Goal: Task Accomplishment & Management: Manage account settings

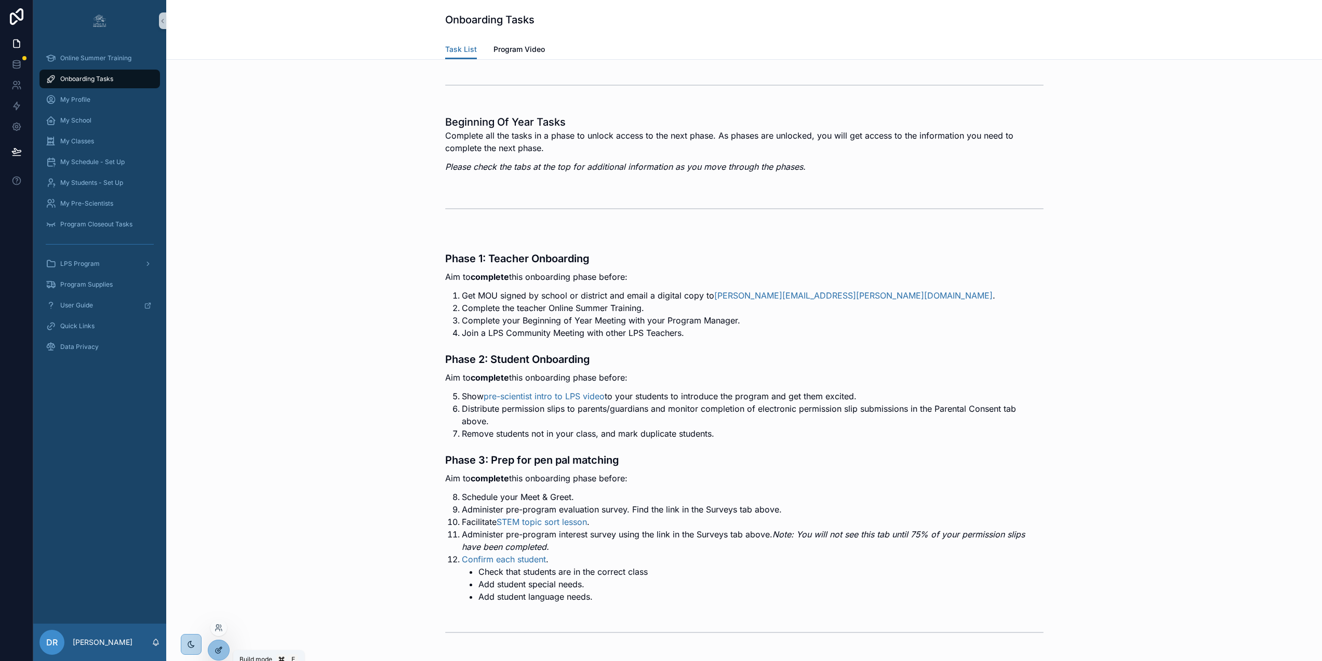
click at [220, 648] on icon at bounding box center [220, 648] width 1 height 1
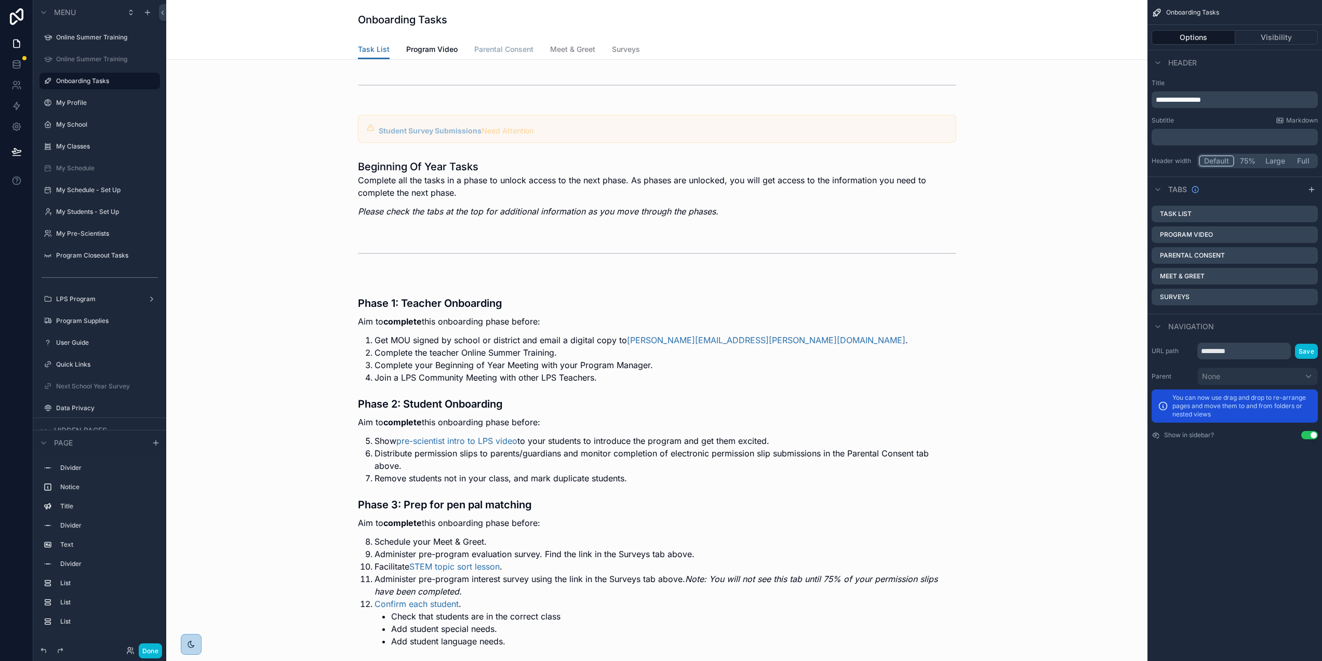
click at [495, 50] on span "Parental Consent" at bounding box center [503, 49] width 59 height 10
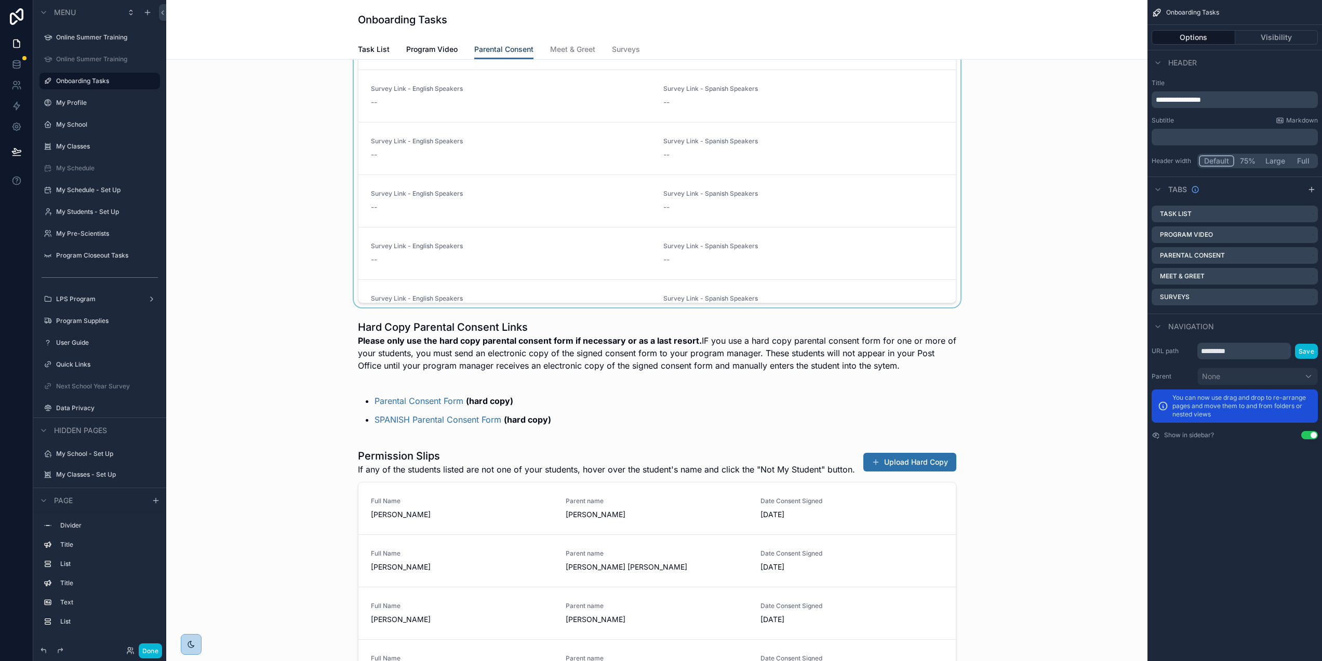
scroll to position [594, 0]
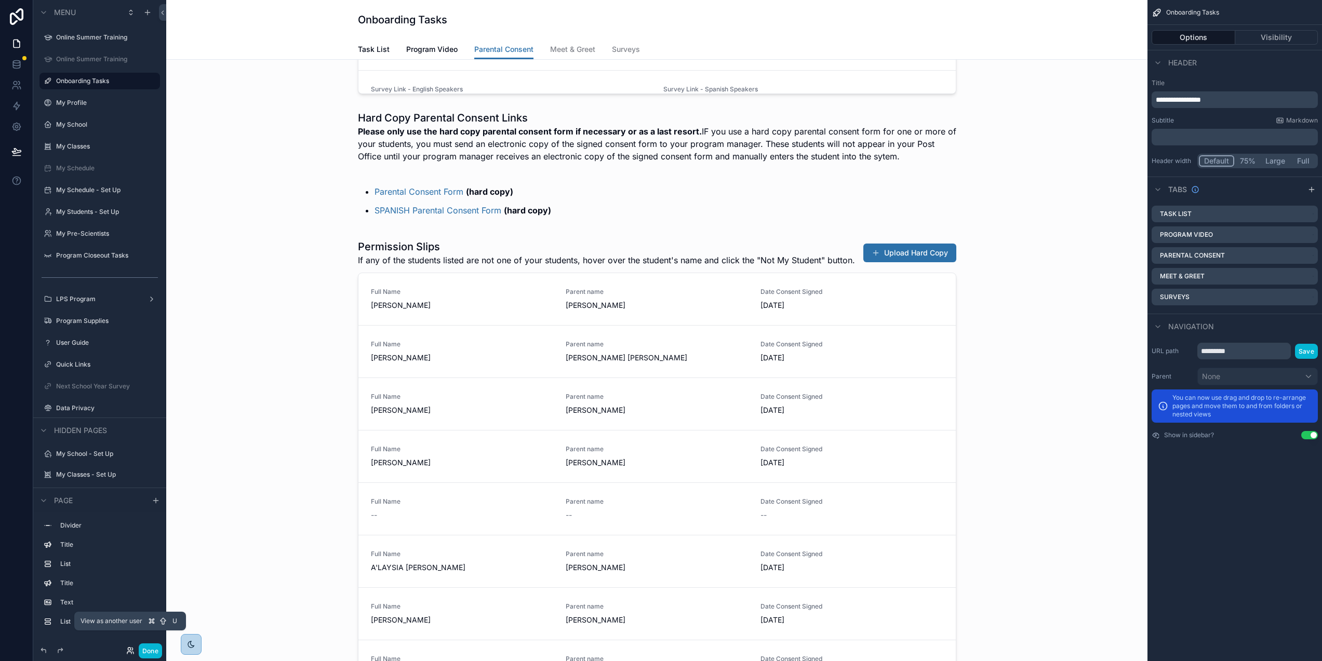
click at [131, 652] on icon at bounding box center [130, 651] width 8 height 8
click at [228, 365] on div "scrollable content" at bounding box center [657, 504] width 965 height 538
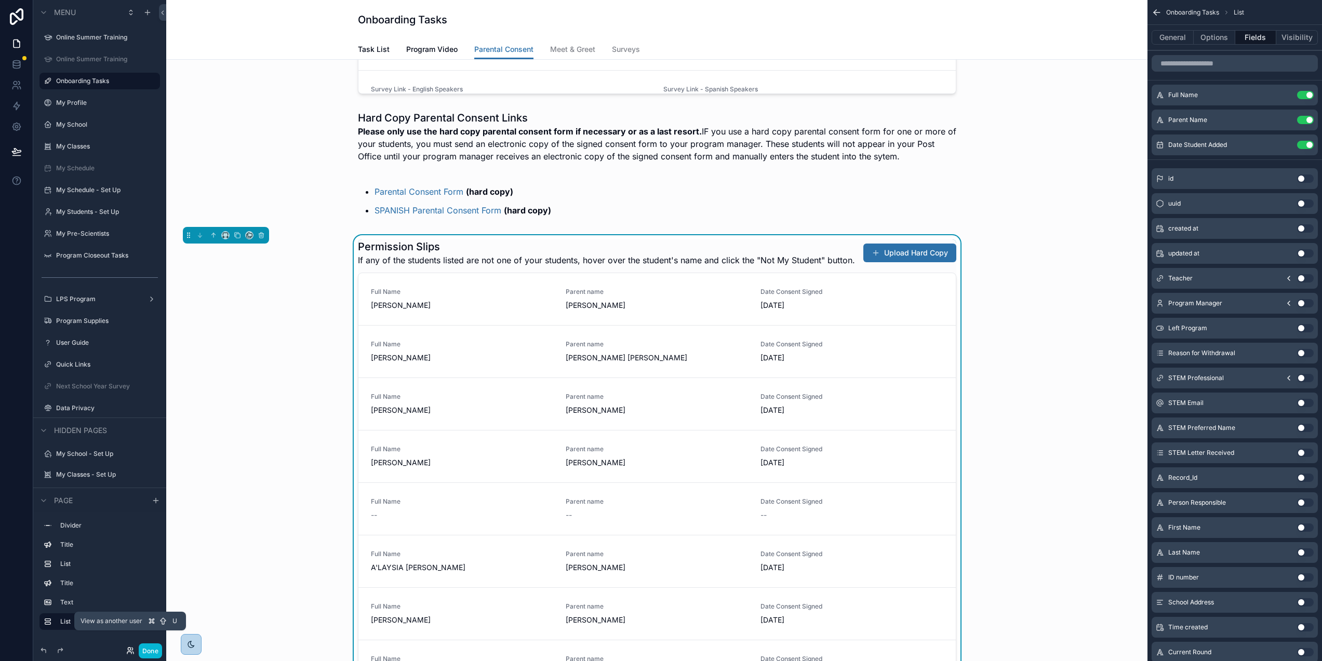
click at [130, 653] on icon at bounding box center [130, 651] width 8 height 8
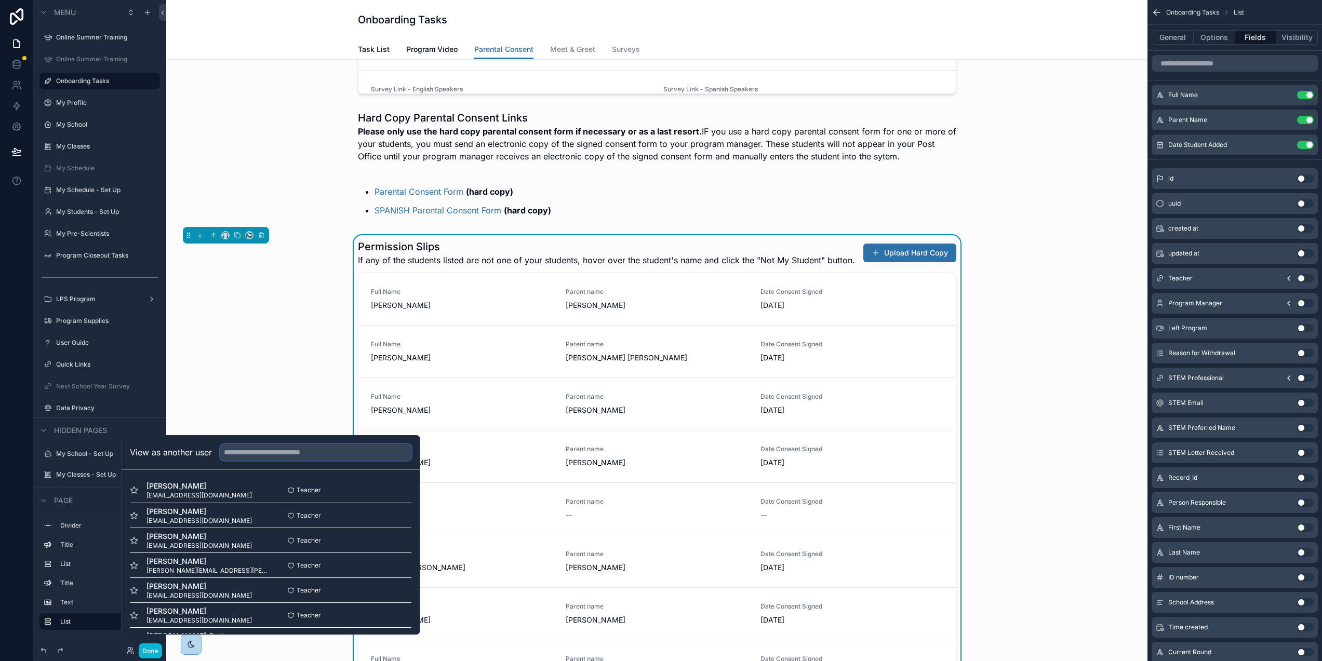
click at [253, 461] on input "text" at bounding box center [315, 452] width 191 height 17
paste input "**********"
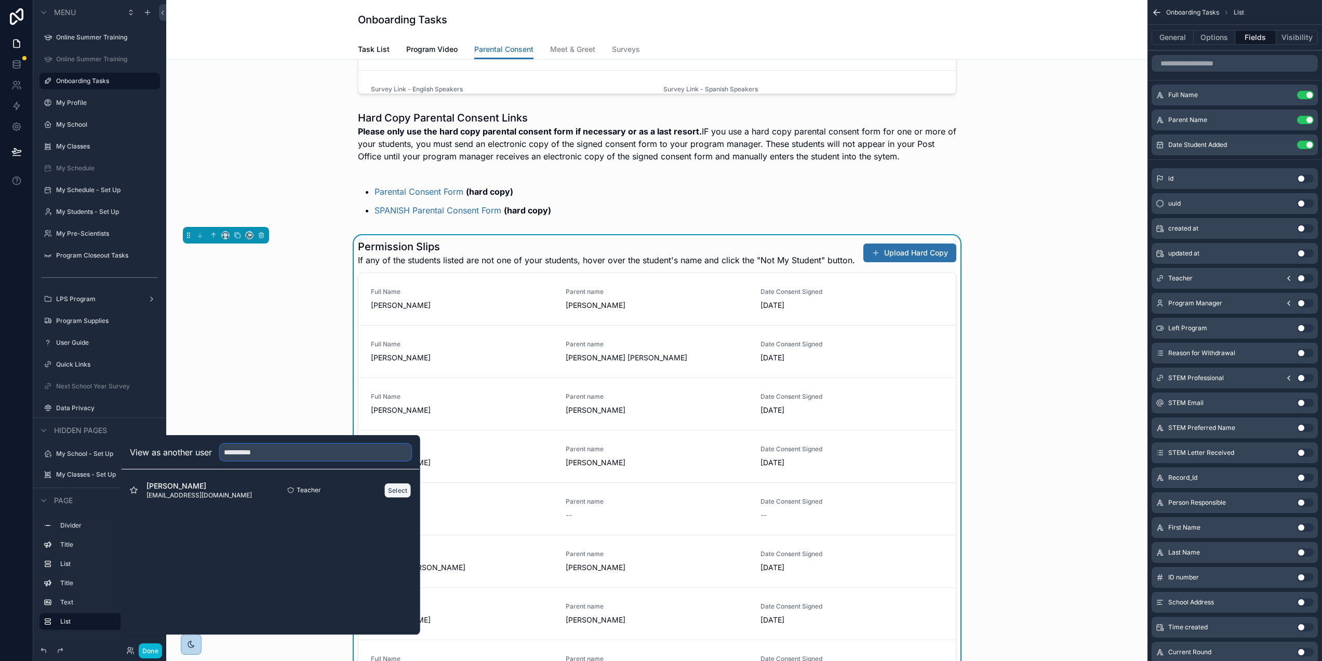
type input "**********"
click at [404, 496] on button "Select" at bounding box center [398, 490] width 27 height 15
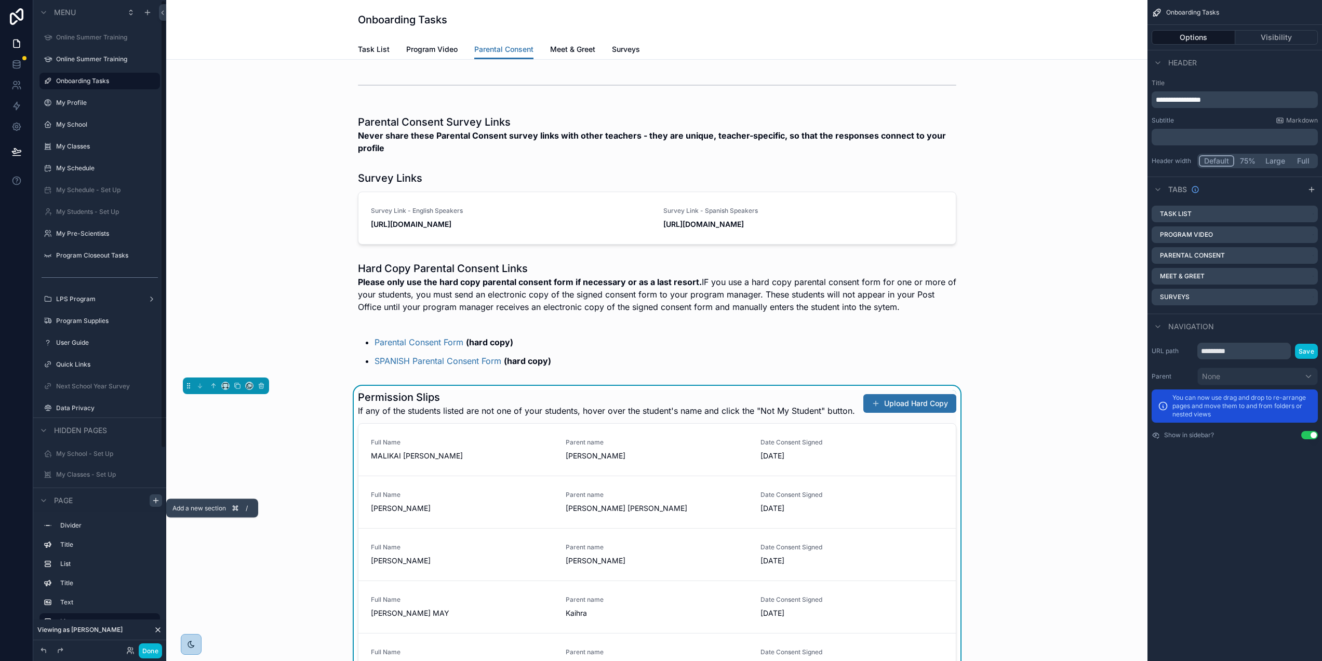
click at [152, 505] on icon "scrollable content" at bounding box center [156, 501] width 8 height 8
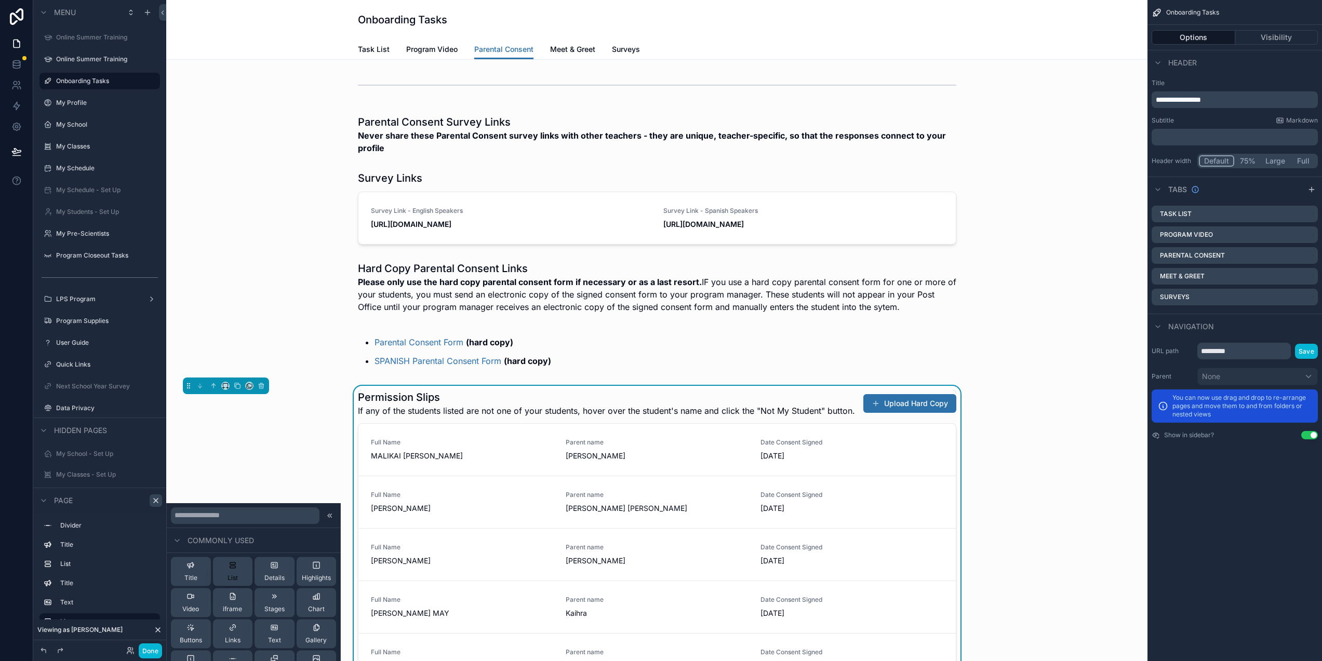
click at [220, 568] on button "List" at bounding box center [233, 572] width 40 height 29
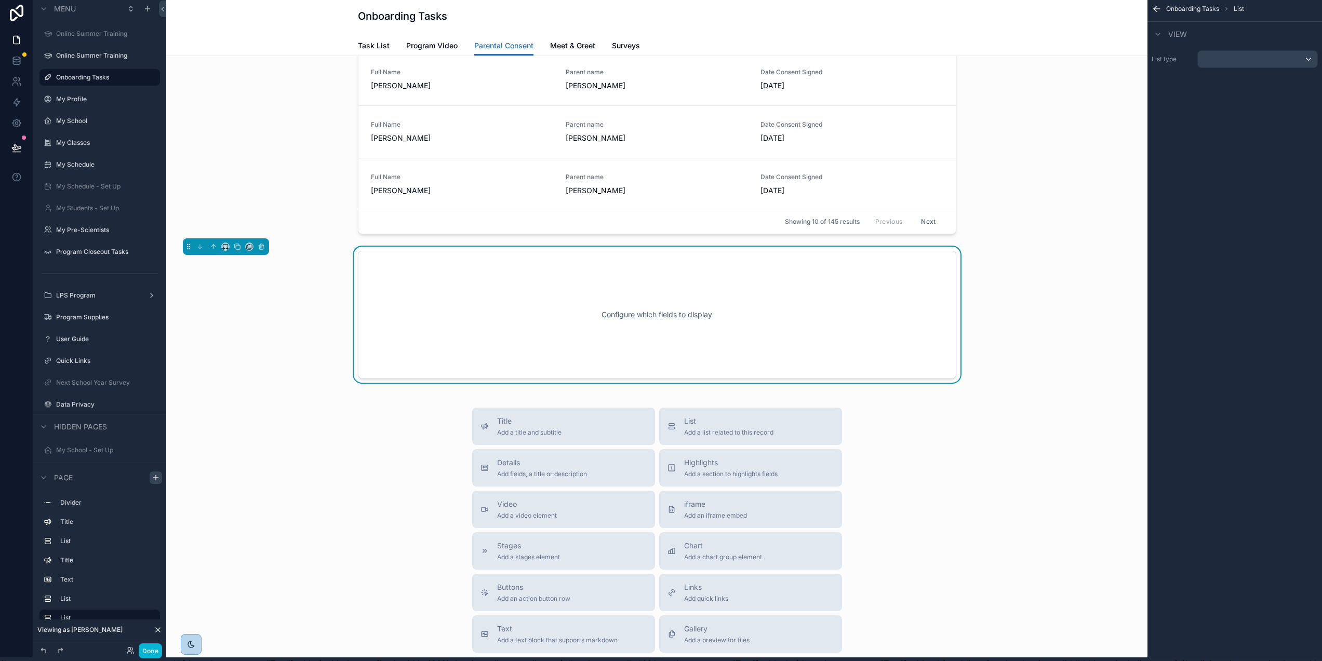
scroll to position [684, 0]
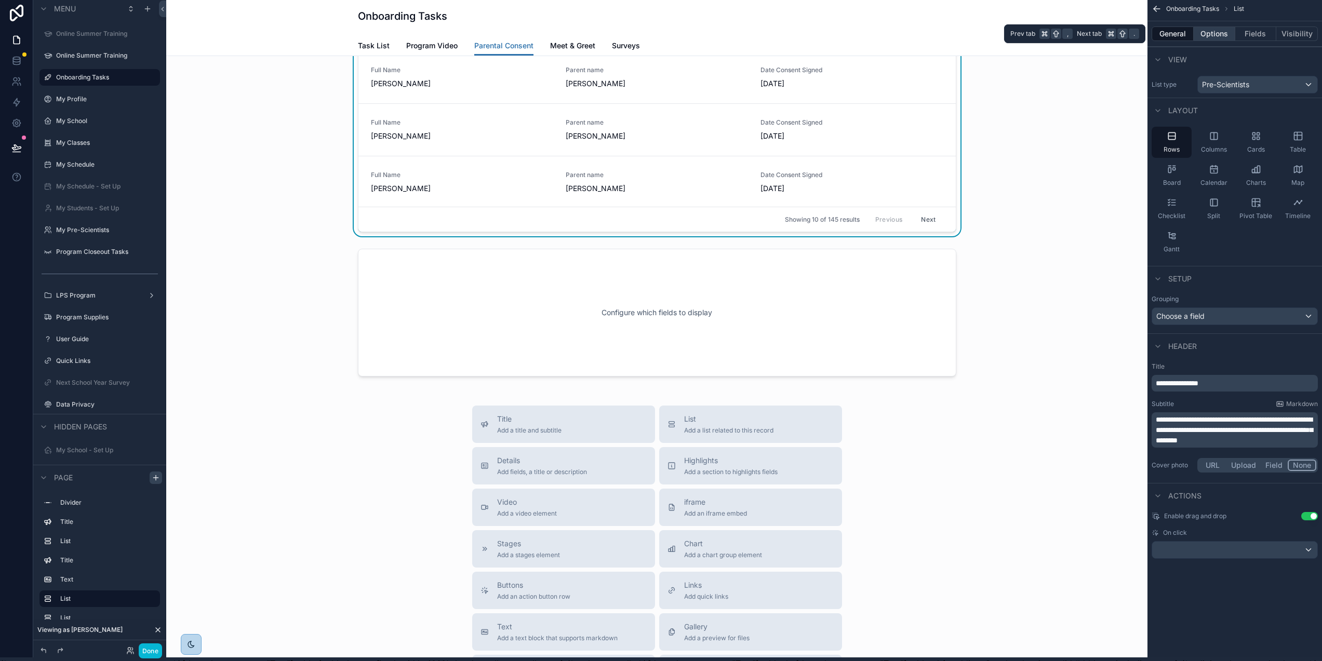
click at [1224, 36] on button "Options" at bounding box center [1215, 34] width 42 height 15
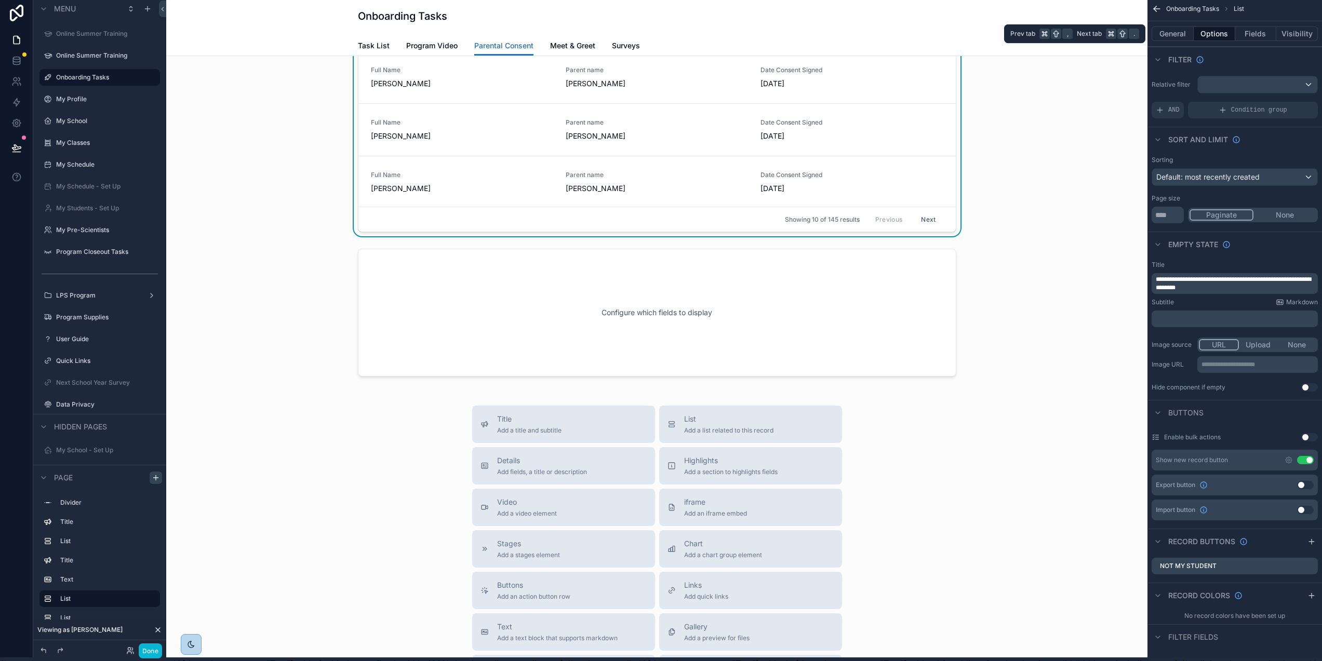
click at [1223, 34] on button "Options" at bounding box center [1215, 34] width 42 height 15
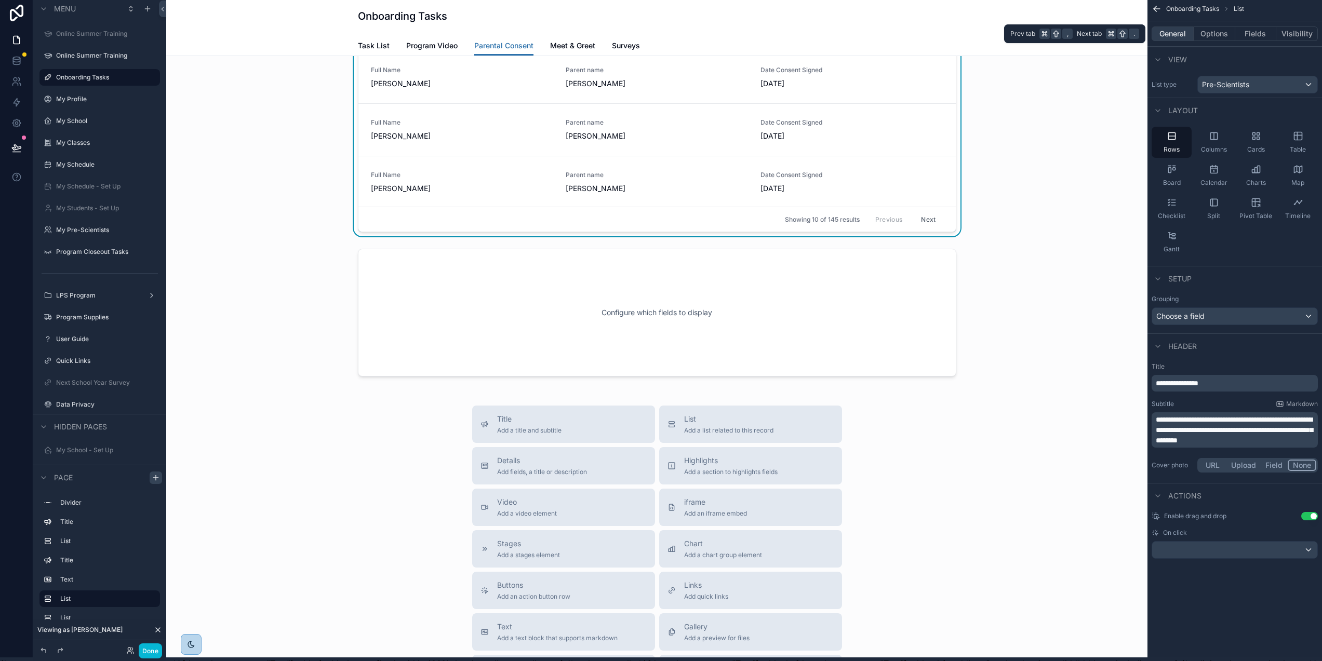
click at [1186, 33] on button "General" at bounding box center [1173, 34] width 42 height 15
click at [903, 360] on div "scrollable content" at bounding box center [657, 313] width 965 height 136
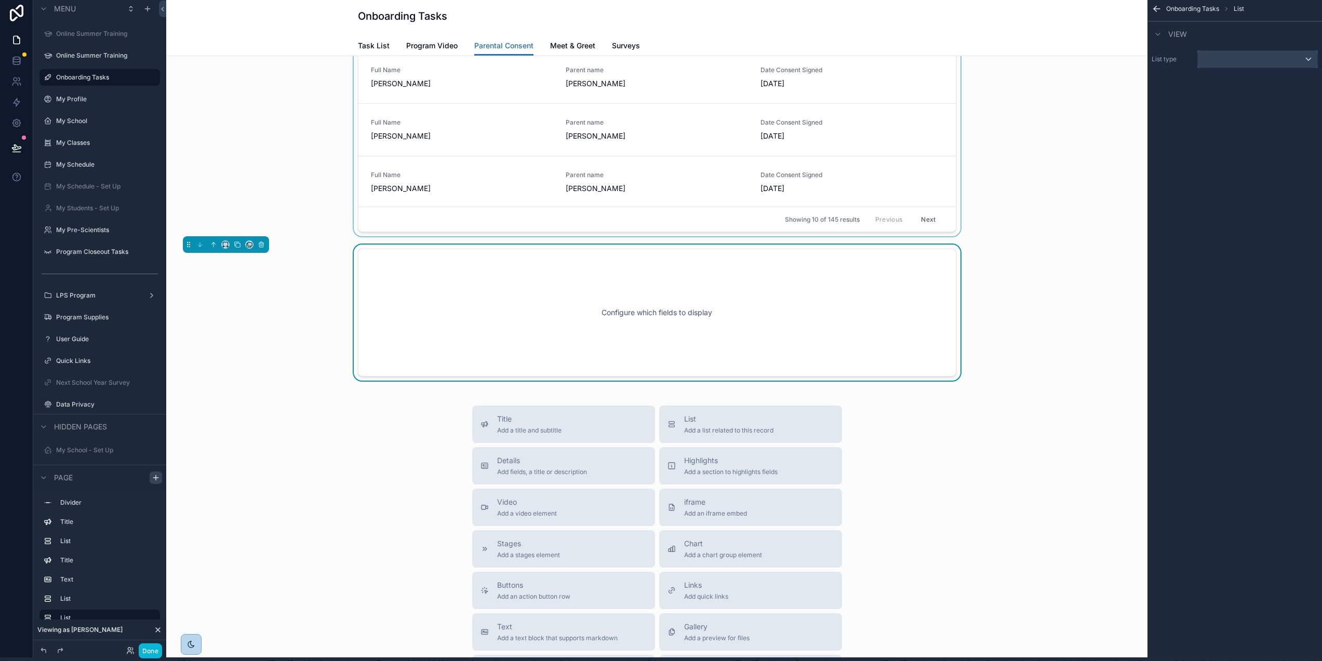
click at [1239, 57] on div "scrollable content" at bounding box center [1258, 59] width 120 height 17
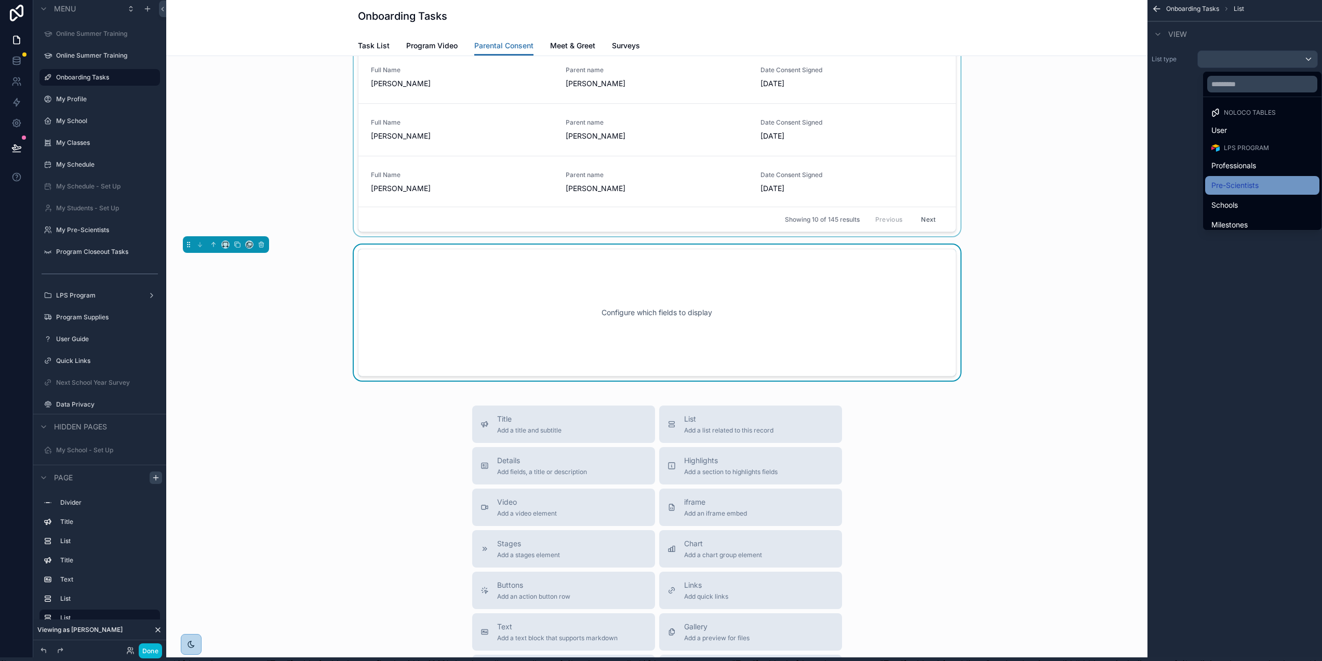
click at [1253, 180] on span "Pre-Scientists" at bounding box center [1235, 185] width 47 height 12
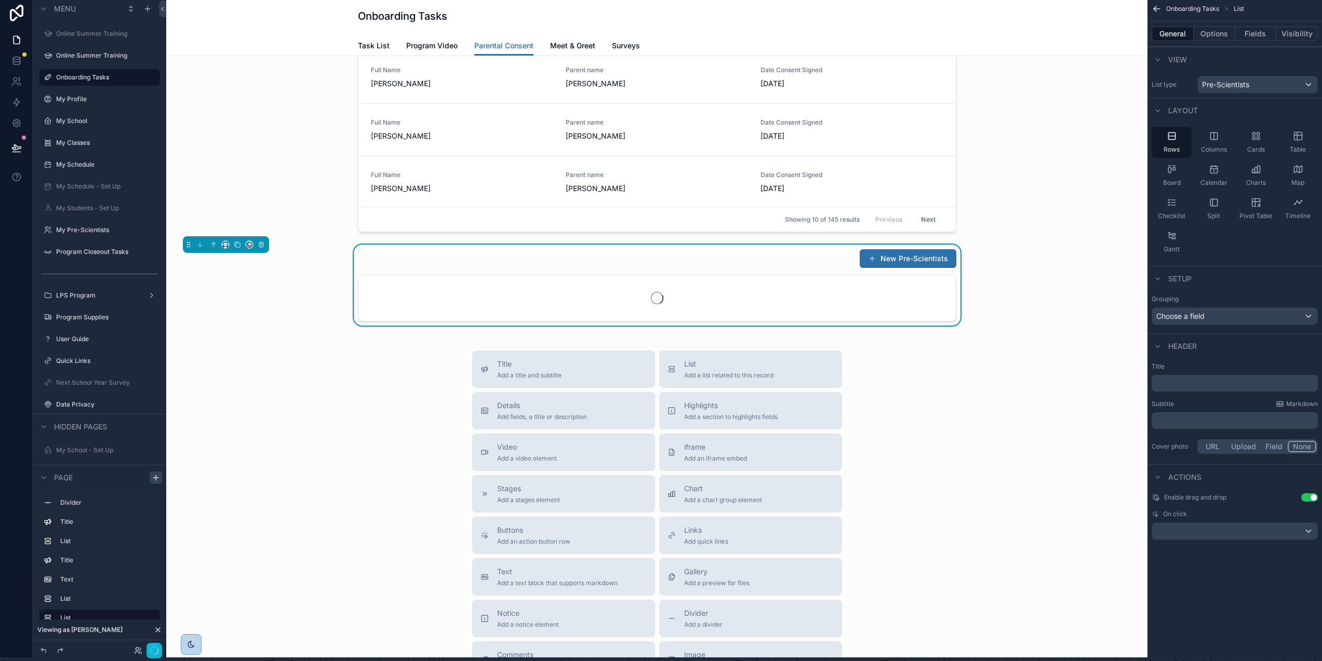
scroll to position [0, 0]
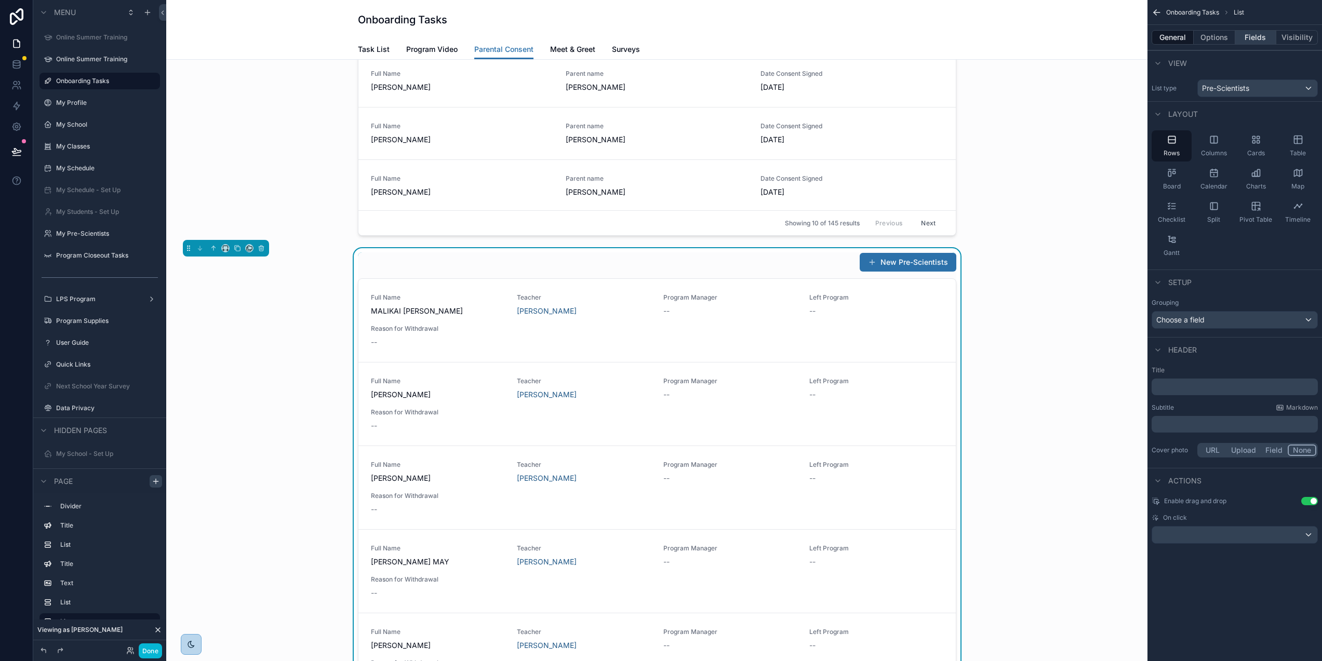
click at [1267, 34] on button "Fields" at bounding box center [1257, 37] width 42 height 15
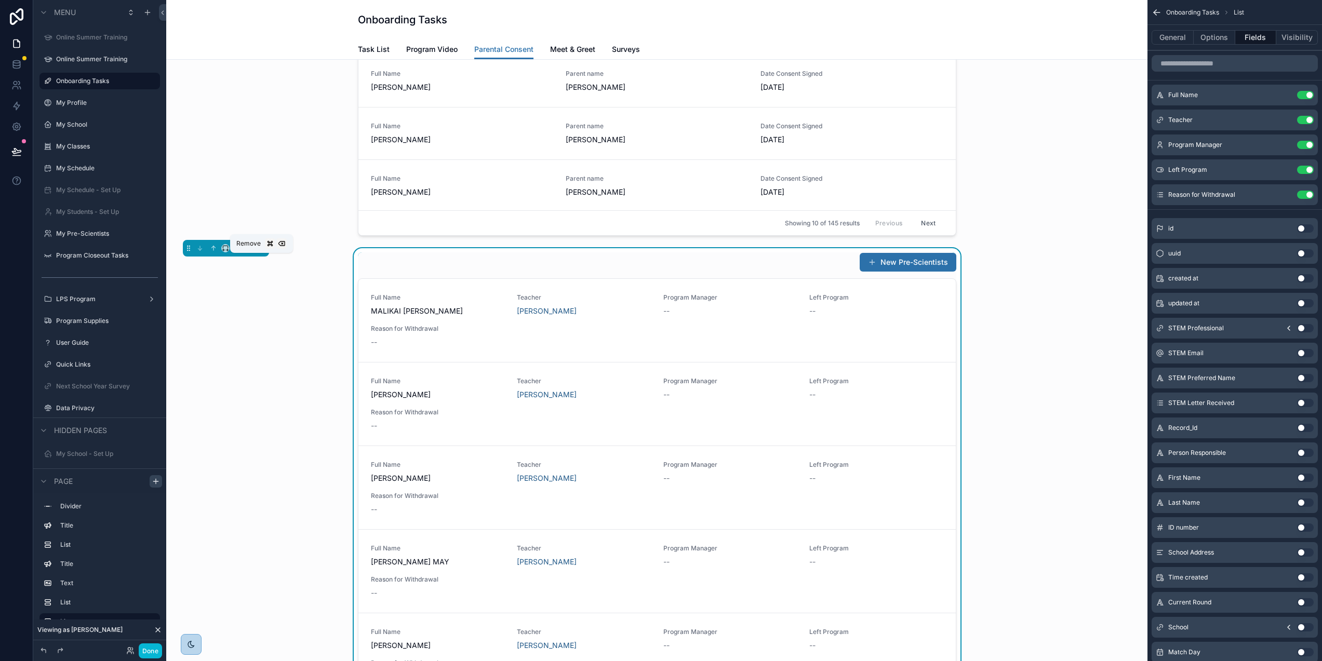
click at [259, 252] on icon "scrollable content" at bounding box center [261, 248] width 7 height 7
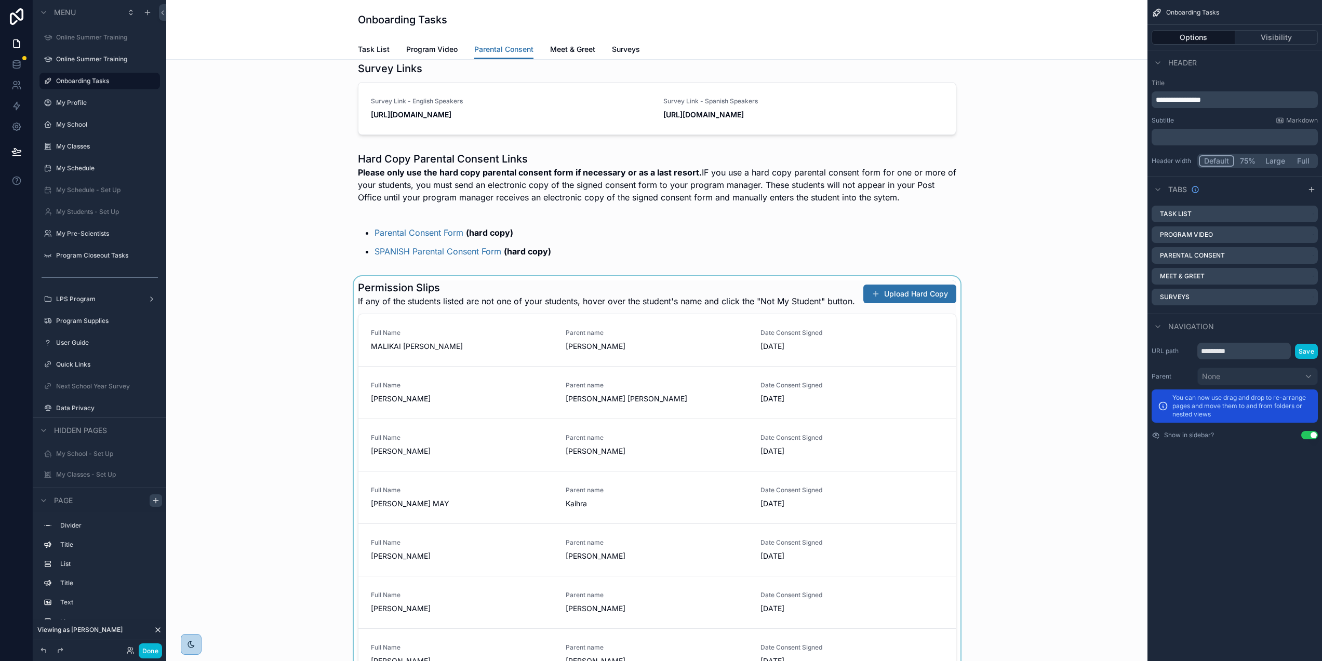
scroll to position [230, 0]
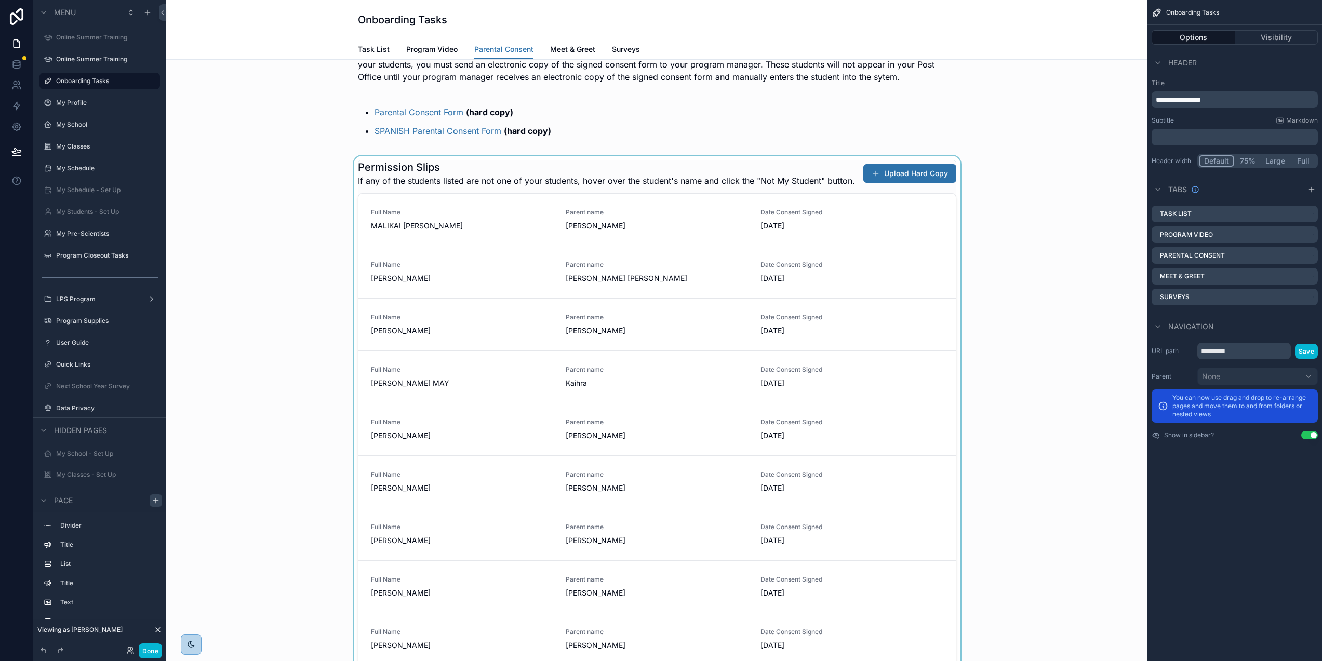
click at [666, 164] on div "scrollable content" at bounding box center [657, 425] width 965 height 538
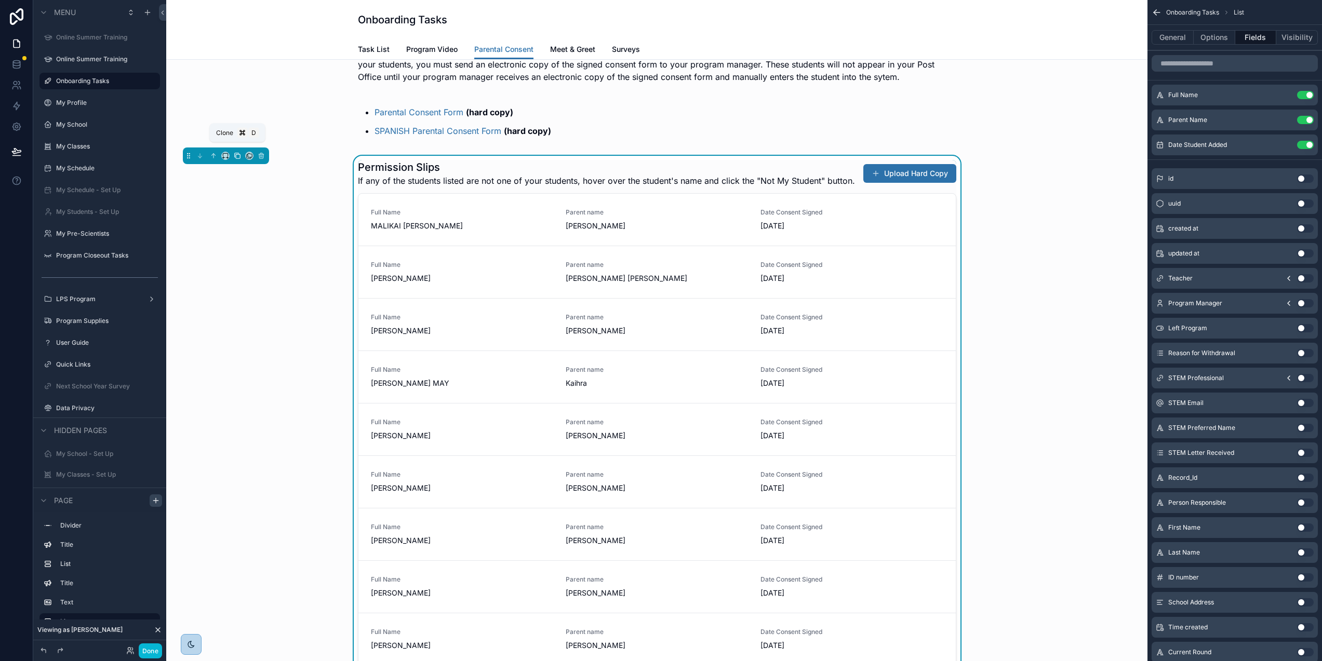
click at [237, 156] on icon "scrollable content" at bounding box center [237, 155] width 7 height 7
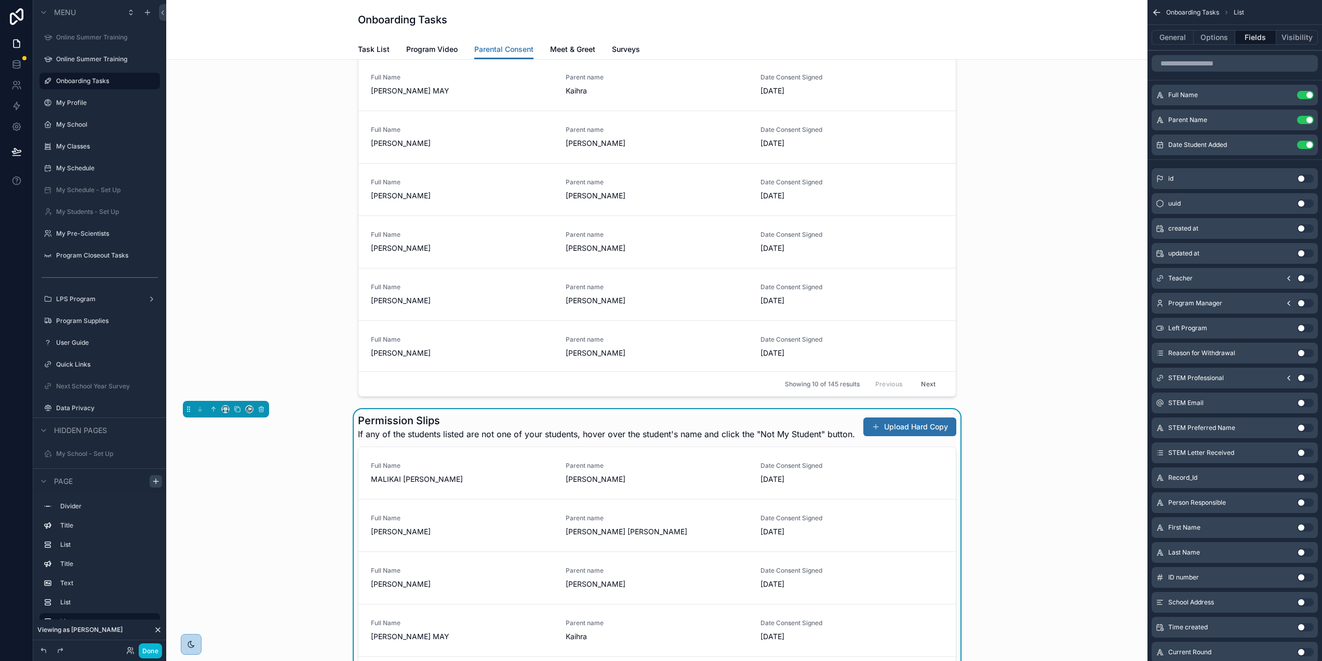
scroll to position [677, 0]
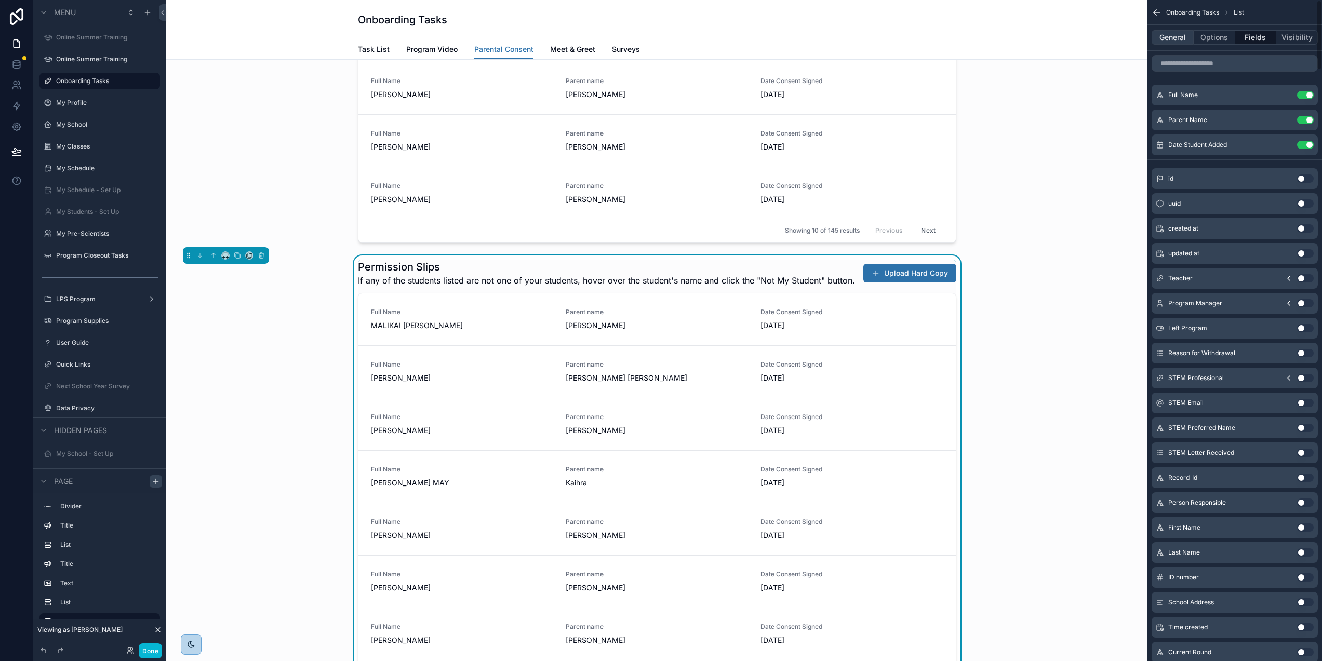
click at [1181, 36] on button "General" at bounding box center [1173, 37] width 42 height 15
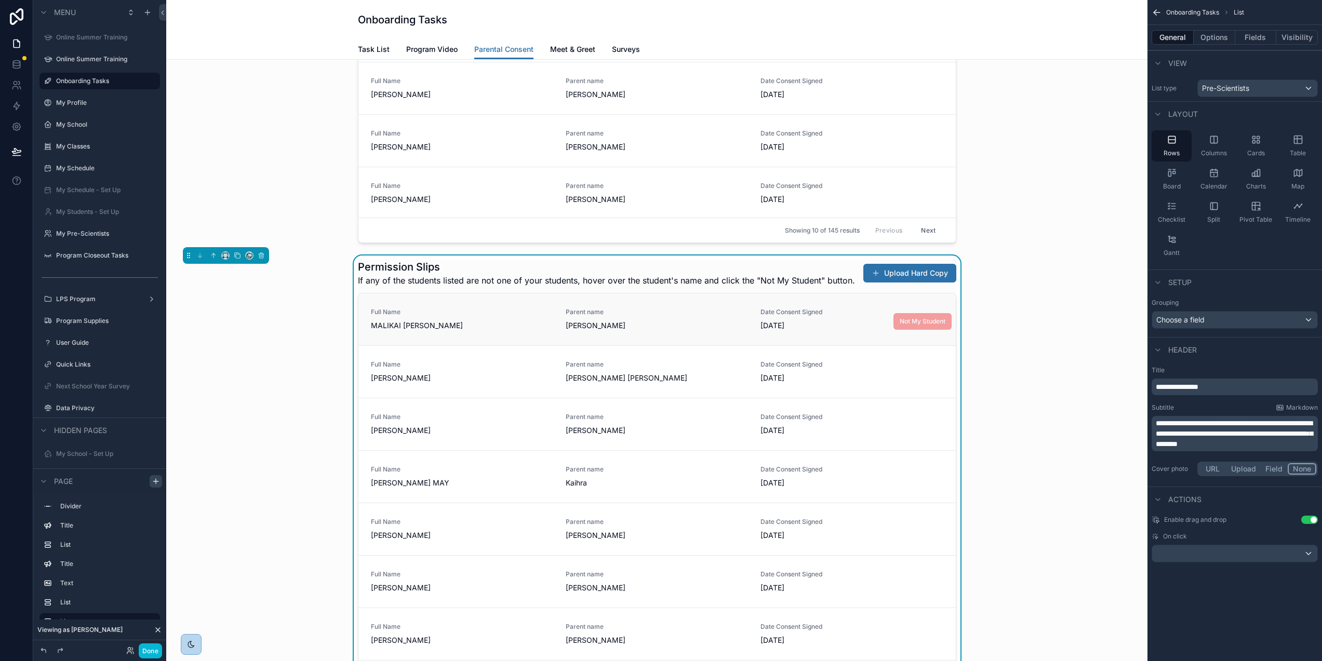
click at [650, 331] on span "Demethrias M. Young" at bounding box center [657, 326] width 182 height 10
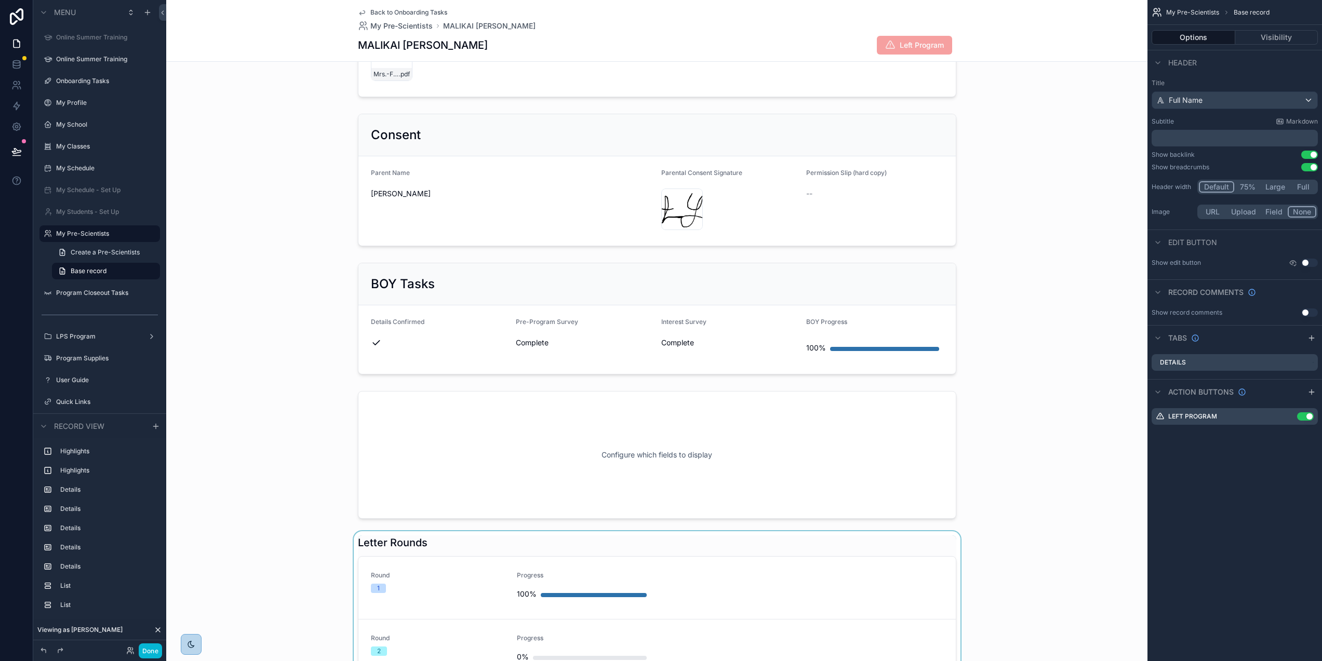
scroll to position [620, 0]
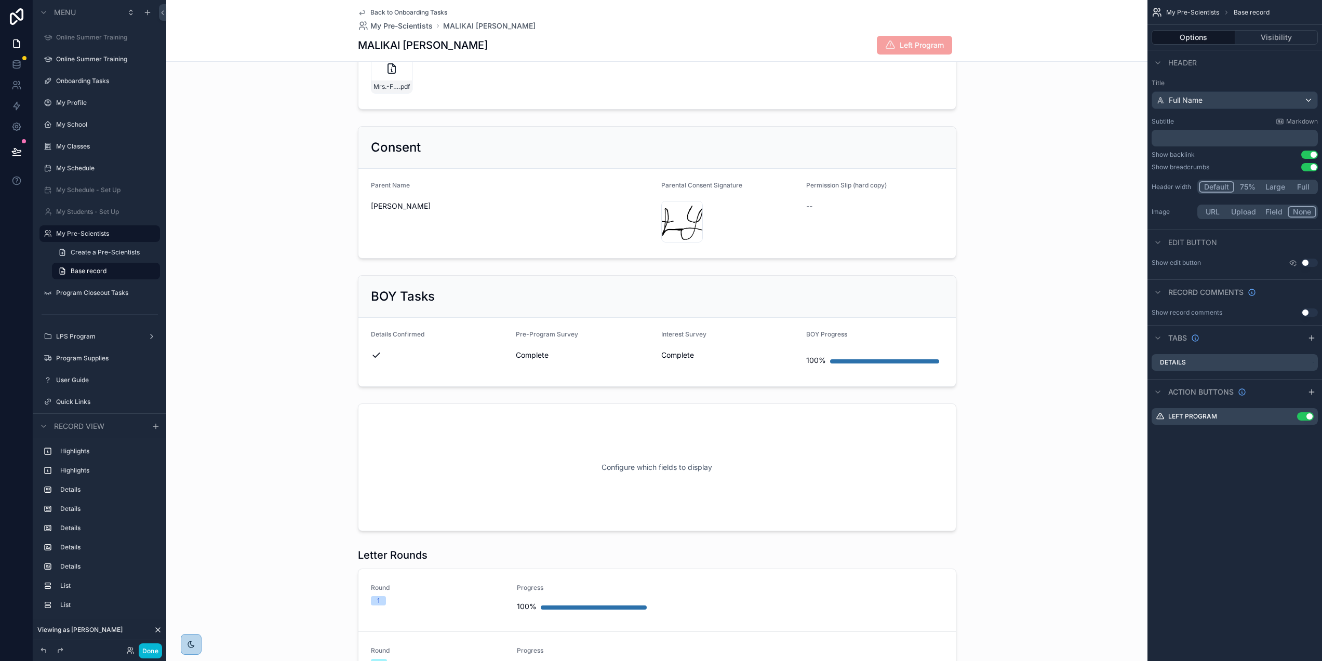
click at [364, 13] on icon "scrollable content" at bounding box center [362, 13] width 5 height 4
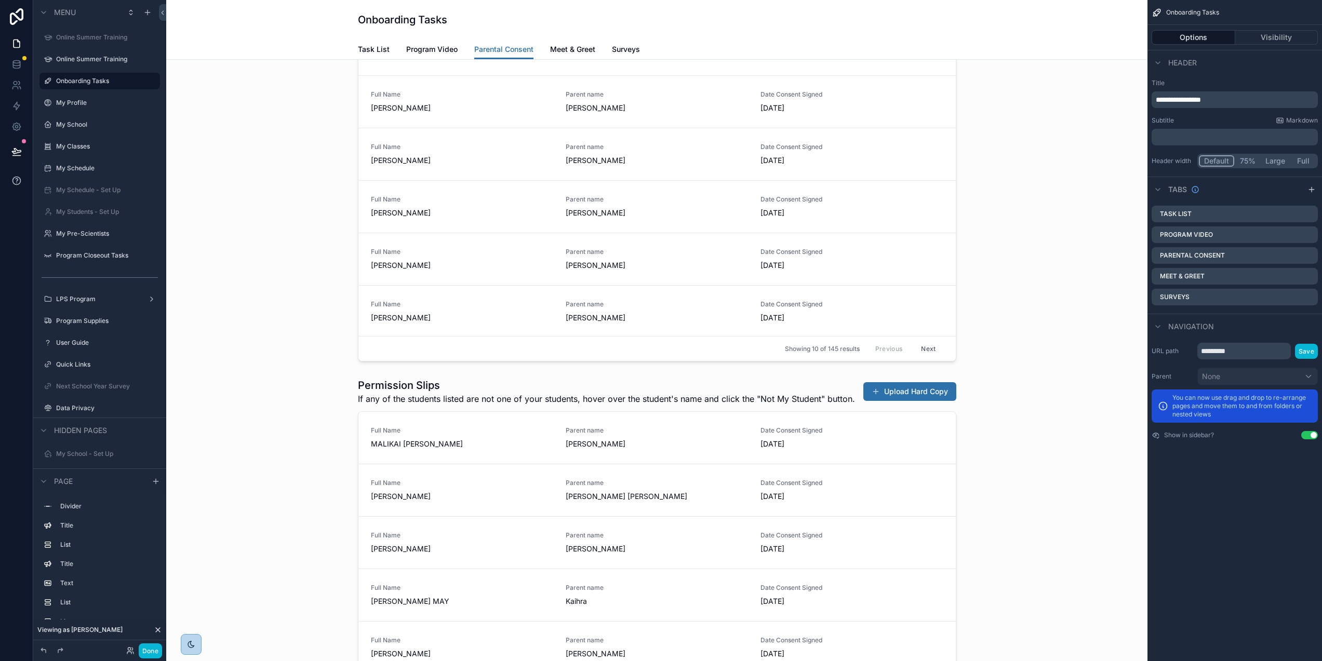
scroll to position [631, 0]
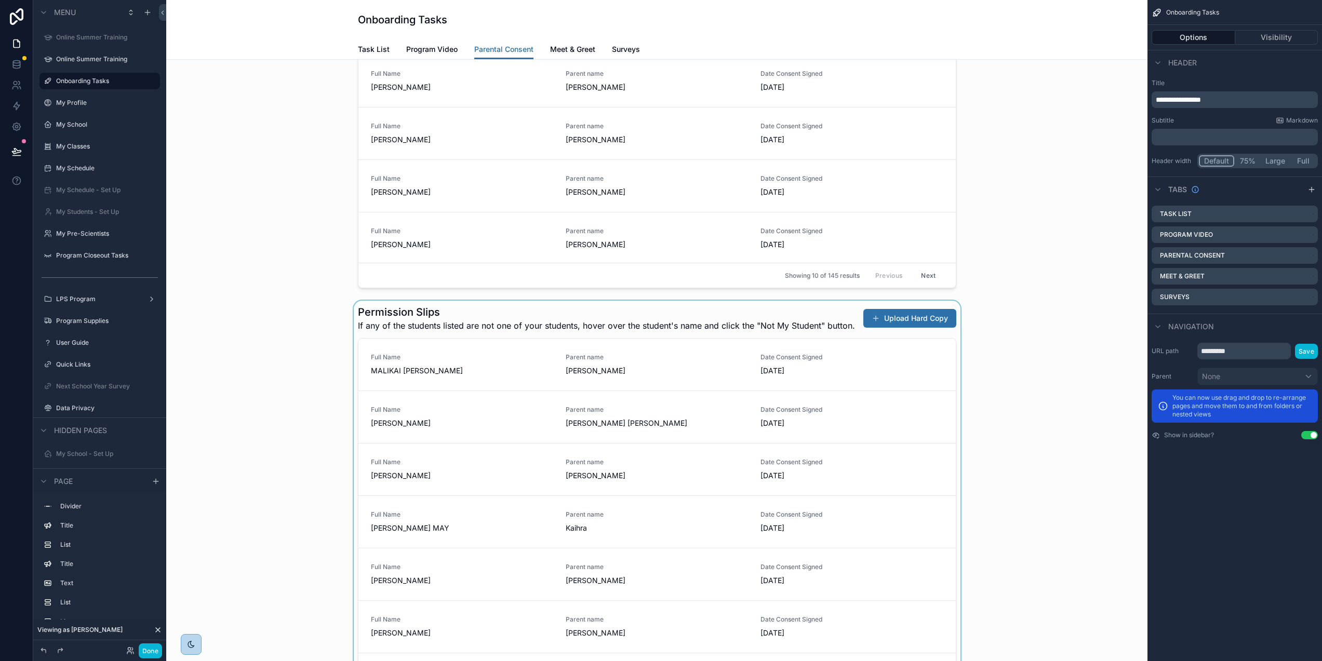
click at [684, 322] on div "scrollable content" at bounding box center [657, 570] width 965 height 538
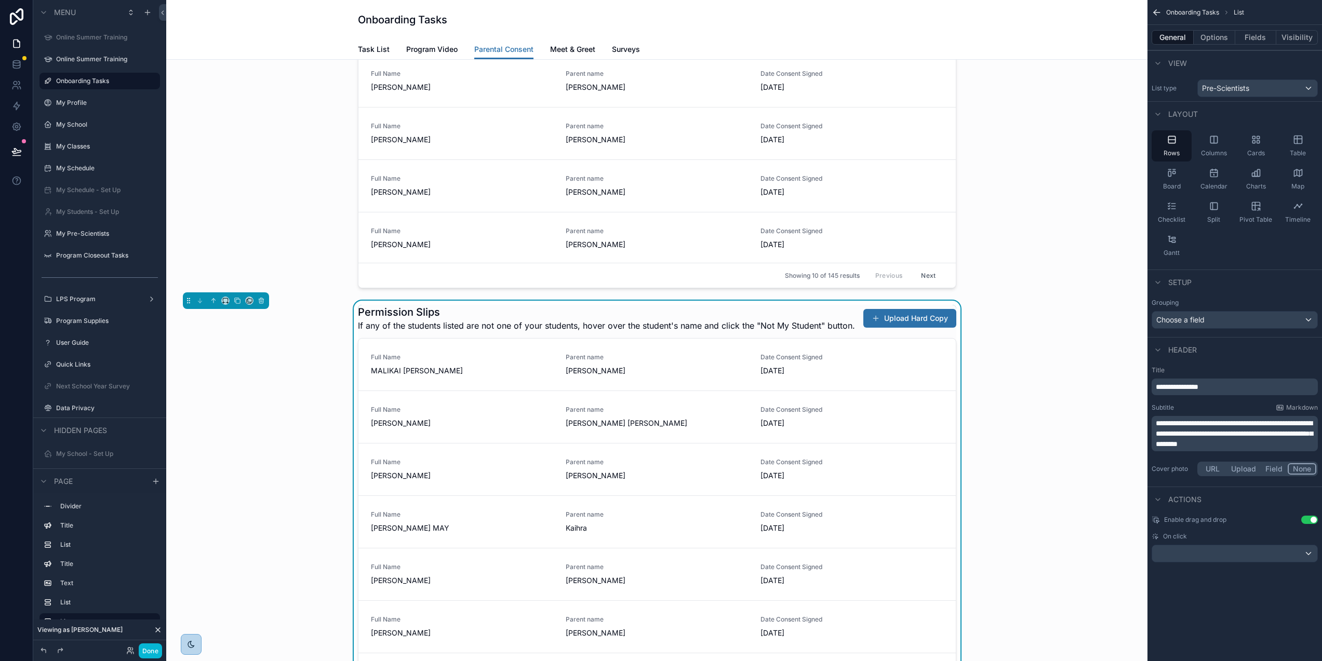
click at [1166, 388] on span "**********" at bounding box center [1177, 386] width 43 height 7
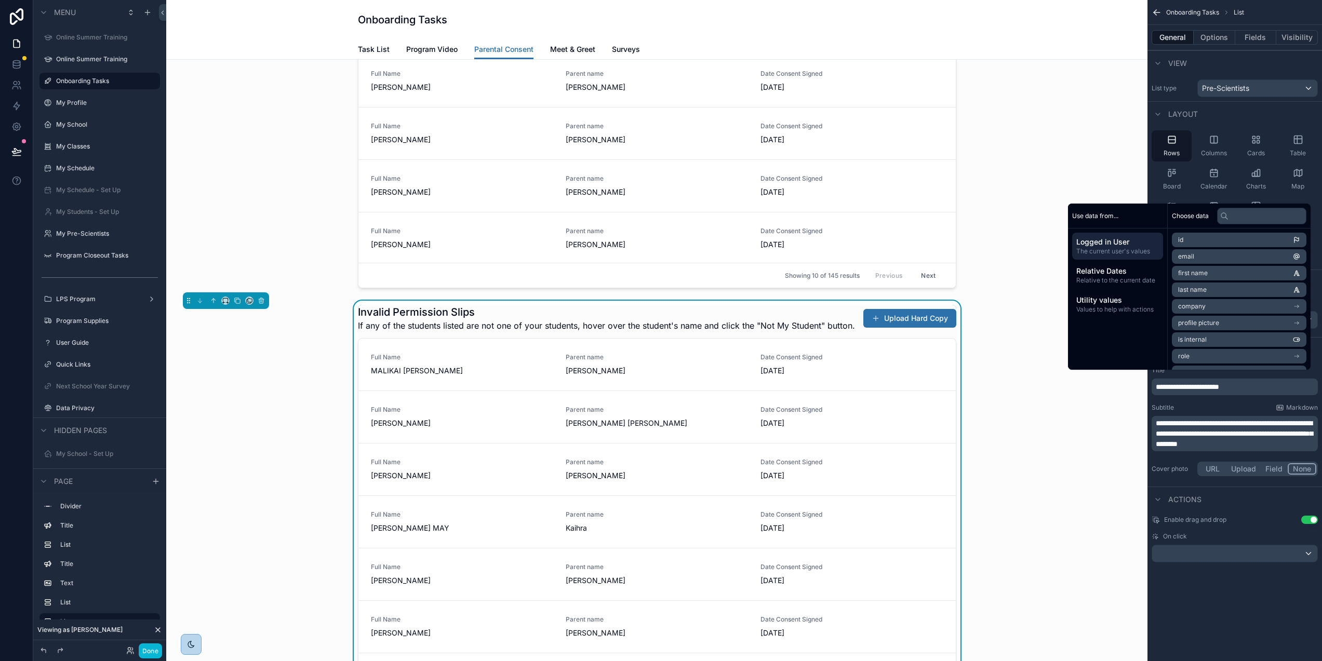
click at [1259, 593] on div "**********" at bounding box center [1235, 330] width 175 height 661
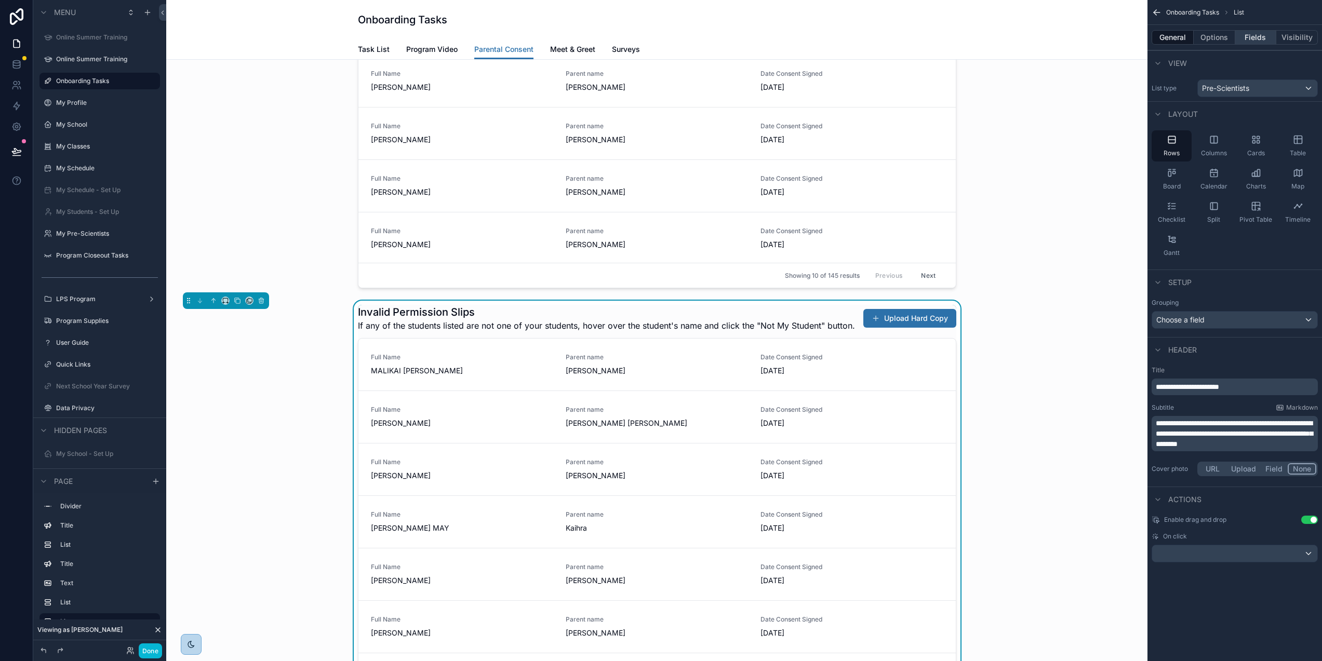
click at [1269, 41] on button "Fields" at bounding box center [1257, 37] width 42 height 15
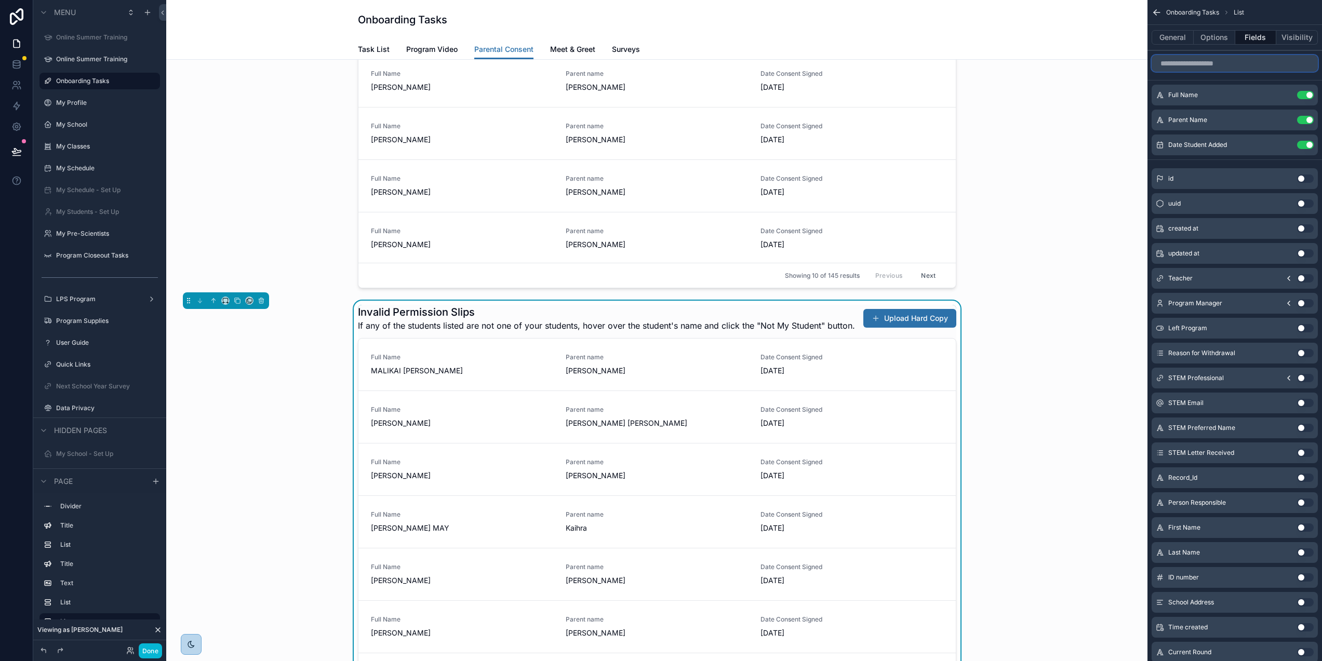
click at [1253, 64] on input "scrollable content" at bounding box center [1235, 63] width 166 height 17
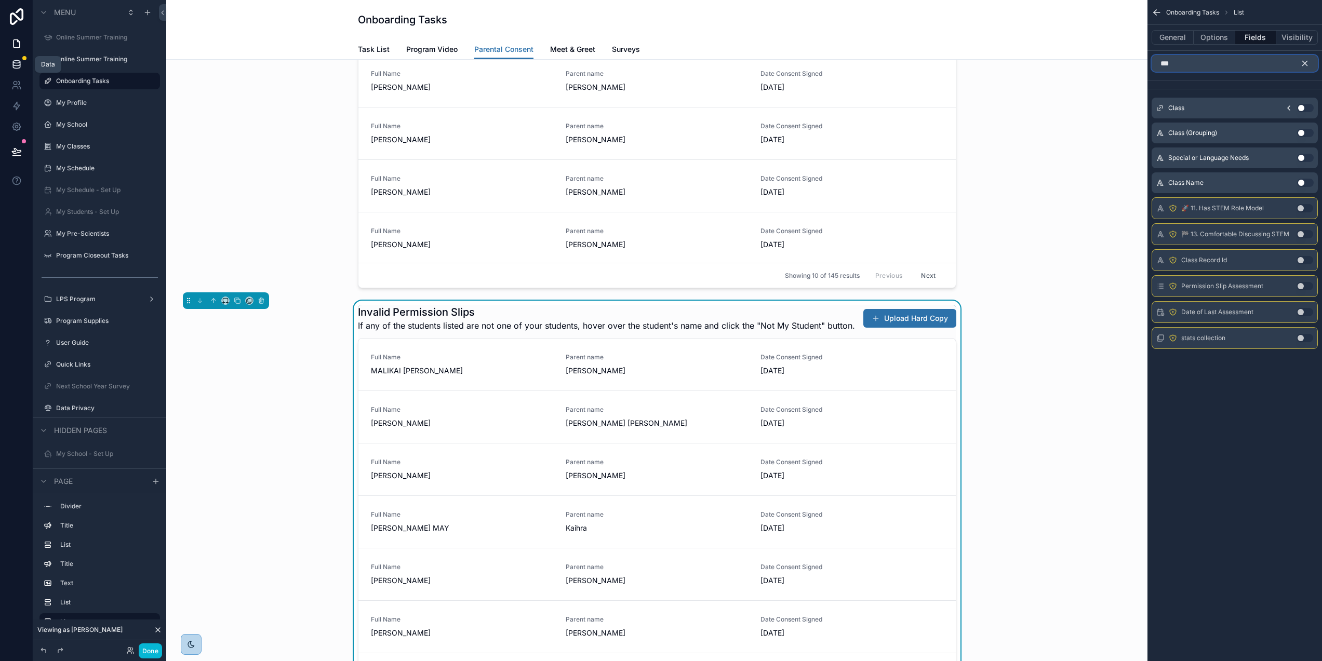
type input "***"
click at [18, 61] on icon at bounding box center [16, 64] width 10 height 10
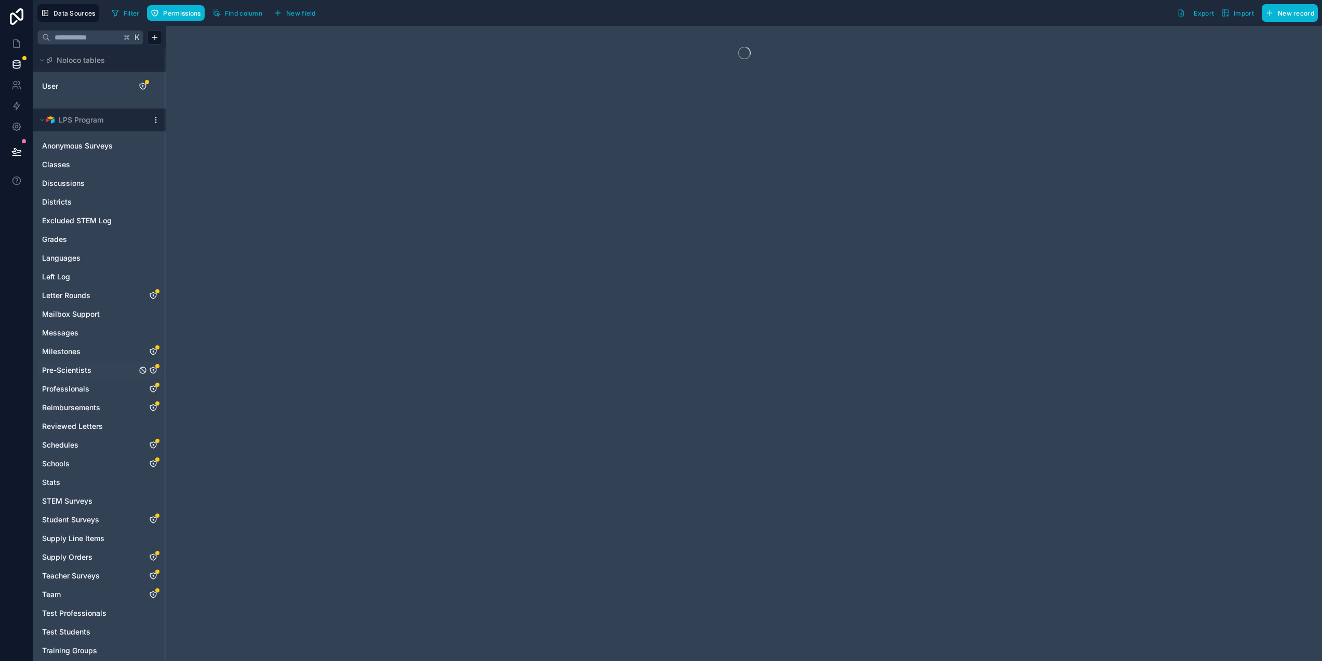
click at [152, 368] on icon "Pre-Scientists" at bounding box center [153, 370] width 6 height 6
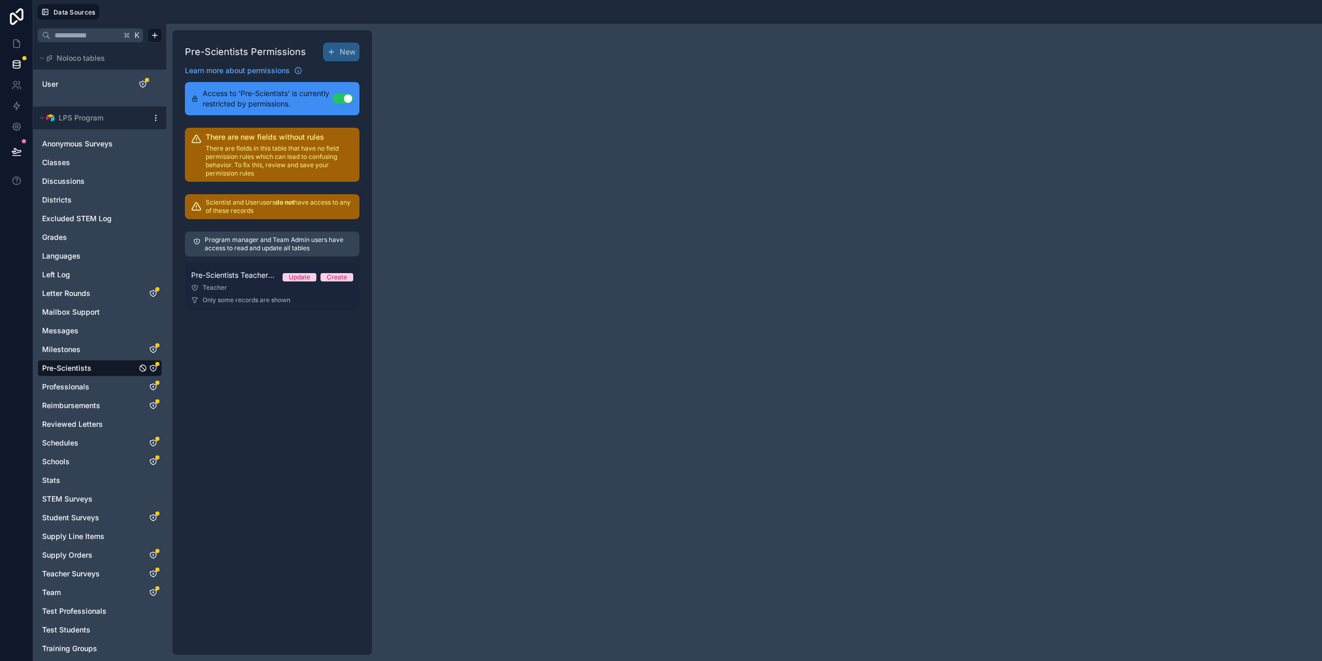
click at [249, 272] on span "Pre-Scientists Teacher Permissions" at bounding box center [232, 275] width 83 height 10
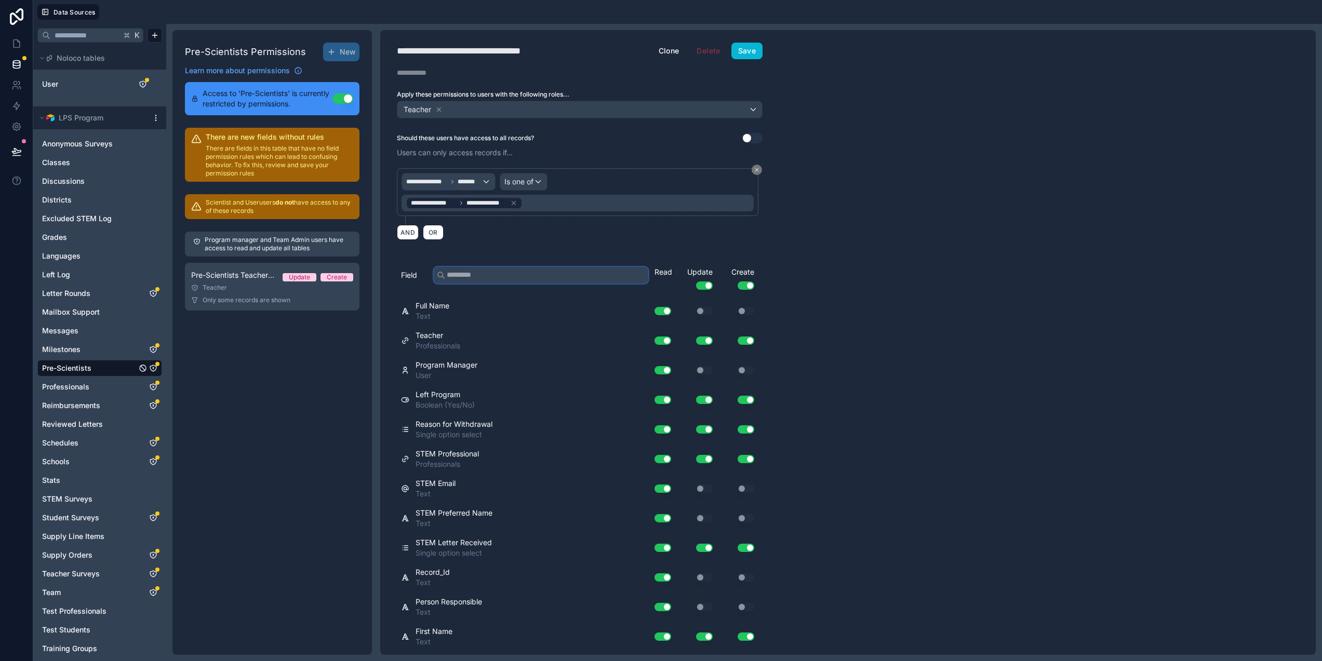
click at [517, 278] on input "text" at bounding box center [541, 275] width 215 height 17
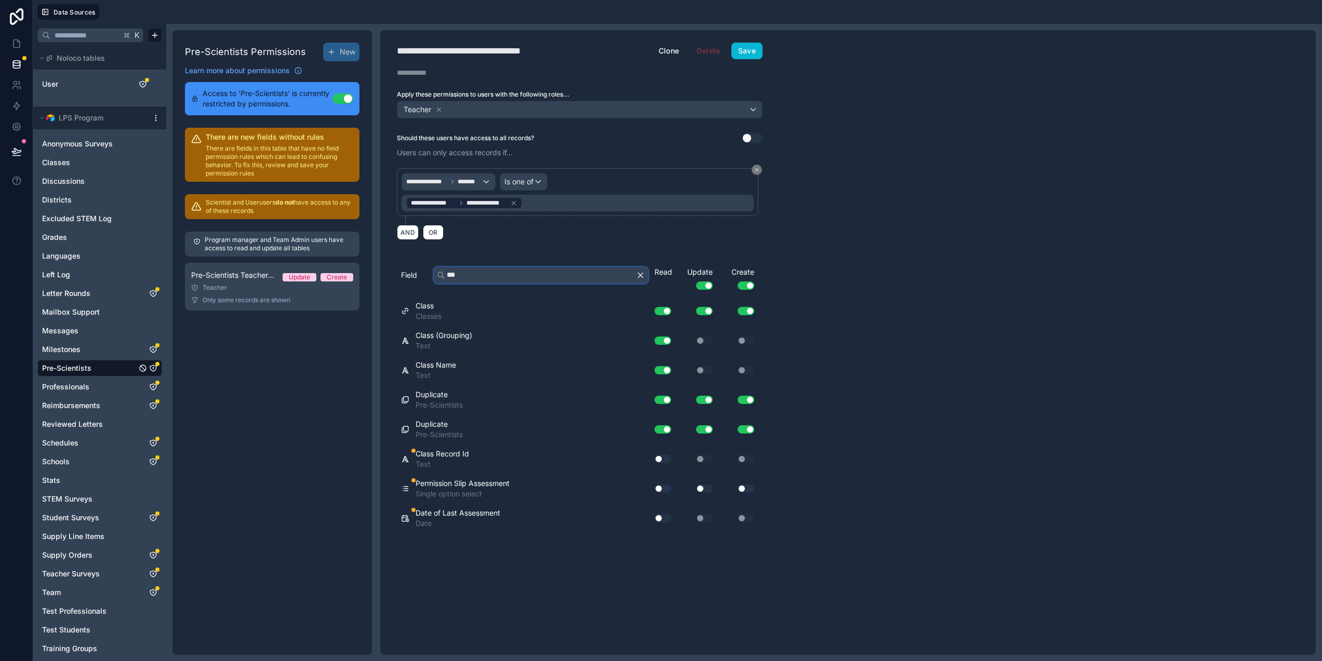
type input "***"
click at [666, 488] on button "Use setting" at bounding box center [663, 489] width 17 height 8
click at [703, 488] on button "Use setting" at bounding box center [704, 489] width 17 height 8
click at [751, 51] on button "Save" at bounding box center [747, 51] width 31 height 17
click at [669, 521] on button "Use setting" at bounding box center [663, 518] width 17 height 8
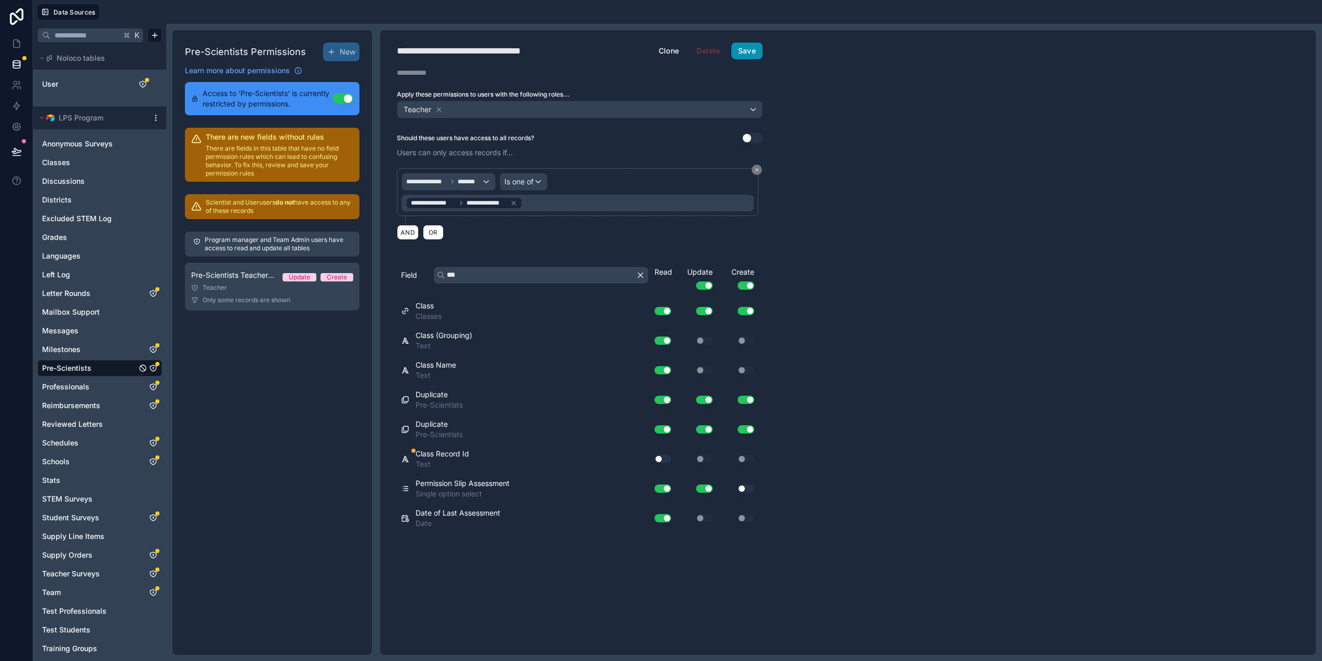
click at [757, 53] on button "Save" at bounding box center [747, 51] width 31 height 17
click at [16, 40] on icon at bounding box center [17, 44] width 6 height 8
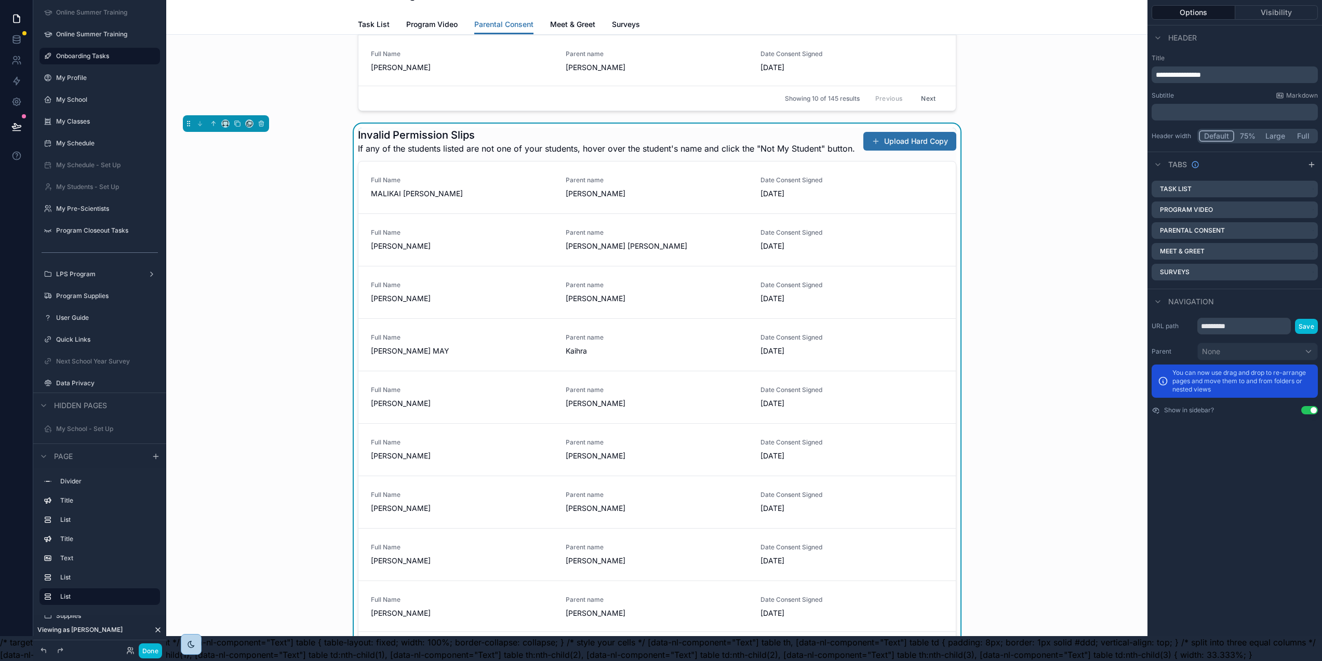
scroll to position [771, 0]
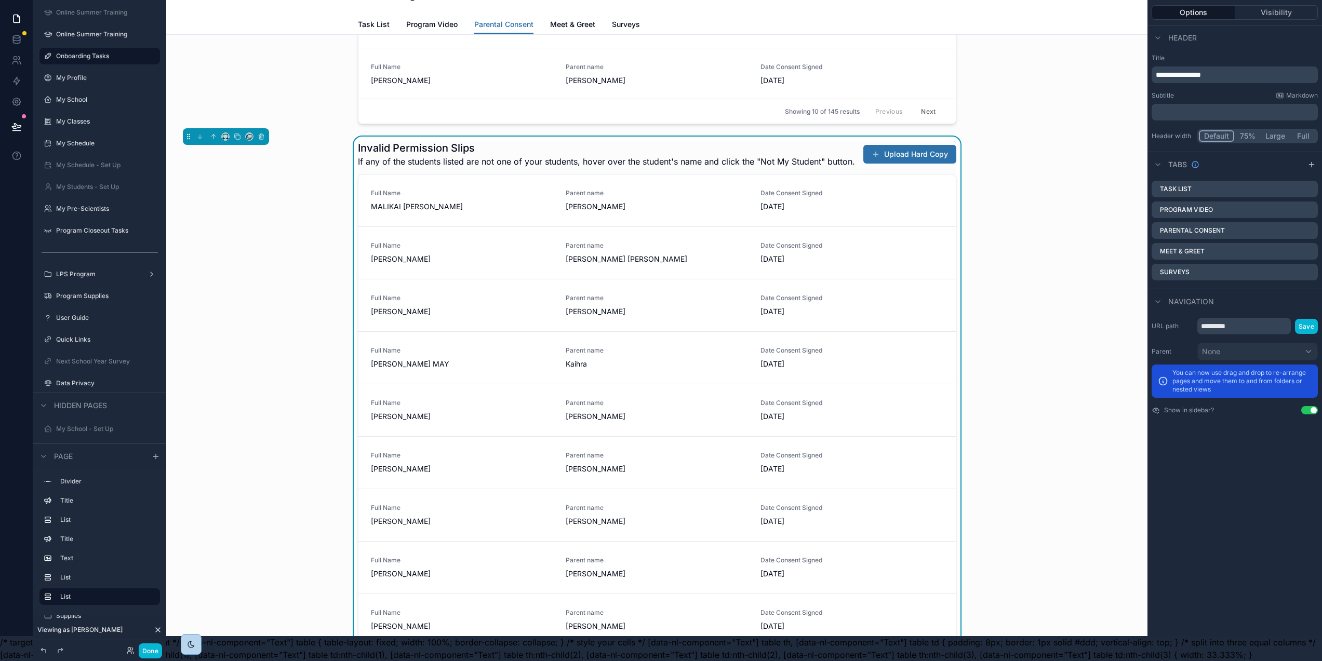
click at [491, 168] on span "If any of the students listed are not one of your students, hover over the stud…" at bounding box center [606, 161] width 497 height 12
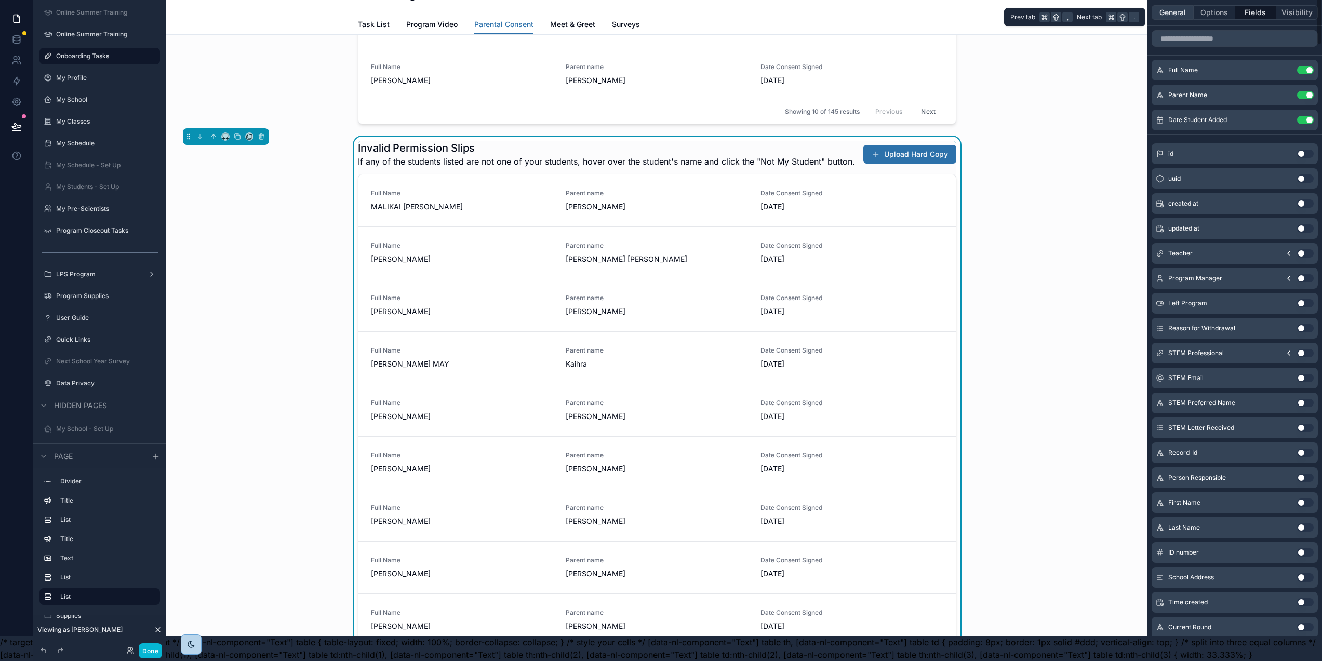
click at [1185, 5] on button "General" at bounding box center [1173, 12] width 42 height 15
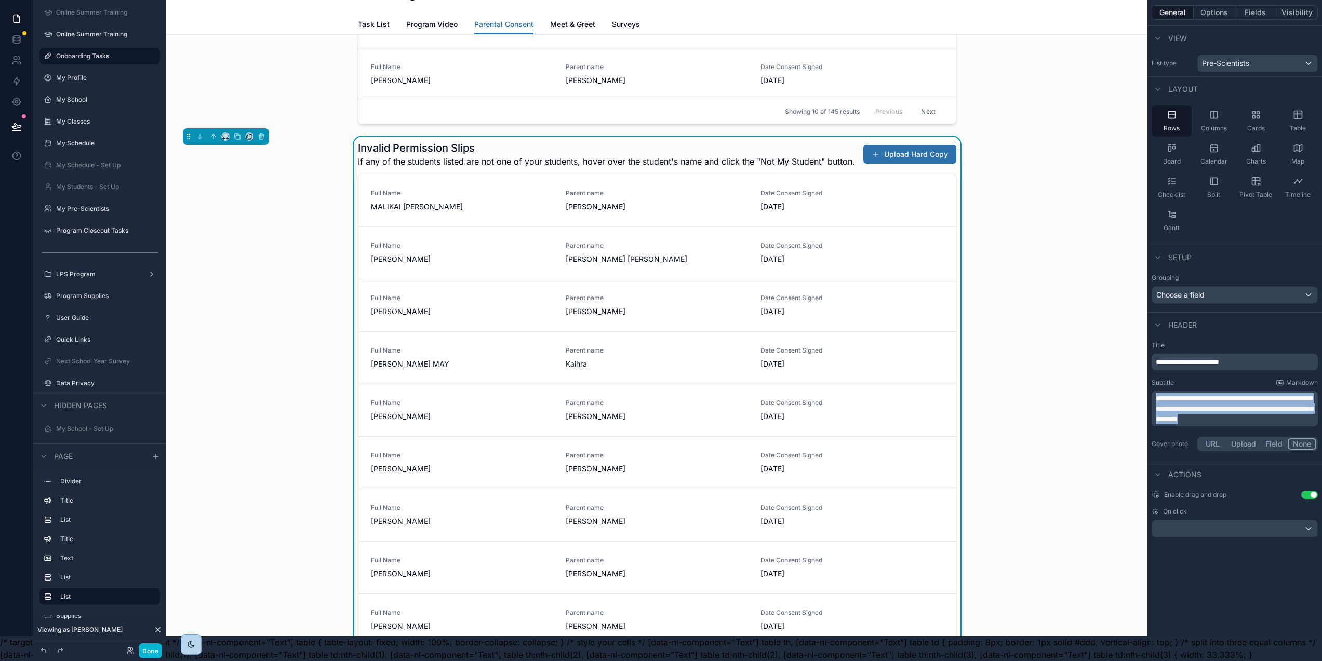
drag, startPoint x: 1303, startPoint y: 414, endPoint x: 1153, endPoint y: 393, distance: 152.1
click at [1153, 393] on div "Online Summer Training Online Summer Training Onboarding Tasks My Profile My Sc…" at bounding box center [744, 305] width 1156 height 661
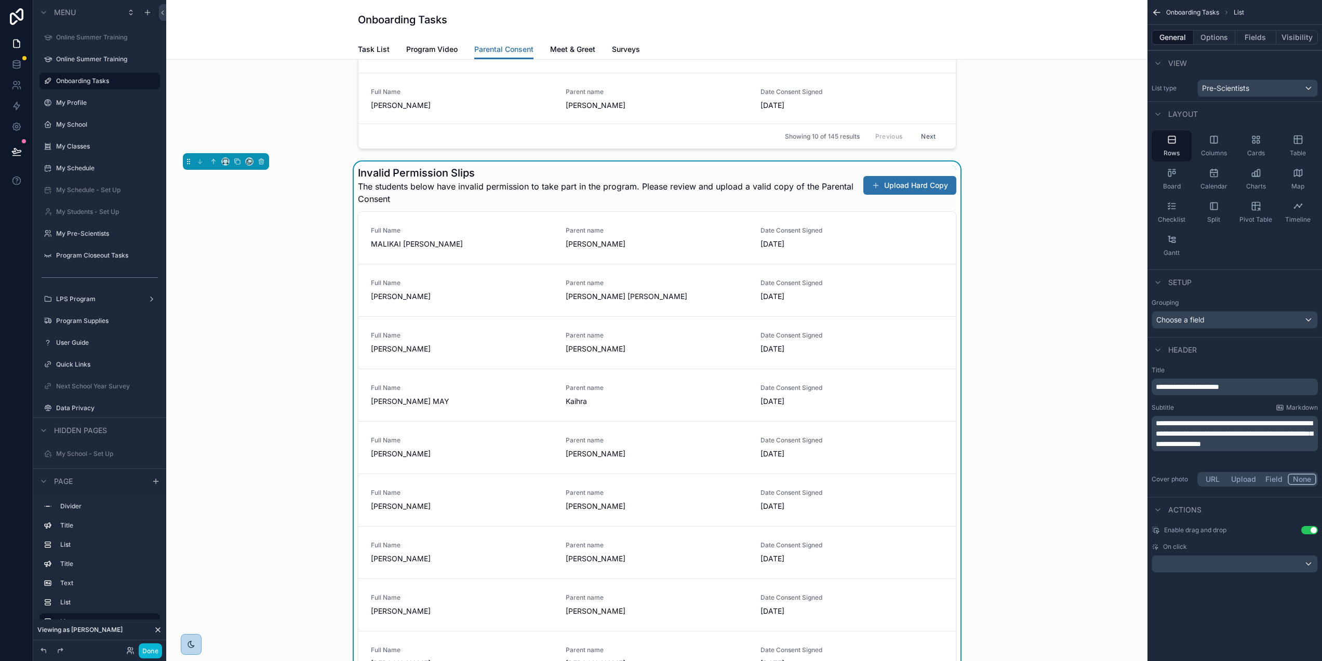
scroll to position [0, 0]
drag, startPoint x: 1238, startPoint y: 455, endPoint x: 1193, endPoint y: 455, distance: 44.7
click at [1193, 448] on span "**********" at bounding box center [1234, 434] width 157 height 28
click at [1036, 467] on div "Invalid Permission Slips The students below have invalid permission to take par…" at bounding box center [657, 437] width 965 height 550
click at [1288, 448] on span "**********" at bounding box center [1234, 434] width 157 height 28
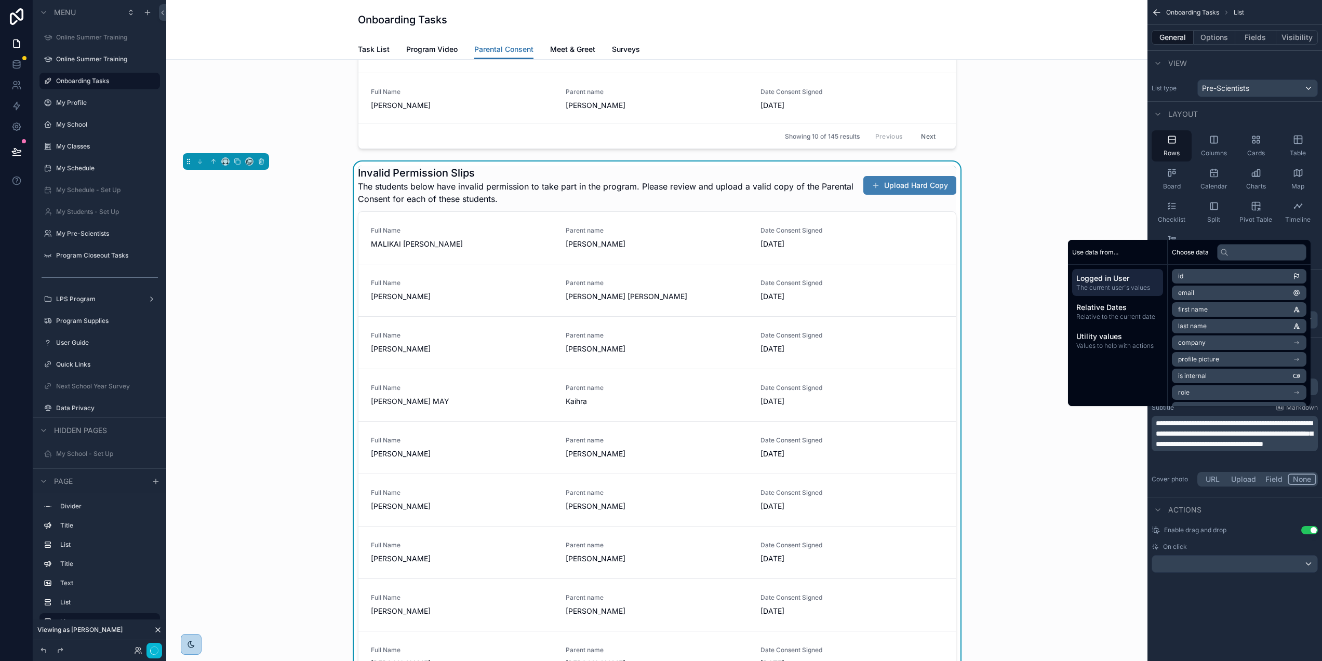
click at [887, 195] on button "Upload Hard Copy" at bounding box center [910, 185] width 93 height 19
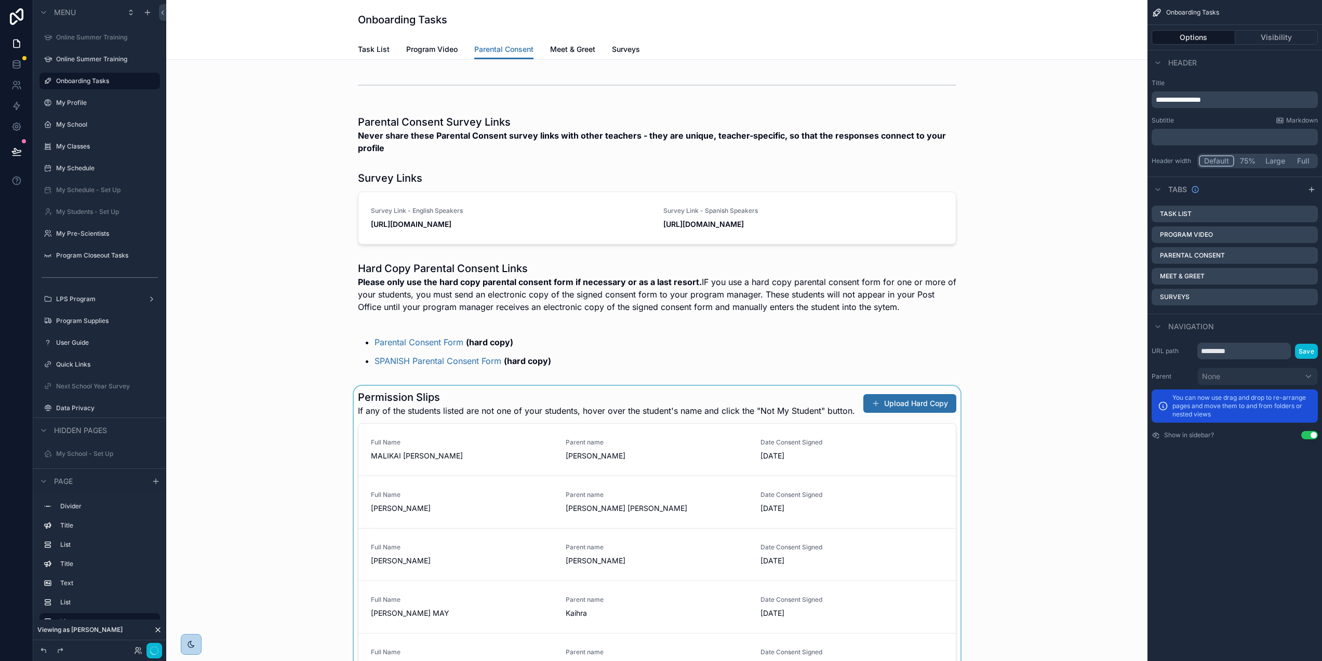
click at [847, 410] on div "scrollable content" at bounding box center [657, 655] width 965 height 538
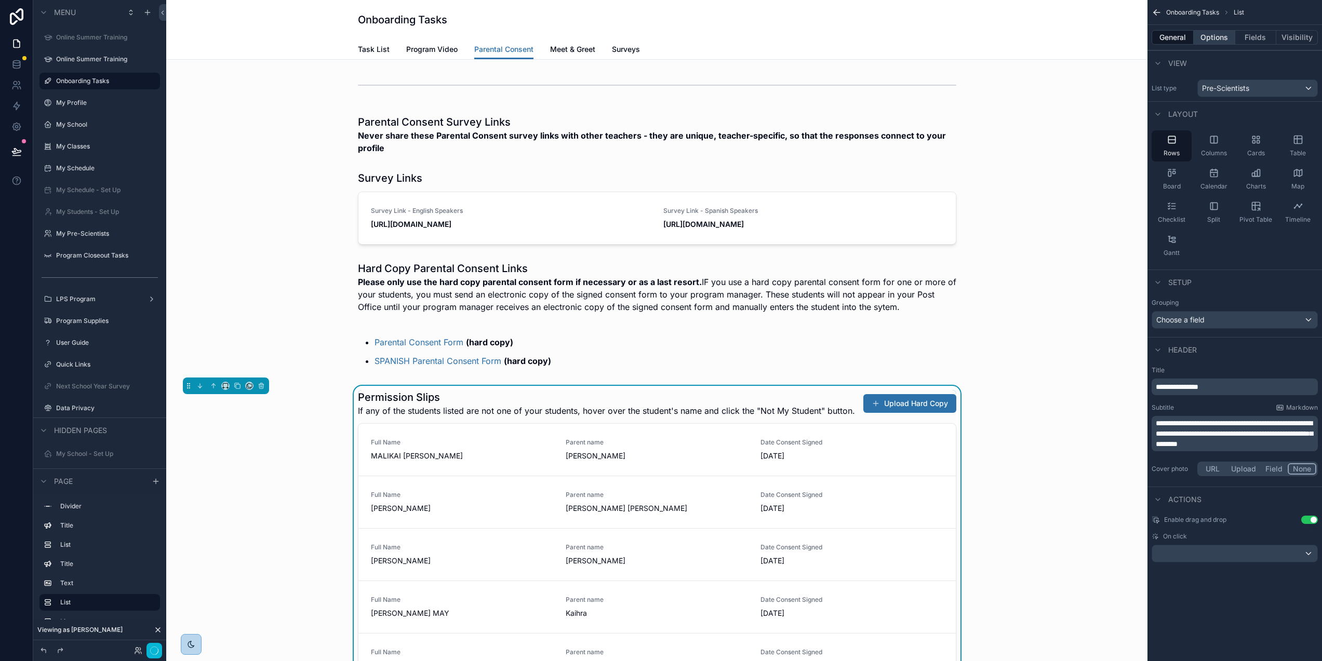
click at [1225, 39] on button "Options" at bounding box center [1215, 37] width 42 height 15
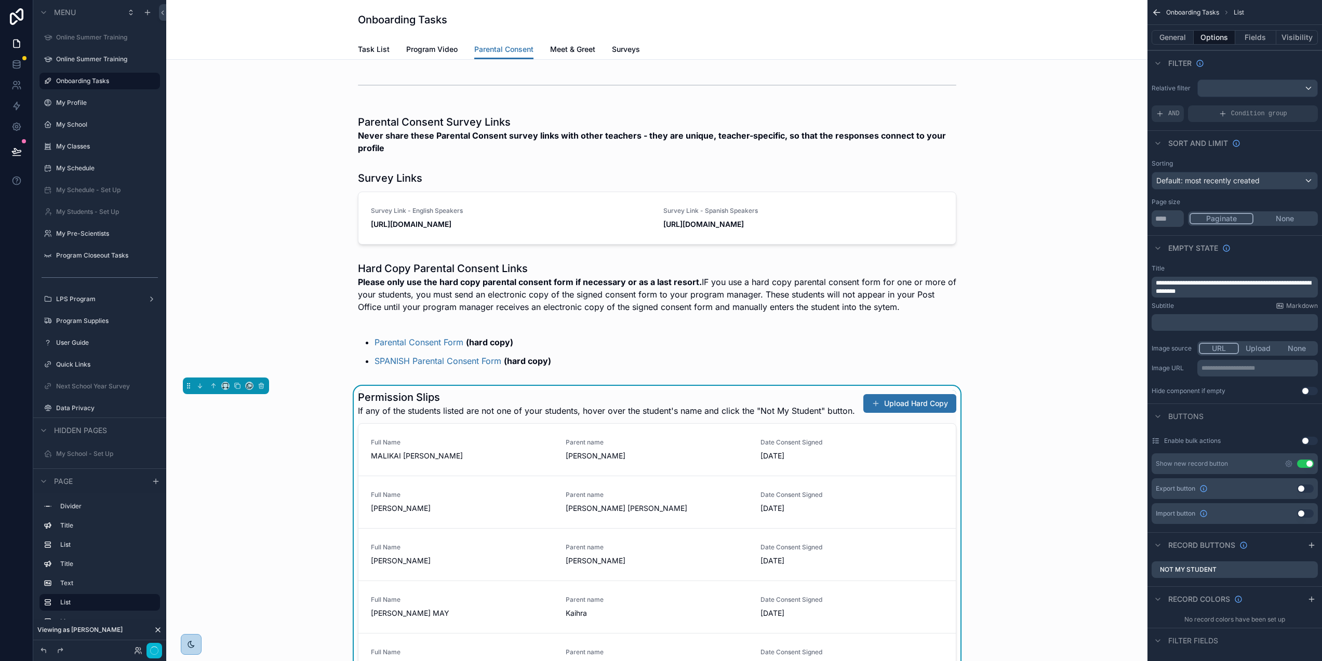
click at [1308, 464] on button "Use setting" at bounding box center [1305, 464] width 17 height 8
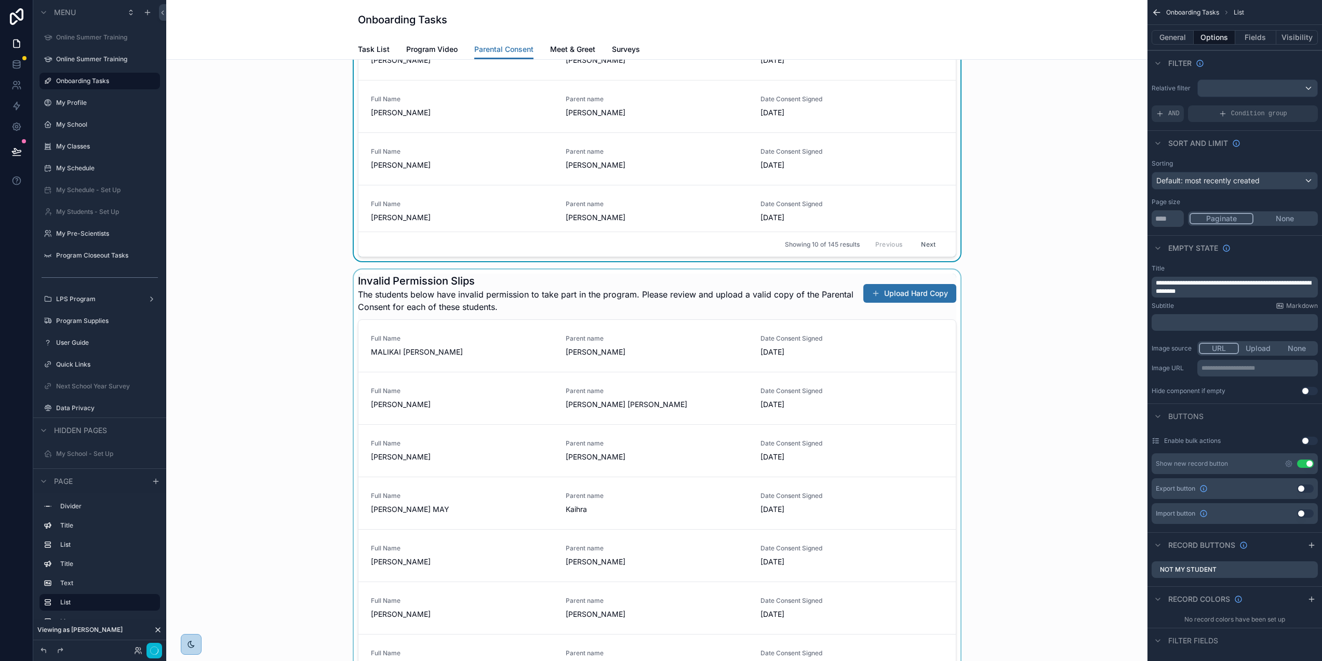
scroll to position [726, 0]
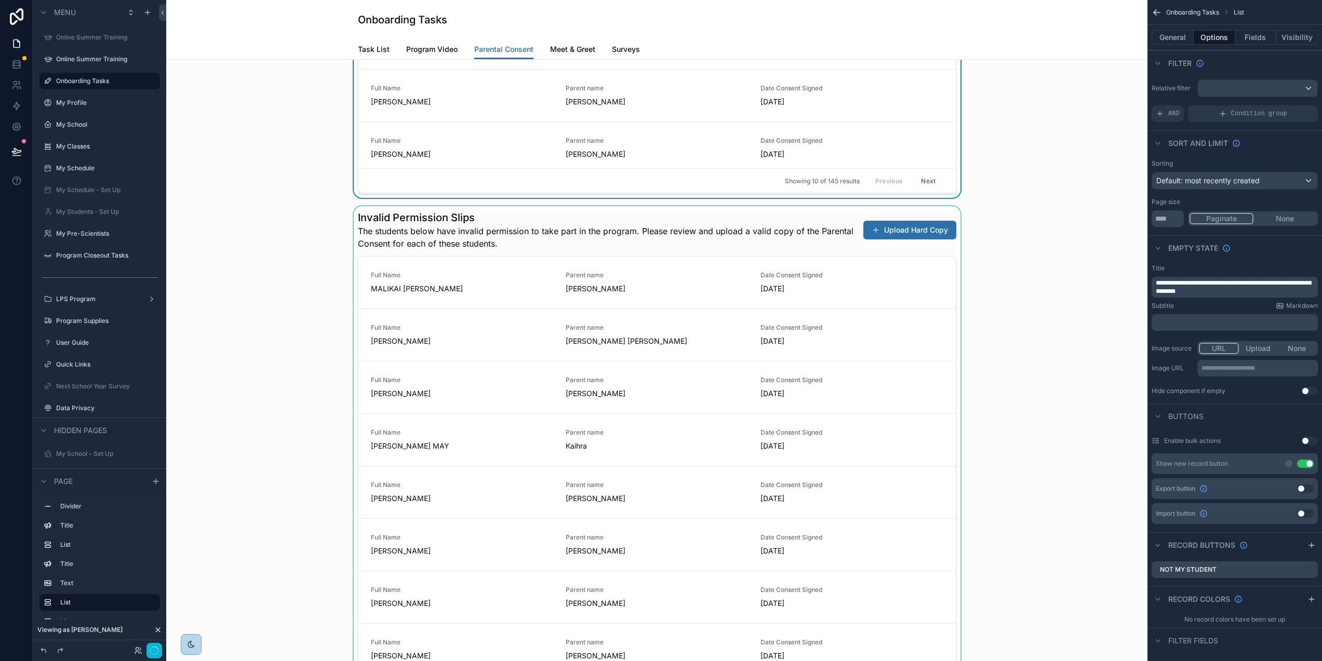
click at [802, 231] on div "scrollable content" at bounding box center [657, 481] width 965 height 550
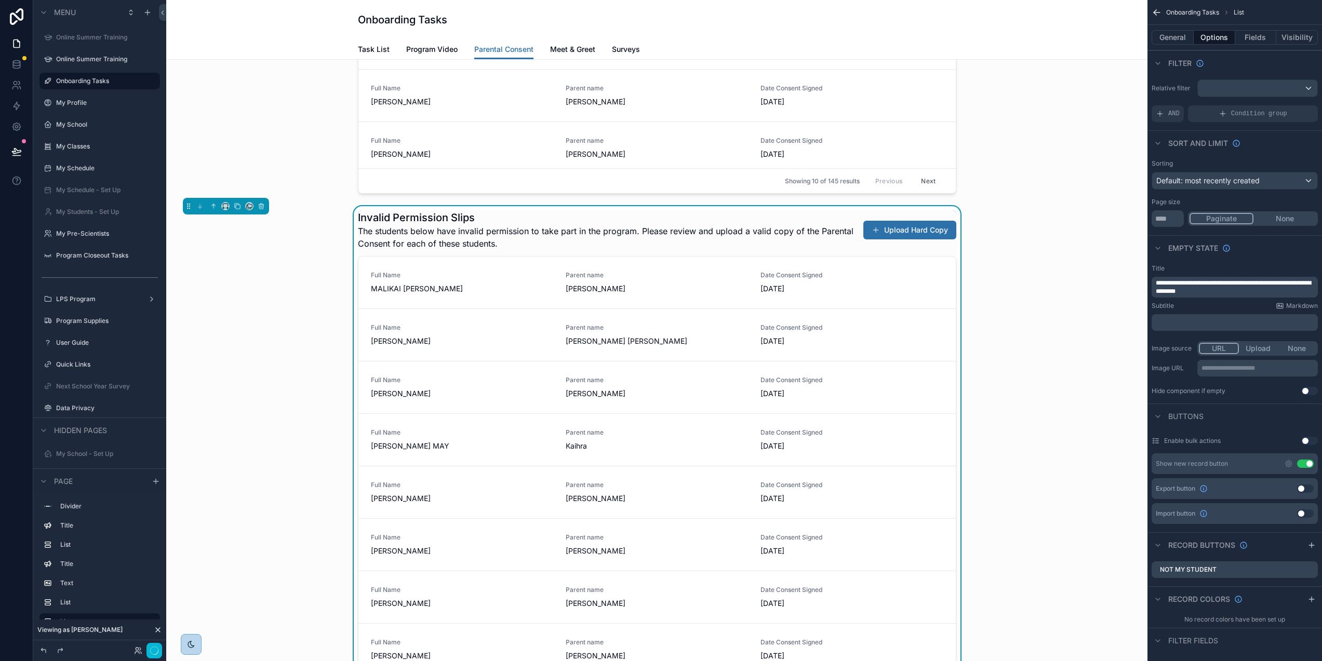
click at [1309, 464] on button "Use setting" at bounding box center [1305, 464] width 17 height 8
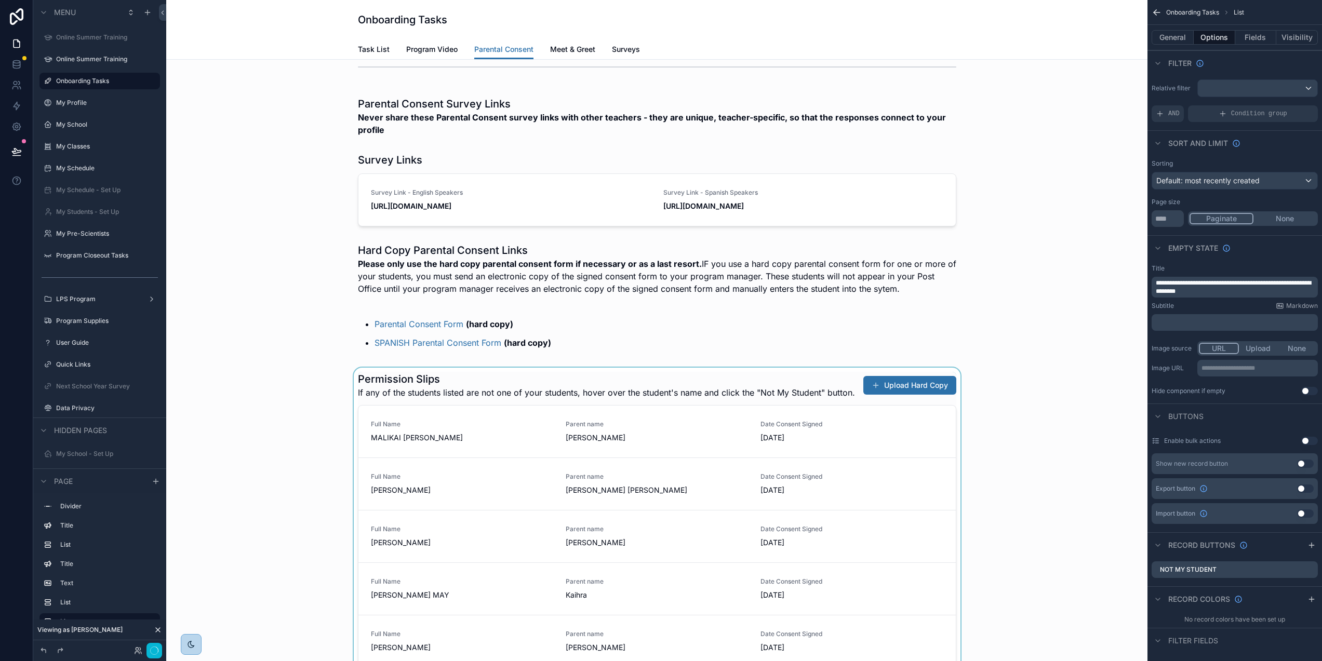
scroll to position [0, 0]
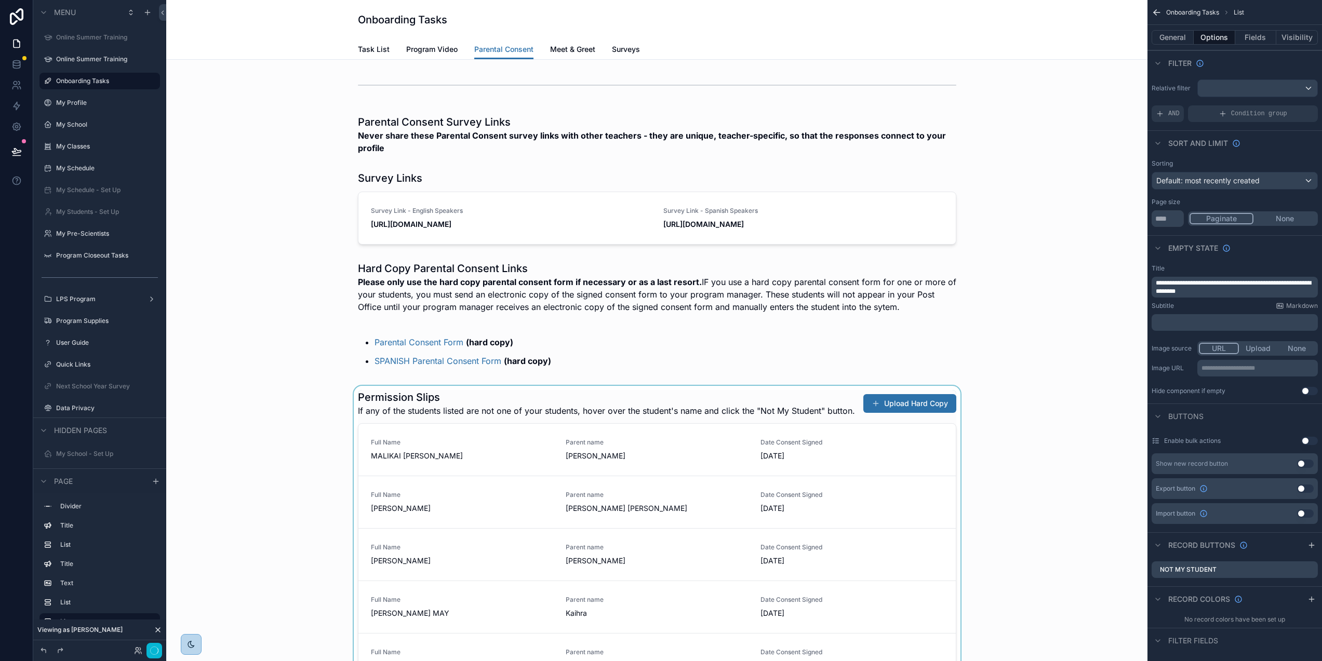
click at [937, 412] on div "scrollable content" at bounding box center [657, 655] width 965 height 538
click at [936, 411] on button "Upload Hard Copy" at bounding box center [910, 403] width 93 height 19
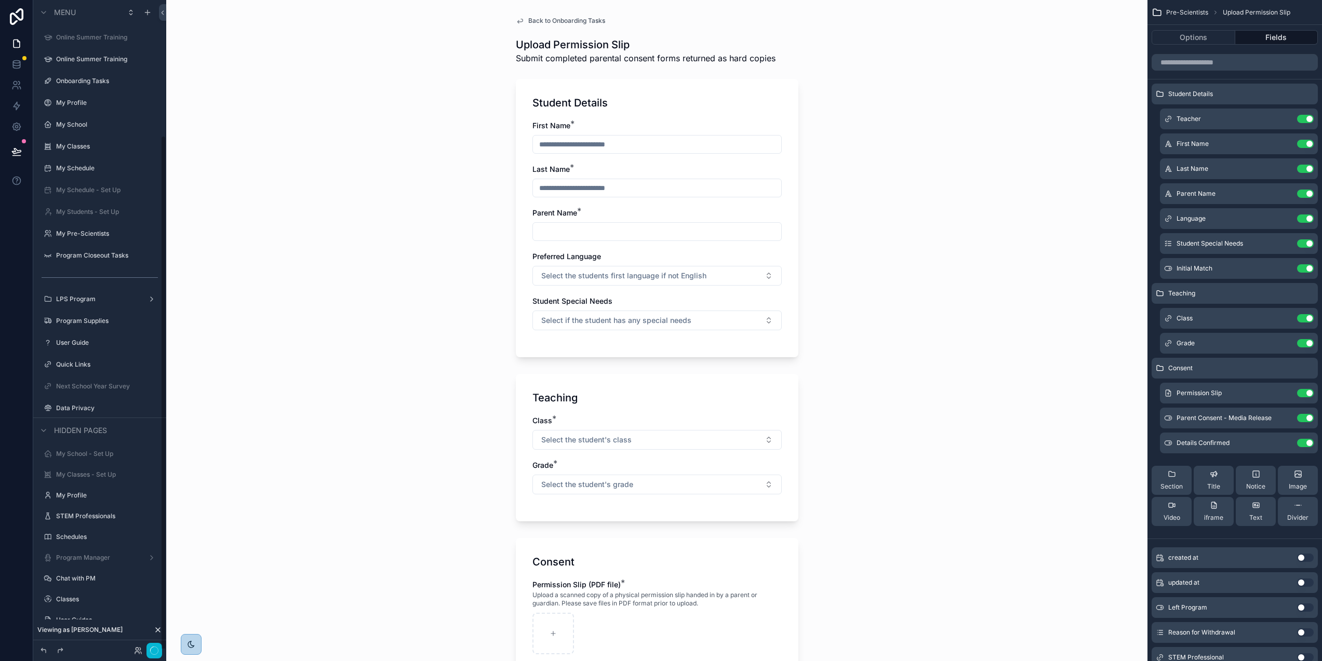
scroll to position [170, 0]
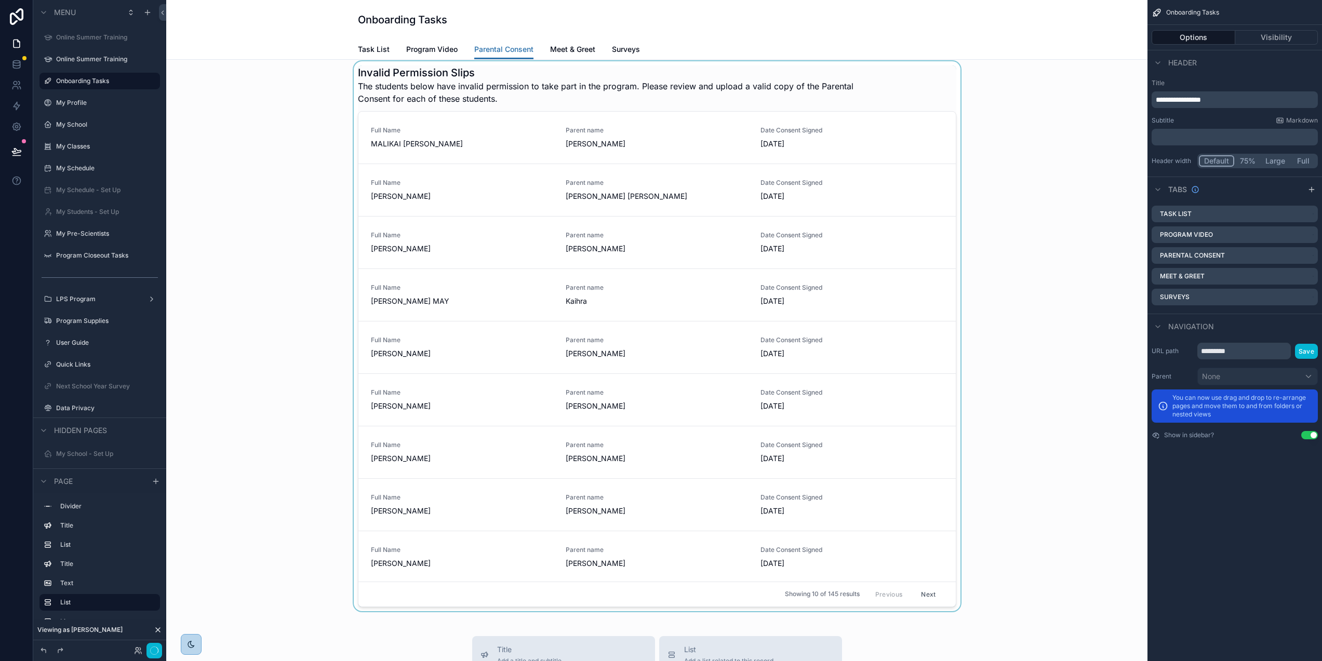
scroll to position [729, 0]
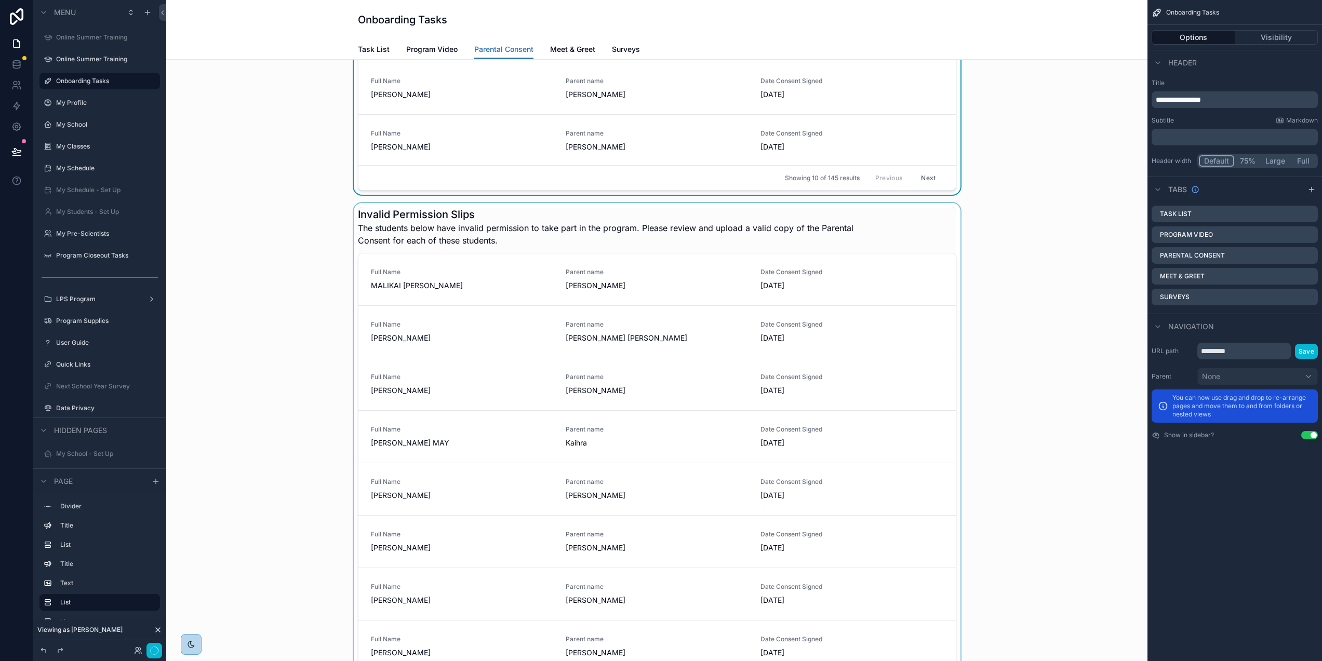
click at [902, 236] on div "scrollable content" at bounding box center [657, 478] width 965 height 550
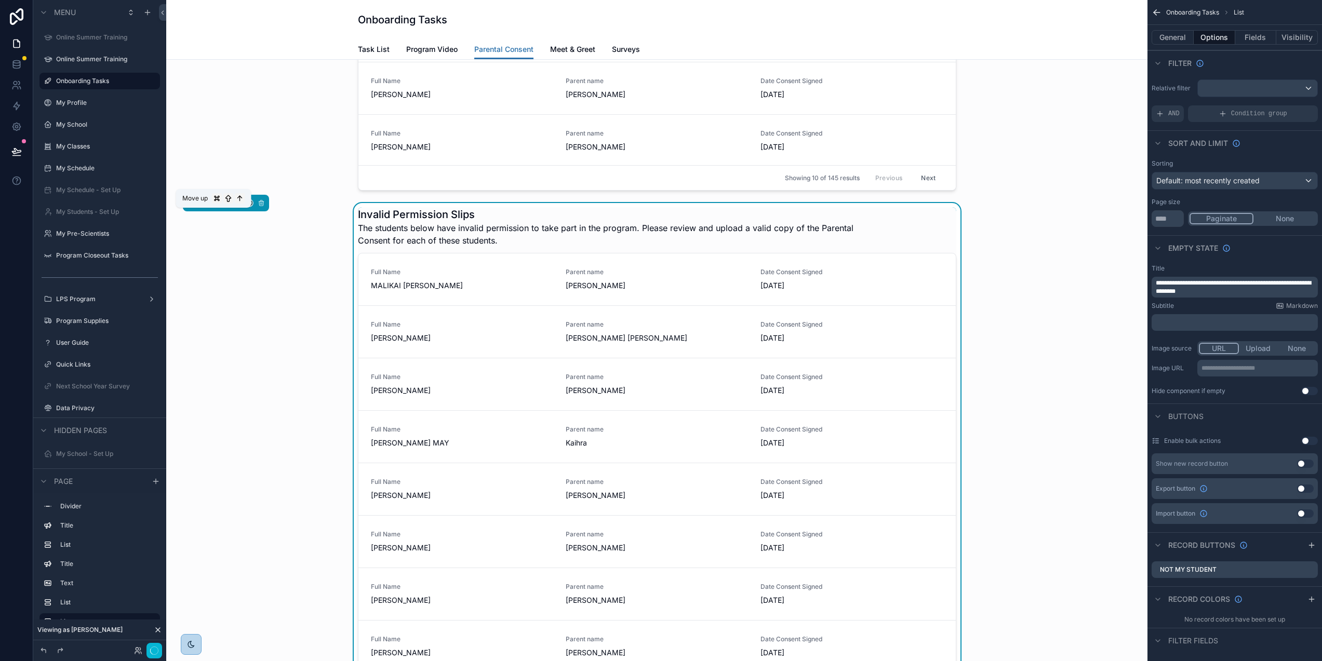
click at [210, 207] on icon "scrollable content" at bounding box center [213, 203] width 7 height 7
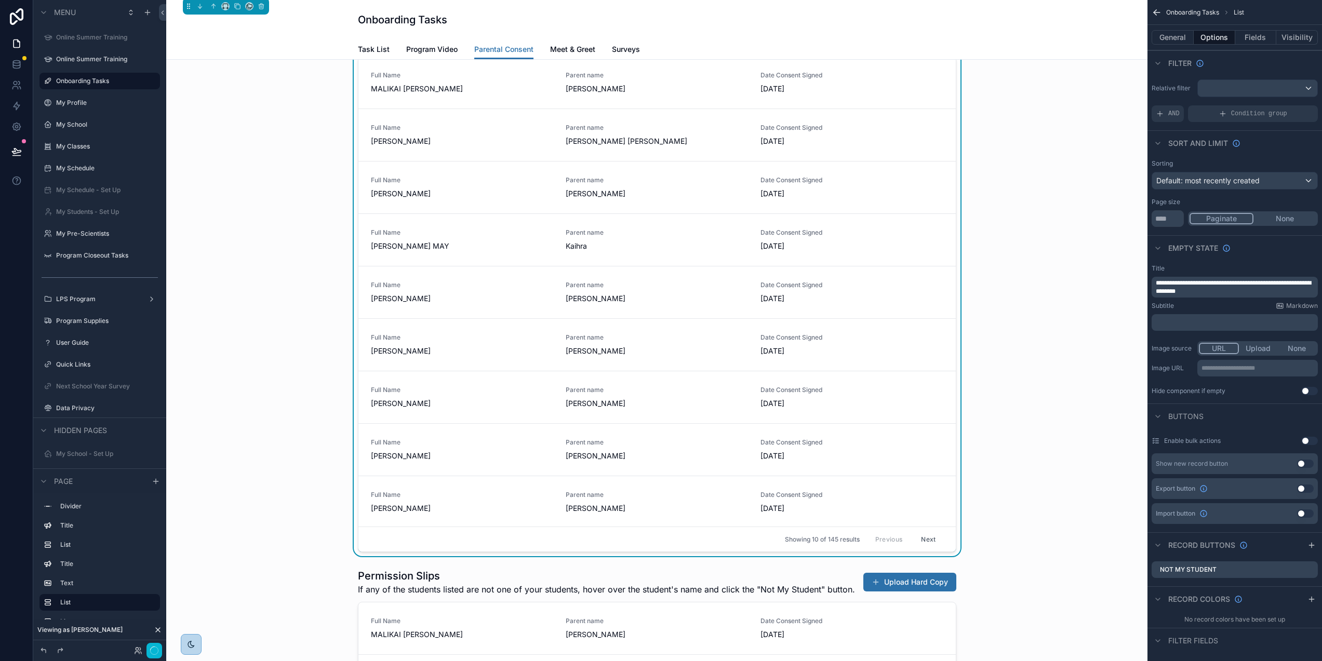
scroll to position [157, 0]
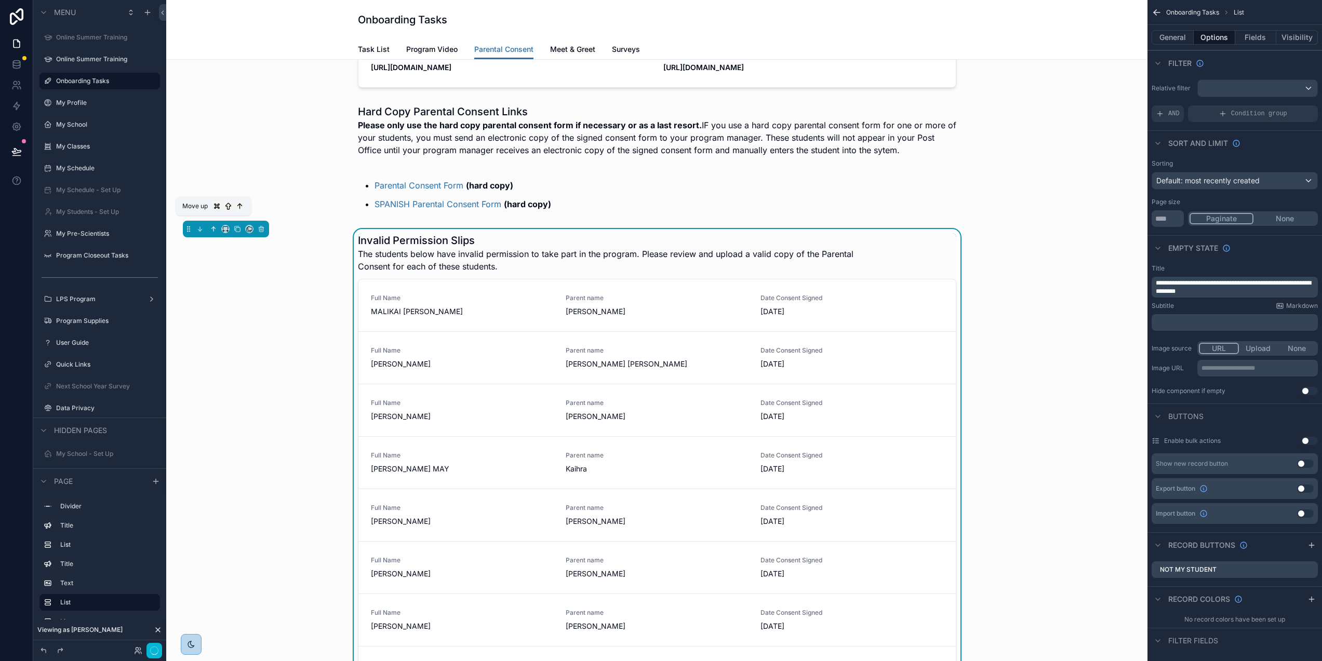
click at [210, 230] on icon "scrollable content" at bounding box center [213, 229] width 7 height 7
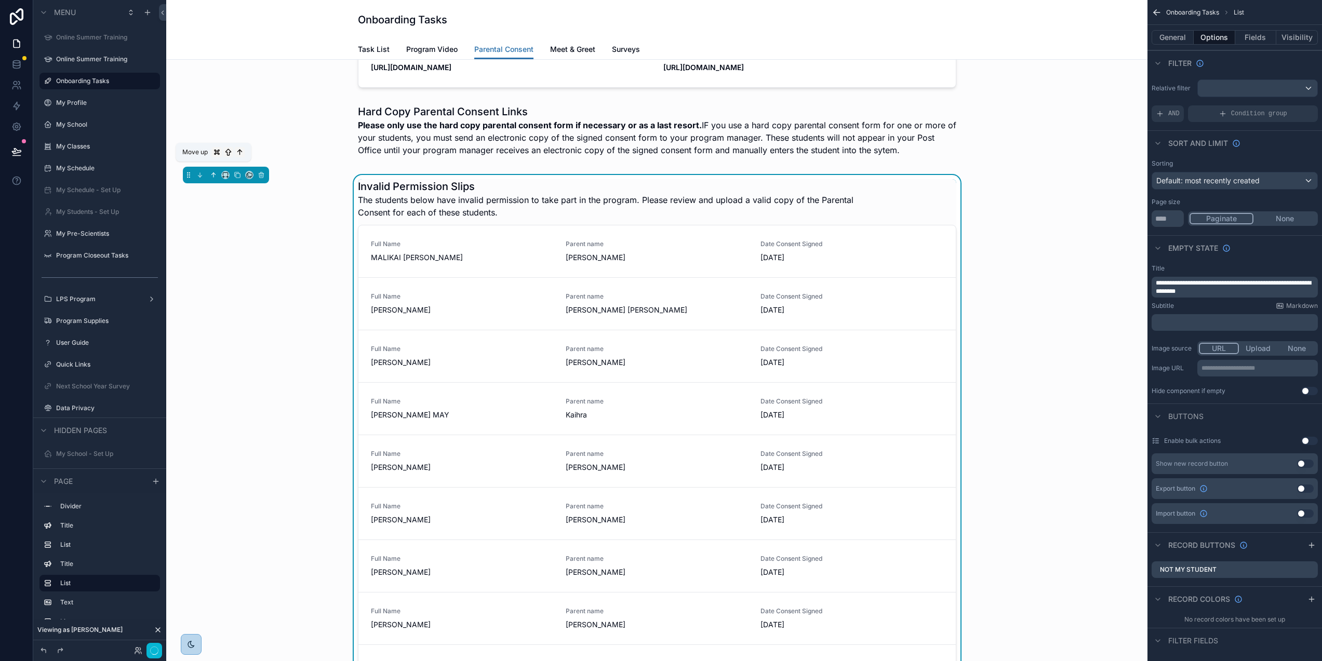
click at [210, 175] on icon "scrollable content" at bounding box center [213, 174] width 7 height 7
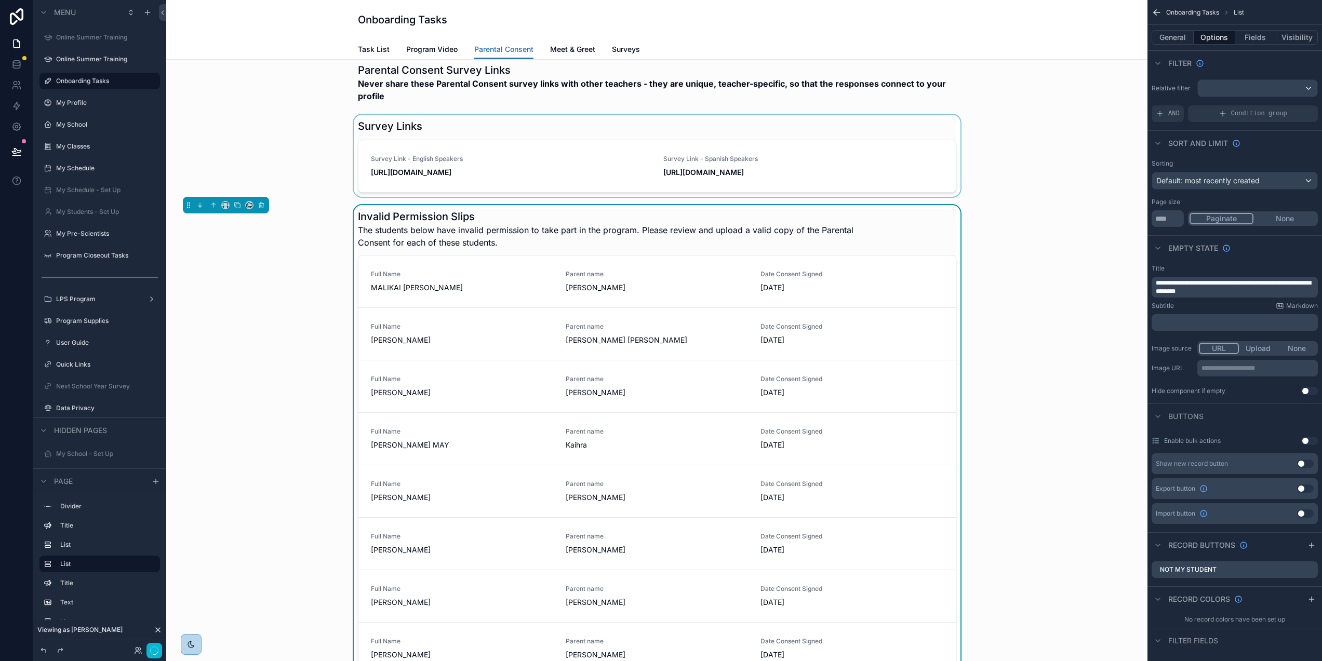
scroll to position [0, 0]
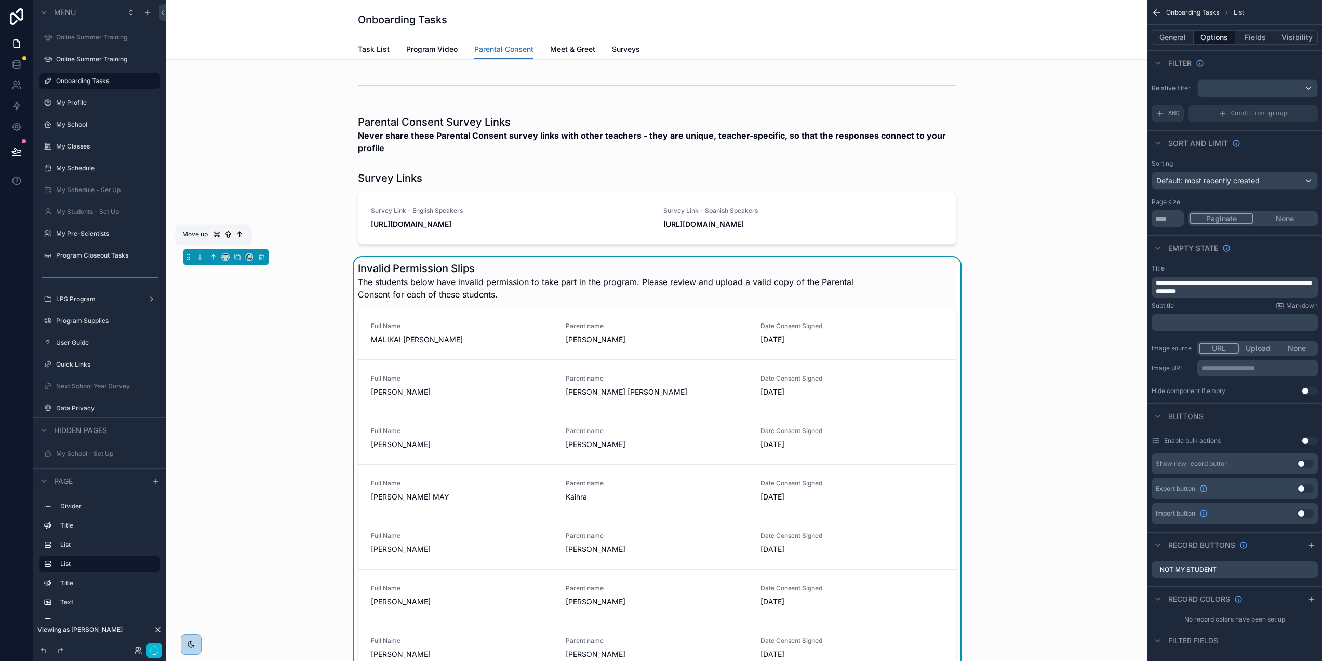
click at [214, 256] on icon "scrollable content" at bounding box center [214, 257] width 0 height 4
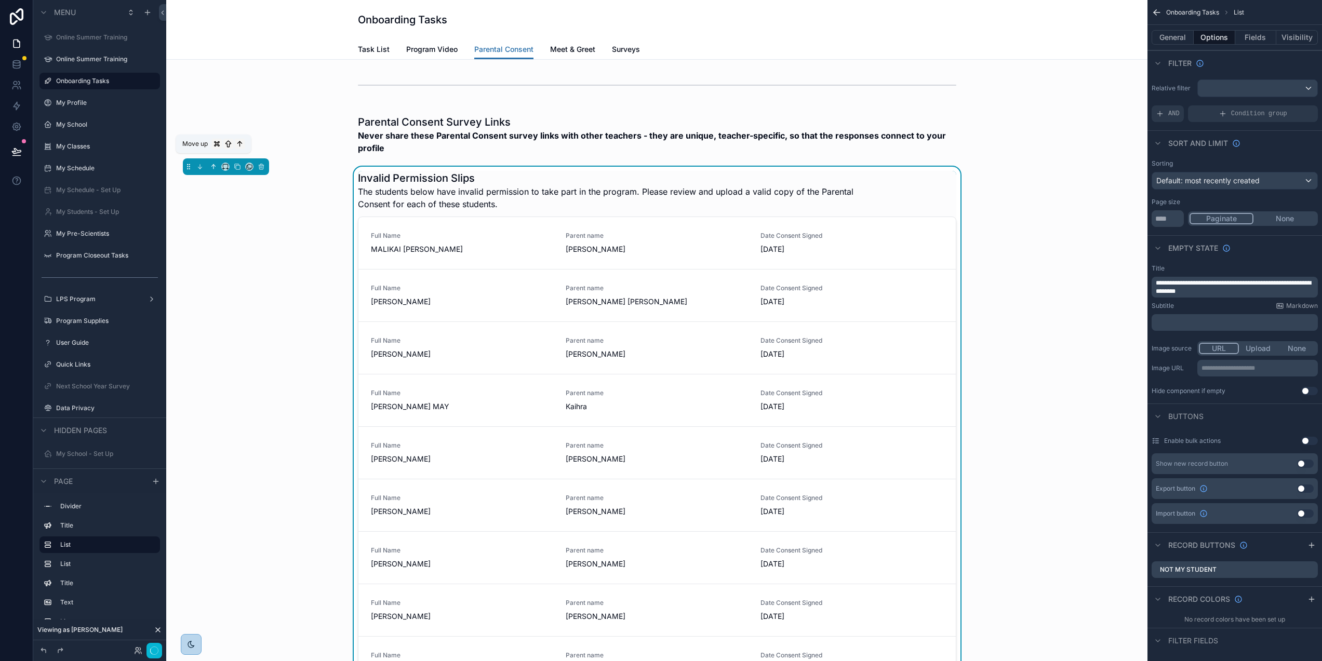
click at [211, 169] on icon "scrollable content" at bounding box center [213, 166] width 7 height 7
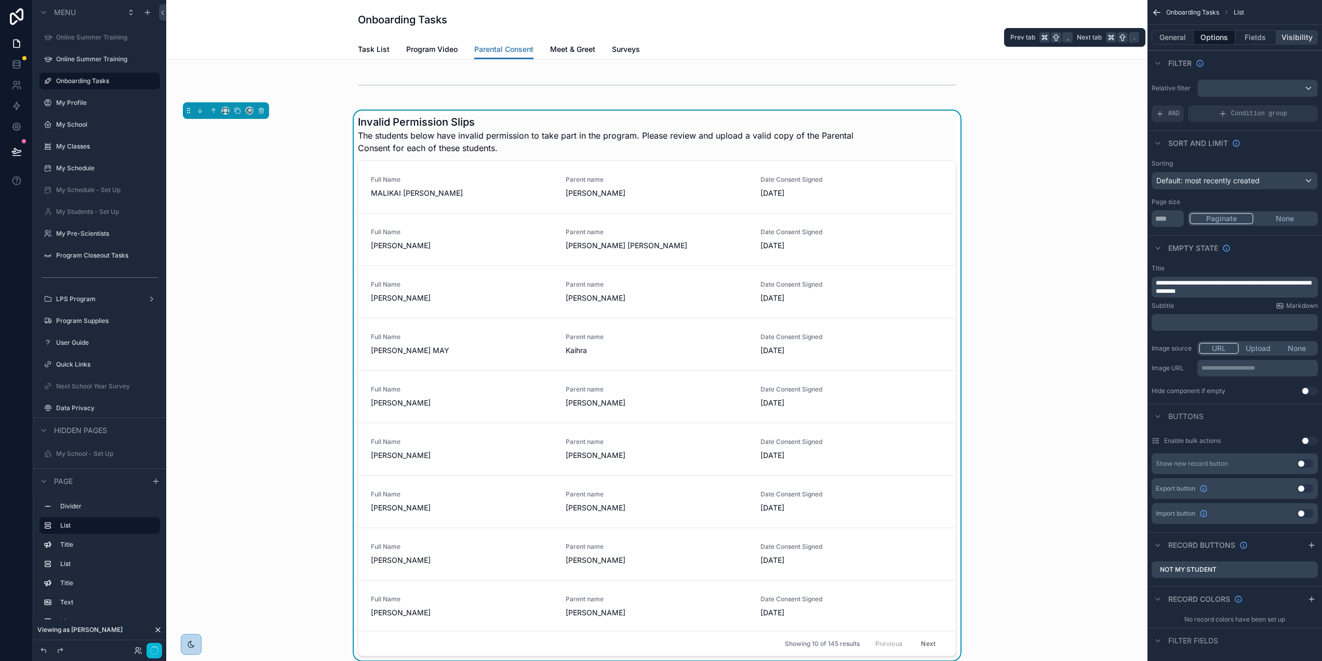
click at [1303, 35] on button "Visibility" at bounding box center [1298, 37] width 42 height 15
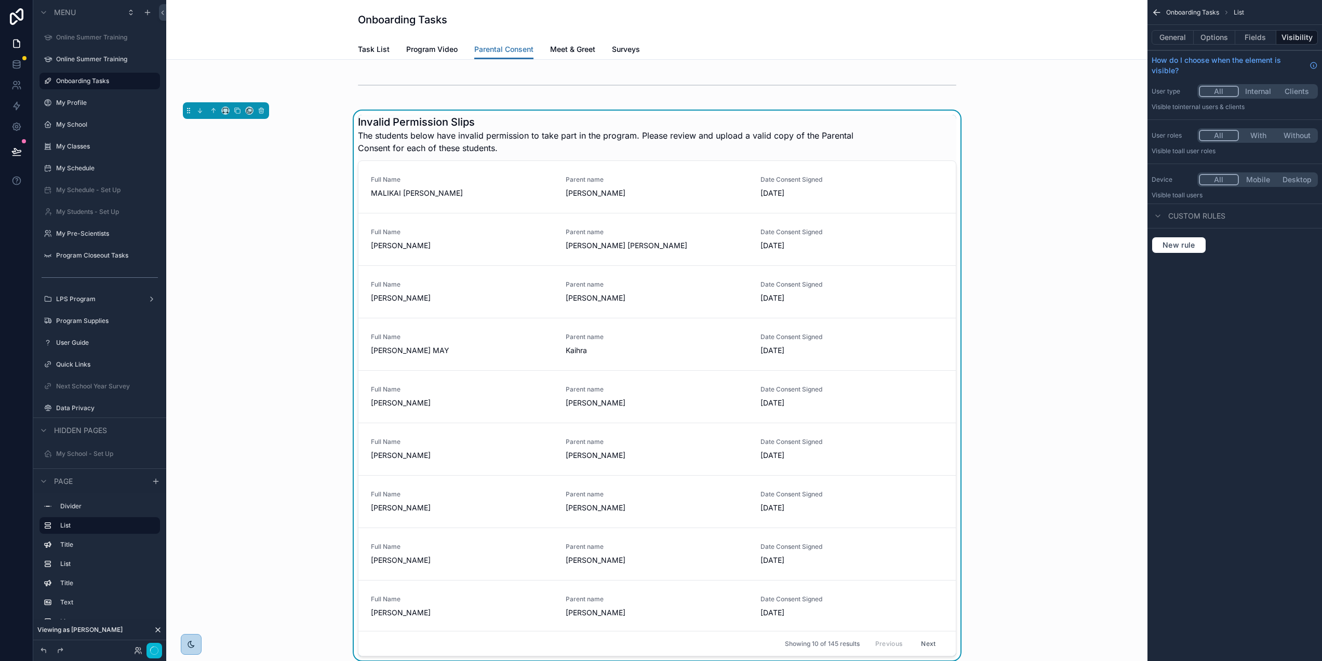
click at [944, 126] on div "Invalid Permission Slips The students below have invalid permission to take par…" at bounding box center [657, 134] width 599 height 39
click at [1264, 34] on button "Fields" at bounding box center [1257, 37] width 42 height 15
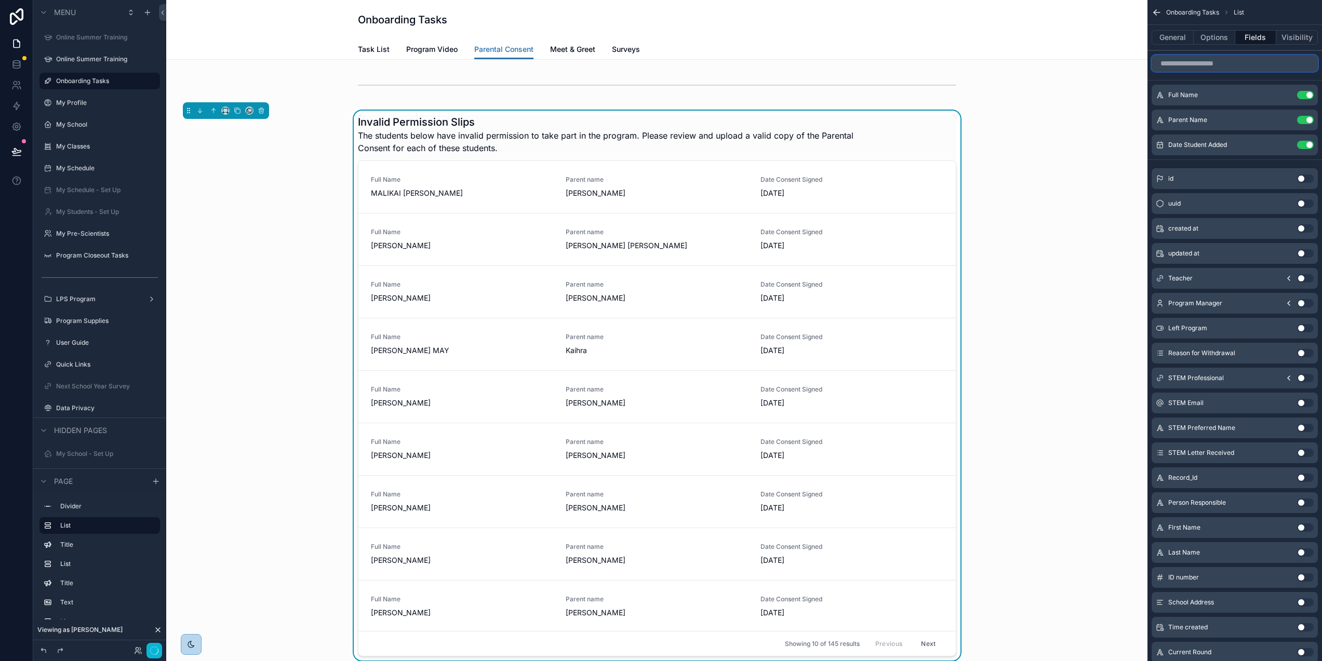
click at [1238, 68] on input "scrollable content" at bounding box center [1235, 63] width 166 height 17
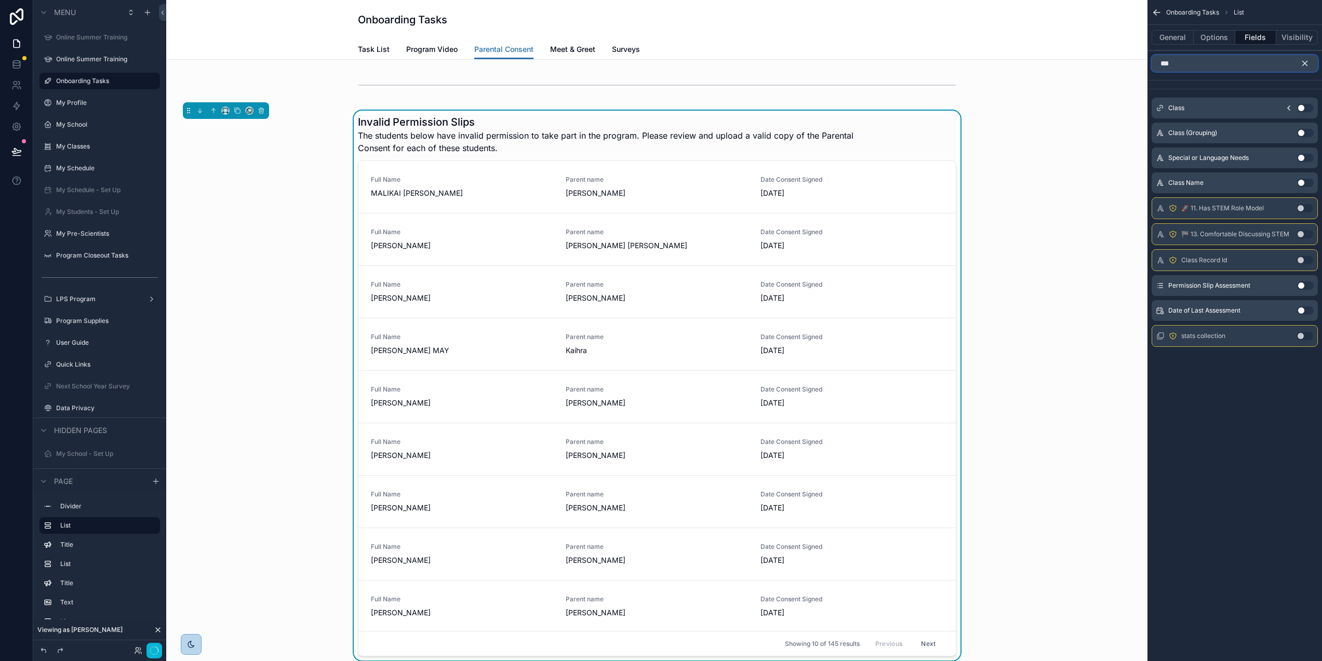
type input "***"
click at [1312, 285] on button "Use setting" at bounding box center [1305, 286] width 17 height 8
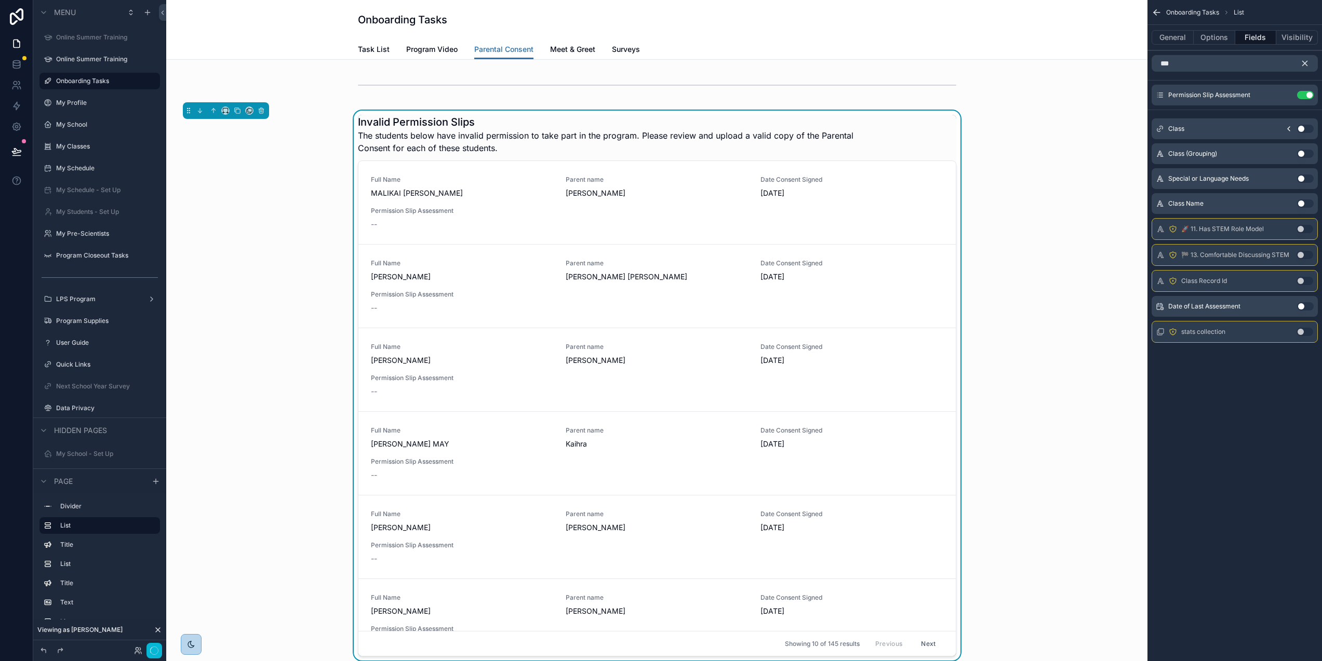
click at [1308, 62] on icon "scrollable content" at bounding box center [1305, 63] width 5 height 5
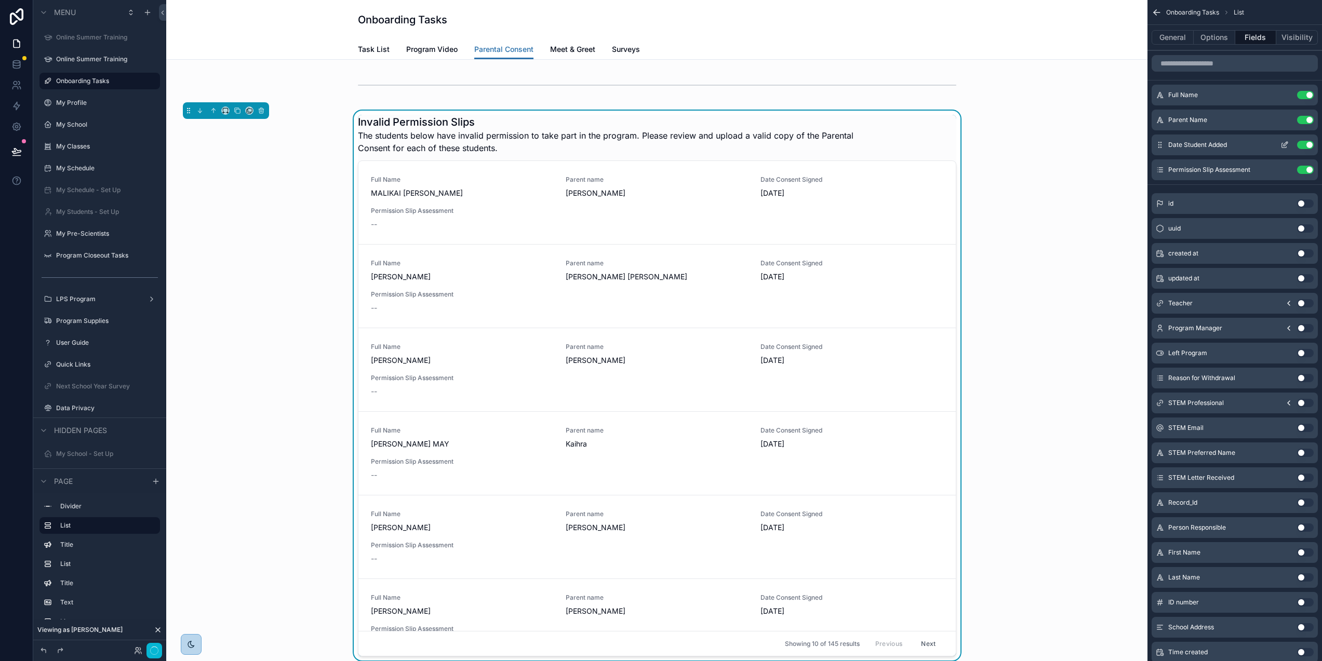
click at [1307, 144] on button "Use setting" at bounding box center [1305, 145] width 17 height 8
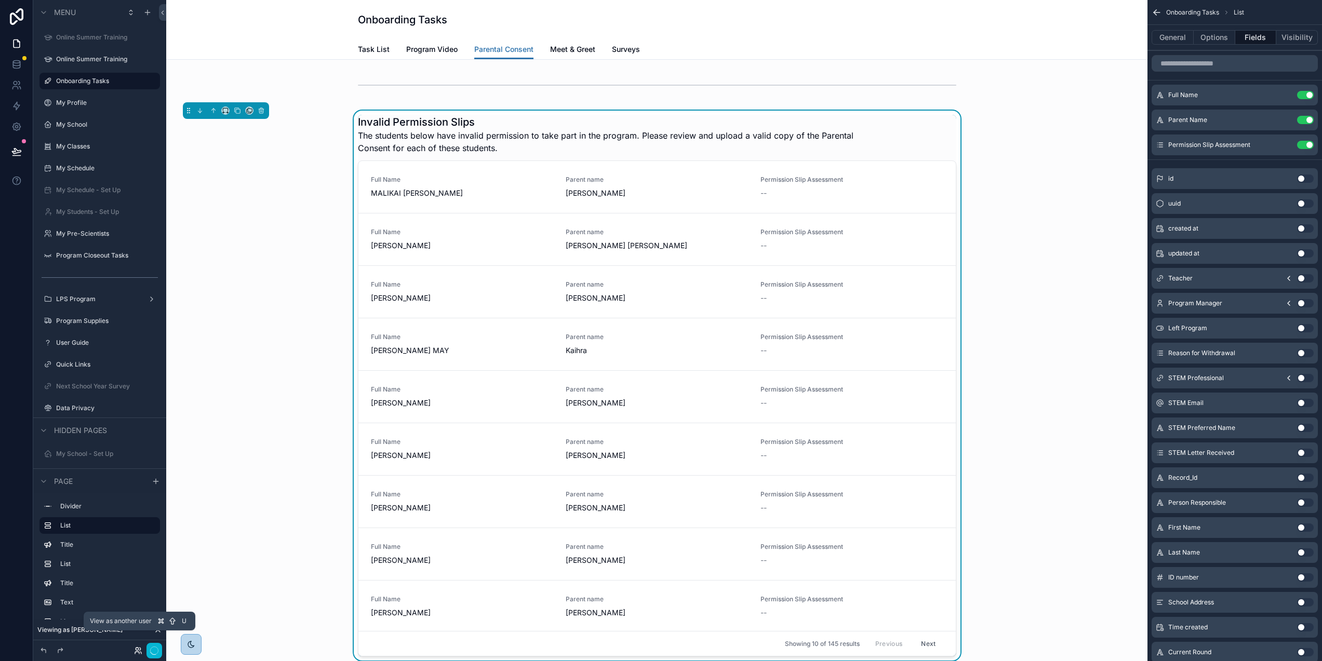
click at [138, 652] on icon at bounding box center [137, 653] width 4 height 2
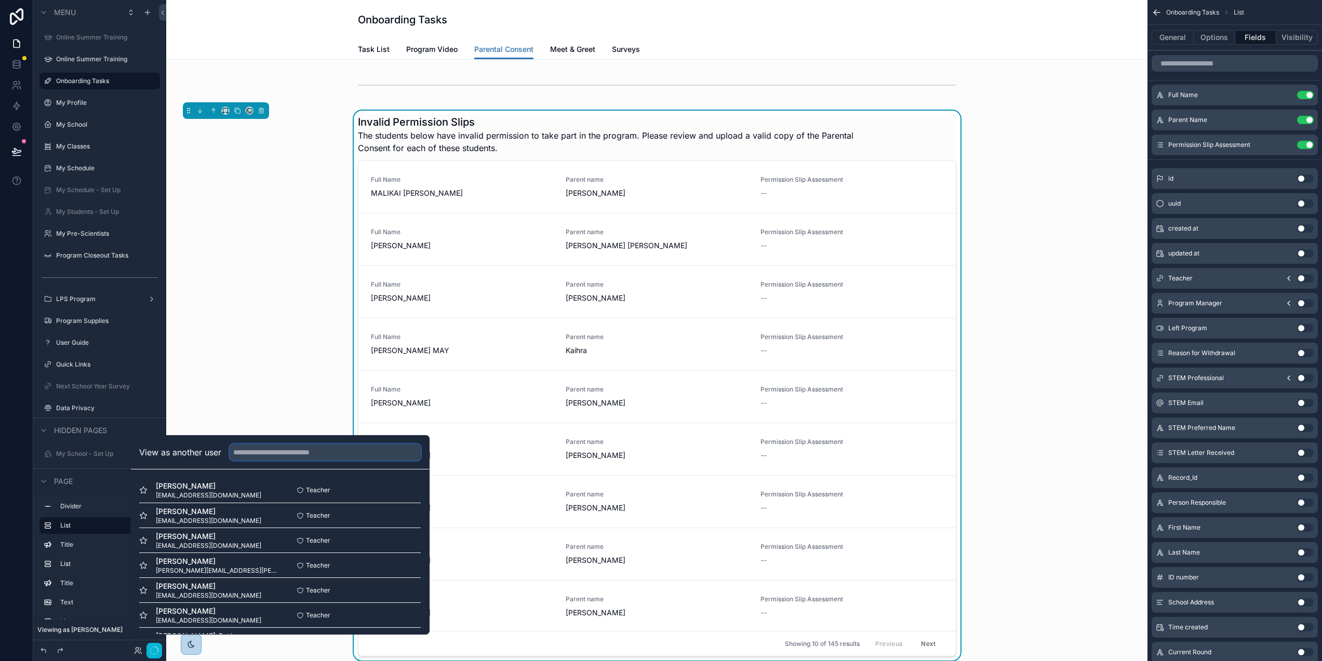
click at [306, 458] on input "text" at bounding box center [325, 452] width 191 height 17
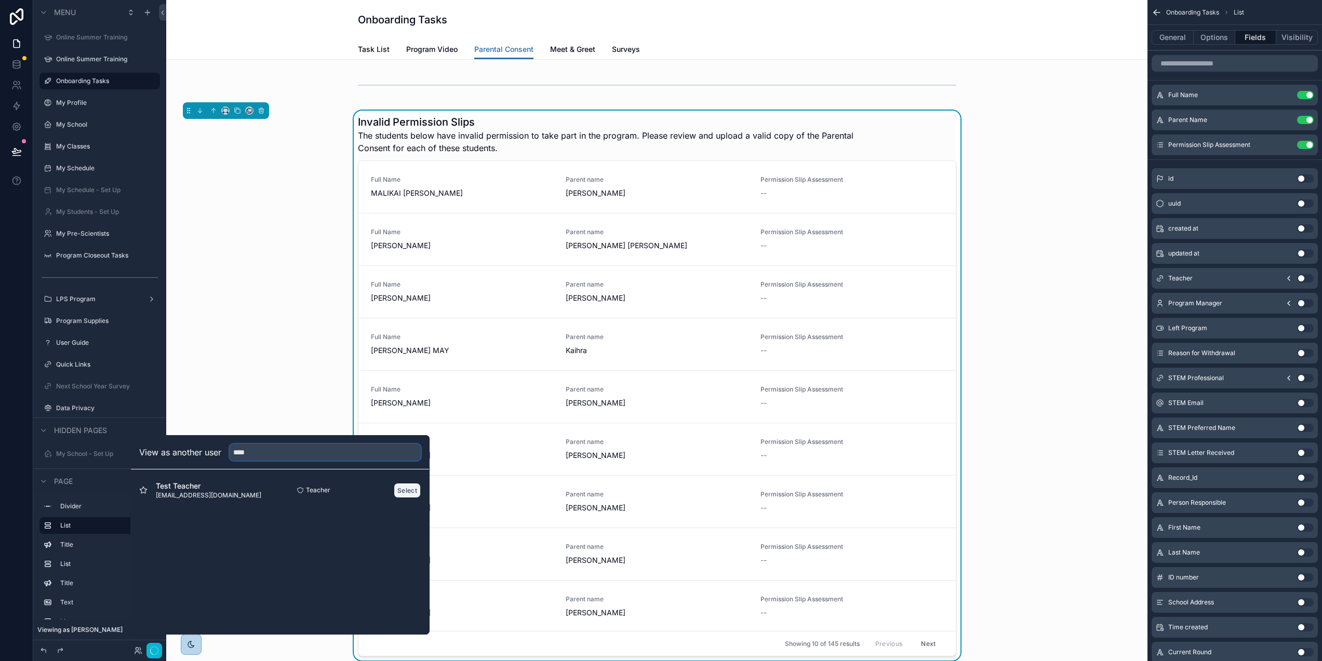
type input "****"
click at [412, 498] on button "Select" at bounding box center [407, 490] width 27 height 15
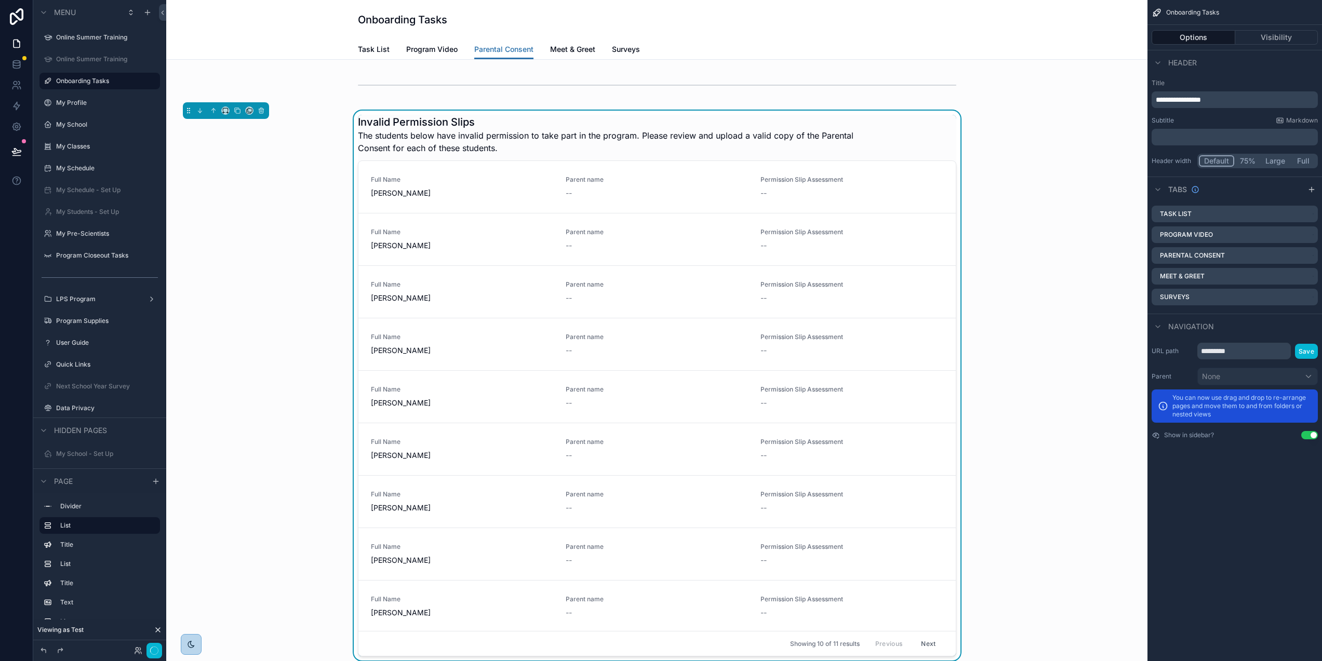
click at [938, 118] on div "Invalid Permission Slips The students below have invalid permission to take par…" at bounding box center [657, 134] width 599 height 39
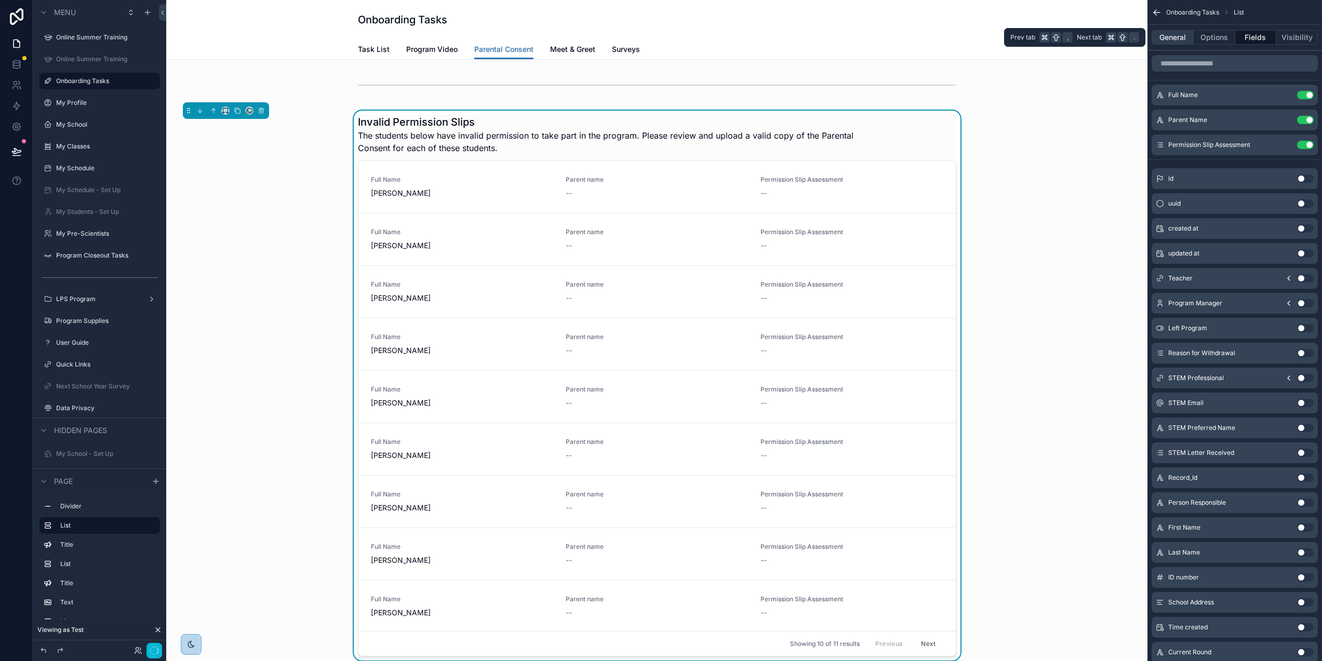
click at [1167, 35] on button "General" at bounding box center [1173, 37] width 42 height 15
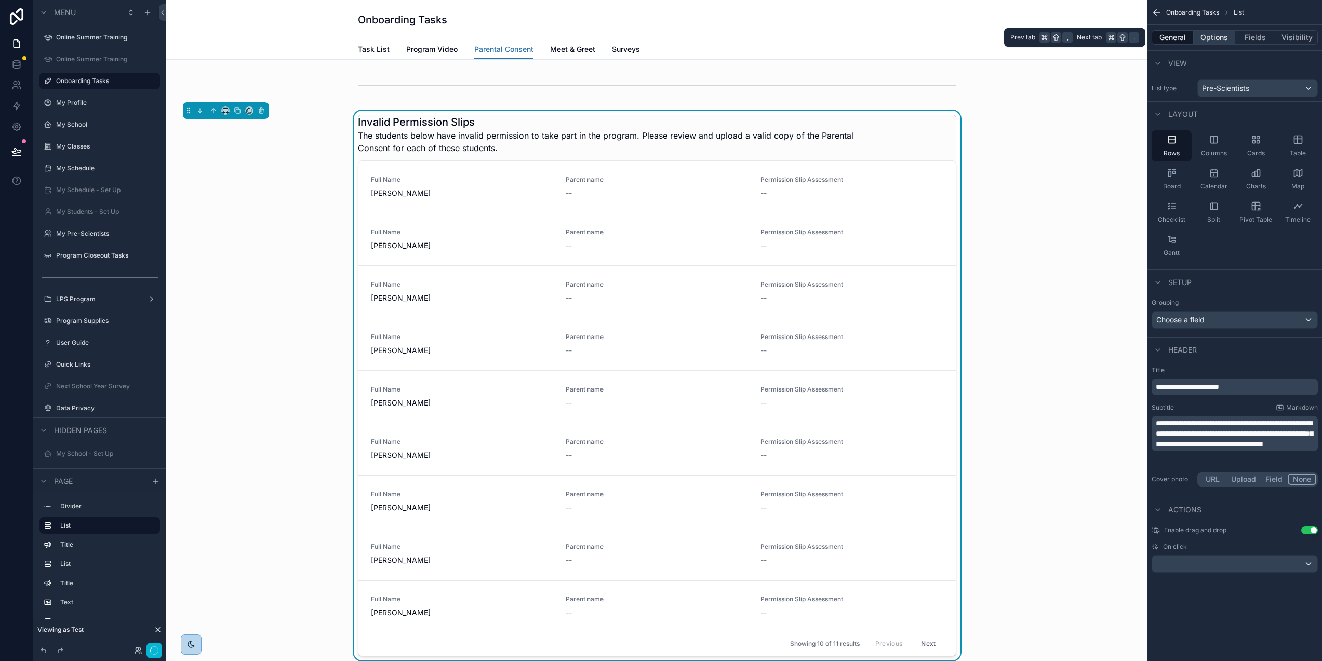
click at [1216, 33] on button "Options" at bounding box center [1215, 37] width 42 height 15
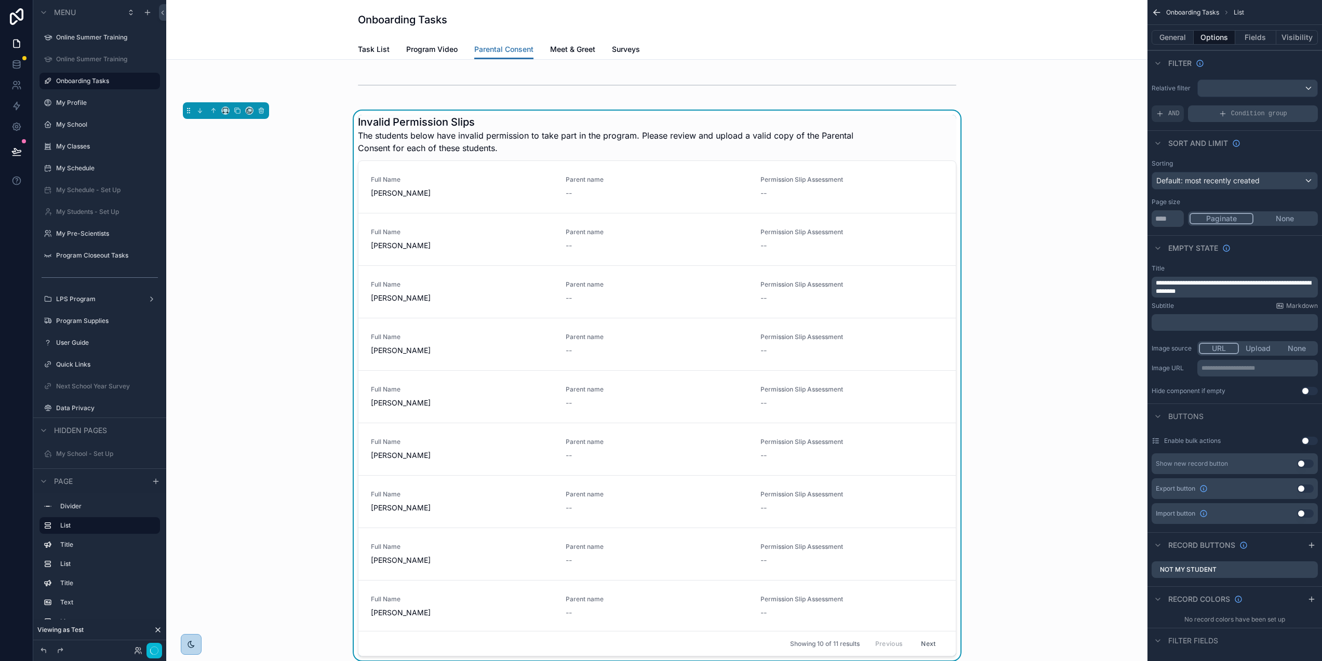
click at [1246, 112] on span "Condition group" at bounding box center [1259, 114] width 56 height 8
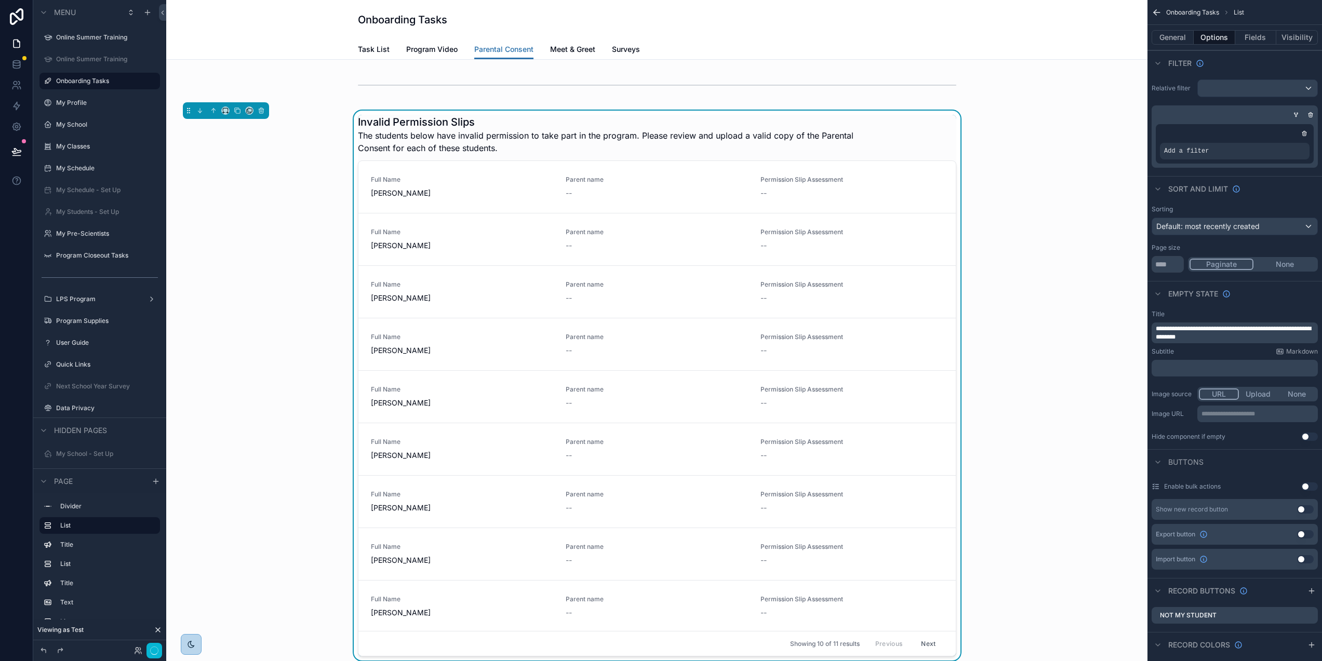
click at [1300, 117] on icon "scrollable content" at bounding box center [1296, 115] width 6 height 6
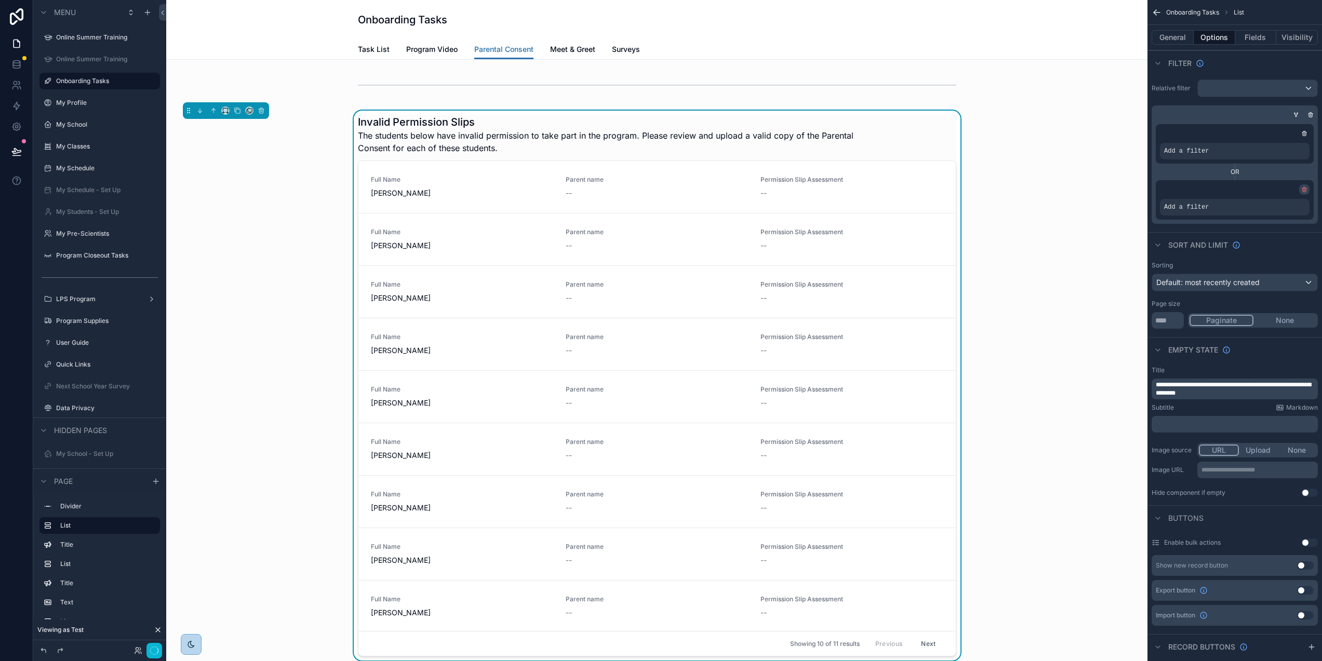
click at [1308, 189] on icon "scrollable content" at bounding box center [1305, 190] width 6 height 6
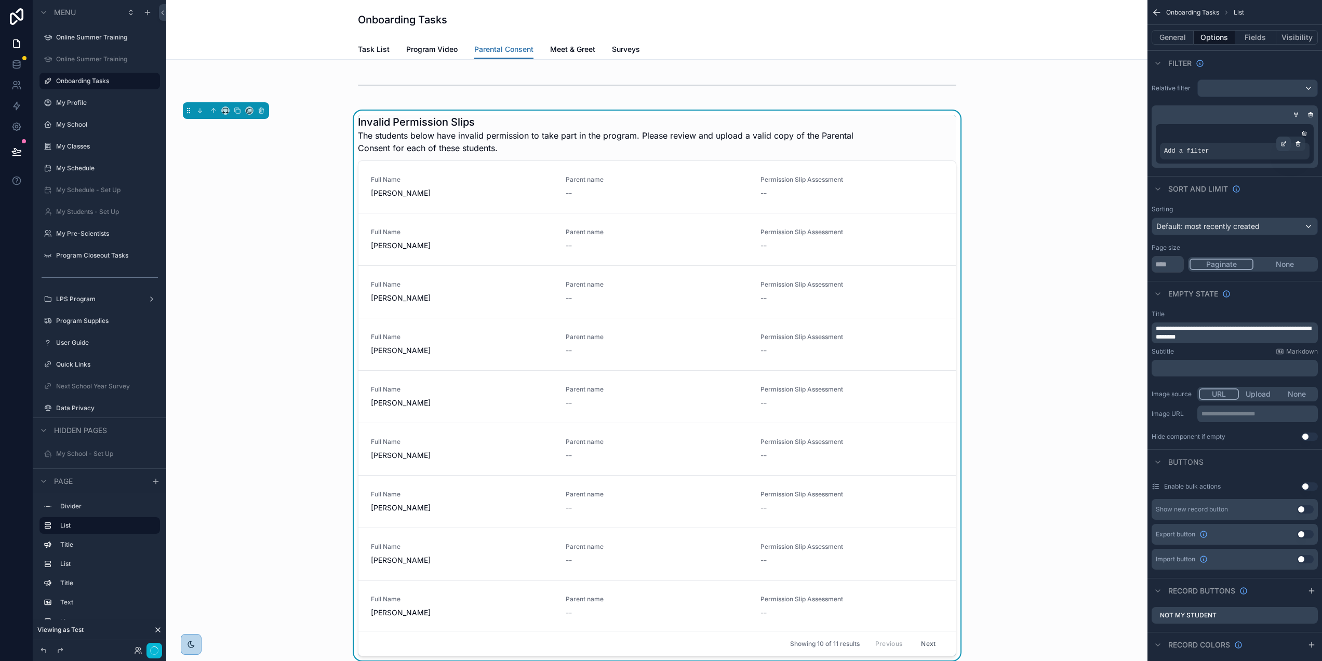
click at [1287, 144] on icon "scrollable content" at bounding box center [1284, 144] width 6 height 6
click at [1064, 138] on span "Select a field" at bounding box center [1055, 135] width 44 height 9
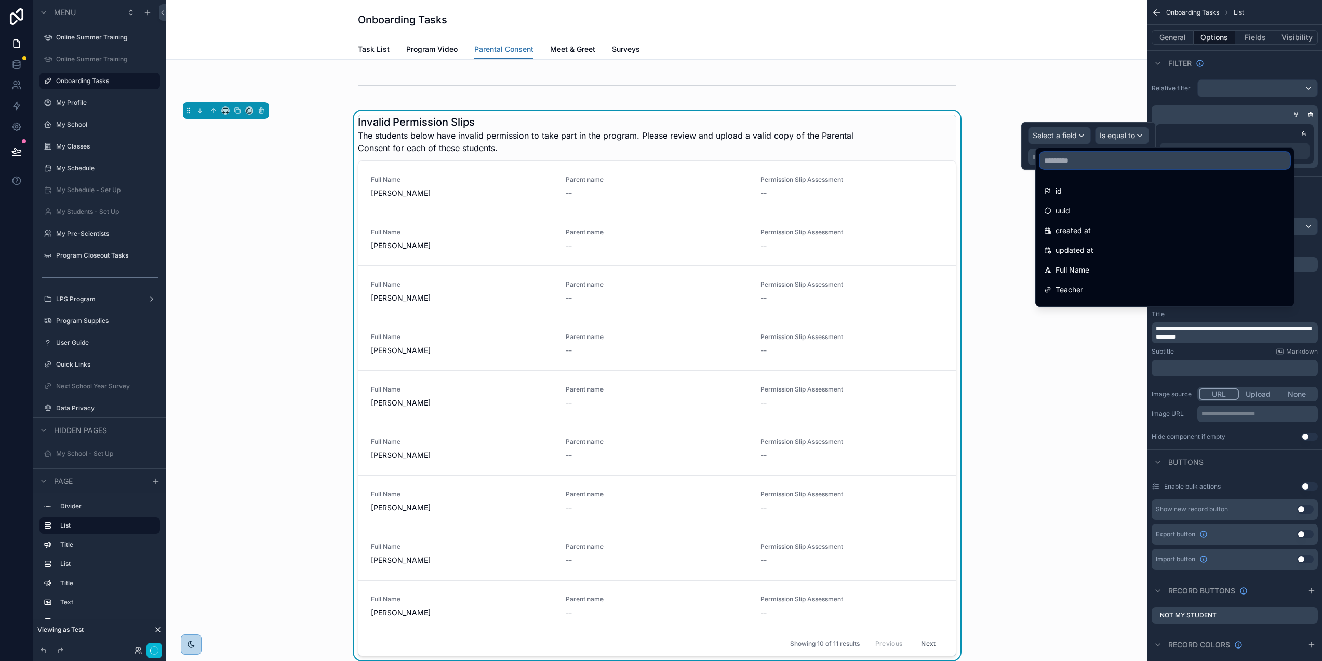
click at [1064, 164] on input "text" at bounding box center [1165, 160] width 250 height 17
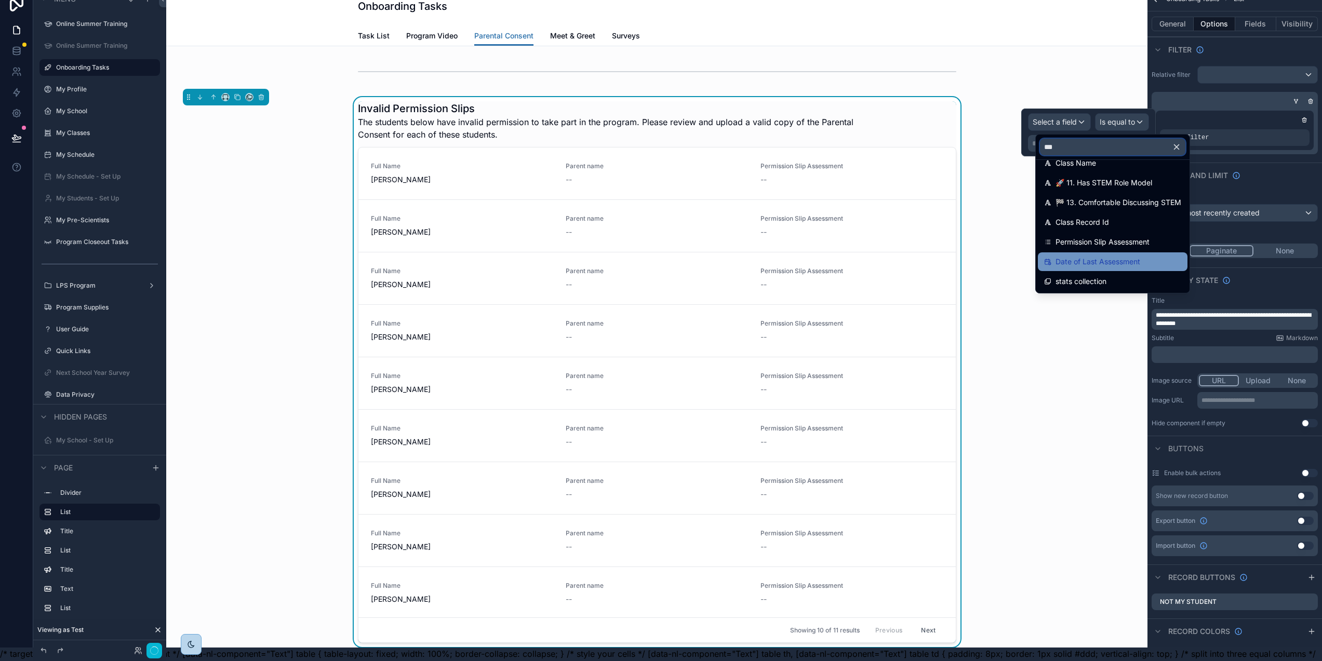
scroll to position [33, 2]
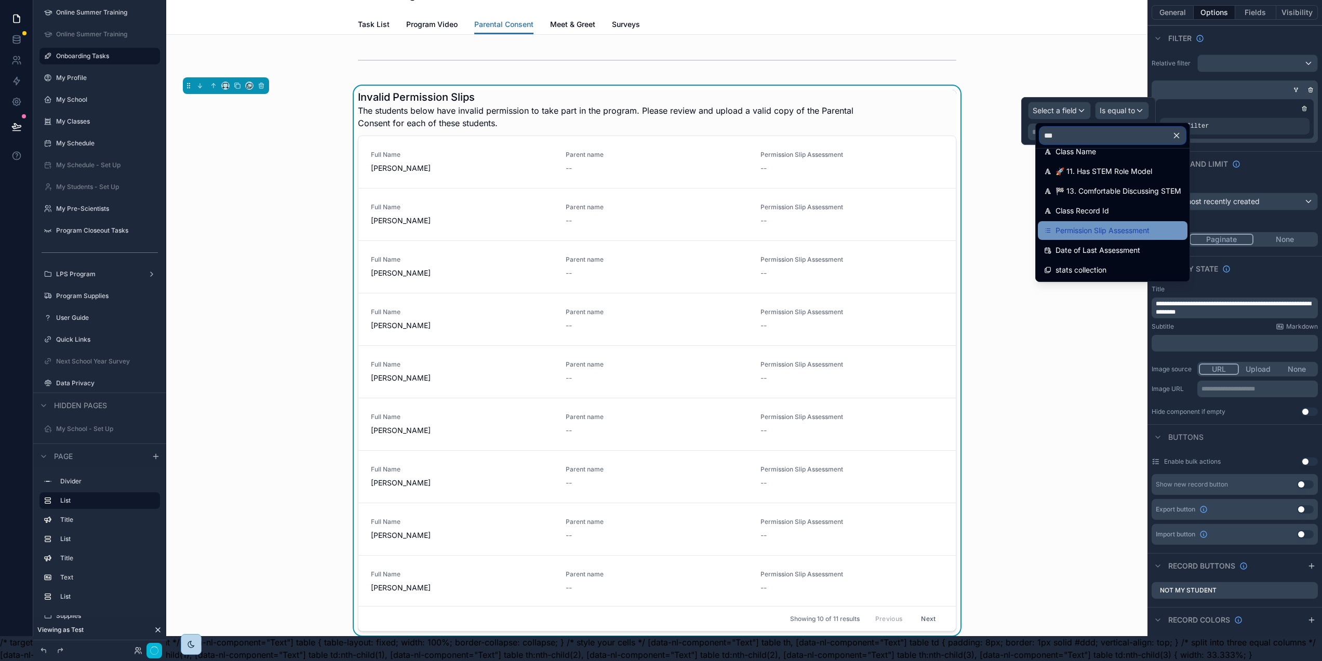
type input "***"
click at [1151, 224] on div "Permission Slip Assessment" at bounding box center [1112, 230] width 137 height 12
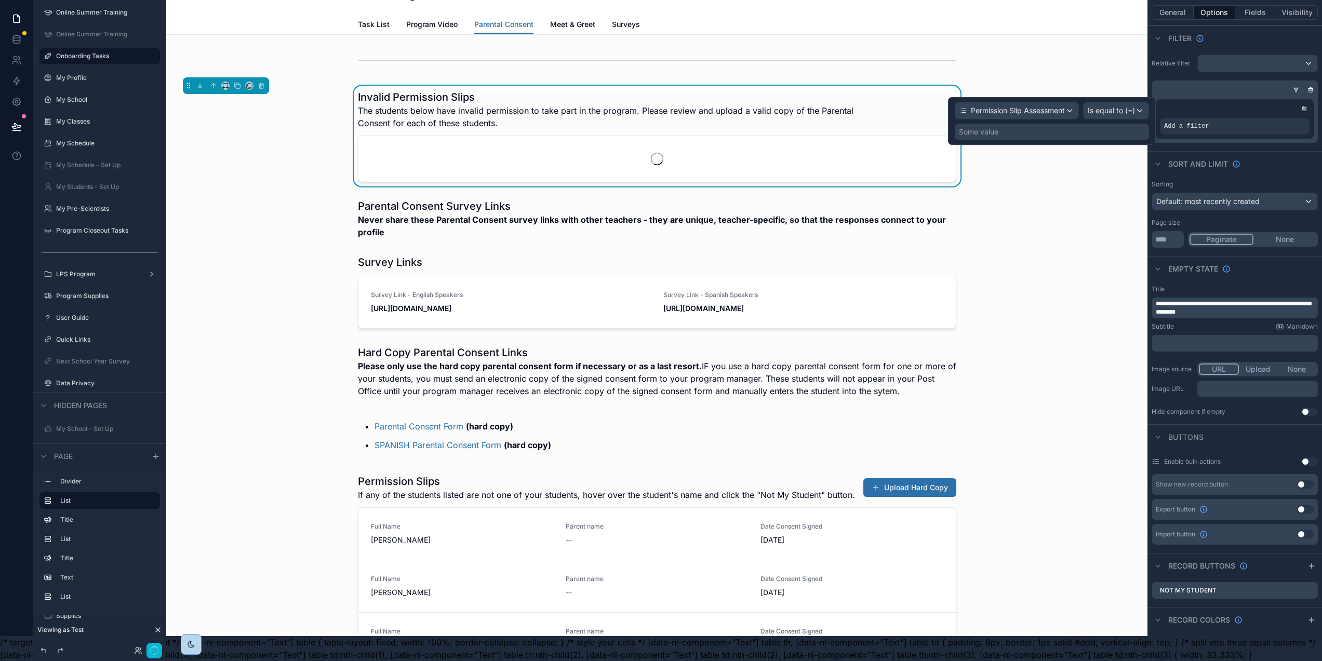
scroll to position [0, 2]
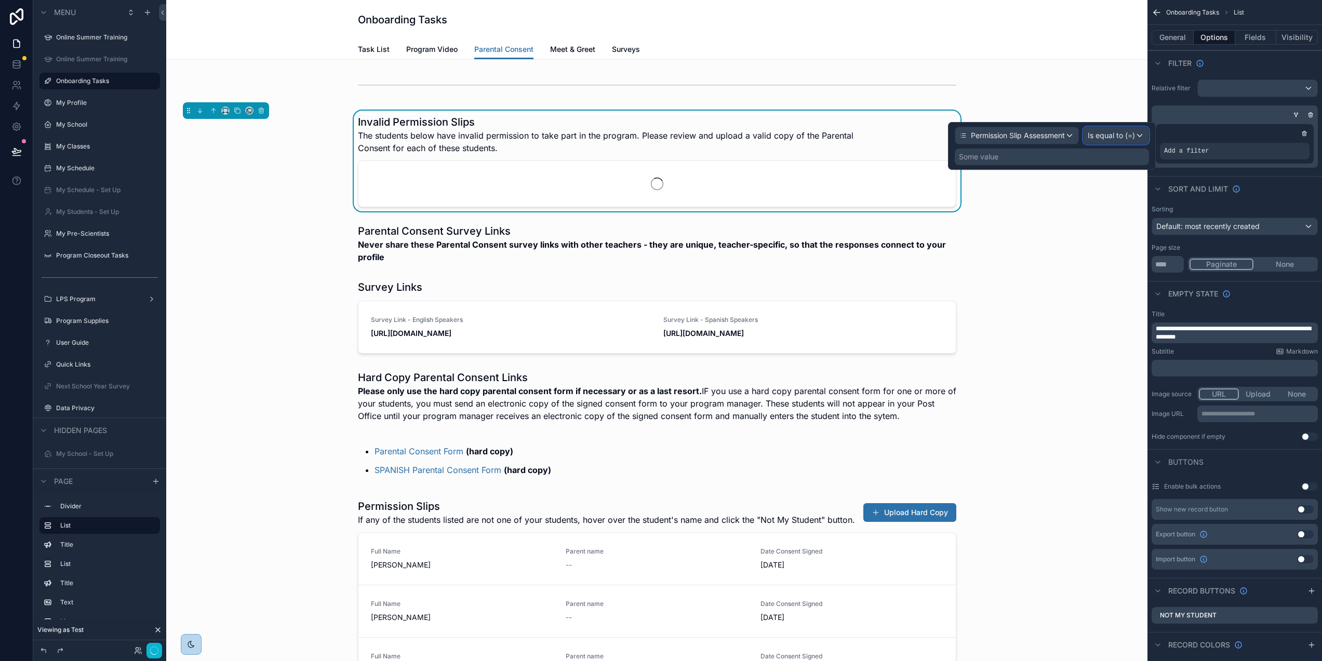
click at [1126, 135] on span "Is equal to (=)" at bounding box center [1111, 135] width 47 height 10
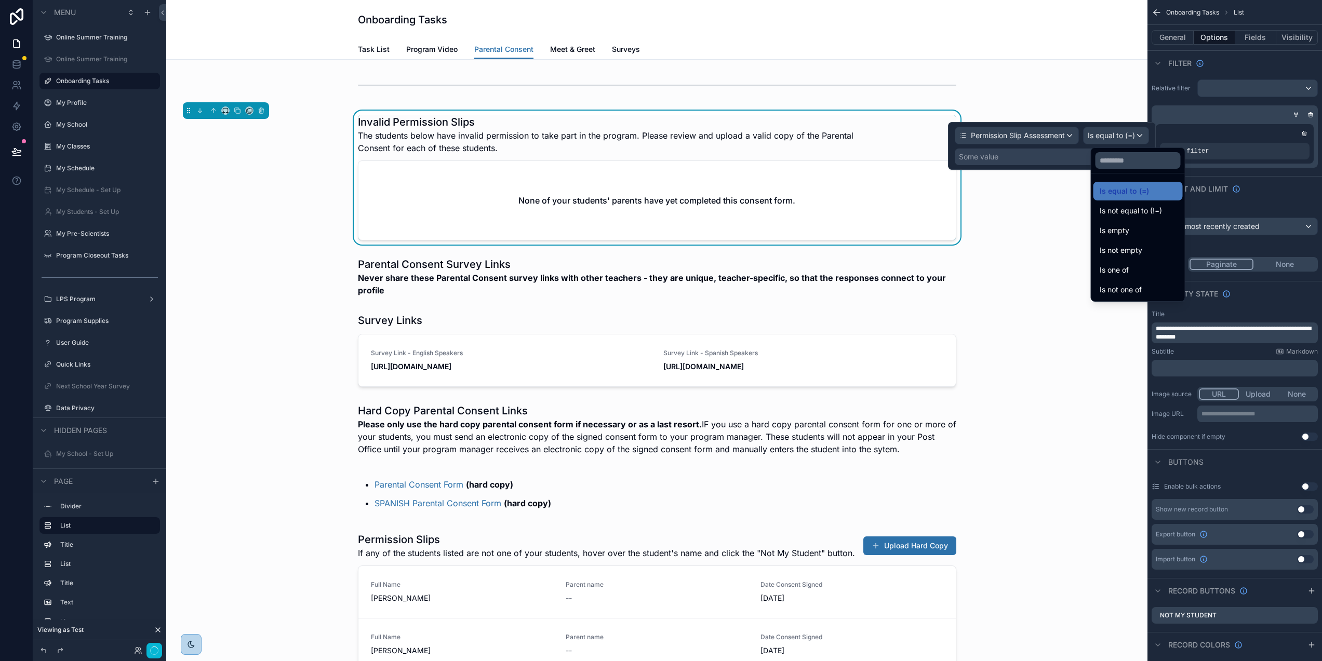
click at [1162, 251] on div "Is not empty" at bounding box center [1138, 250] width 77 height 12
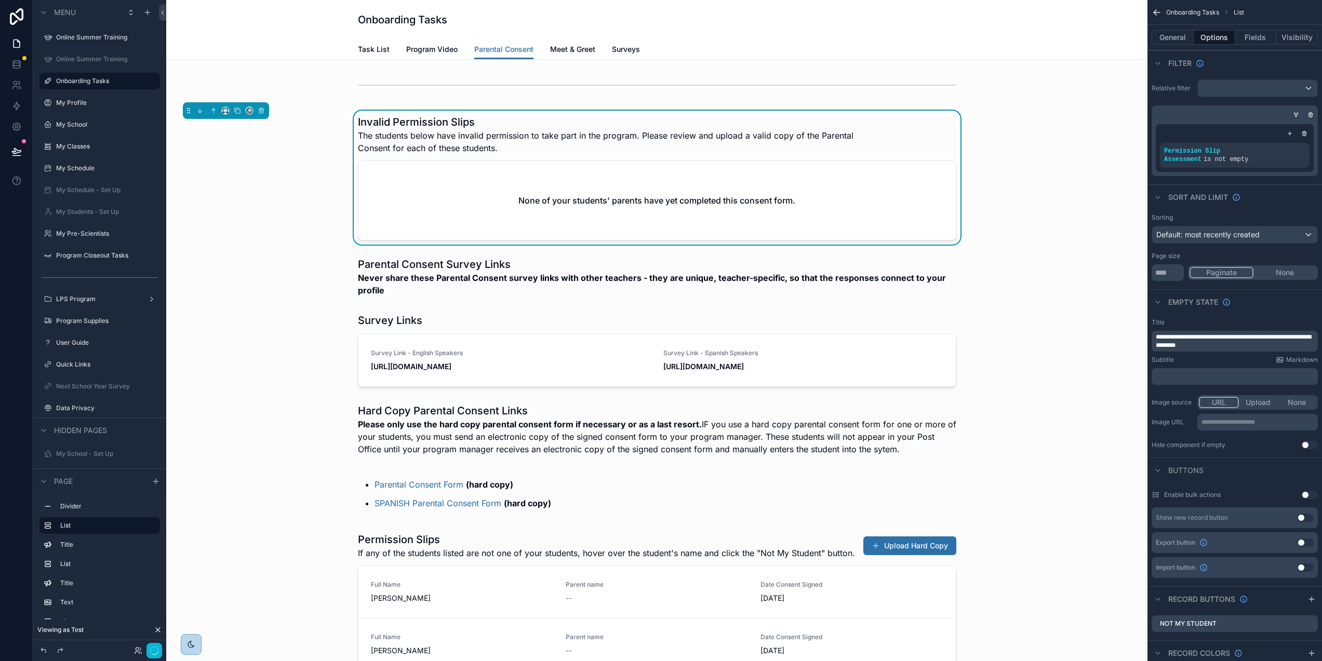
click at [923, 113] on div "Invalid Permission Slips The students below have invalid permission to take par…" at bounding box center [657, 178] width 965 height 134
drag, startPoint x: 1221, startPoint y: 347, endPoint x: 1330, endPoint y: 346, distance: 108.6
click at [1233, 337] on p "**********" at bounding box center [1236, 341] width 160 height 17
click at [1309, 338] on p "**********" at bounding box center [1236, 339] width 160 height 8
click at [1311, 340] on p "**********" at bounding box center [1236, 339] width 160 height 8
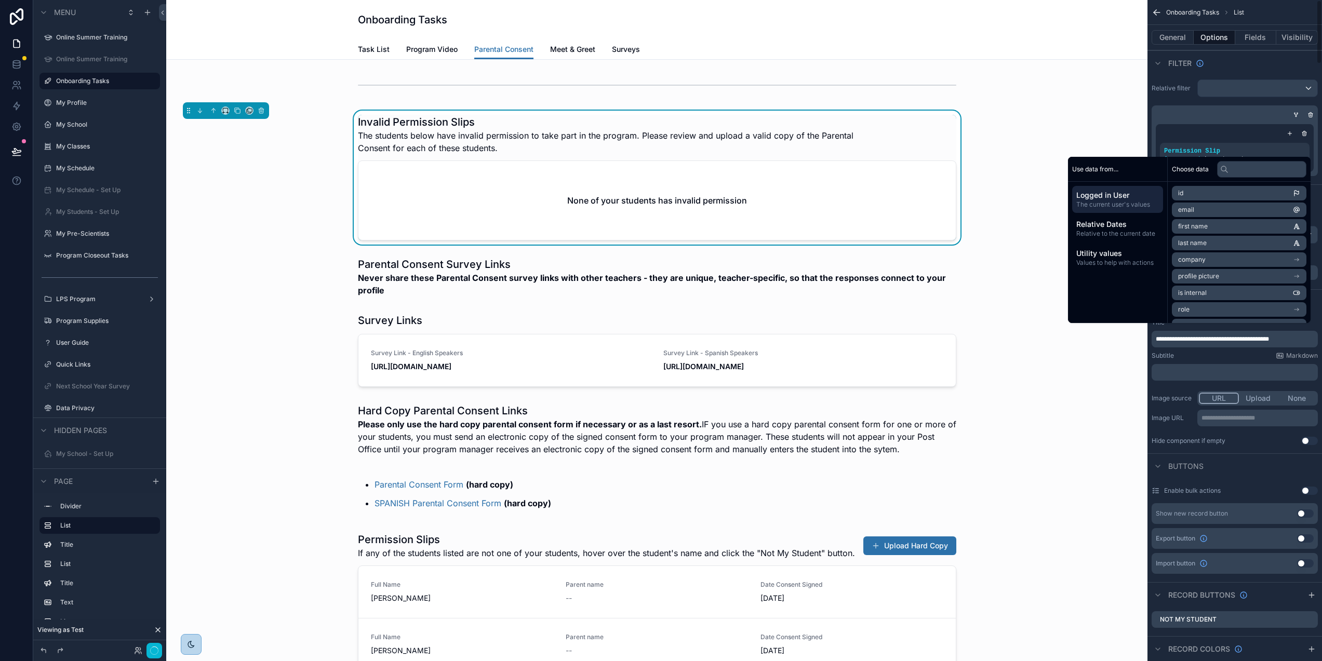
click at [1174, 340] on span "**********" at bounding box center [1212, 339] width 113 height 6
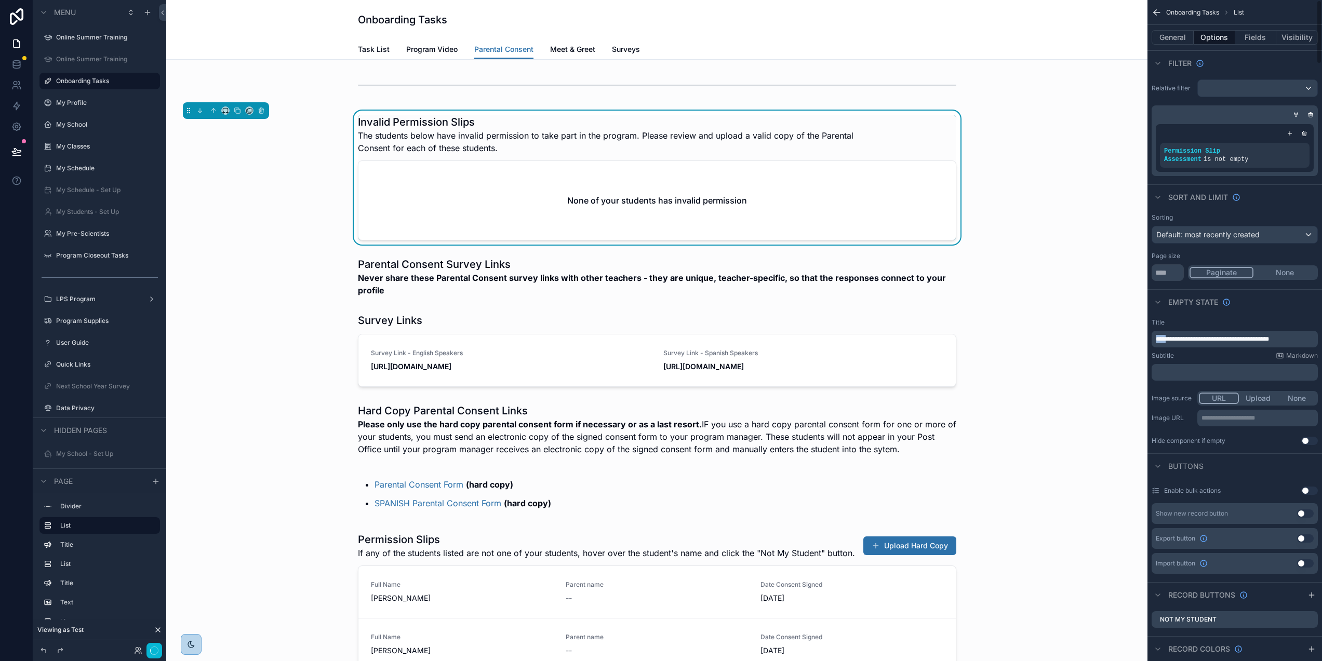
click at [1174, 340] on span "**********" at bounding box center [1212, 339] width 113 height 6
click at [1228, 337] on span "**********" at bounding box center [1211, 339] width 111 height 6
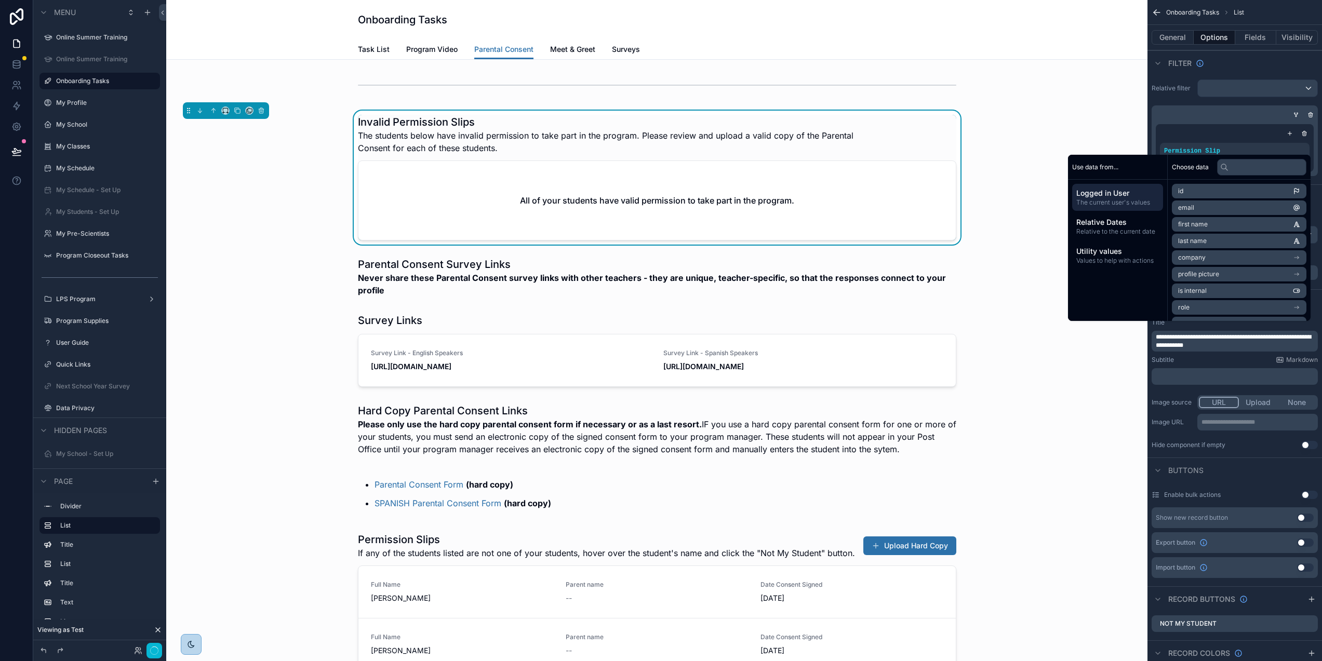
click at [1008, 217] on div "Invalid Permission Slips The students below have invalid permission to take par…" at bounding box center [657, 178] width 965 height 134
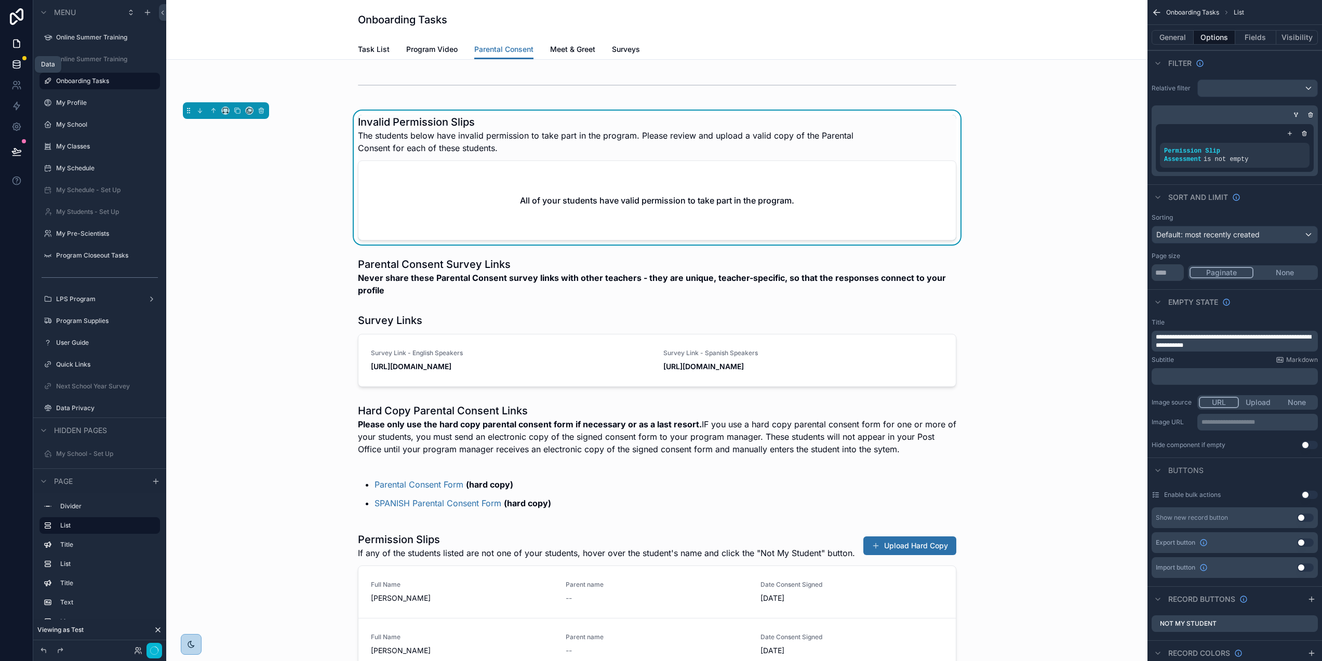
click at [14, 70] on link at bounding box center [16, 64] width 33 height 21
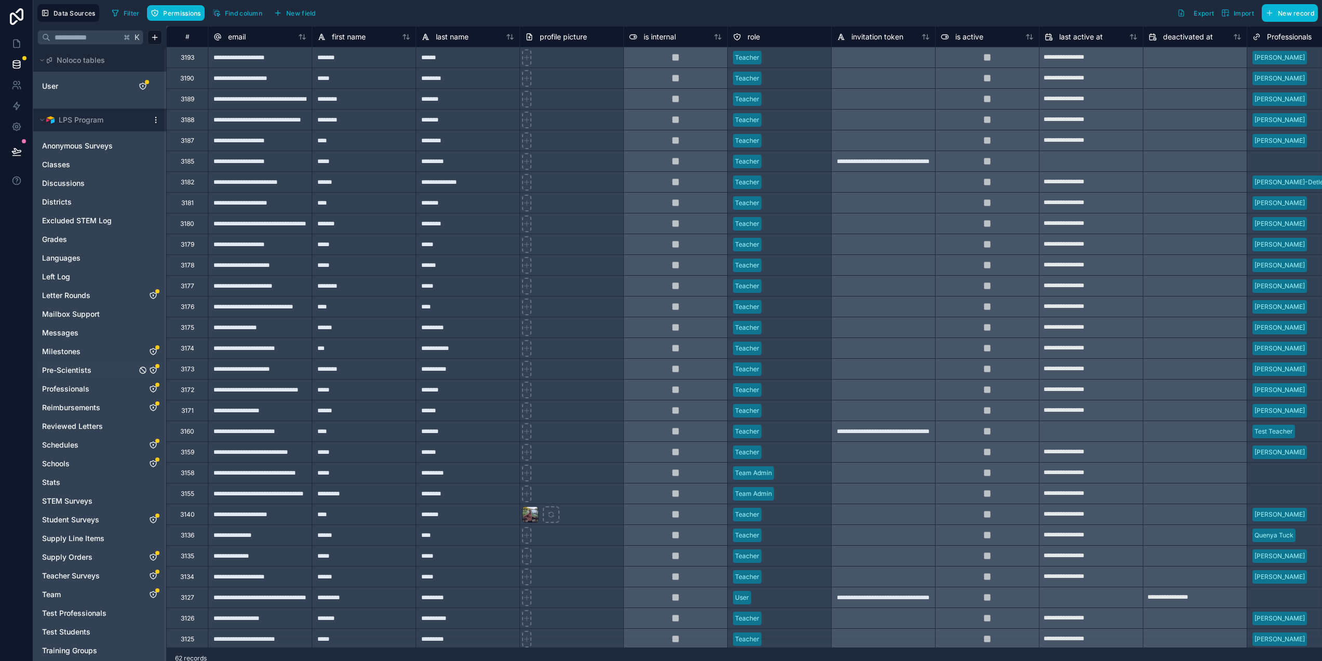
click at [128, 363] on div "Pre-Scientists" at bounding box center [99, 370] width 125 height 17
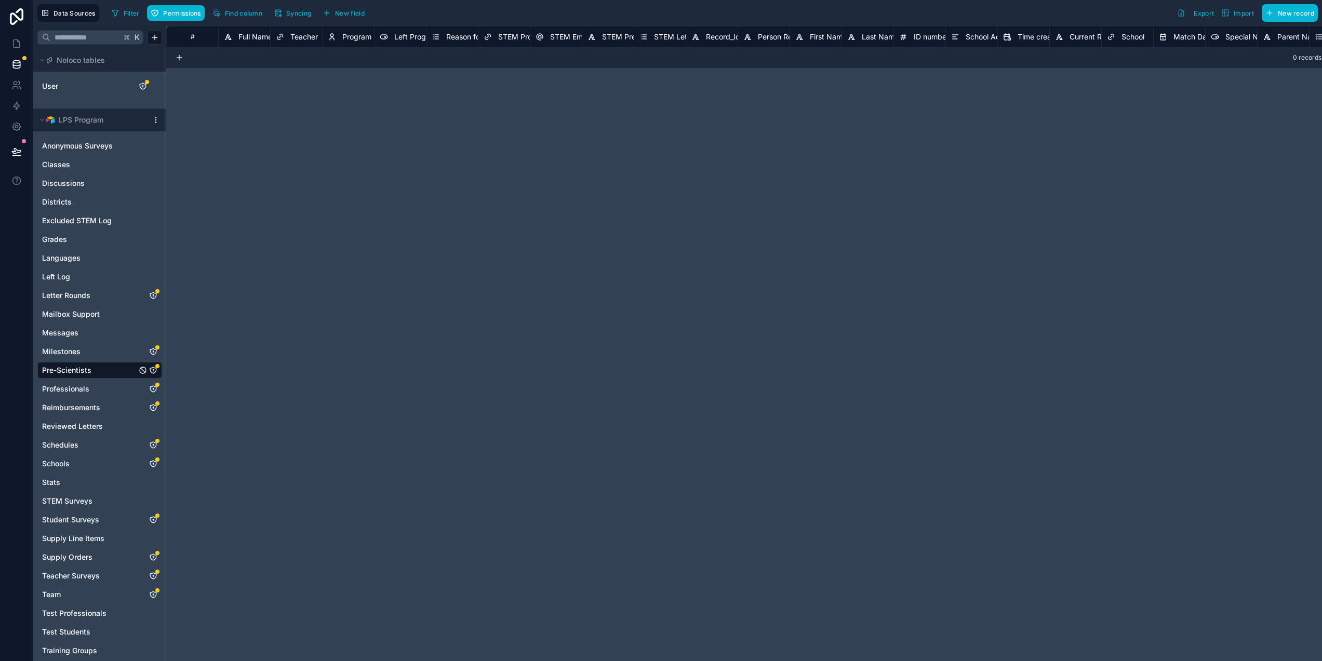
click at [73, 368] on span "Pre-Scientists" at bounding box center [66, 370] width 49 height 10
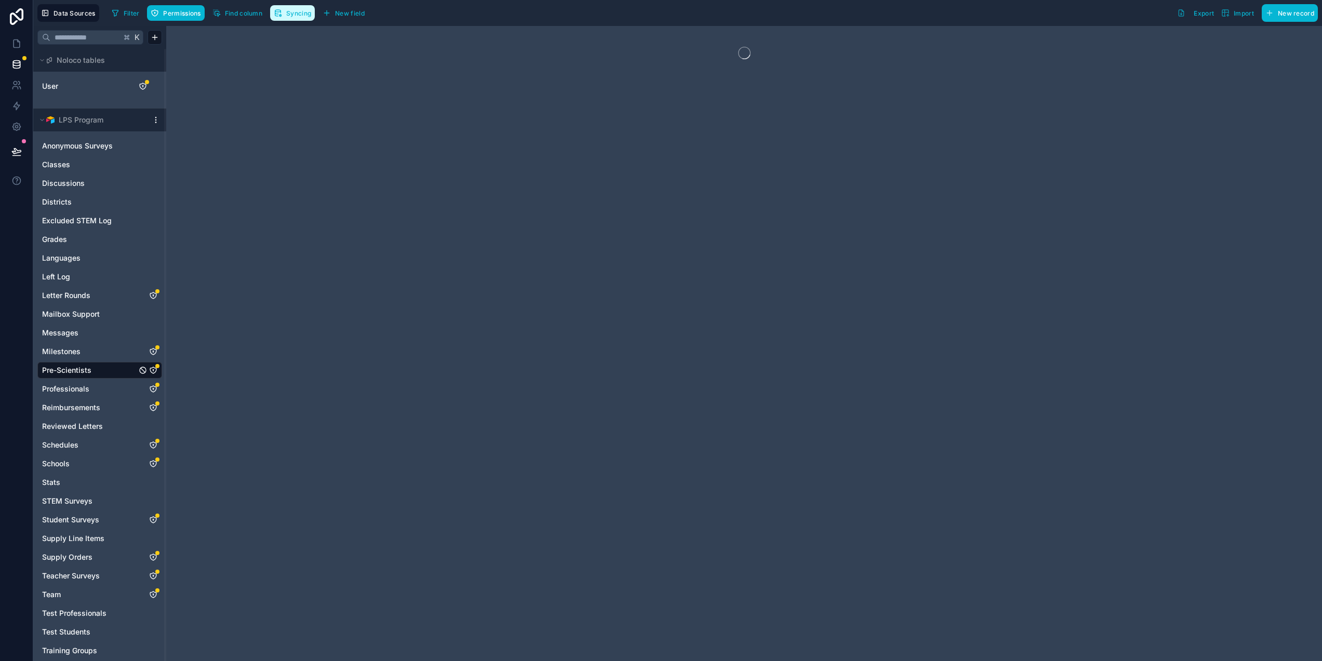
click at [302, 17] on button "Syncing" at bounding box center [292, 13] width 45 height 16
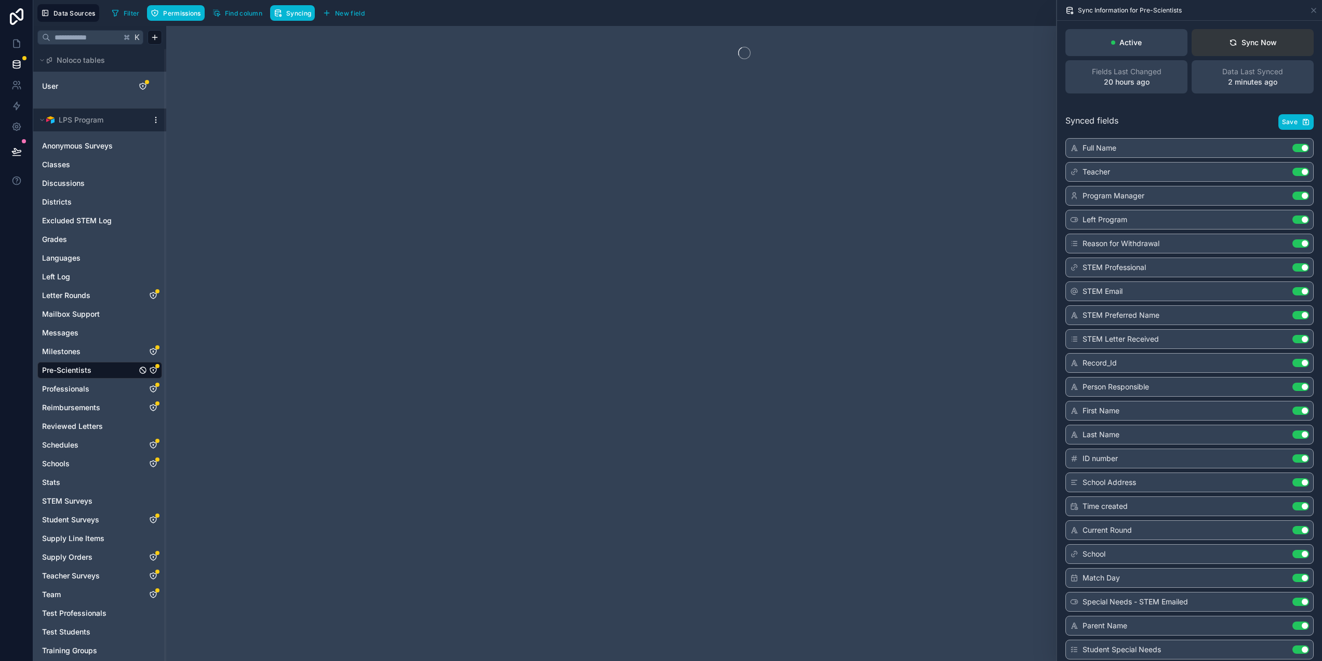
click at [1280, 49] on button "Sync Now" at bounding box center [1253, 42] width 122 height 27
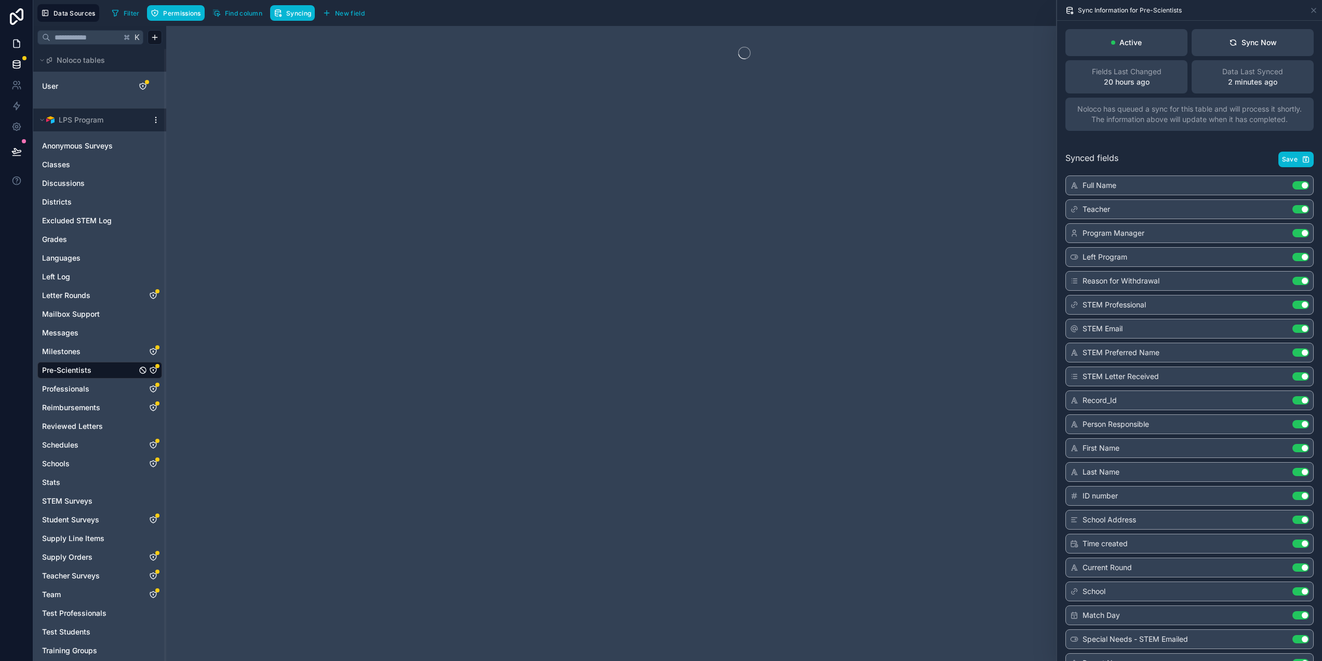
click at [15, 42] on icon at bounding box center [16, 43] width 10 height 10
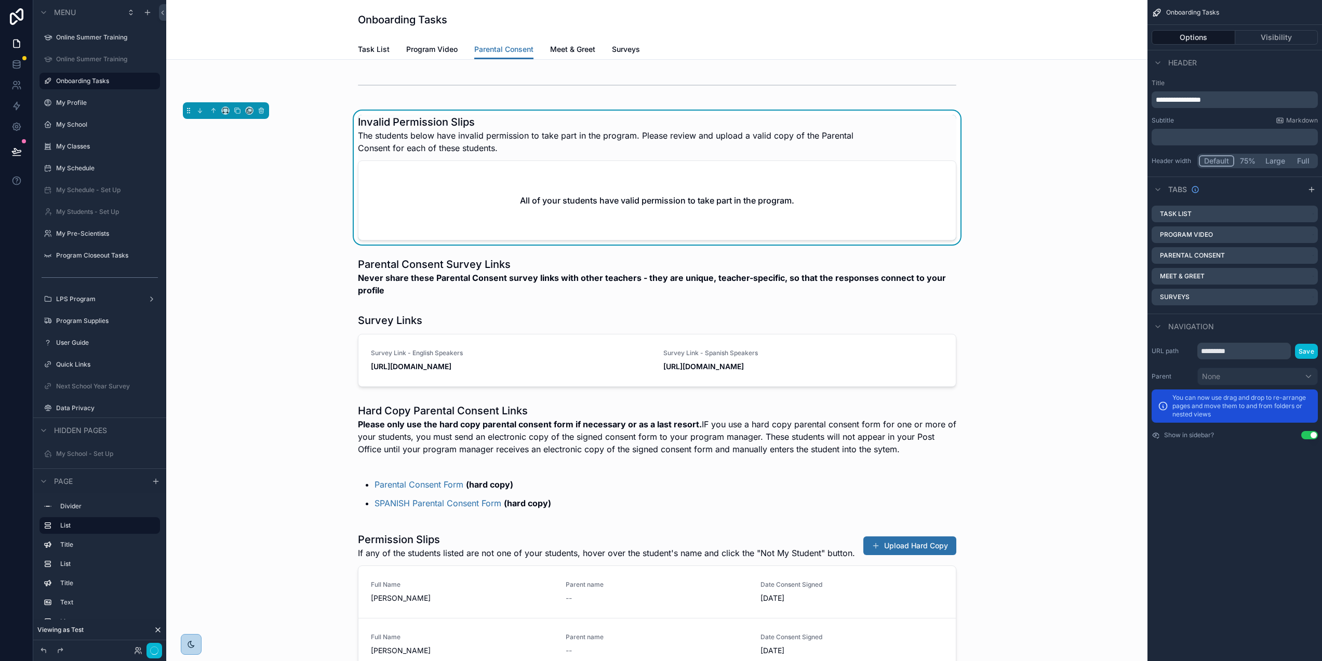
click at [901, 169] on div "All of your students have valid permission to take part in the program." at bounding box center [658, 200] width 598 height 79
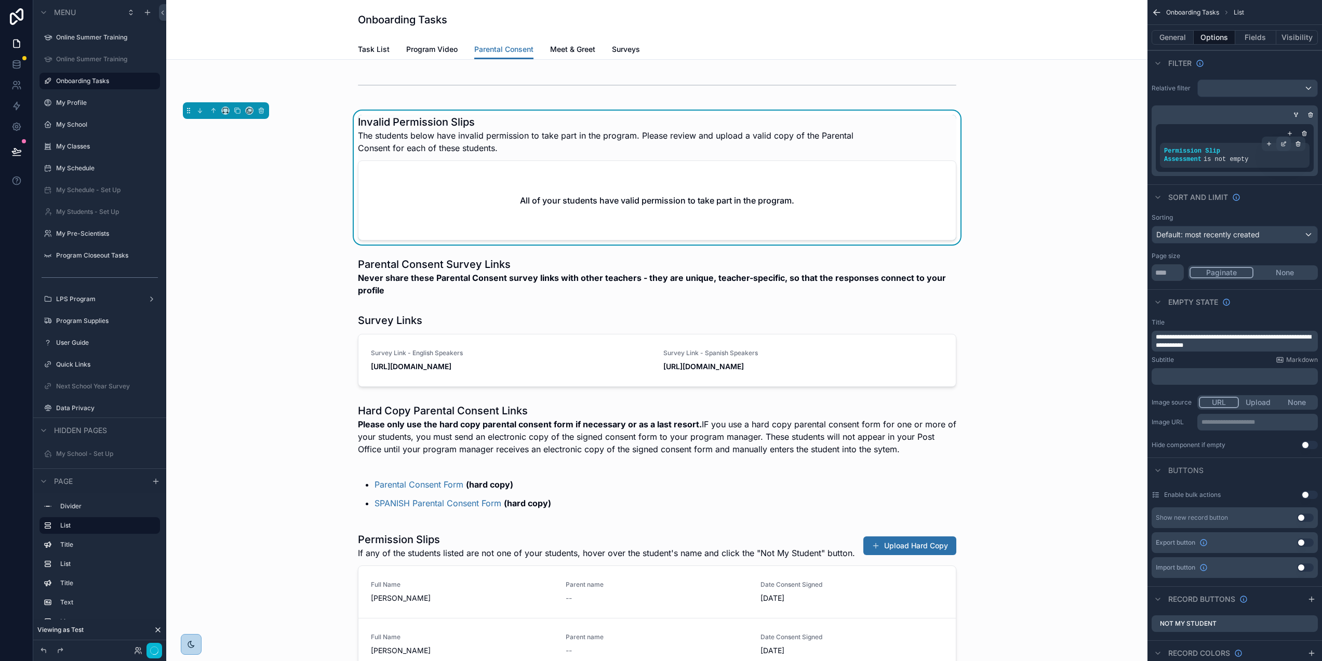
click at [1287, 143] on icon "scrollable content" at bounding box center [1284, 144] width 6 height 6
click at [1144, 153] on div "Is not empty" at bounding box center [1119, 150] width 60 height 17
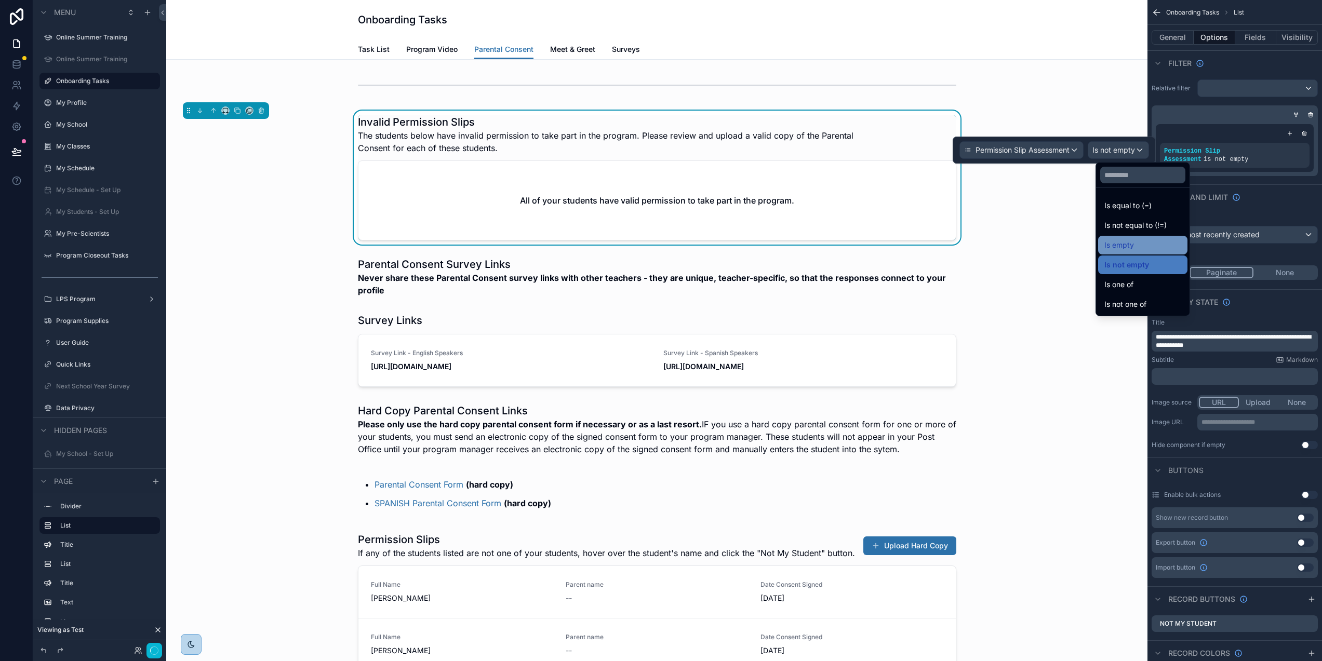
click at [1141, 246] on div "Is empty" at bounding box center [1143, 245] width 77 height 12
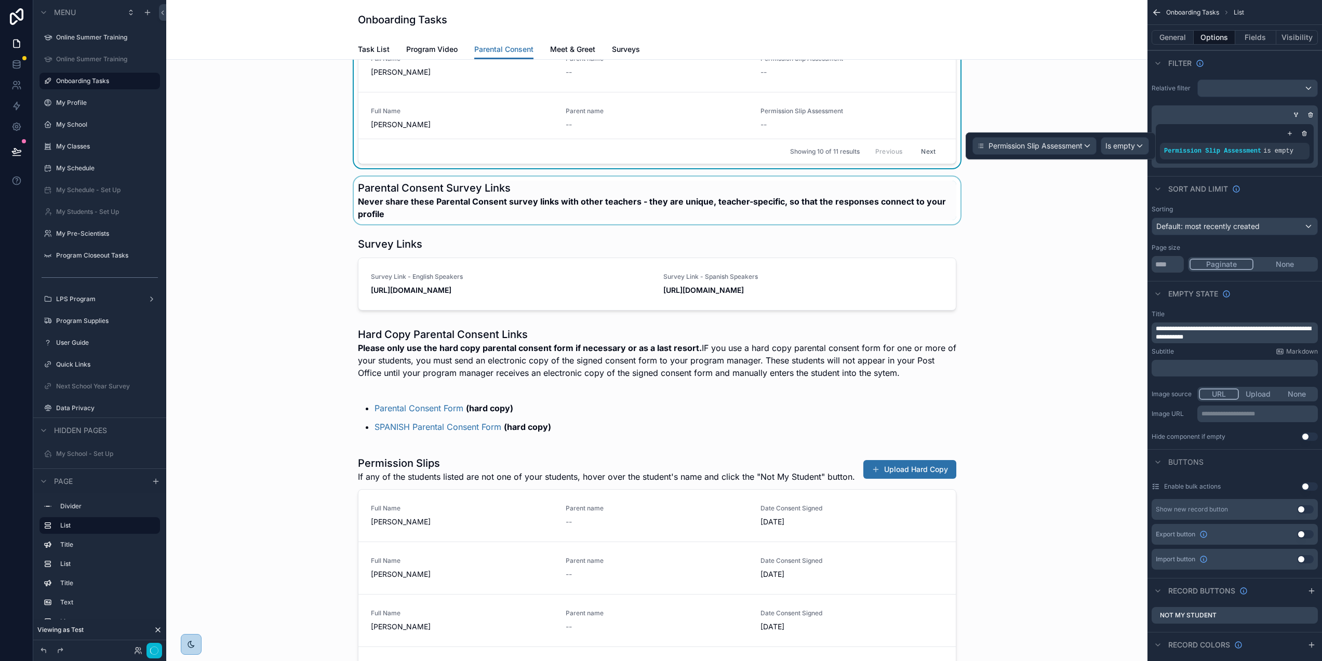
scroll to position [486, 0]
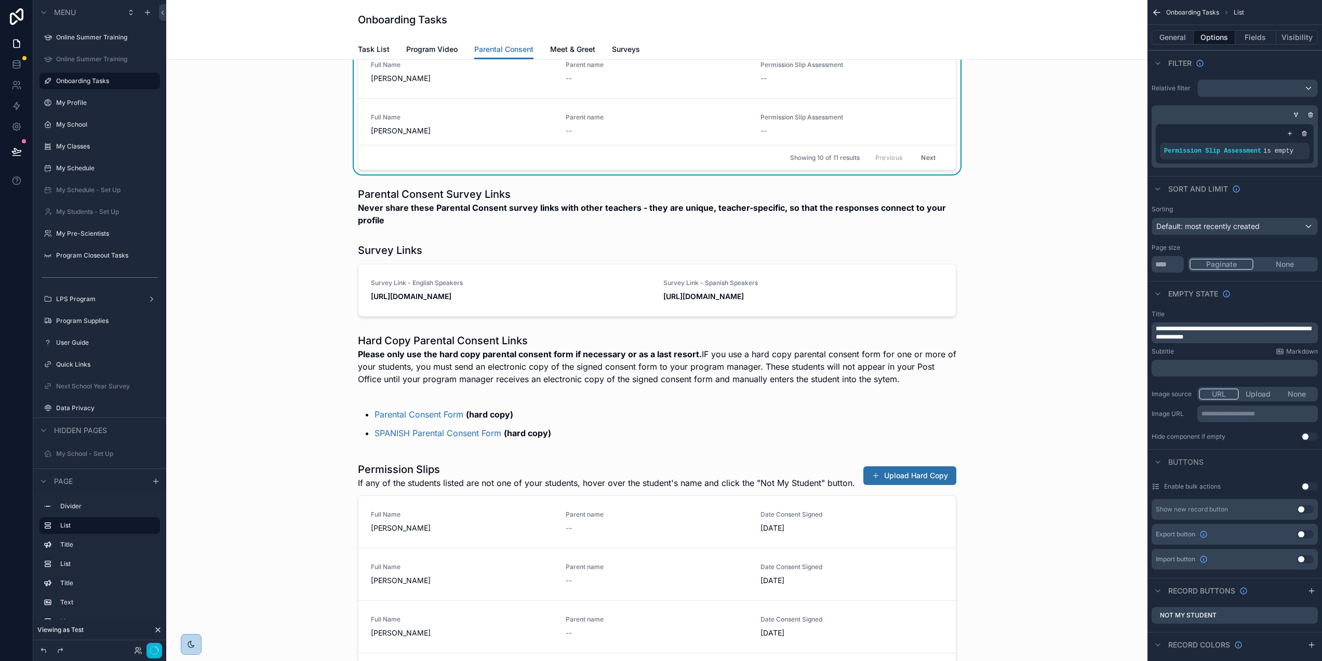
click at [923, 163] on button "Next" at bounding box center [928, 158] width 29 height 16
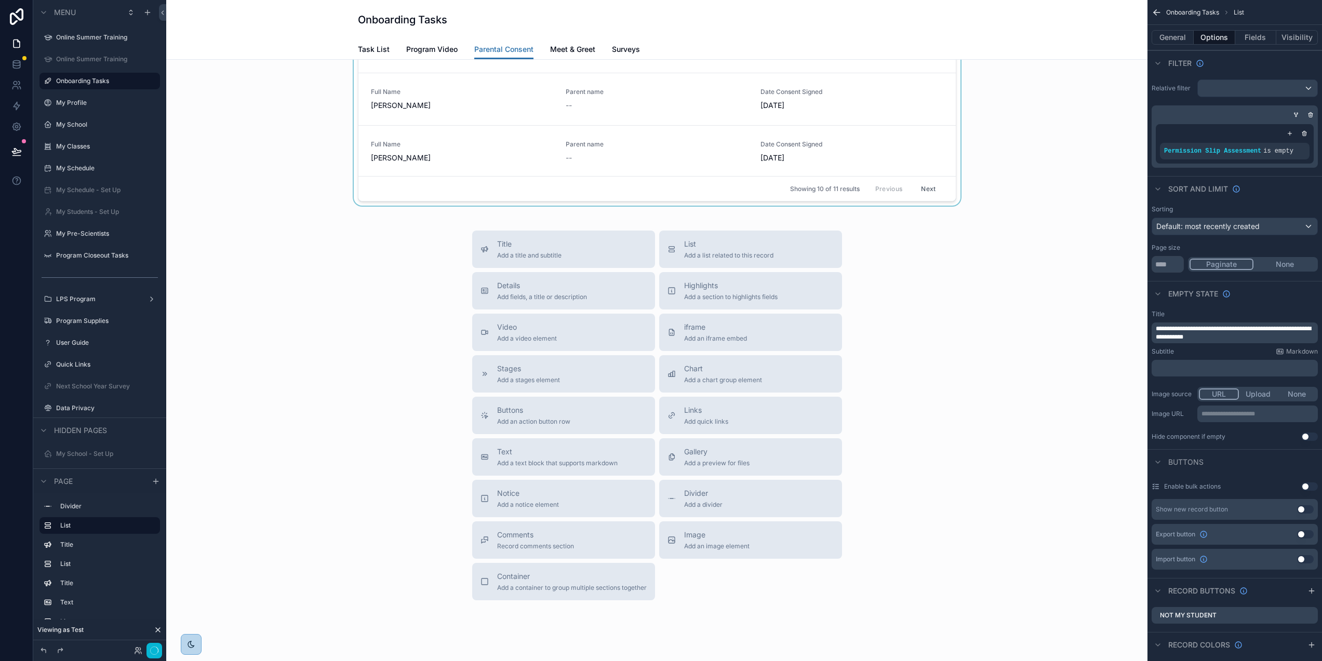
scroll to position [865, 0]
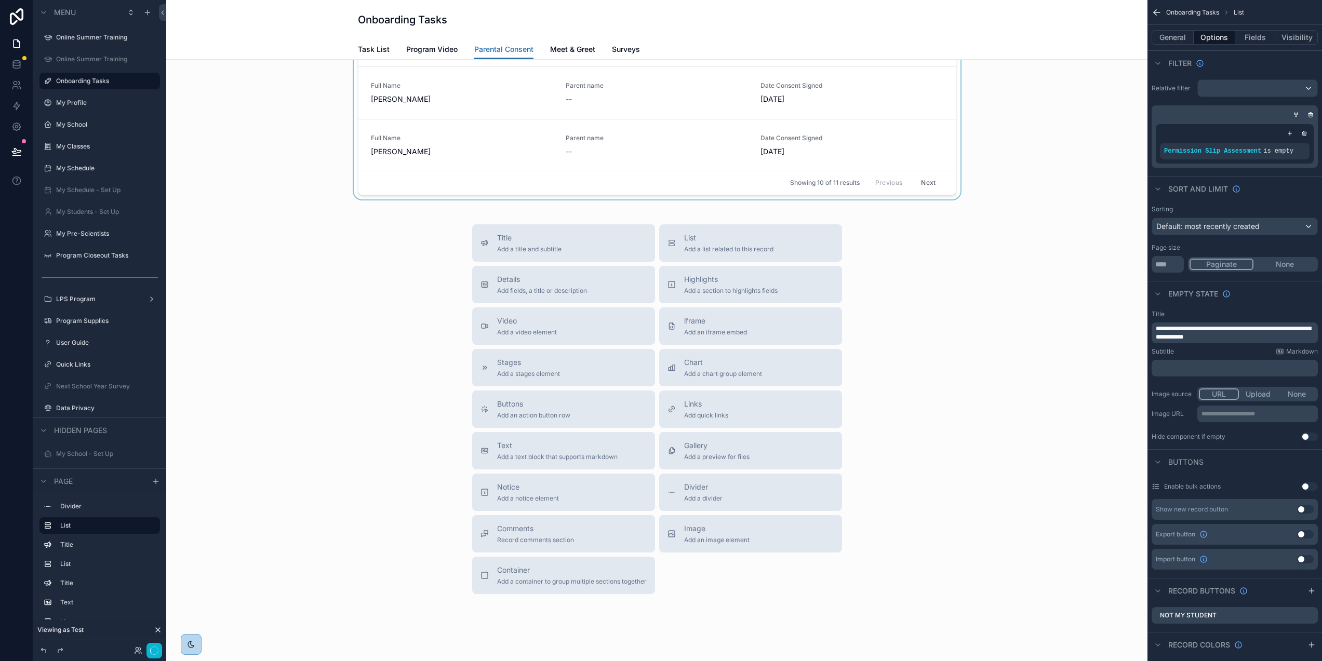
drag, startPoint x: 951, startPoint y: 157, endPoint x: 950, endPoint y: 165, distance: 7.8
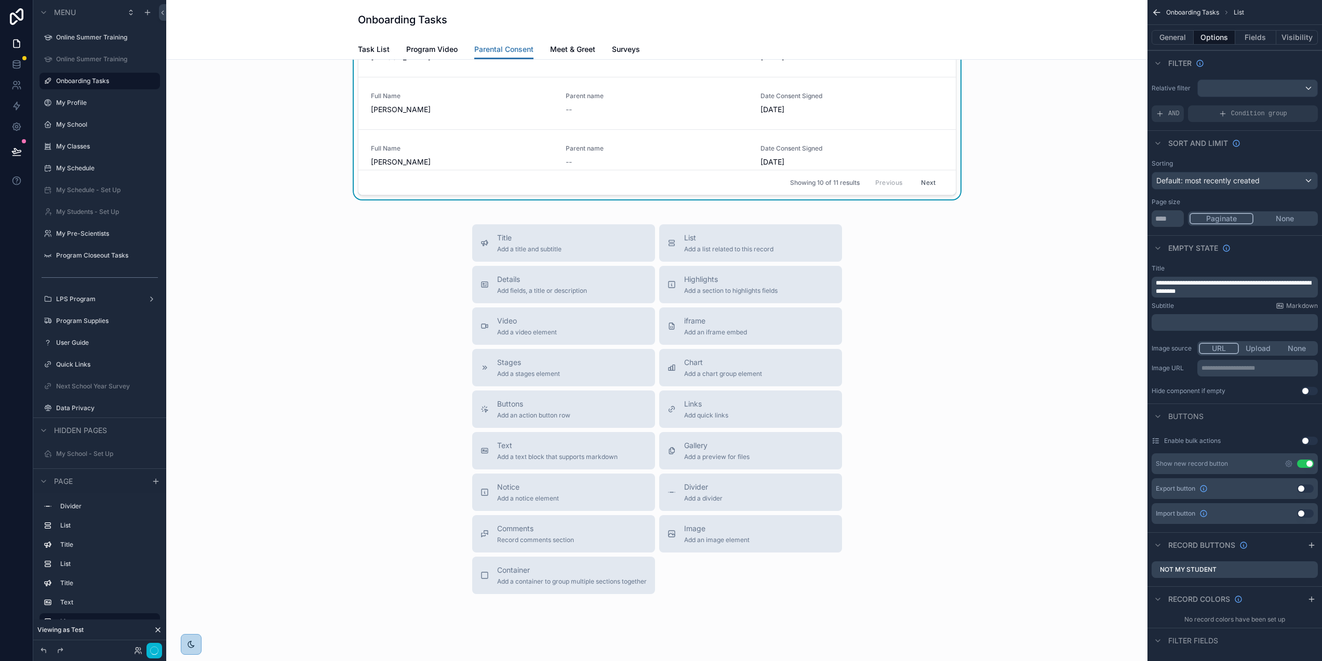
scroll to position [48, 0]
click at [919, 191] on button "Next" at bounding box center [928, 183] width 29 height 16
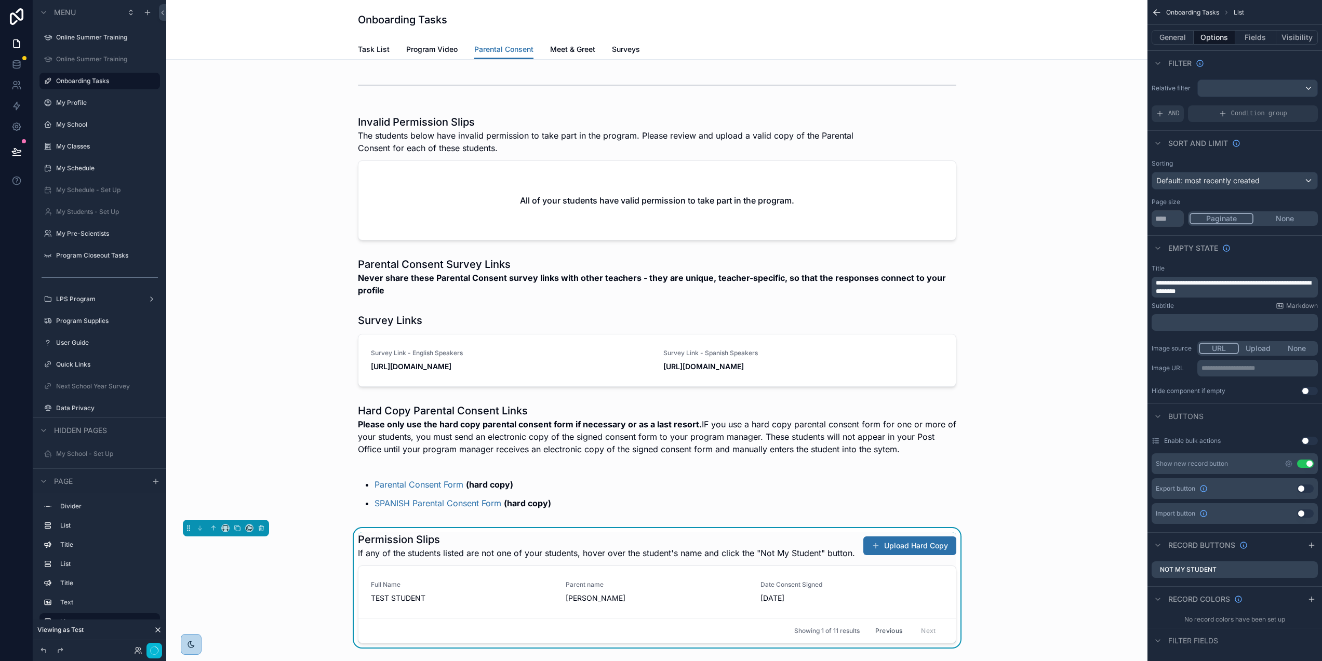
click at [896, 135] on div "scrollable content" at bounding box center [657, 178] width 965 height 134
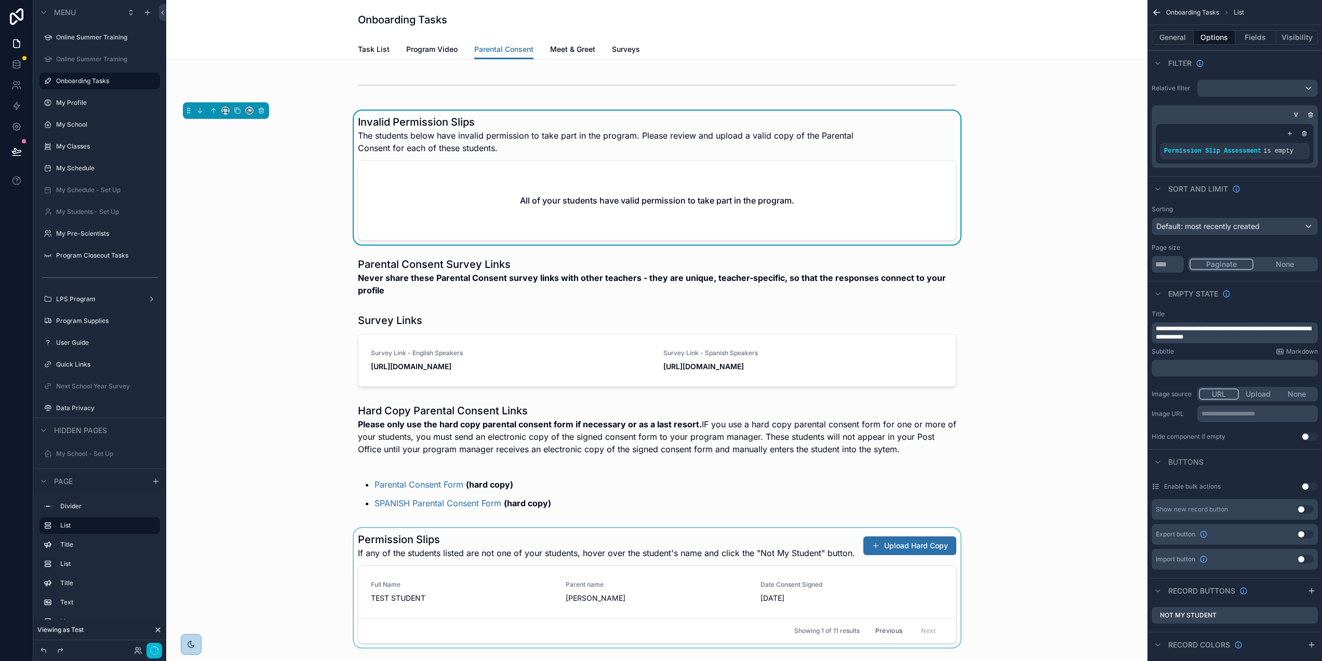
click at [856, 615] on div "scrollable content" at bounding box center [657, 588] width 965 height 120
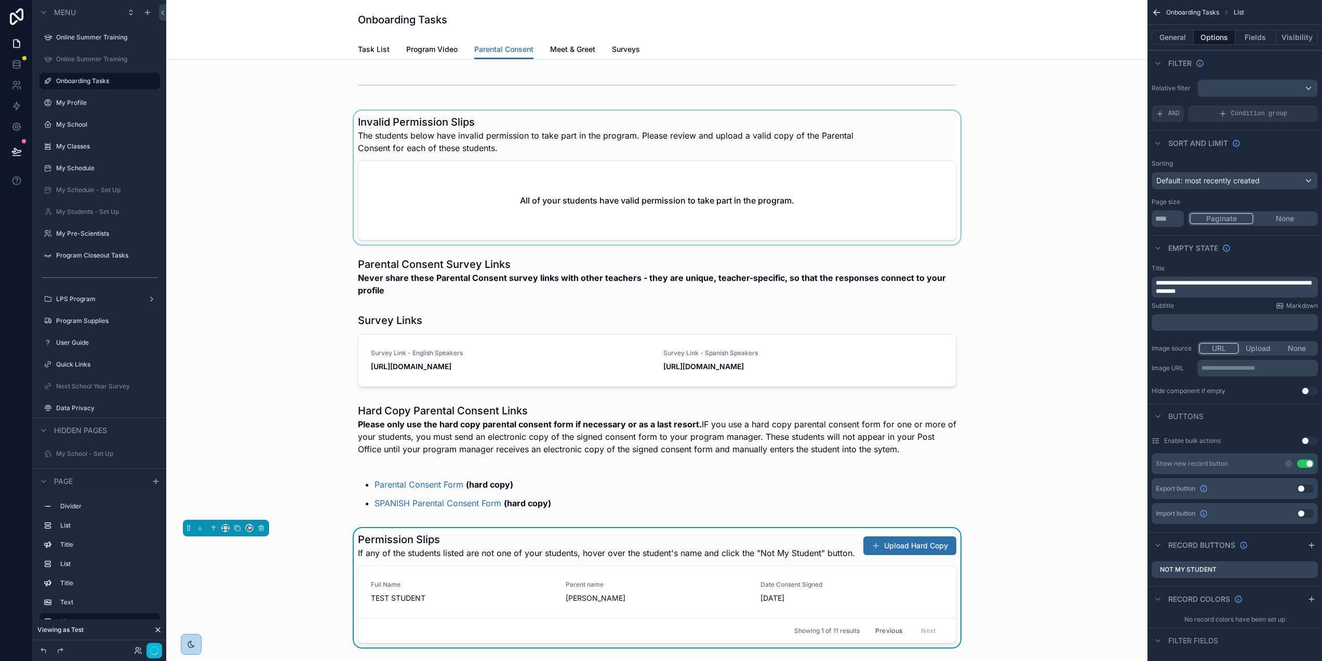
click at [904, 186] on div "scrollable content" at bounding box center [657, 178] width 965 height 134
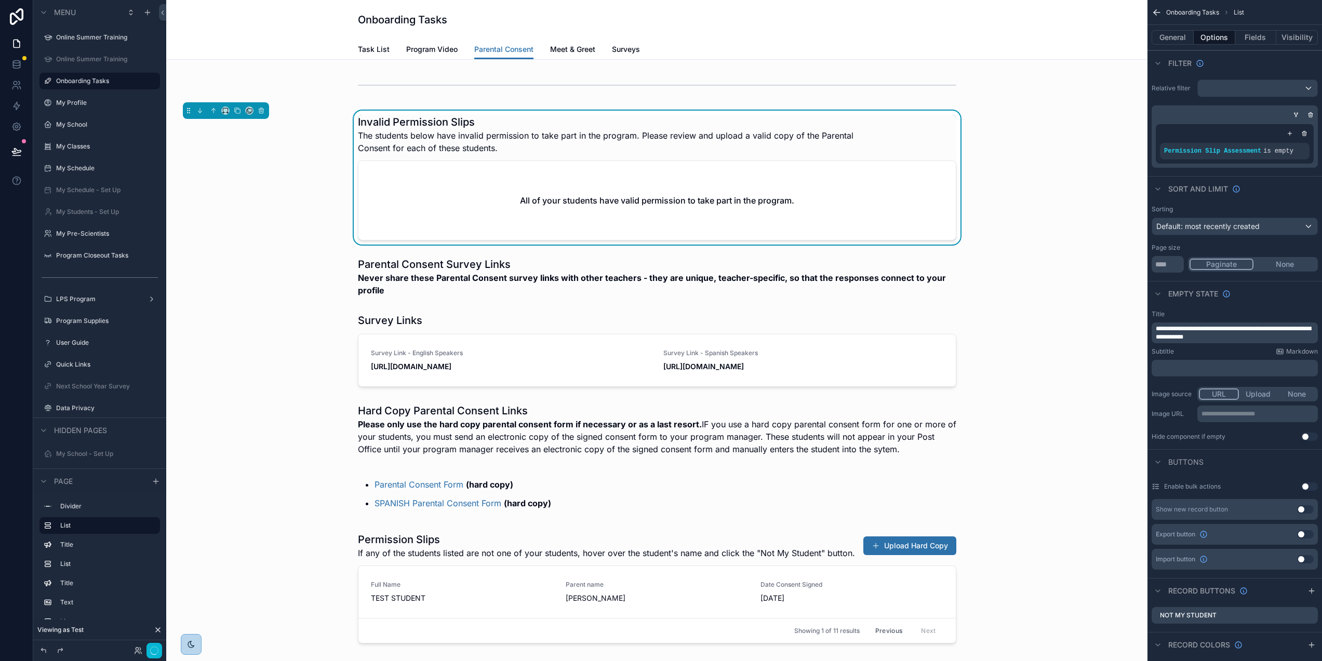
click at [820, 563] on div "scrollable content" at bounding box center [657, 588] width 965 height 120
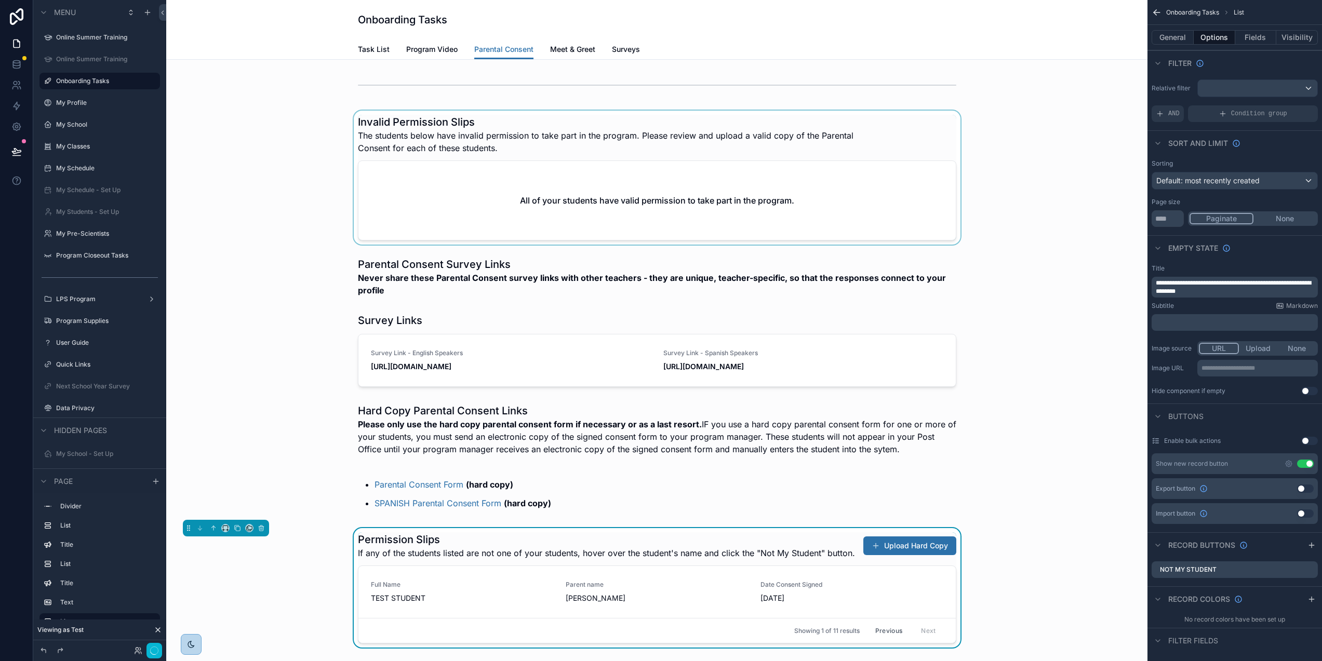
click at [927, 179] on div "scrollable content" at bounding box center [657, 178] width 965 height 134
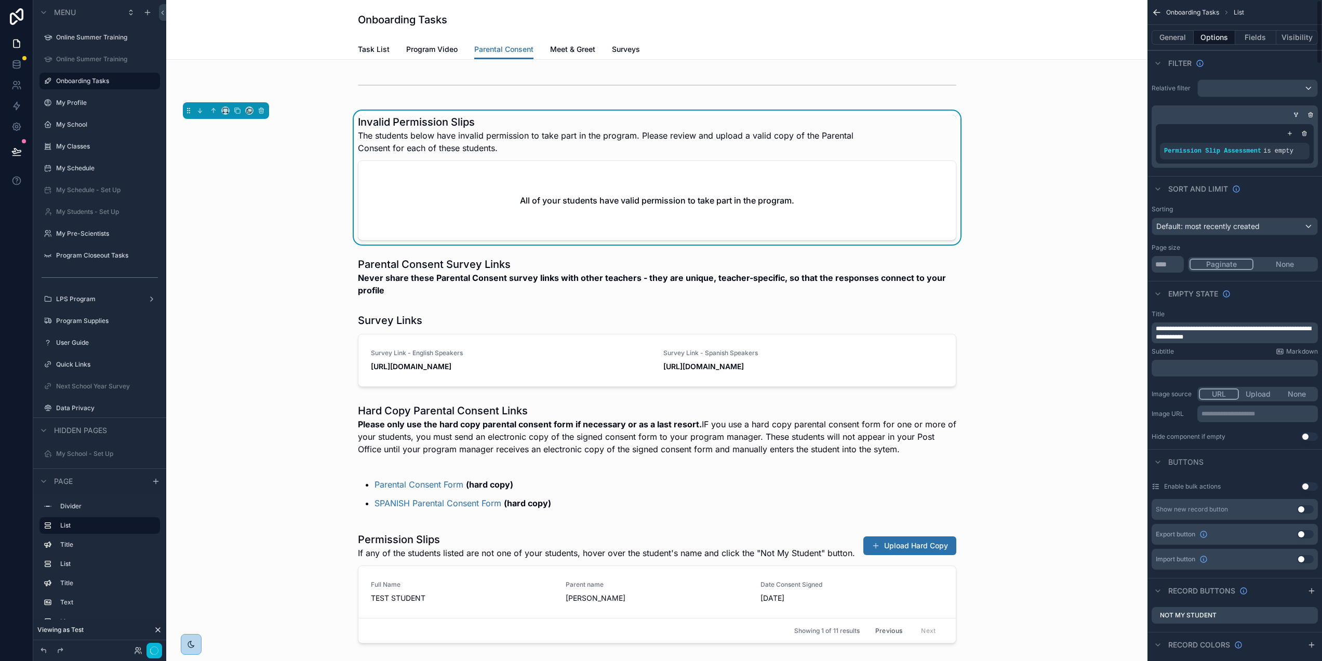
click at [915, 153] on div "Invalid Permission Slips The students below have invalid permission to take par…" at bounding box center [657, 134] width 599 height 39
click at [1291, 142] on div "scrollable content" at bounding box center [1284, 144] width 15 height 15
click at [1123, 145] on span "Is empty" at bounding box center [1121, 146] width 30 height 10
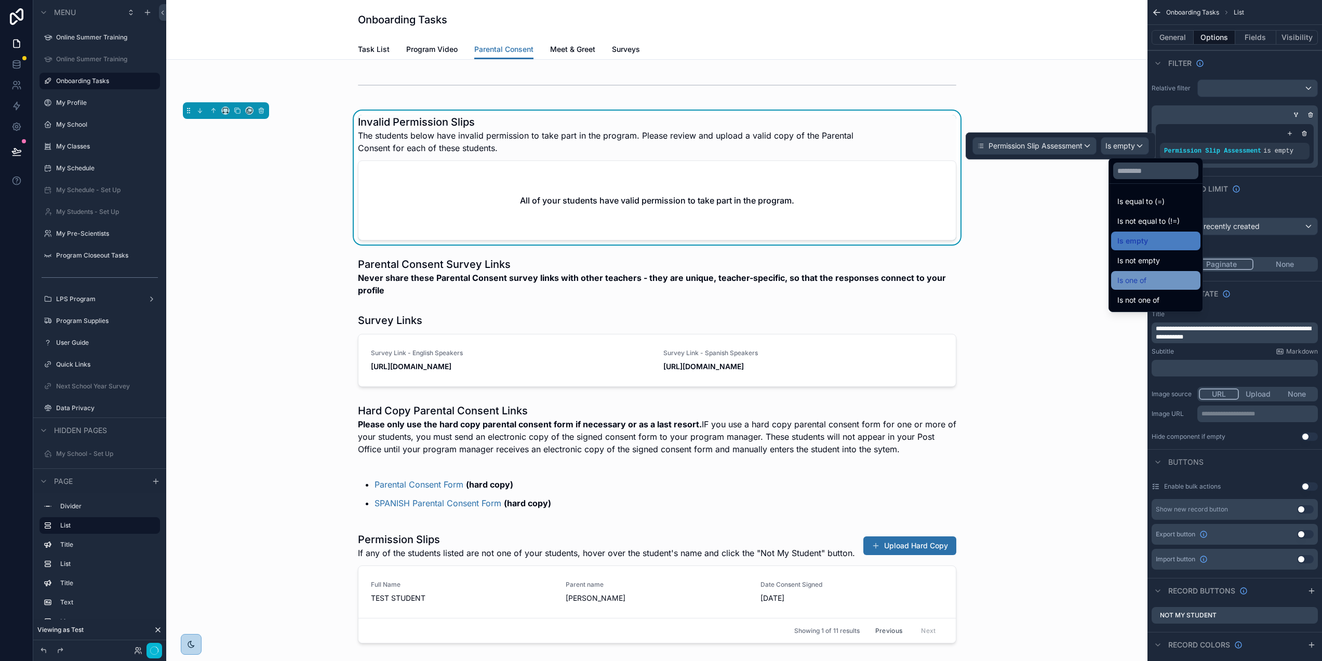
click at [1171, 277] on div "Is one of" at bounding box center [1156, 280] width 77 height 12
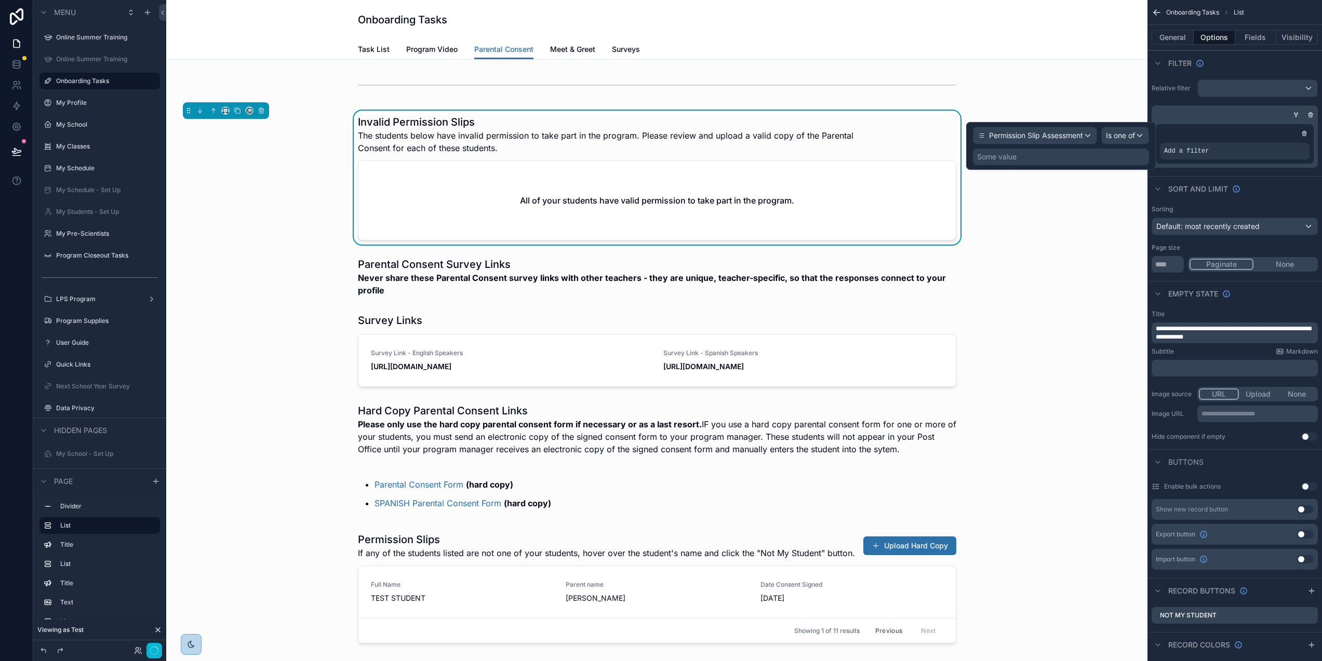
click at [1097, 161] on div "Some value" at bounding box center [1061, 157] width 176 height 17
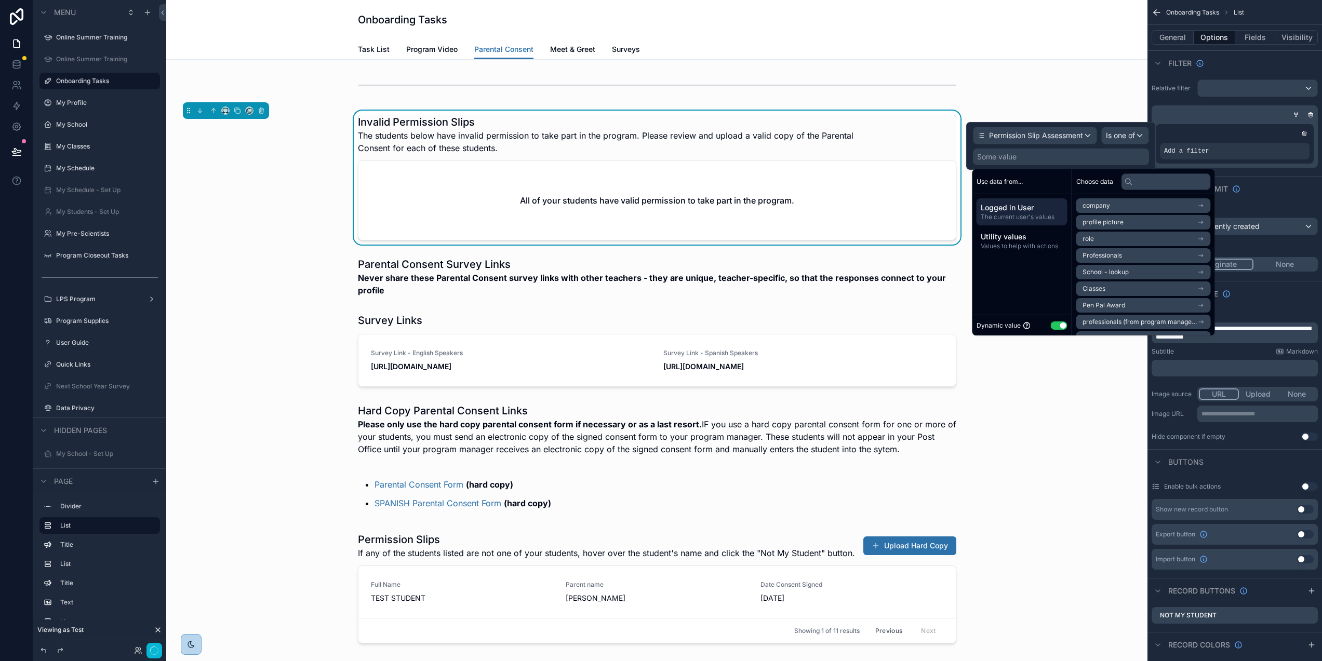
click at [1055, 325] on button "Use setting" at bounding box center [1059, 326] width 17 height 8
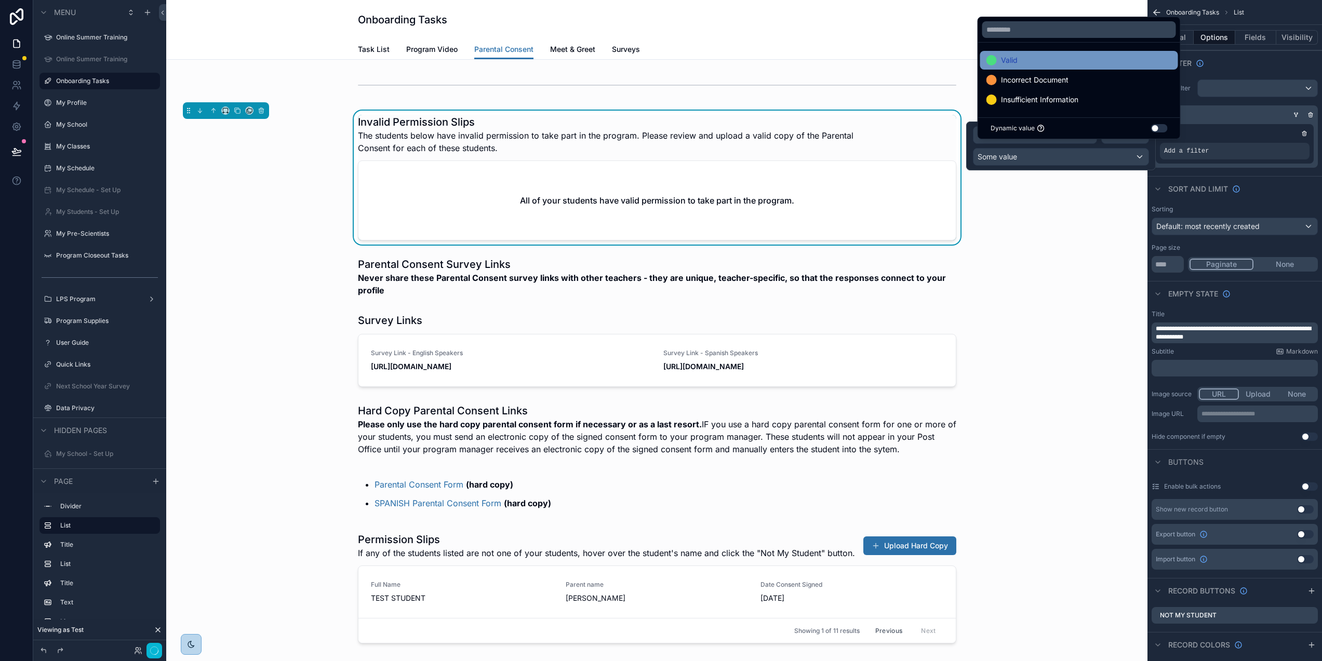
click at [1049, 83] on span "Incorrect Document" at bounding box center [1035, 80] width 68 height 12
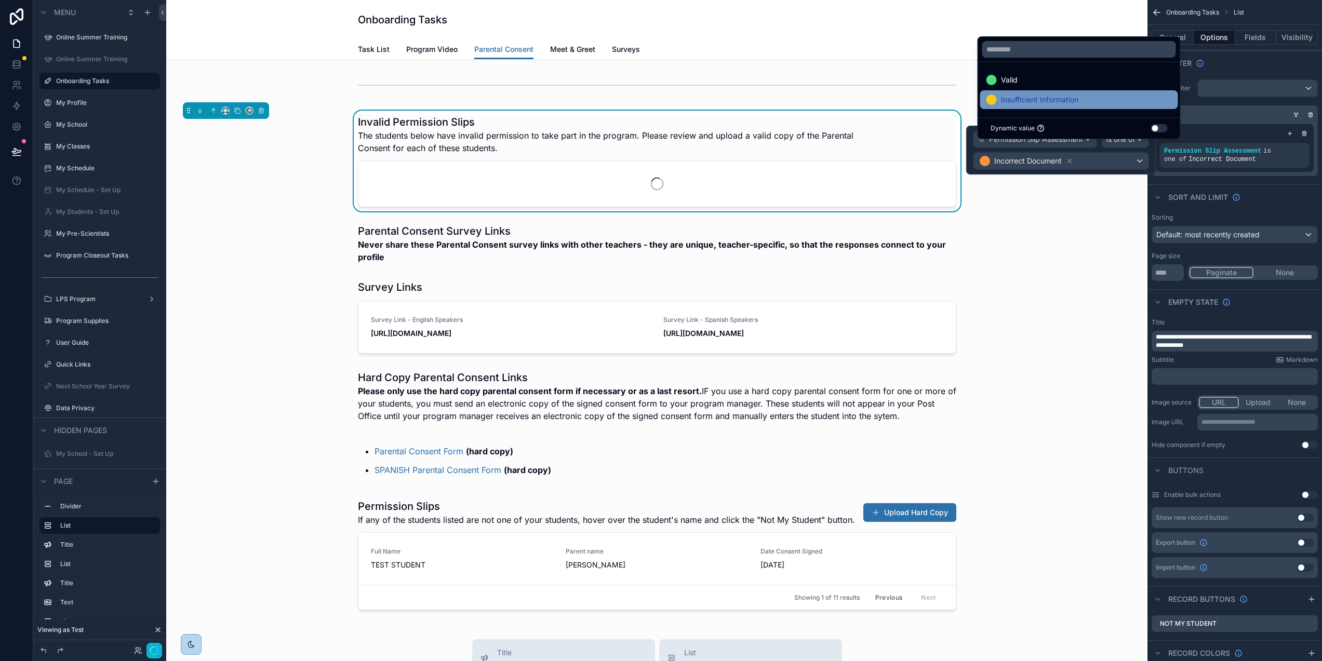
click at [1046, 106] on span "Insufficient Information" at bounding box center [1039, 100] width 77 height 12
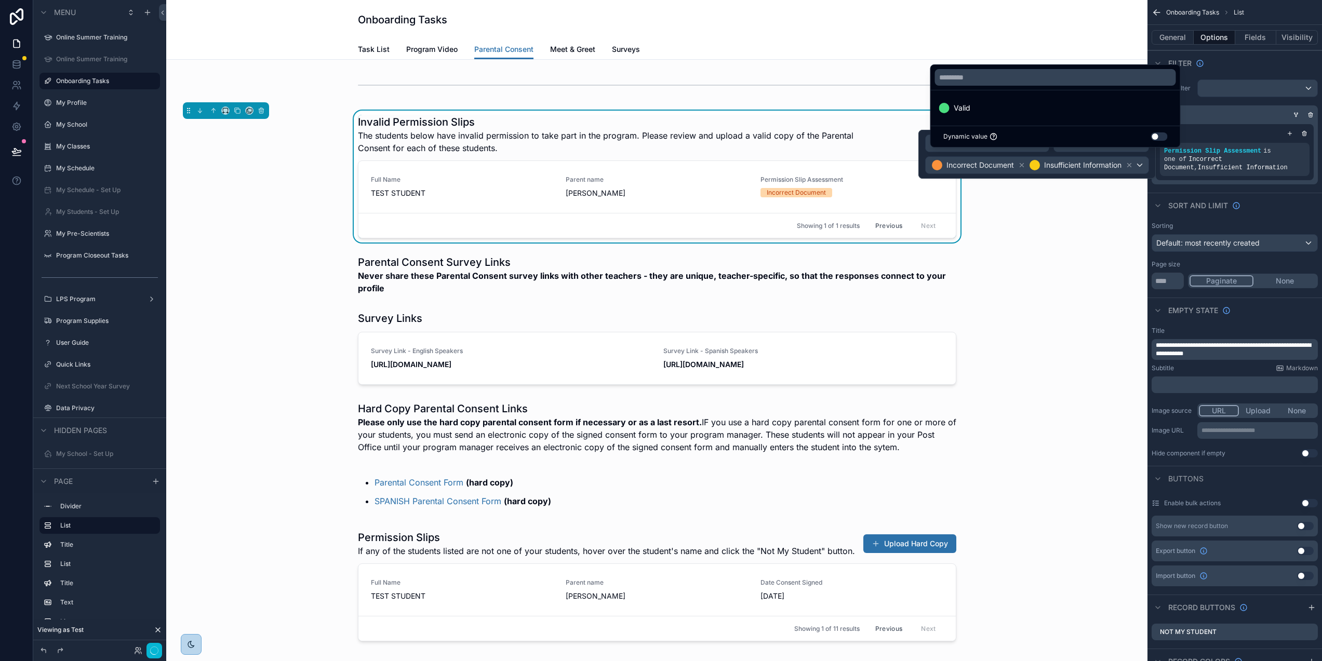
click at [1067, 302] on div "Invalid Permission Slips The students below have invalid permission to take par…" at bounding box center [657, 592] width 982 height 1064
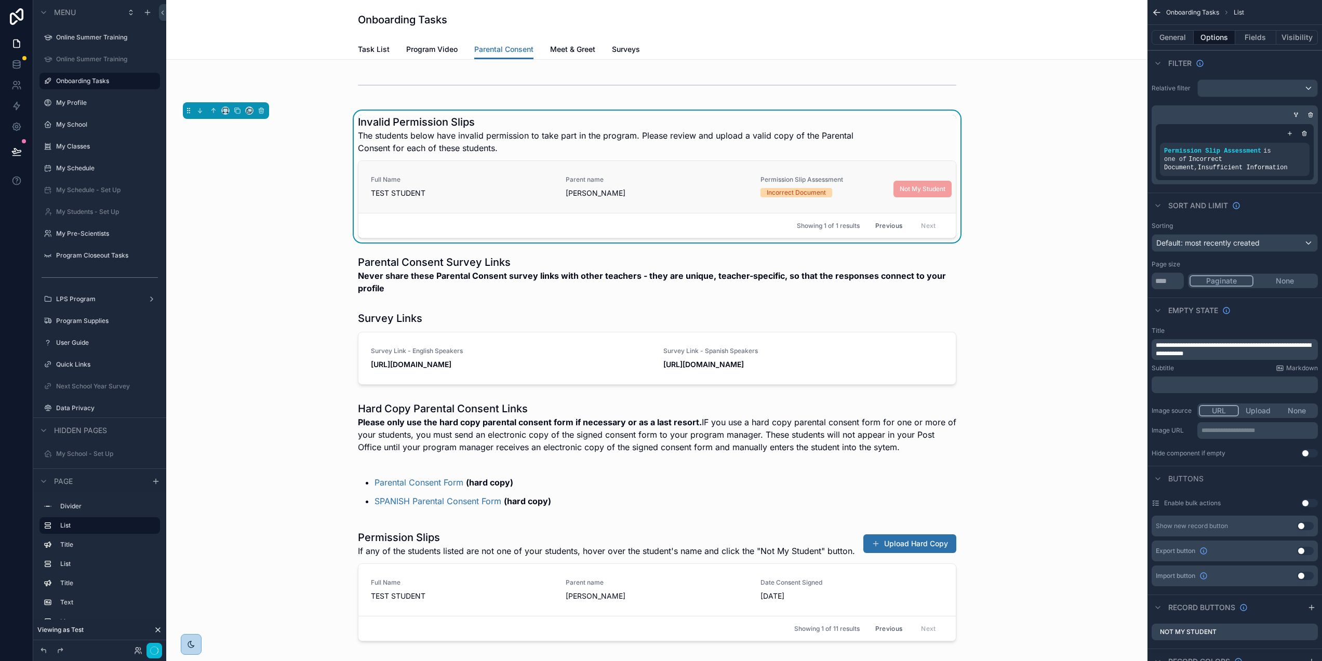
click at [717, 184] on div "Parent name Dominic" at bounding box center [657, 187] width 182 height 23
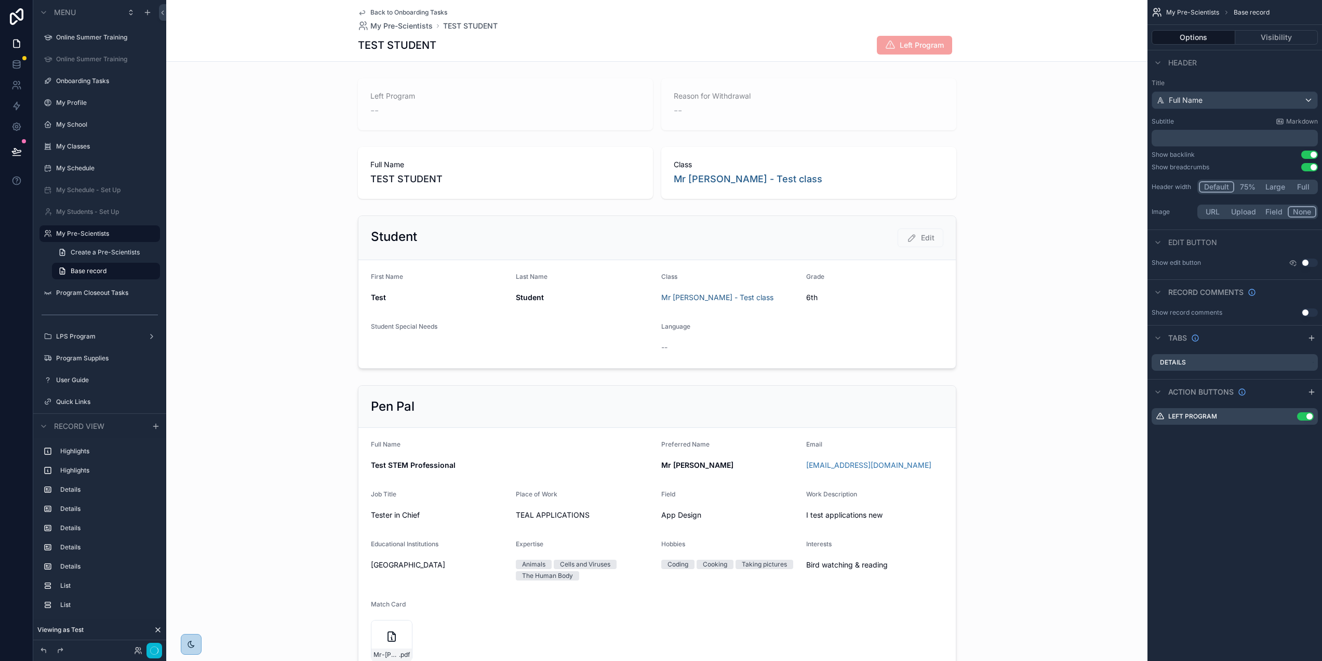
click at [361, 13] on icon "scrollable content" at bounding box center [362, 13] width 5 height 4
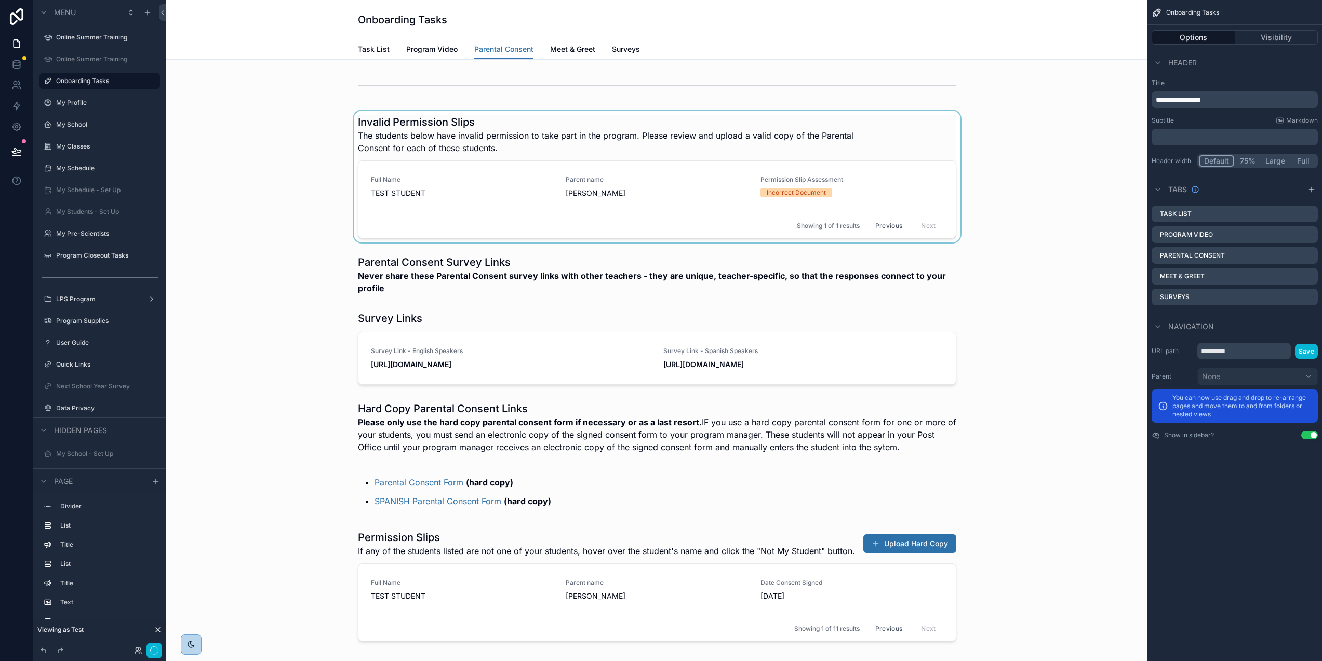
click at [580, 119] on div "scrollable content" at bounding box center [657, 177] width 965 height 132
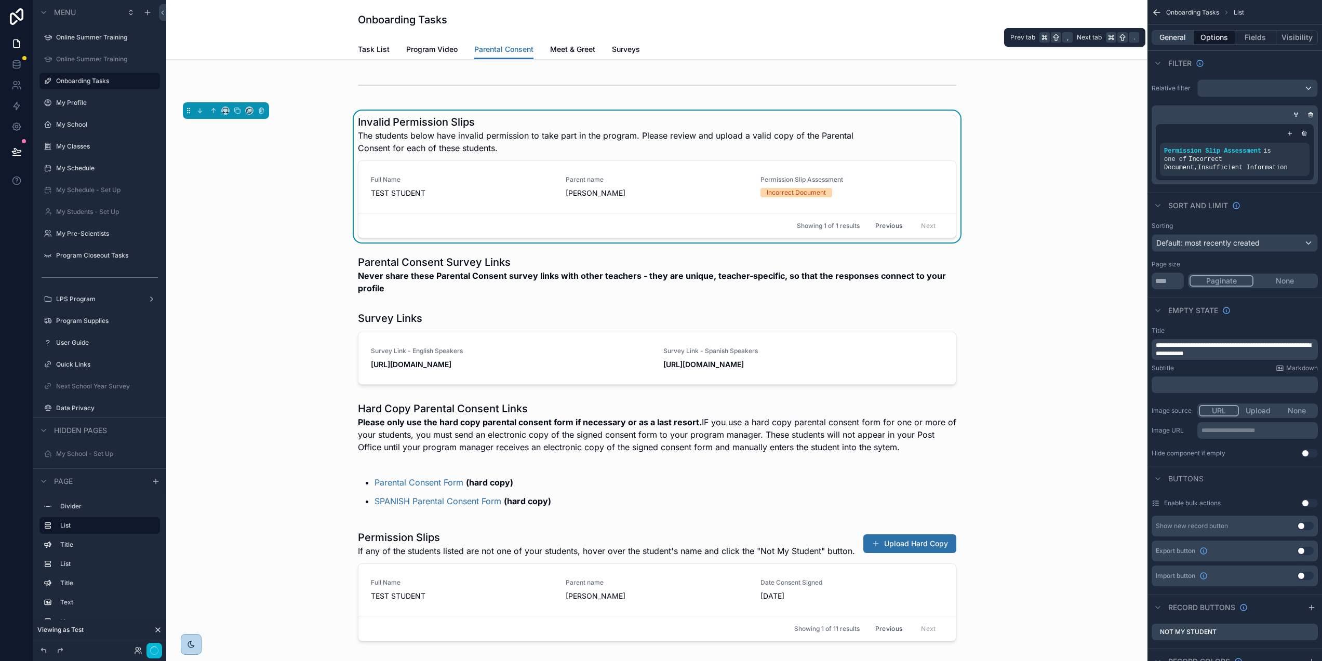
click at [1178, 34] on button "General" at bounding box center [1173, 37] width 42 height 15
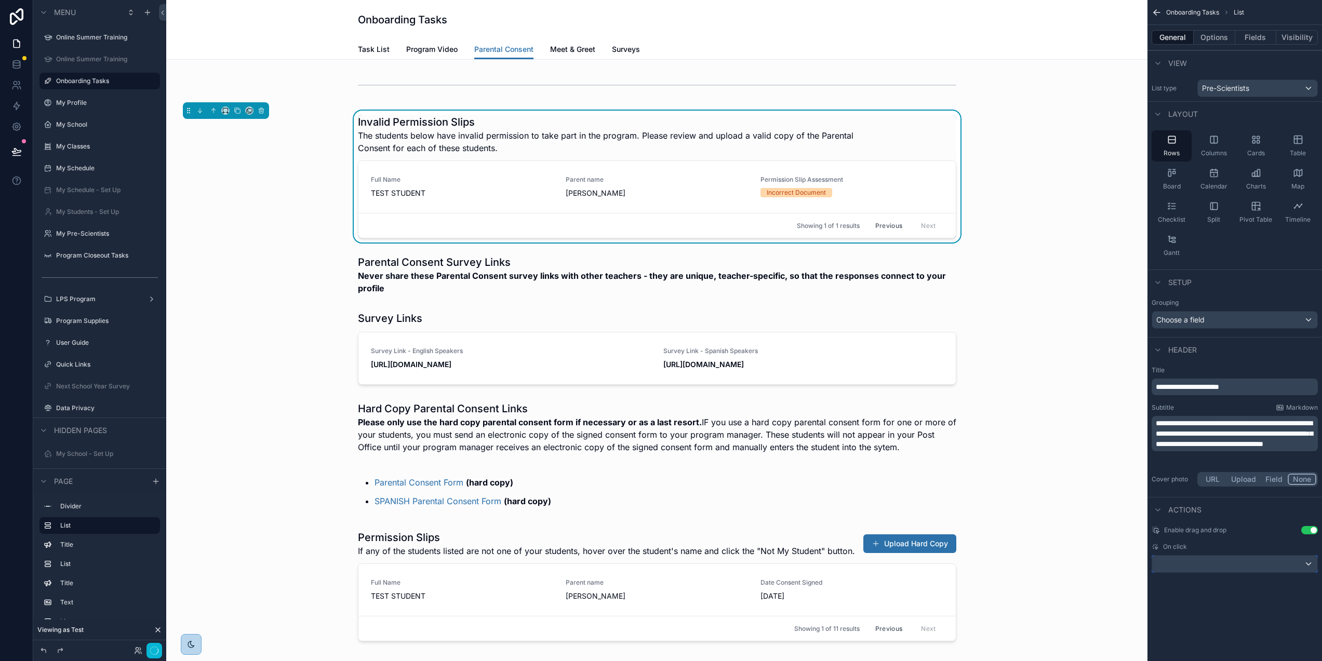
click at [1315, 563] on div "scrollable content" at bounding box center [1235, 564] width 165 height 17
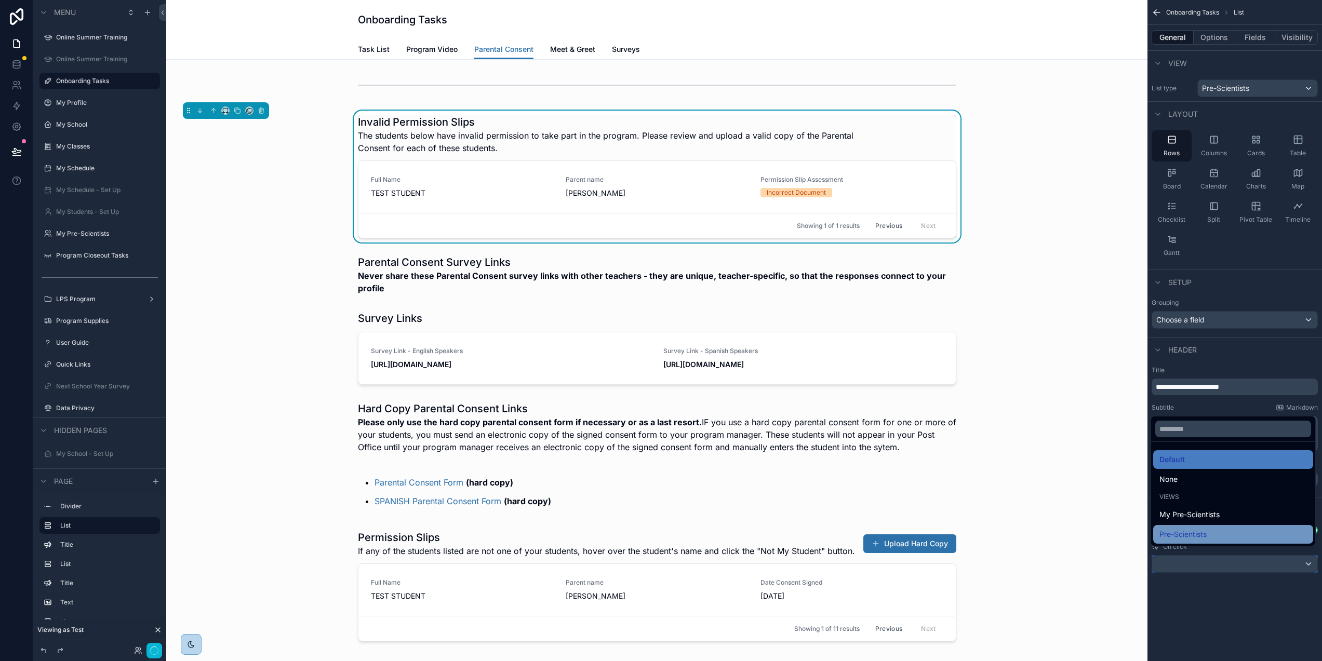
scroll to position [33, 2]
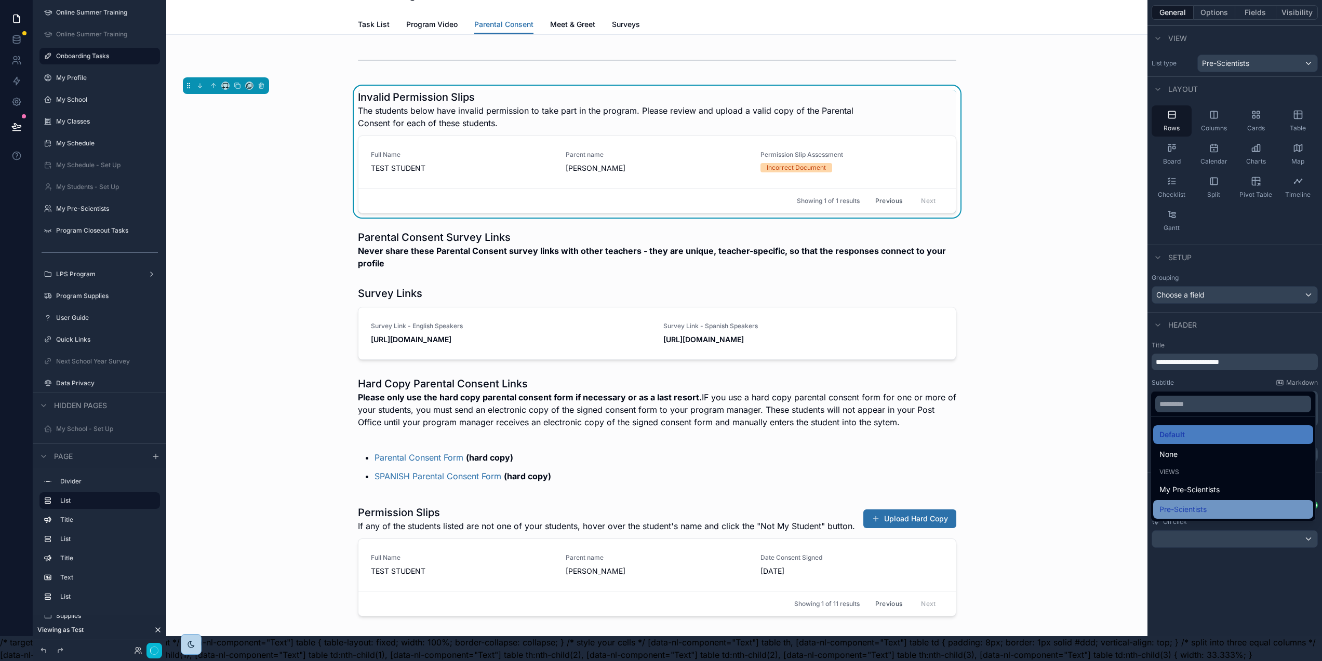
click at [1269, 507] on div "Pre-Scientists" at bounding box center [1234, 510] width 148 height 12
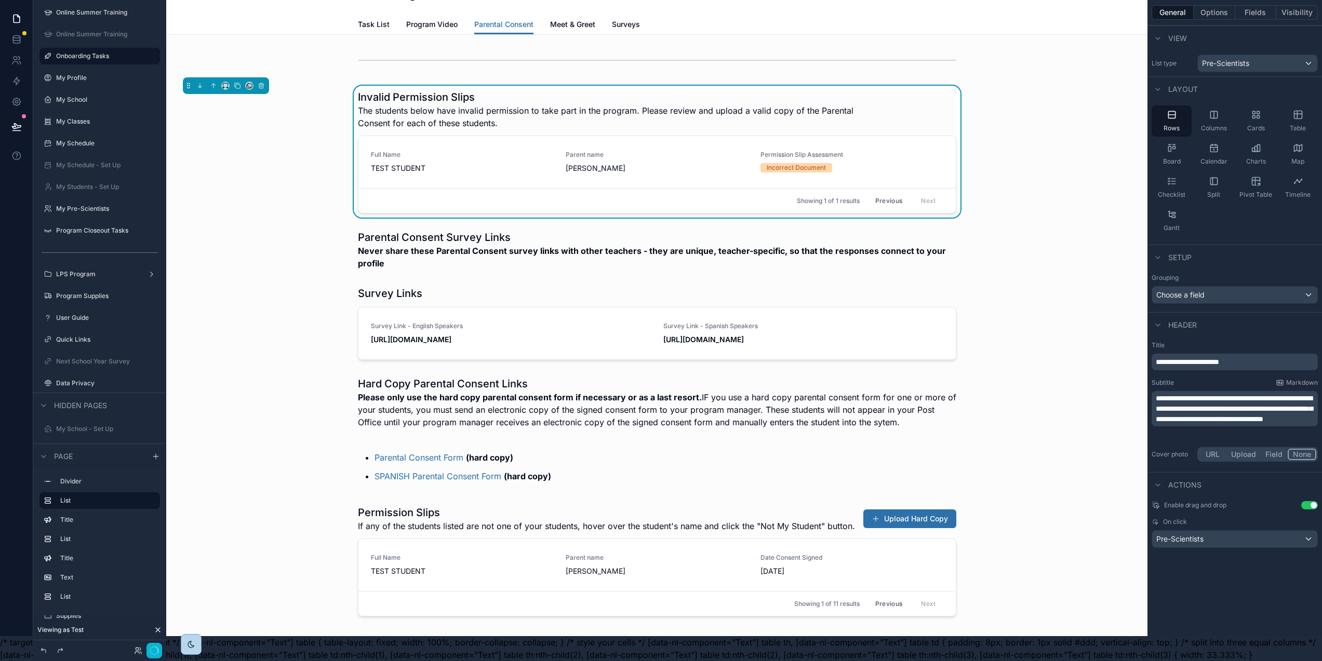
scroll to position [0, 2]
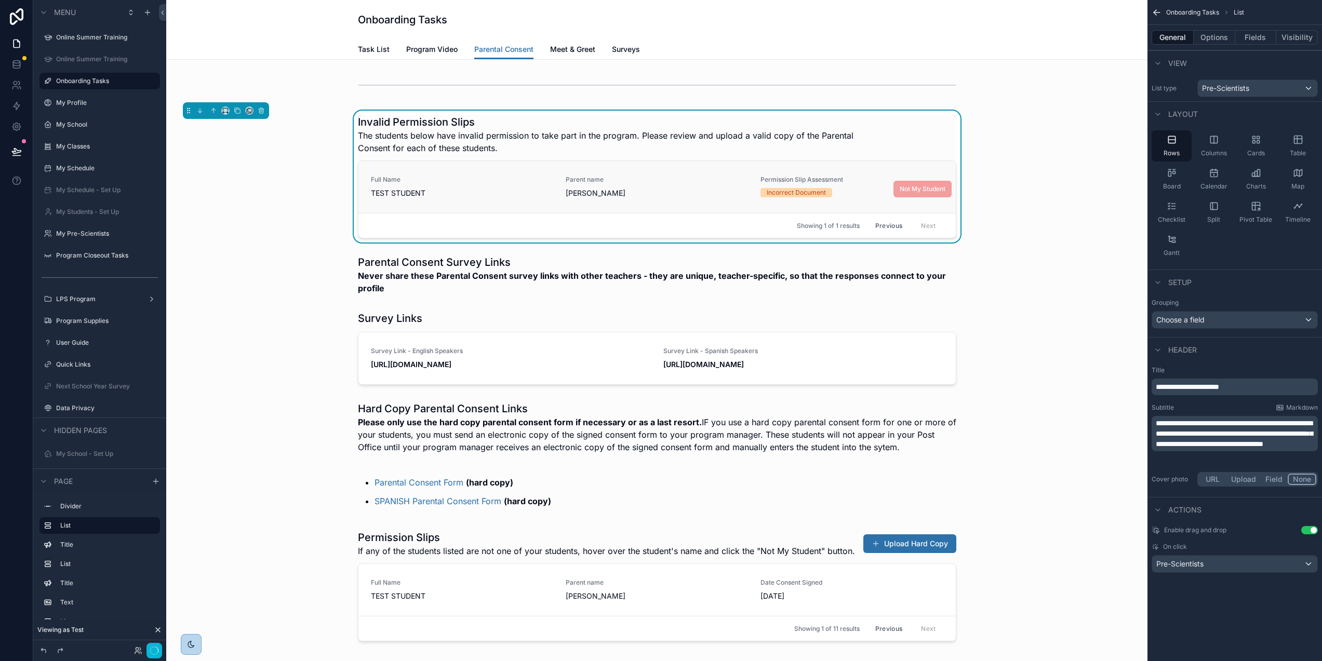
click at [656, 186] on div "Parent name Dominic" at bounding box center [657, 187] width 182 height 23
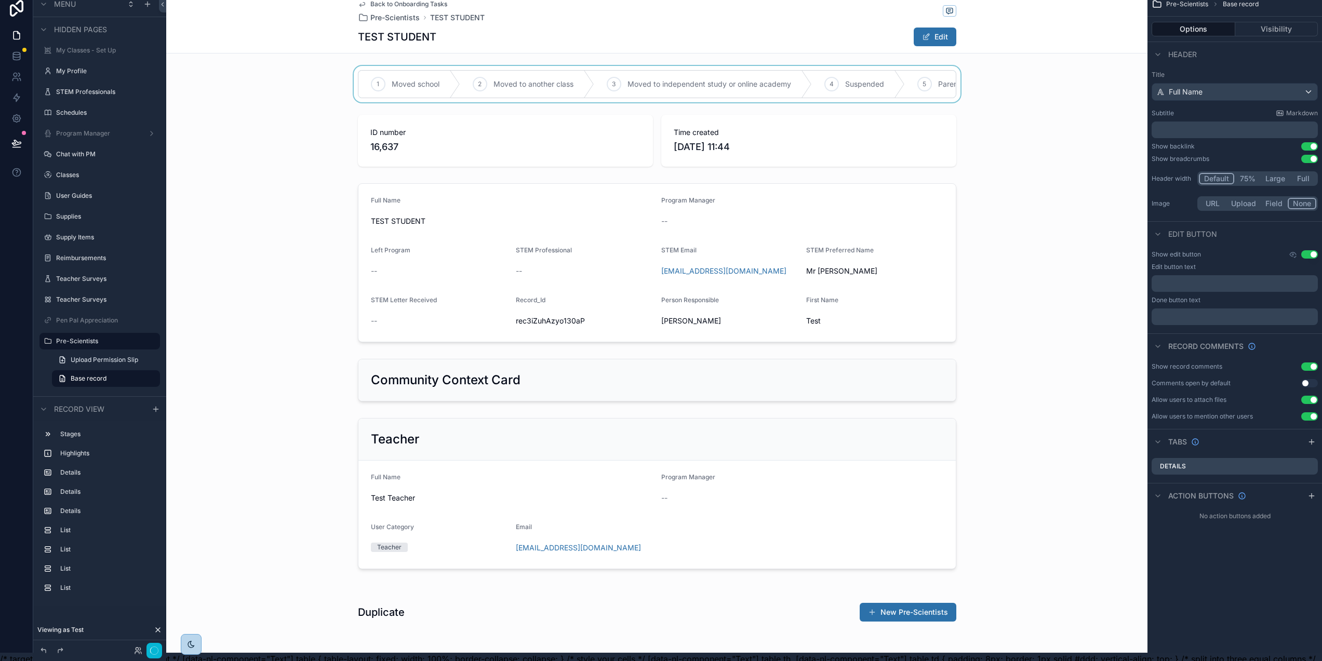
click at [578, 95] on div "scrollable content" at bounding box center [657, 84] width 982 height 36
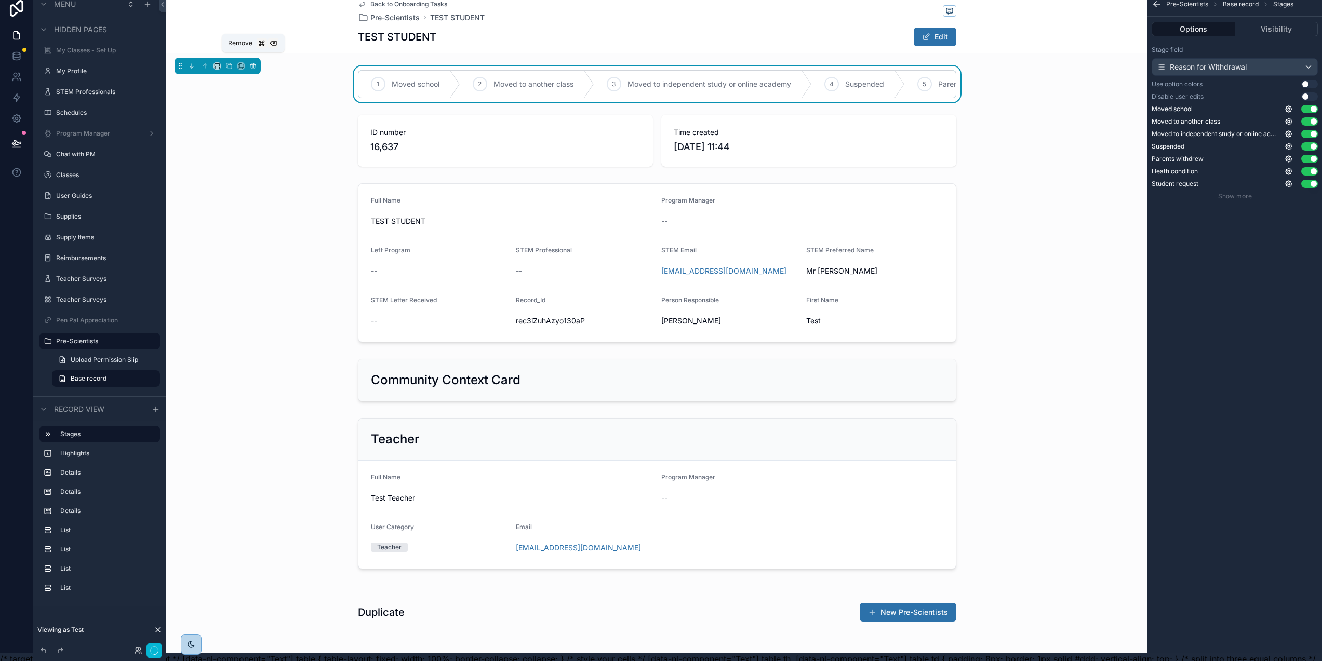
click at [251, 67] on icon "scrollable content" at bounding box center [253, 66] width 4 height 4
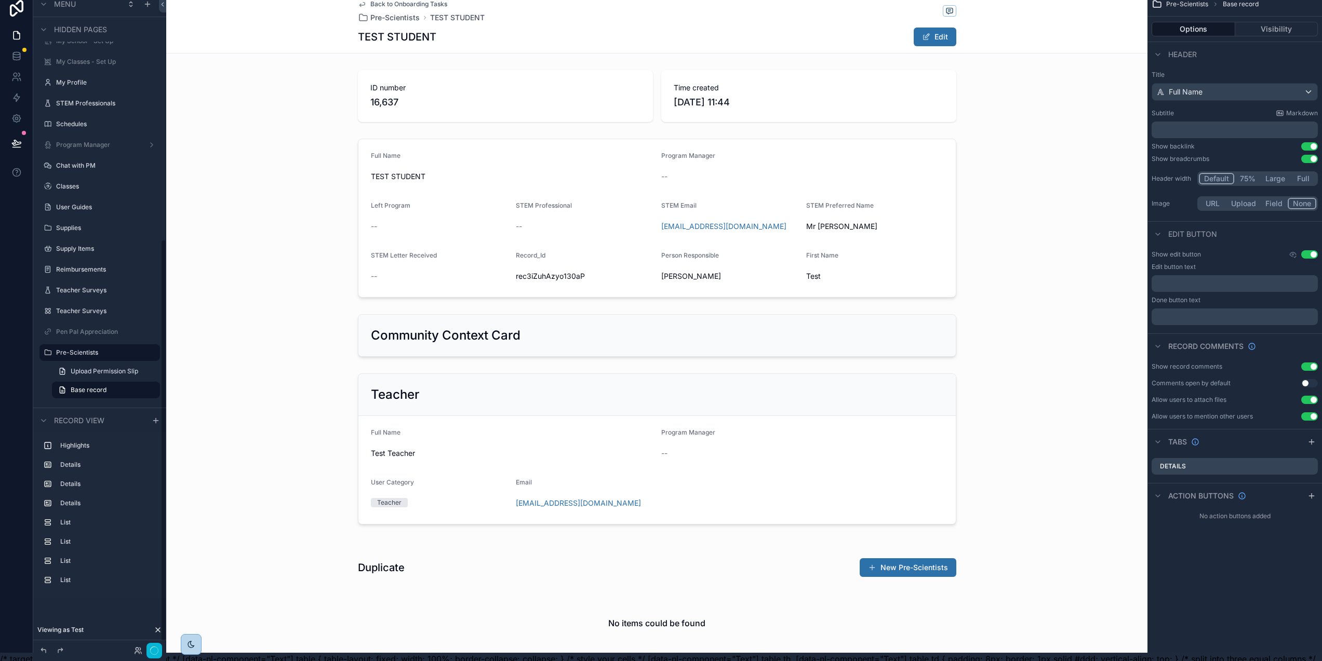
scroll to position [397, 0]
click at [613, 83] on div "scrollable content" at bounding box center [657, 96] width 982 height 60
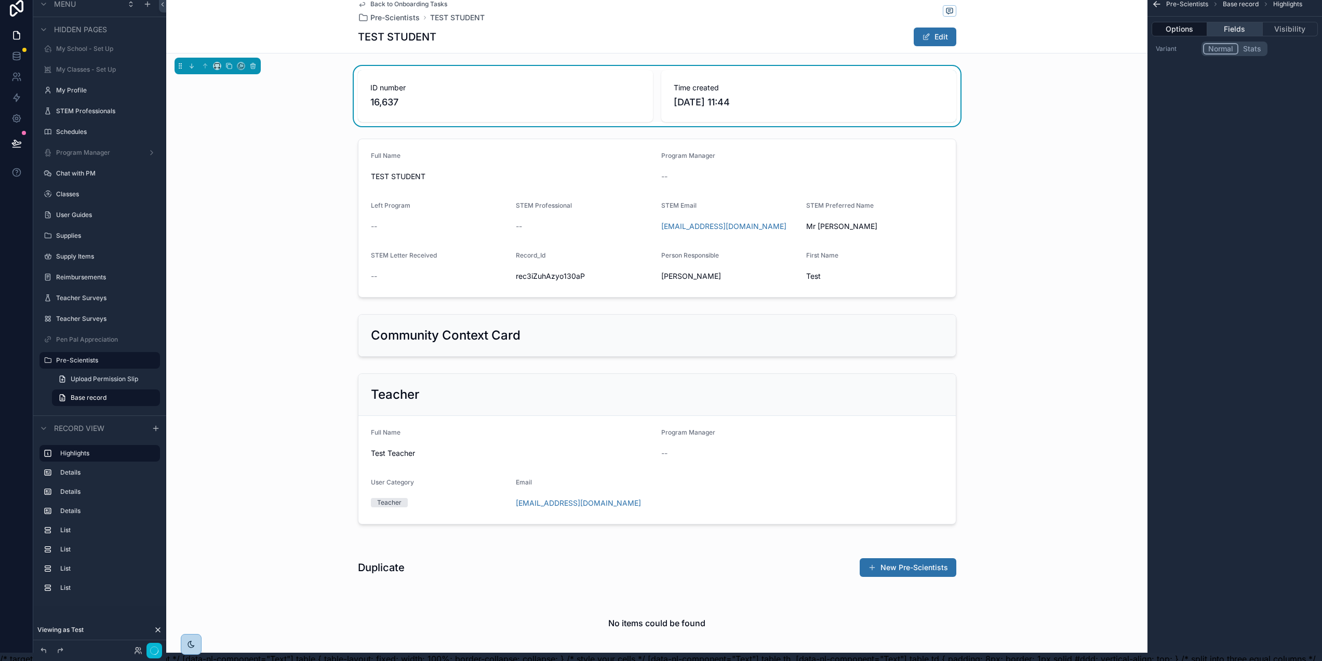
click at [1242, 28] on button "Fields" at bounding box center [1235, 29] width 55 height 15
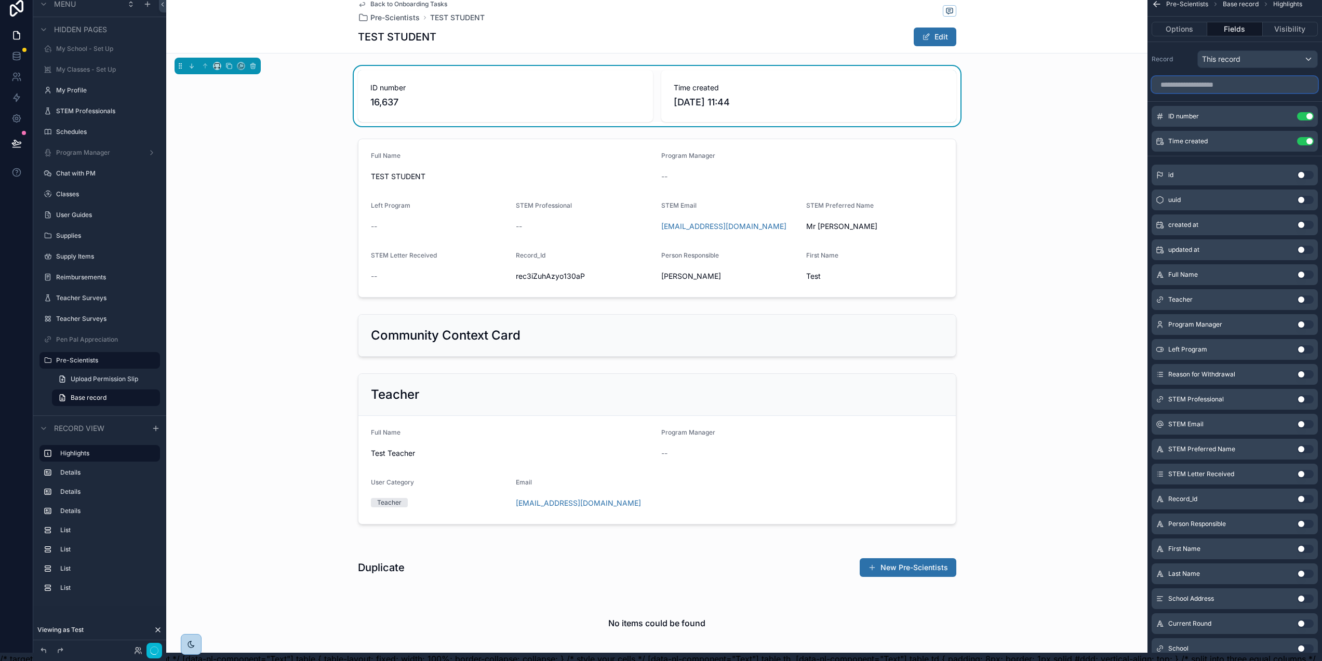
click at [1212, 85] on input "scrollable content" at bounding box center [1235, 84] width 166 height 17
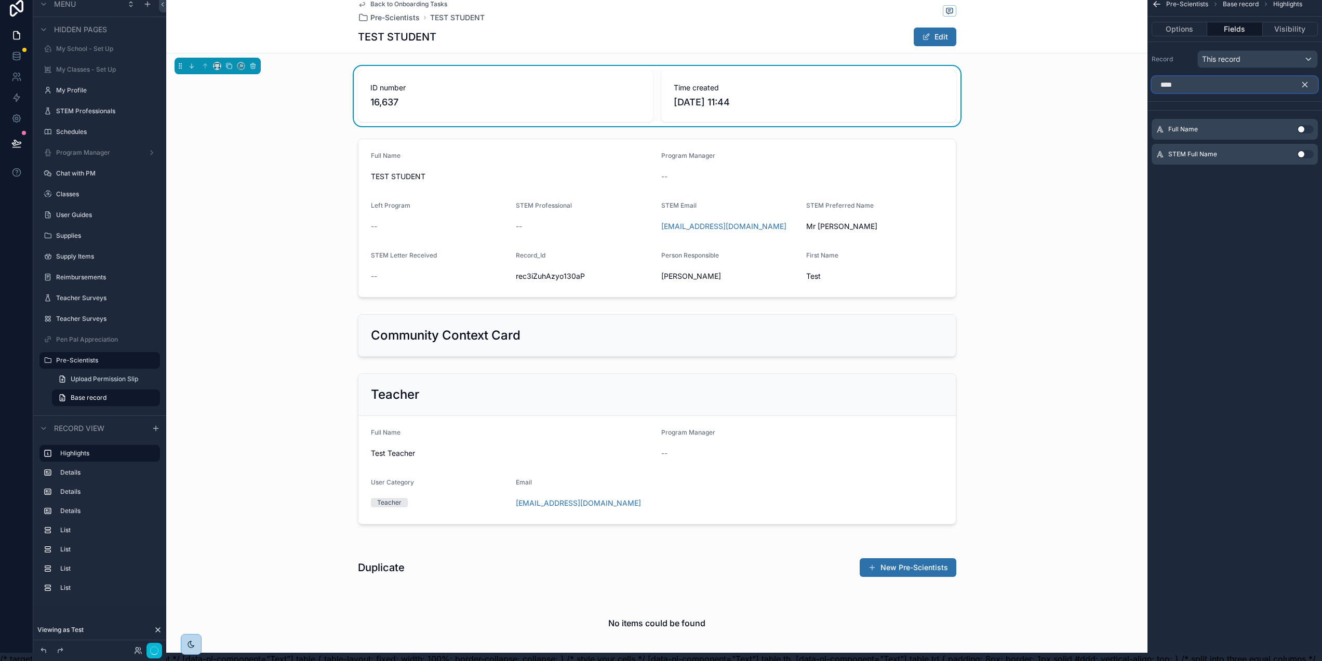
type input "****"
click at [1314, 128] on button "Use setting" at bounding box center [1305, 129] width 17 height 8
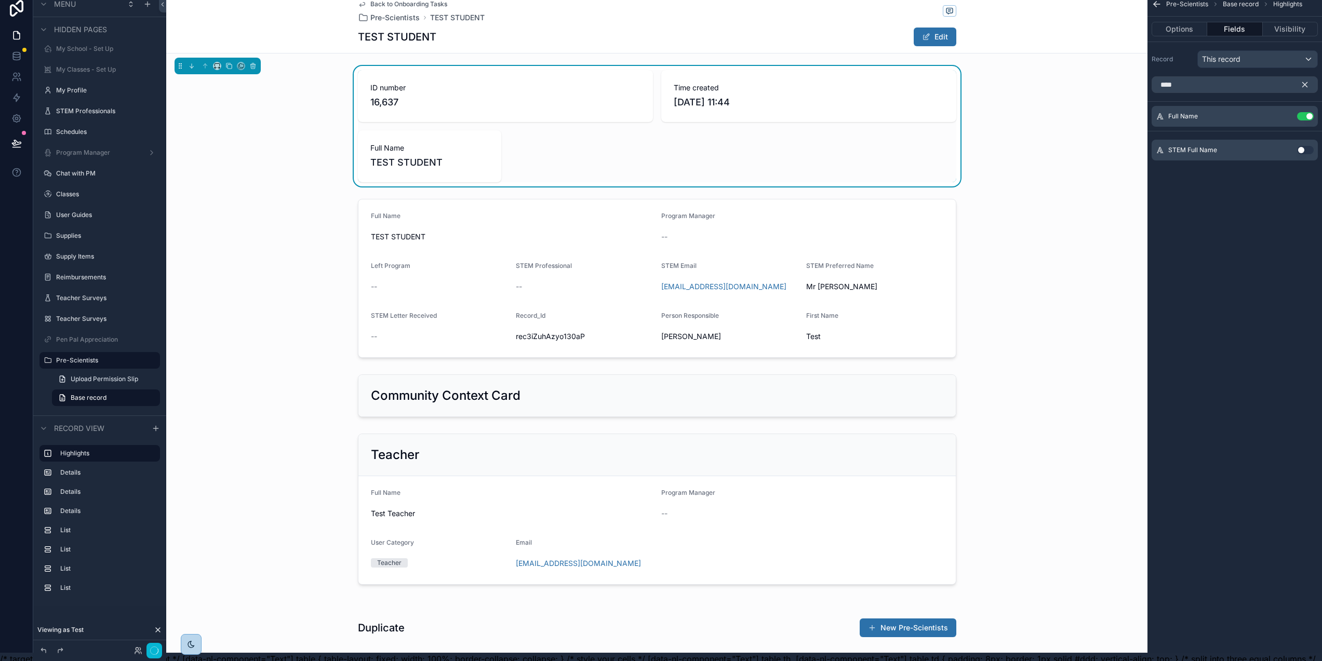
scroll to position [28, 2]
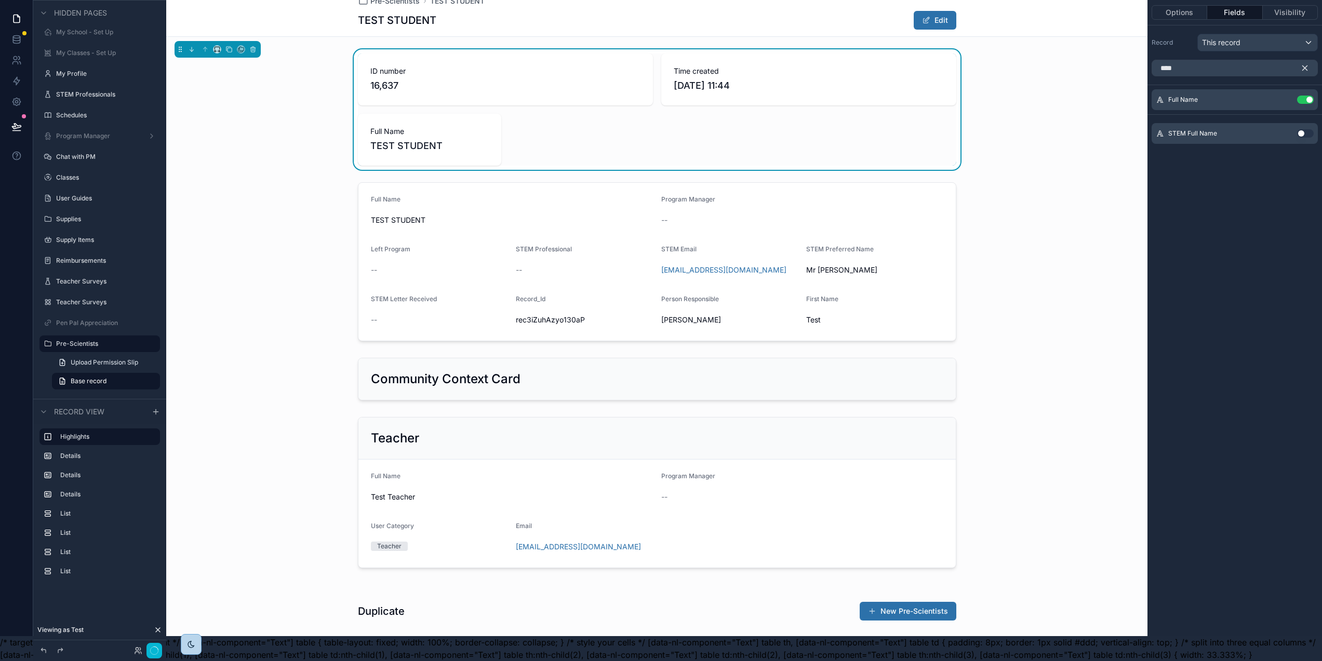
click at [1310, 63] on icon "scrollable content" at bounding box center [1305, 67] width 9 height 9
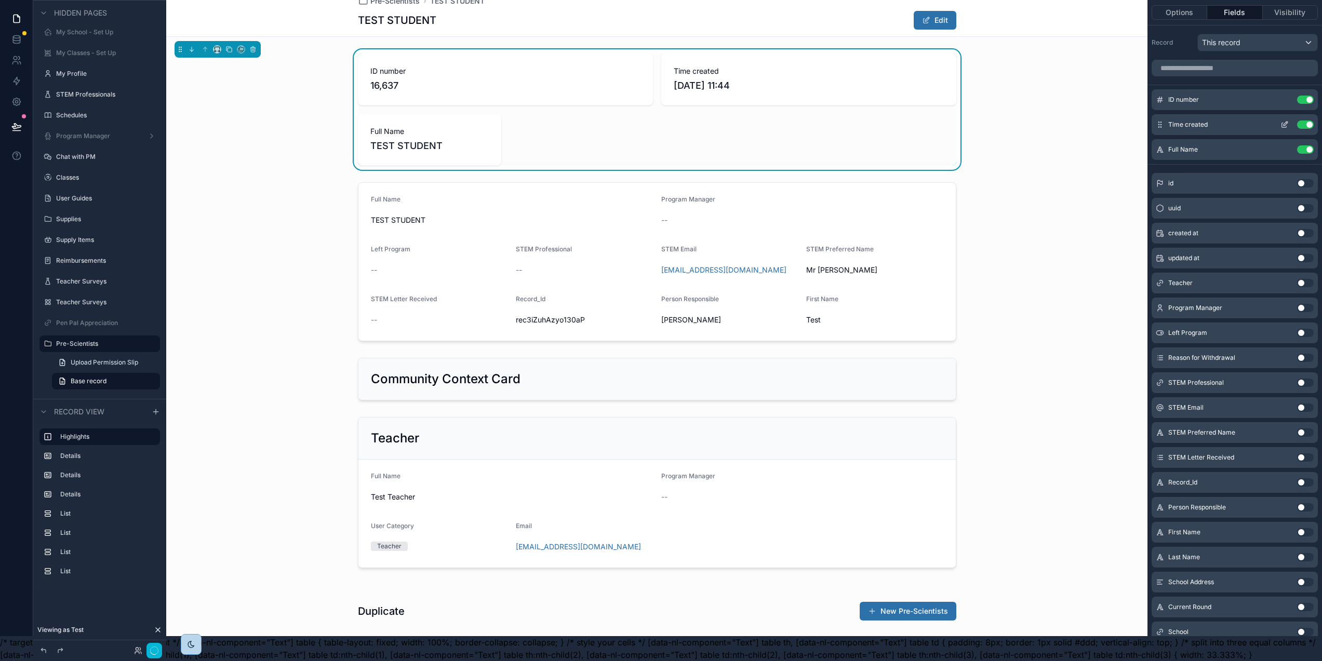
click at [1306, 96] on button "Use setting" at bounding box center [1305, 100] width 17 height 8
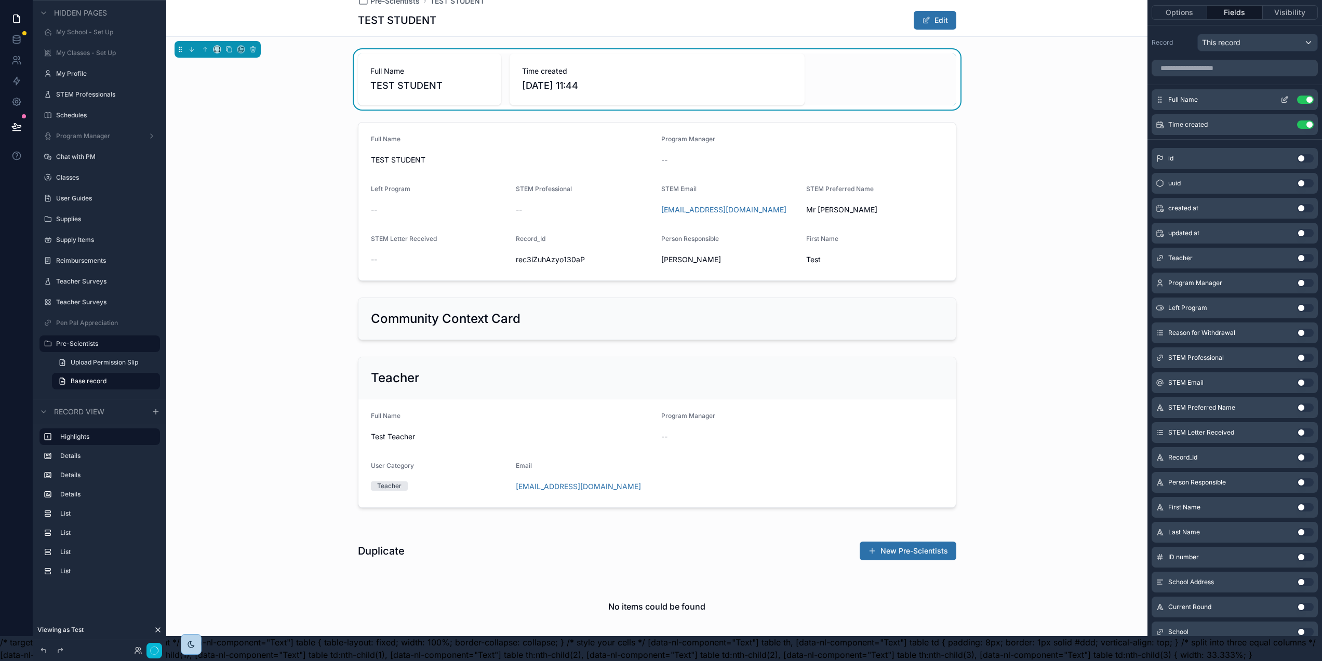
click at [1289, 98] on icon "scrollable content" at bounding box center [1285, 100] width 8 height 8
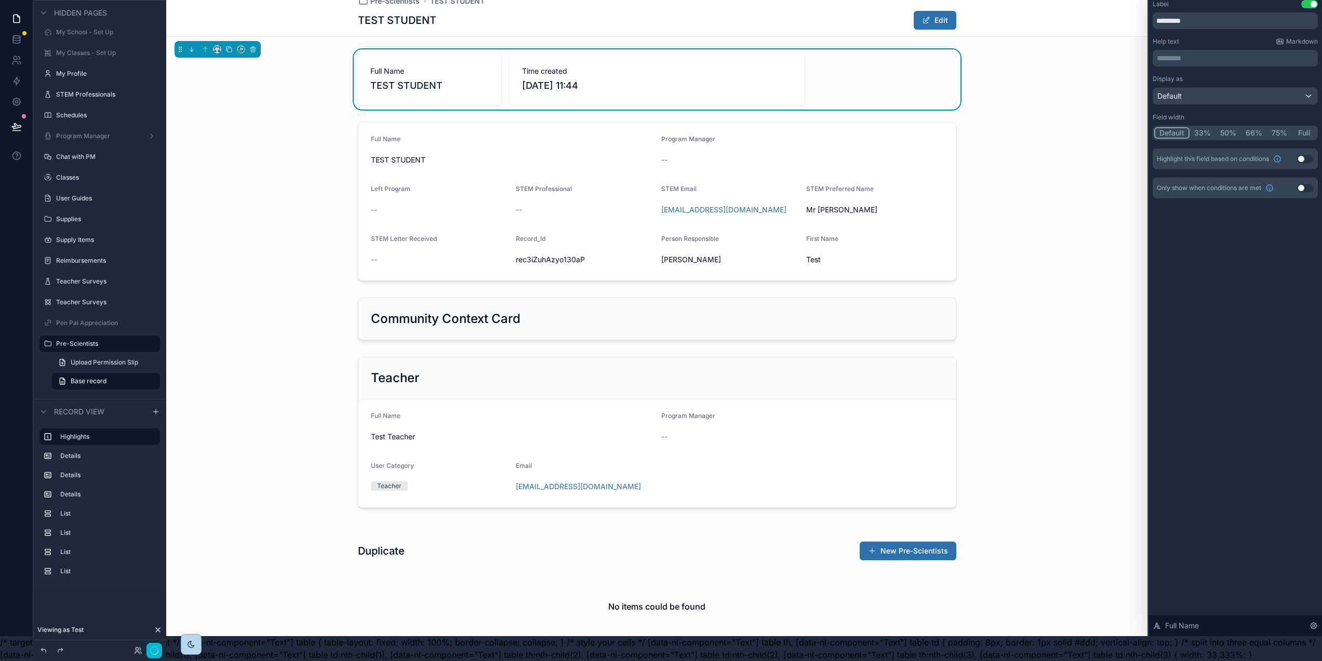
click at [1226, 127] on button "50%" at bounding box center [1228, 132] width 25 height 11
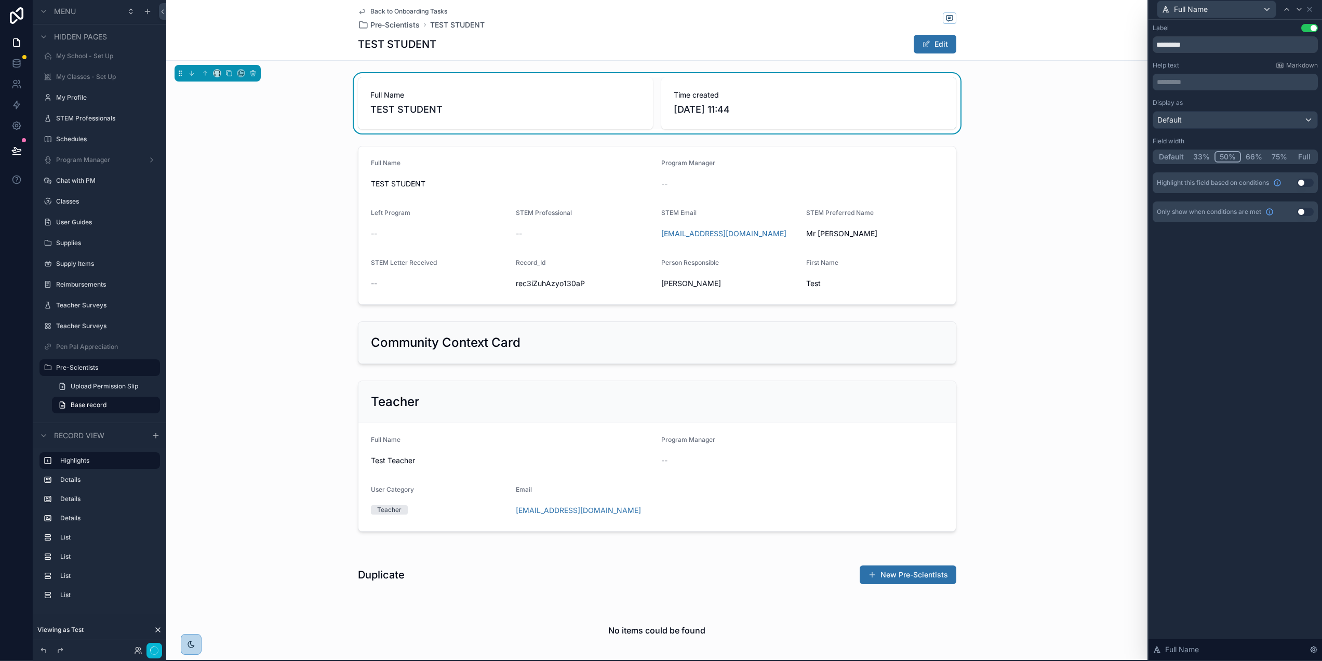
scroll to position [0, 2]
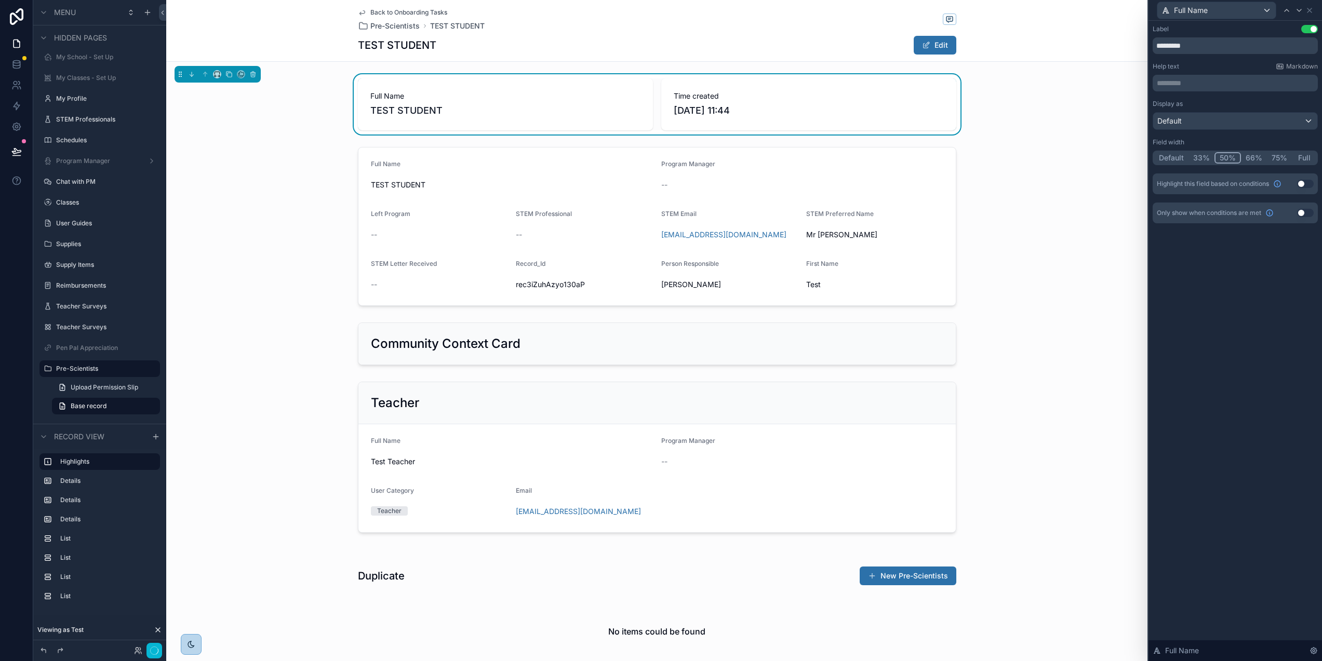
click at [880, 100] on span "Time created" at bounding box center [809, 96] width 270 height 10
click at [1304, 9] on icon at bounding box center [1299, 10] width 8 height 8
drag, startPoint x: 1228, startPoint y: 49, endPoint x: 1150, endPoint y: 41, distance: 77.9
click at [1150, 41] on div "**********" at bounding box center [661, 330] width 1322 height 661
type input "*"
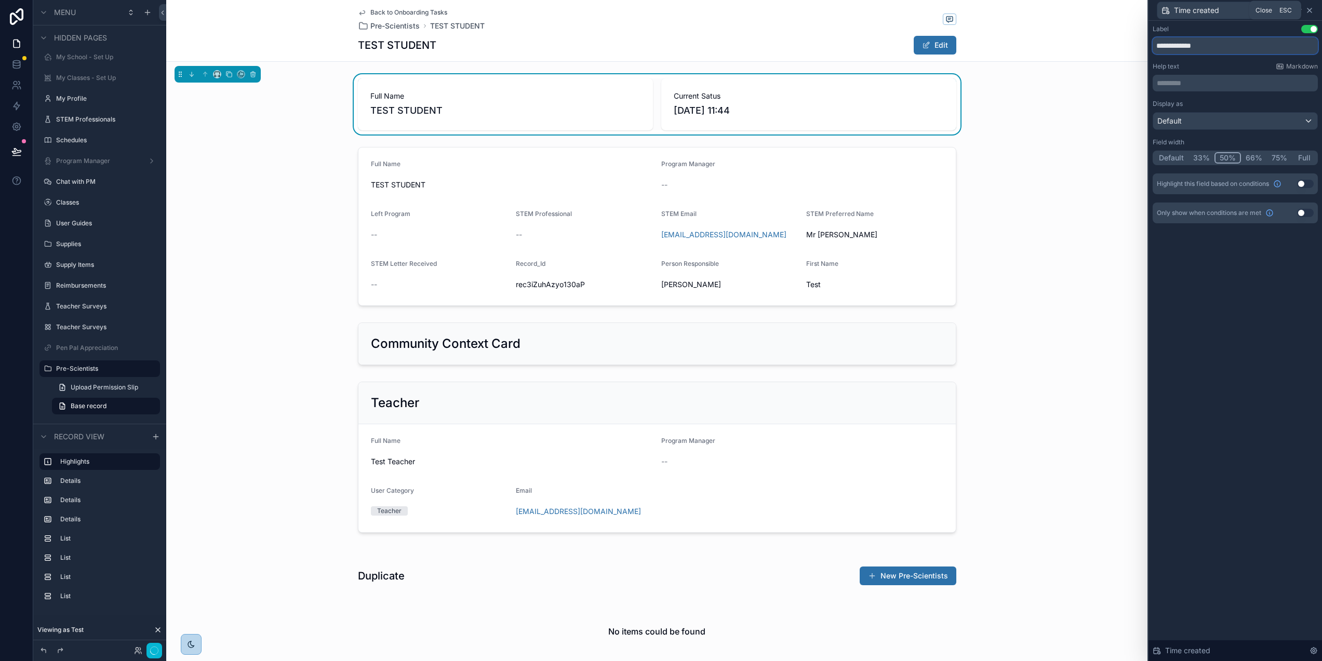
type input "**********"
click at [1312, 11] on icon at bounding box center [1310, 10] width 4 height 4
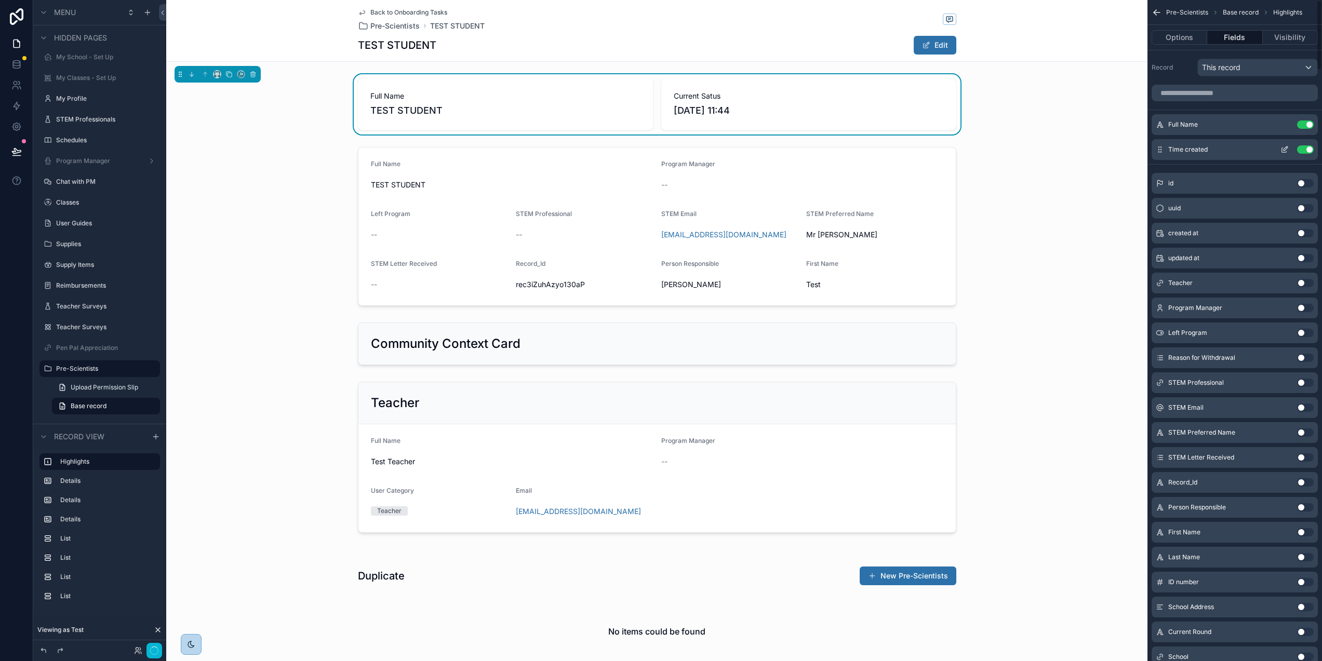
click at [1308, 149] on button "Use setting" at bounding box center [1305, 149] width 17 height 8
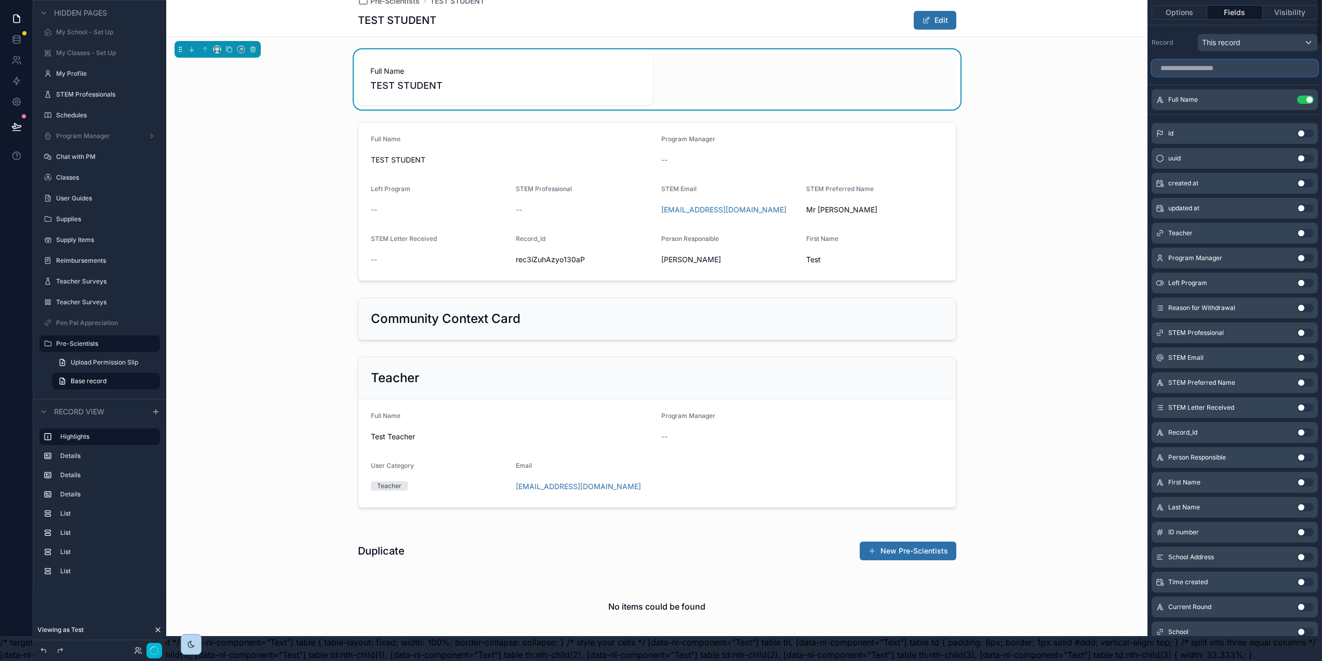
click at [1217, 63] on input "scrollable content" at bounding box center [1235, 68] width 166 height 17
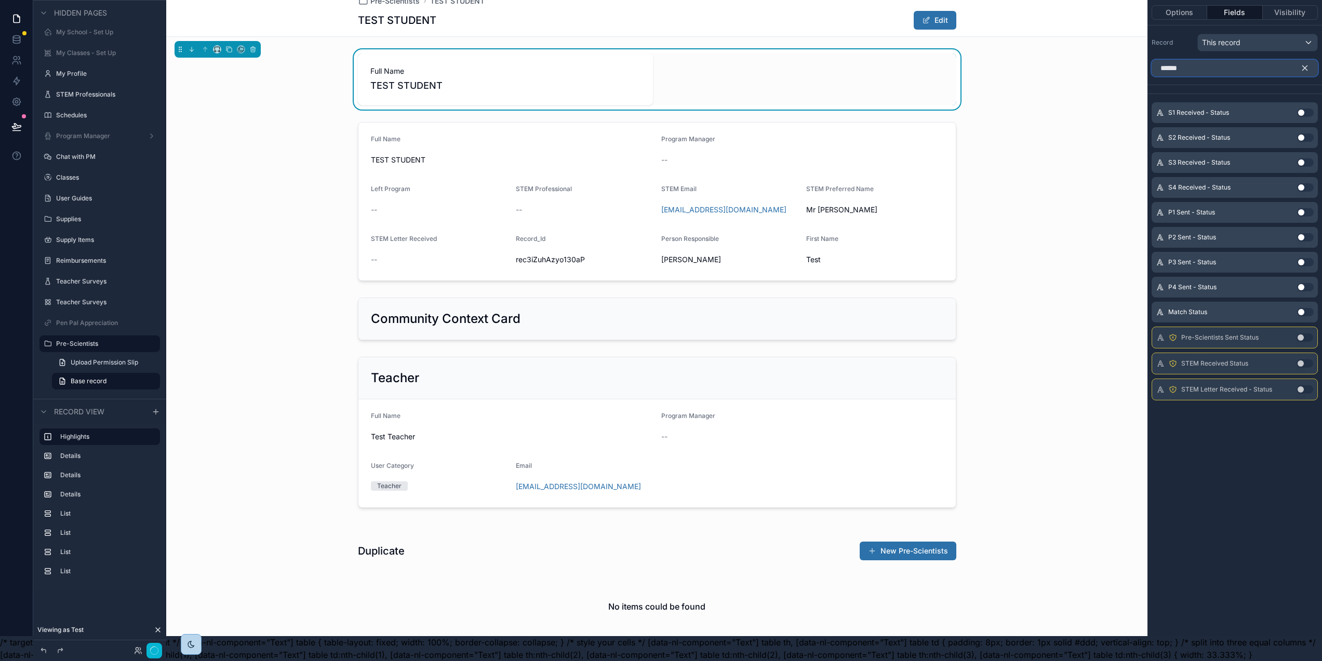
type input "******"
click at [1314, 308] on button "Use setting" at bounding box center [1305, 312] width 17 height 8
click at [1289, 96] on icon "scrollable content" at bounding box center [1285, 100] width 8 height 8
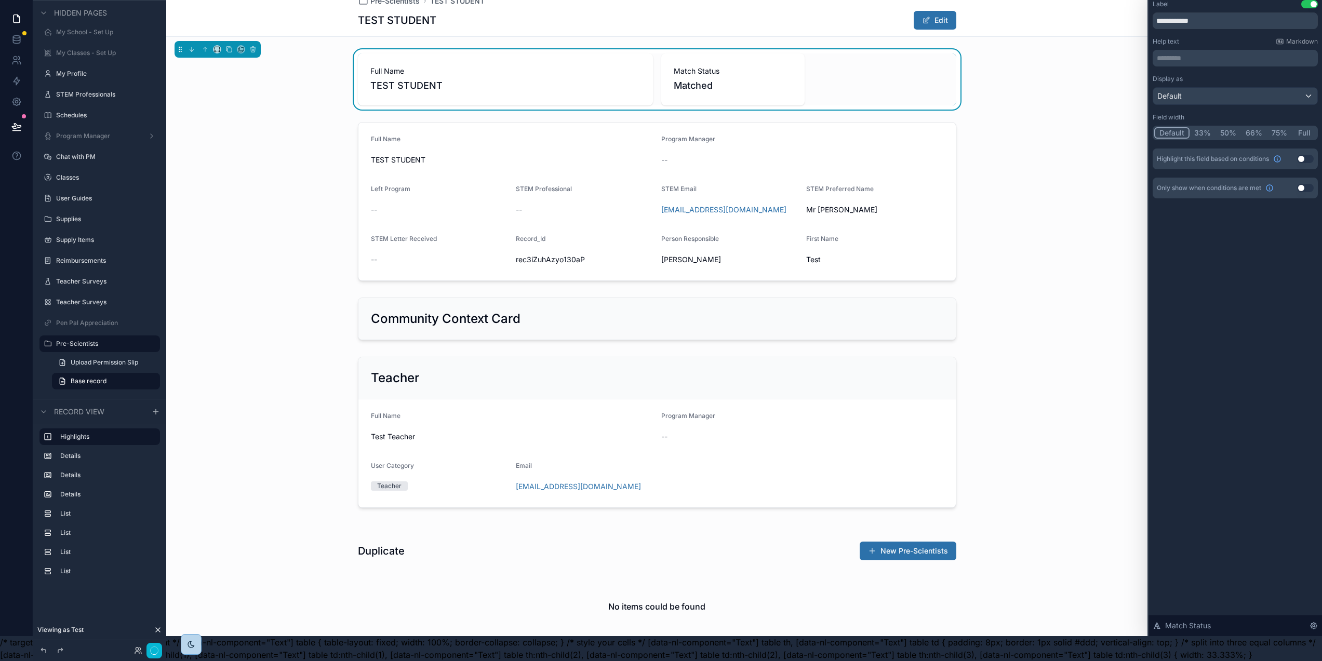
click at [1232, 129] on button "50%" at bounding box center [1228, 132] width 25 height 11
click at [1250, 221] on div "**********" at bounding box center [1236, 316] width 174 height 641
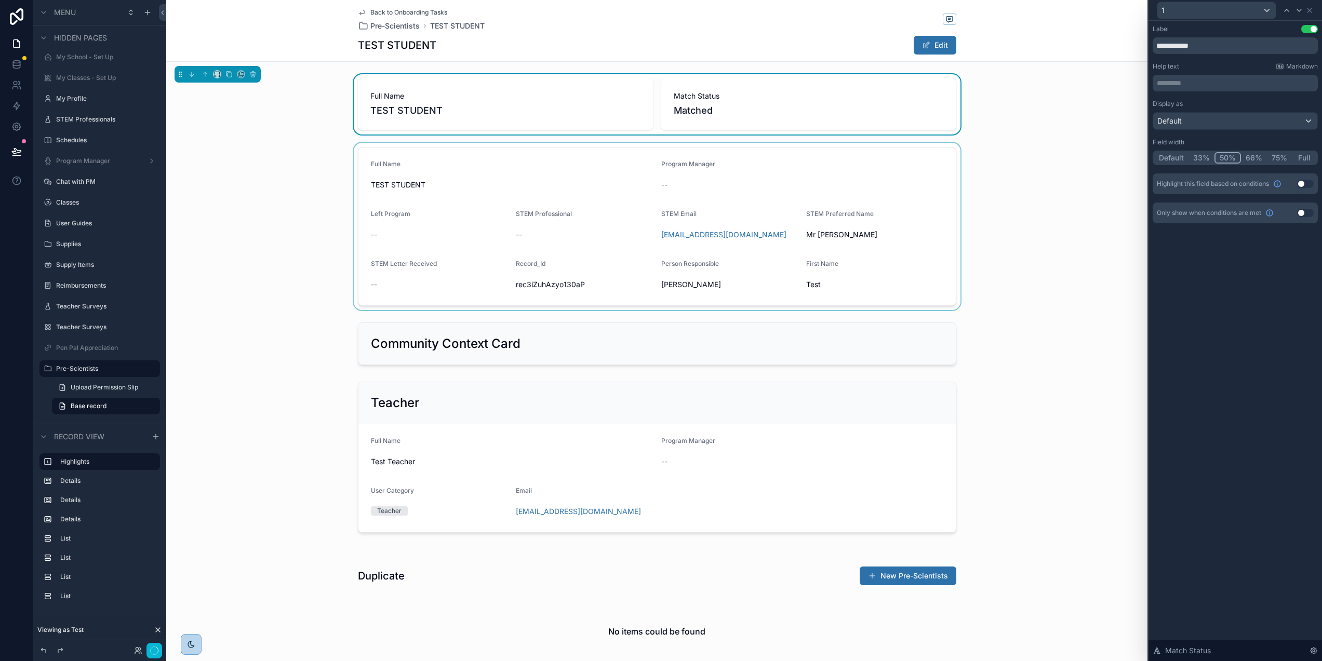
scroll to position [0, 2]
click at [1312, 11] on icon at bounding box center [1310, 10] width 4 height 4
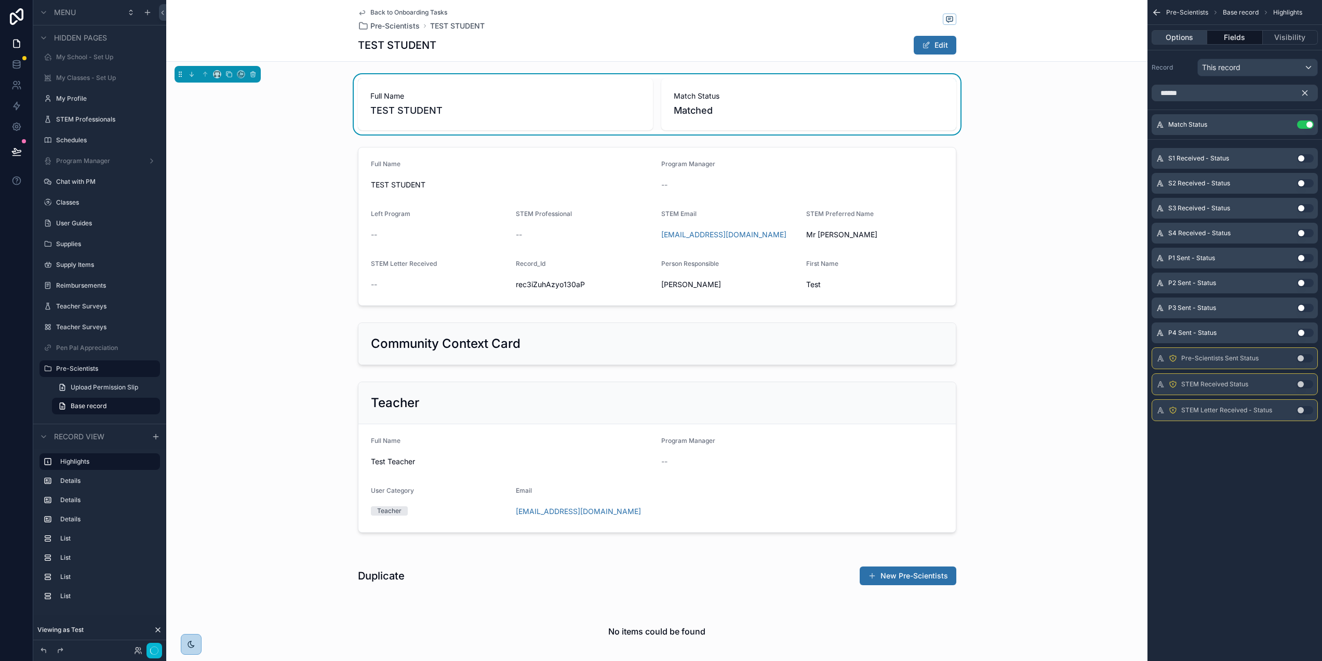
click at [1199, 35] on button "Options" at bounding box center [1180, 37] width 56 height 15
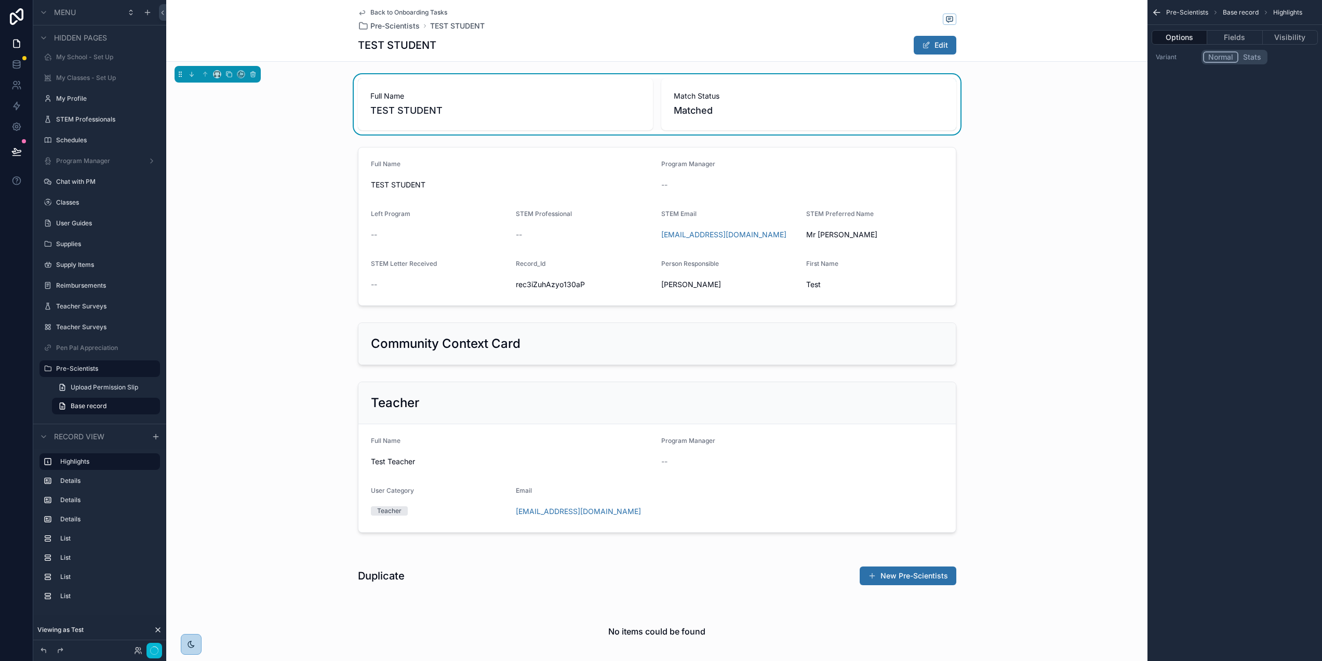
click at [1162, 12] on icon "scrollable content" at bounding box center [1157, 12] width 10 height 10
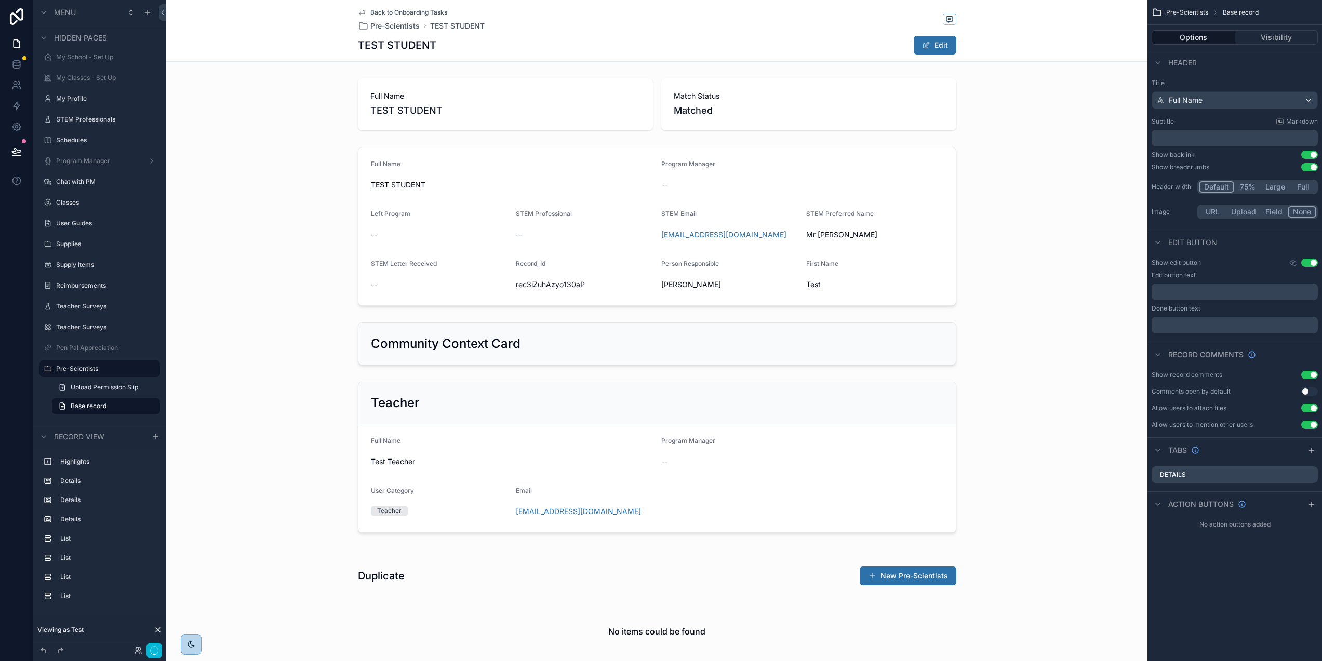
click at [1313, 373] on button "Use setting" at bounding box center [1310, 375] width 17 height 8
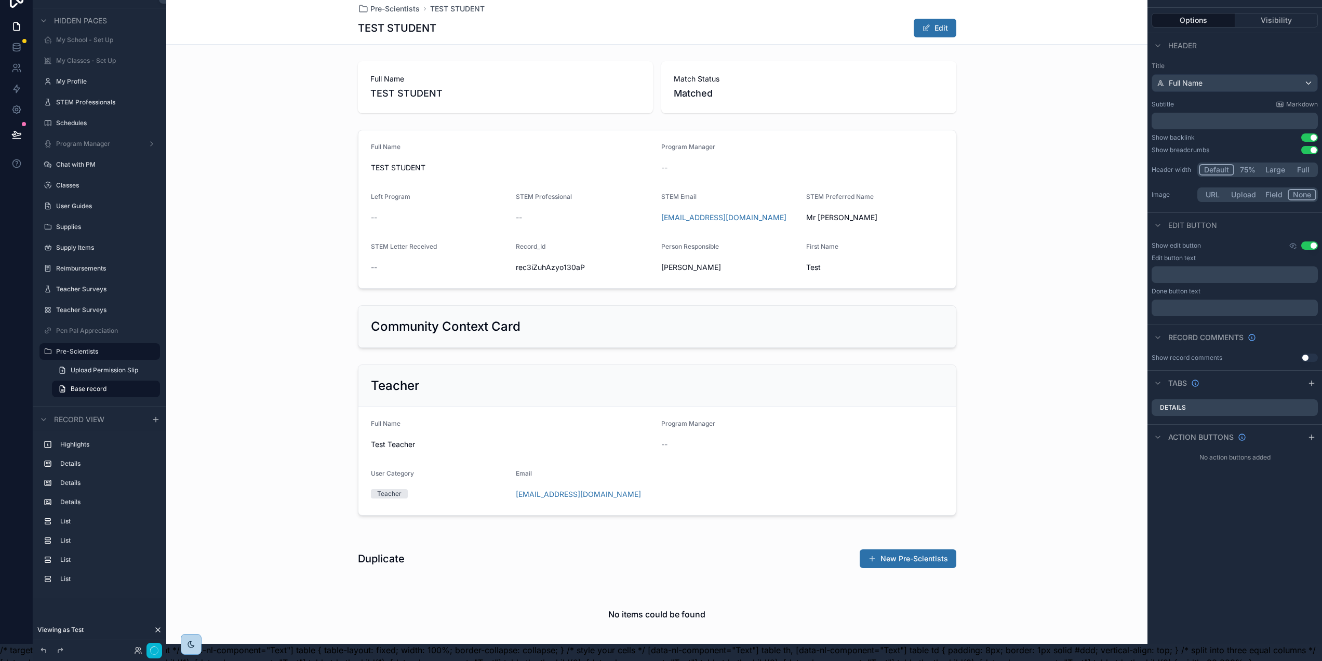
scroll to position [8, 2]
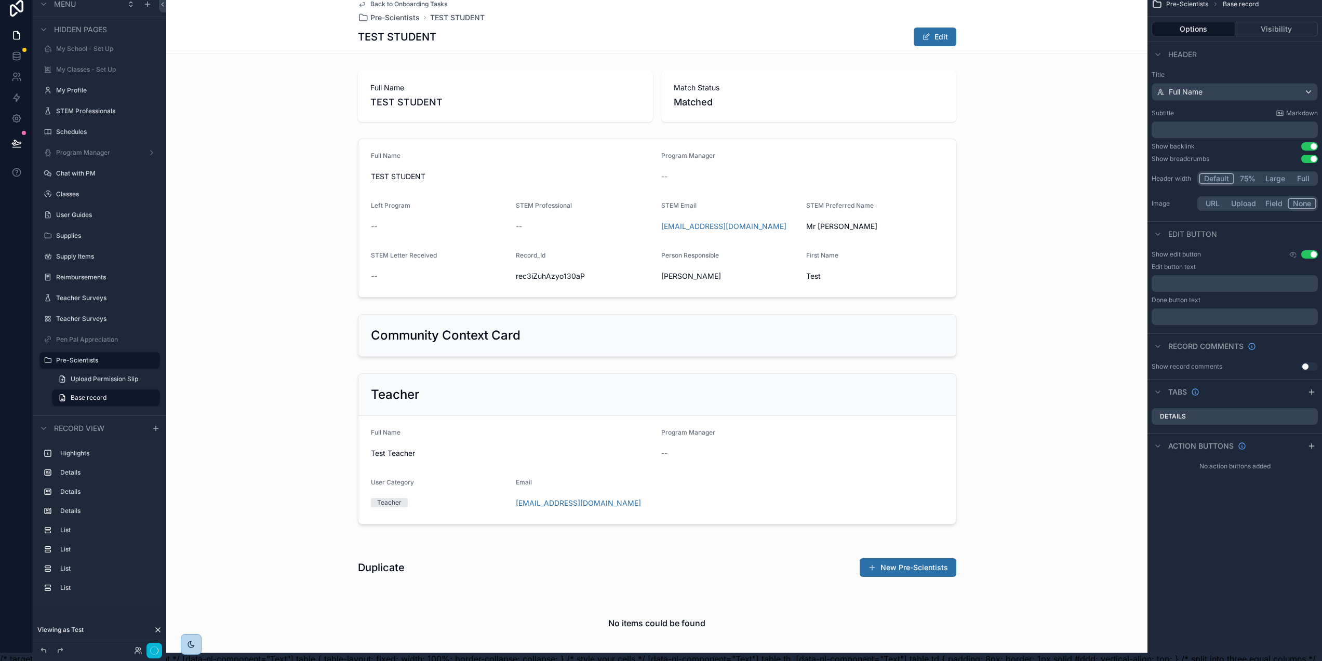
click at [1312, 253] on button "Use setting" at bounding box center [1310, 254] width 17 height 8
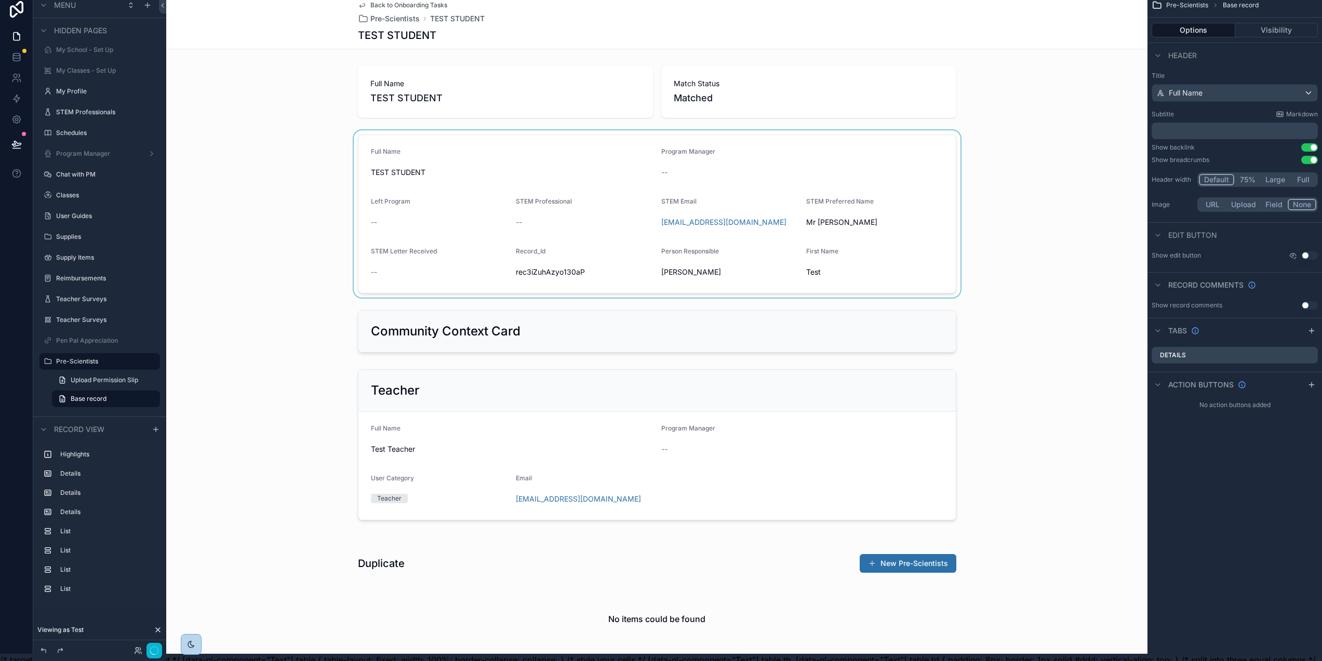
scroll to position [0, 2]
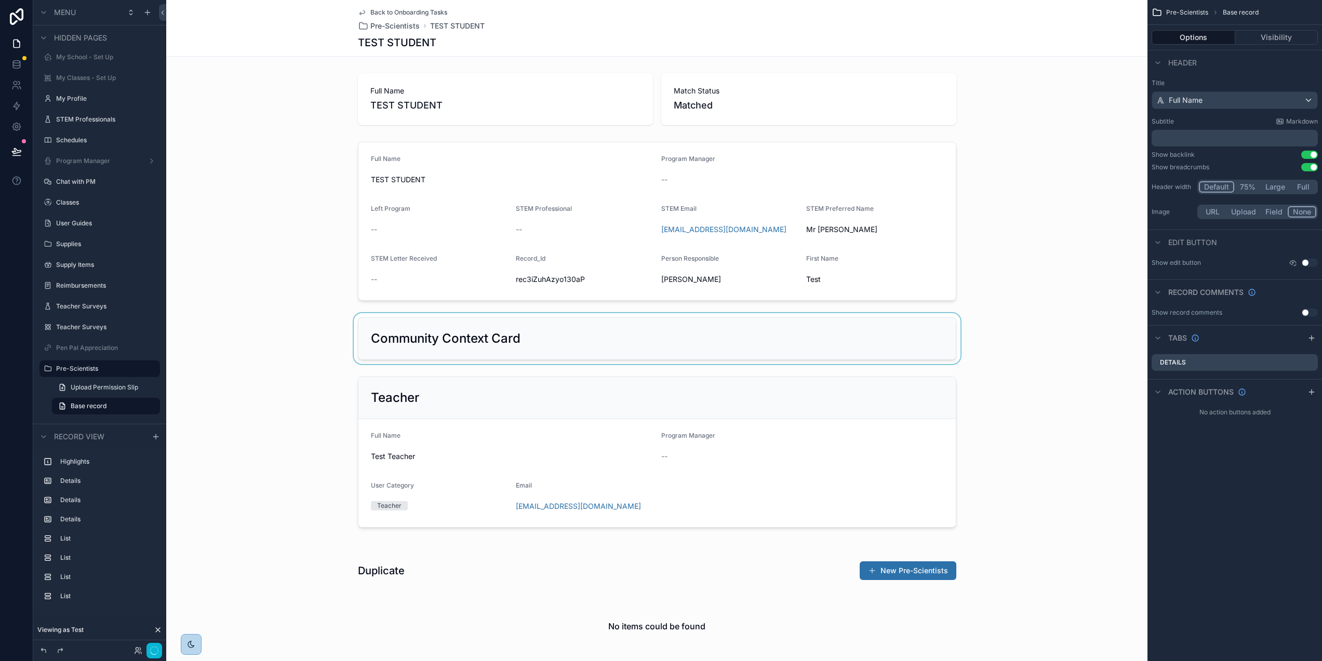
click at [898, 338] on div "scrollable content" at bounding box center [657, 338] width 982 height 51
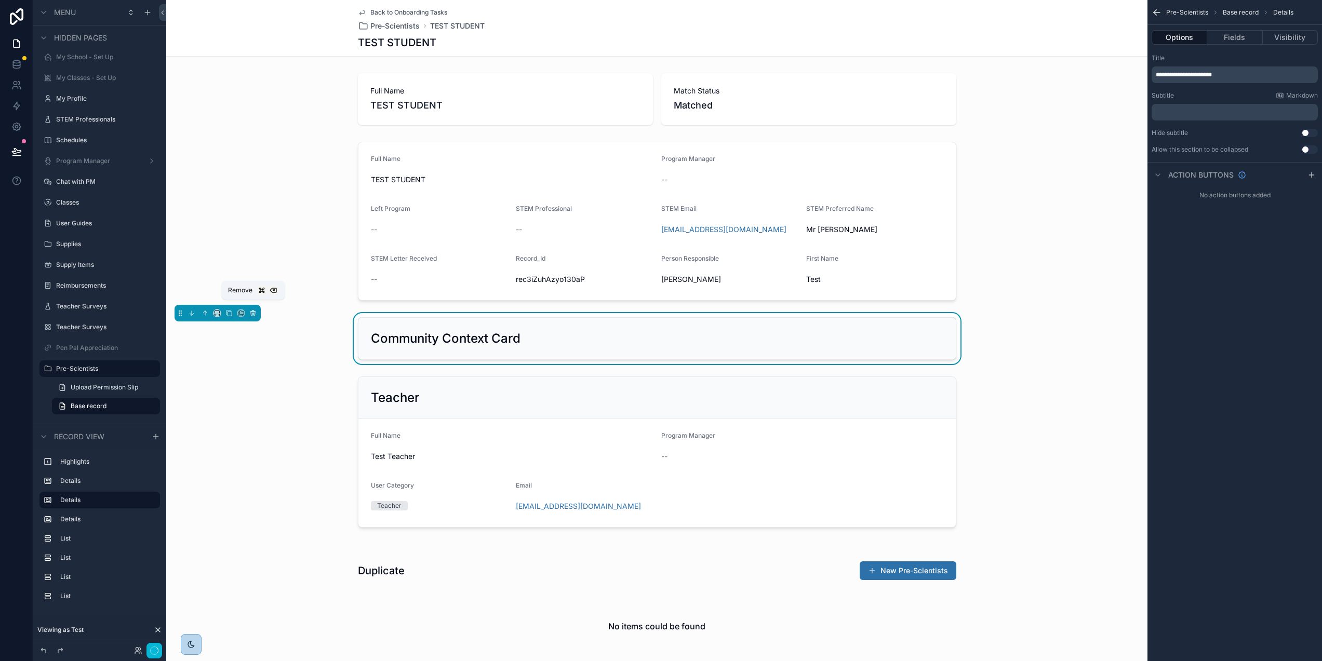
click at [253, 313] on icon "scrollable content" at bounding box center [253, 314] width 0 height 2
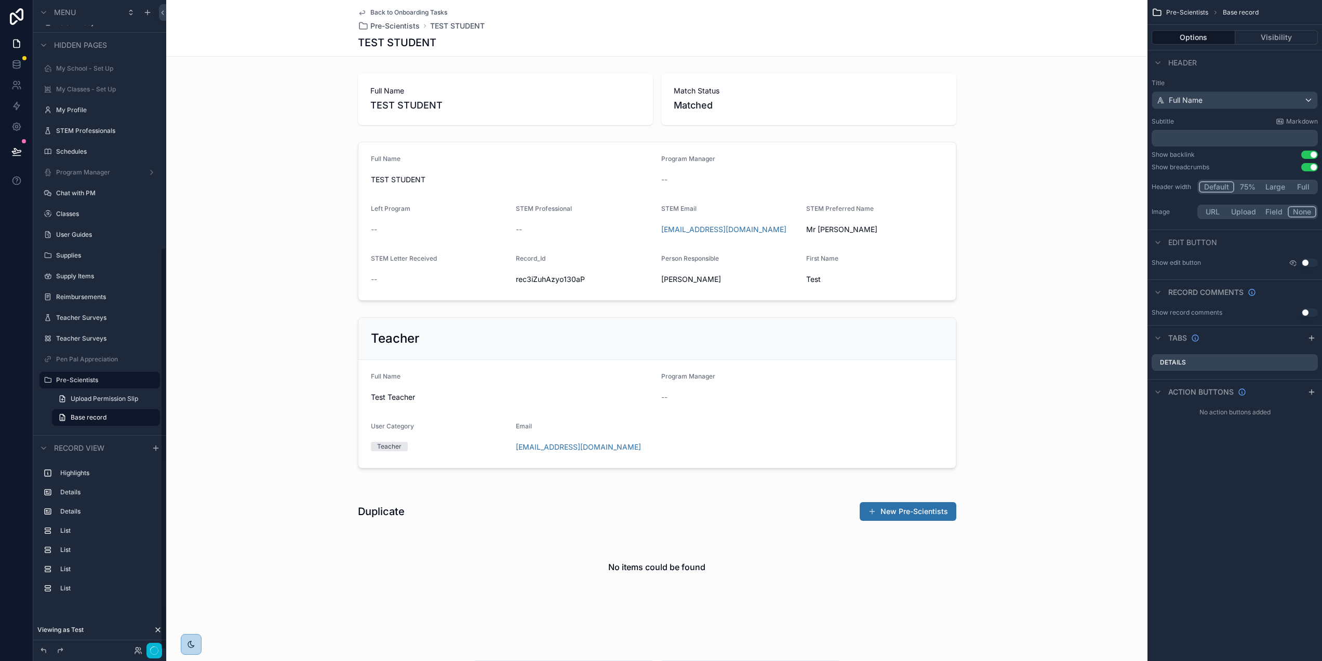
scroll to position [378, 0]
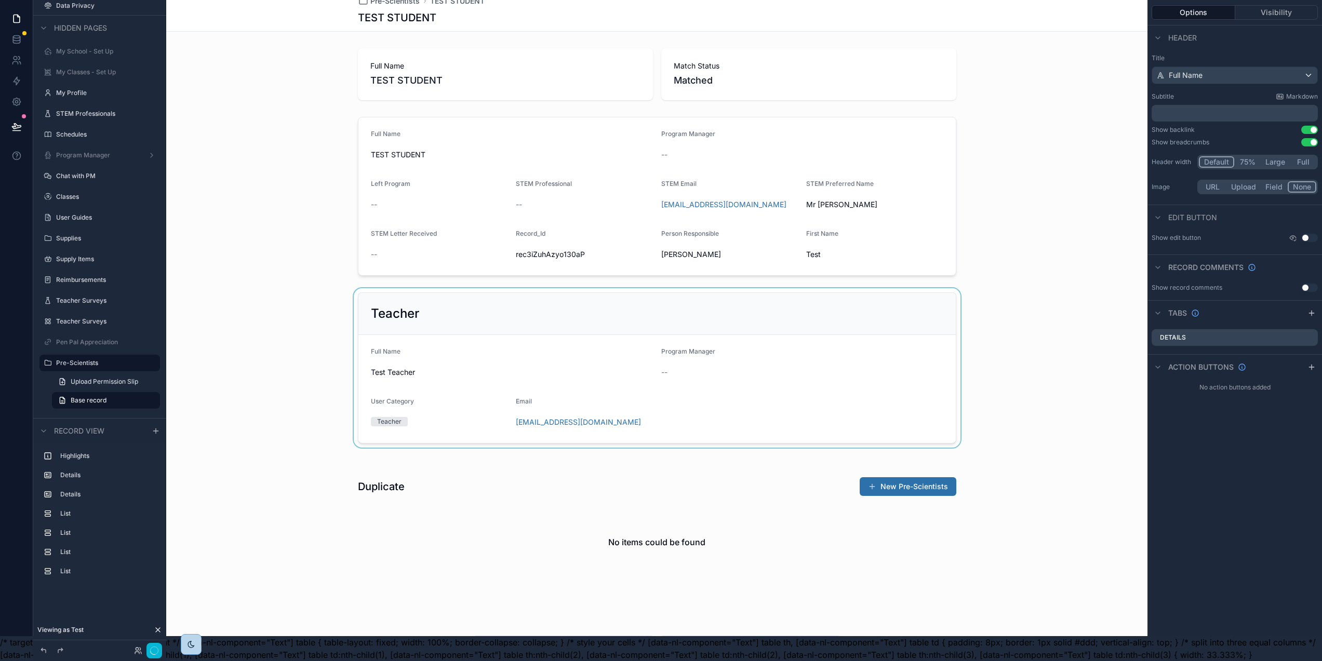
click at [491, 303] on div "scrollable content" at bounding box center [657, 368] width 982 height 160
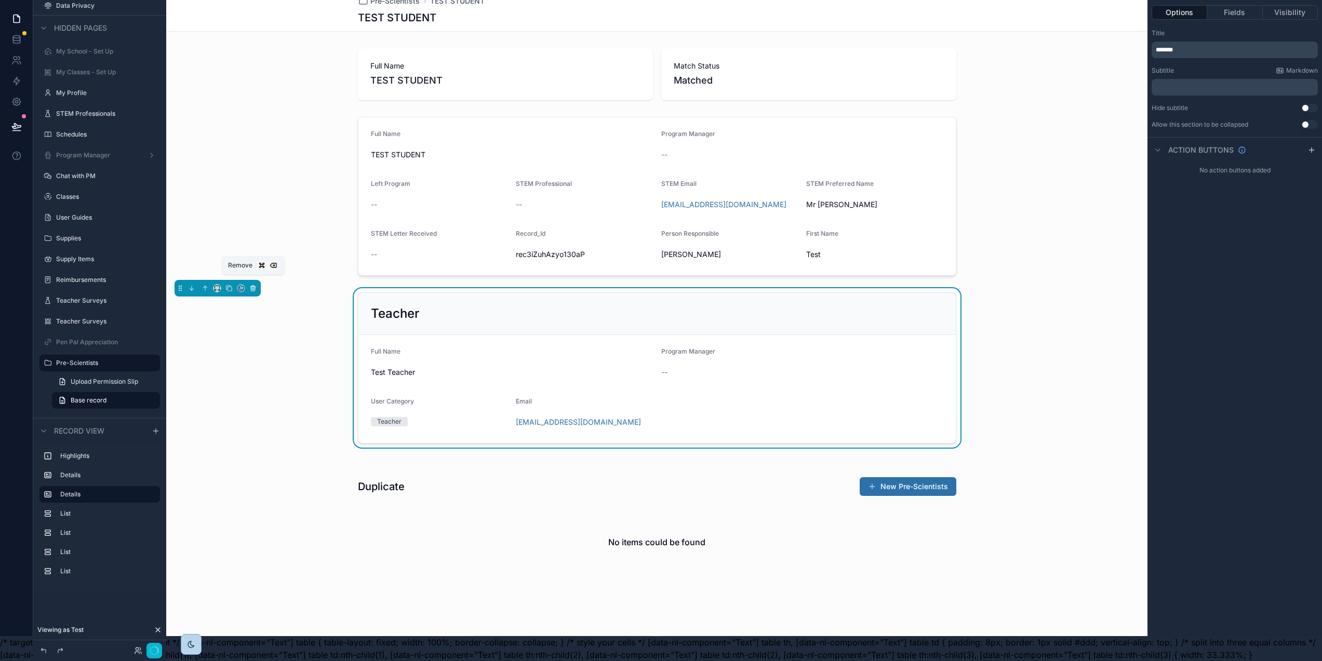
click at [254, 285] on icon "scrollable content" at bounding box center [252, 288] width 7 height 7
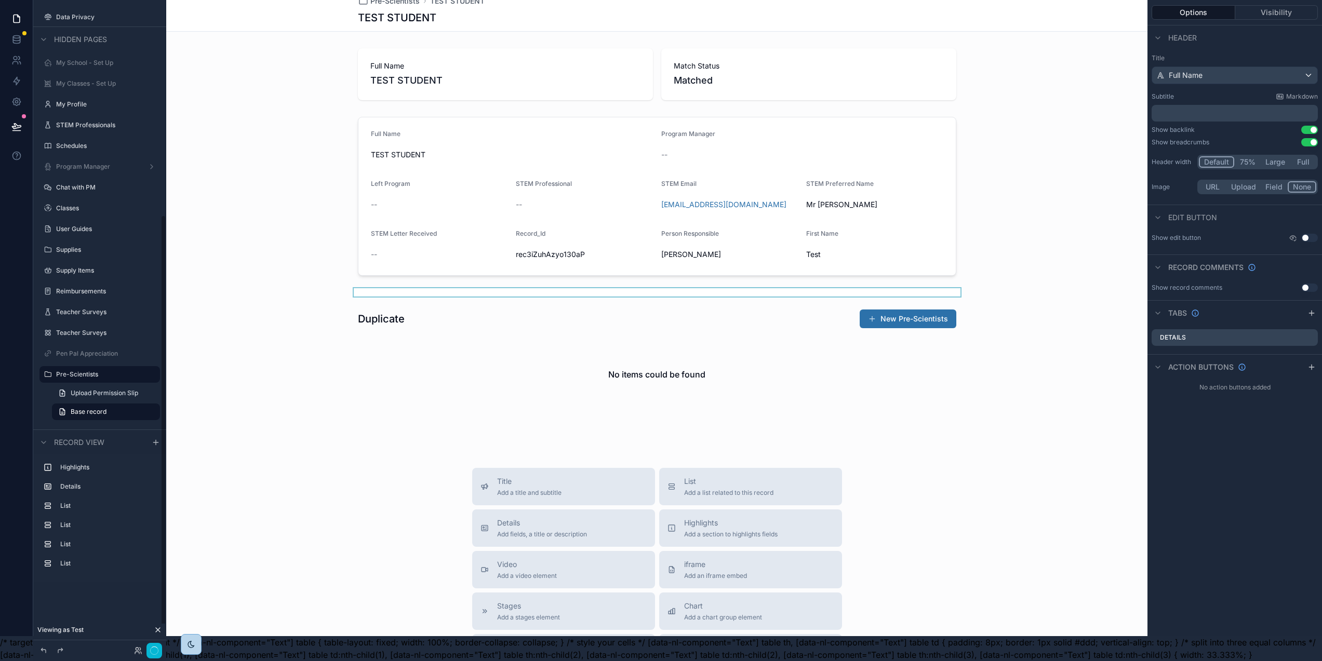
scroll to position [359, 0]
click at [481, 305] on div "scrollable content" at bounding box center [657, 361] width 982 height 113
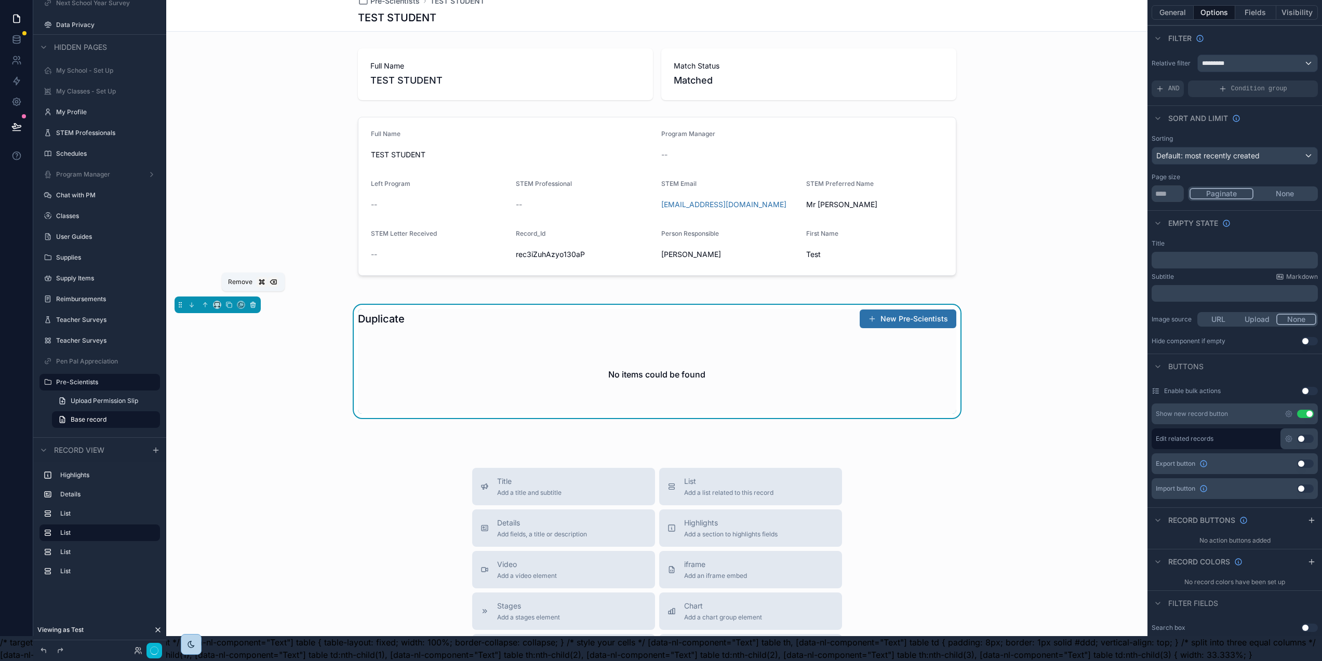
click at [251, 301] on icon "scrollable content" at bounding box center [252, 304] width 7 height 7
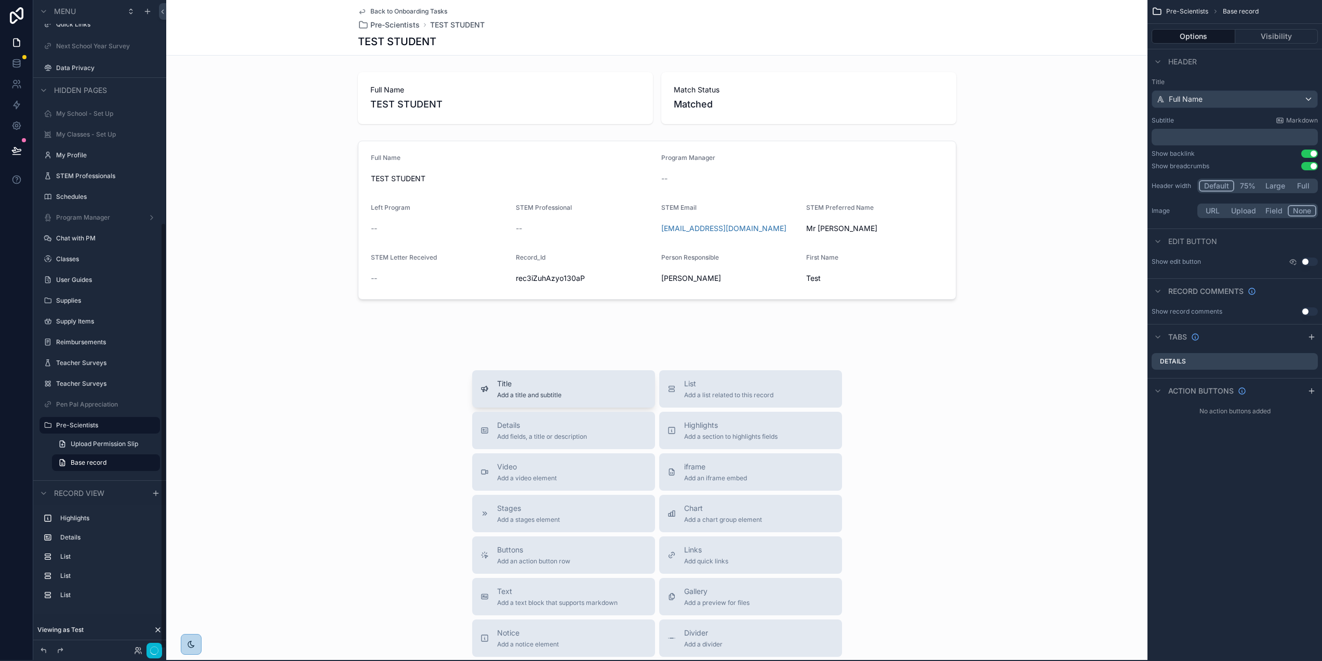
scroll to position [0, 2]
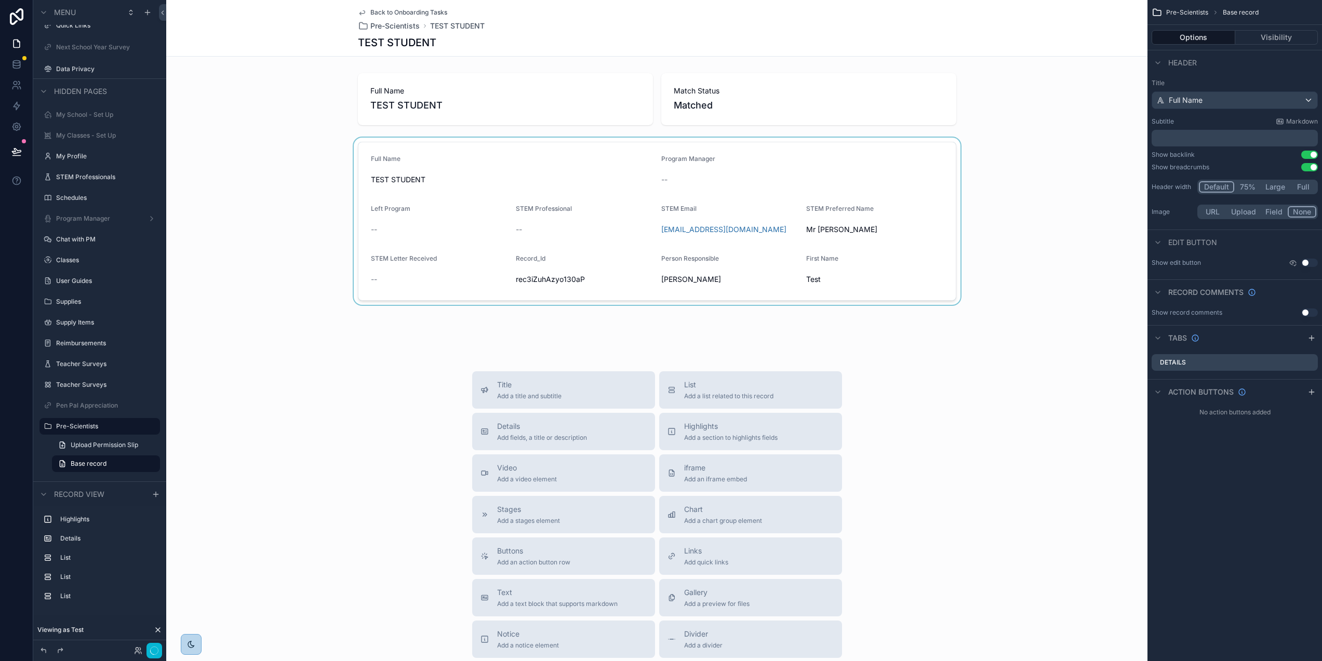
click at [616, 150] on div "scrollable content" at bounding box center [657, 221] width 982 height 167
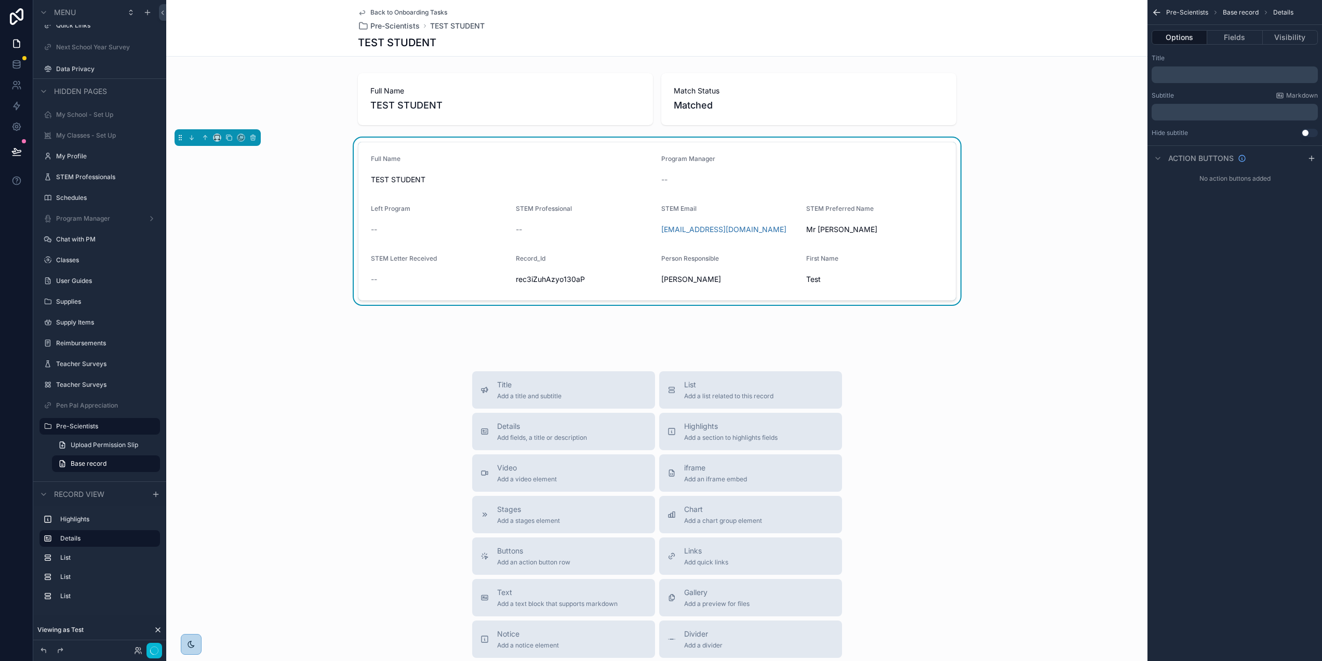
click at [912, 163] on div "Program Manager" at bounding box center [802, 161] width 282 height 12
click at [1206, 76] on p "﻿" at bounding box center [1236, 75] width 160 height 8
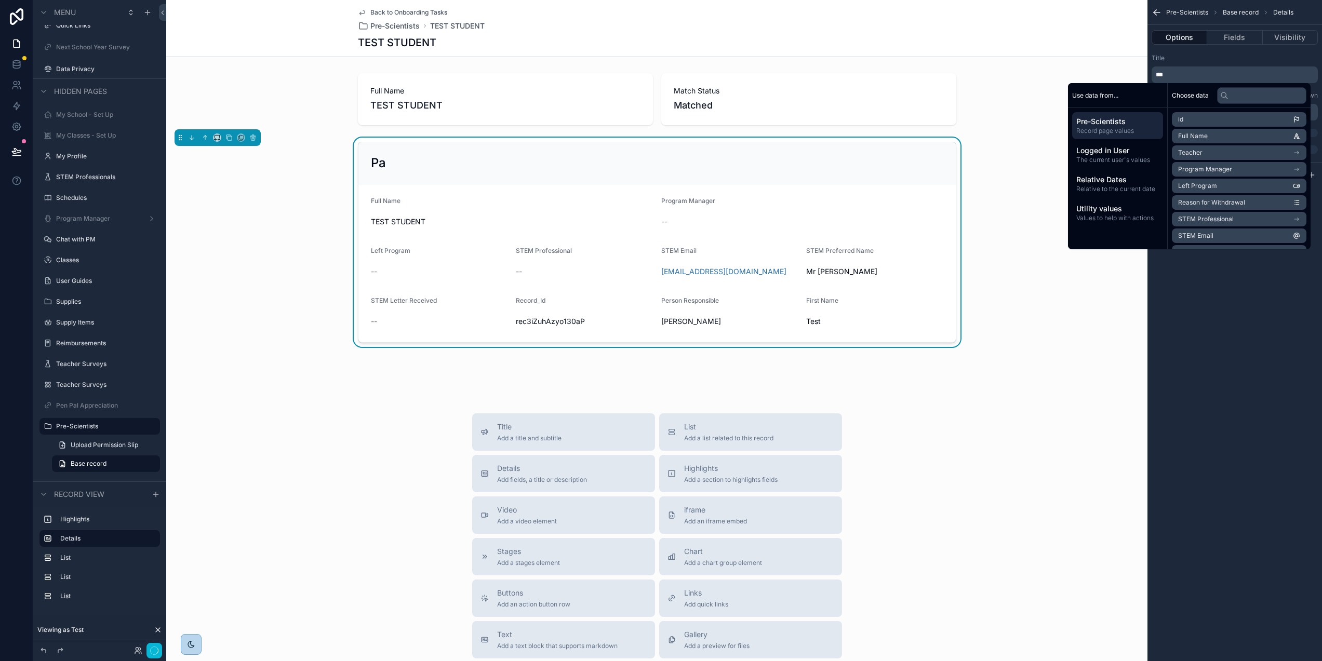
scroll to position [33, 2]
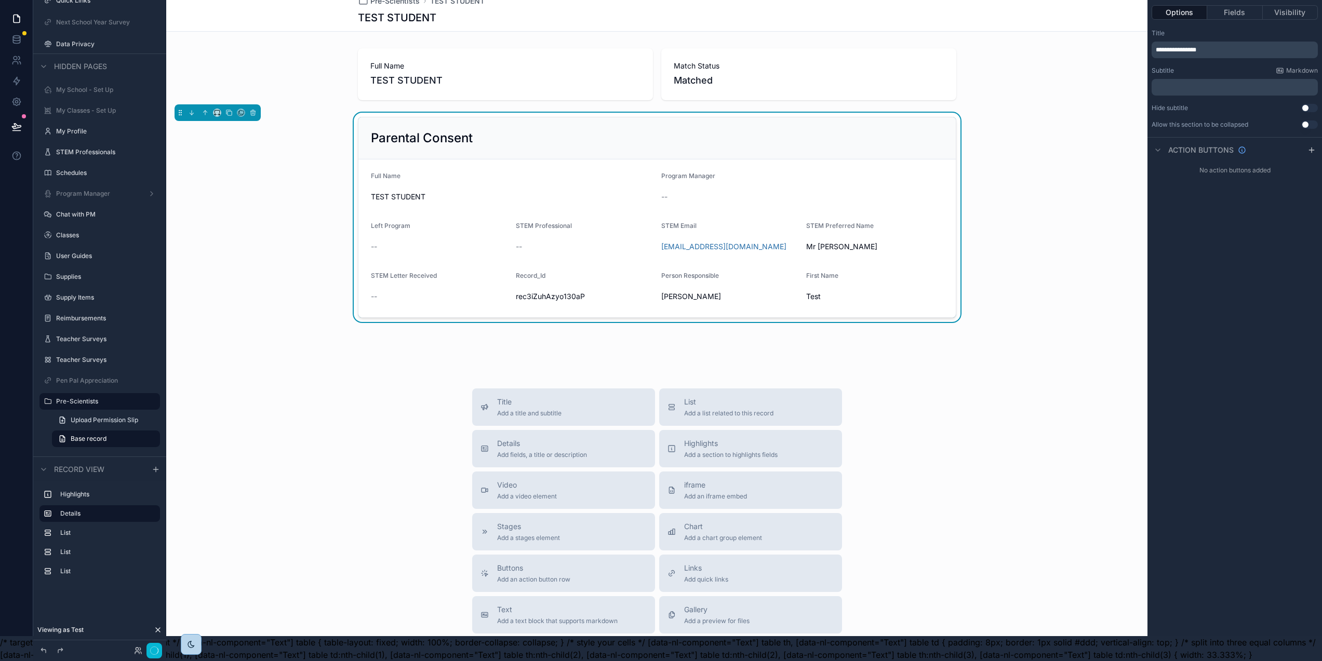
click at [1233, 269] on div "**********" at bounding box center [1235, 305] width 175 height 661
click at [1254, 5] on button "Fields" at bounding box center [1235, 12] width 55 height 15
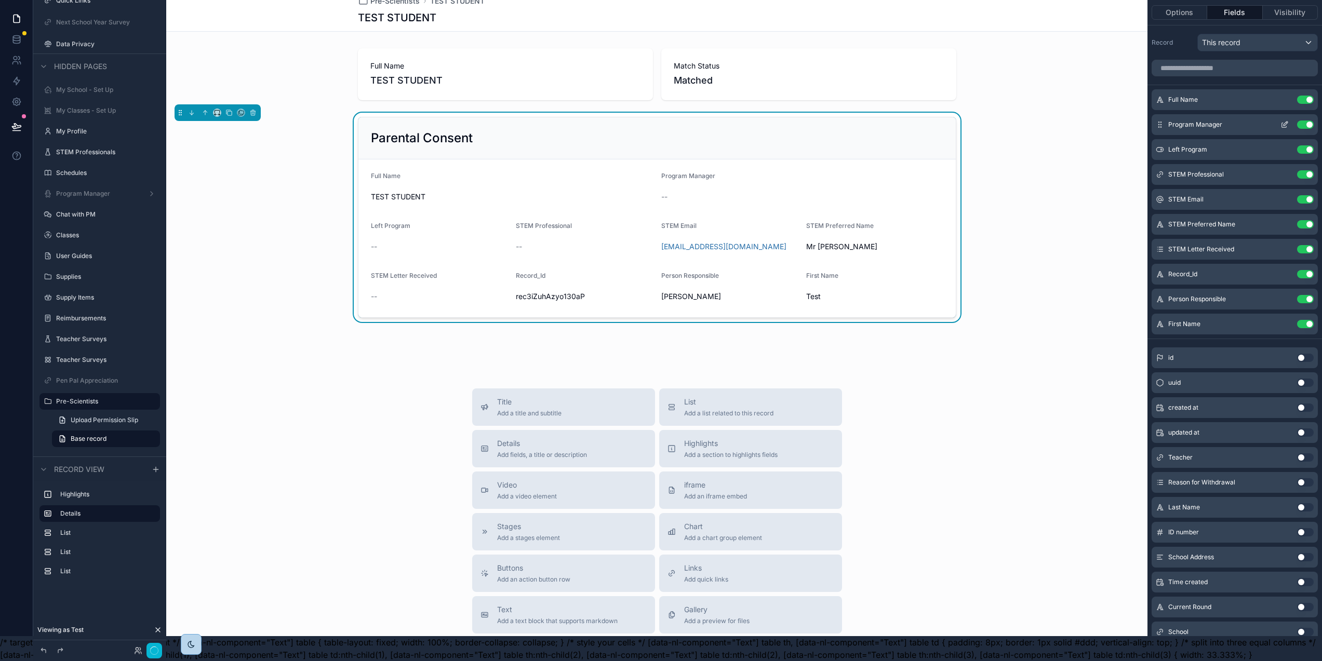
click at [1308, 96] on button "Use setting" at bounding box center [1305, 100] width 17 height 8
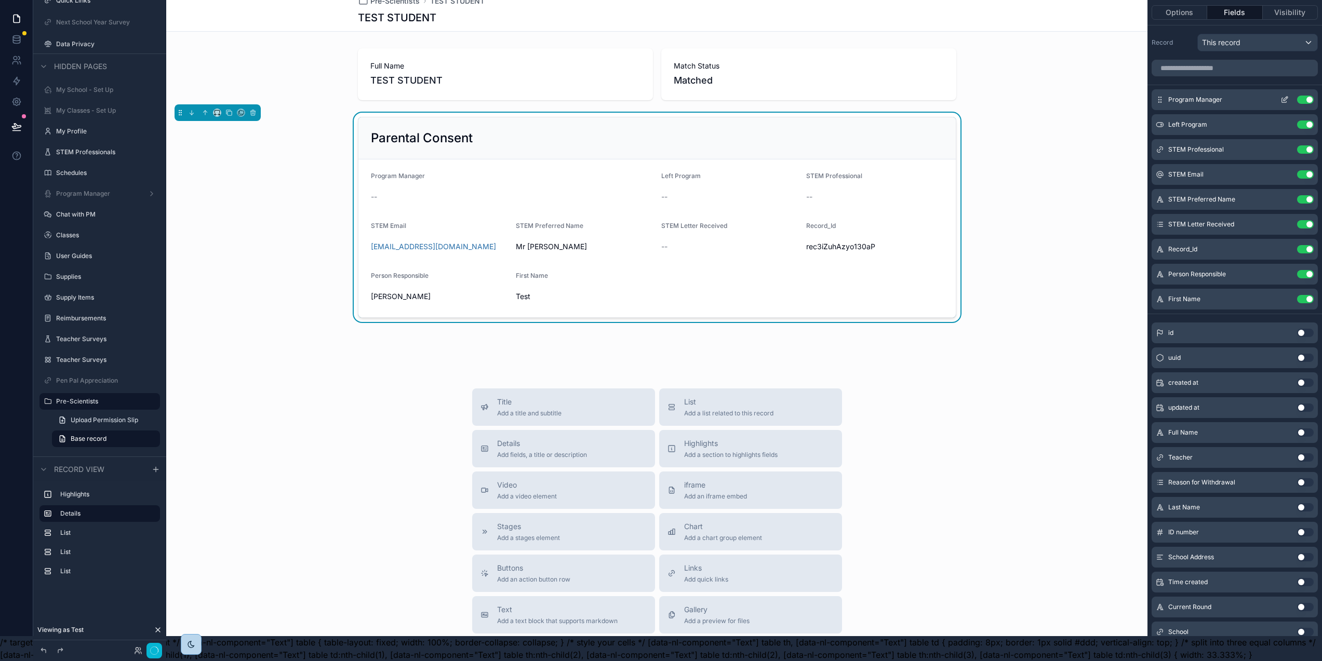
click at [1309, 96] on button "Use setting" at bounding box center [1305, 100] width 17 height 8
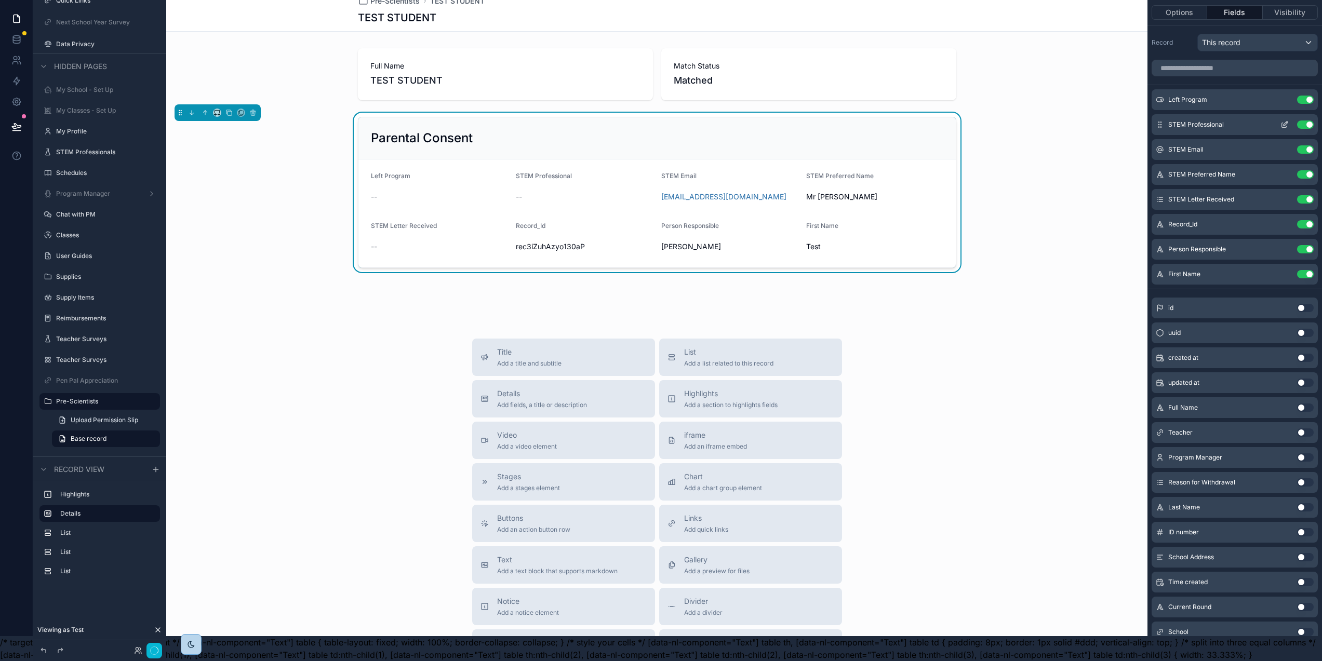
click at [1310, 121] on button "Use setting" at bounding box center [1305, 125] width 17 height 8
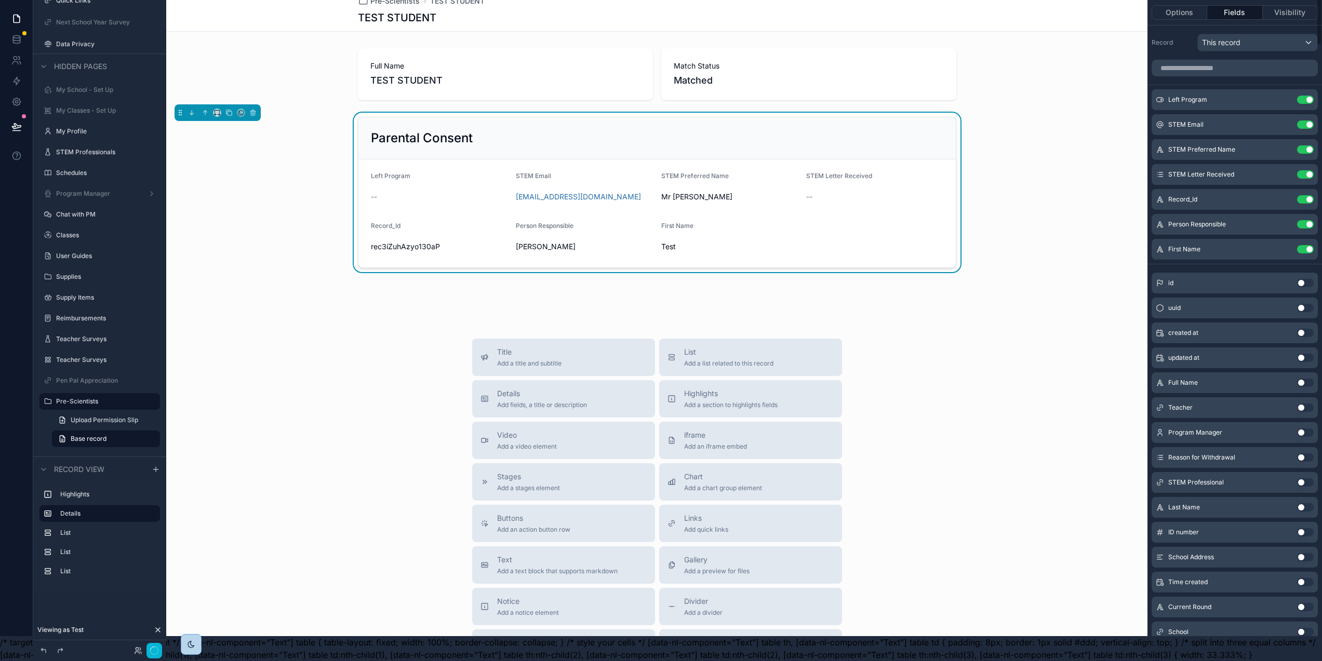
click at [1310, 121] on button "Use setting" at bounding box center [1305, 125] width 17 height 8
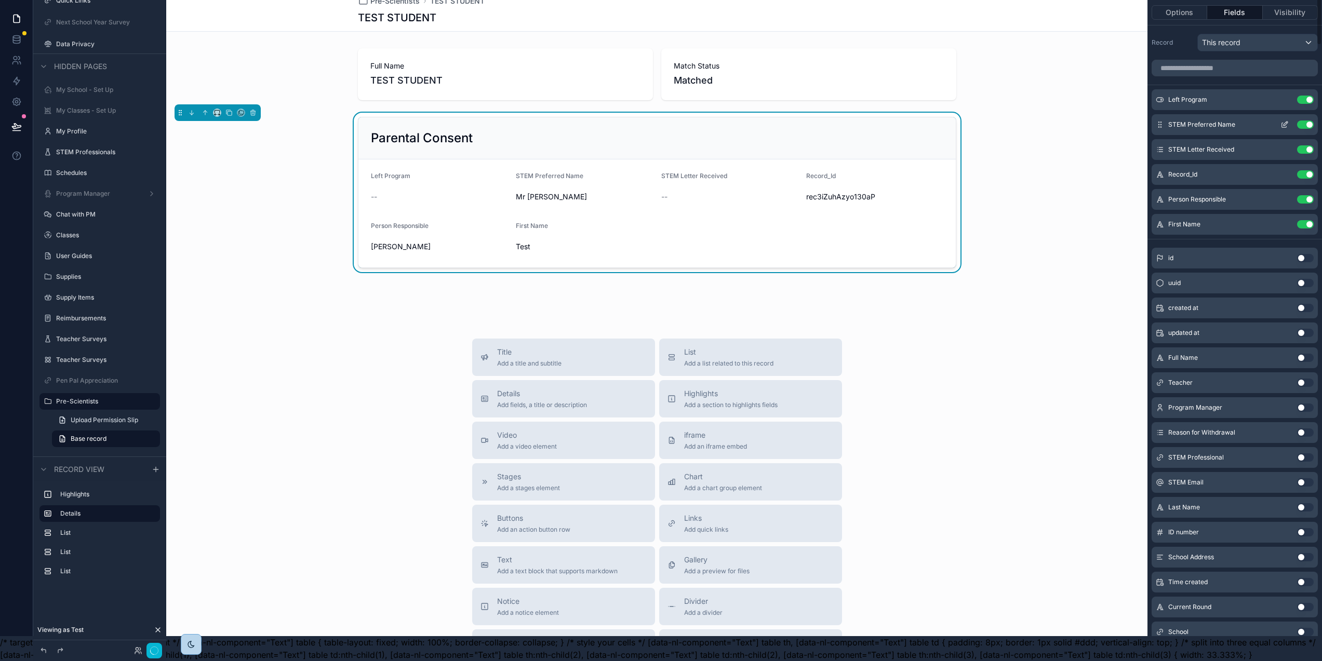
click at [1310, 121] on button "Use setting" at bounding box center [1305, 125] width 17 height 8
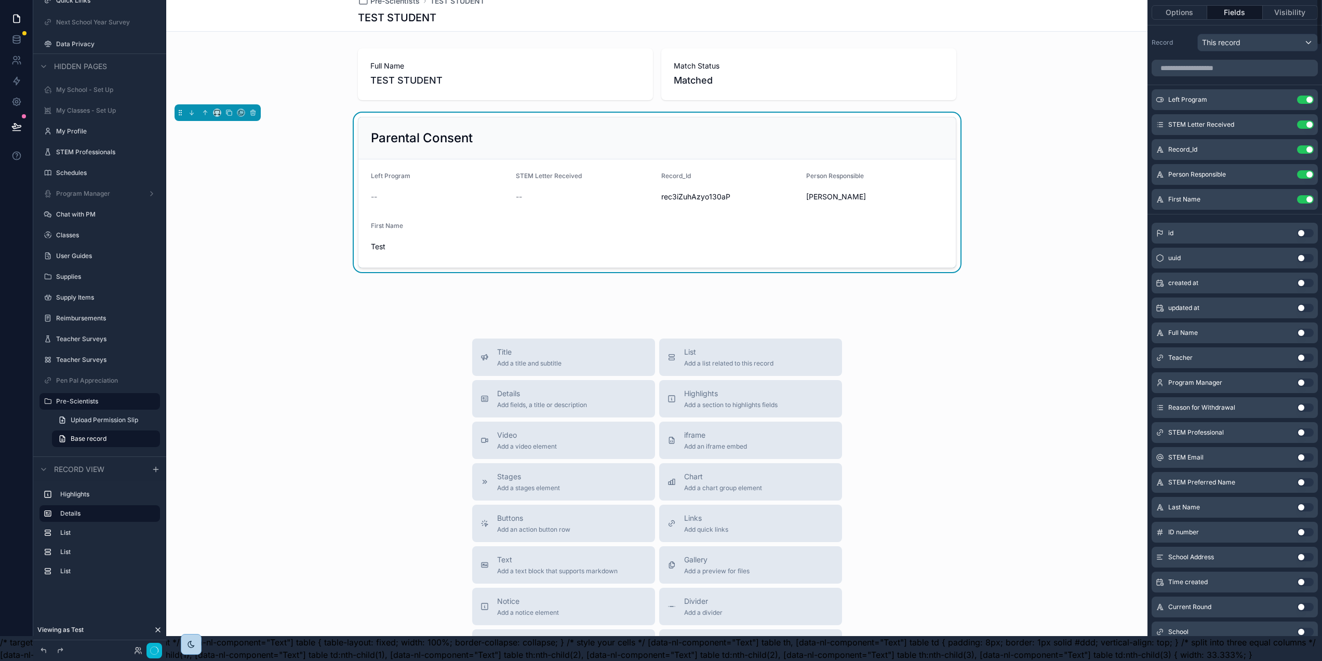
click at [1310, 121] on button "Use setting" at bounding box center [1305, 125] width 17 height 8
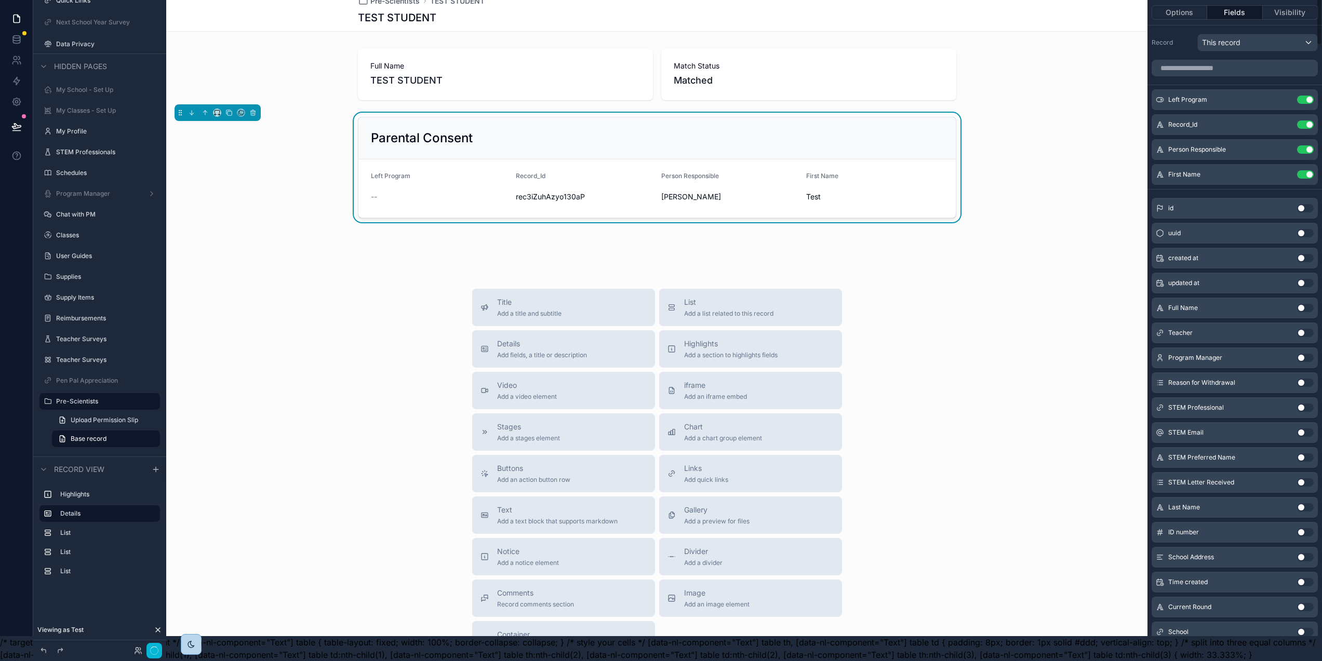
click at [1310, 121] on button "Use setting" at bounding box center [1305, 125] width 17 height 8
click at [1246, 60] on input "scrollable content" at bounding box center [1235, 68] width 166 height 17
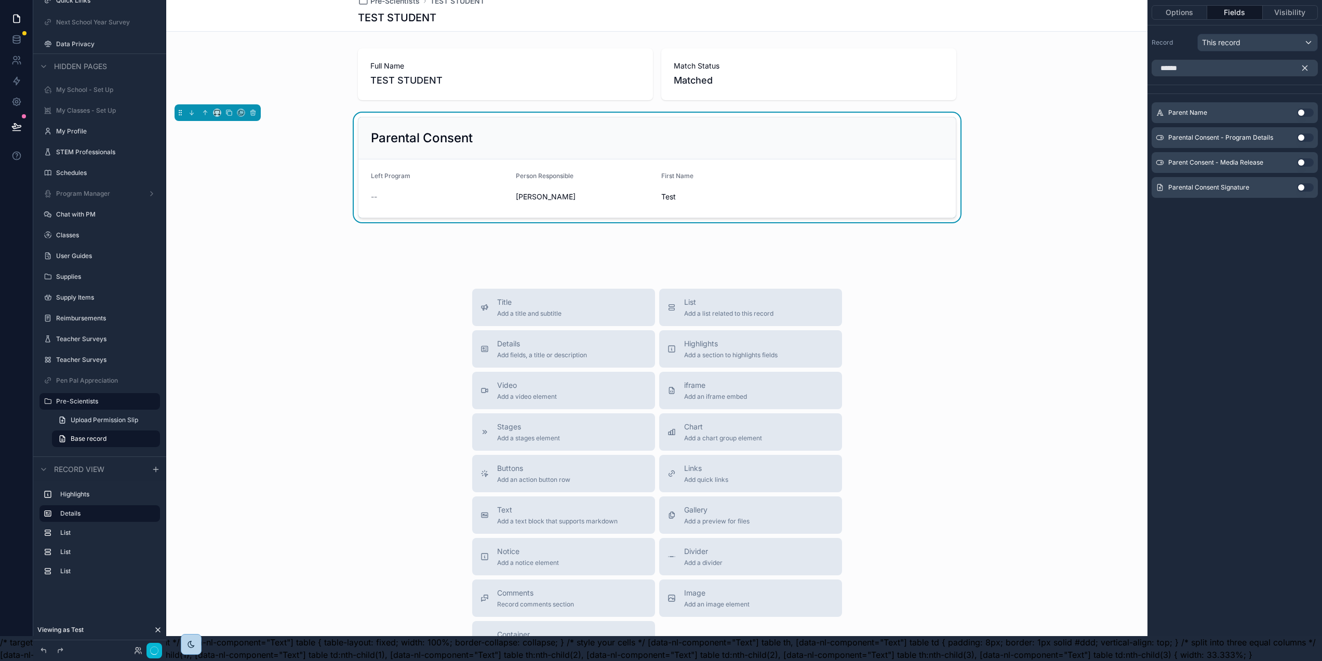
click at [1314, 109] on button "Use setting" at bounding box center [1305, 113] width 17 height 8
click at [1313, 129] on button "Use setting" at bounding box center [1305, 133] width 17 height 8
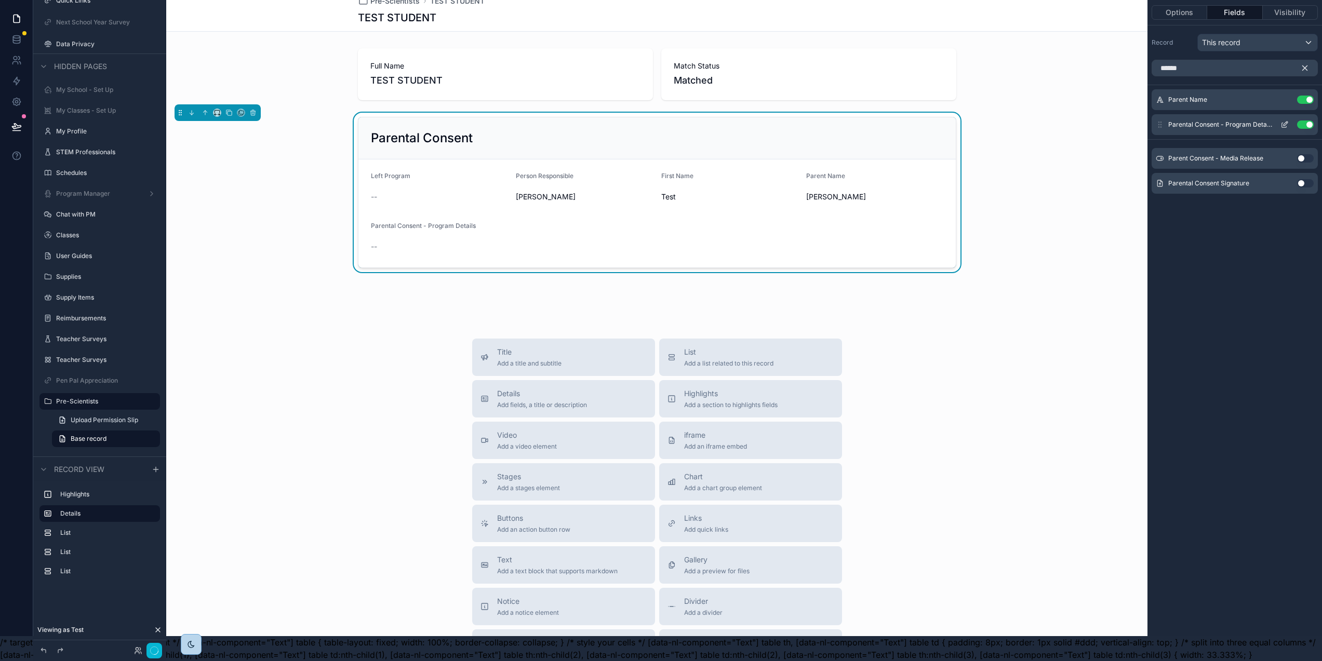
click at [1308, 121] on button "Use setting" at bounding box center [1305, 125] width 17 height 8
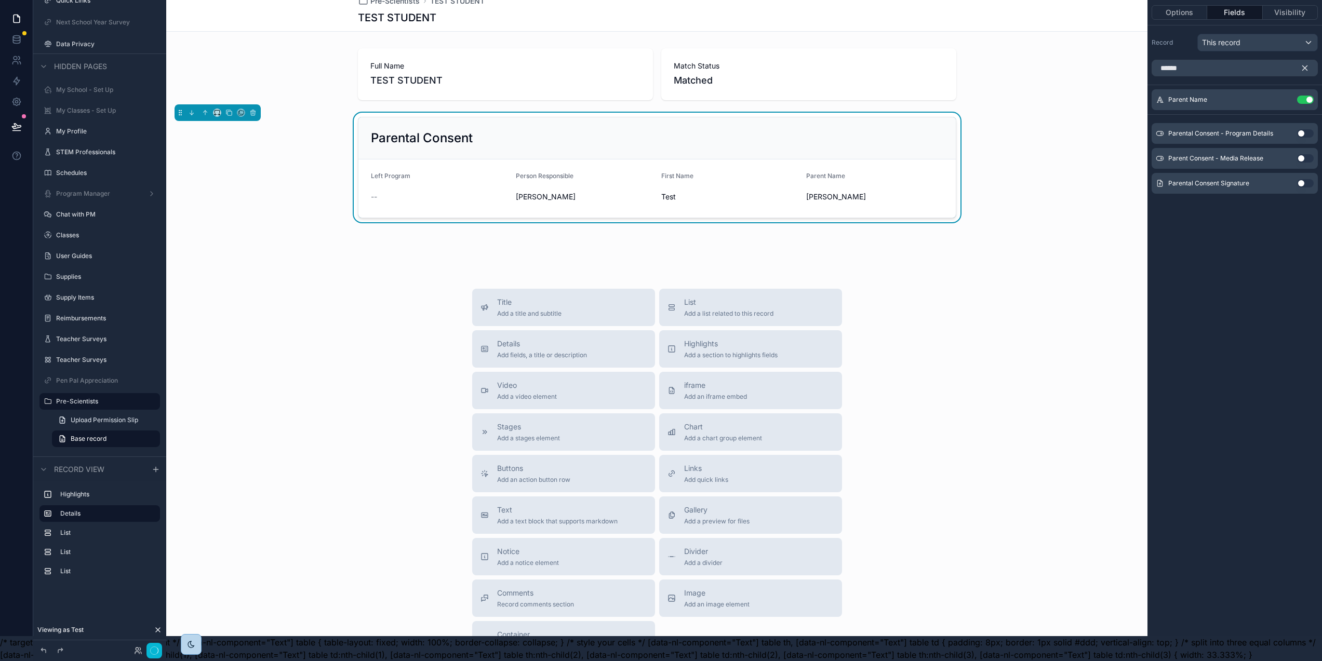
click at [1314, 179] on button "Use setting" at bounding box center [1305, 183] width 17 height 8
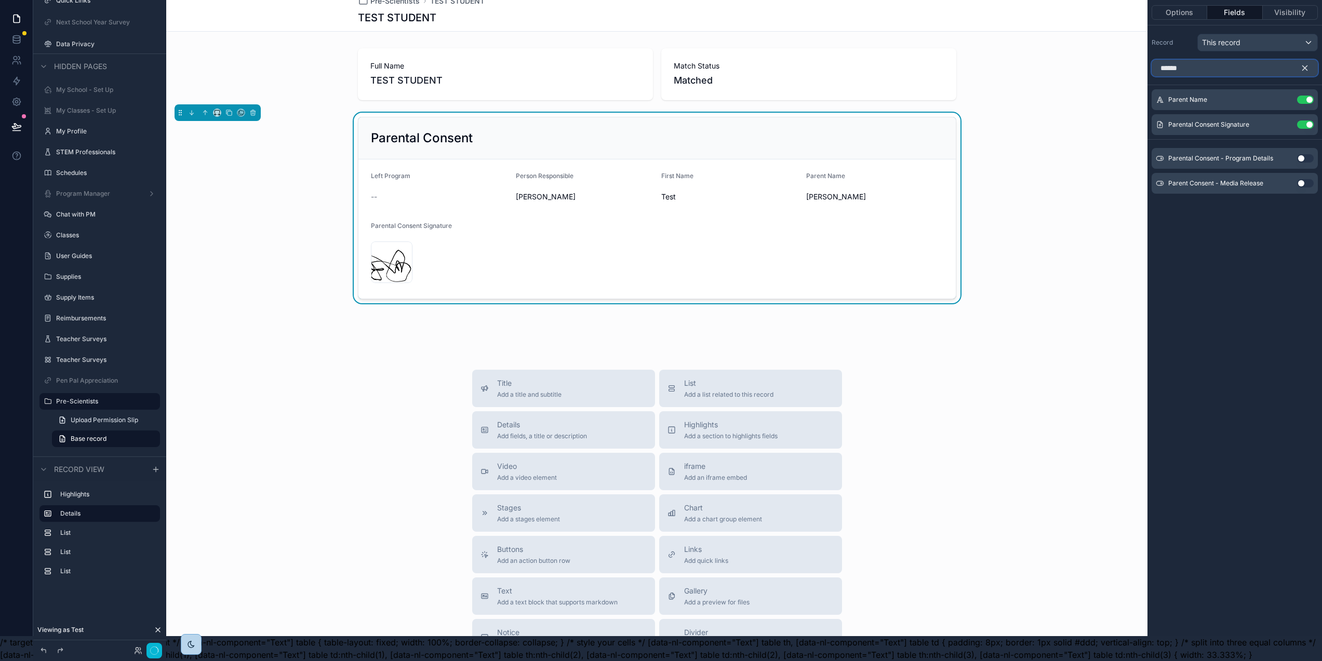
click at [1208, 60] on input "******" at bounding box center [1235, 68] width 166 height 17
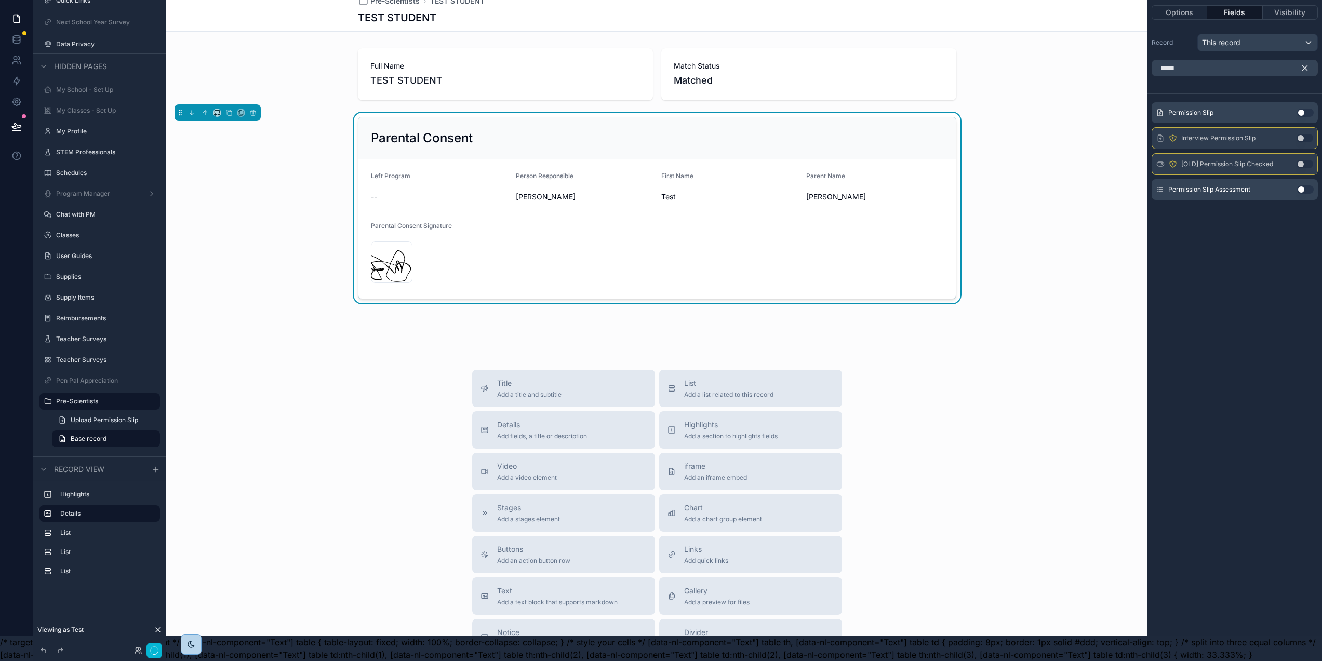
click at [1313, 109] on button "Use setting" at bounding box center [1305, 113] width 17 height 8
click at [1313, 181] on button "Use setting" at bounding box center [1305, 185] width 17 height 8
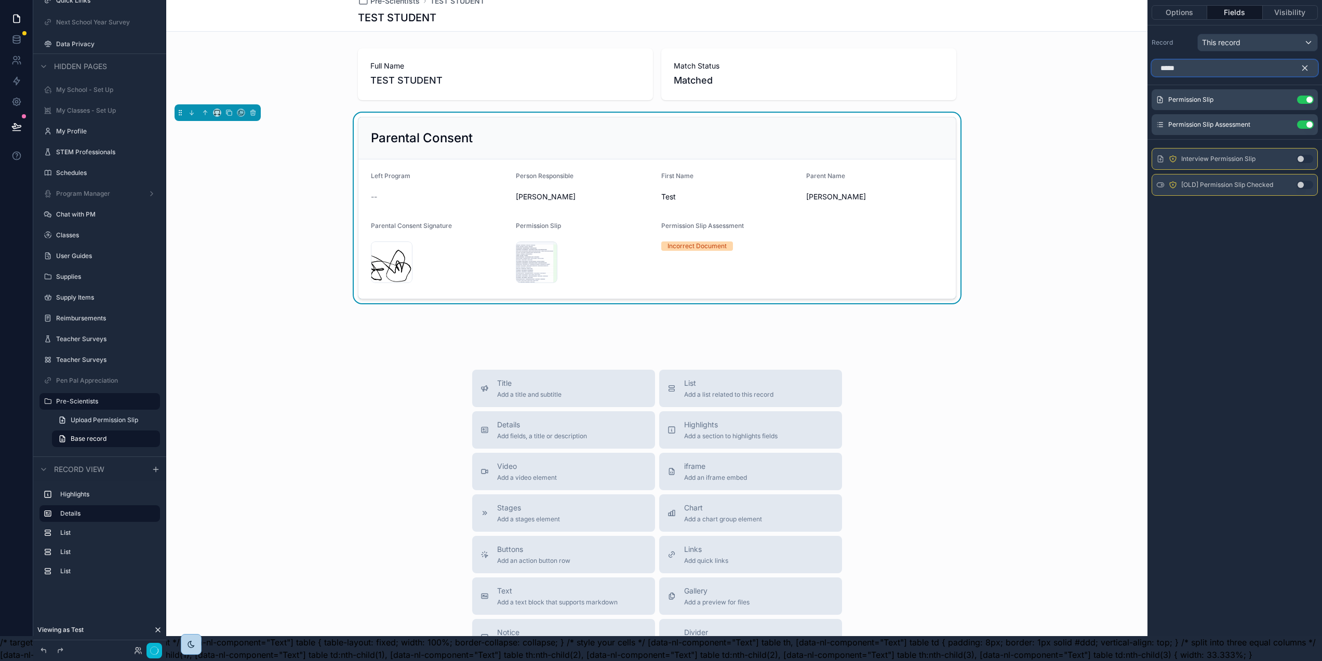
click at [1201, 61] on input "*****" at bounding box center [1235, 68] width 166 height 17
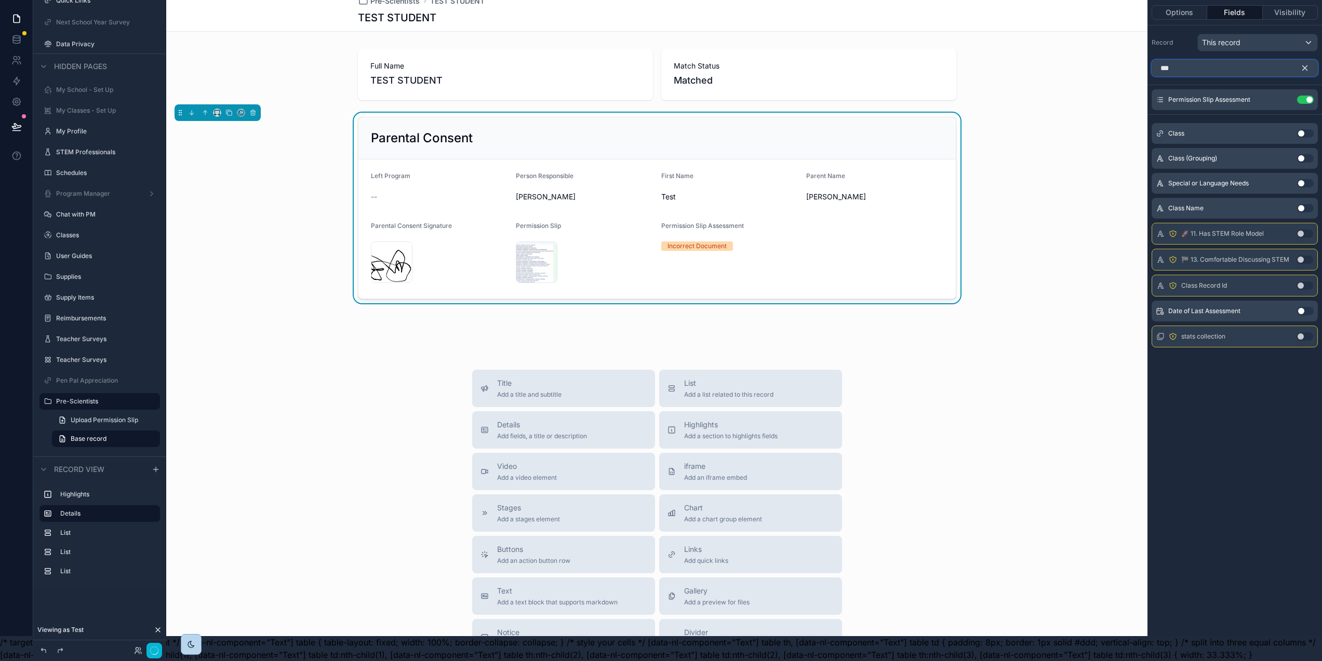
type input "***"
click at [1313, 307] on button "Use setting" at bounding box center [1305, 311] width 17 height 8
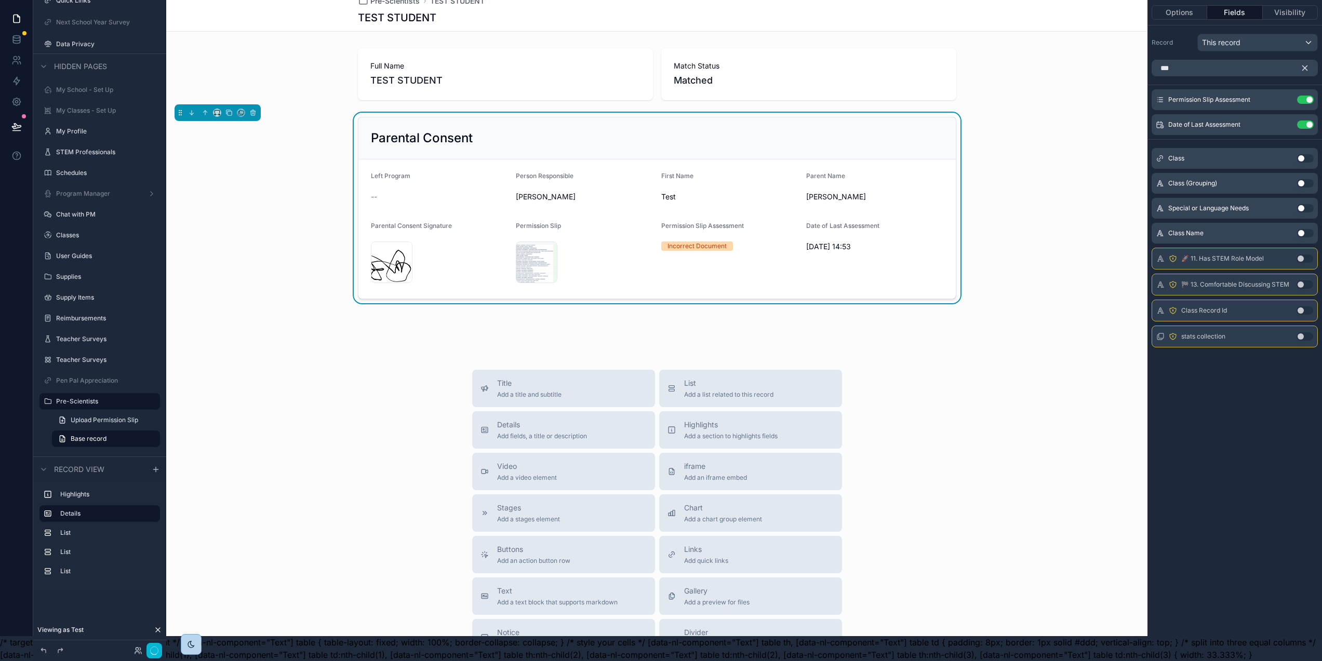
click at [1308, 66] on icon "scrollable content" at bounding box center [1305, 68] width 5 height 5
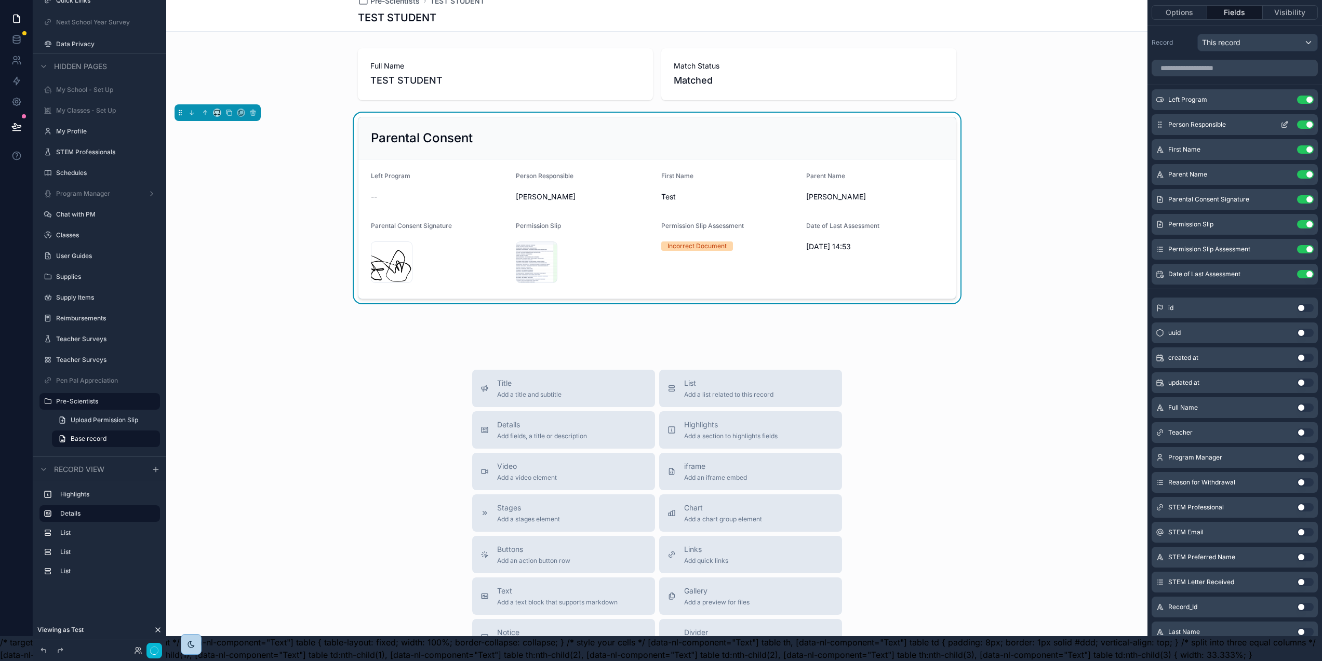
click at [1308, 121] on button "Use setting" at bounding box center [1305, 125] width 17 height 8
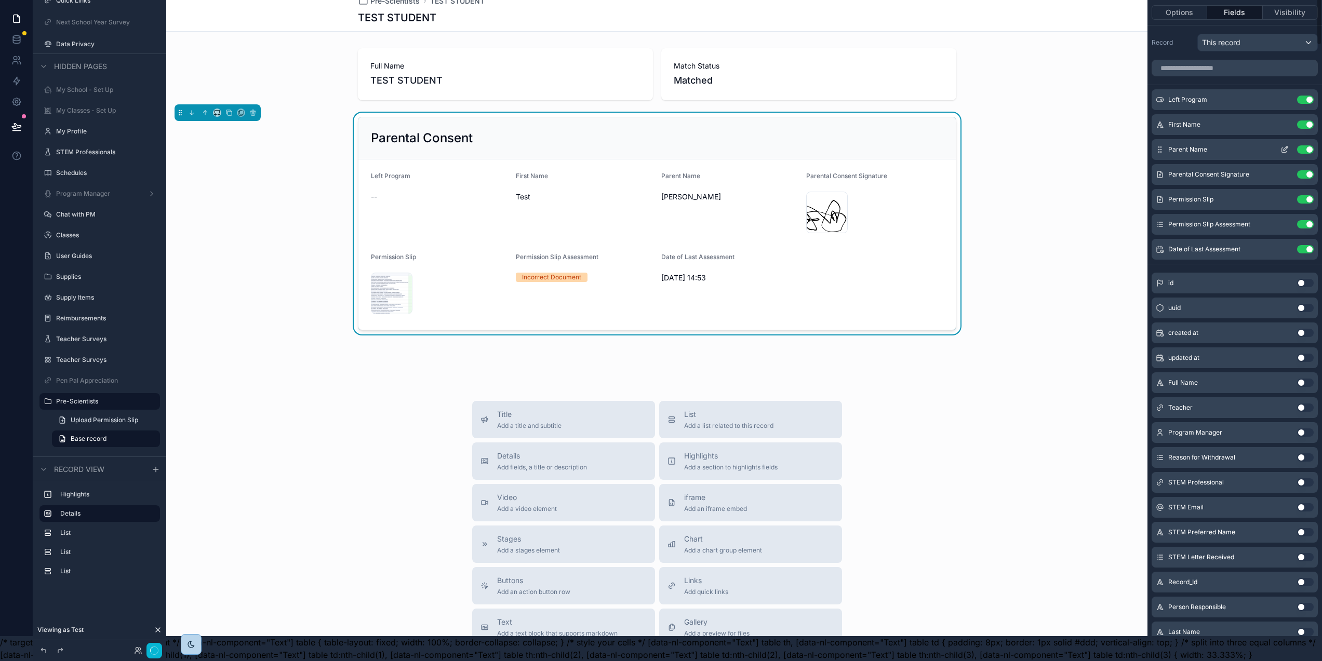
click at [1308, 121] on button "Use setting" at bounding box center [1305, 125] width 17 height 8
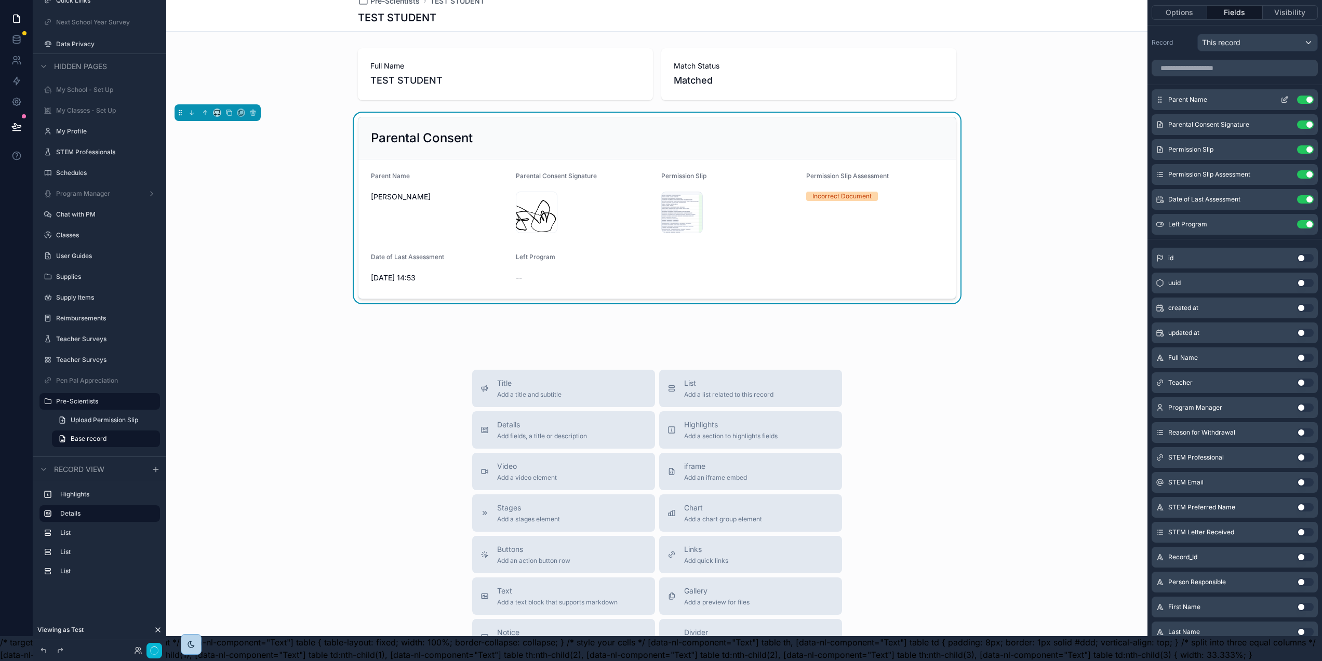
click at [1289, 96] on icon "scrollable content" at bounding box center [1285, 100] width 8 height 8
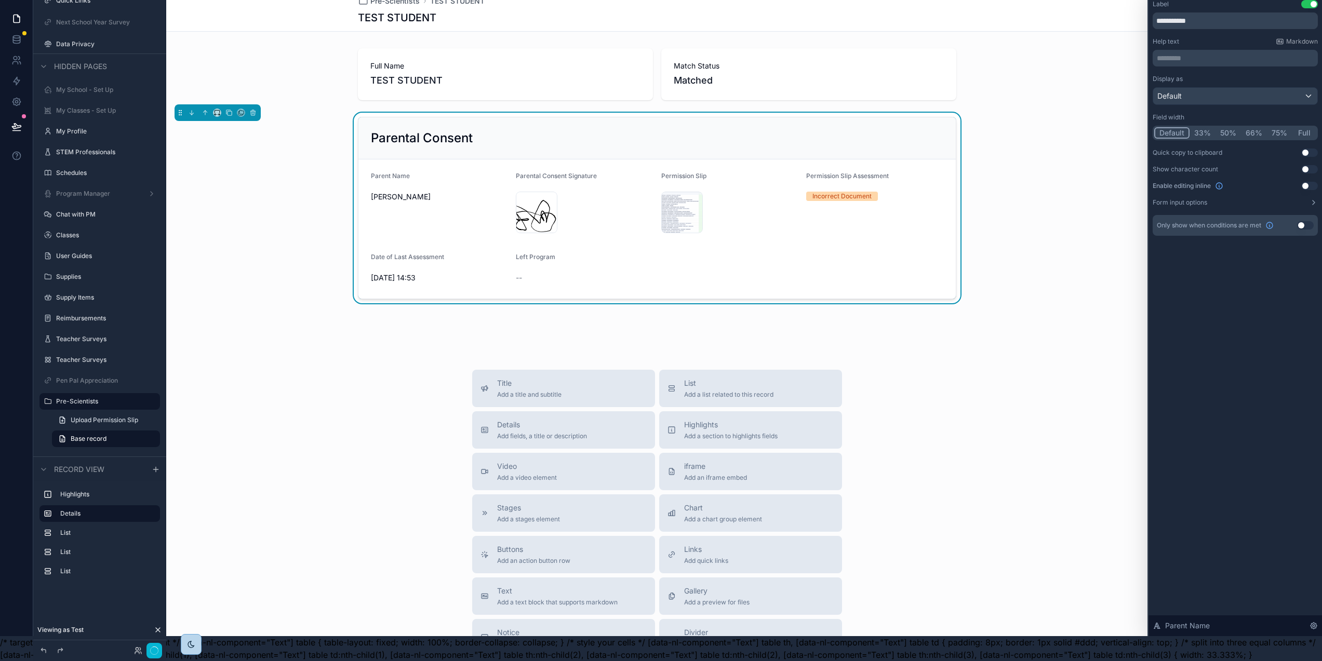
click at [1283, 127] on button "75%" at bounding box center [1279, 132] width 25 height 11
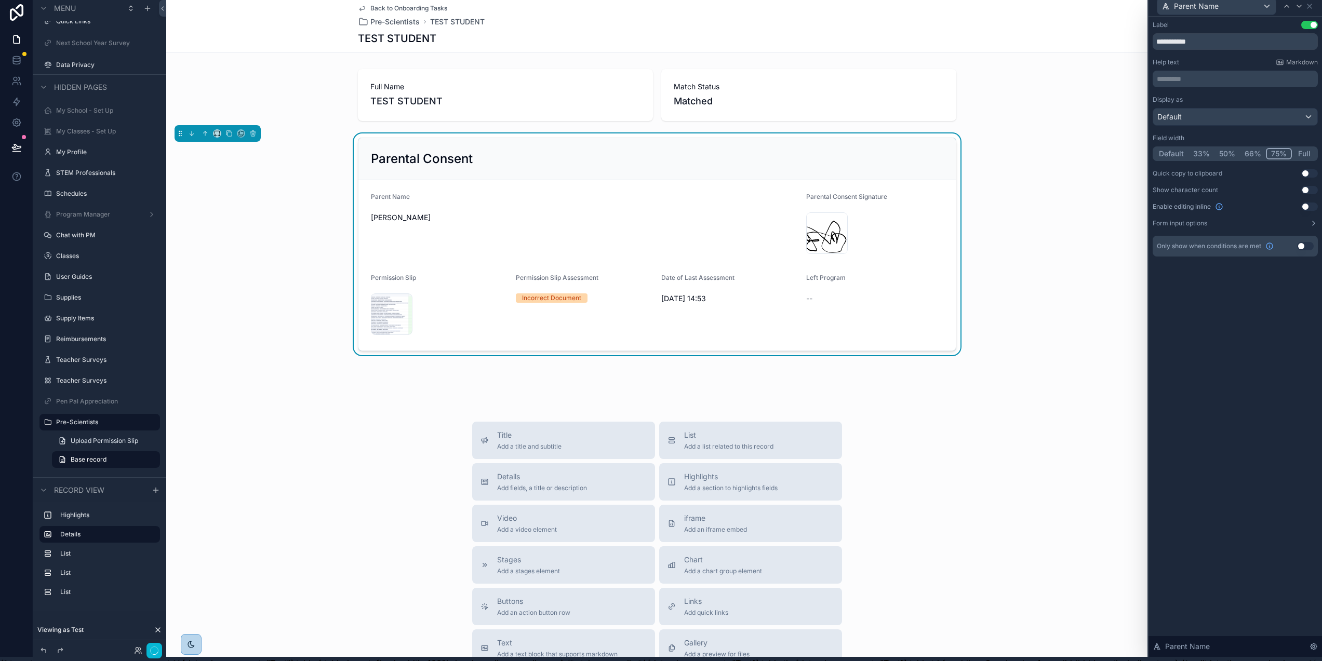
scroll to position [0, 2]
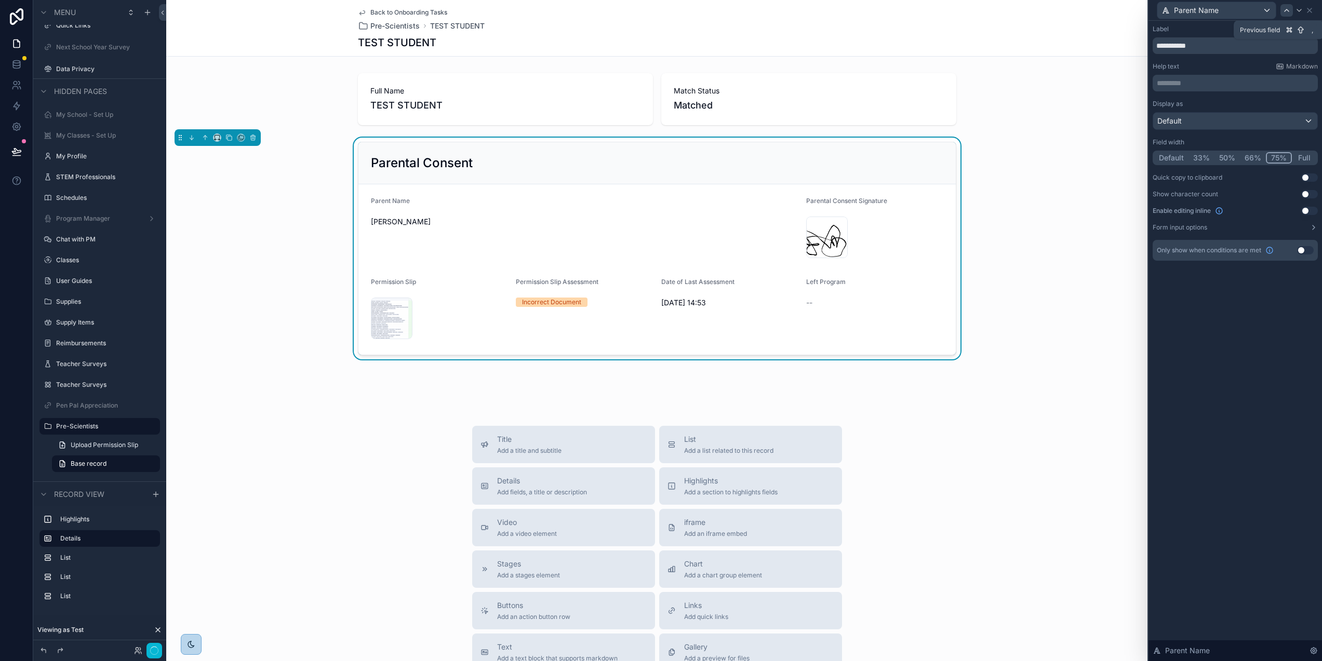
click at [1291, 11] on icon at bounding box center [1287, 10] width 8 height 8
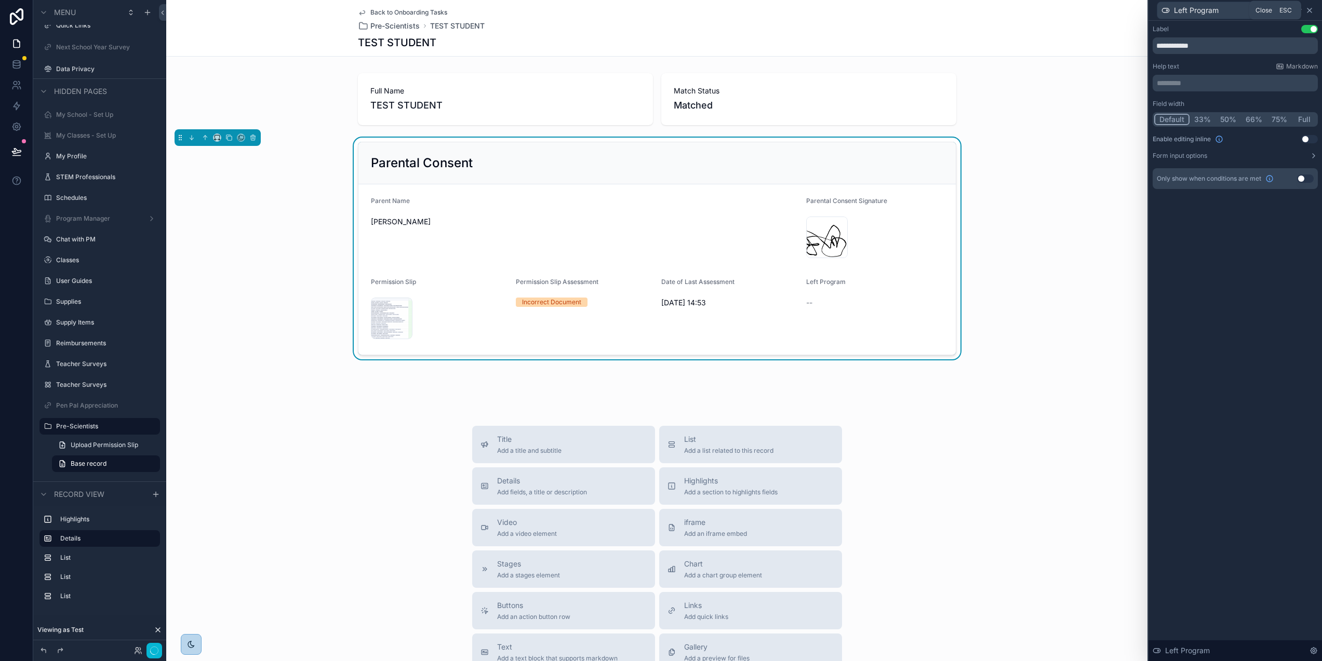
click at [1314, 7] on icon at bounding box center [1310, 10] width 8 height 8
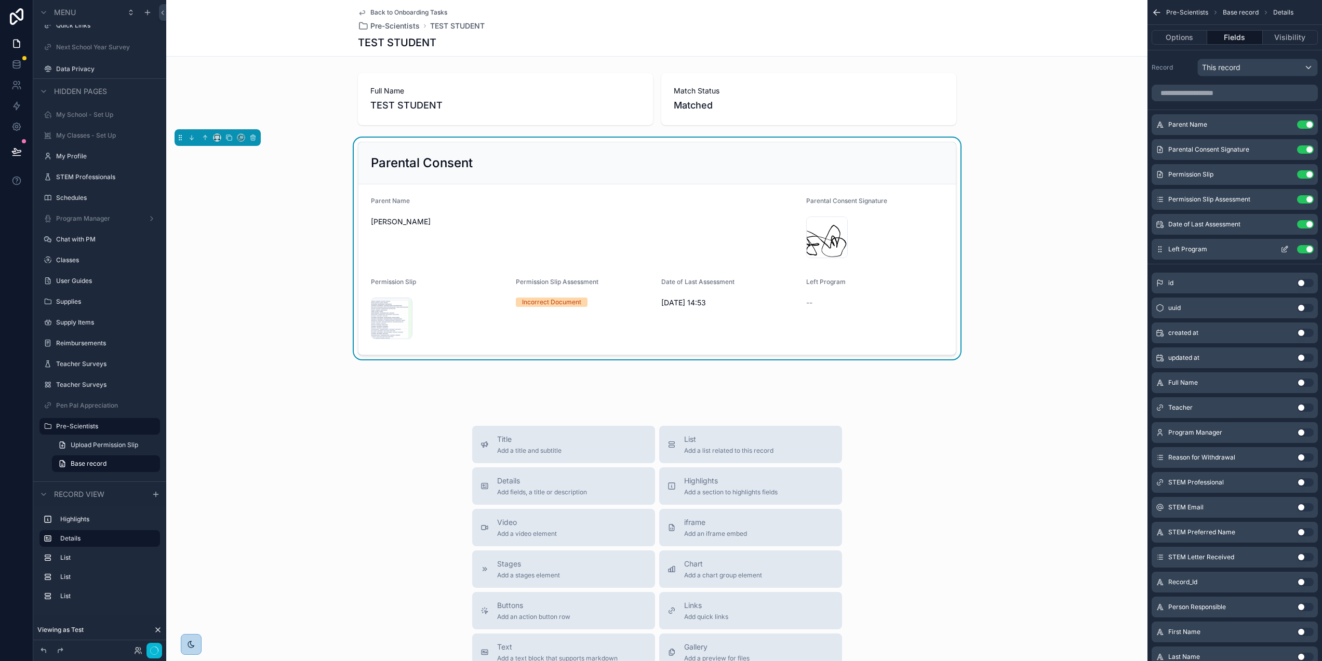
click at [1307, 248] on button "Use setting" at bounding box center [1305, 249] width 17 height 8
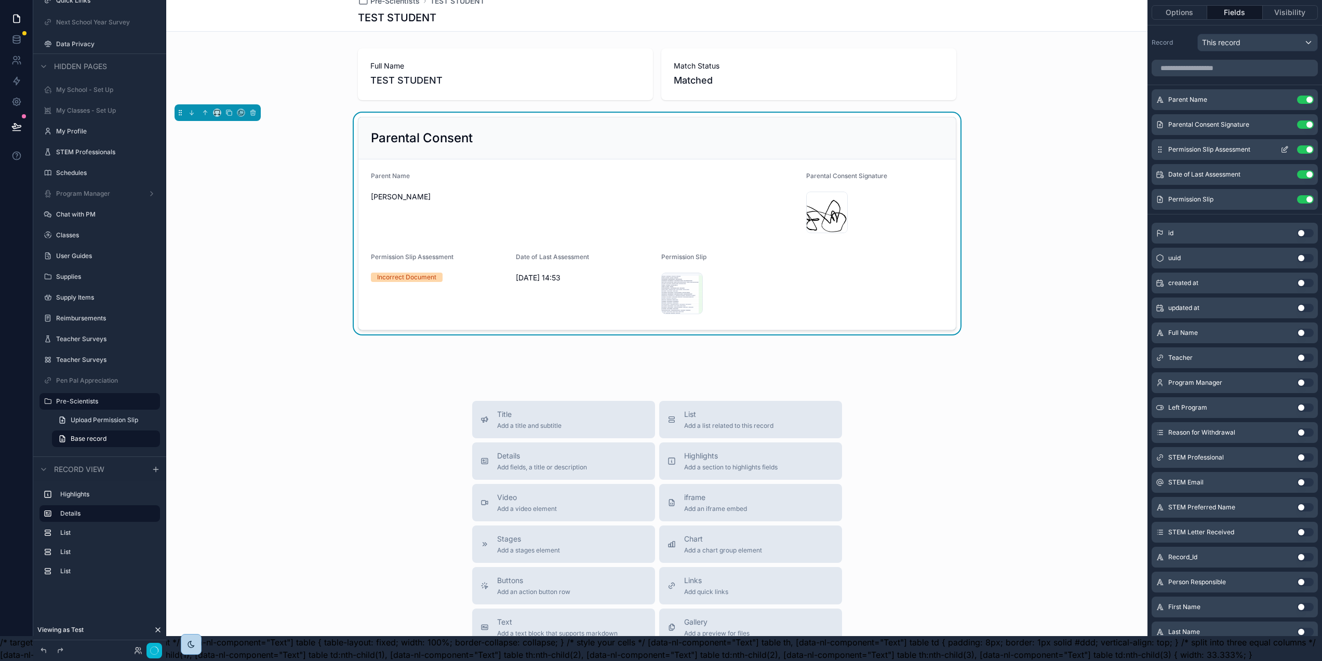
click at [1289, 145] on icon "scrollable content" at bounding box center [1285, 149] width 8 height 8
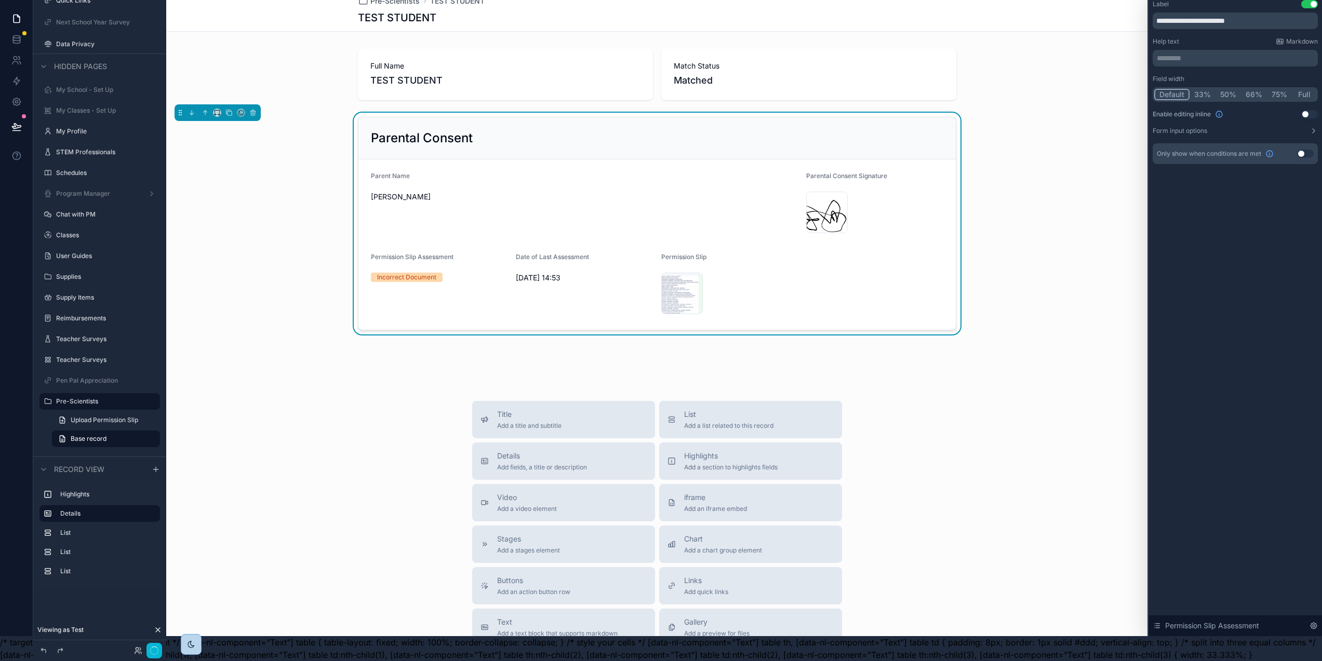
click at [1206, 89] on button "33%" at bounding box center [1203, 94] width 26 height 11
click at [1183, 89] on button "Default" at bounding box center [1172, 94] width 34 height 11
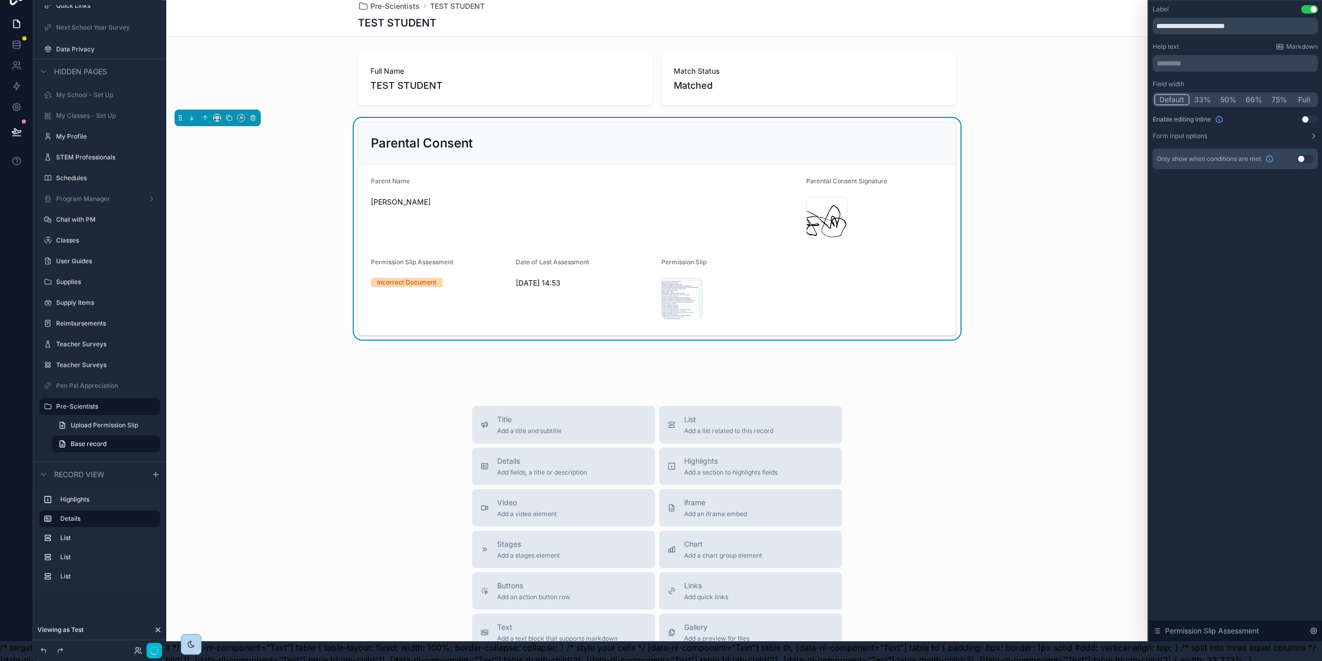
scroll to position [0, 2]
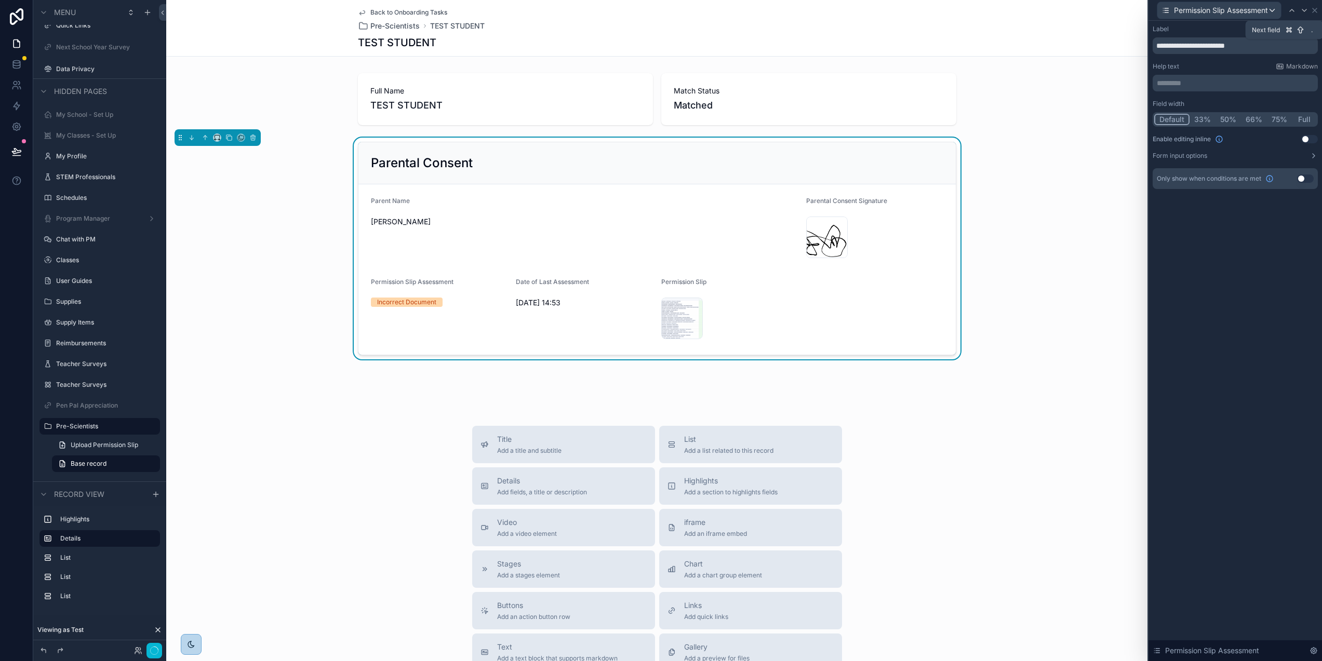
click at [1309, 7] on icon at bounding box center [1305, 10] width 8 height 8
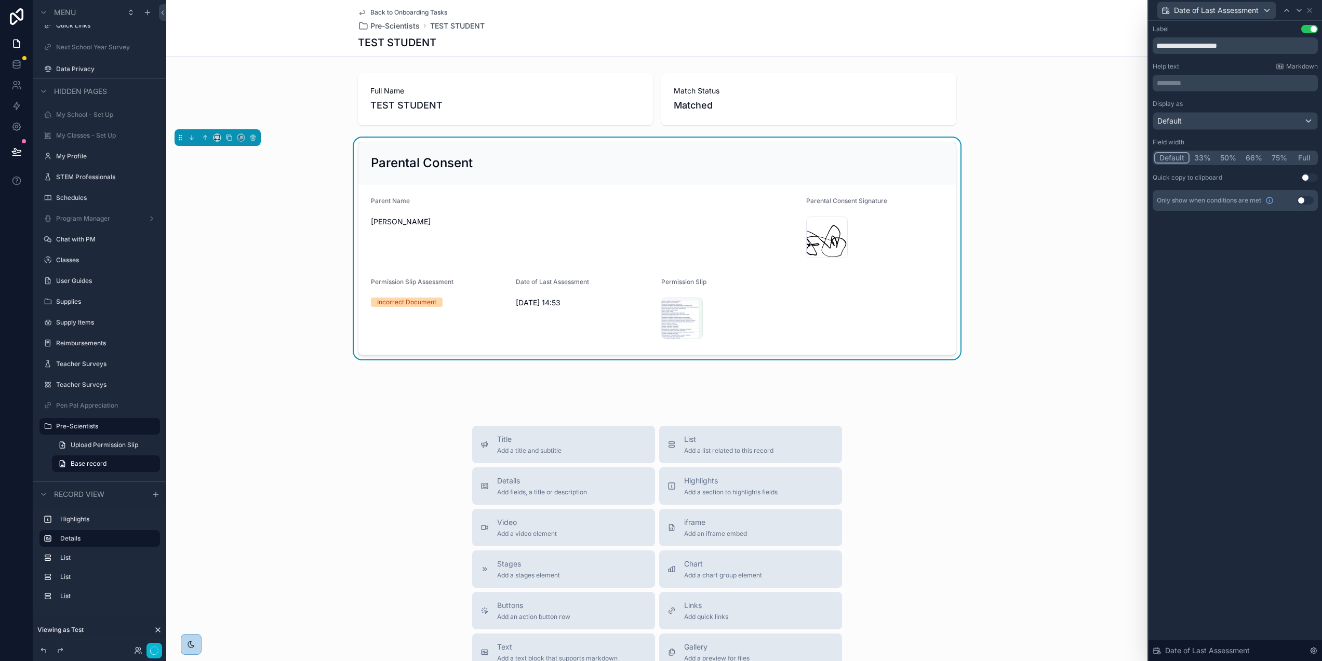
click at [1235, 156] on div "**********" at bounding box center [1235, 118] width 165 height 186
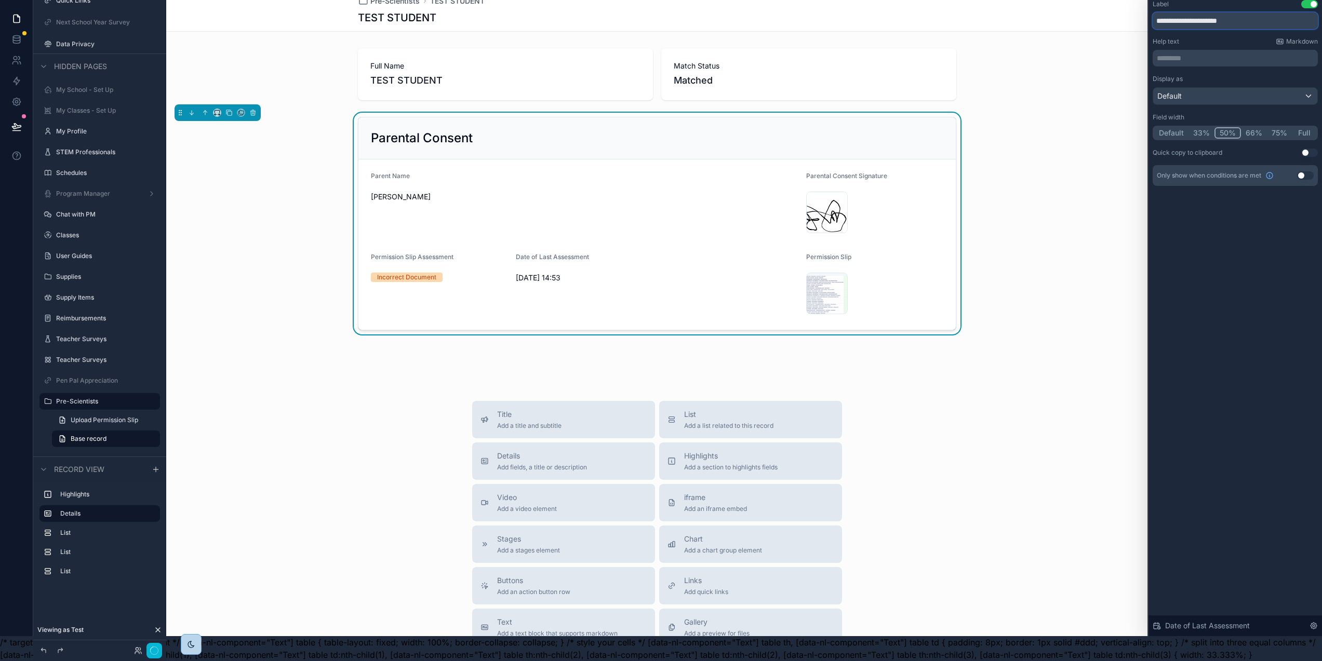
click at [1206, 14] on input "**********" at bounding box center [1235, 20] width 165 height 17
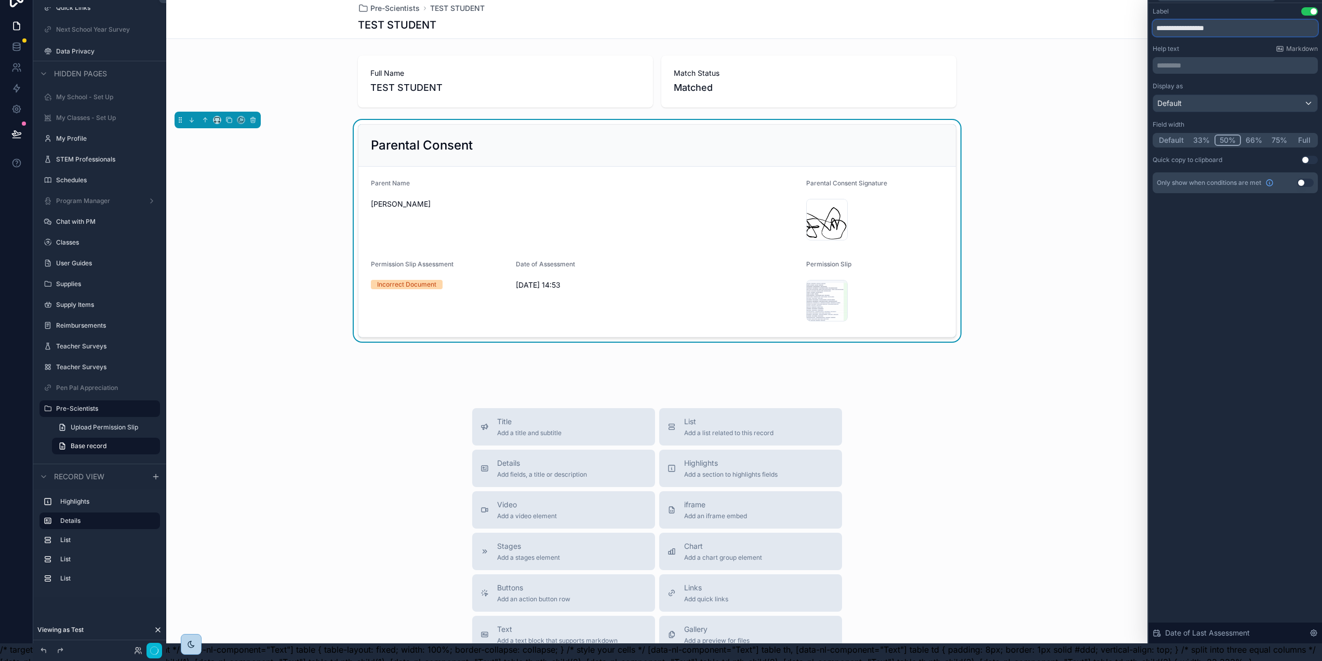
scroll to position [0, 2]
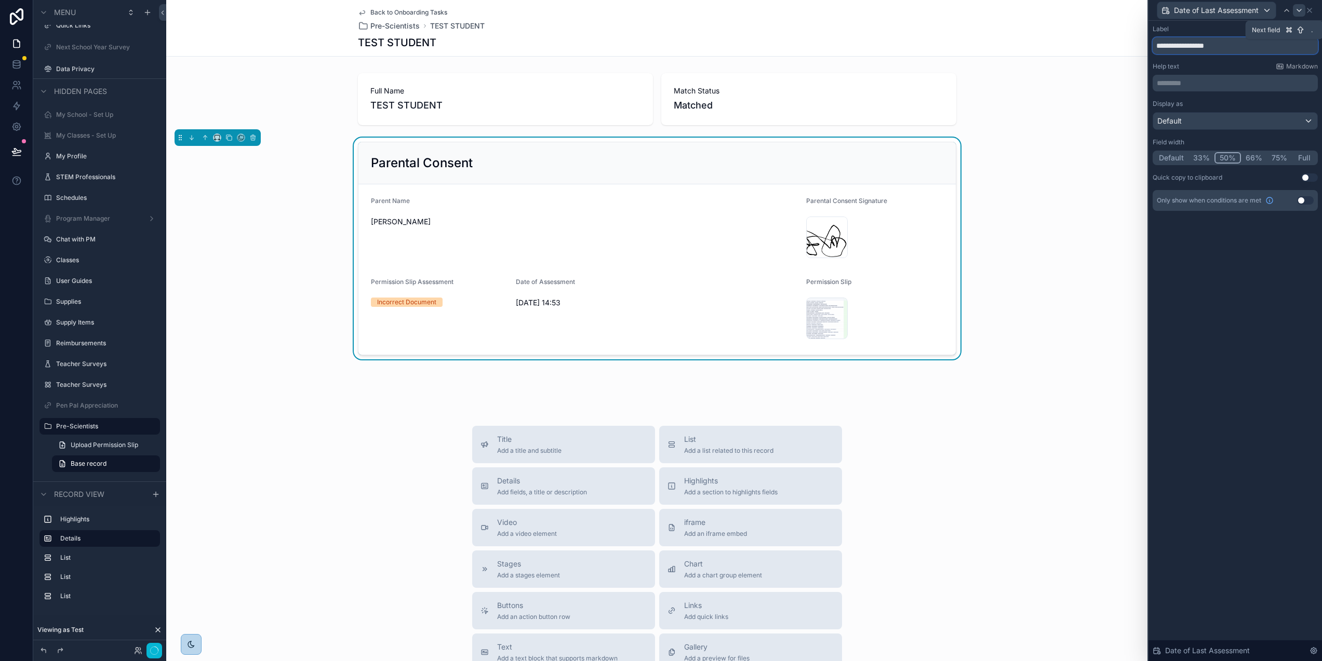
type input "**********"
click at [1302, 10] on icon at bounding box center [1299, 10] width 4 height 2
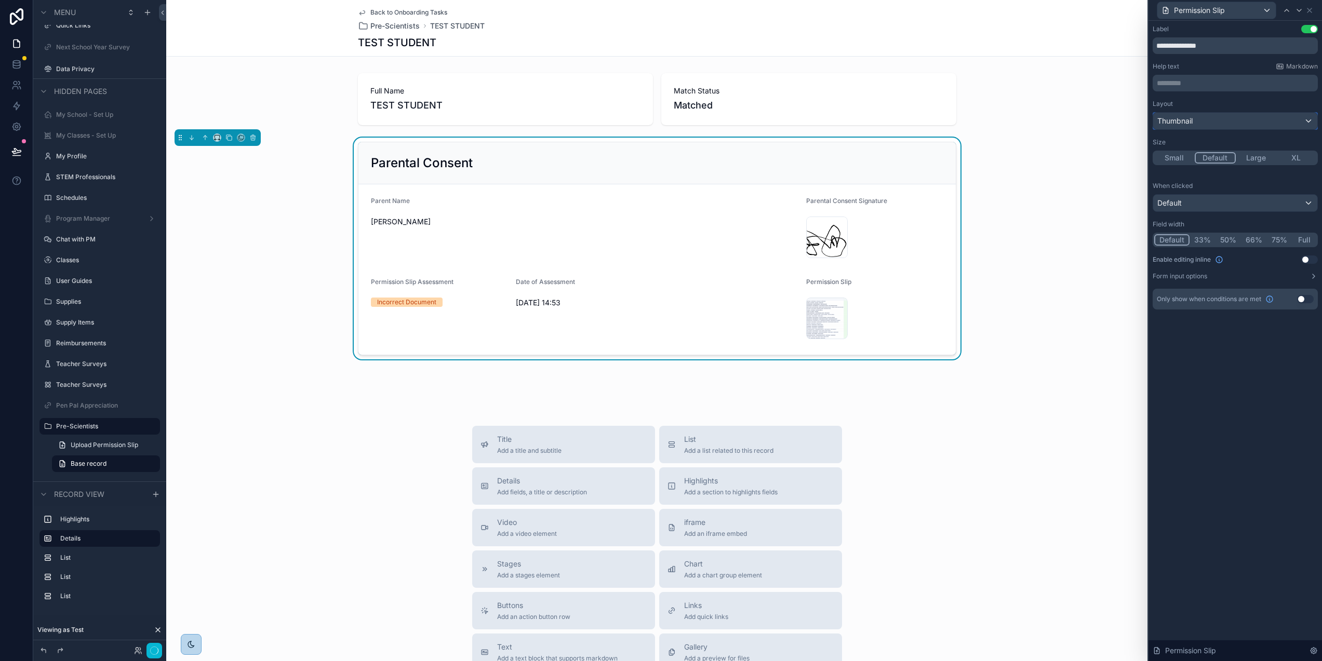
click at [1227, 126] on div "Thumbnail" at bounding box center [1236, 121] width 164 height 17
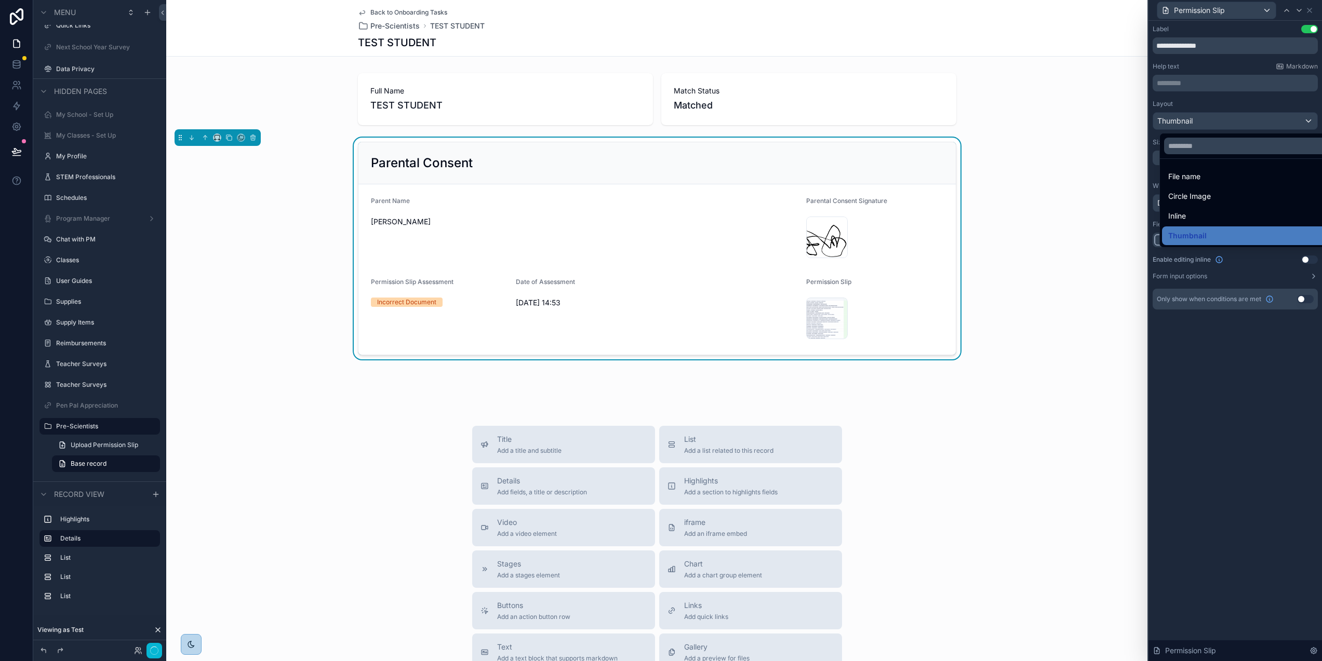
click at [1190, 84] on div at bounding box center [1236, 330] width 174 height 661
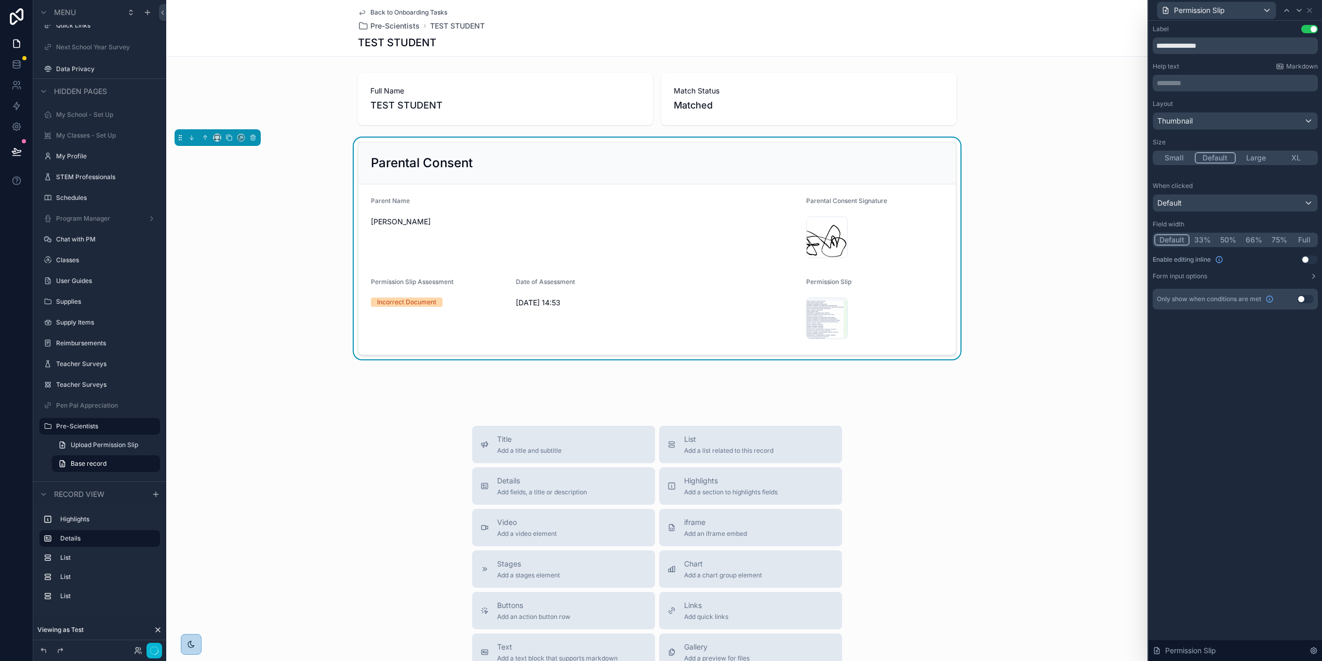
click at [1191, 87] on p "********* ﻿" at bounding box center [1236, 83] width 159 height 10
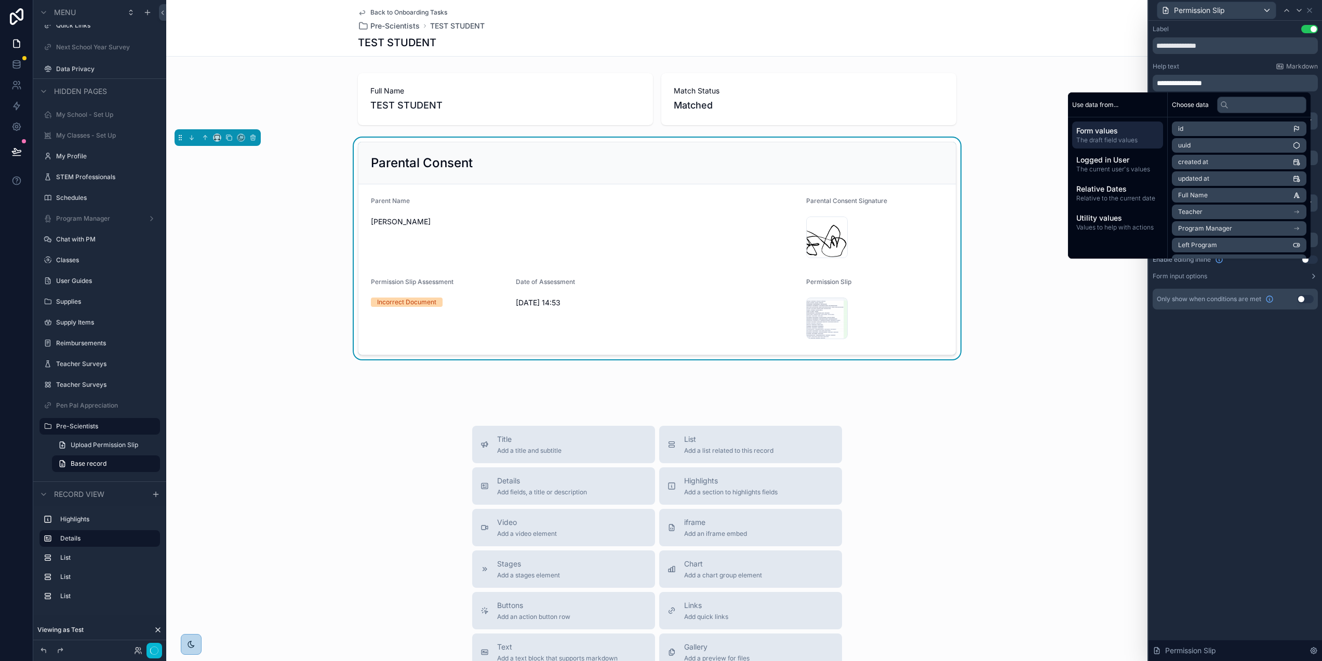
scroll to position [33, 2]
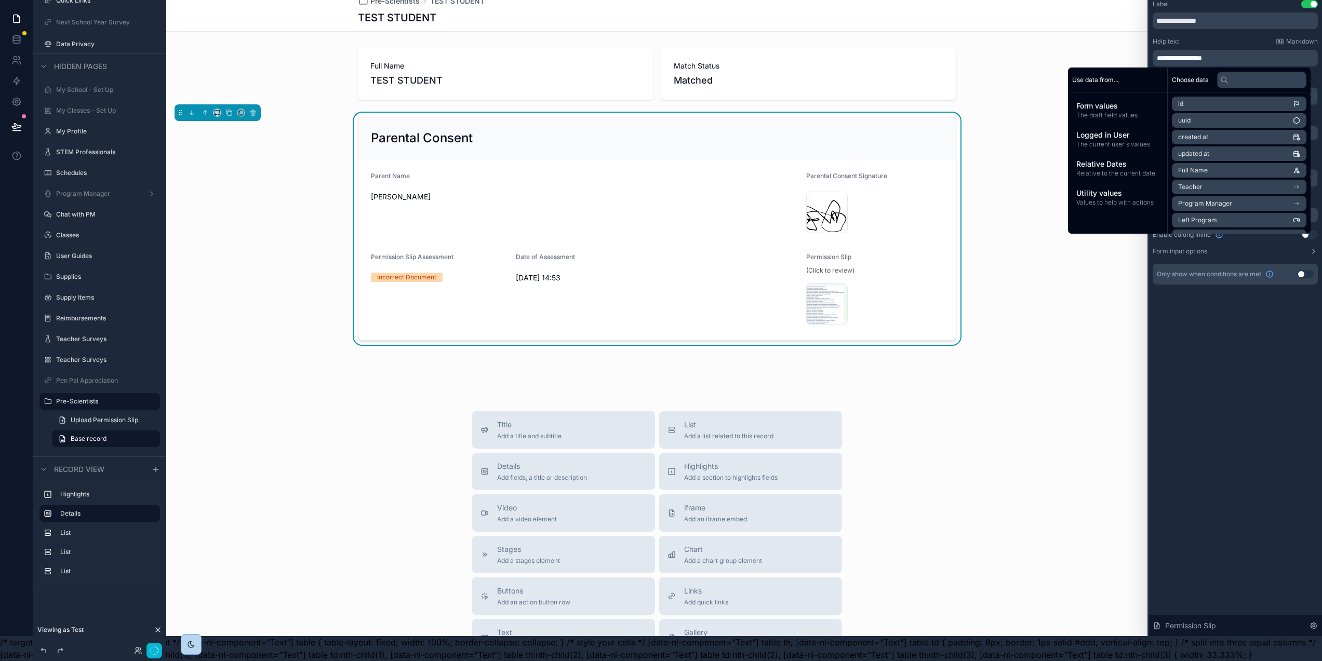
click at [1107, 337] on div "Parental Consent Parent Name Dominic Parental Consent Signature signature_c1kzR…" at bounding box center [657, 229] width 982 height 232
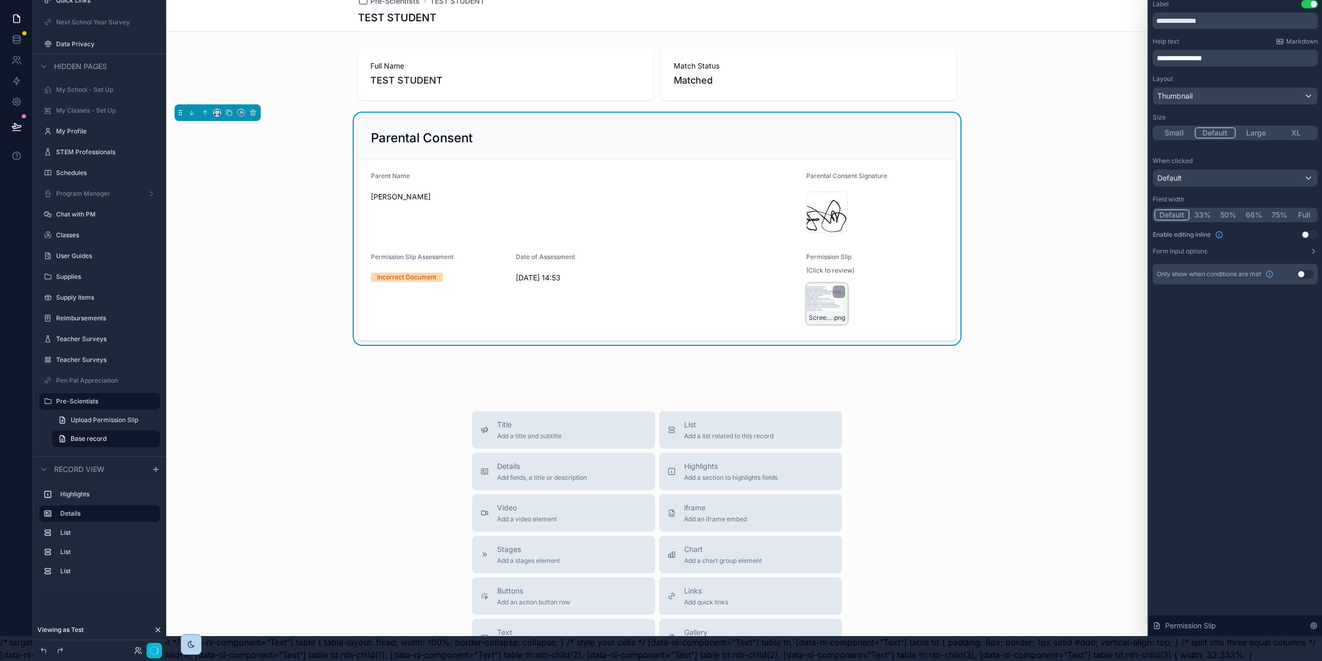
click at [824, 297] on div "Screenshot-2025-10-01-at-11.18.59 .png" at bounding box center [827, 304] width 42 height 42
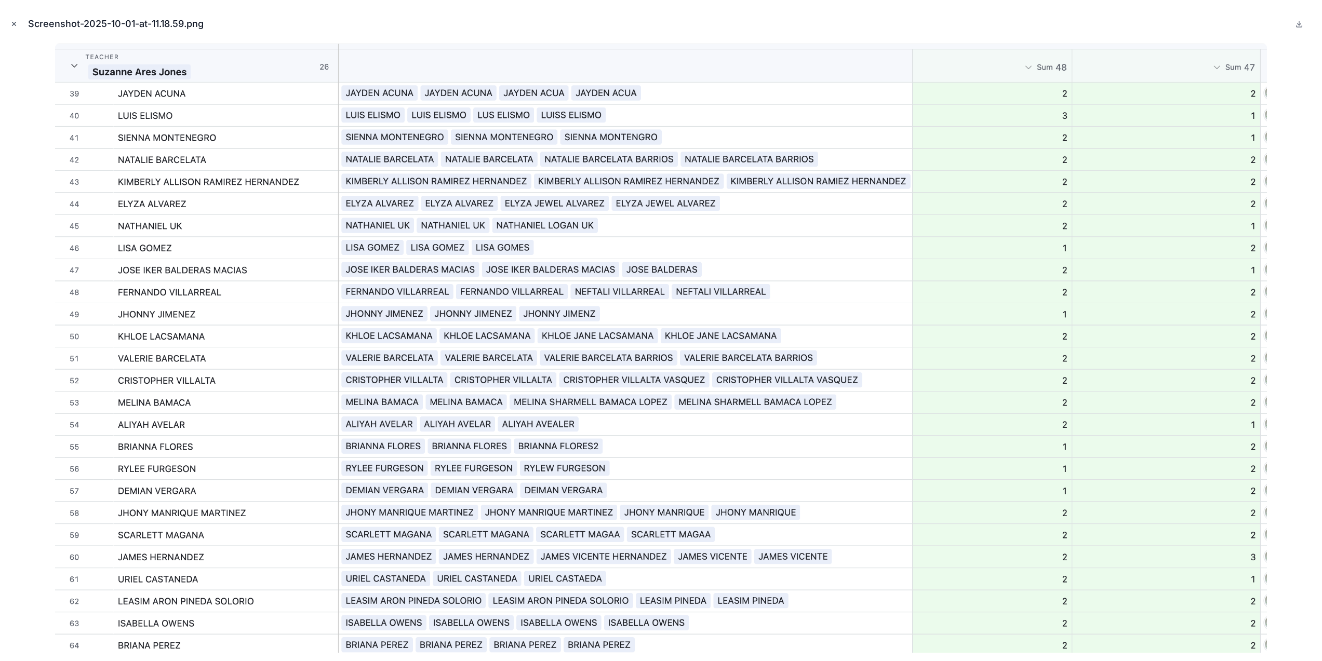
click at [16, 24] on icon "Close modal" at bounding box center [13, 23] width 7 height 7
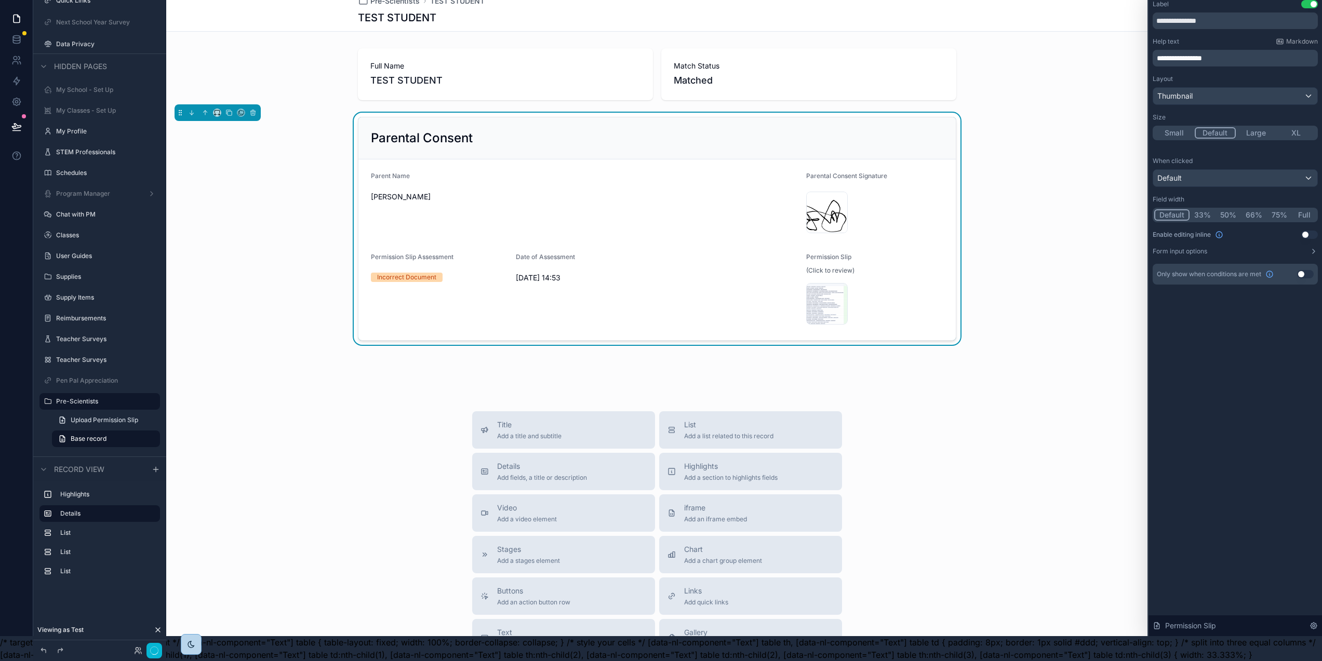
click at [1028, 121] on div "Parental Consent Parent Name Dominic Parental Consent Signature signature_c1kzR…" at bounding box center [657, 229] width 982 height 232
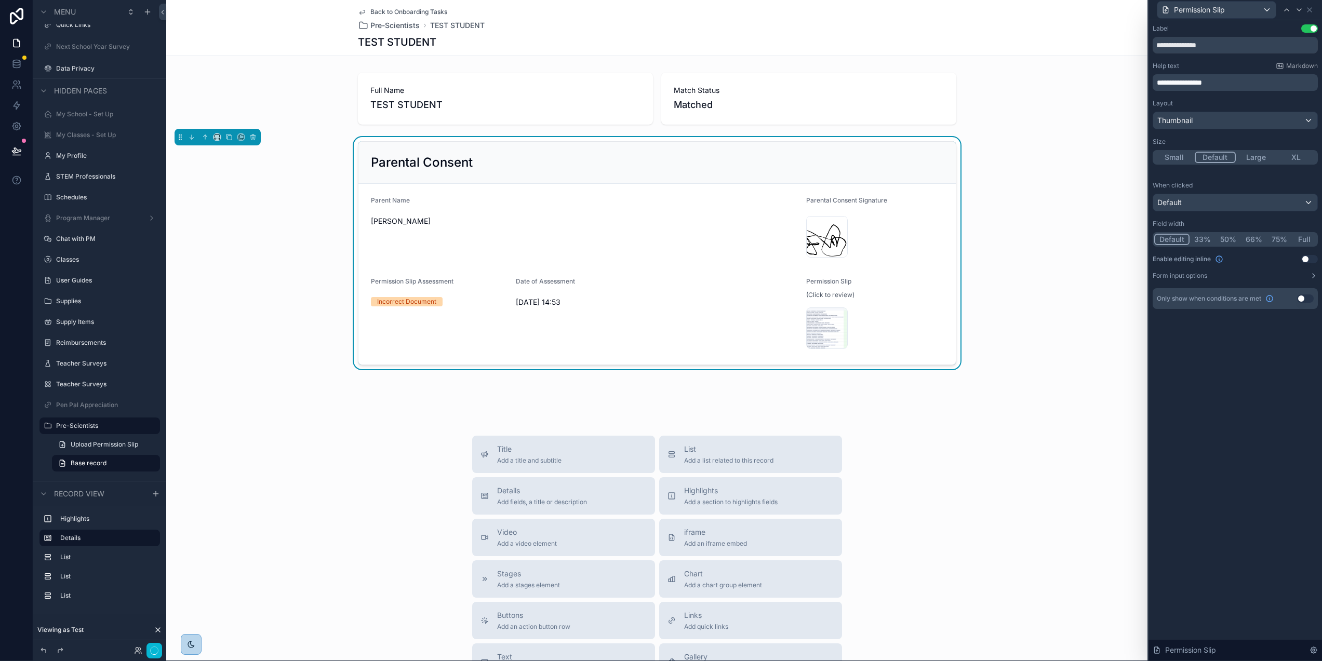
scroll to position [0, 2]
click at [1314, 9] on icon at bounding box center [1310, 10] width 8 height 8
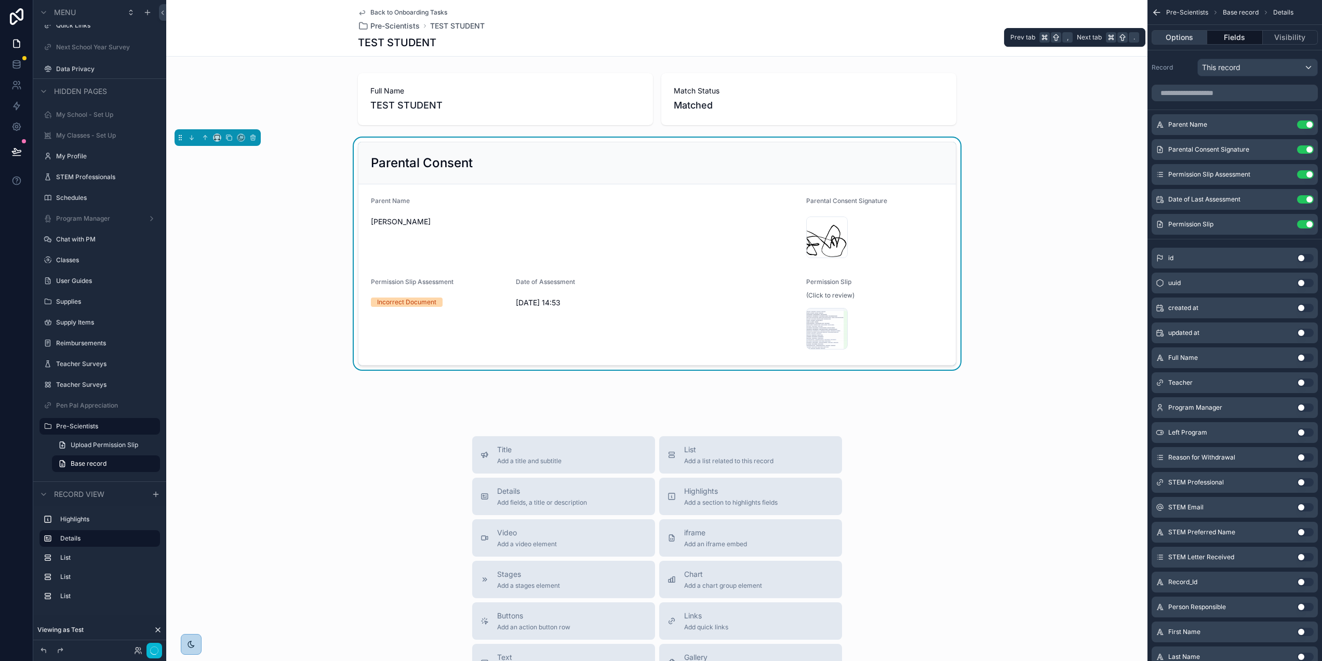
click at [1190, 36] on button "Options" at bounding box center [1180, 37] width 56 height 15
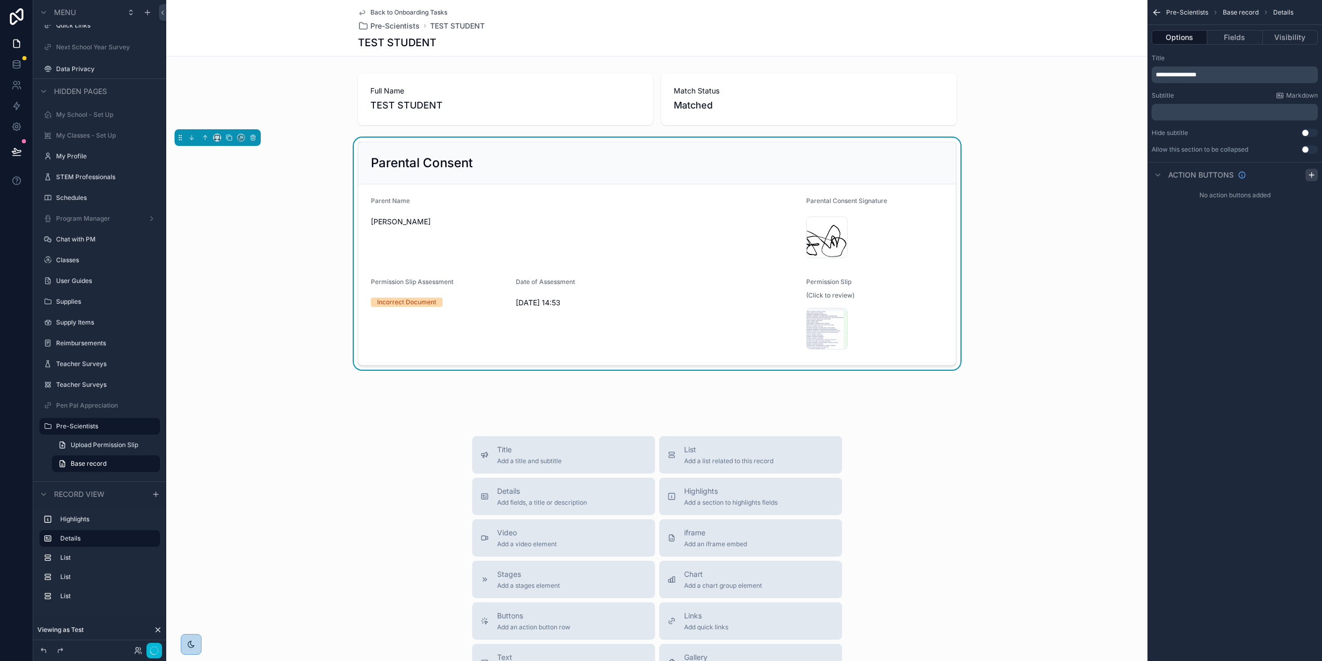
click at [1316, 177] on icon "scrollable content" at bounding box center [1312, 175] width 8 height 8
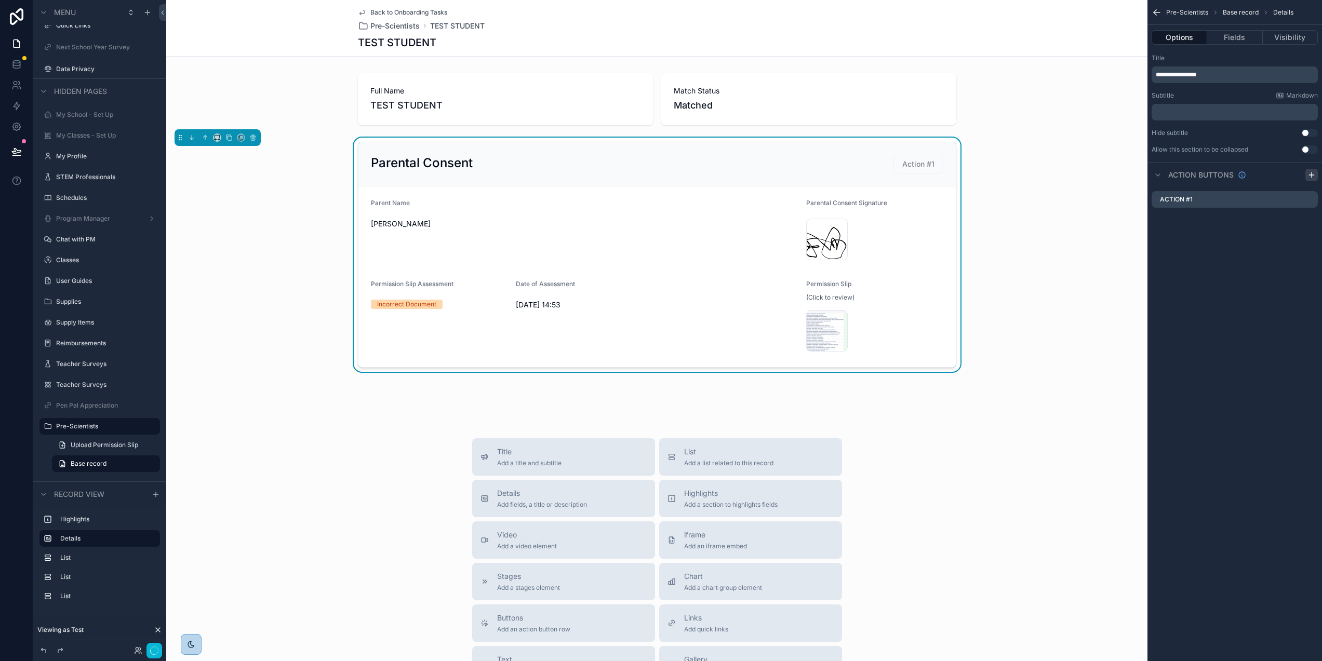
scroll to position [33, 2]
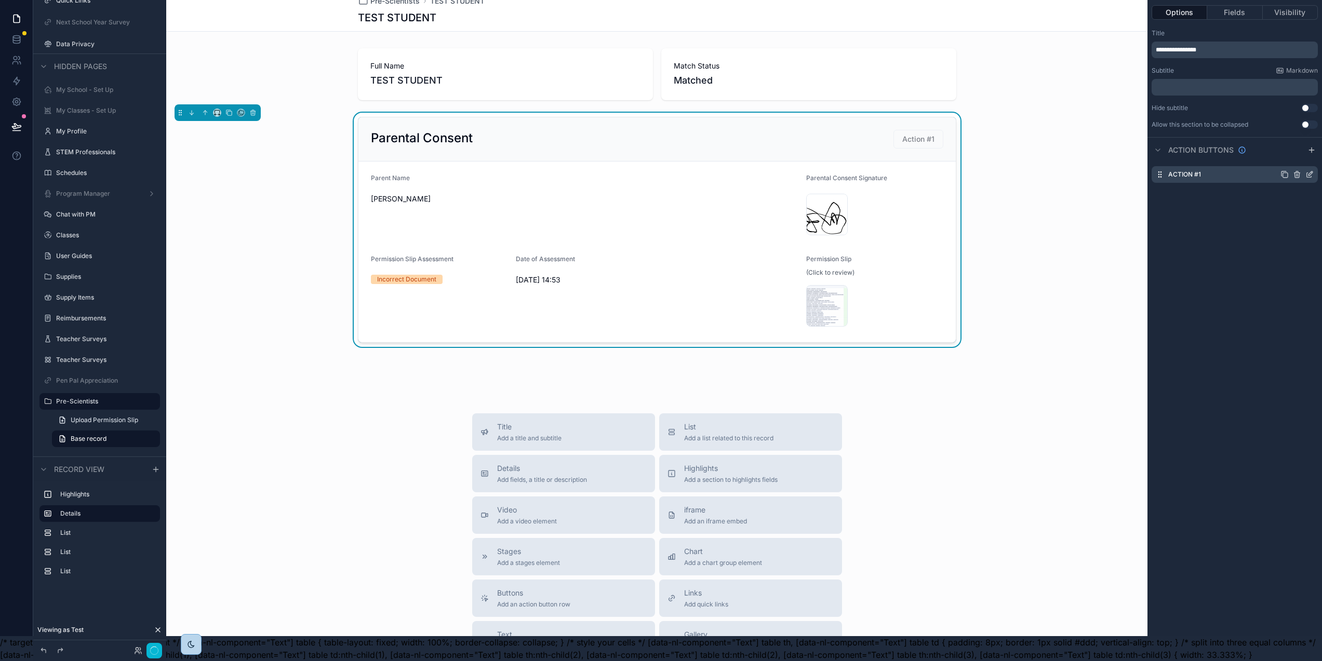
click at [1313, 171] on icon "scrollable content" at bounding box center [1311, 173] width 4 height 4
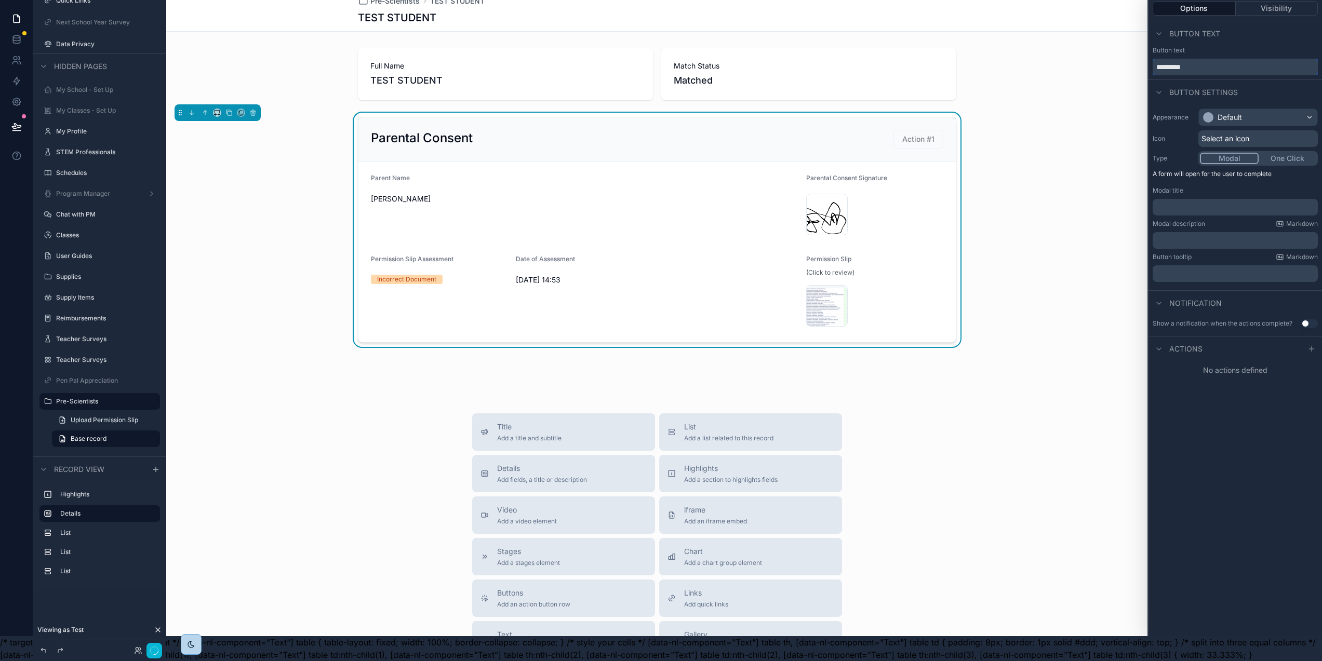
click at [1201, 59] on input "*********" at bounding box center [1235, 67] width 165 height 17
type input "**********"
click at [1223, 114] on div "Default" at bounding box center [1222, 117] width 39 height 10
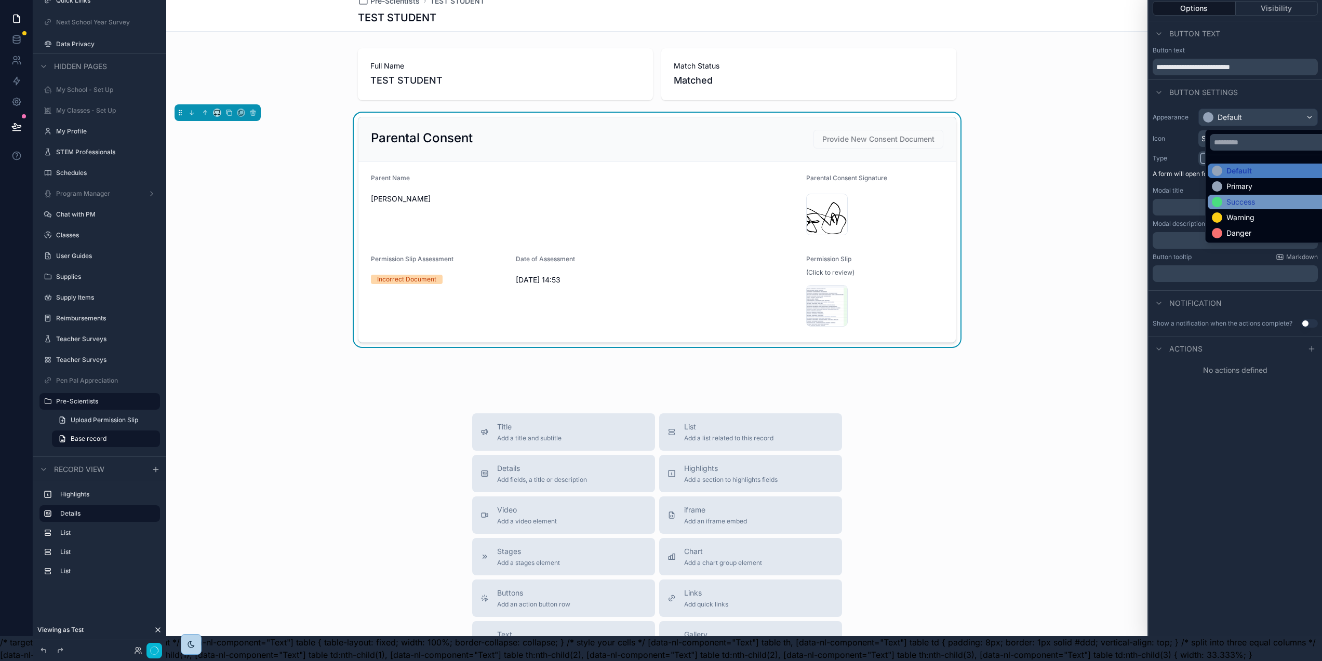
click at [1242, 197] on div "Success" at bounding box center [1241, 202] width 29 height 10
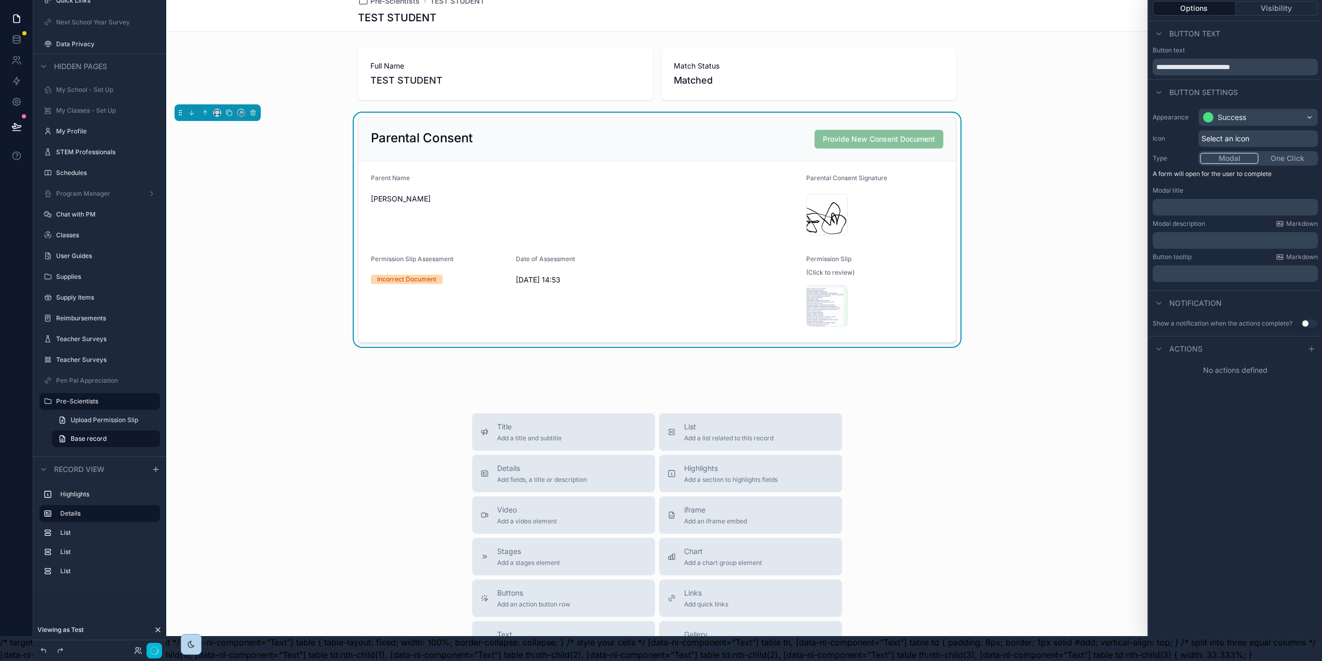
click at [1244, 134] on span "Select an icon" at bounding box center [1226, 139] width 48 height 10
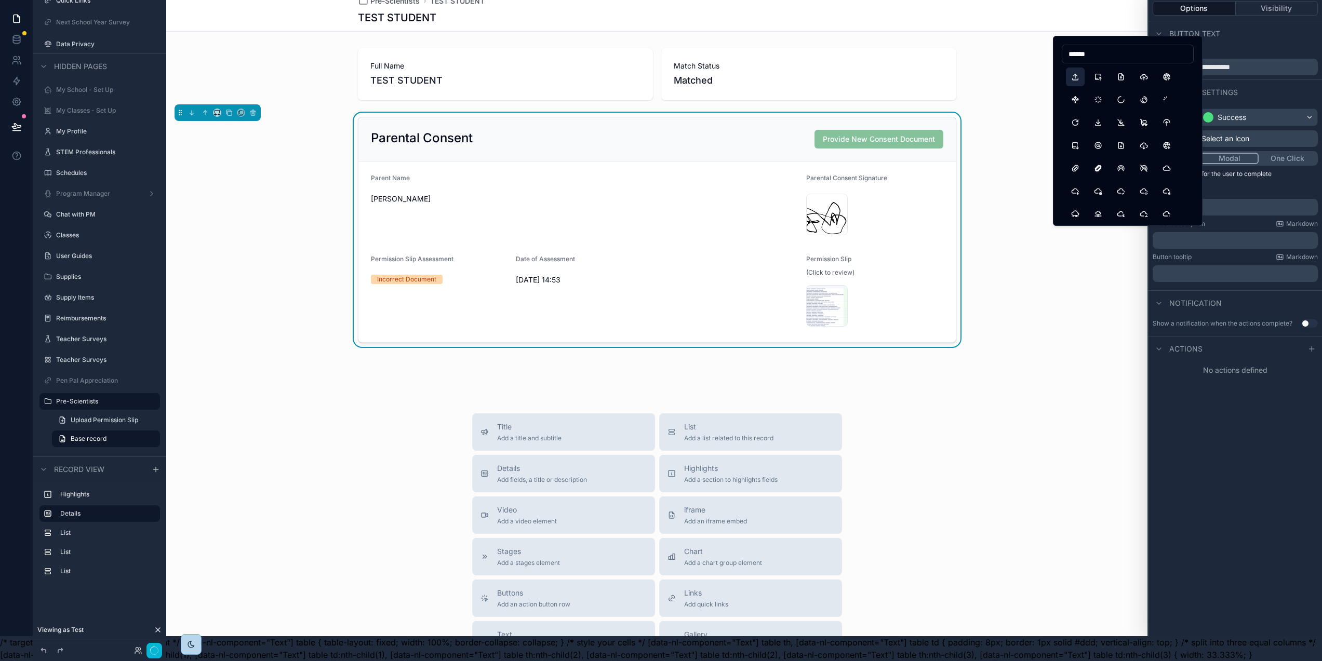
type input "******"
click at [1078, 74] on button "Upload" at bounding box center [1075, 77] width 19 height 19
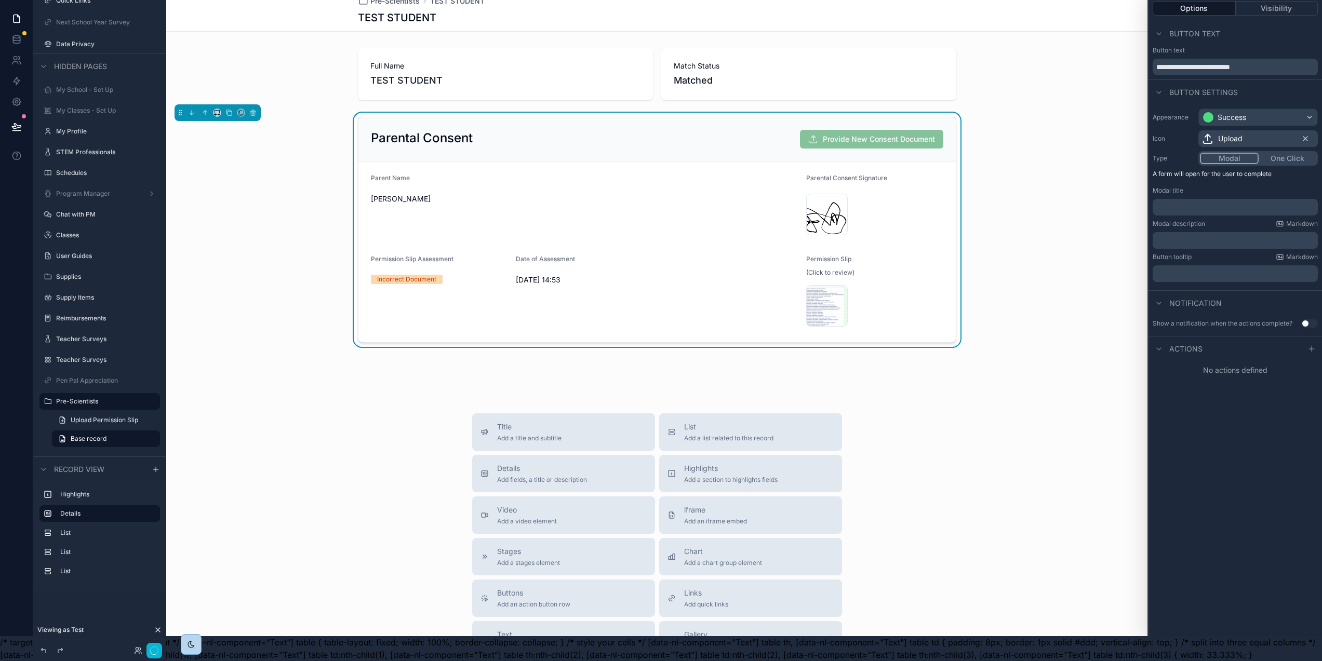
click at [1044, 136] on div "Parental Consent Provide New Consent Document Parent Name Dominic Parental Cons…" at bounding box center [657, 230] width 982 height 234
click at [888, 181] on div "Parental Consent Signature signature_c1kzRqKxLLus_Wed-Aug-20-2025-11:44:12-GMT+…" at bounding box center [874, 206] width 137 height 64
click at [1312, 347] on icon at bounding box center [1312, 349] width 0 height 5
click at [1252, 382] on div "Select a type" at bounding box center [1236, 390] width 156 height 17
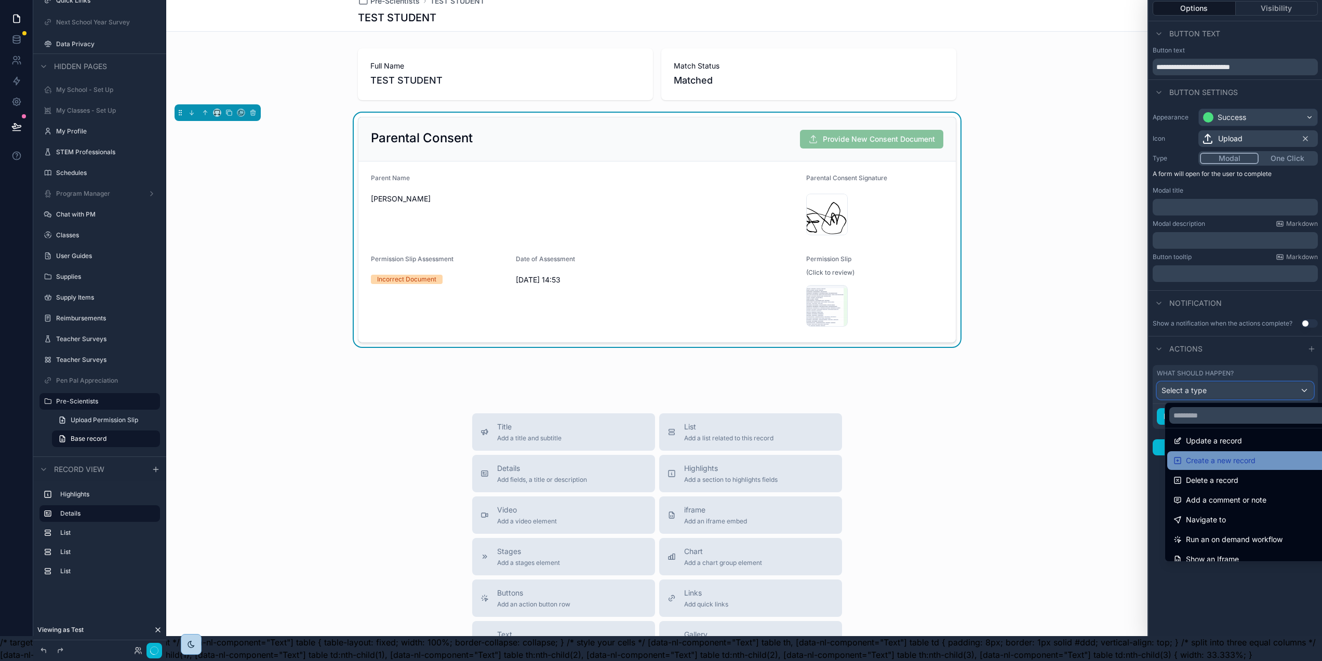
scroll to position [0, 0]
click at [1260, 440] on div "Update a record" at bounding box center [1255, 446] width 163 height 12
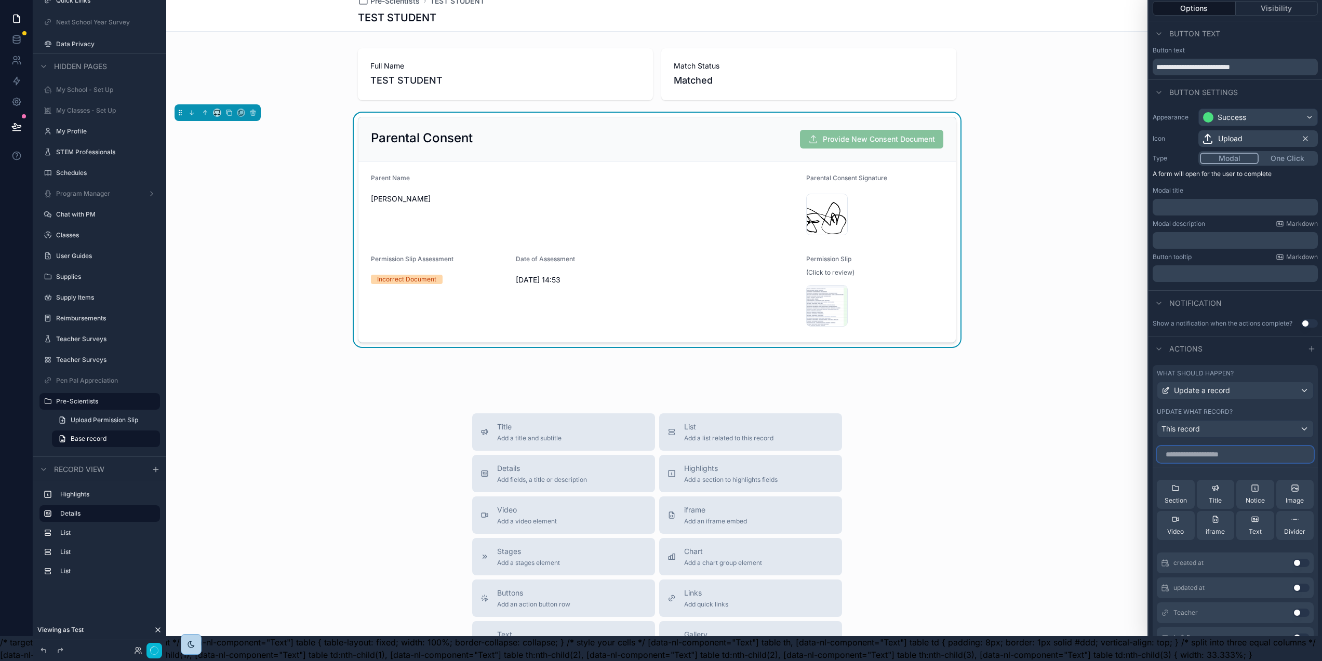
click at [1248, 448] on input "text" at bounding box center [1235, 454] width 157 height 17
type input "****"
click at [1302, 559] on button "Use setting" at bounding box center [1301, 563] width 17 height 8
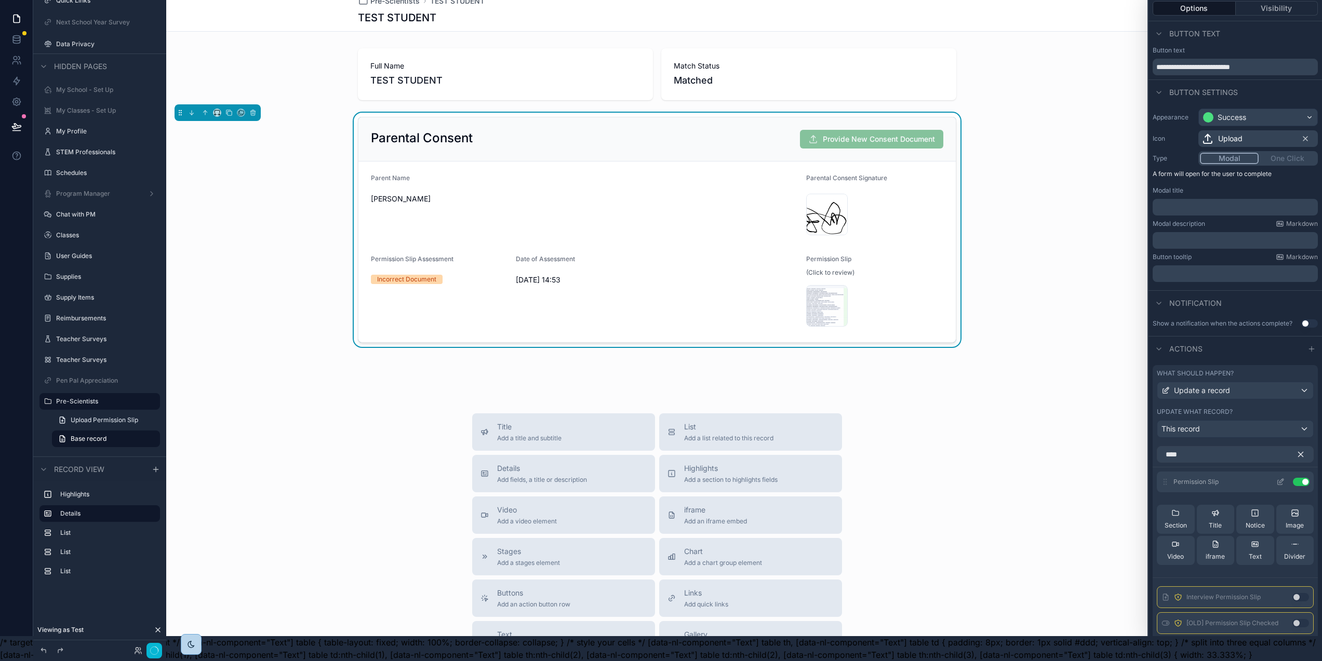
click at [1280, 478] on icon at bounding box center [1281, 482] width 8 height 8
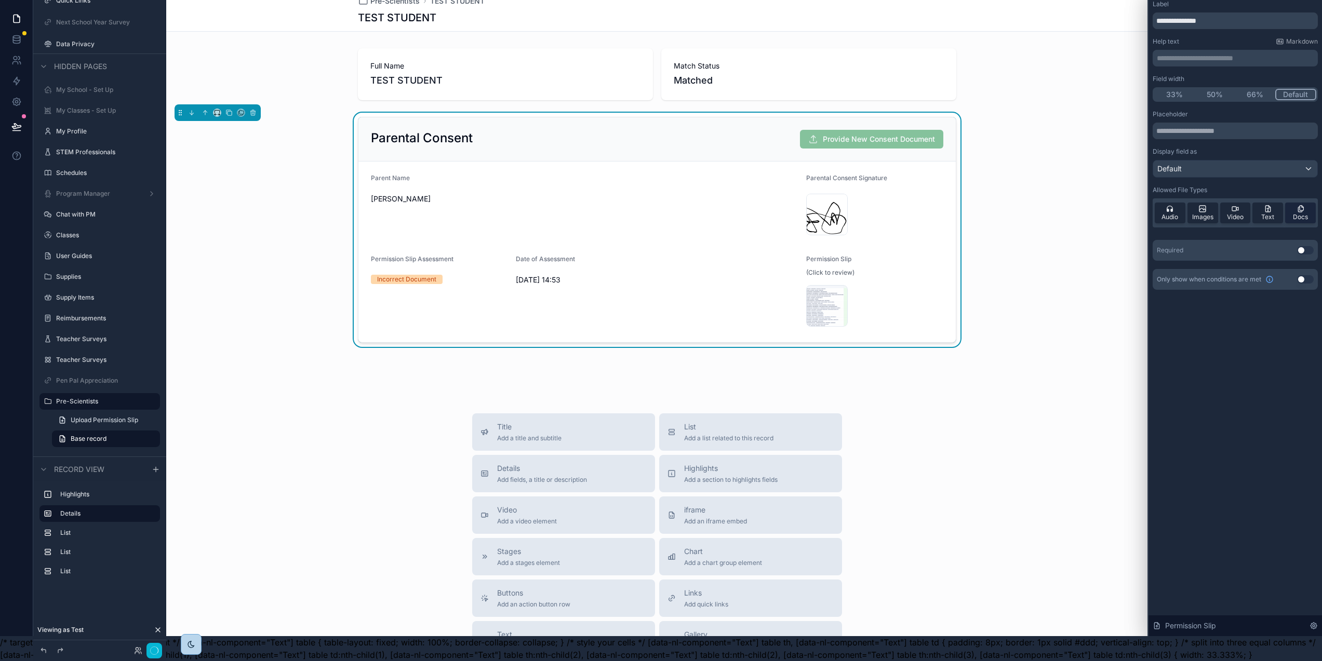
click at [1305, 205] on icon at bounding box center [1301, 209] width 8 height 8
click at [1304, 206] on icon at bounding box center [1302, 208] width 4 height 5
click at [1178, 213] on span "Audio" at bounding box center [1170, 217] width 17 height 8
click at [1244, 213] on span "Video" at bounding box center [1235, 217] width 17 height 8
click at [1308, 246] on button "Use setting" at bounding box center [1305, 250] width 17 height 8
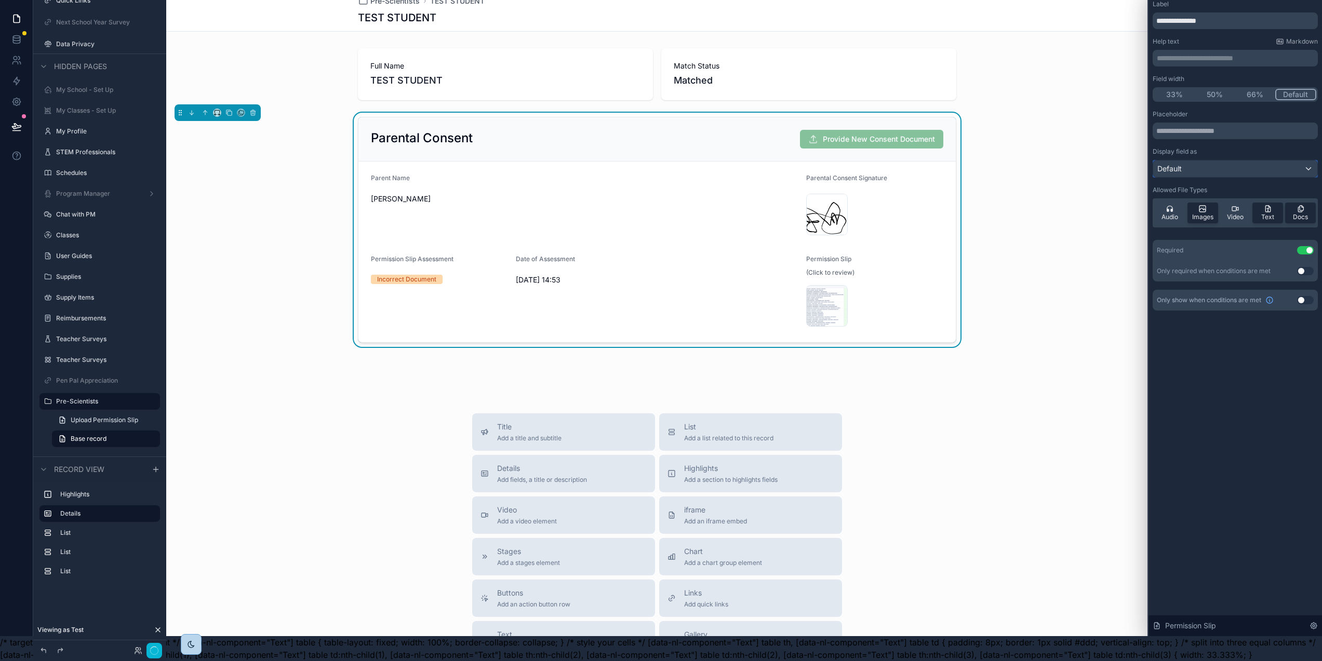
click at [1271, 161] on div "Default" at bounding box center [1236, 169] width 164 height 17
click at [1270, 160] on div at bounding box center [1236, 305] width 174 height 661
click at [1212, 53] on p "**********" at bounding box center [1236, 58] width 159 height 10
click at [1260, 321] on div "**********" at bounding box center [1236, 166] width 174 height 340
click at [894, 130] on span "Provide New Consent Document" at bounding box center [871, 139] width 143 height 19
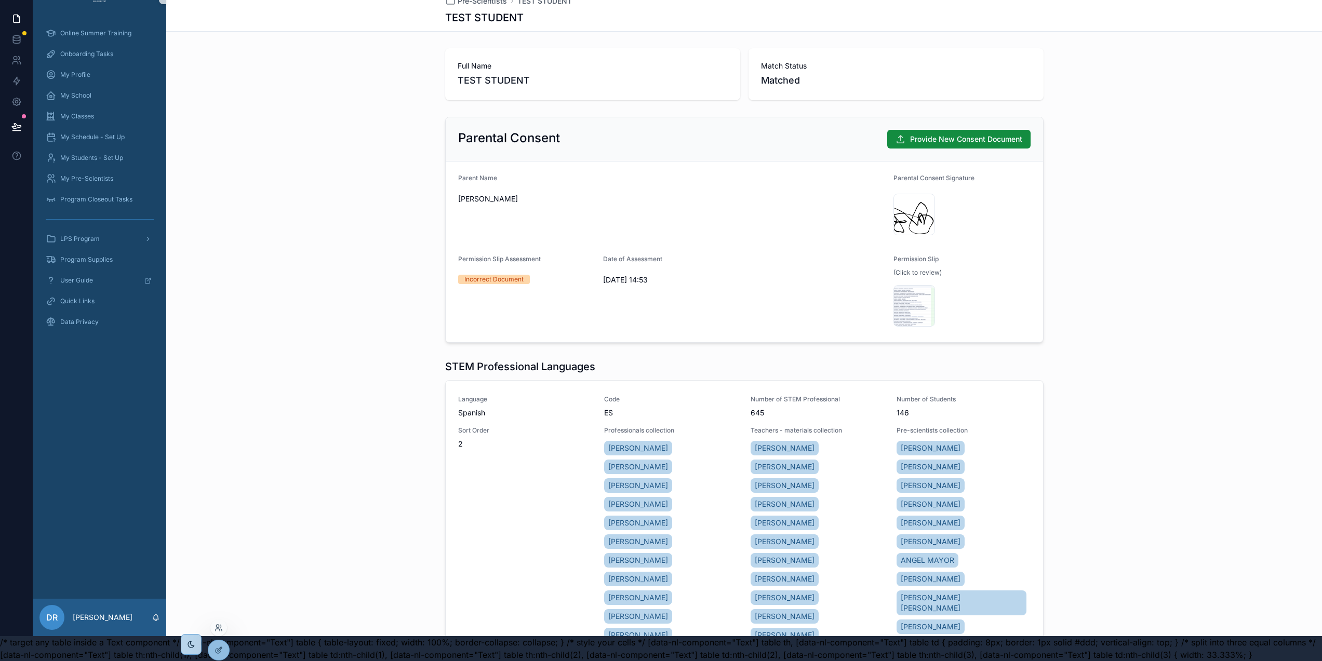
click at [218, 623] on div at bounding box center [218, 628] width 17 height 17
click at [220, 629] on icon at bounding box center [219, 628] width 8 height 8
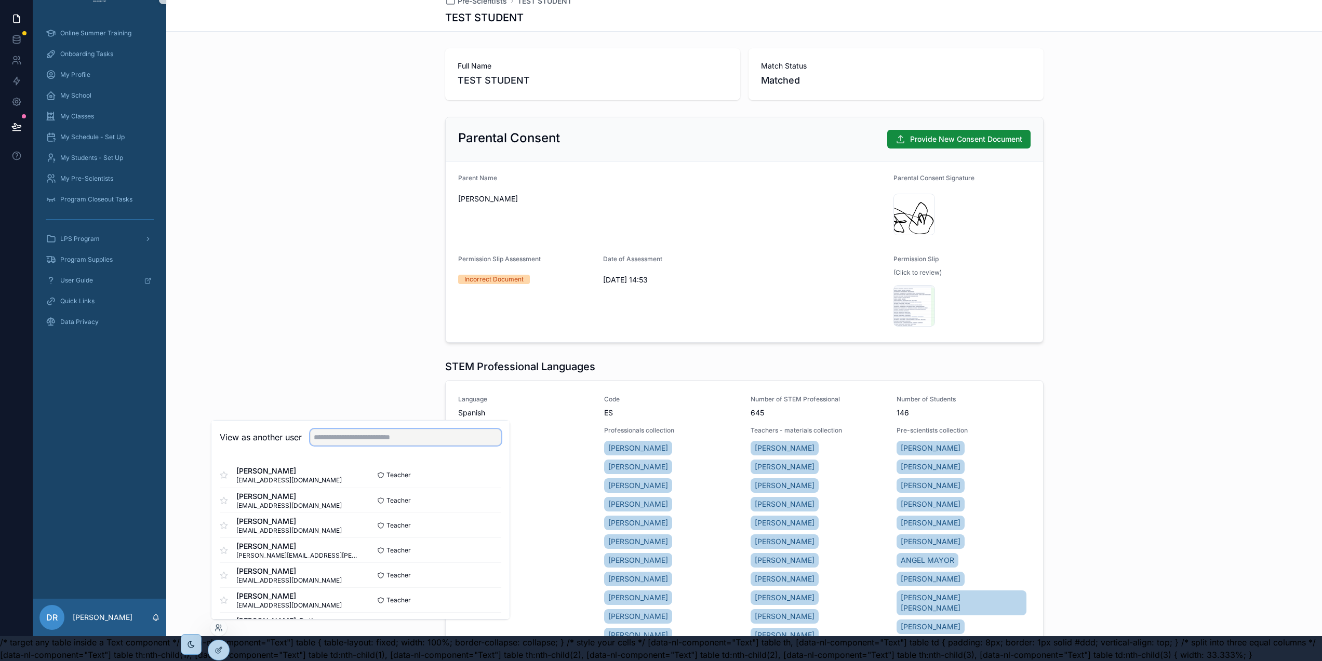
click at [337, 440] on input "text" at bounding box center [405, 437] width 191 height 17
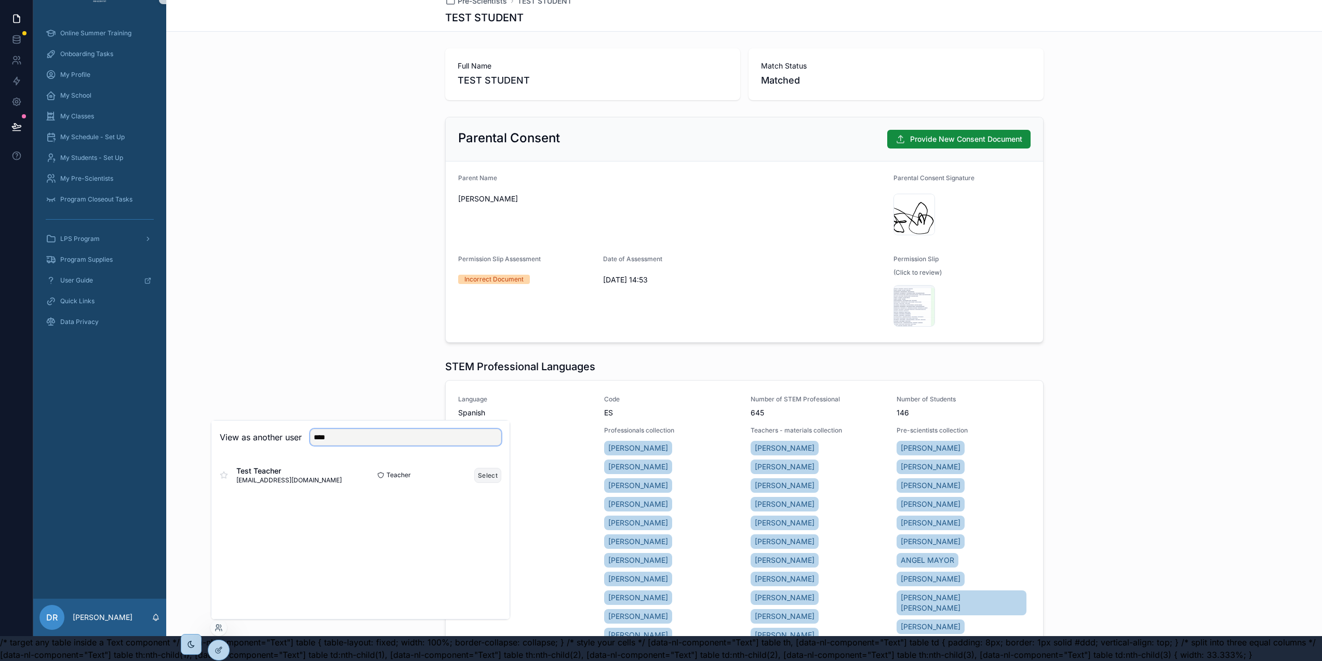
type input "****"
click at [488, 475] on button "Select" at bounding box center [487, 475] width 27 height 15
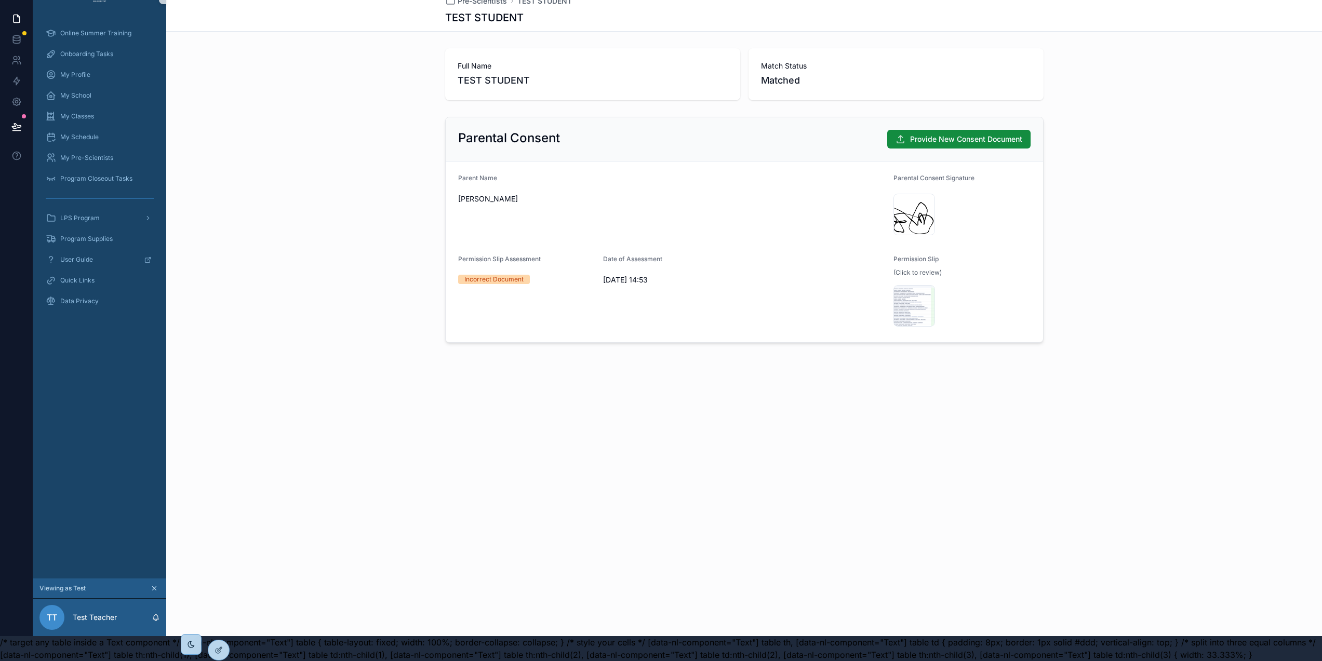
scroll to position [0, 2]
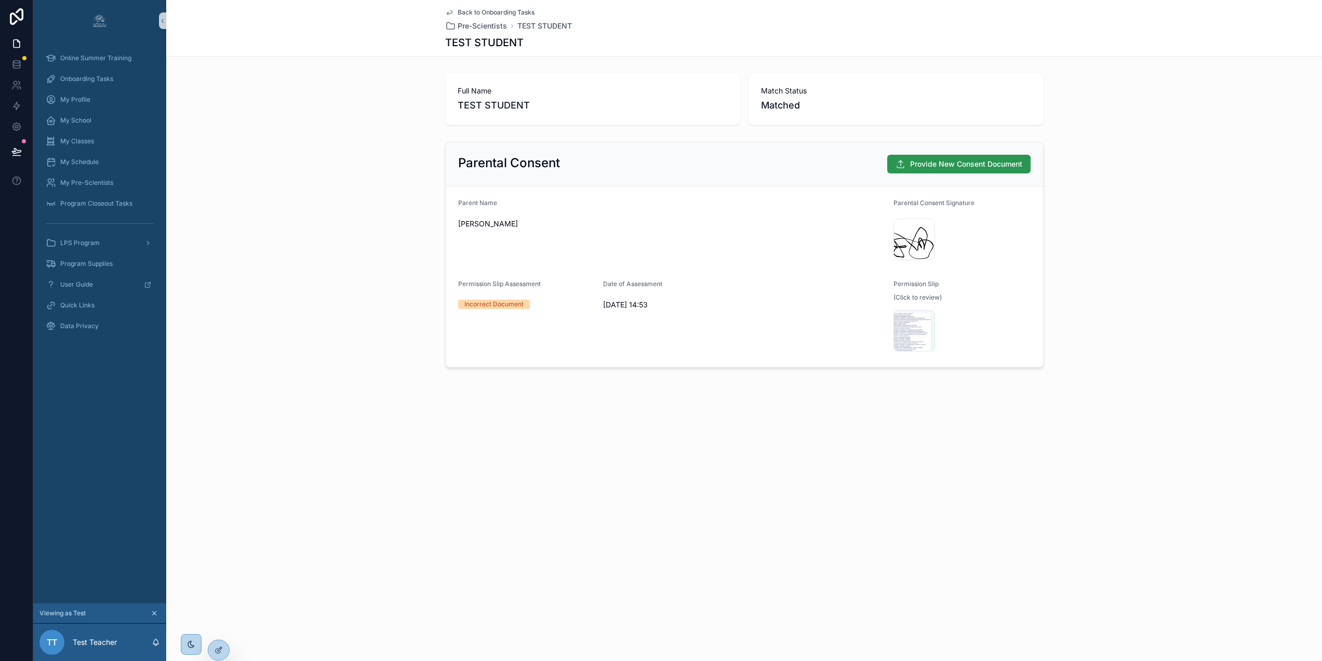
click at [955, 161] on span "Provide New Consent Document" at bounding box center [966, 164] width 112 height 10
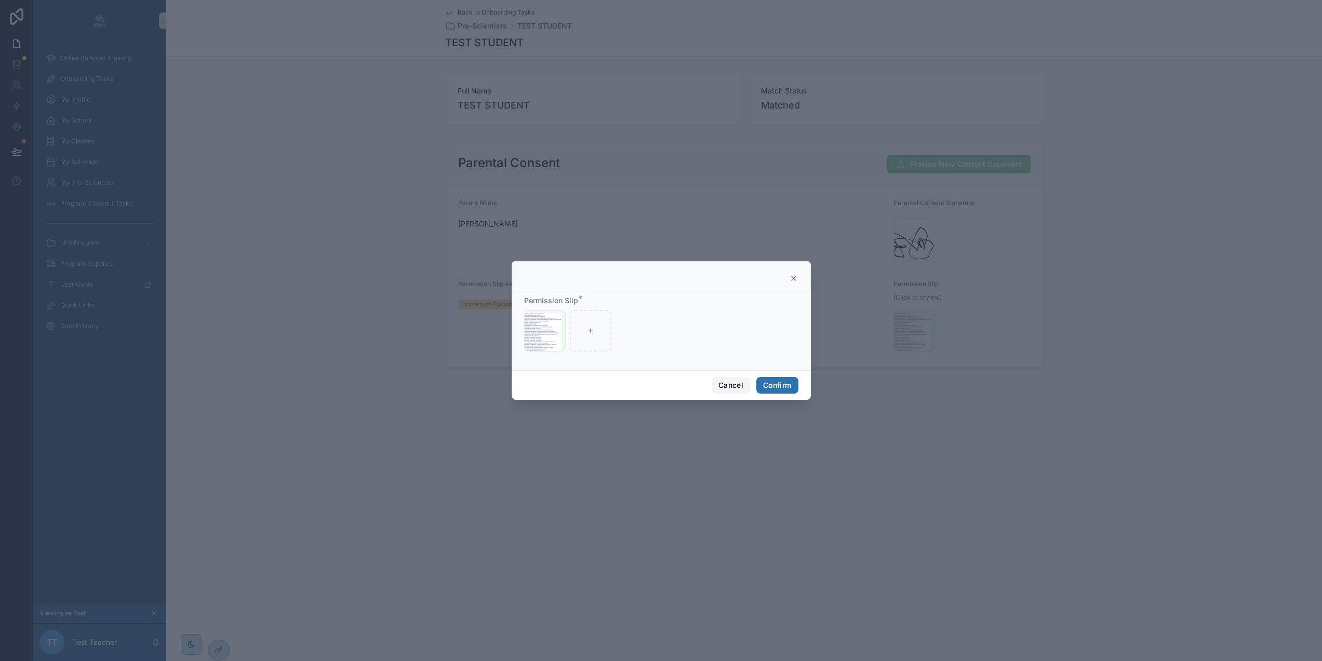
click at [725, 385] on button "Cancel" at bounding box center [731, 385] width 38 height 17
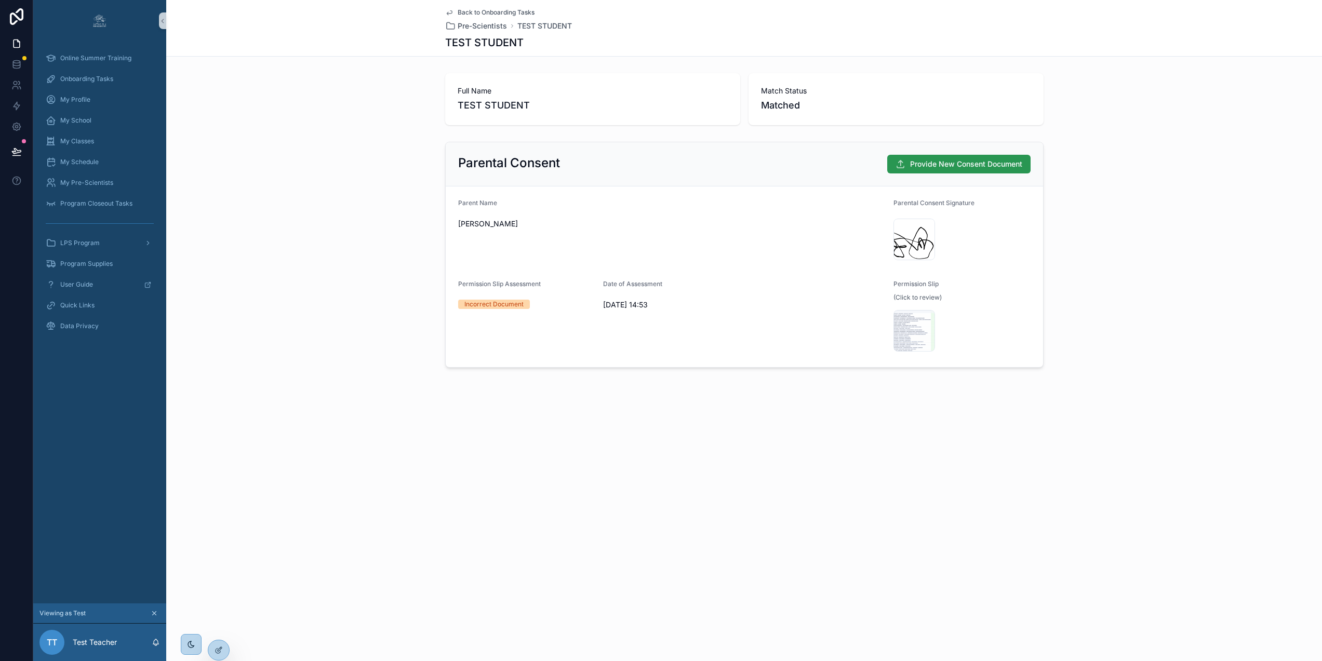
click at [965, 164] on span "Provide New Consent Document" at bounding box center [966, 164] width 112 height 10
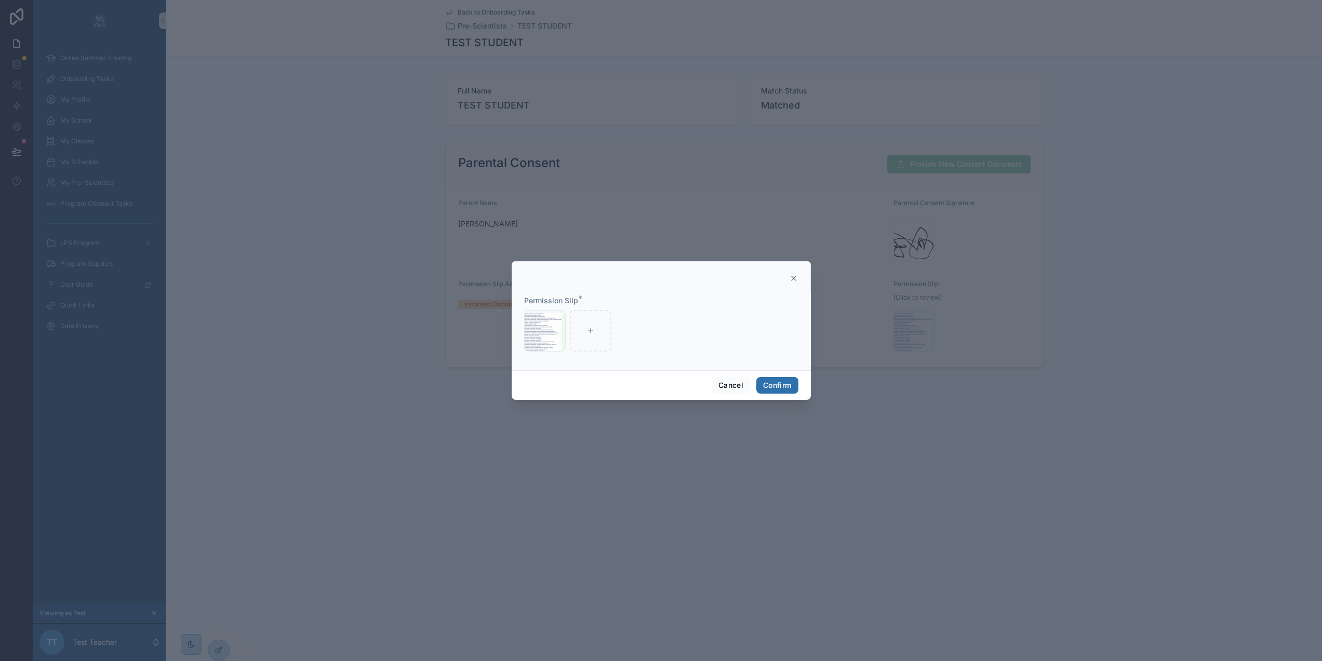
click at [792, 281] on icon at bounding box center [794, 278] width 8 height 8
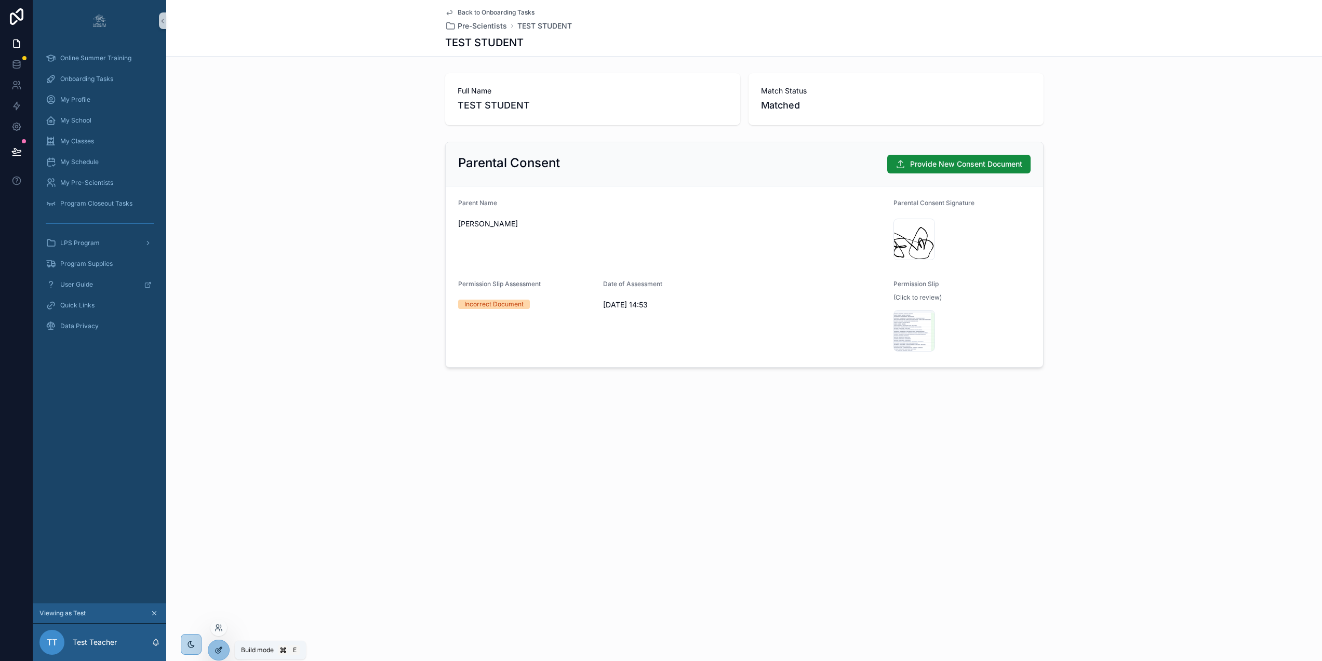
click at [216, 652] on icon at bounding box center [218, 651] width 5 height 5
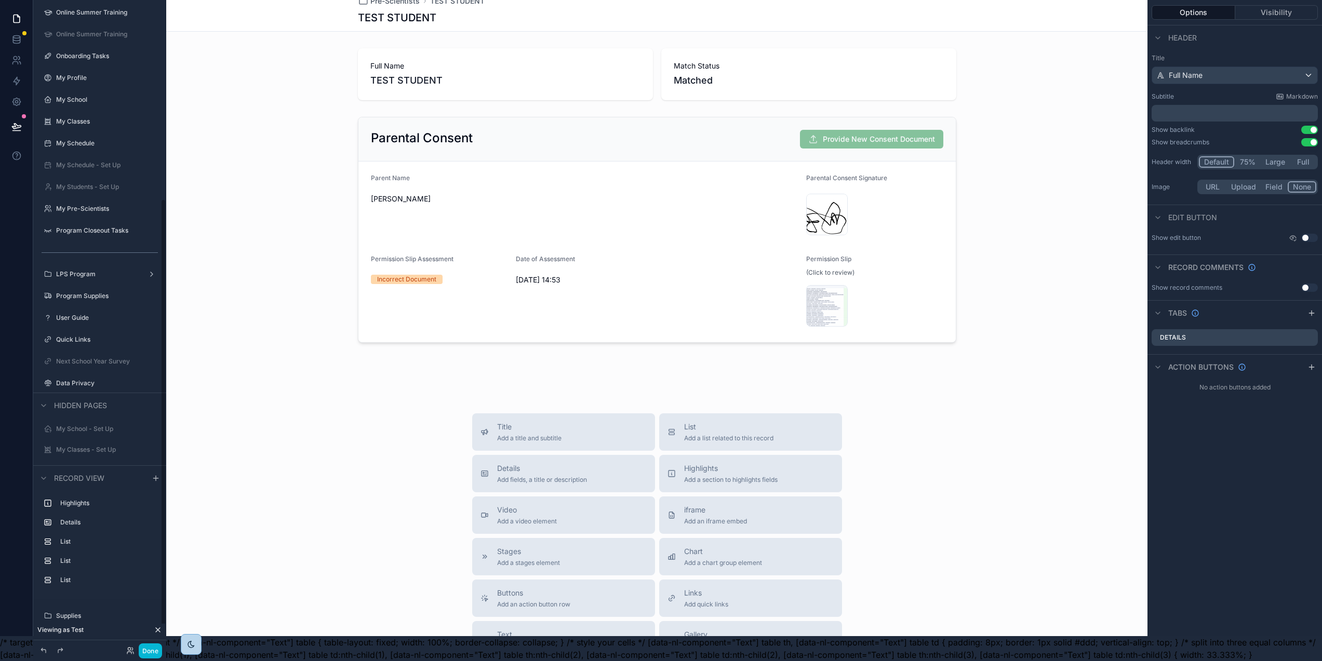
scroll to position [339, 0]
click at [910, 127] on div "scrollable content" at bounding box center [657, 230] width 982 height 234
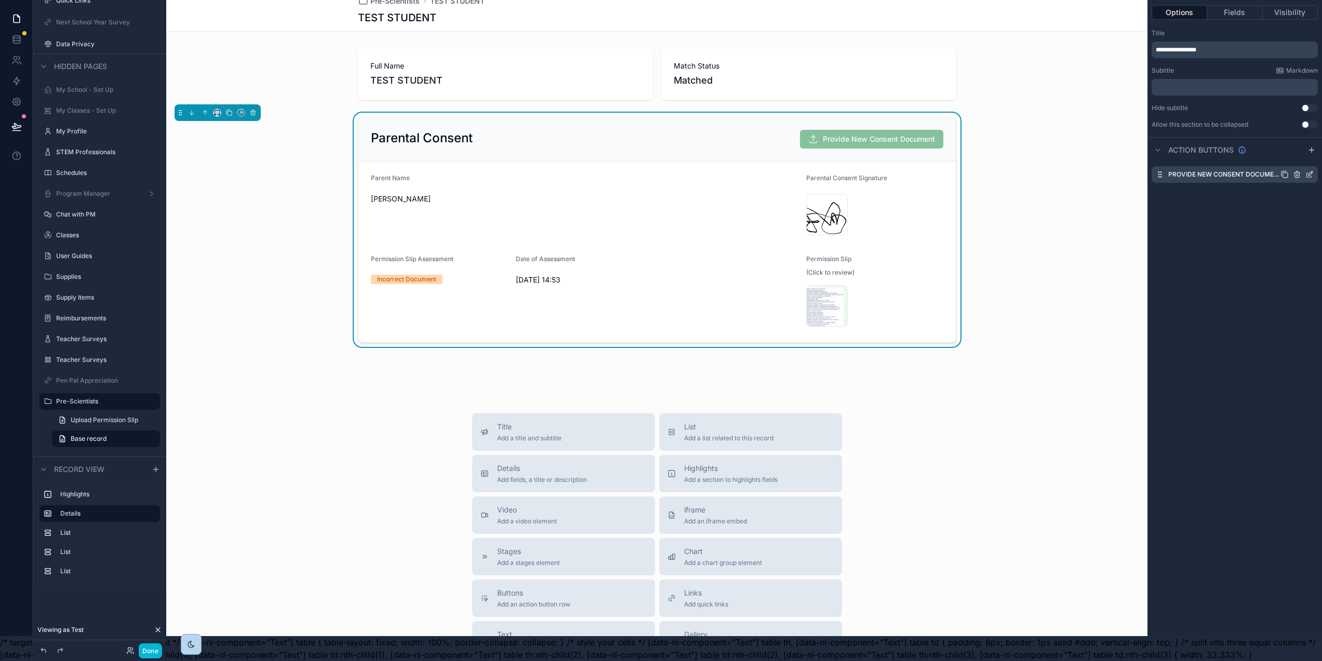
click at [1312, 173] on icon "scrollable content" at bounding box center [1309, 175] width 5 height 5
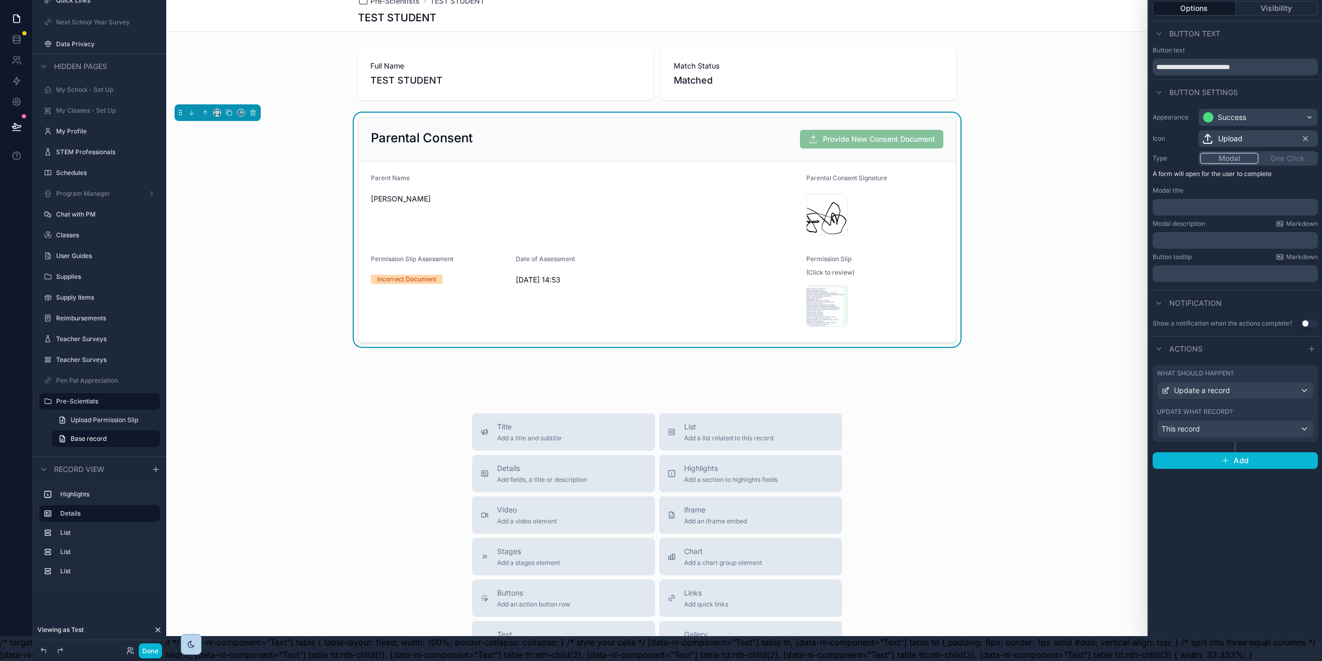
click at [1251, 408] on div "Update what record?" at bounding box center [1235, 412] width 157 height 8
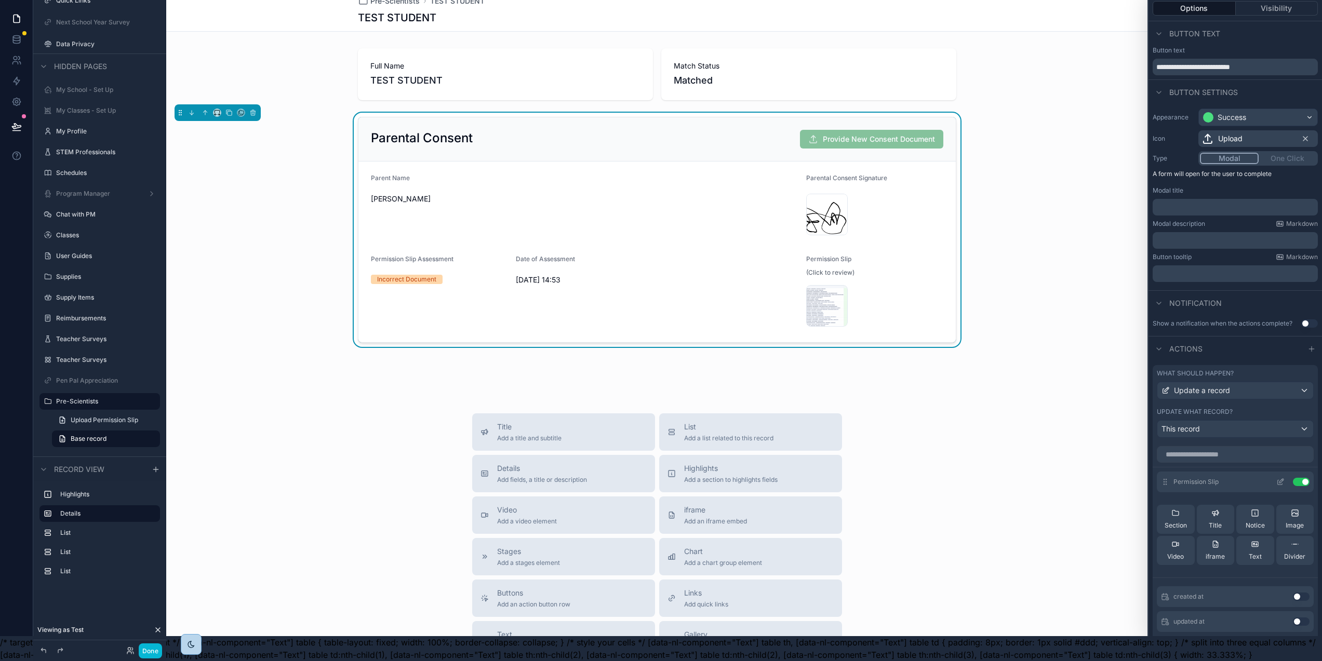
click at [1280, 479] on icon at bounding box center [1282, 481] width 4 height 4
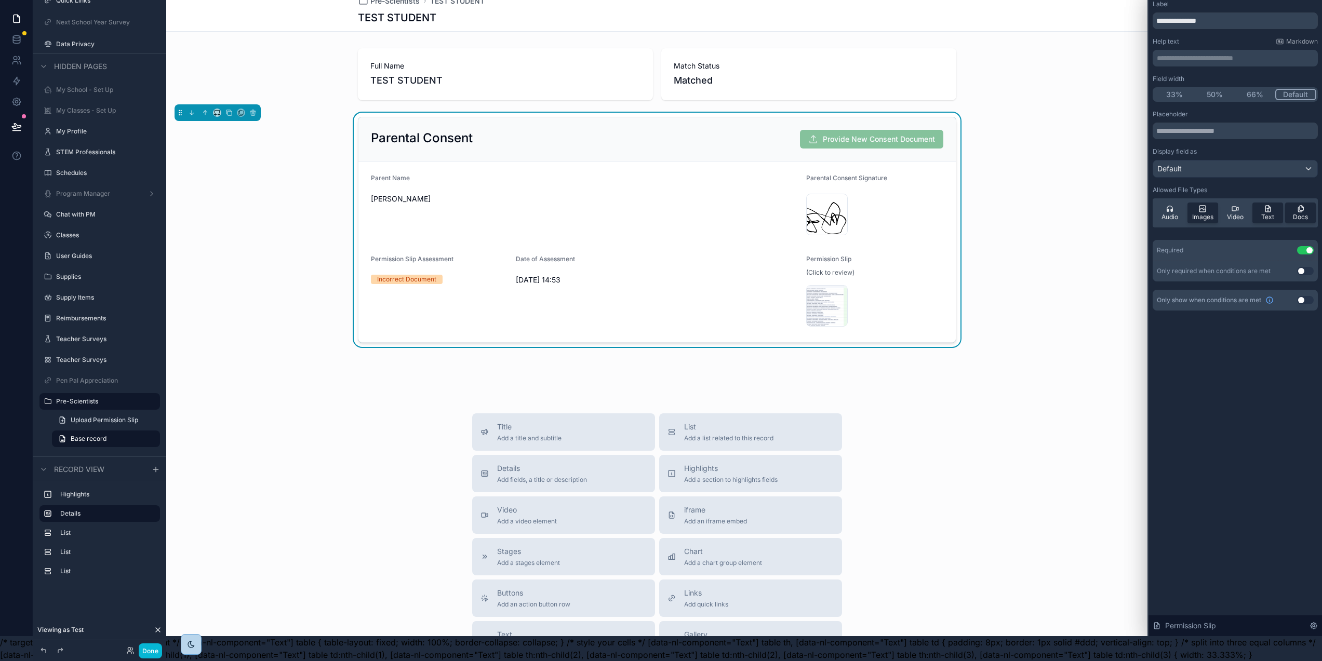
click at [1206, 53] on p "**********" at bounding box center [1236, 58] width 159 height 10
click at [1164, 12] on input "**********" at bounding box center [1235, 20] width 165 height 17
type input "**********"
click at [1252, 53] on p "**********" at bounding box center [1236, 58] width 159 height 10
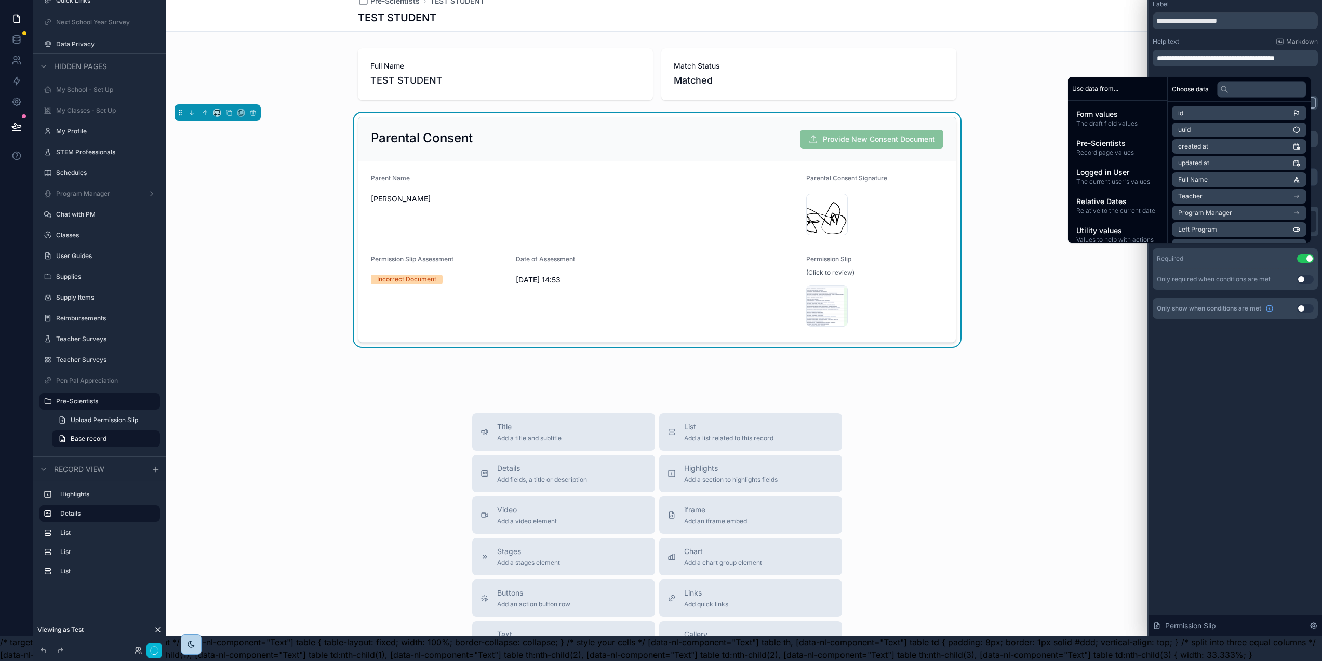
scroll to position [0, 0]
click at [1265, 395] on div "**********" at bounding box center [1236, 316] width 174 height 641
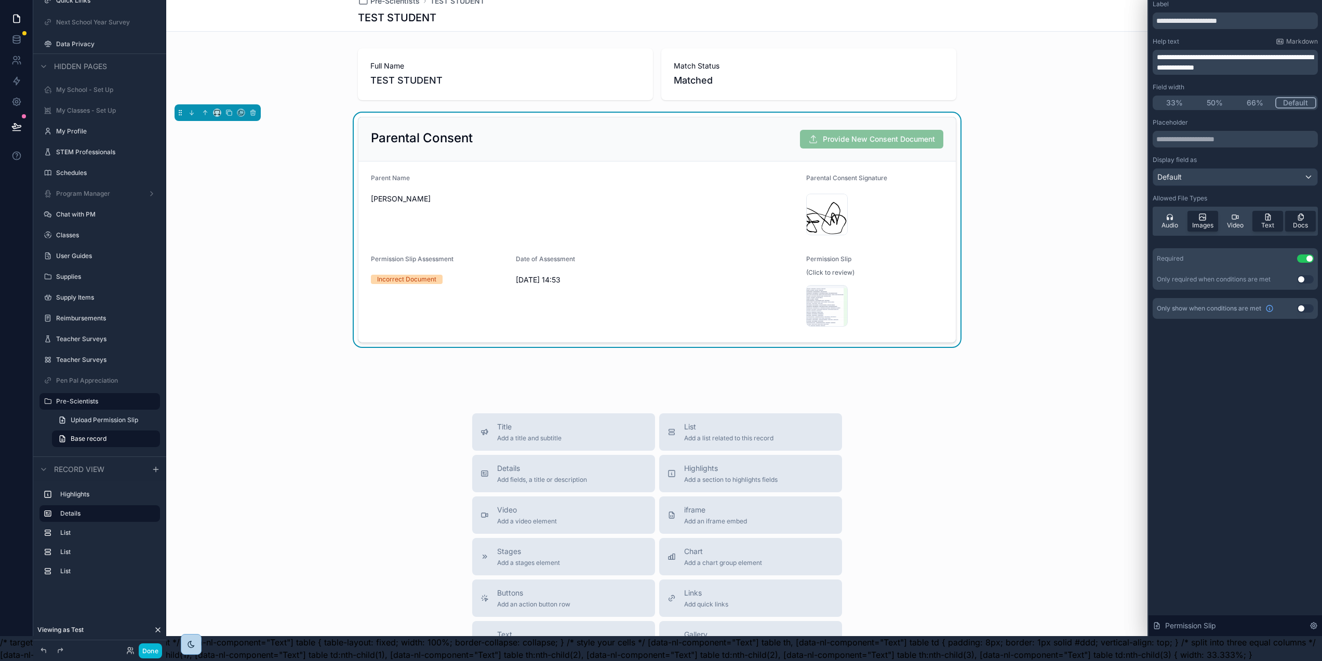
click at [1300, 54] on span "**********" at bounding box center [1235, 63] width 156 height 18
click at [1299, 54] on span "**********" at bounding box center [1235, 63] width 156 height 18
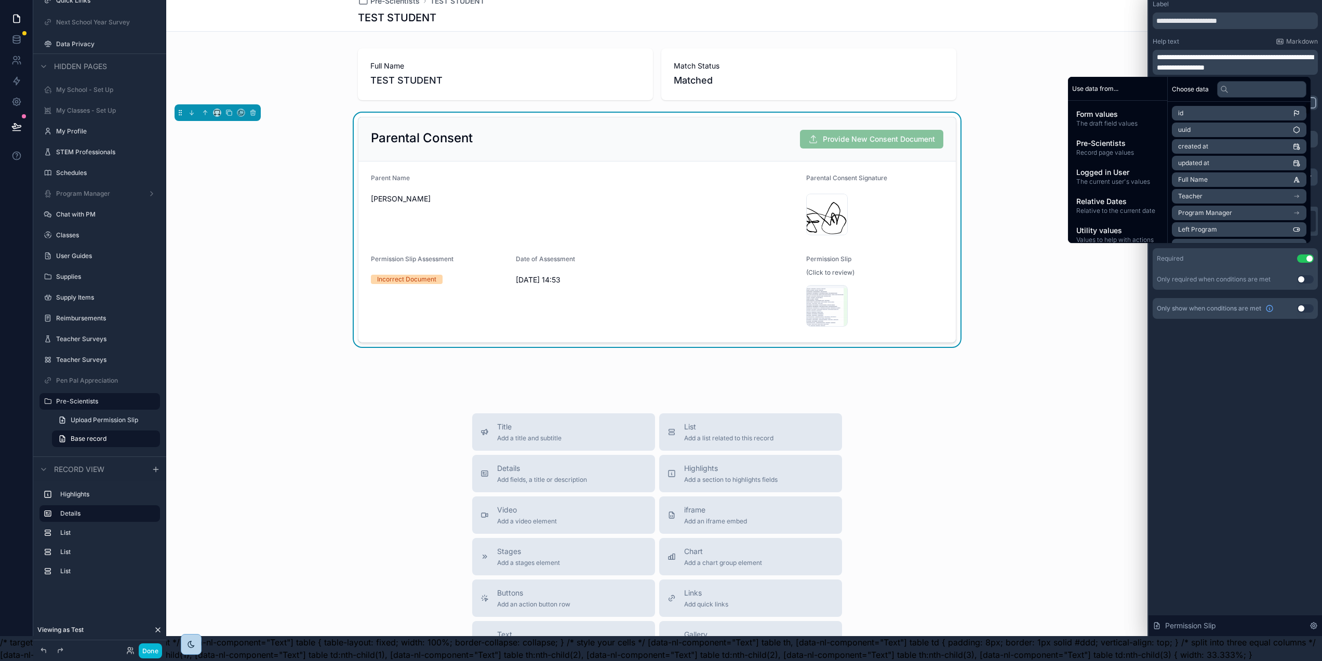
click at [1274, 363] on div "**********" at bounding box center [1236, 316] width 174 height 641
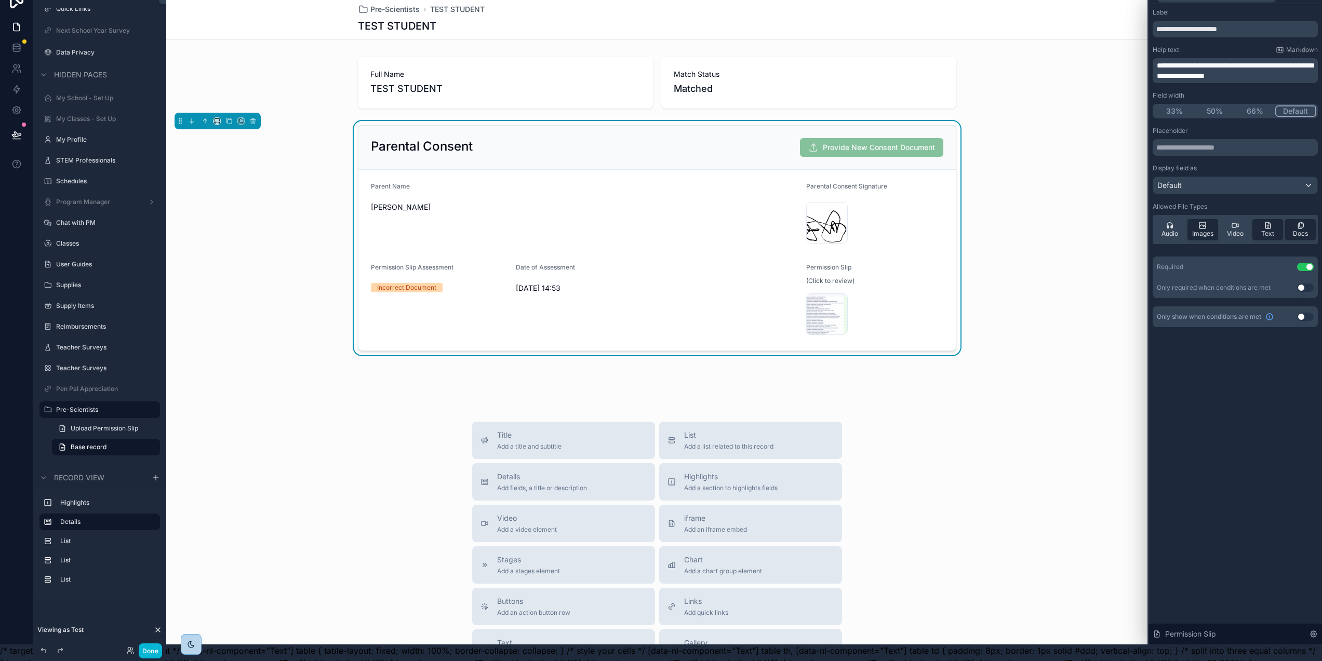
scroll to position [0, 2]
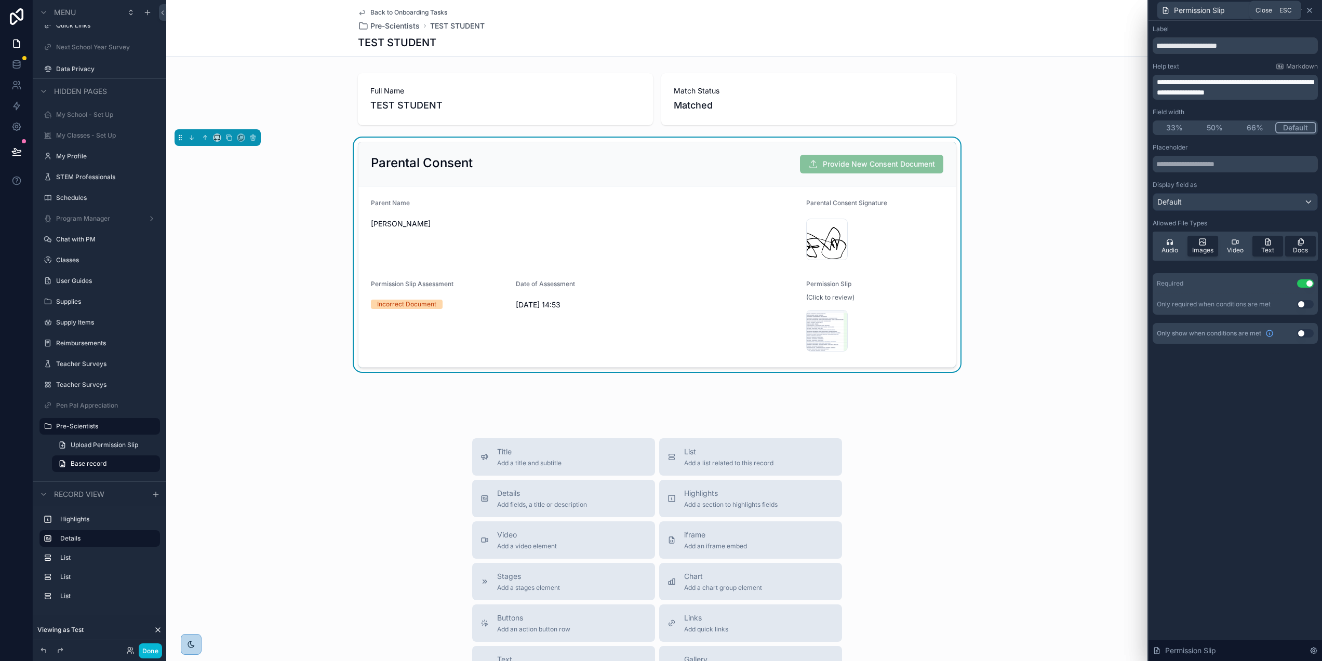
click at [1314, 11] on icon at bounding box center [1310, 10] width 8 height 8
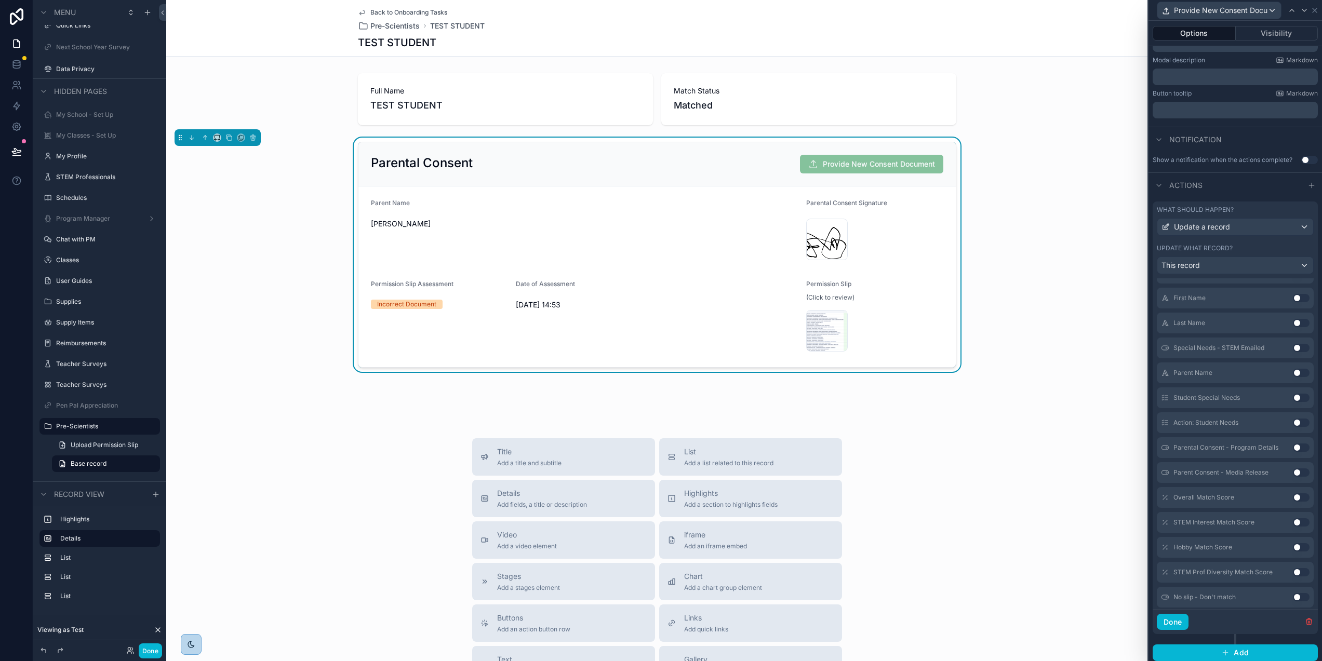
scroll to position [494, 0]
click at [1237, 654] on span "Add" at bounding box center [1241, 652] width 15 height 9
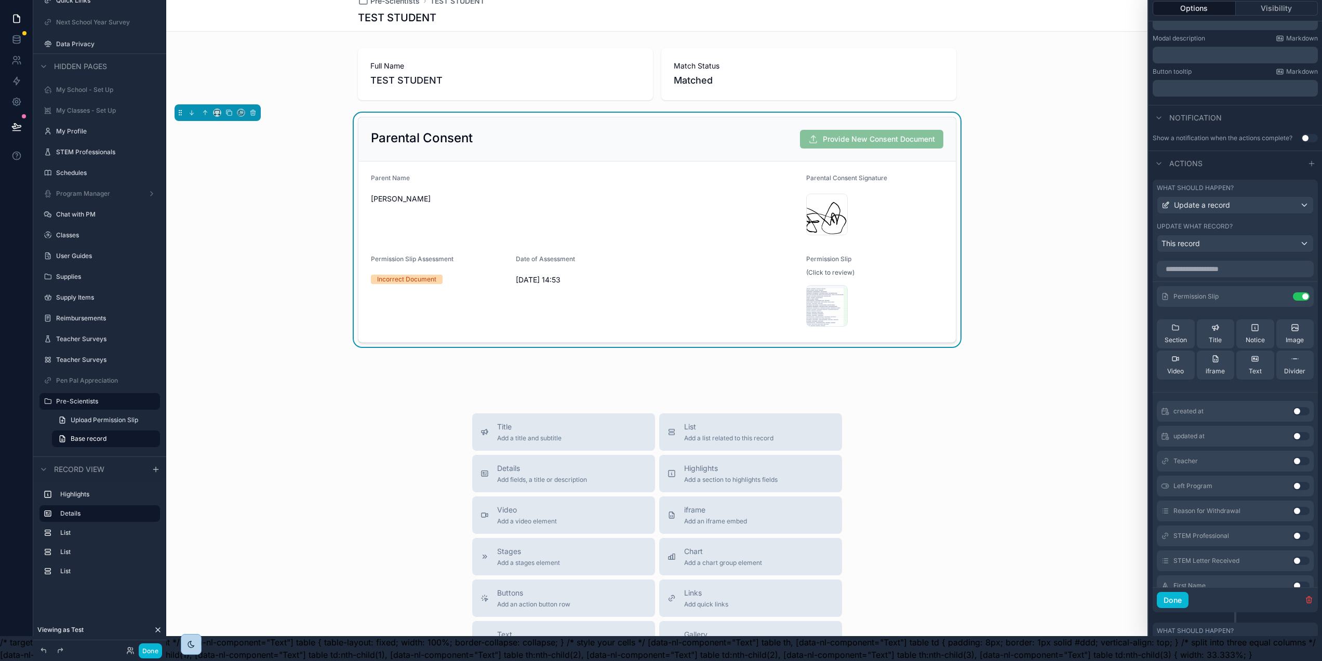
scroll to position [237, 0]
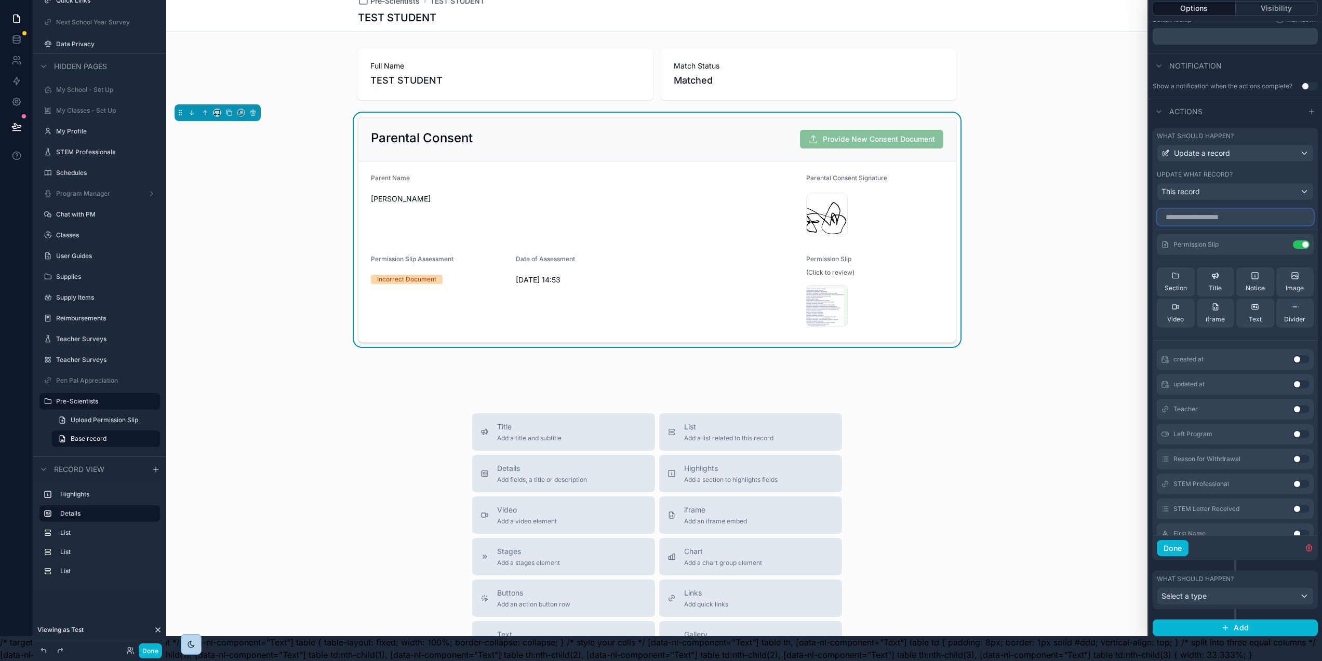
click at [1233, 209] on input "text" at bounding box center [1235, 217] width 157 height 17
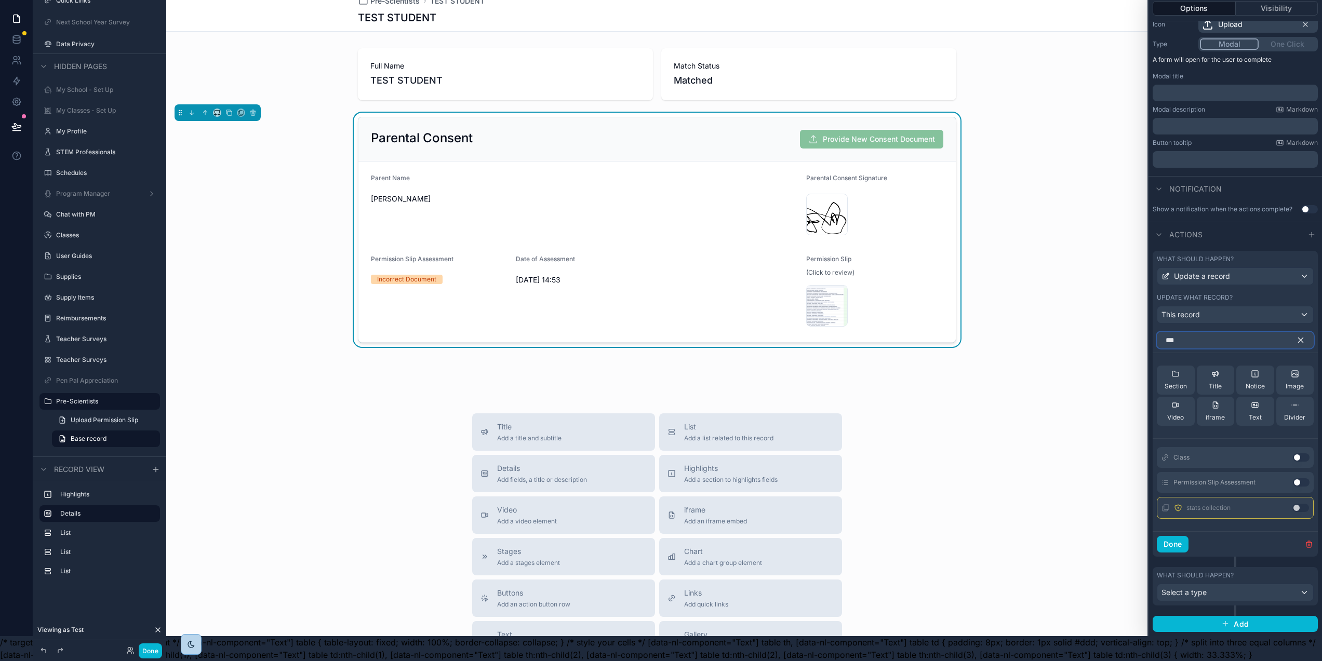
scroll to position [107, 0]
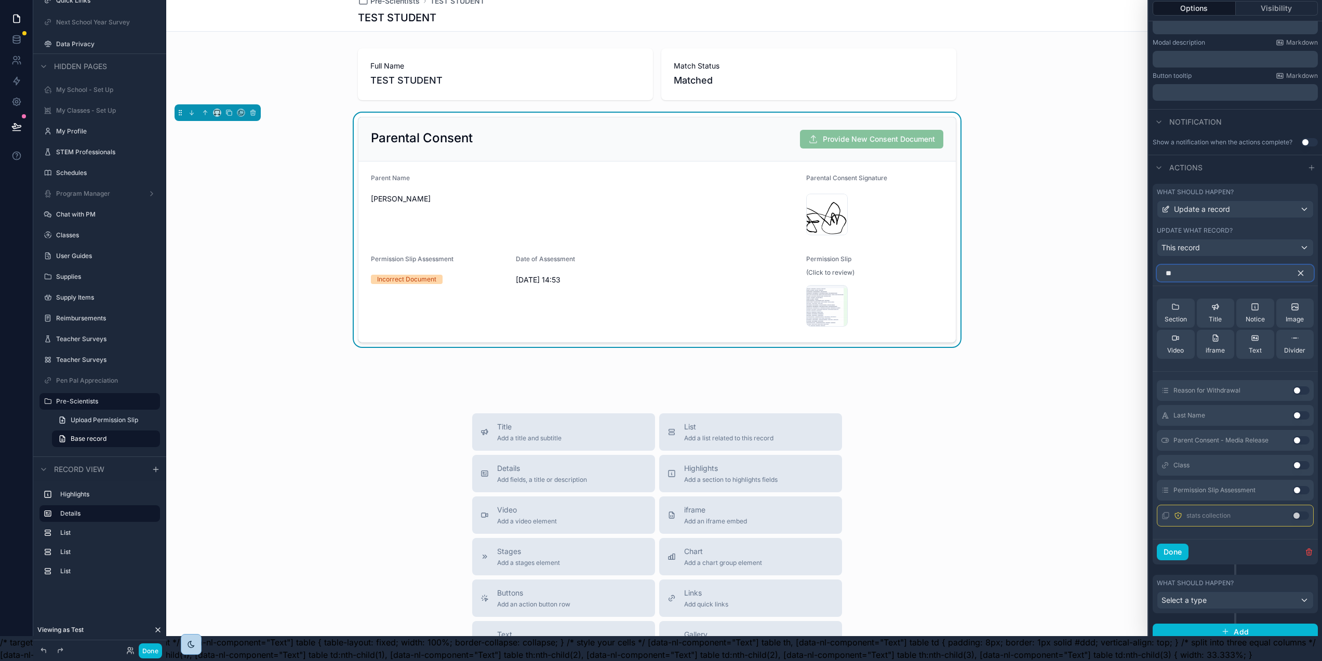
type input "*"
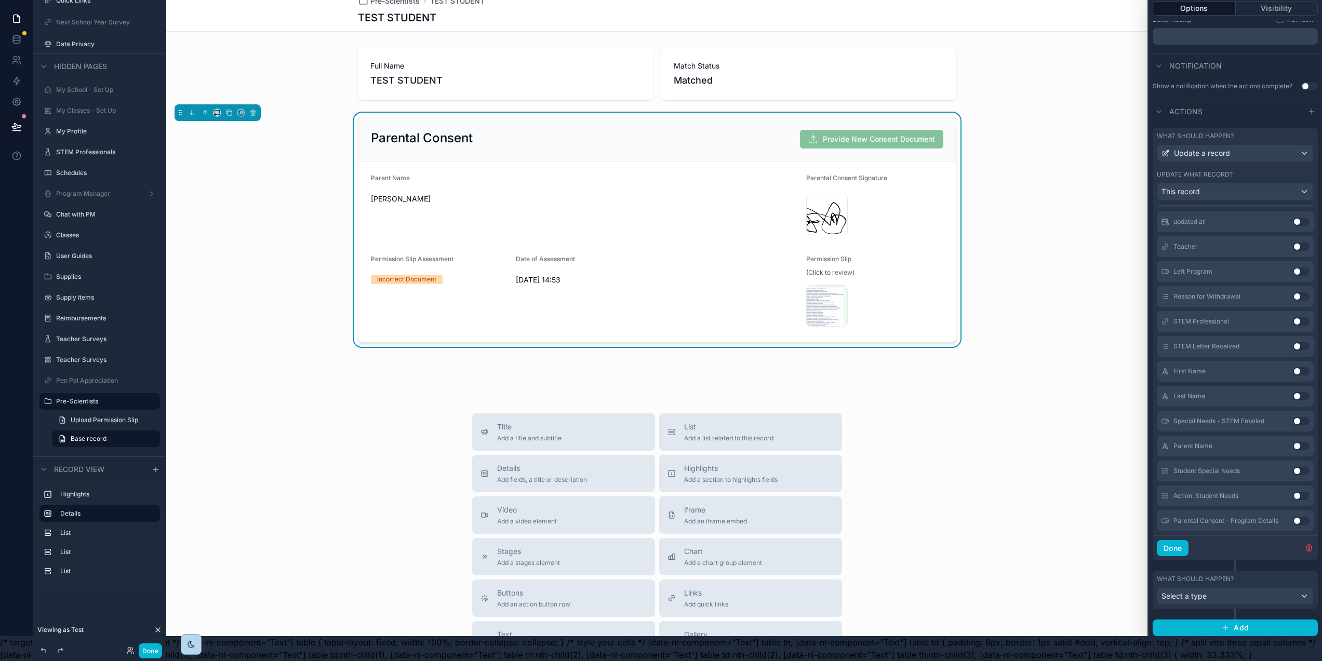
scroll to position [223, 0]
click at [1257, 593] on div "Select a type" at bounding box center [1236, 596] width 156 height 17
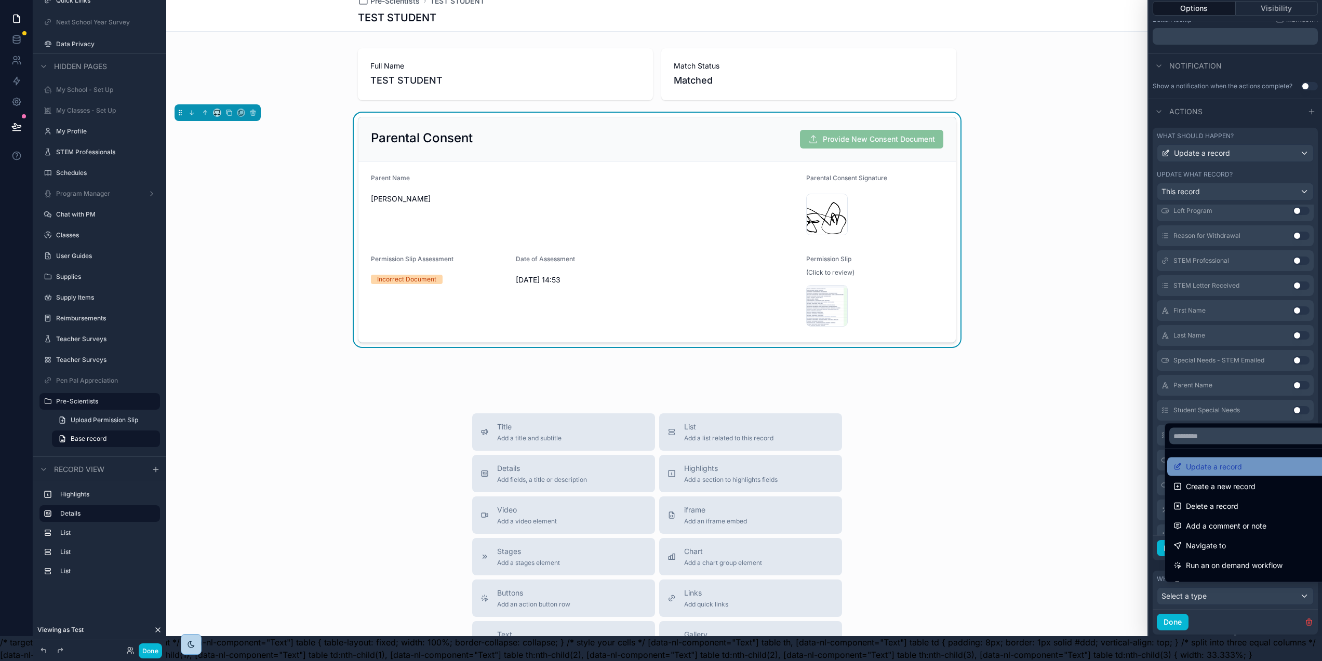
click at [1255, 472] on div "Update a record" at bounding box center [1251, 467] width 155 height 12
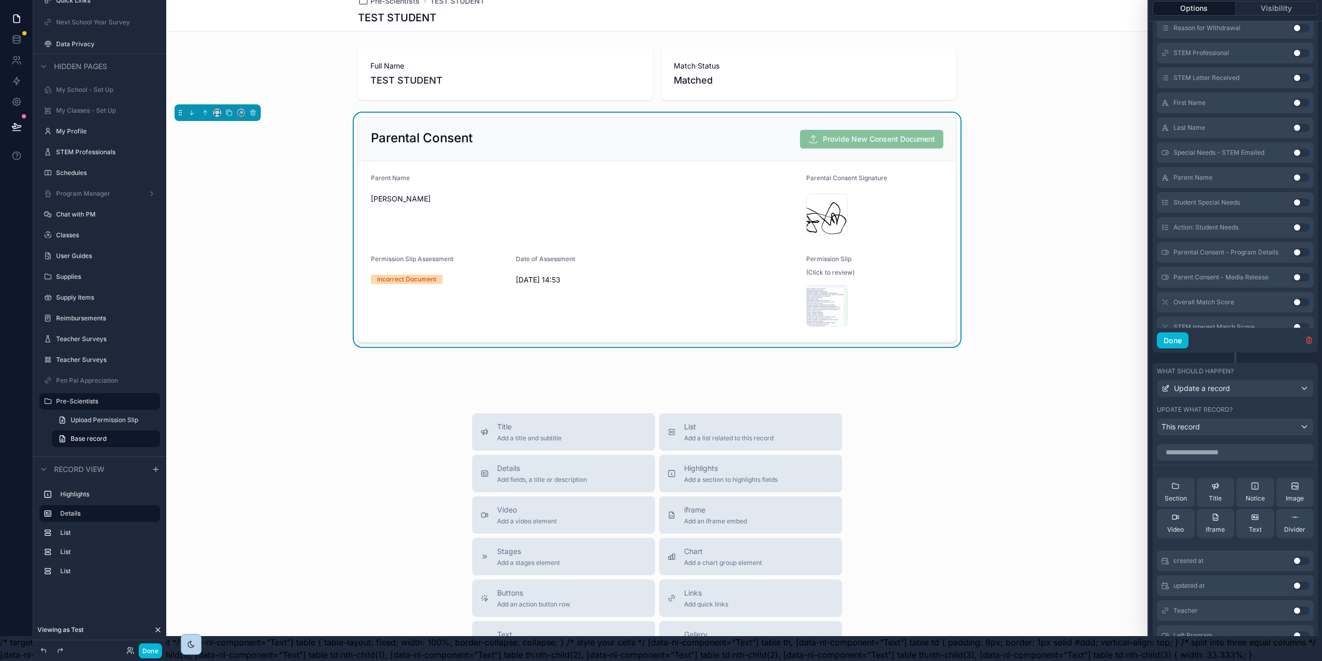
scroll to position [571, 0]
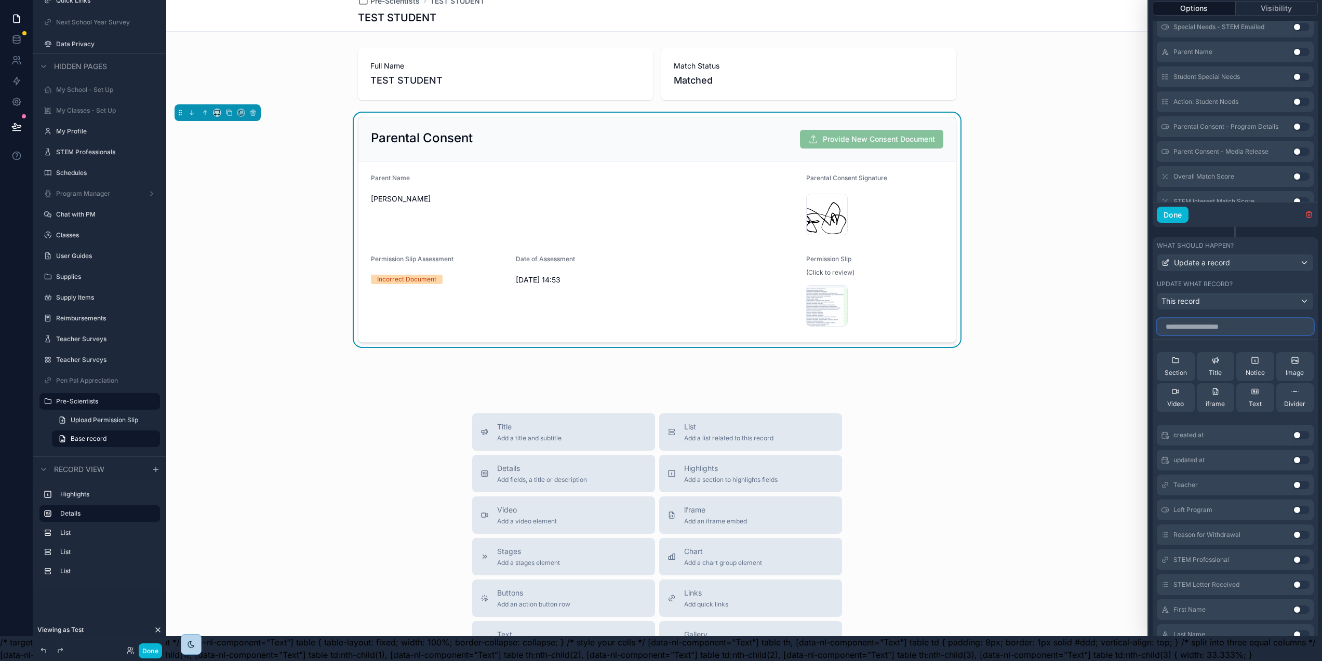
click at [1239, 327] on input "text" at bounding box center [1235, 327] width 157 height 17
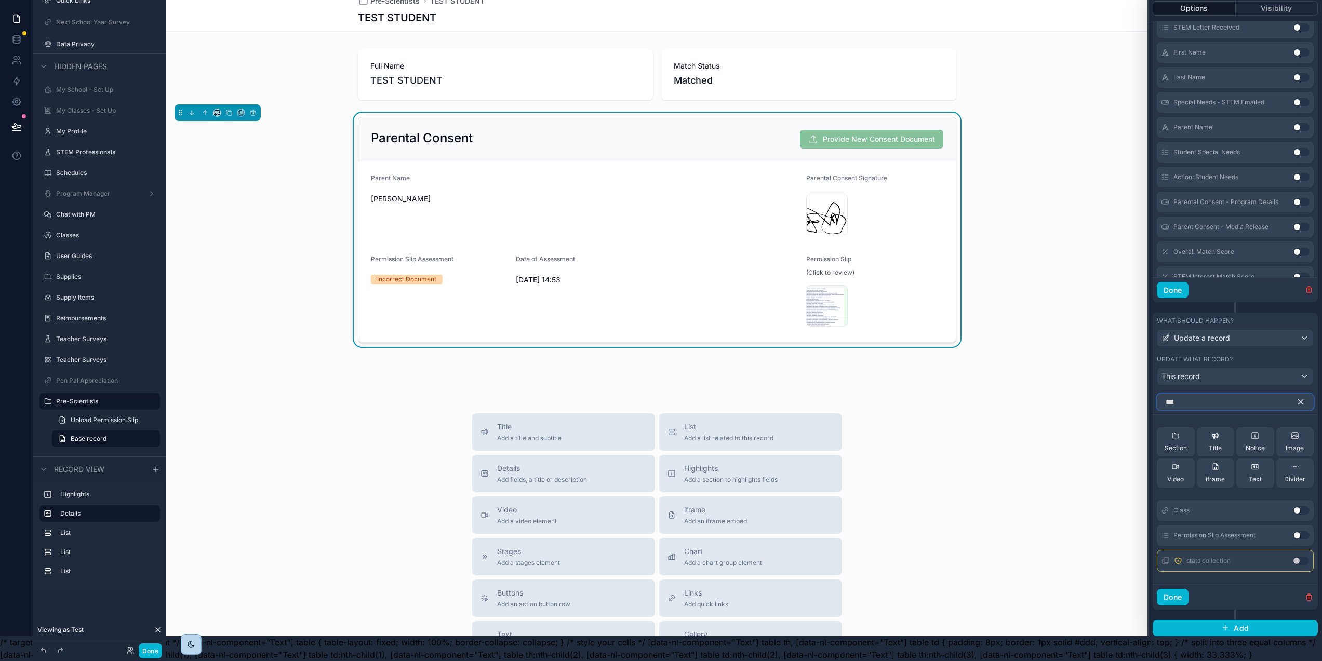
type input "***"
click at [1302, 532] on button "Use setting" at bounding box center [1301, 536] width 17 height 8
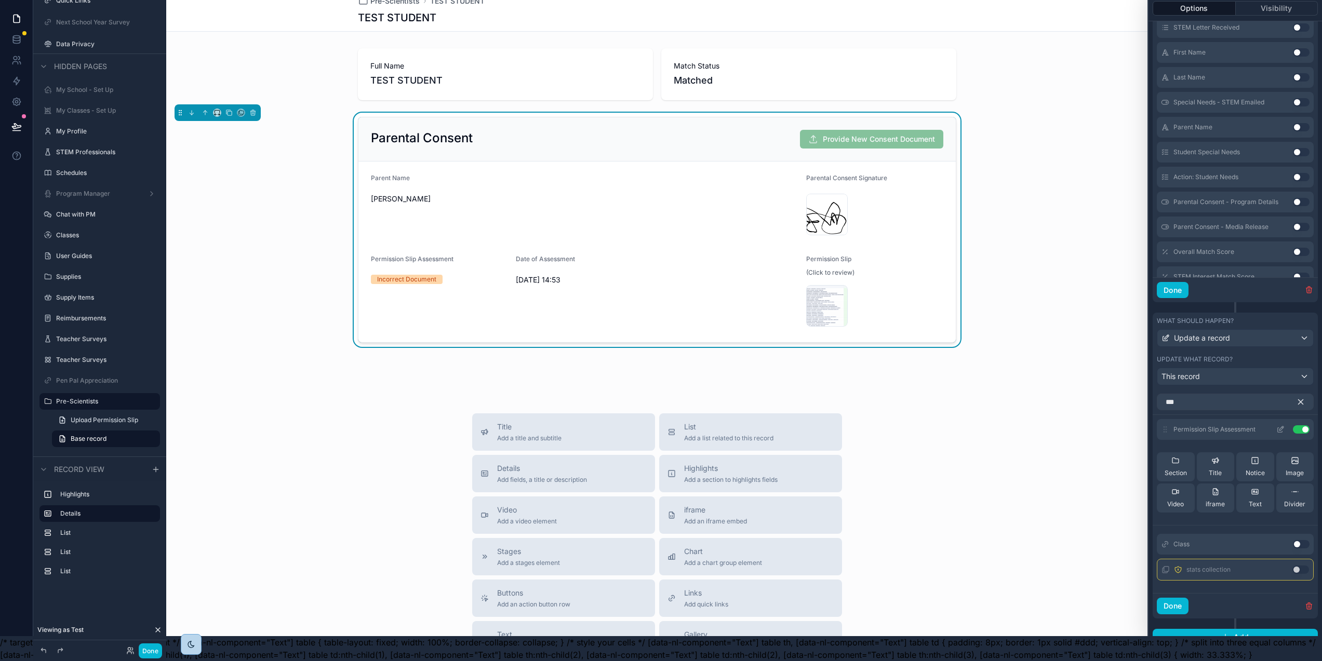
click at [1279, 426] on icon at bounding box center [1281, 430] width 8 height 8
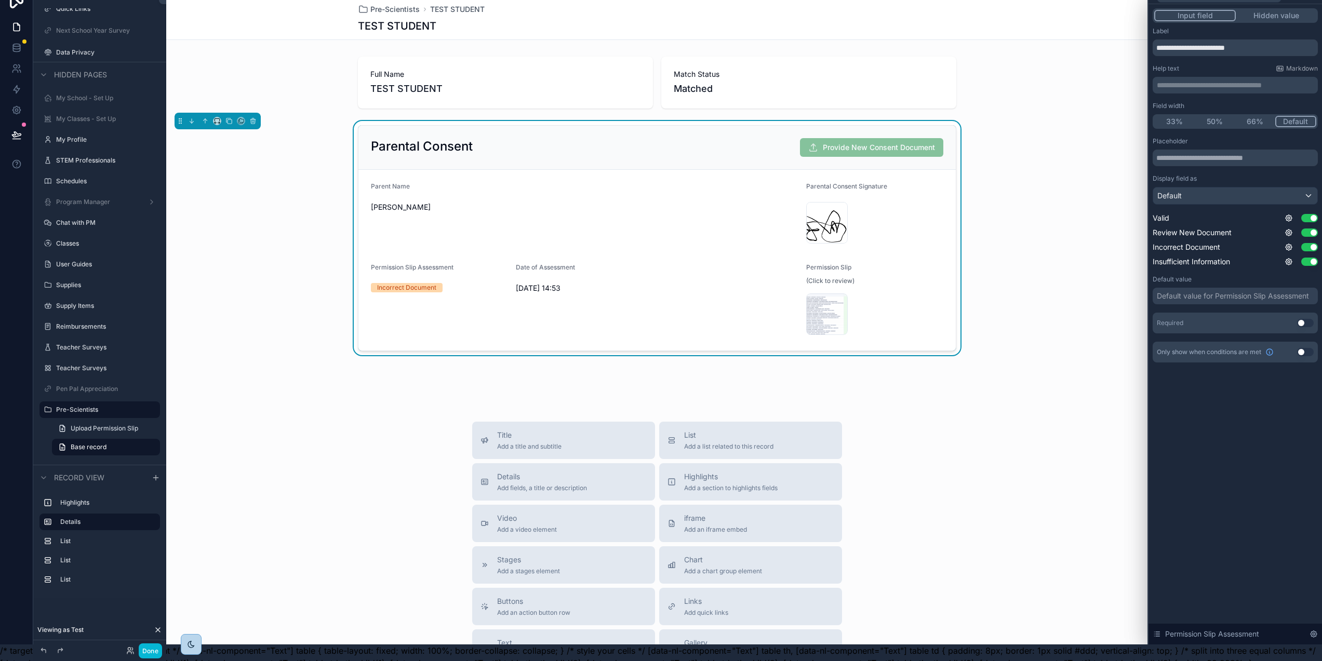
scroll to position [0, 2]
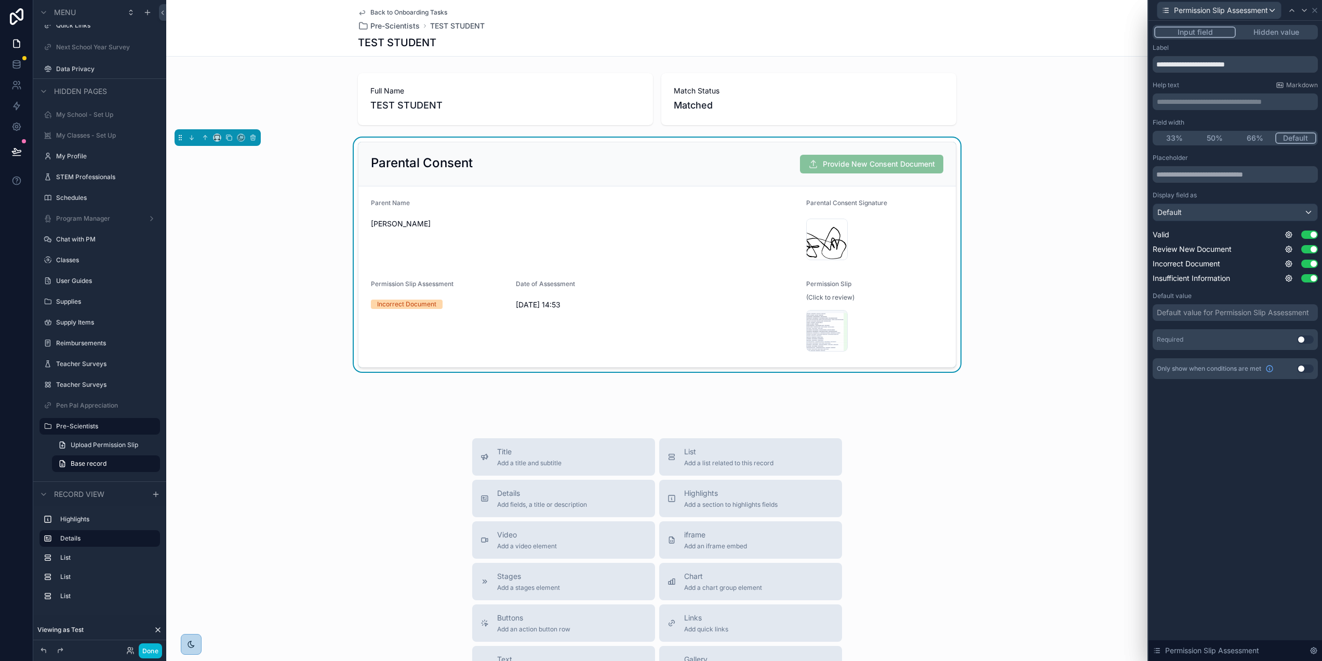
click at [1284, 32] on div "**********" at bounding box center [1235, 202] width 165 height 354
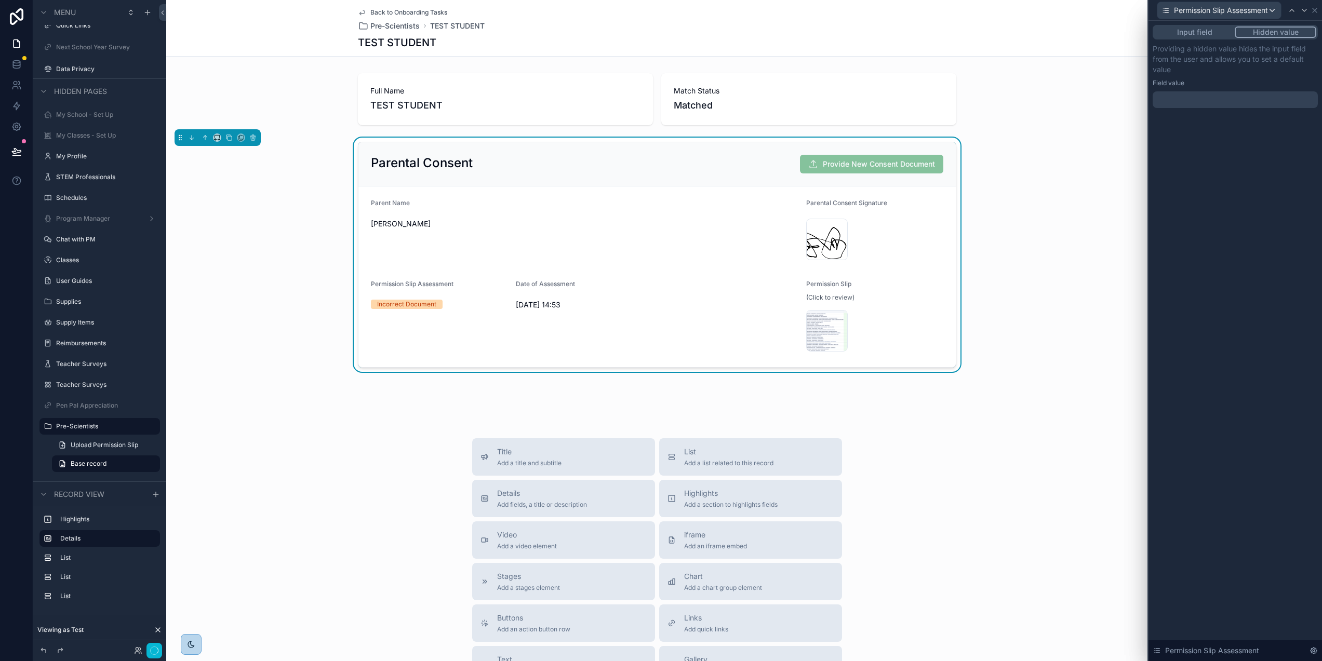
scroll to position [33, 2]
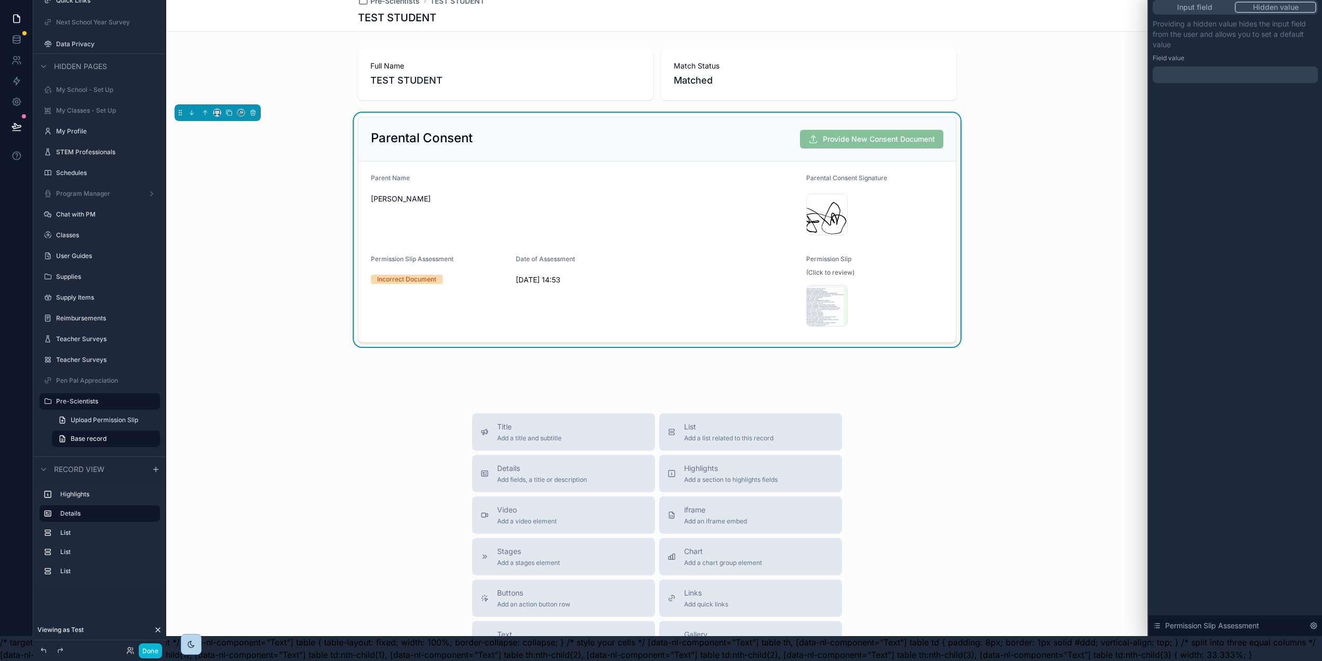
click at [1231, 69] on div at bounding box center [1235, 75] width 165 height 17
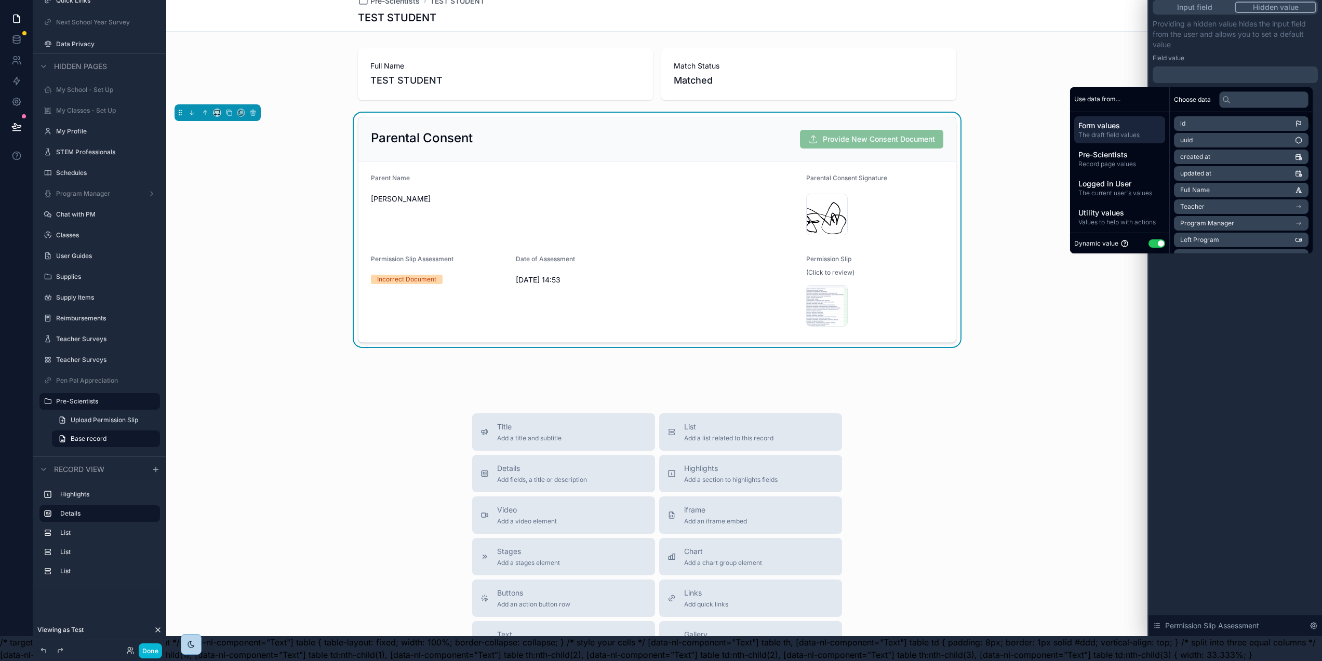
click at [1158, 240] on button "Use setting" at bounding box center [1157, 244] width 17 height 8
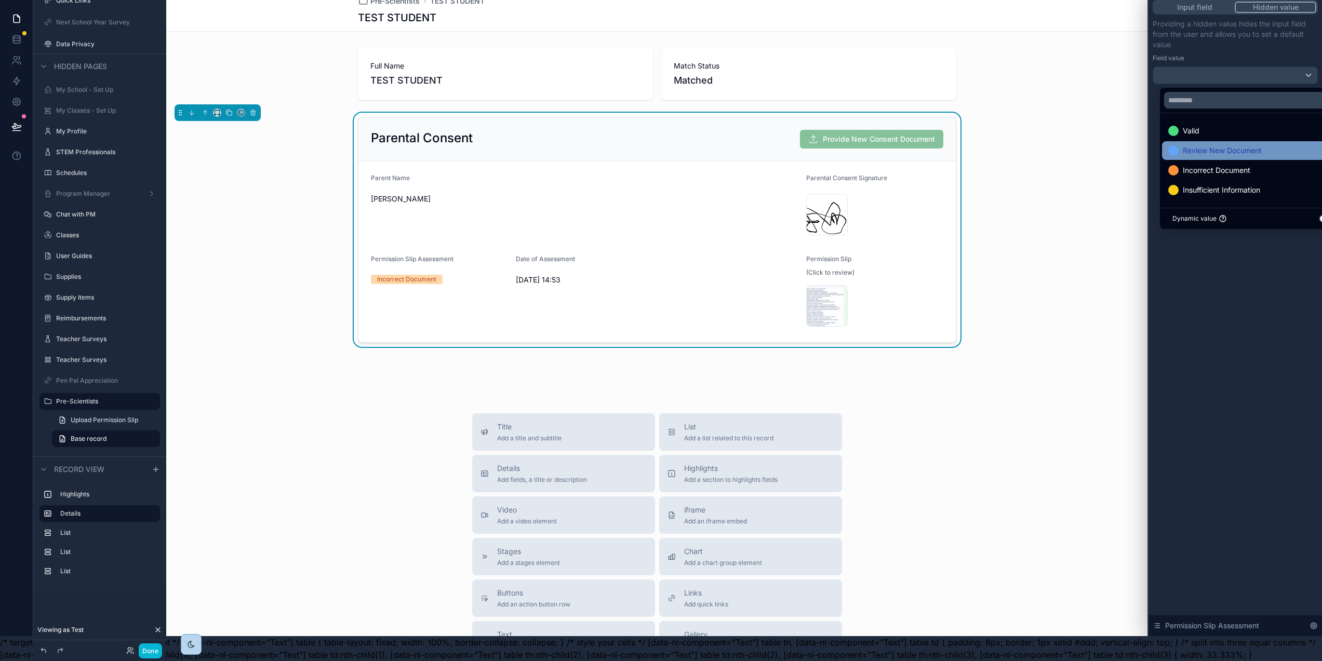
click at [1224, 144] on span "Review New Document" at bounding box center [1222, 150] width 79 height 12
click at [1245, 306] on div "Input field Hidden value Providing a hidden value hides the input field from th…" at bounding box center [1236, 316] width 174 height 641
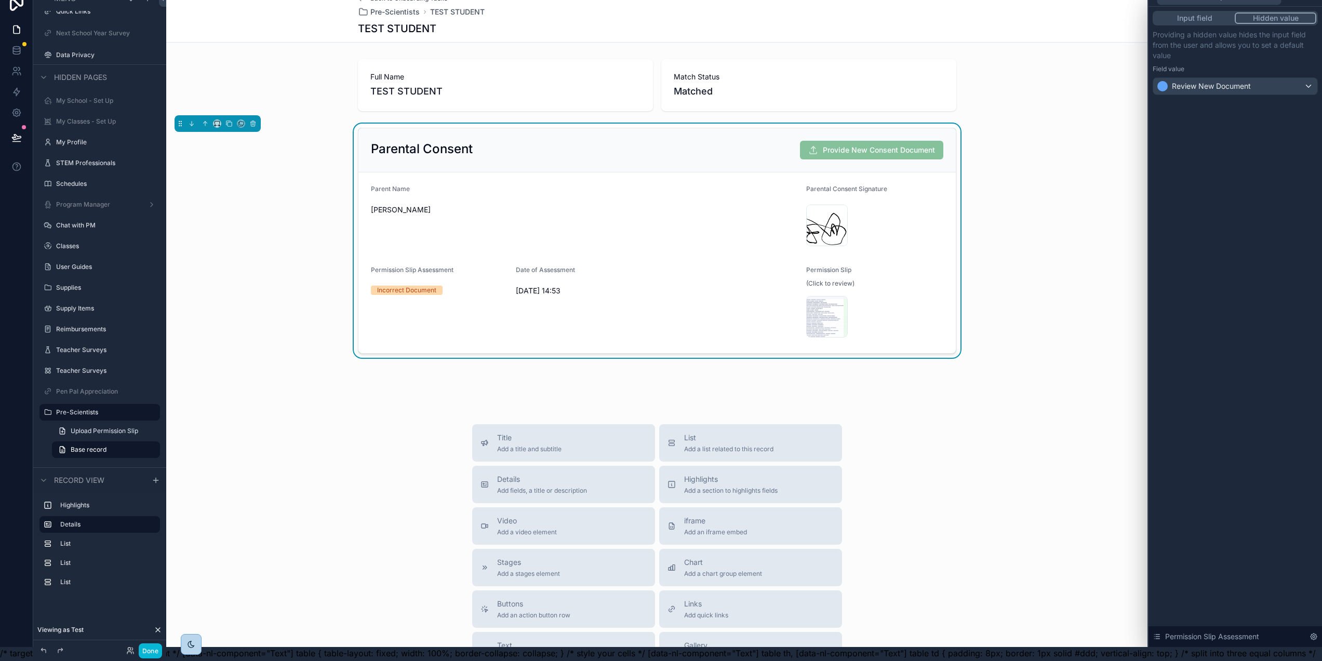
scroll to position [0, 2]
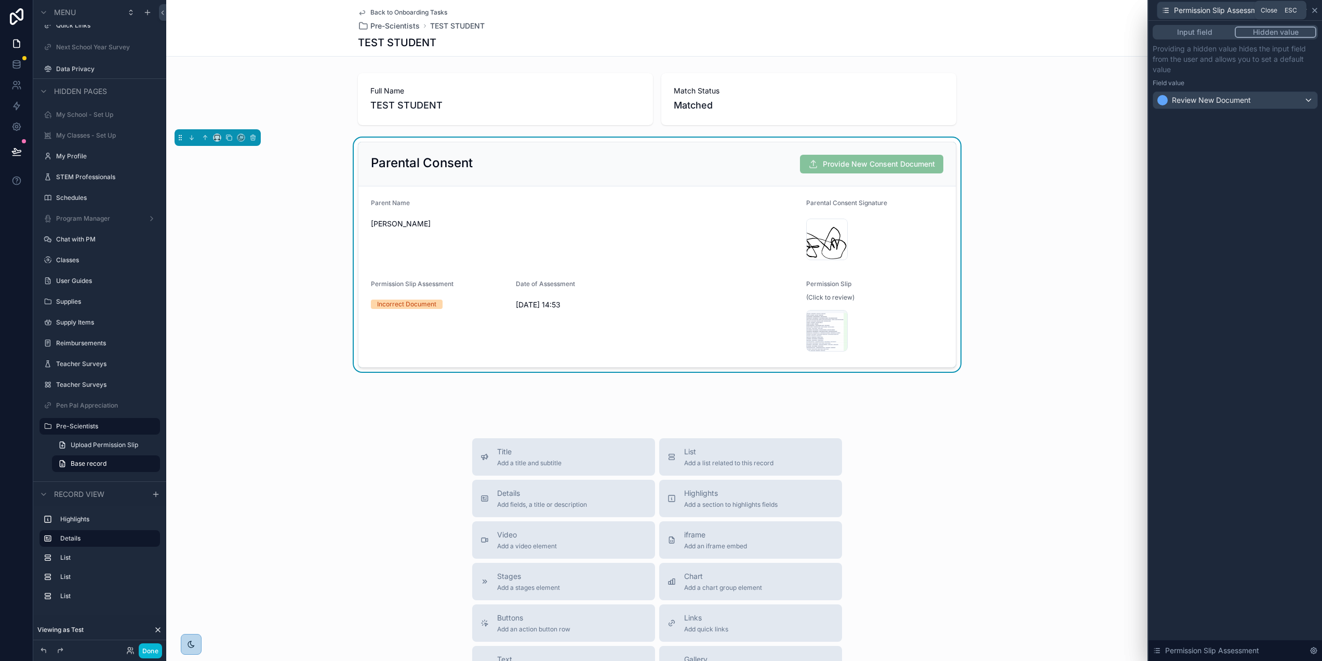
click at [1319, 10] on icon at bounding box center [1315, 10] width 8 height 8
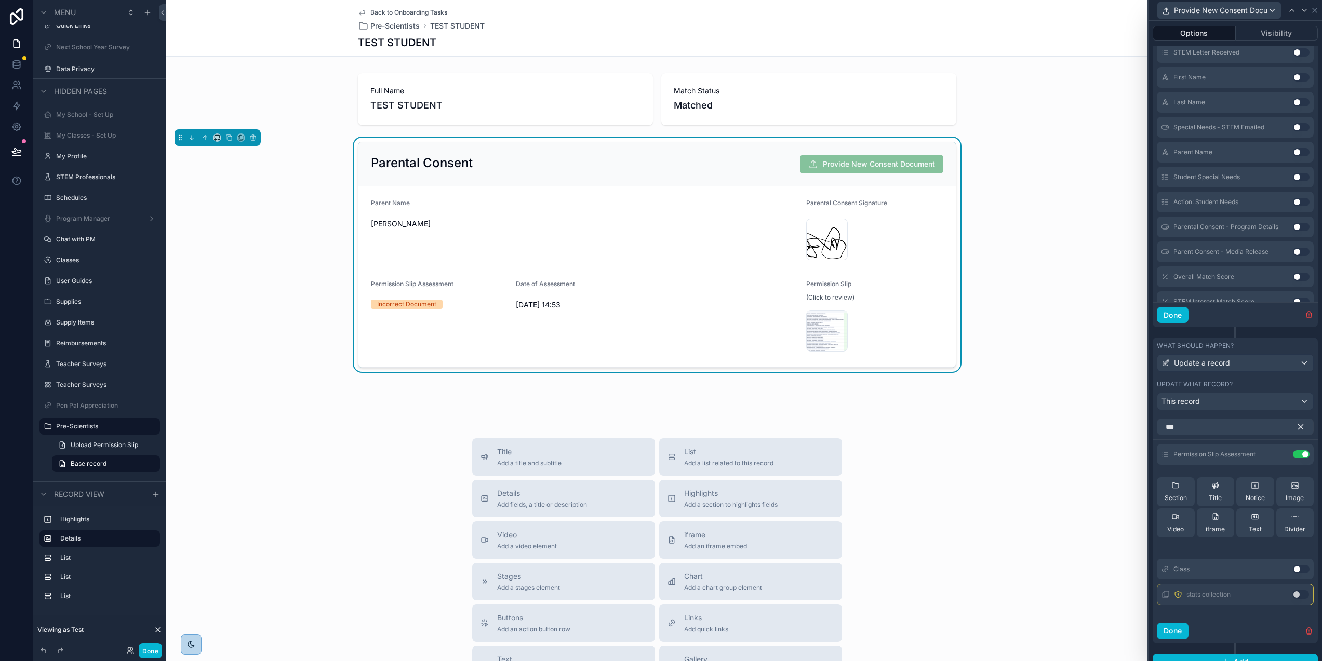
click at [1300, 427] on icon "button" at bounding box center [1300, 426] width 9 height 9
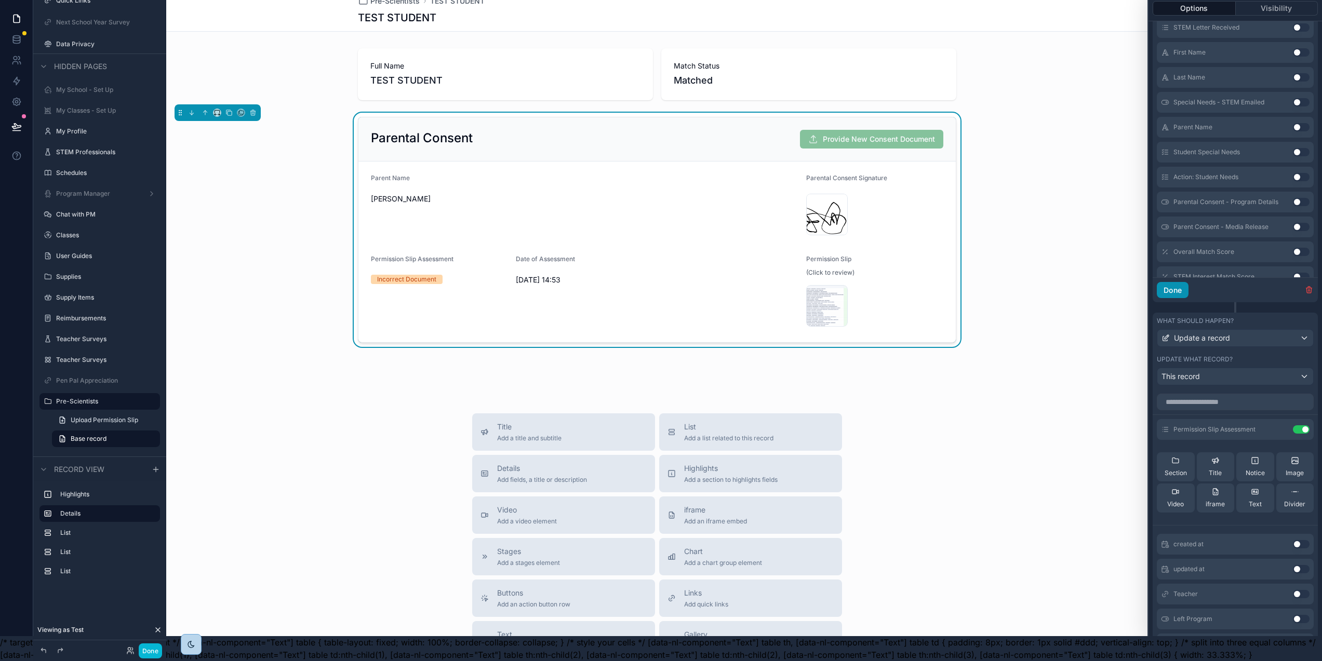
click at [1186, 286] on button "Done" at bounding box center [1173, 290] width 32 height 17
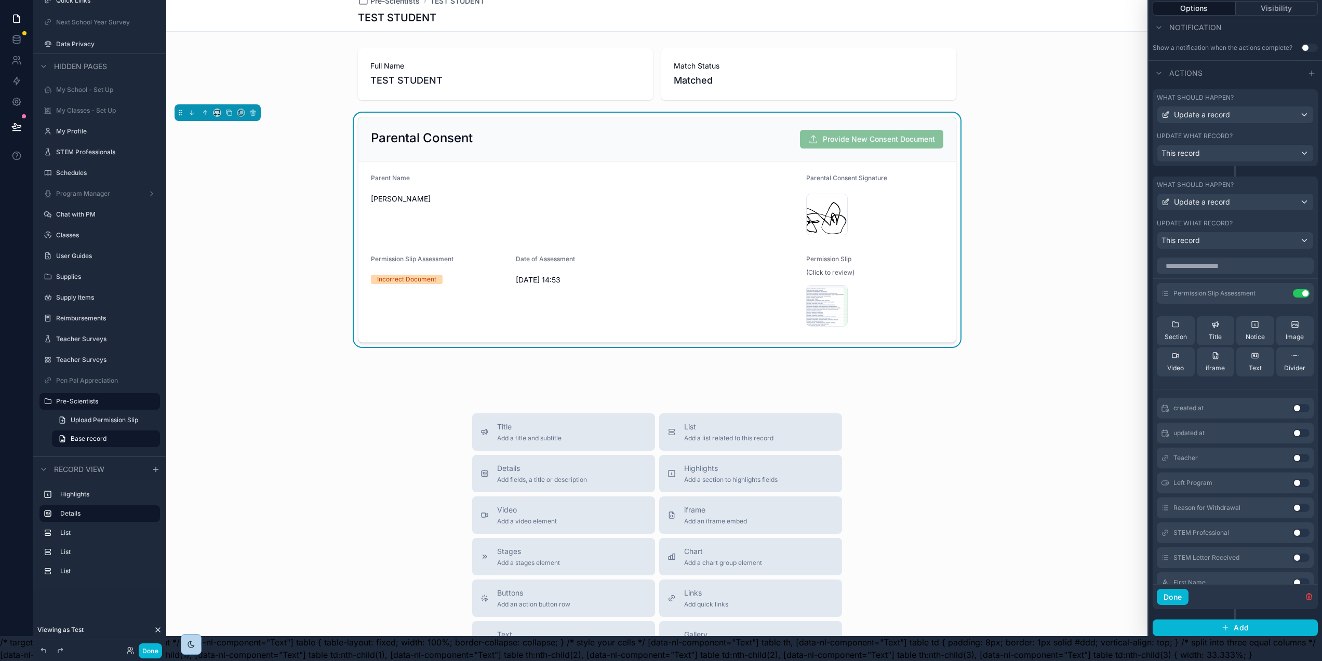
scroll to position [223, 0]
click at [1186, 593] on button "Done" at bounding box center [1173, 597] width 32 height 17
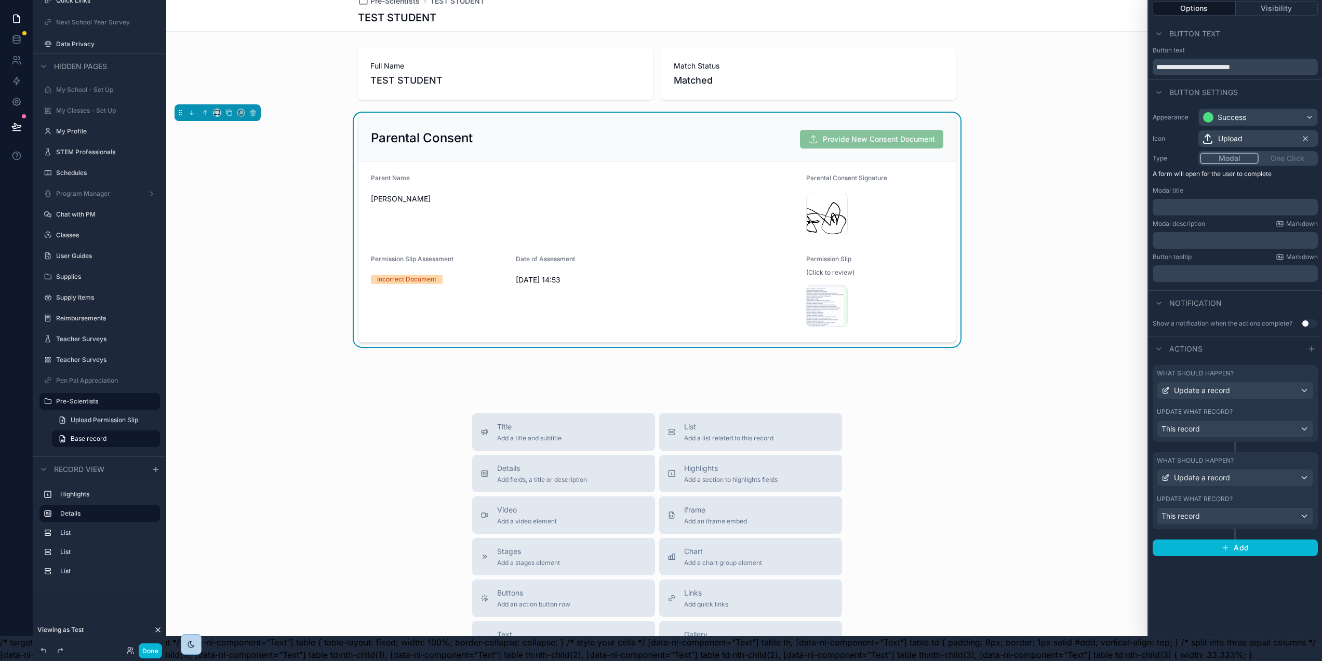
click at [1190, 202] on p "﻿" at bounding box center [1236, 207] width 159 height 10
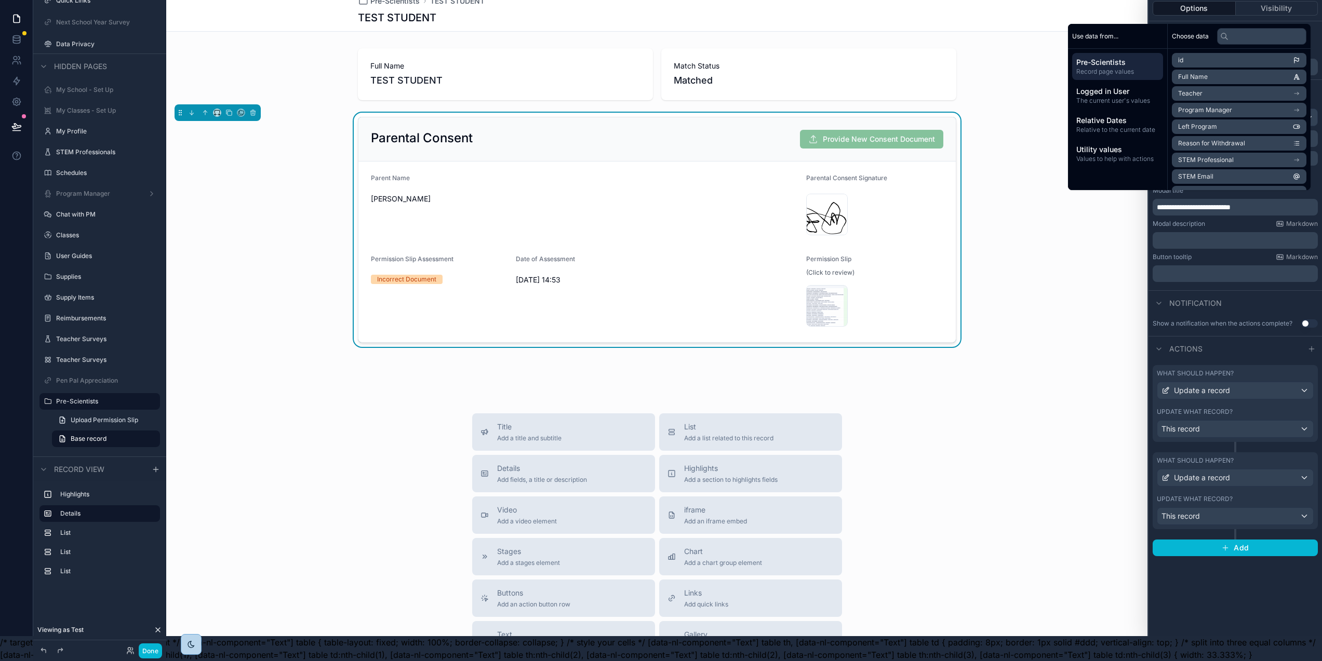
click at [1201, 269] on p "﻿" at bounding box center [1236, 274] width 159 height 10
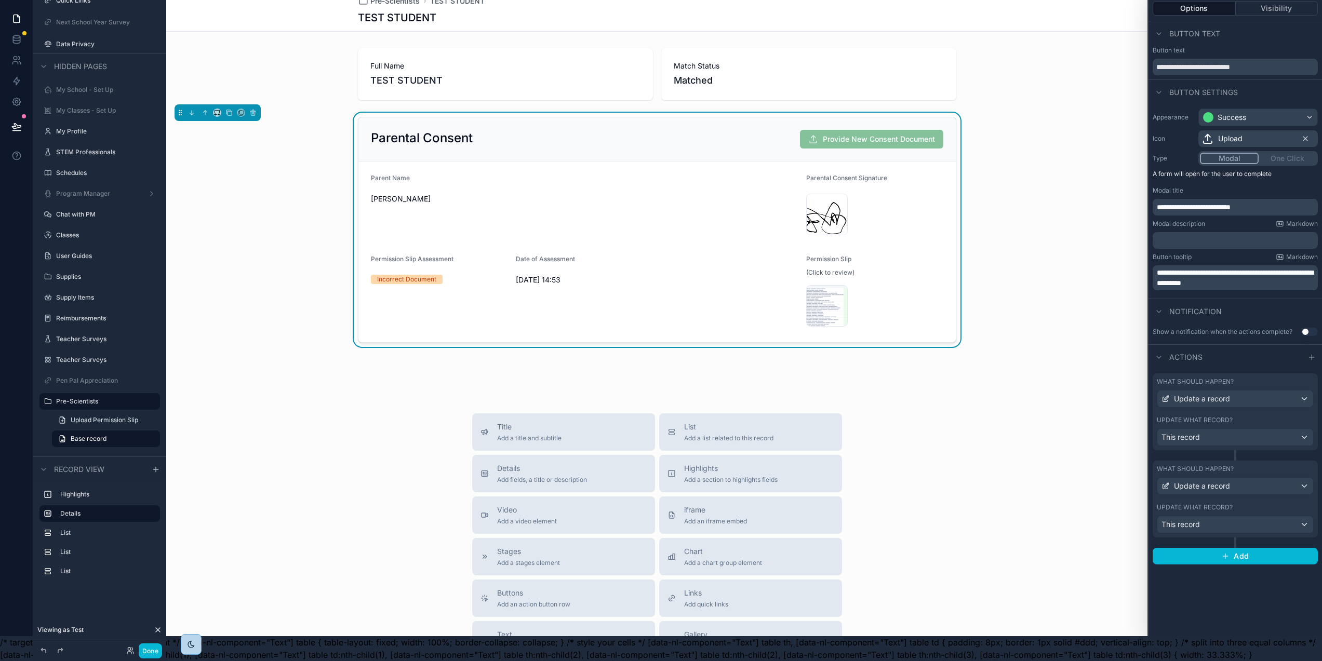
click at [1188, 273] on span "**********" at bounding box center [1235, 278] width 156 height 18
drag, startPoint x: 1011, startPoint y: 275, endPoint x: 948, endPoint y: 220, distance: 83.6
click at [1011, 275] on div "Parental Consent Provide New Consent Document Parent Name [PERSON_NAME] Consent…" at bounding box center [657, 230] width 982 height 234
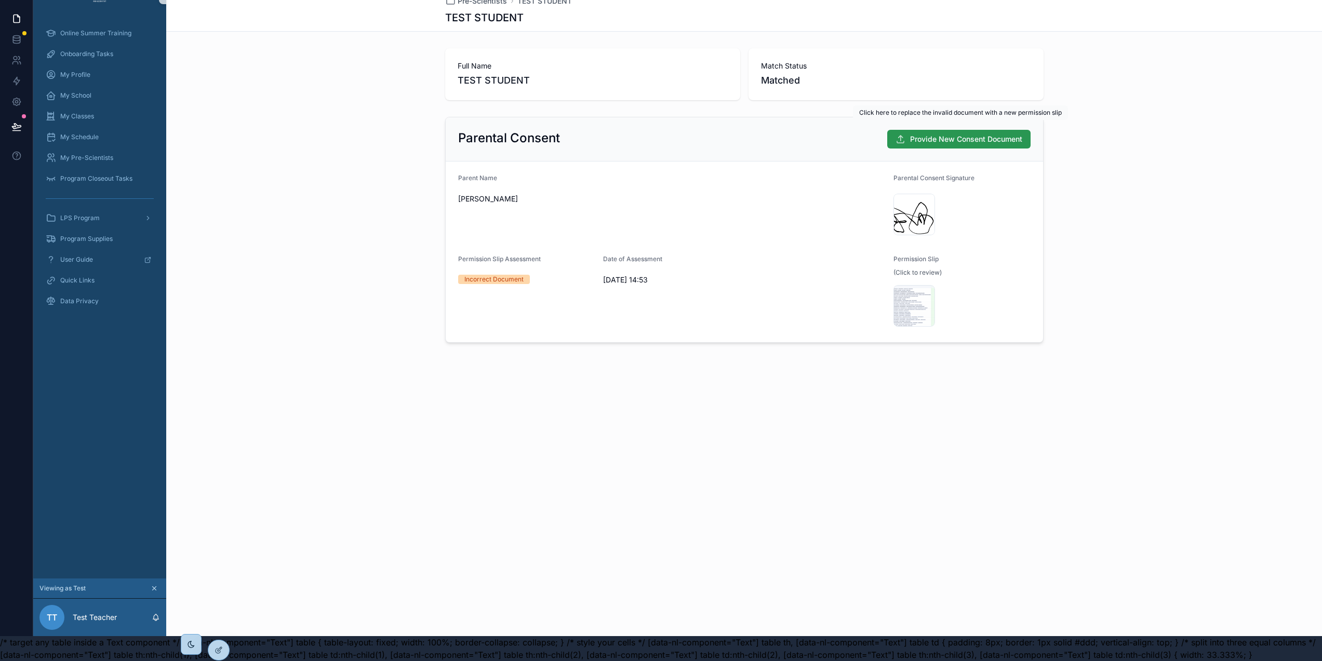
click at [967, 134] on span "Provide New Consent Document" at bounding box center [966, 139] width 112 height 10
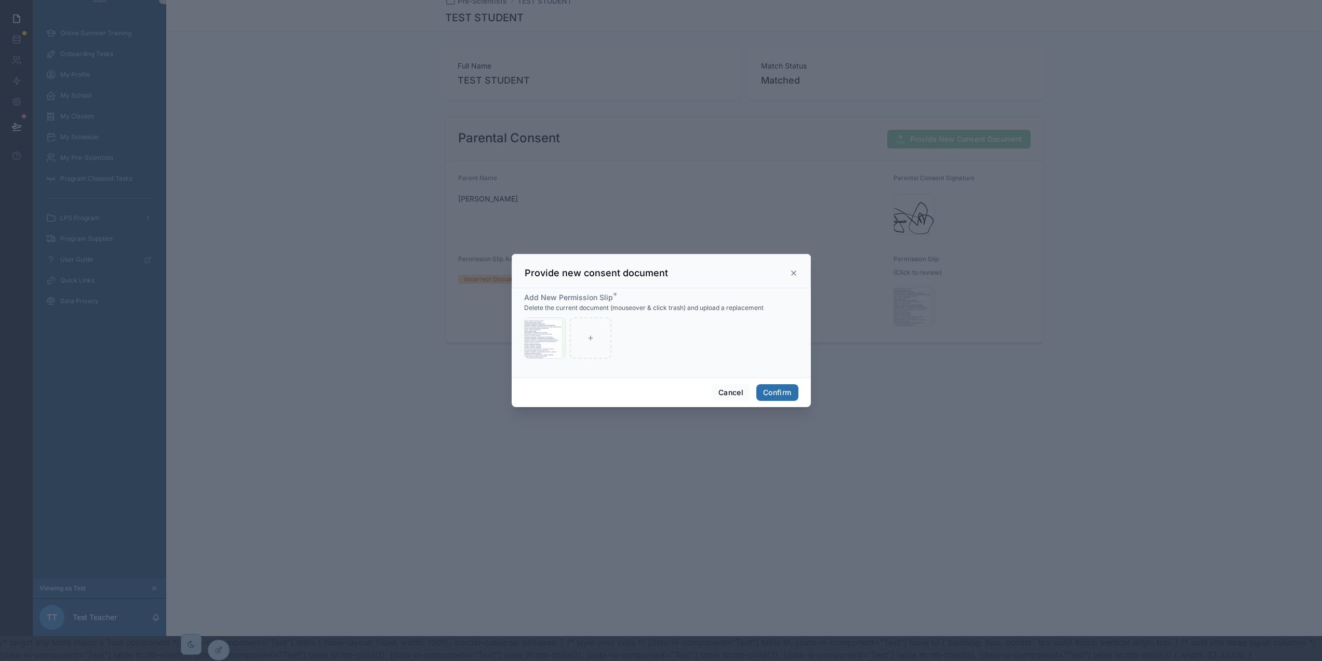
click at [791, 276] on icon at bounding box center [794, 273] width 8 height 8
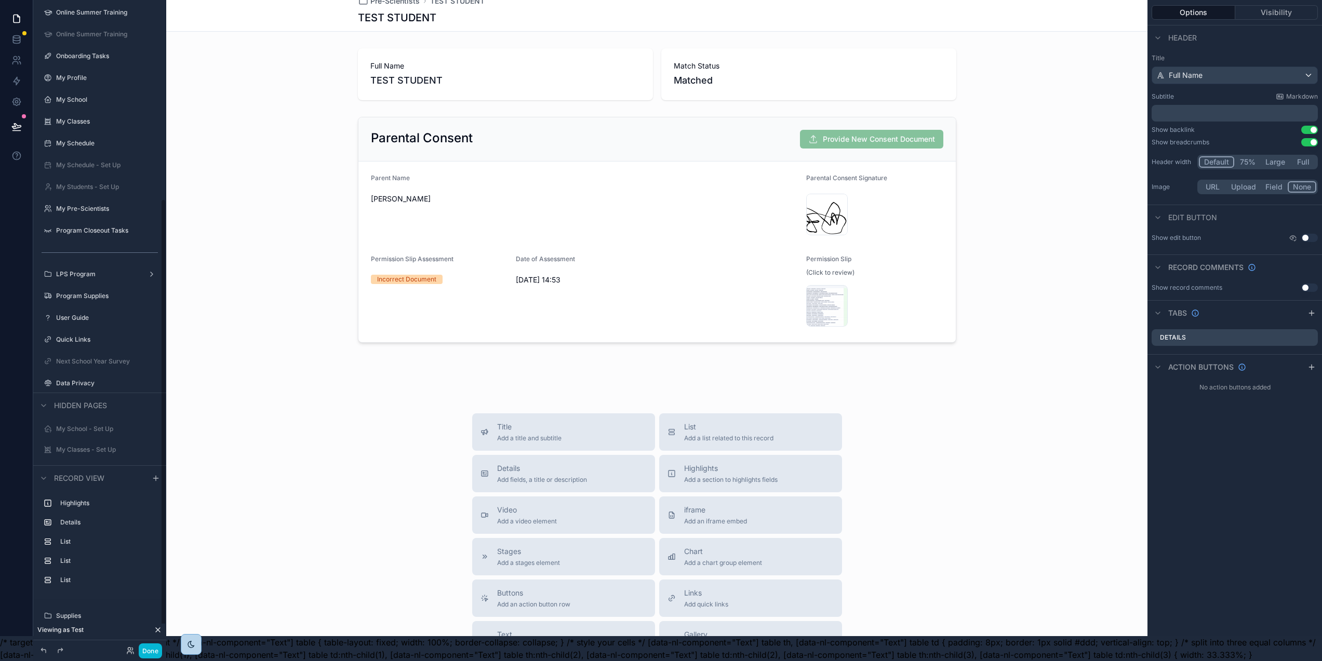
scroll to position [339, 0]
click at [901, 190] on div "scrollable content" at bounding box center [657, 230] width 982 height 234
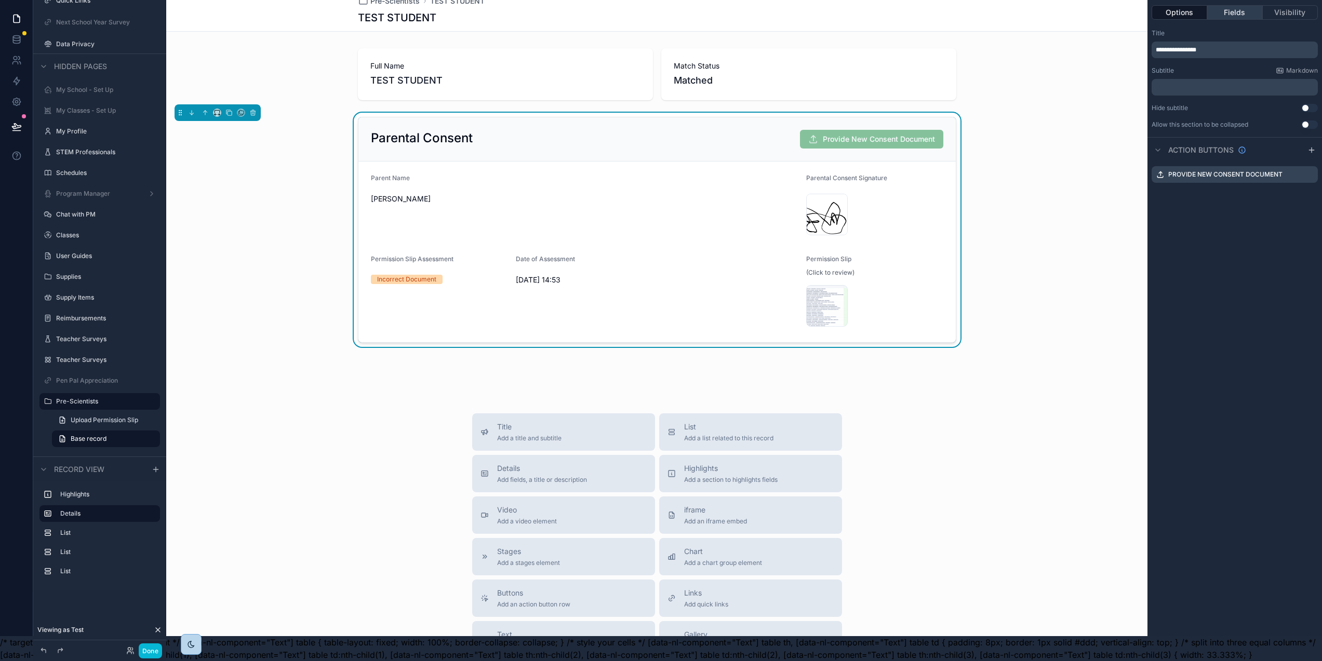
click at [1241, 6] on button "Fields" at bounding box center [1235, 12] width 55 height 15
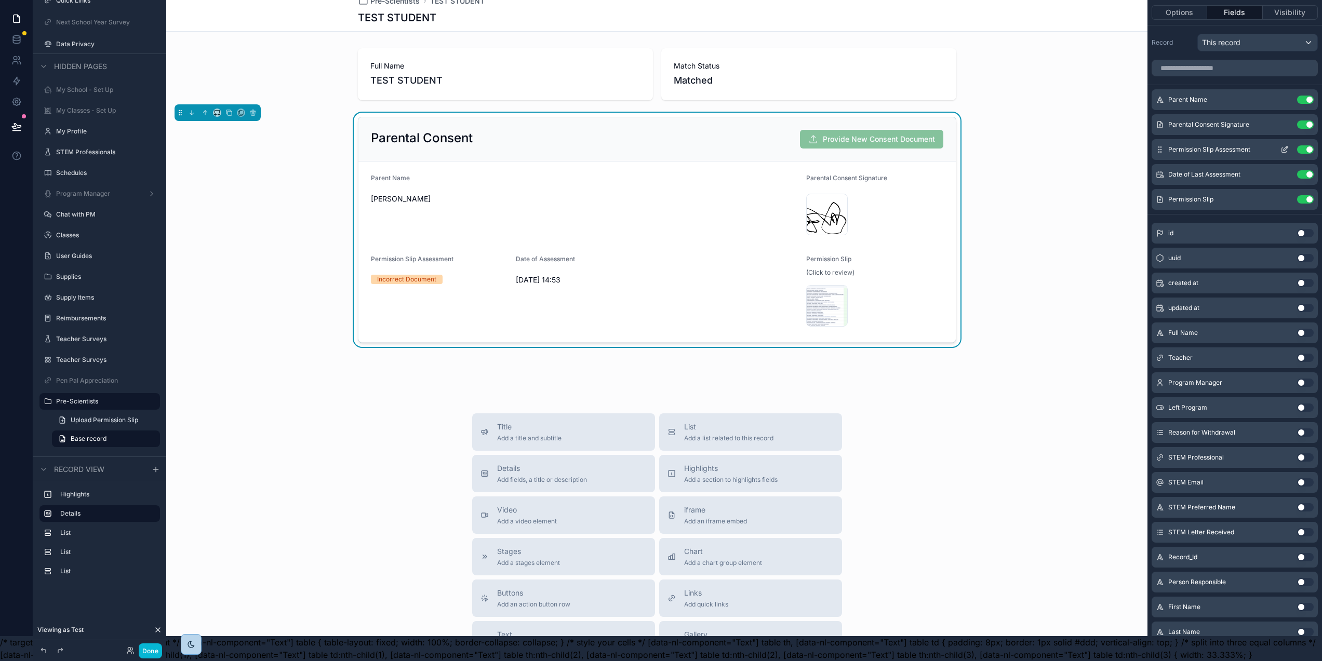
click at [1309, 121] on button "Use setting" at bounding box center [1305, 125] width 17 height 8
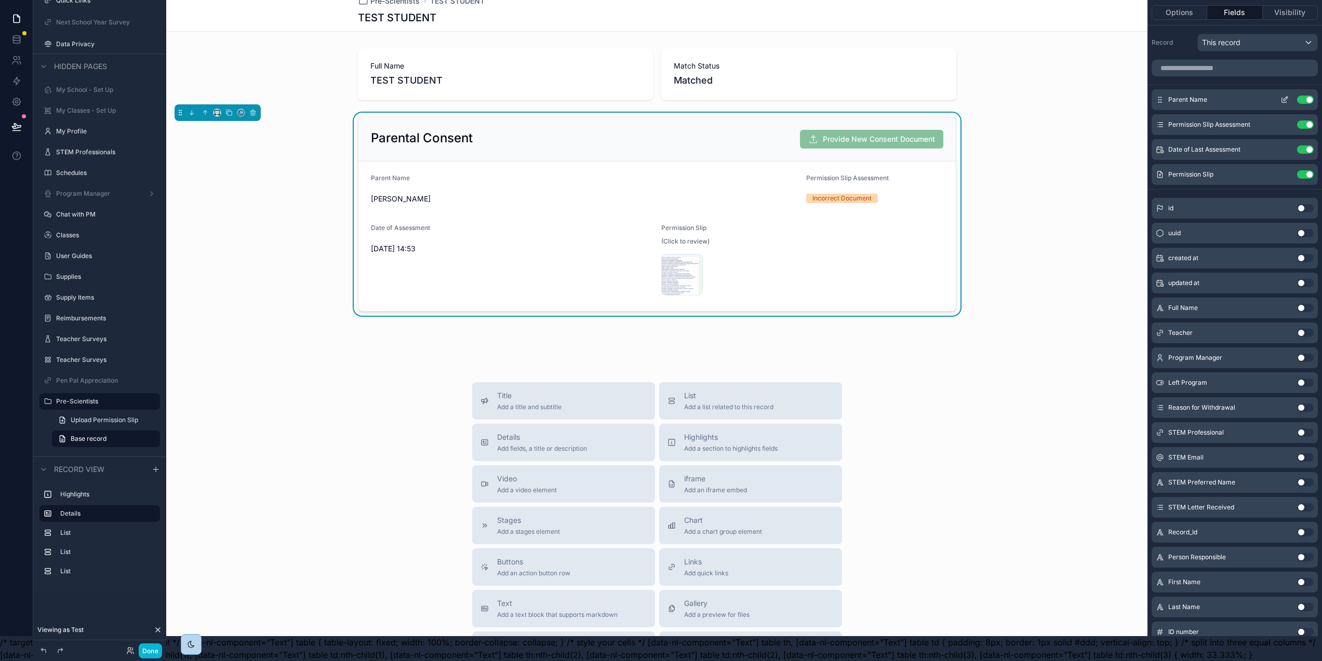
click at [1289, 96] on icon "scrollable content" at bounding box center [1285, 100] width 8 height 8
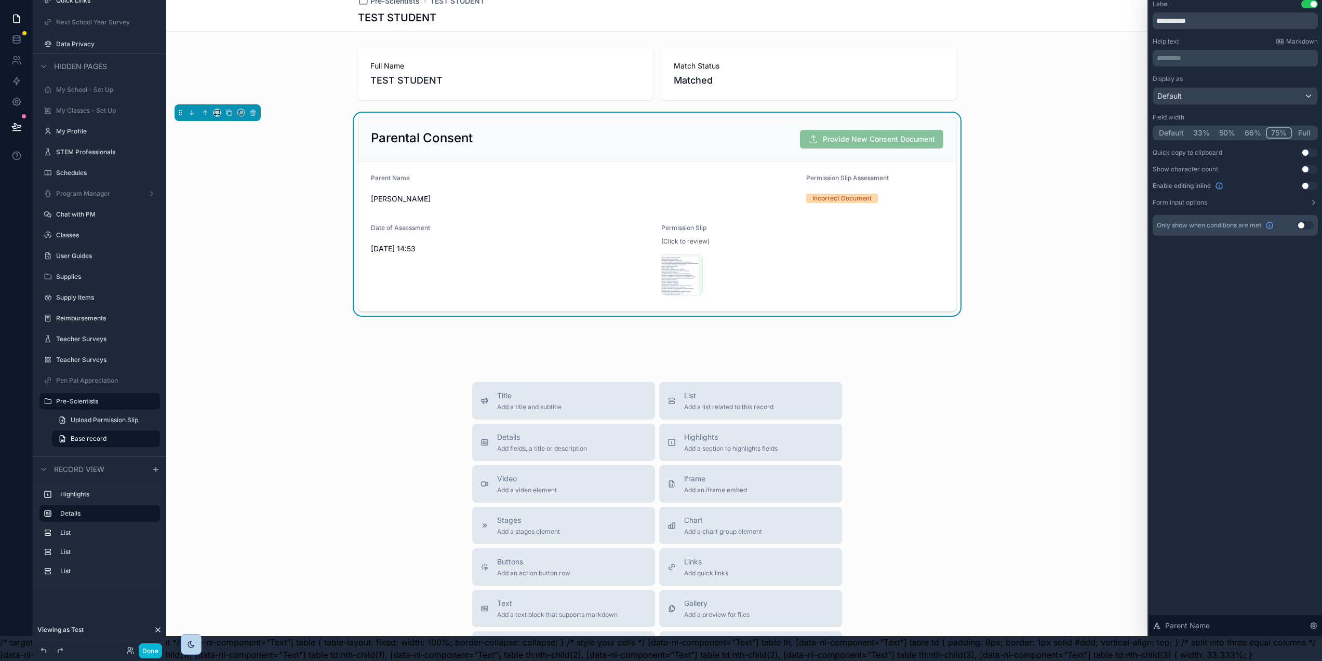
click at [1310, 127] on button "Full" at bounding box center [1304, 132] width 24 height 11
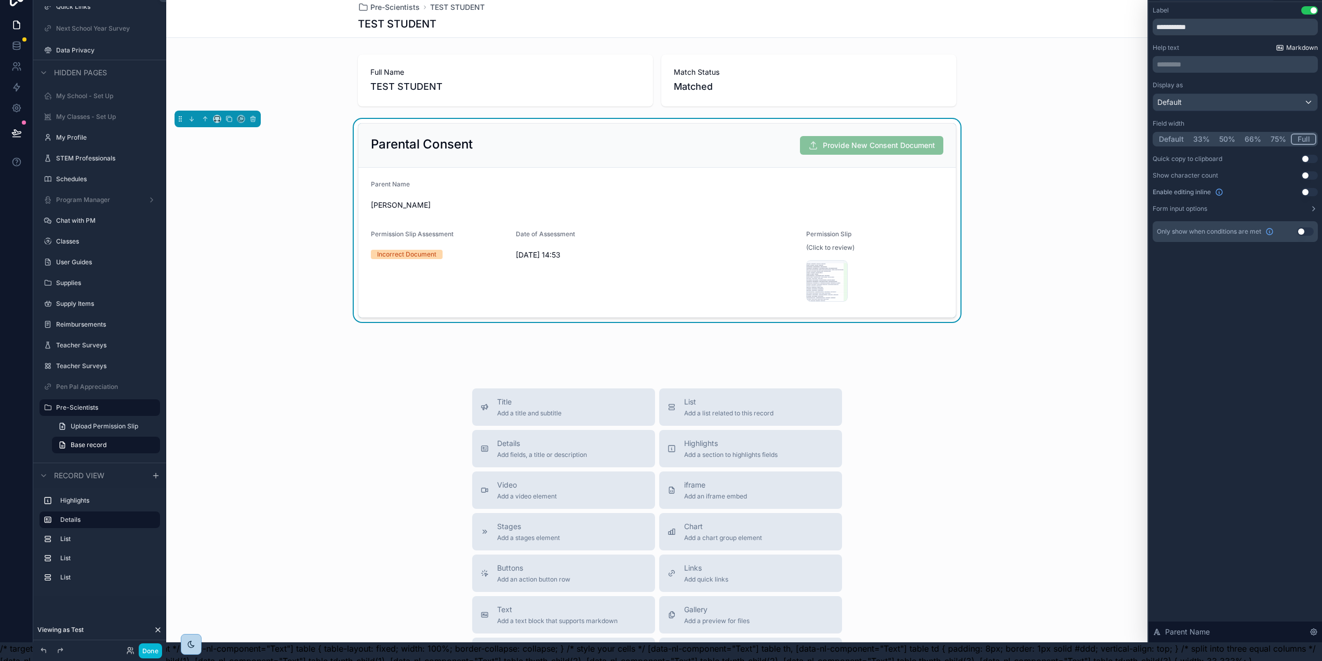
scroll to position [0, 2]
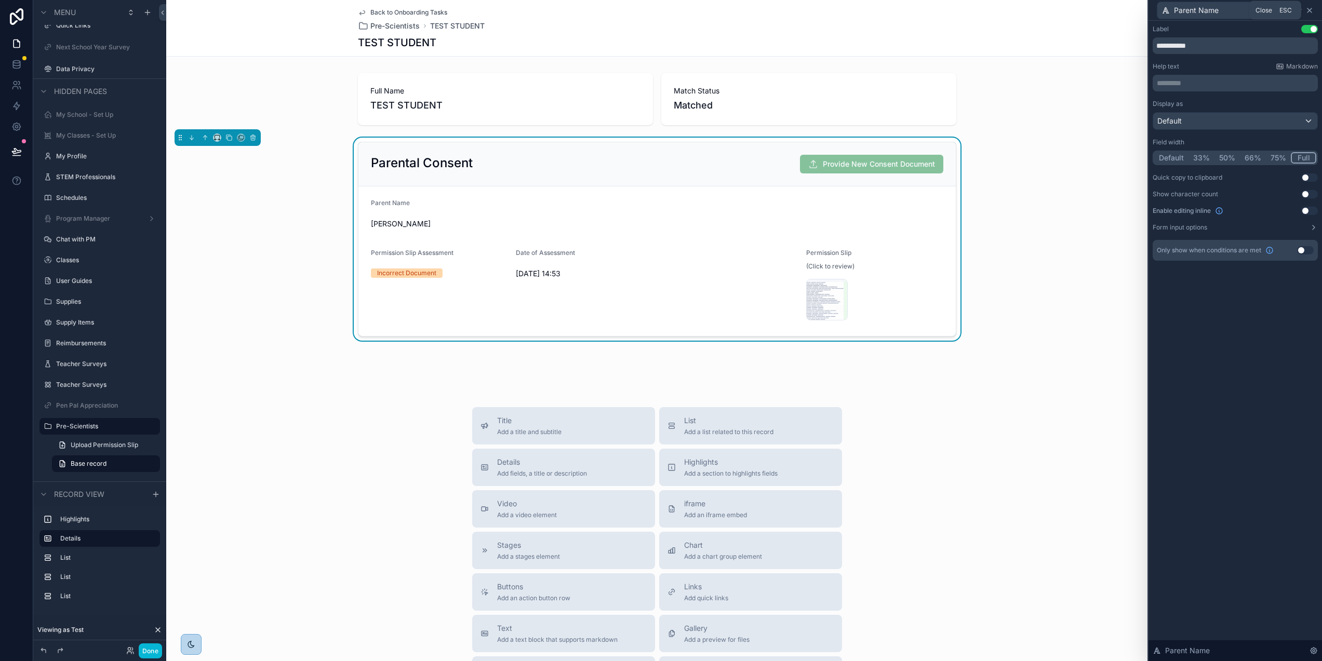
click at [1314, 14] on icon at bounding box center [1310, 10] width 8 height 8
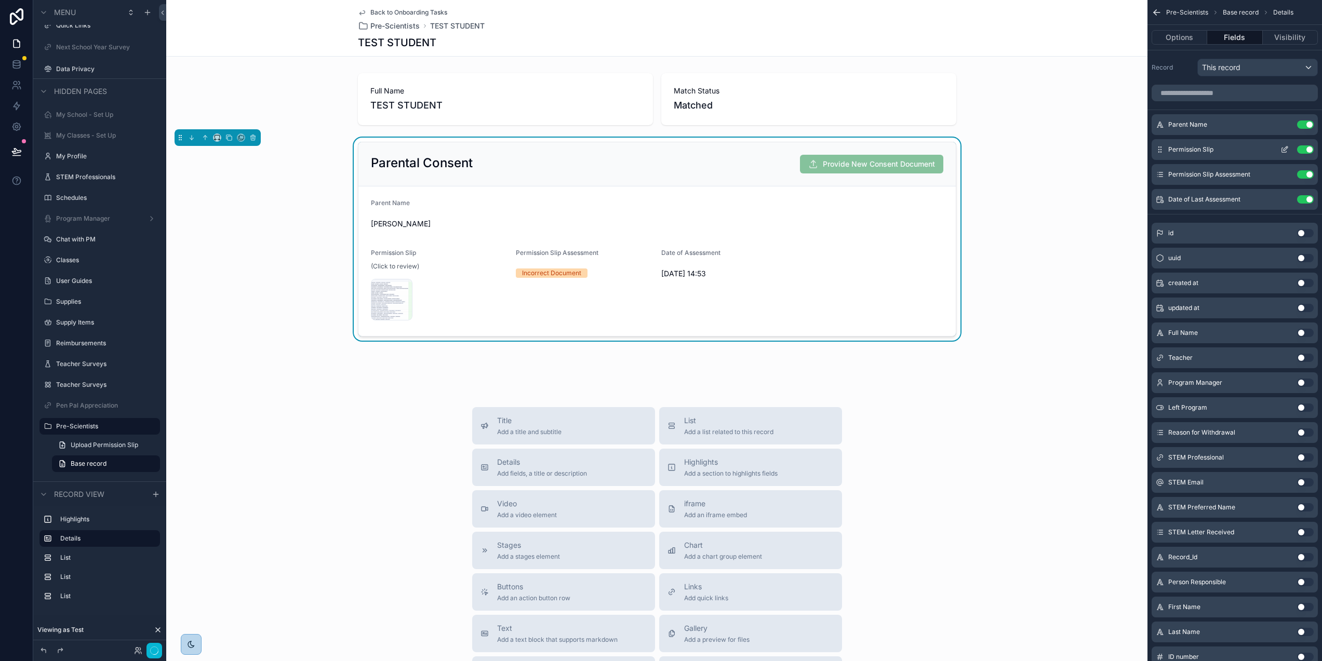
scroll to position [33, 2]
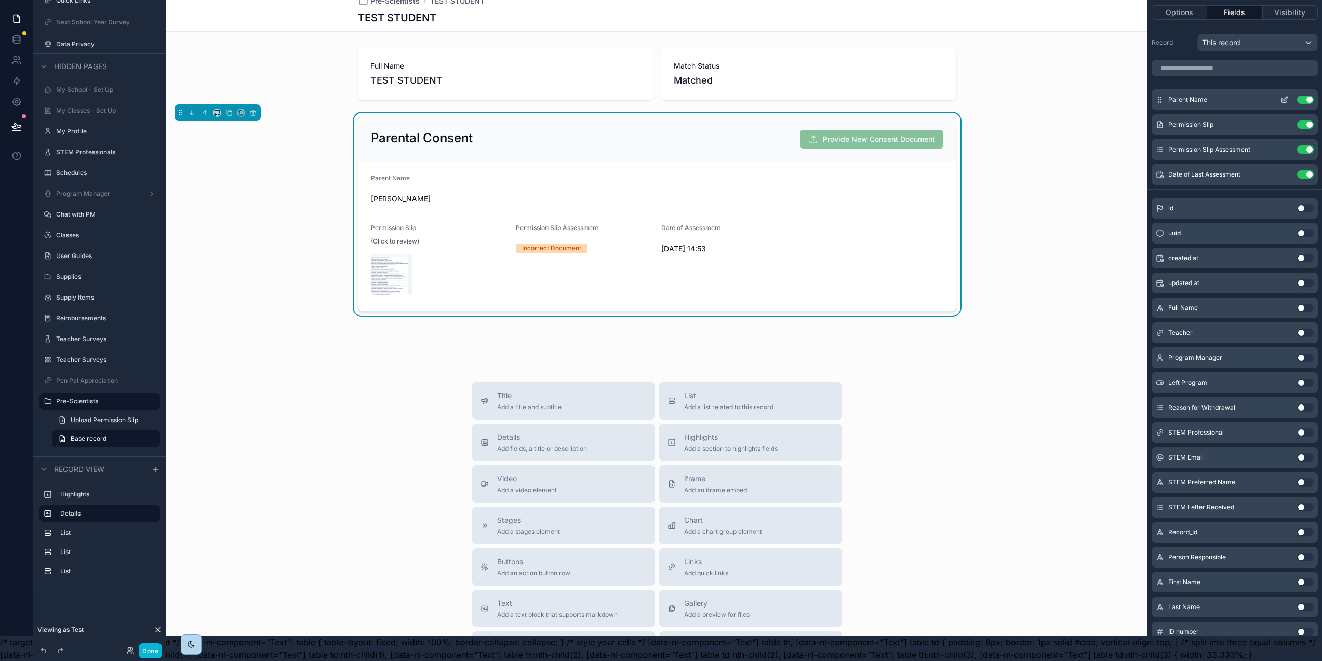
click at [1289, 96] on icon "scrollable content" at bounding box center [1285, 100] width 8 height 8
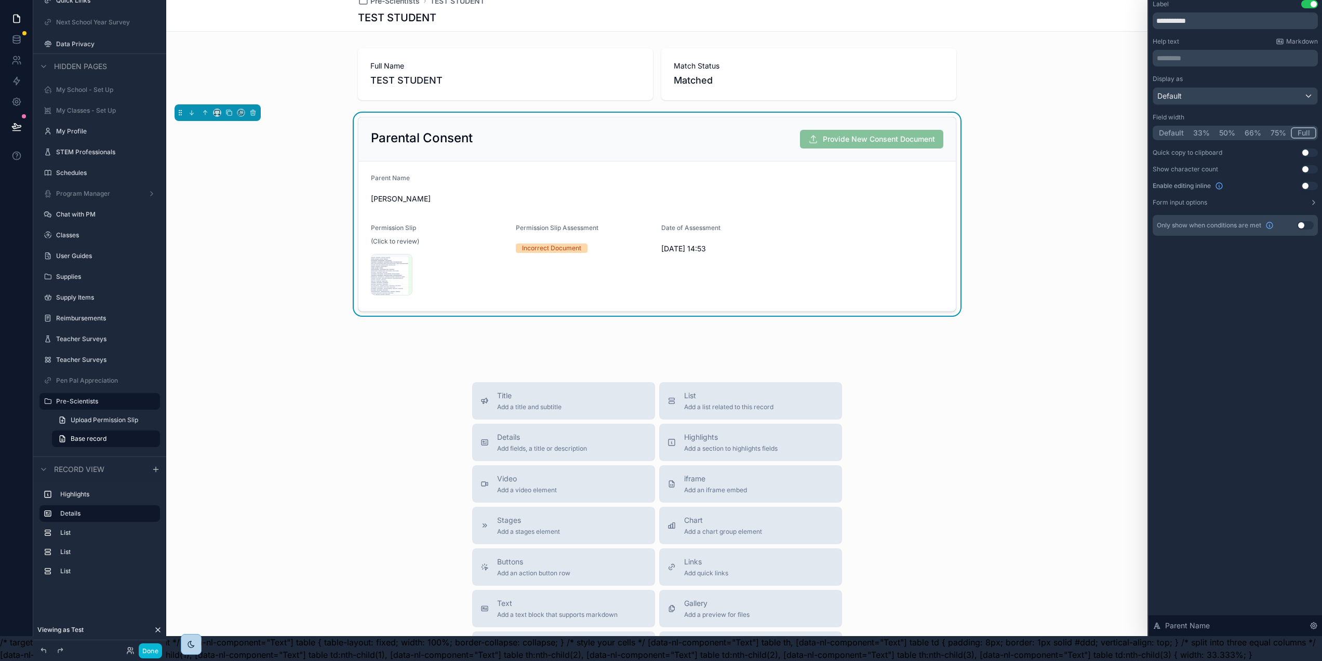
click at [1283, 127] on button "75%" at bounding box center [1278, 132] width 25 height 11
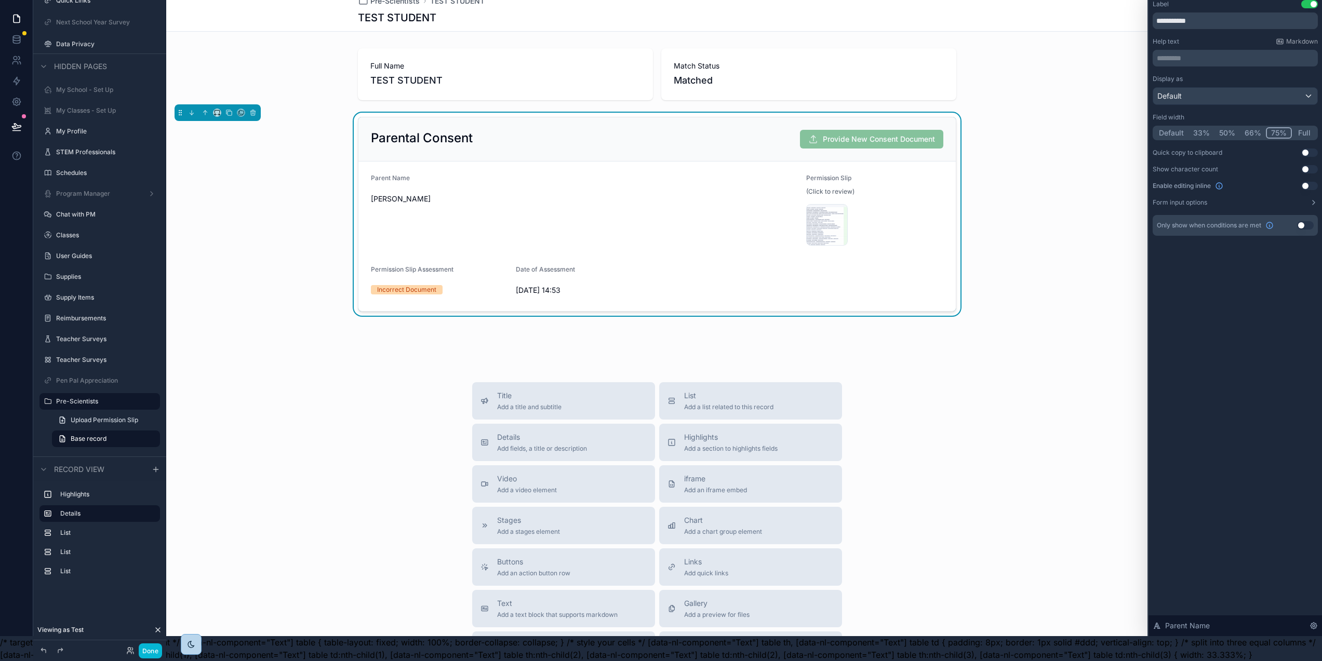
click at [1309, 127] on button "Full" at bounding box center [1304, 132] width 24 height 11
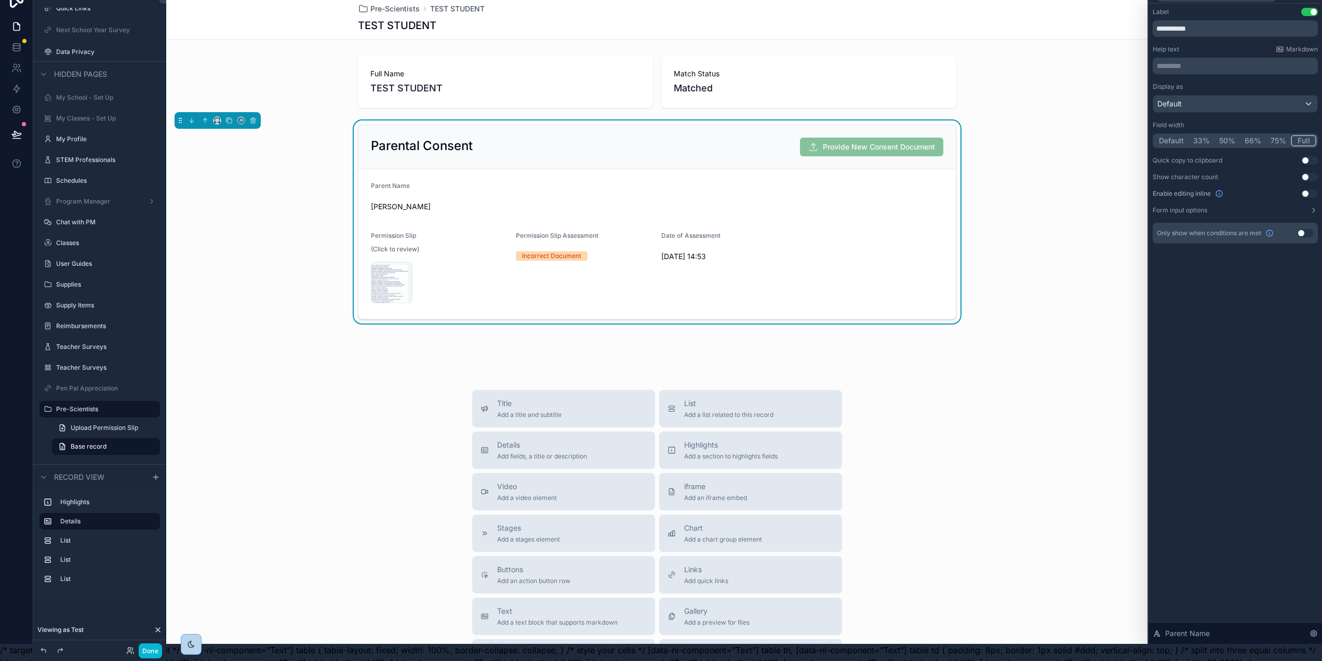
scroll to position [0, 2]
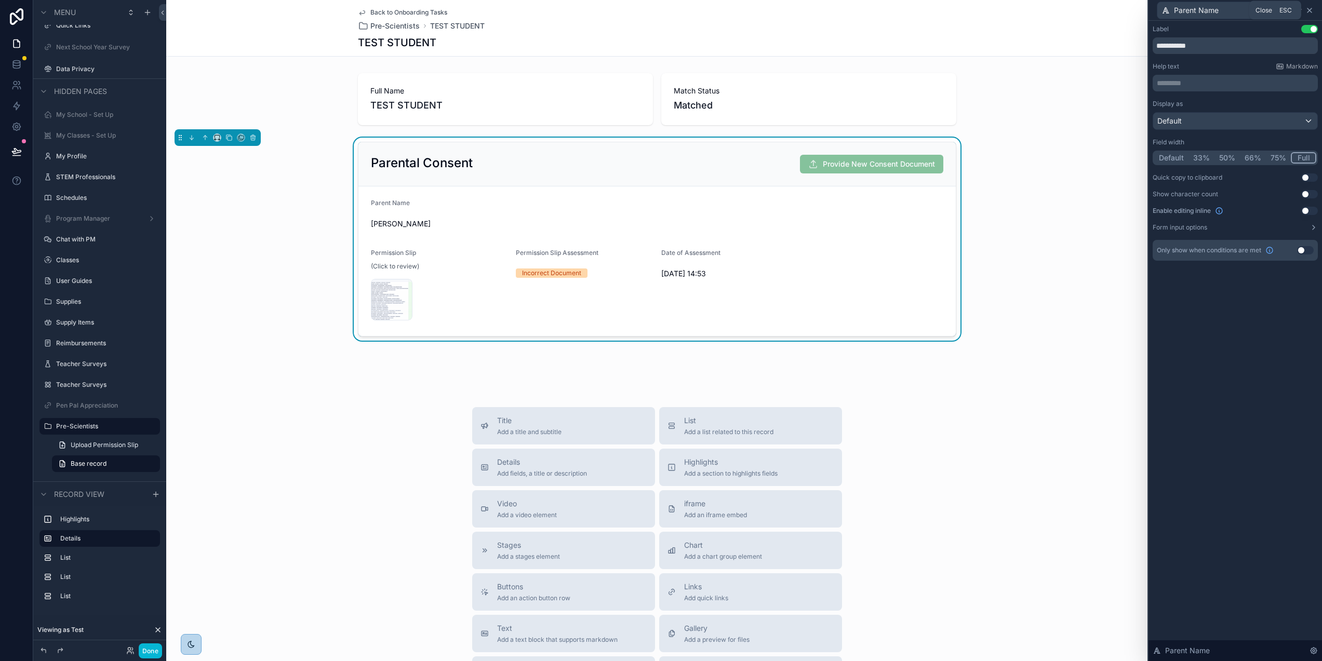
click at [1312, 10] on icon at bounding box center [1310, 10] width 4 height 4
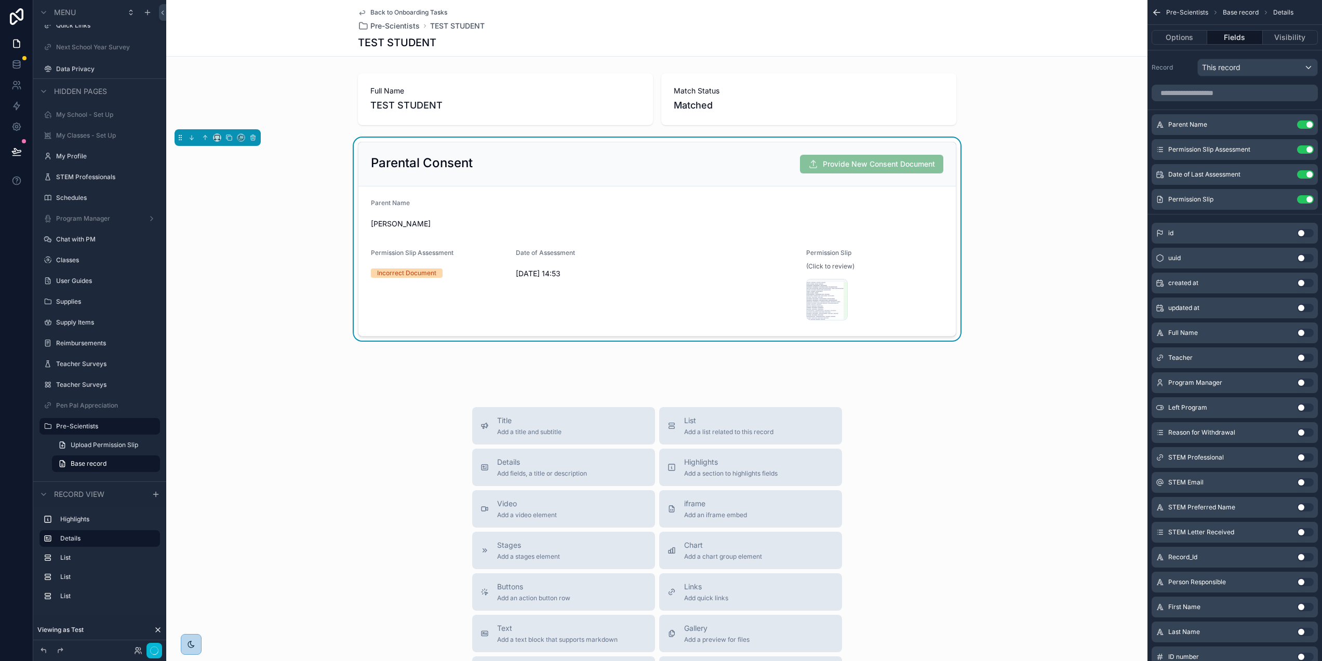
scroll to position [33, 2]
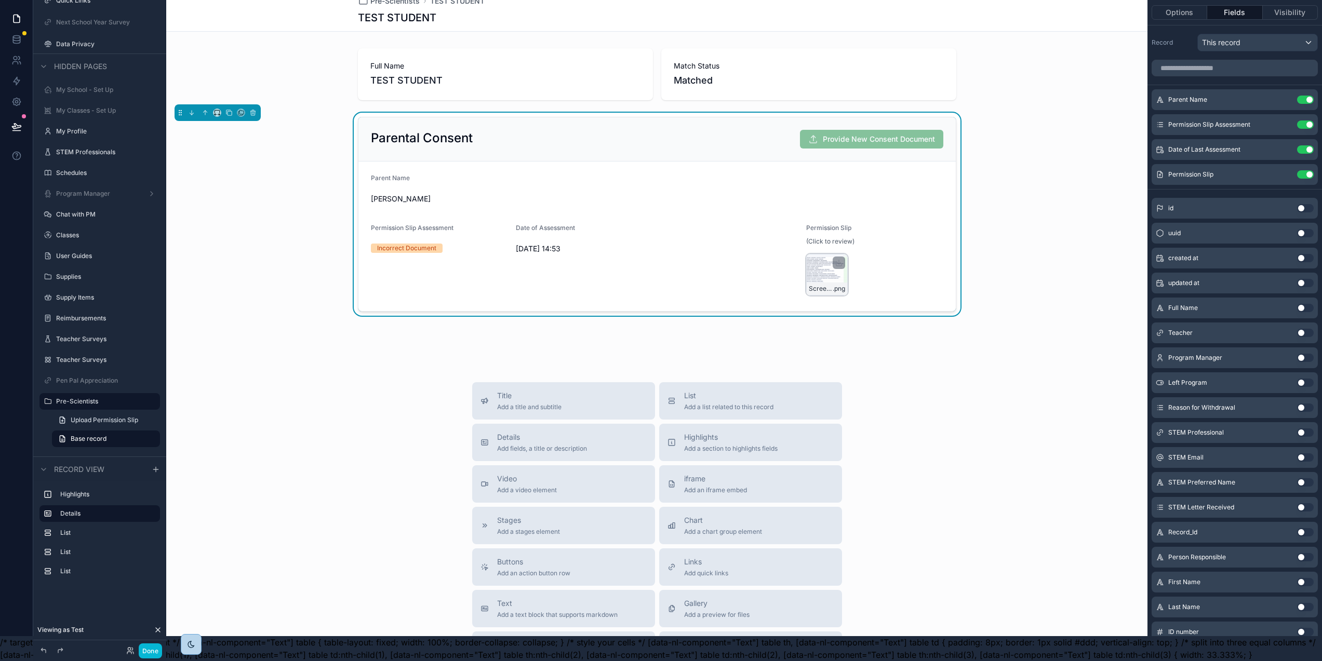
click at [810, 260] on div "Screenshot-2025-10-01-at-11.18.59 .png" at bounding box center [827, 275] width 42 height 42
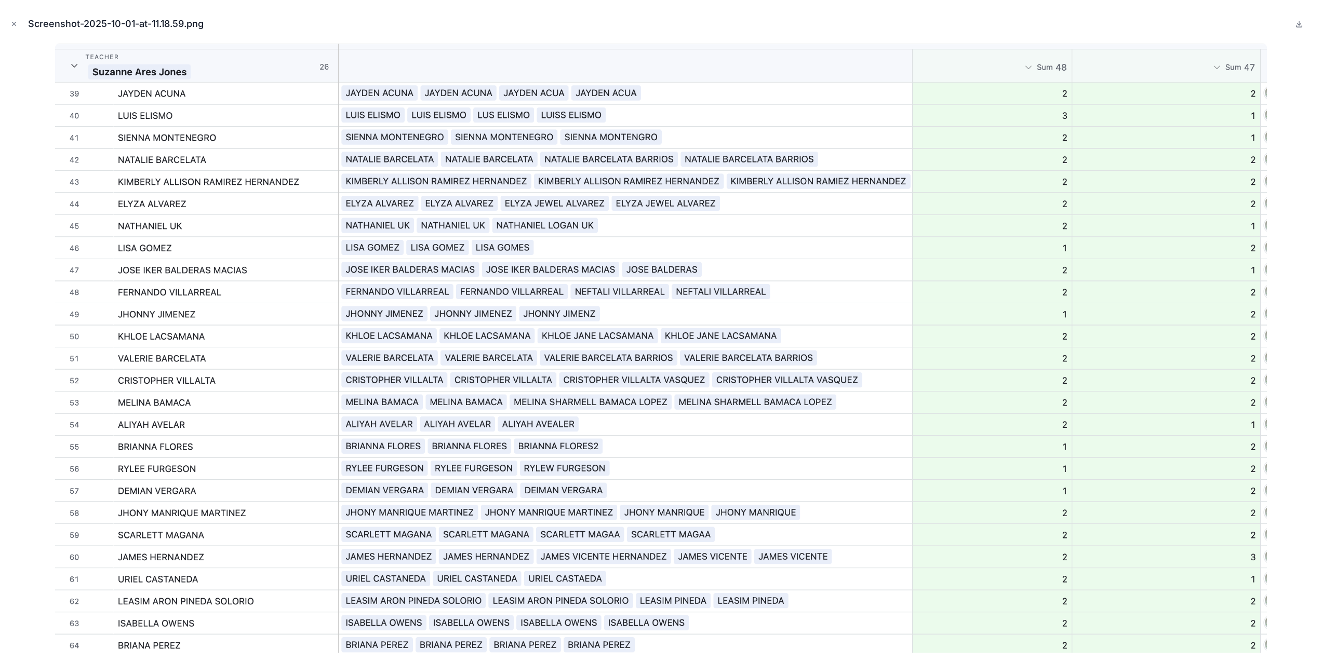
click at [11, 23] on icon "Close modal" at bounding box center [13, 23] width 7 height 7
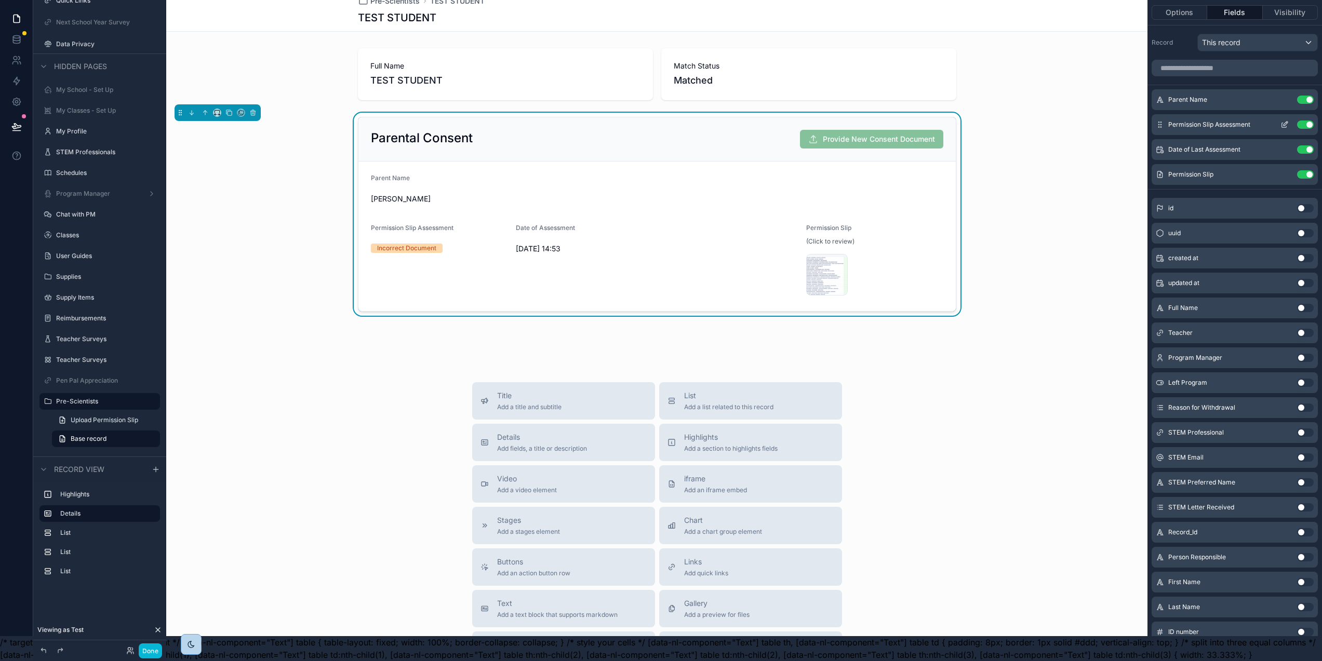
click at [1289, 121] on icon "scrollable content" at bounding box center [1285, 125] width 8 height 8
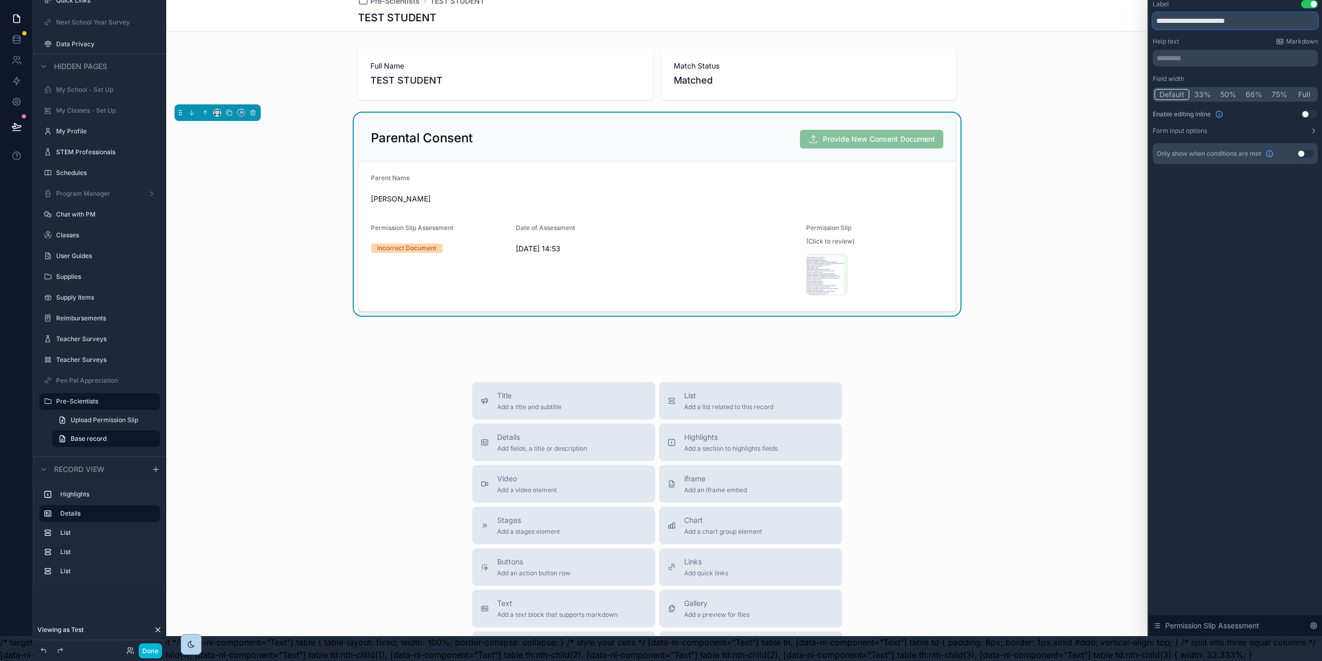
drag, startPoint x: 1219, startPoint y: 14, endPoint x: 1151, endPoint y: 14, distance: 67.0
click at [1151, 14] on div "**********" at bounding box center [661, 305] width 1322 height 661
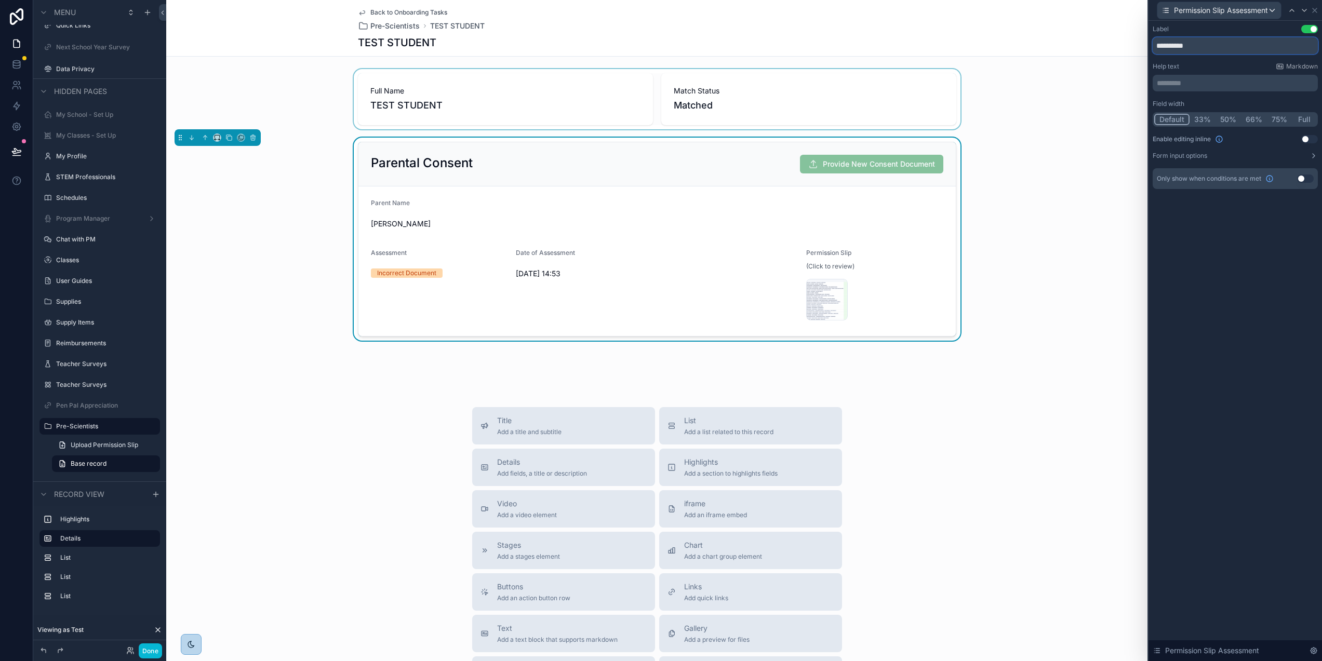
type input "**********"
click at [772, 109] on div "scrollable content" at bounding box center [657, 99] width 982 height 60
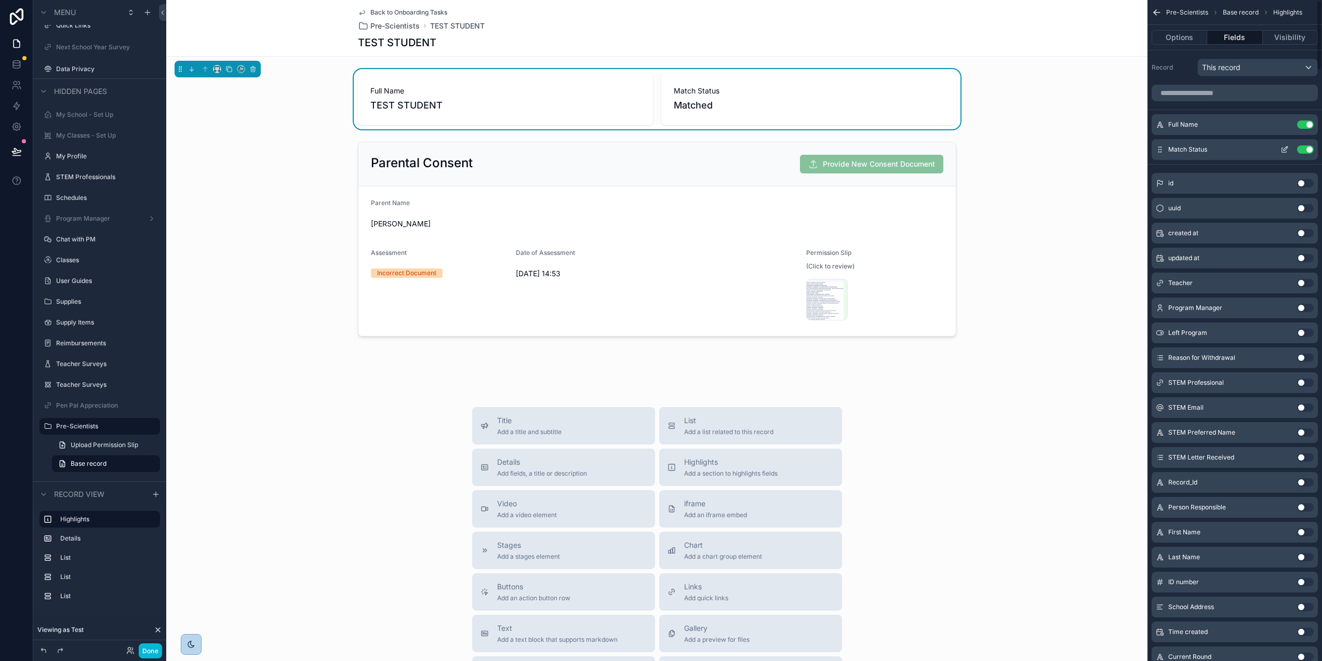
click at [1289, 151] on icon "scrollable content" at bounding box center [1285, 149] width 8 height 8
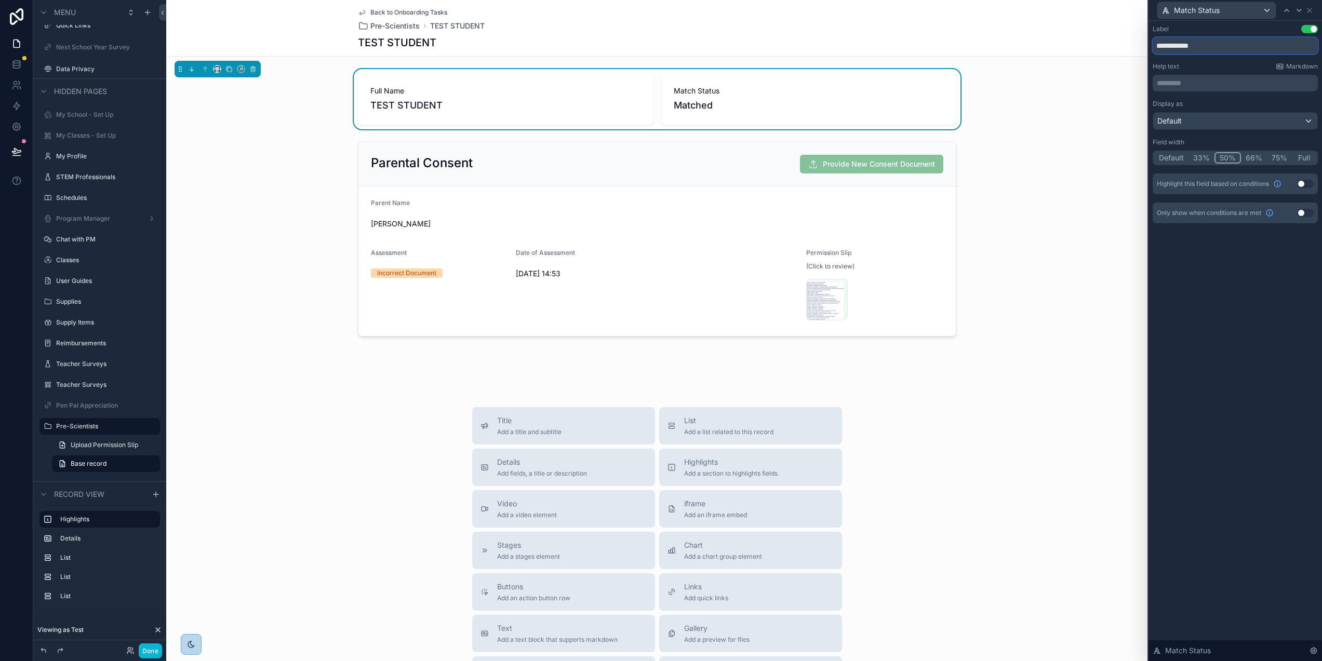
drag, startPoint x: 1187, startPoint y: 46, endPoint x: 1154, endPoint y: 44, distance: 33.3
click at [1154, 44] on div "**********" at bounding box center [1235, 330] width 175 height 661
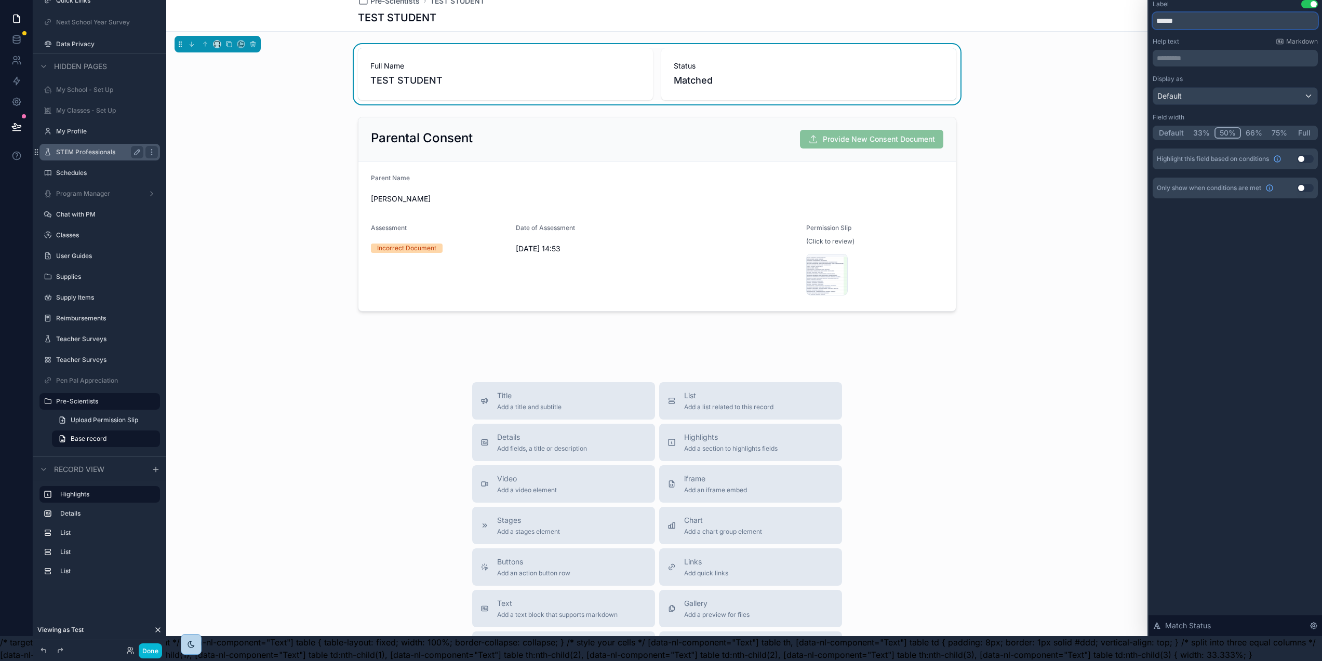
type input "******"
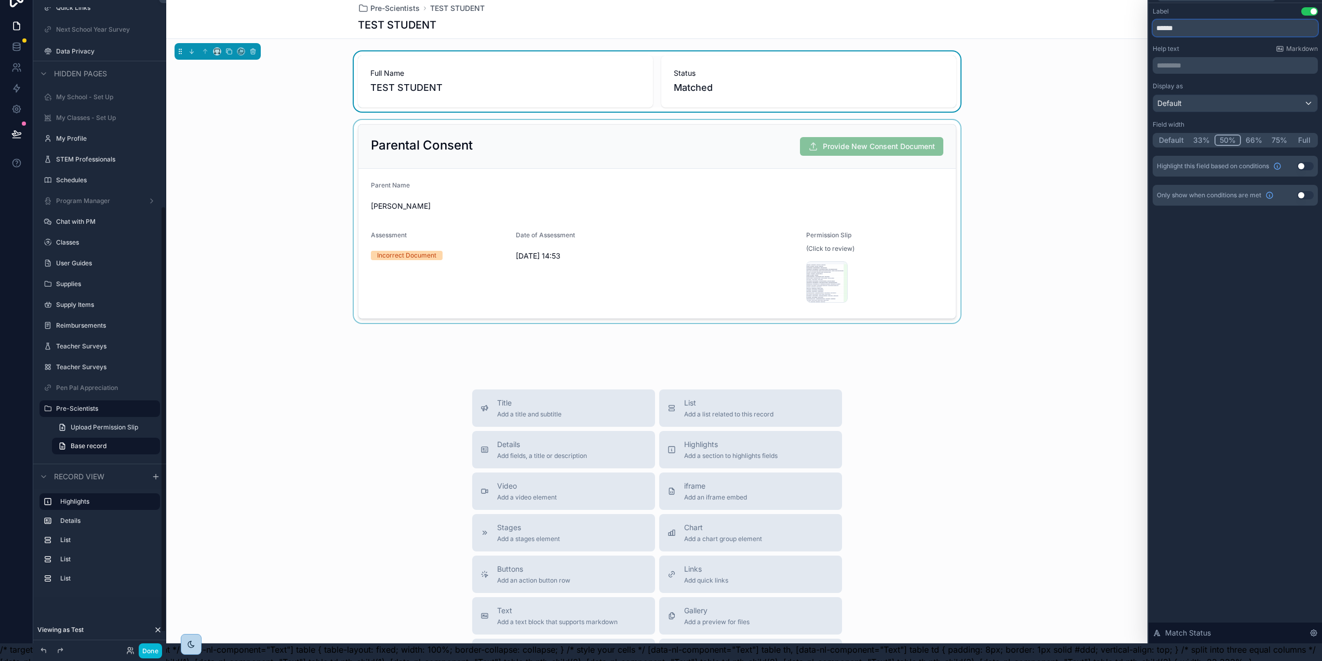
scroll to position [0, 2]
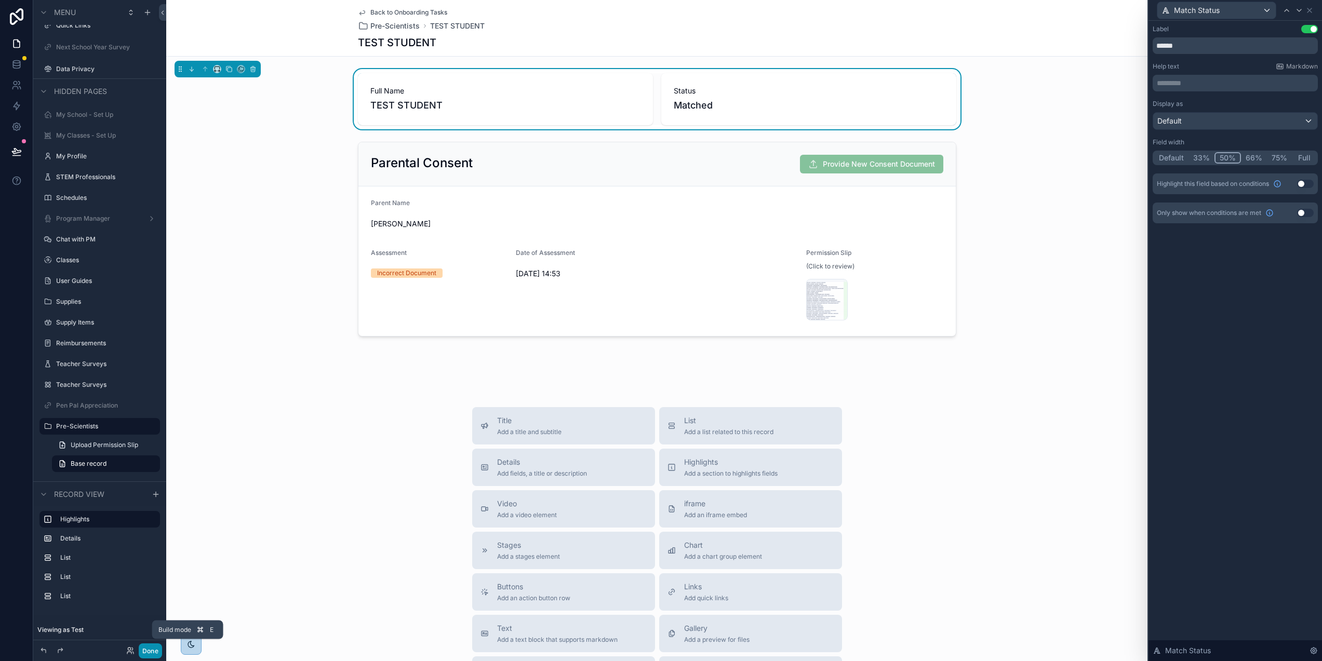
click at [149, 650] on button "Done" at bounding box center [150, 651] width 23 height 15
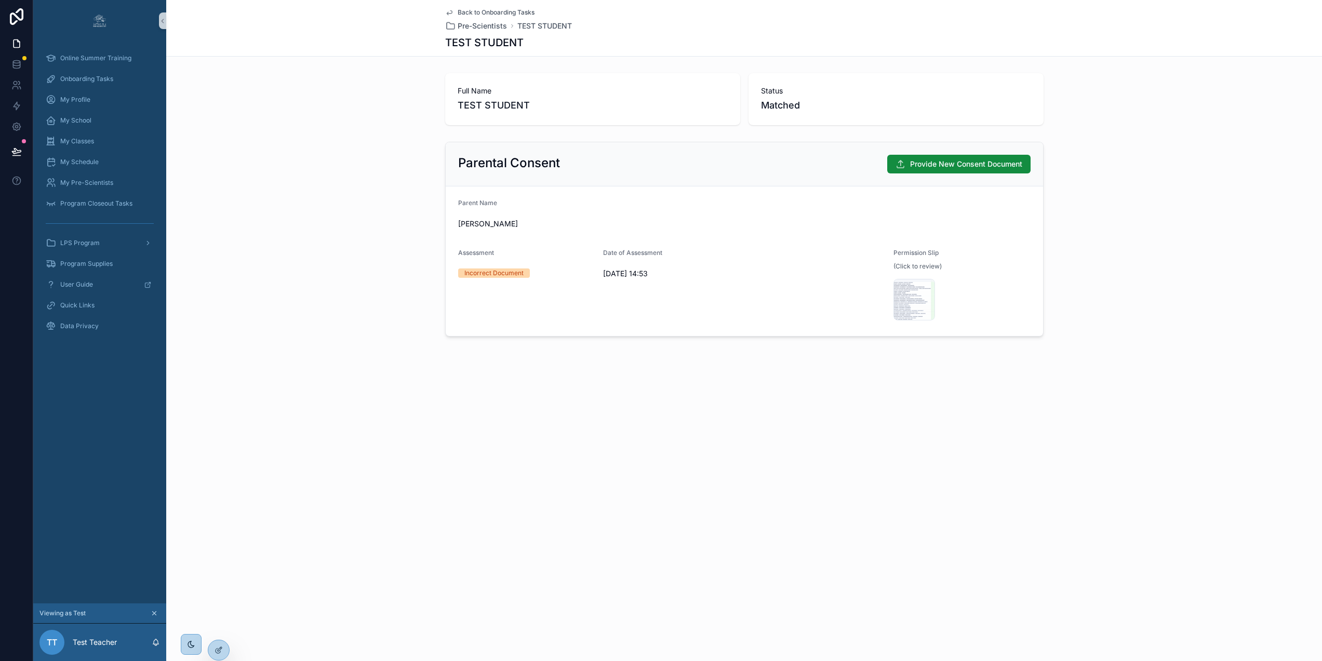
click at [477, 8] on span "Back to Onboarding Tasks" at bounding box center [496, 12] width 77 height 8
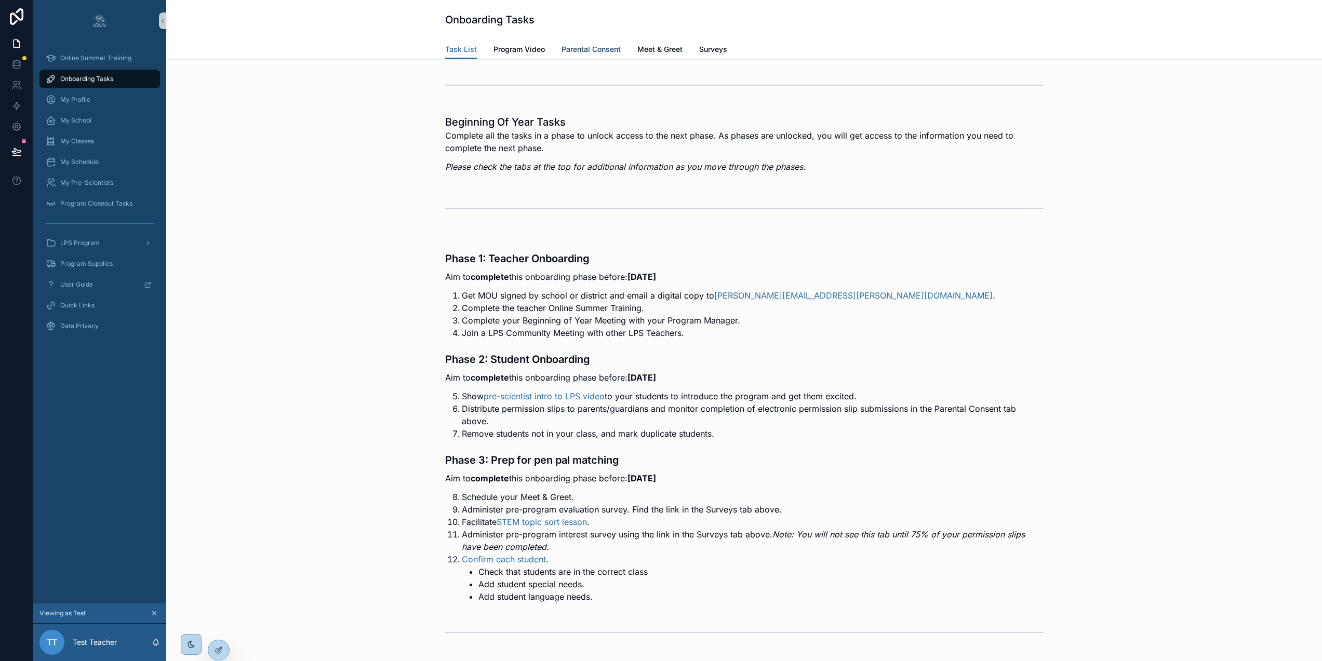
click at [591, 53] on span "Parental Consent" at bounding box center [591, 49] width 59 height 10
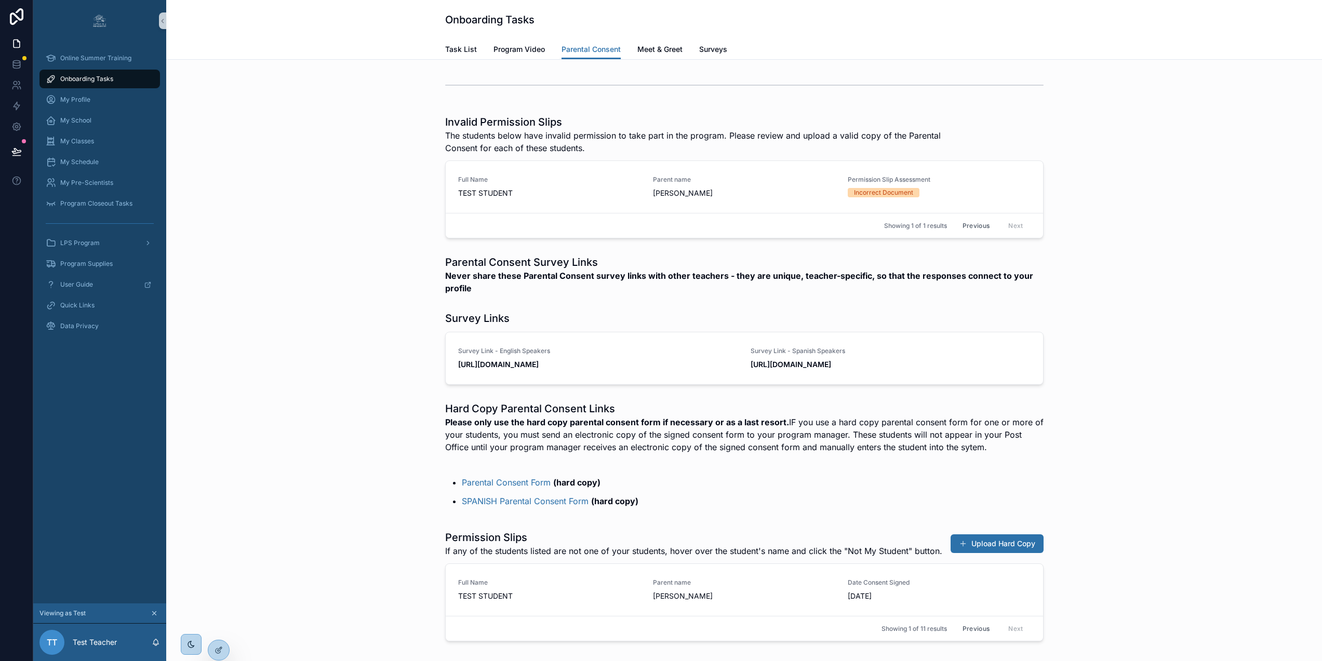
click at [534, 108] on div "Invalid Permission Slips The students below have invalid permission to take par…" at bounding box center [744, 386] width 1156 height 653
click at [217, 646] on icon at bounding box center [219, 650] width 8 height 8
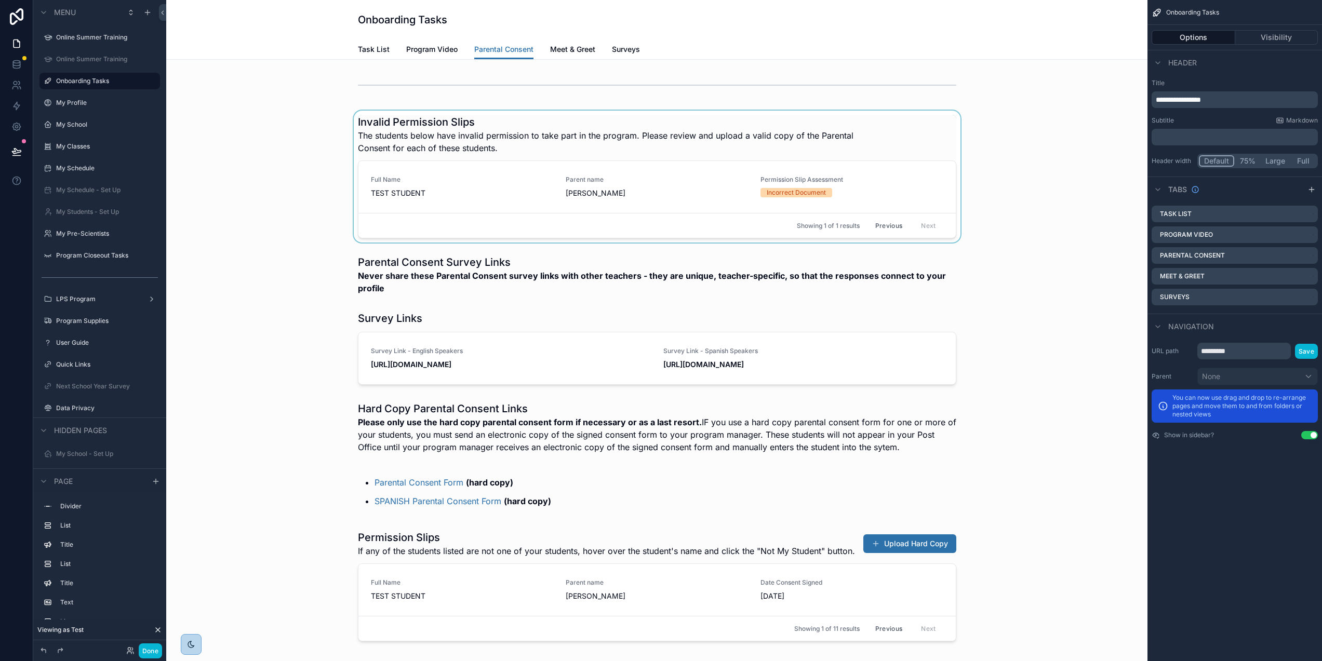
click at [638, 135] on div "scrollable content" at bounding box center [657, 177] width 965 height 132
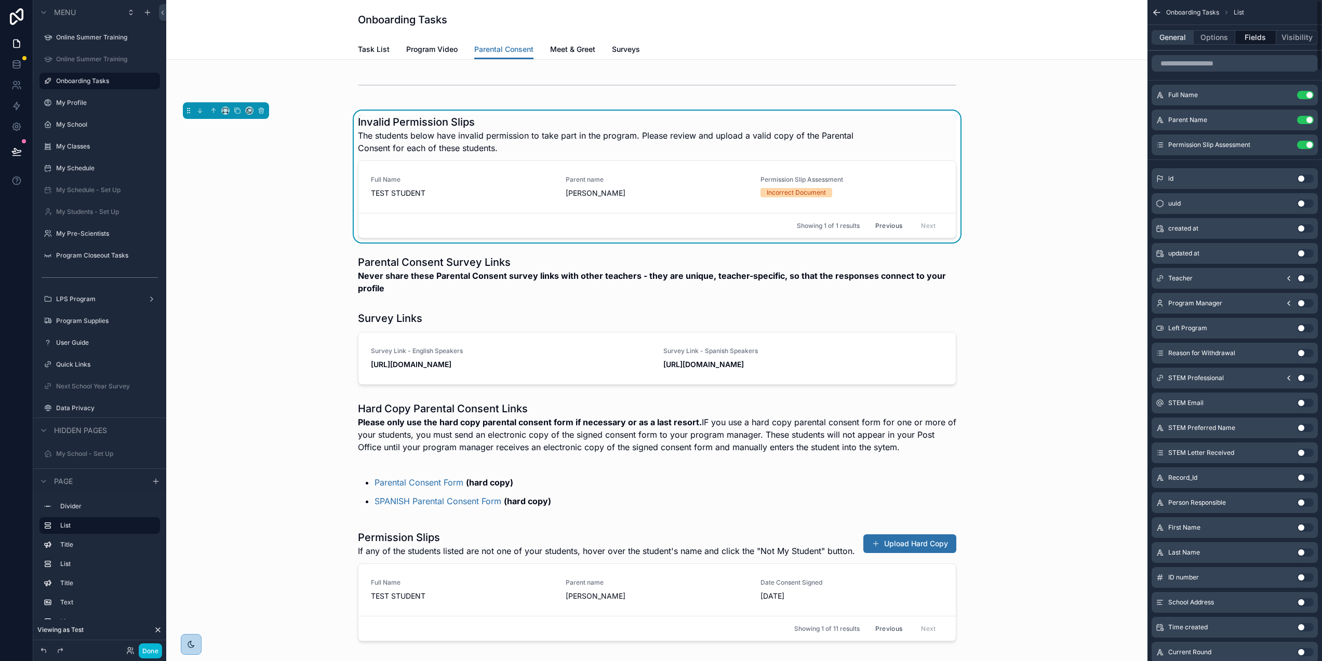
click at [1174, 37] on button "General" at bounding box center [1173, 37] width 42 height 15
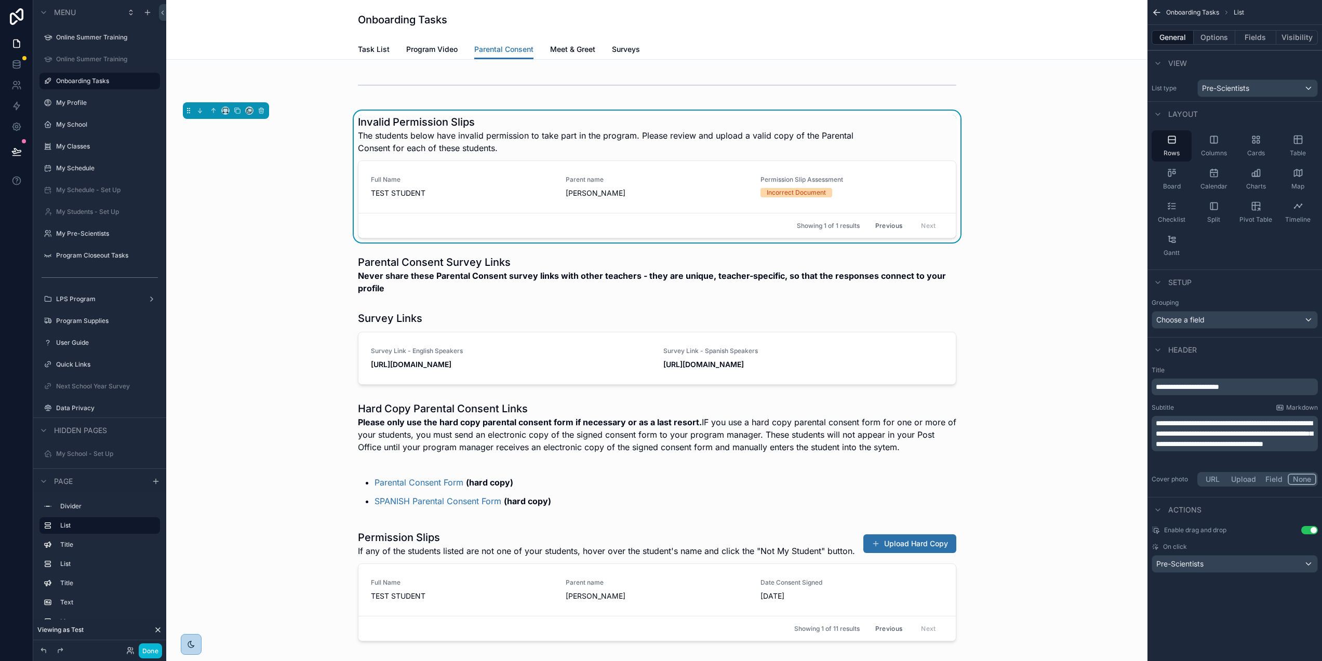
click at [1164, 386] on span "**********" at bounding box center [1187, 386] width 63 height 7
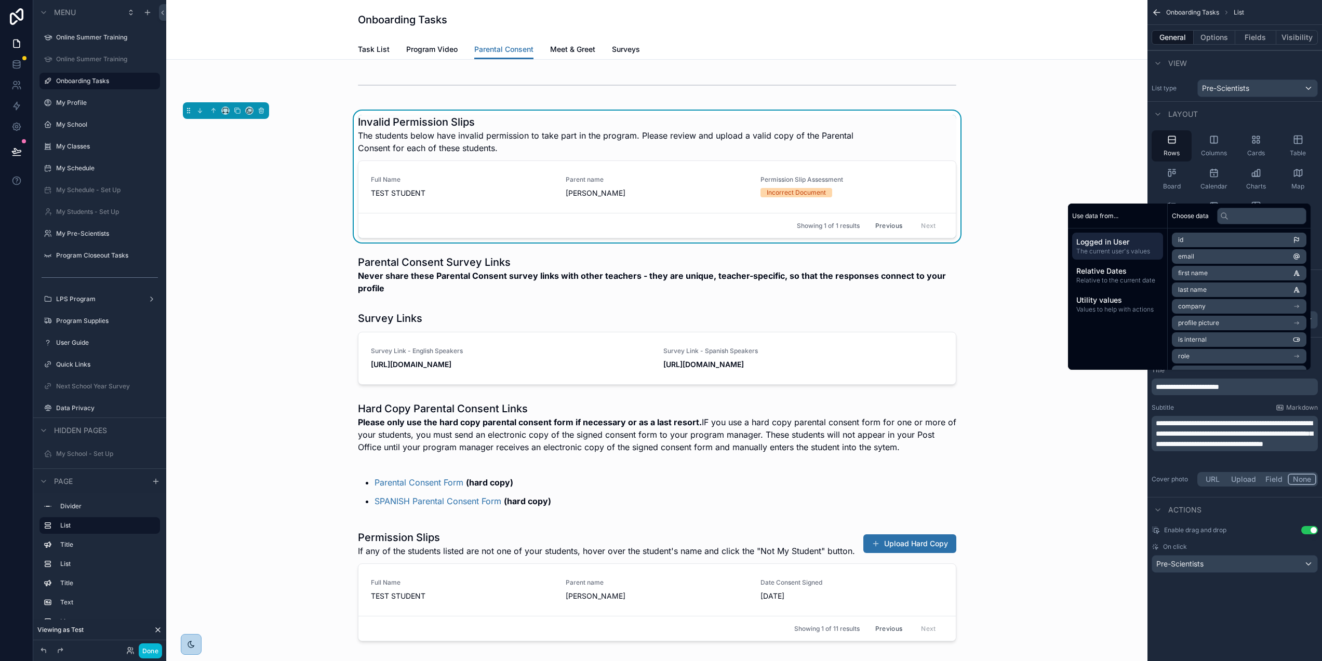
paste div "scrollable content"
click at [211, 345] on div "scrollable content" at bounding box center [657, 348] width 965 height 82
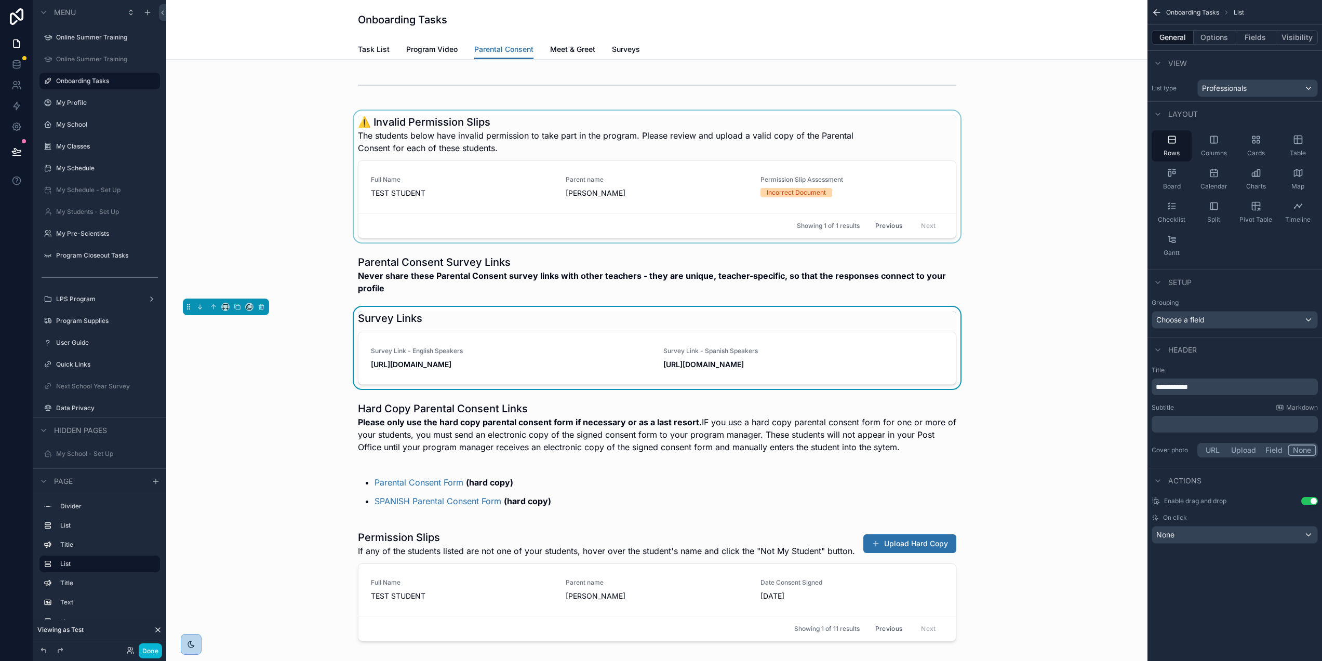
click at [948, 141] on div "scrollable content" at bounding box center [657, 177] width 965 height 132
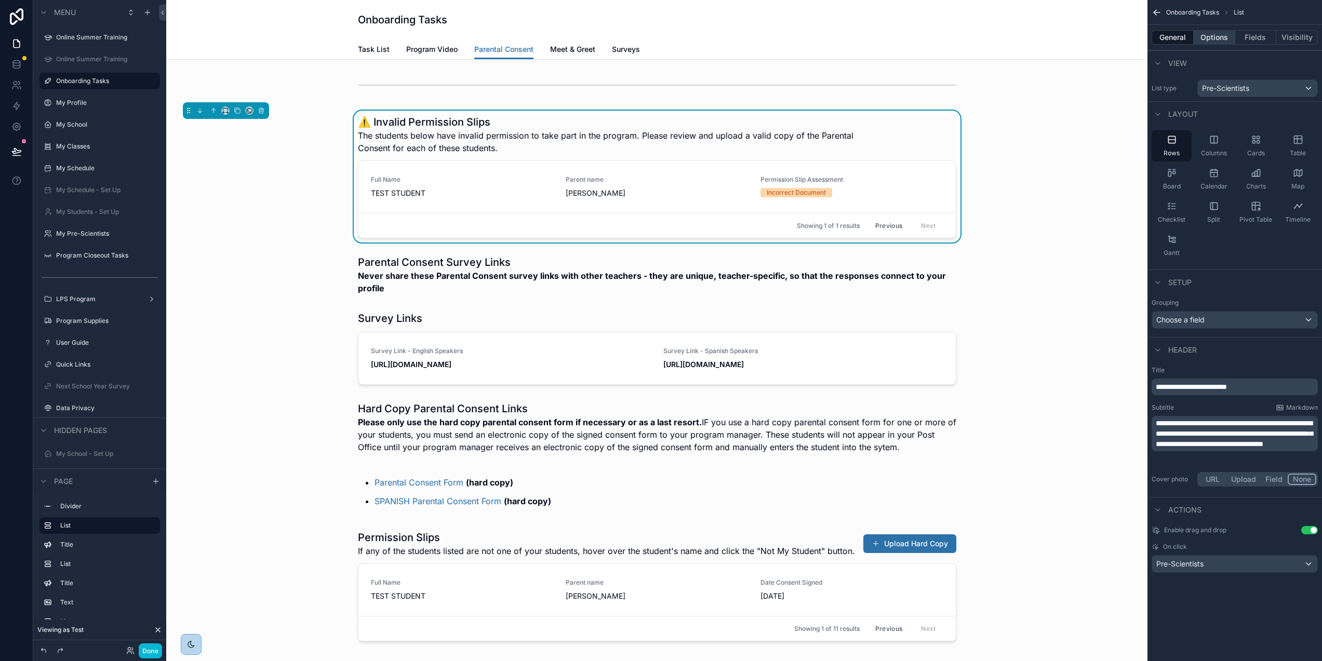
click at [1219, 35] on button "Options" at bounding box center [1215, 37] width 42 height 15
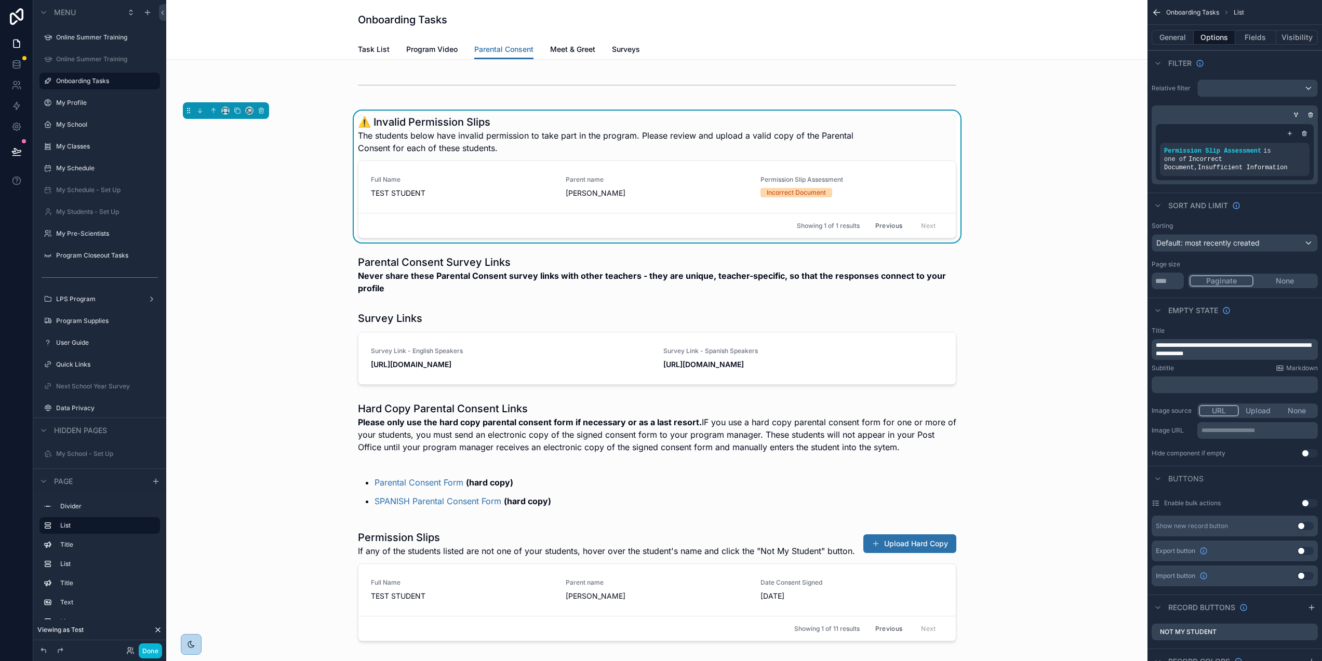
click at [1306, 280] on button "None" at bounding box center [1285, 280] width 63 height 11
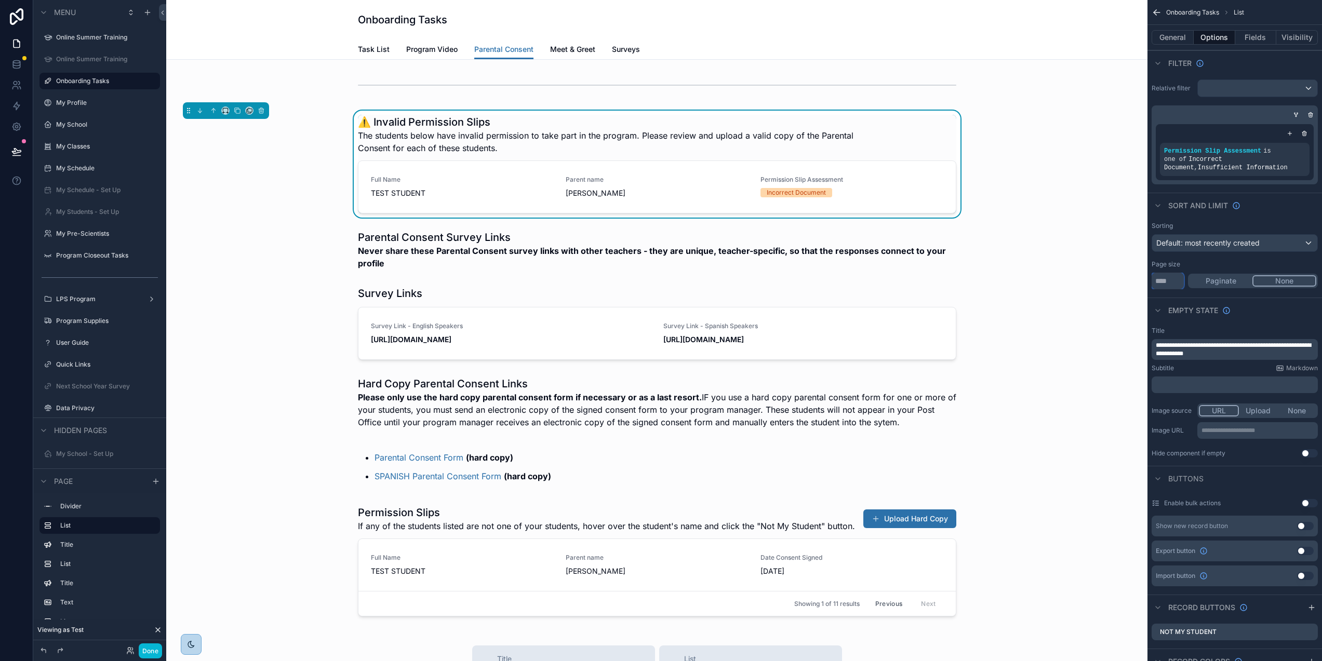
click at [1176, 279] on input "**" at bounding box center [1168, 281] width 32 height 17
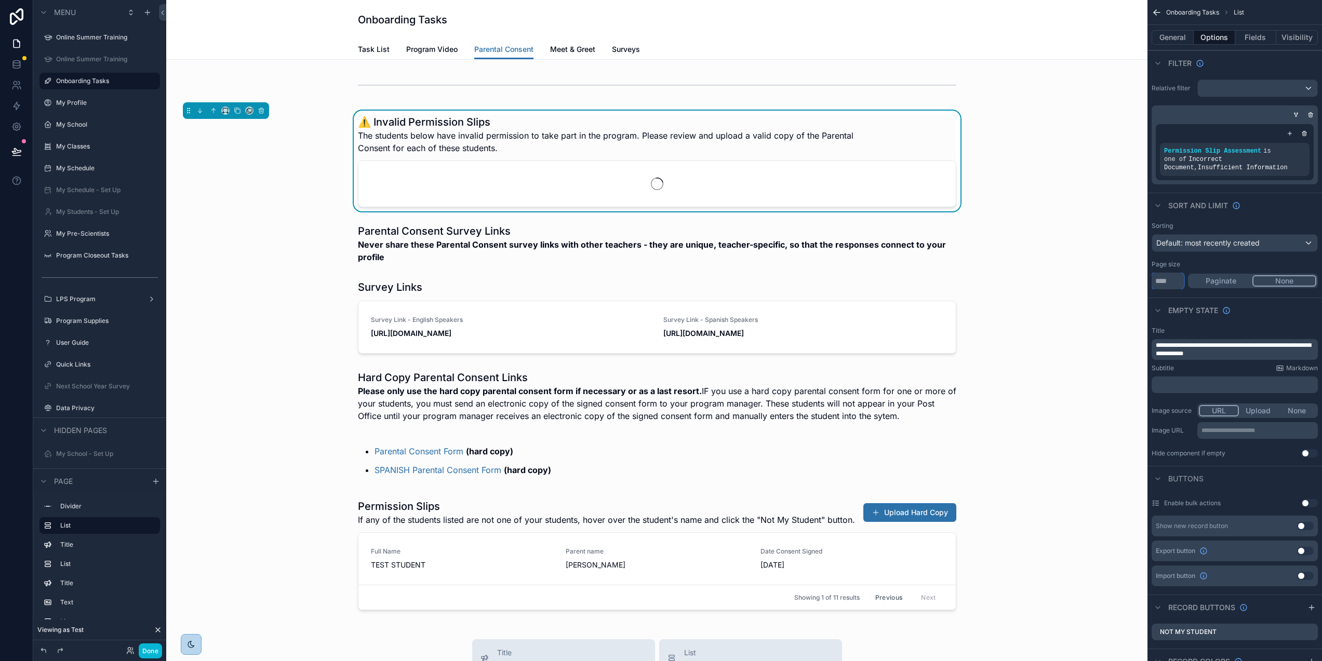
type input "***"
click at [1231, 265] on div "Page size" at bounding box center [1235, 264] width 166 height 8
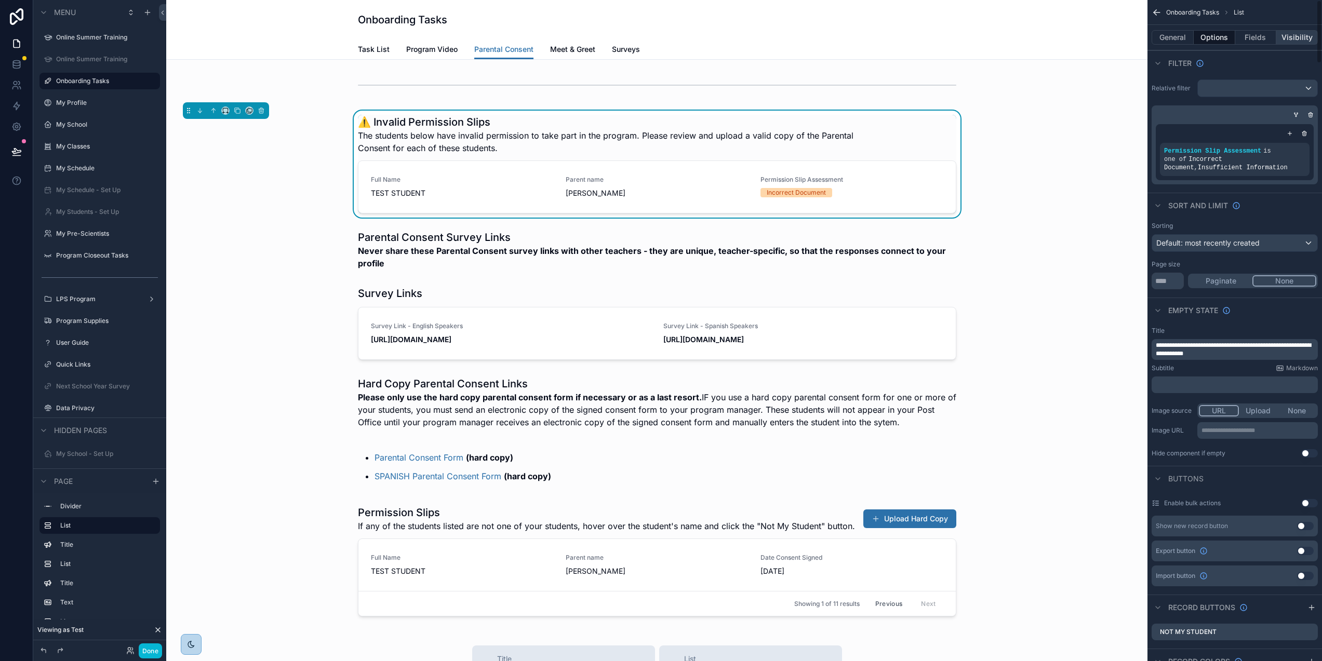
click at [1306, 40] on button "Visibility" at bounding box center [1298, 37] width 42 height 15
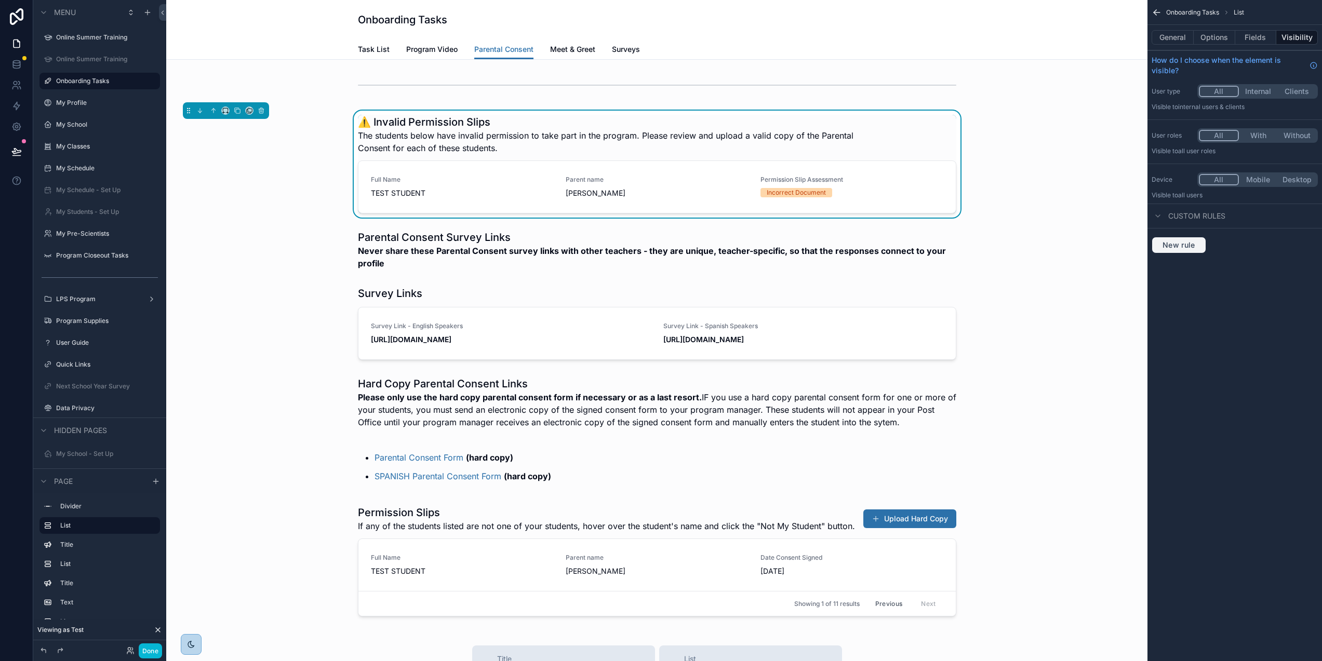
click at [1186, 248] on span "New rule" at bounding box center [1179, 245] width 41 height 9
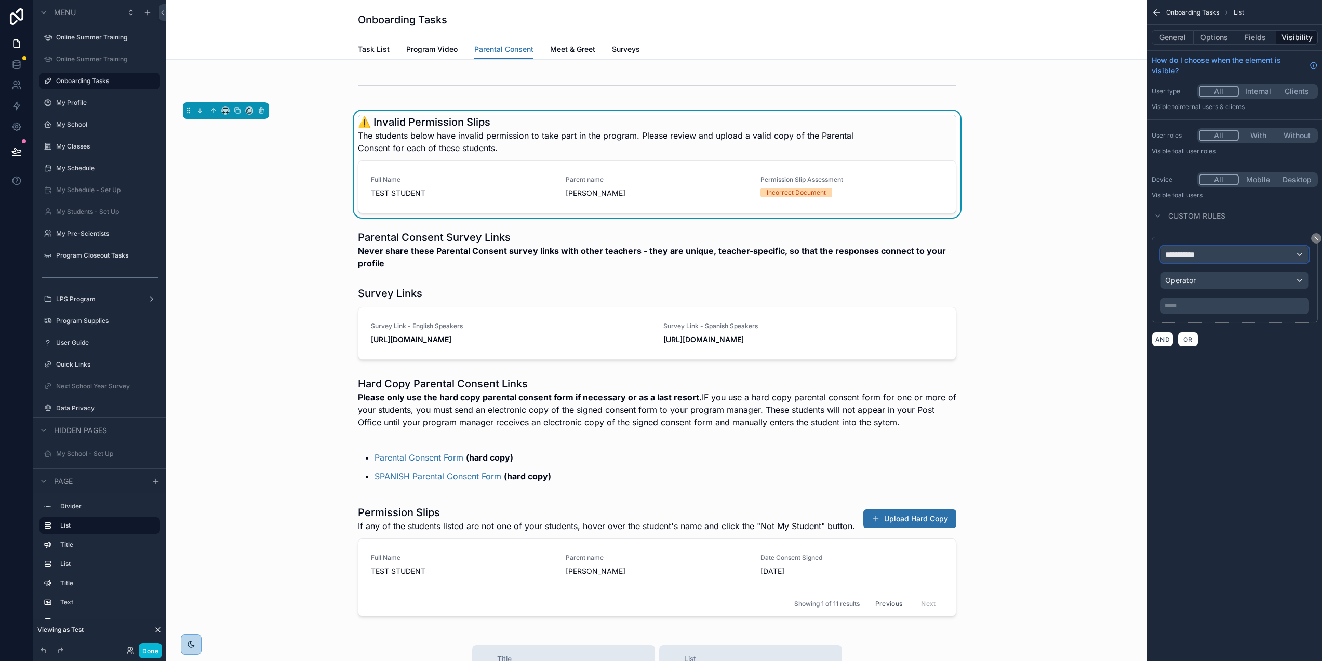
click at [1230, 255] on div "**********" at bounding box center [1235, 254] width 148 height 17
click at [1229, 281] on input "text" at bounding box center [1242, 279] width 138 height 17
type input "***"
click at [1248, 314] on span "Logged in User" at bounding box center [1220, 310] width 86 height 12
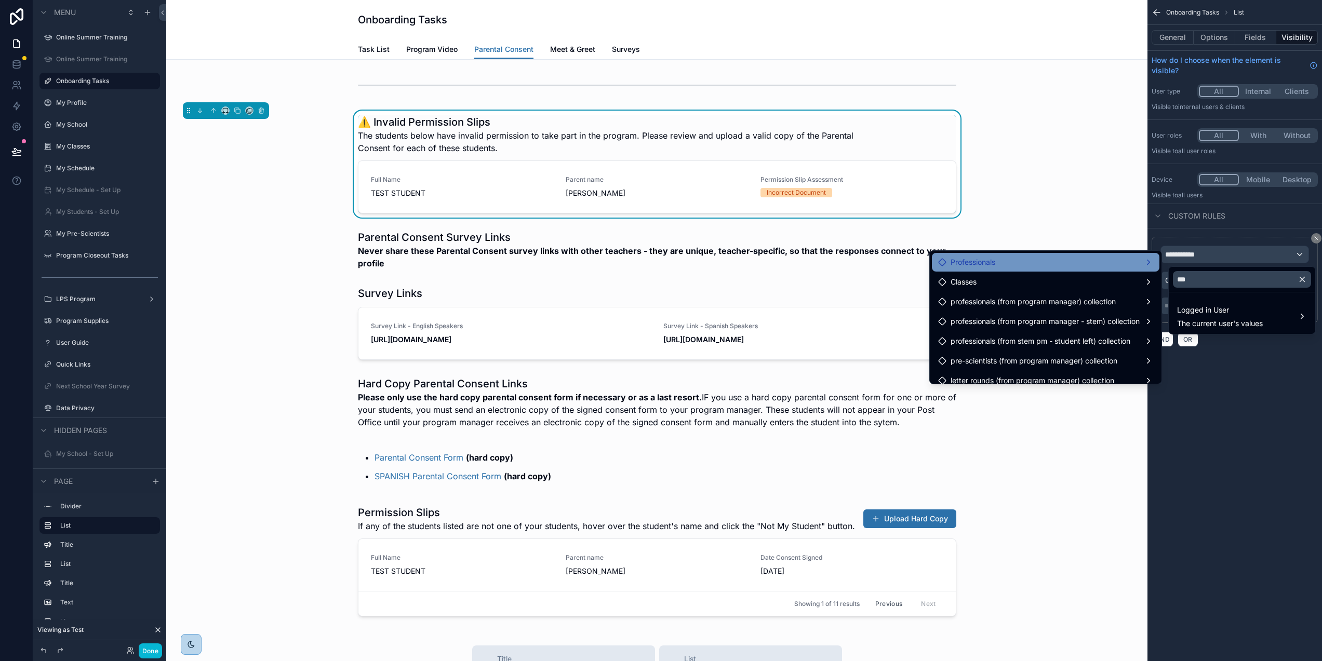
click at [1092, 257] on div "Professionals" at bounding box center [1045, 262] width 215 height 12
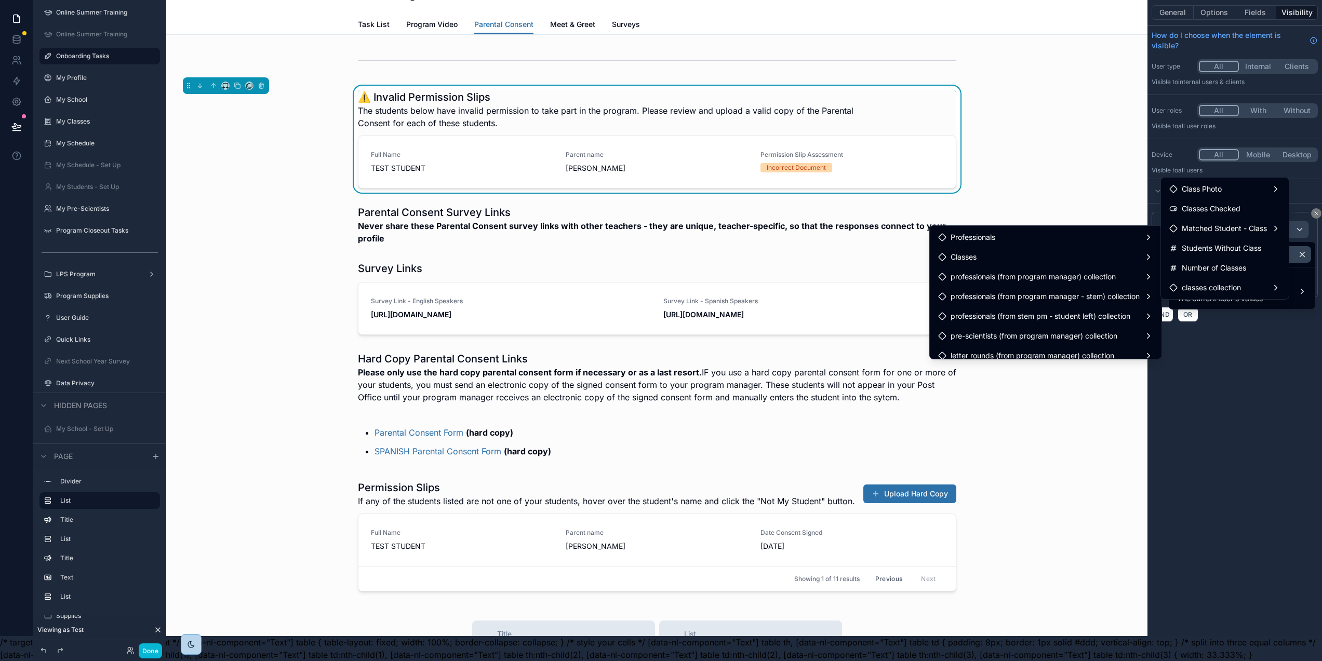
click at [1263, 405] on div "scrollable content" at bounding box center [661, 330] width 1322 height 661
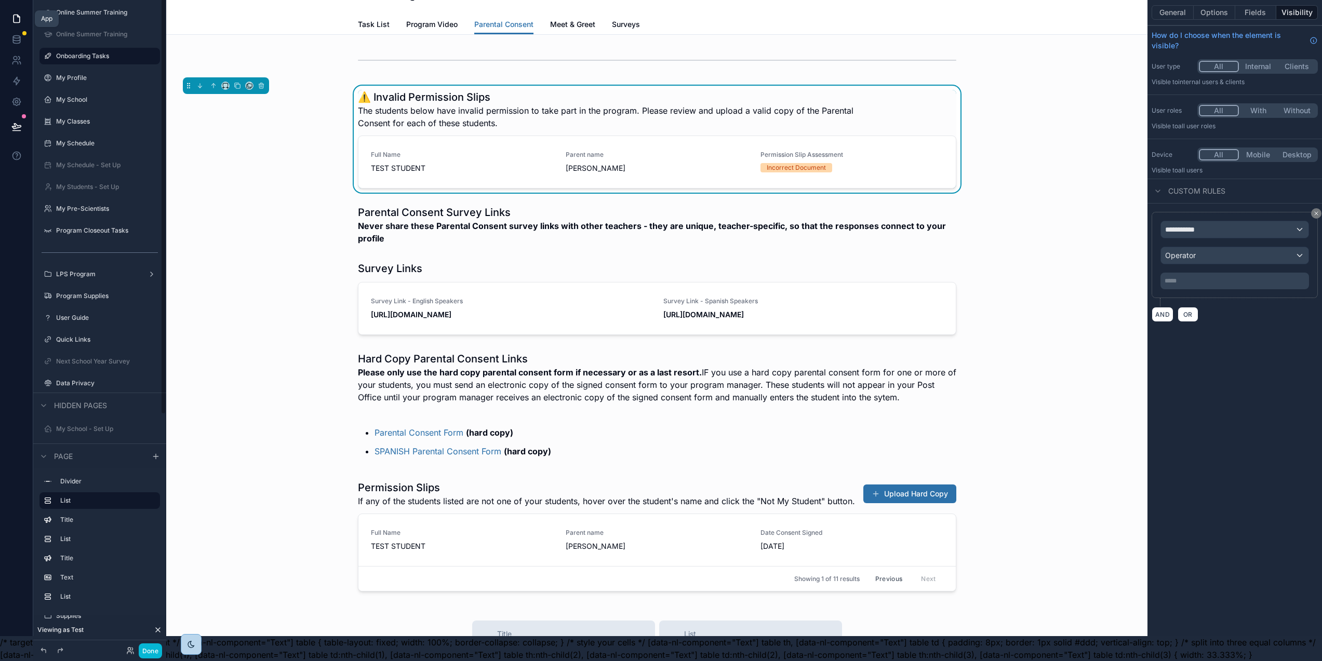
click at [14, 14] on icon at bounding box center [16, 19] width 10 height 10
click at [16, 14] on icon at bounding box center [16, 19] width 10 height 10
click at [17, 36] on icon at bounding box center [16, 37] width 7 height 3
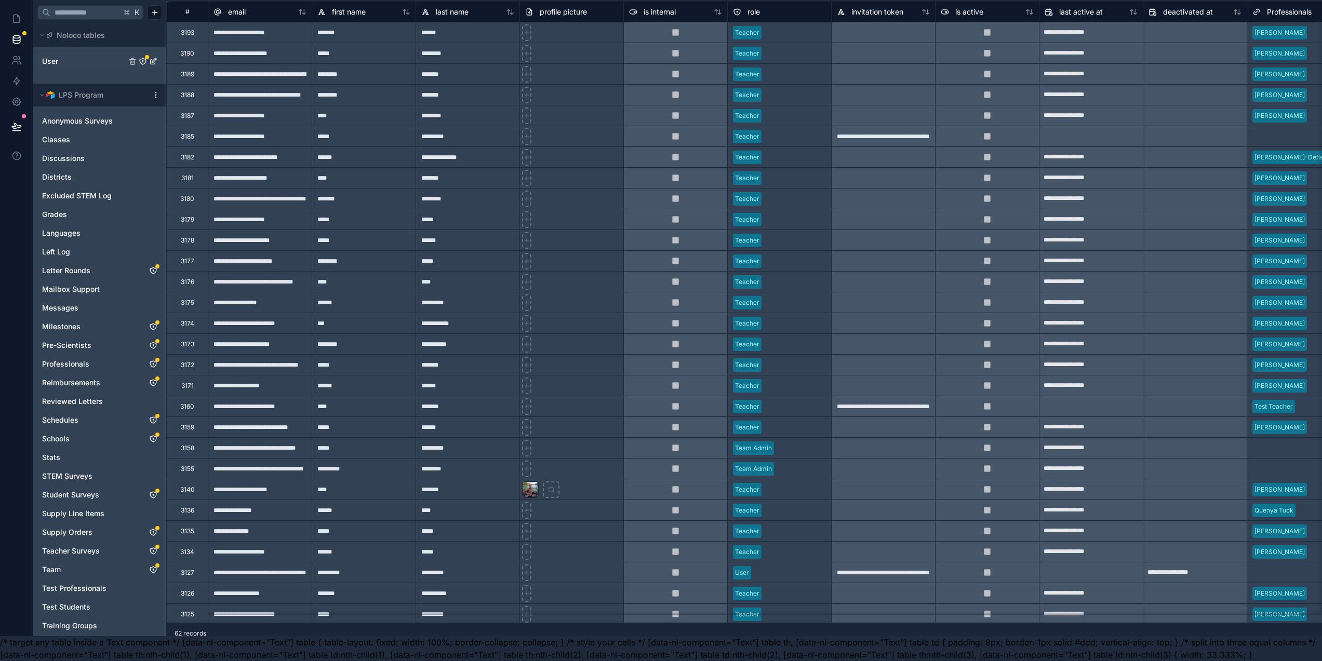
click at [66, 53] on div "User" at bounding box center [99, 61] width 125 height 17
click at [53, 56] on span "User" at bounding box center [50, 61] width 16 height 10
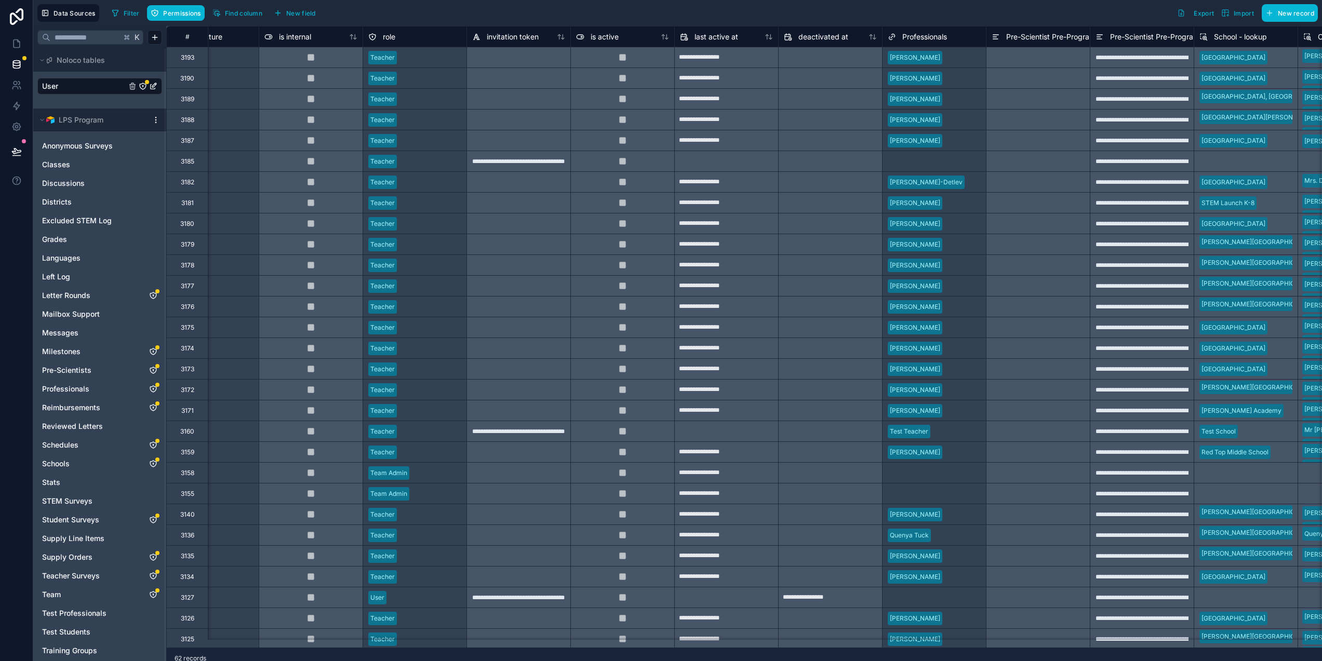
scroll to position [0, 341]
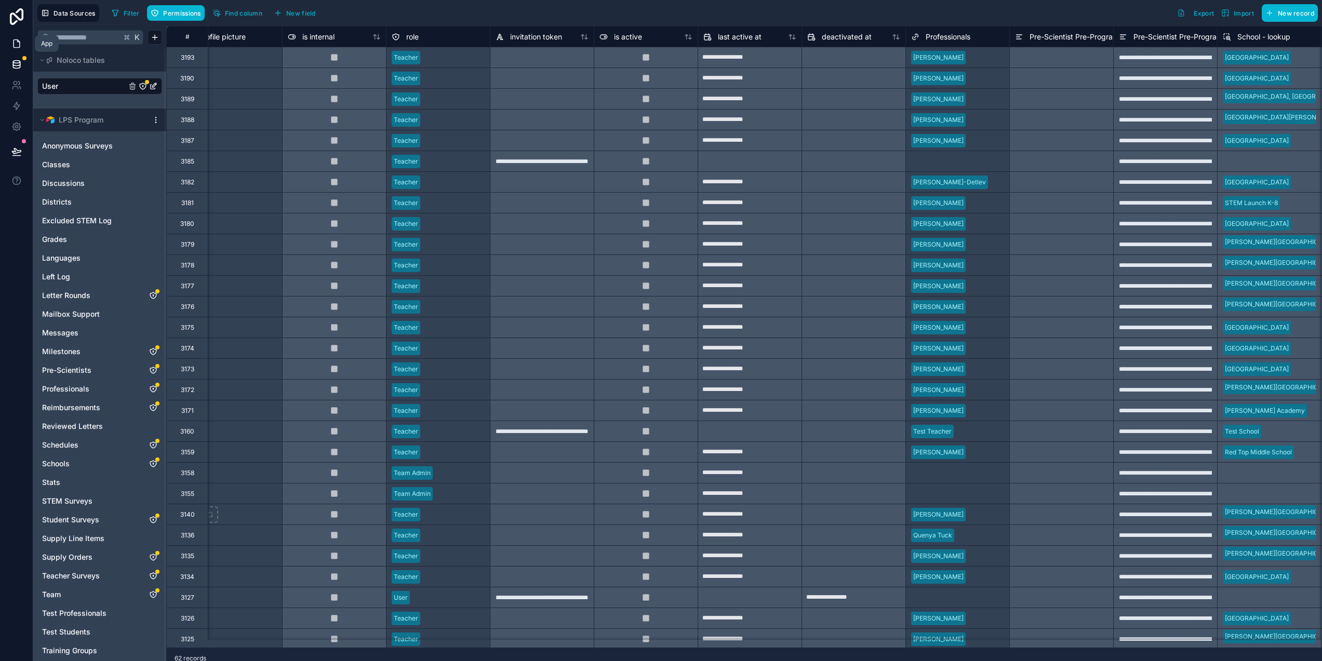
click at [16, 43] on icon at bounding box center [16, 43] width 10 height 10
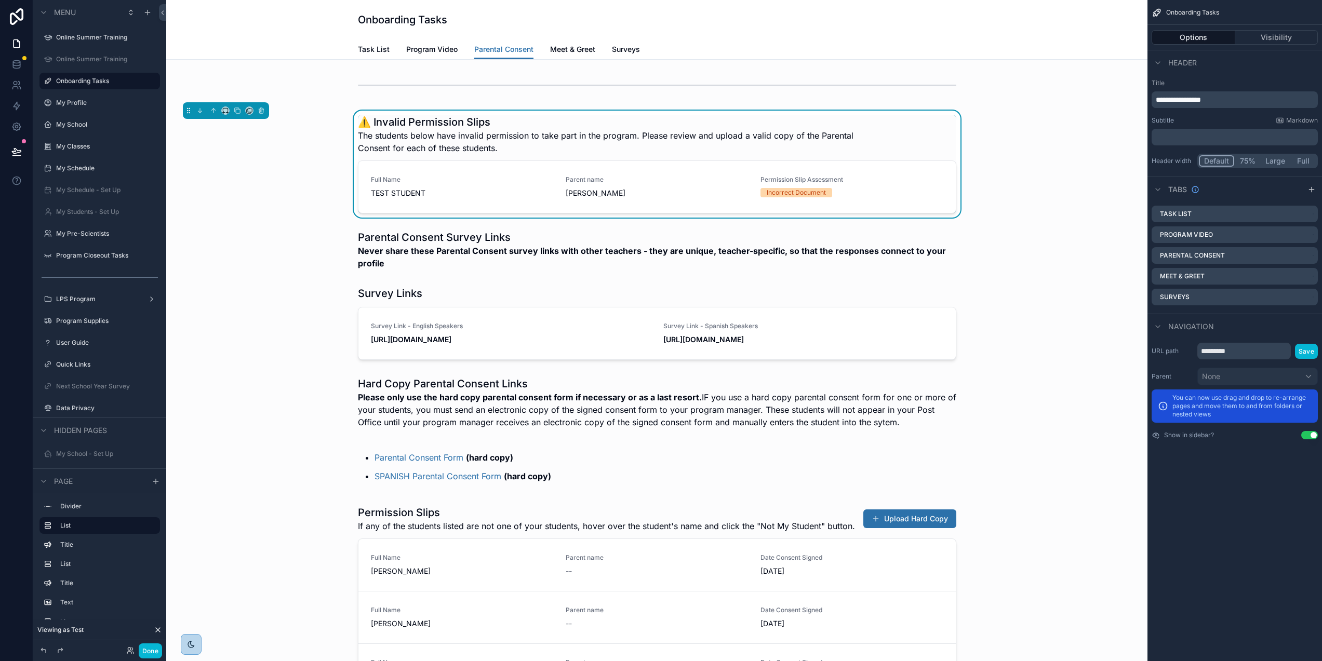
click at [928, 125] on div "⚠️ Invalid Permission Slips The students below have invalid permission to take …" at bounding box center [657, 134] width 599 height 39
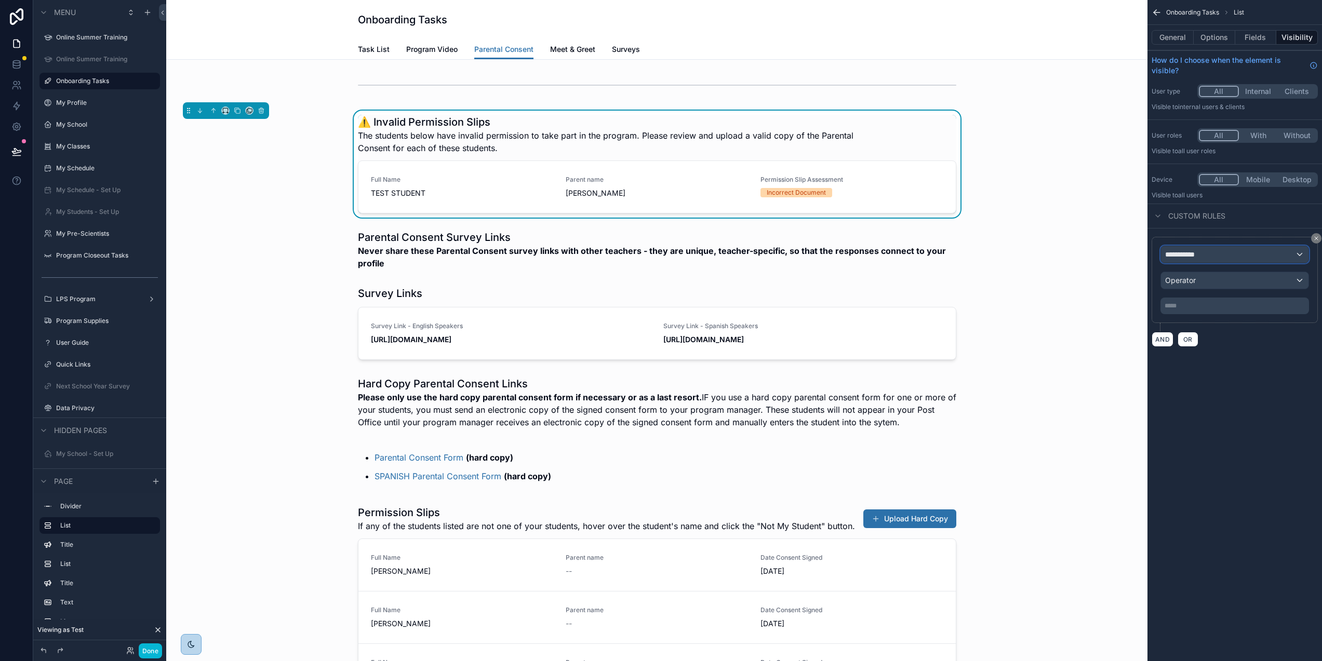
click at [1217, 257] on div "**********" at bounding box center [1235, 254] width 148 height 17
click at [1207, 281] on input "text" at bounding box center [1242, 279] width 138 height 17
paste input "**********"
type input "**********"
click at [1216, 317] on div "Logged in User The current user's values" at bounding box center [1220, 316] width 86 height 25
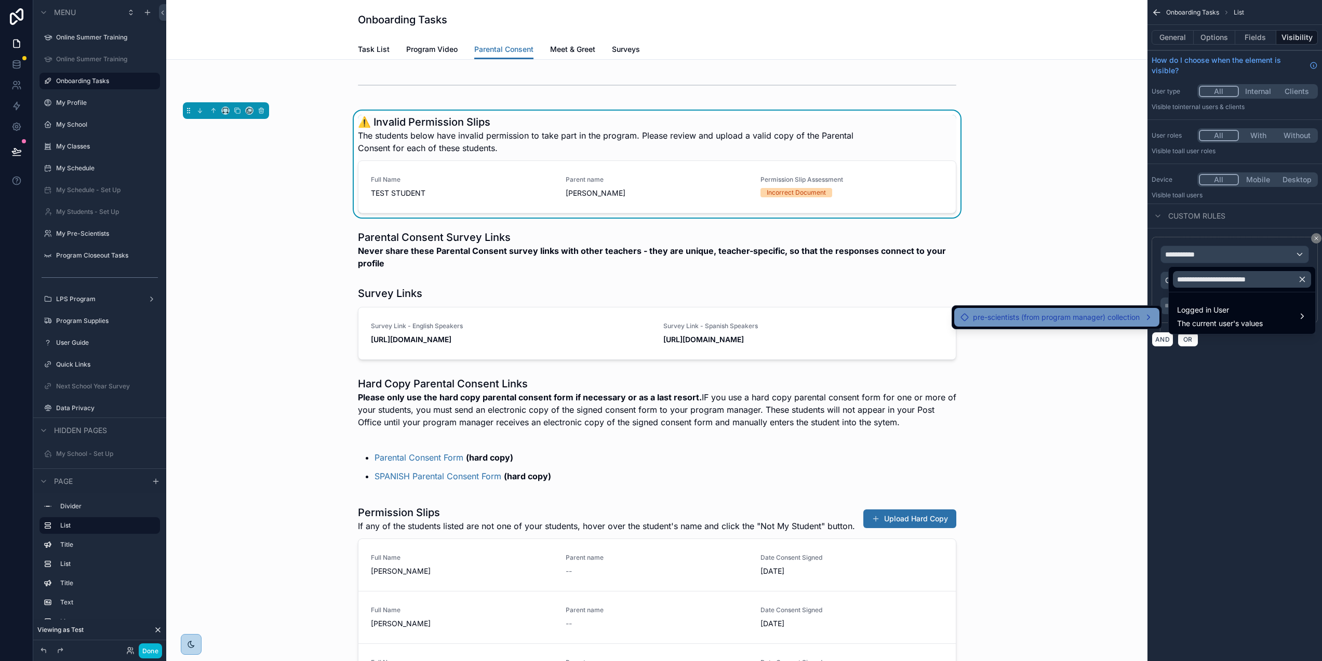
click at [1137, 314] on span "pre-scientists (from program manager) collection" at bounding box center [1056, 317] width 167 height 12
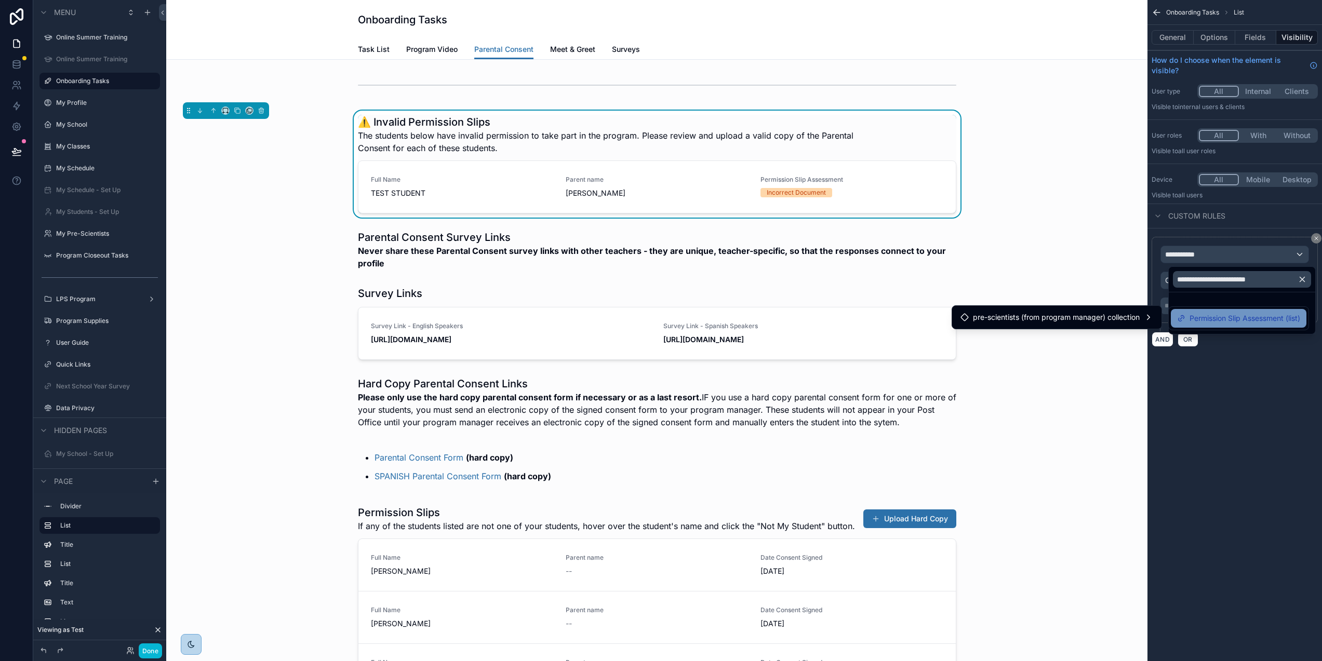
click at [1222, 319] on span "Permission Slip Assessment (list)" at bounding box center [1245, 318] width 111 height 12
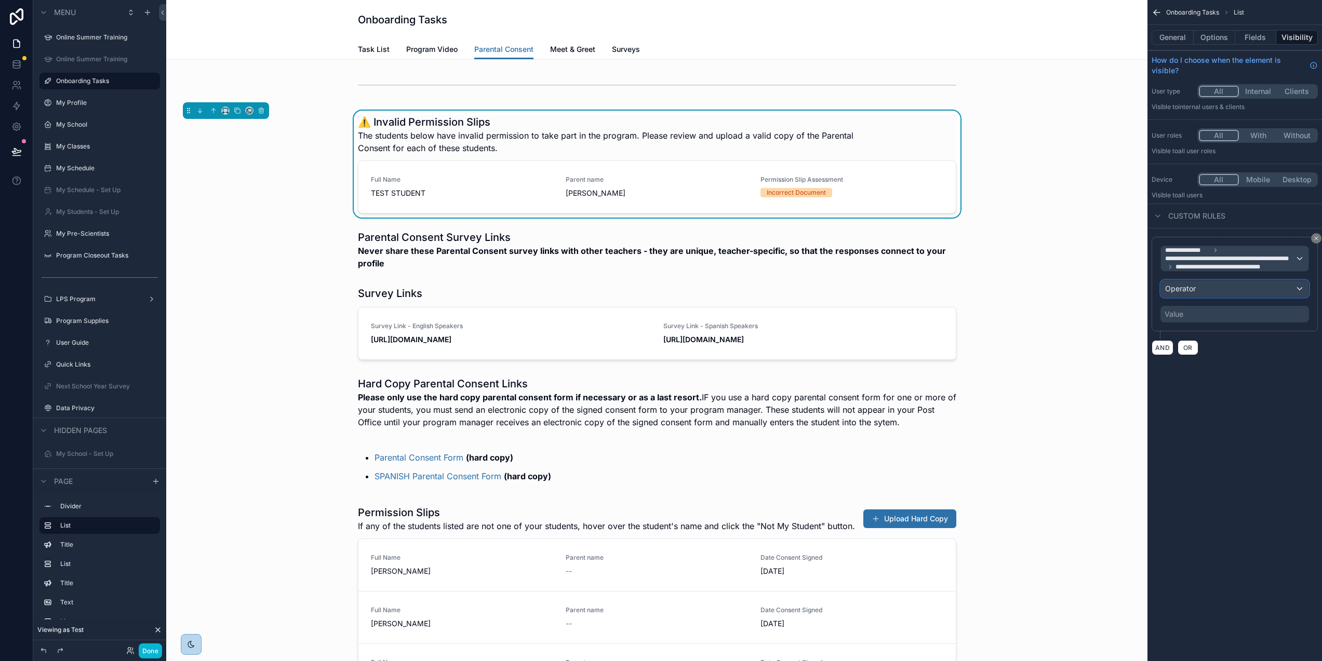
click at [1217, 288] on div "Operator" at bounding box center [1235, 289] width 148 height 17
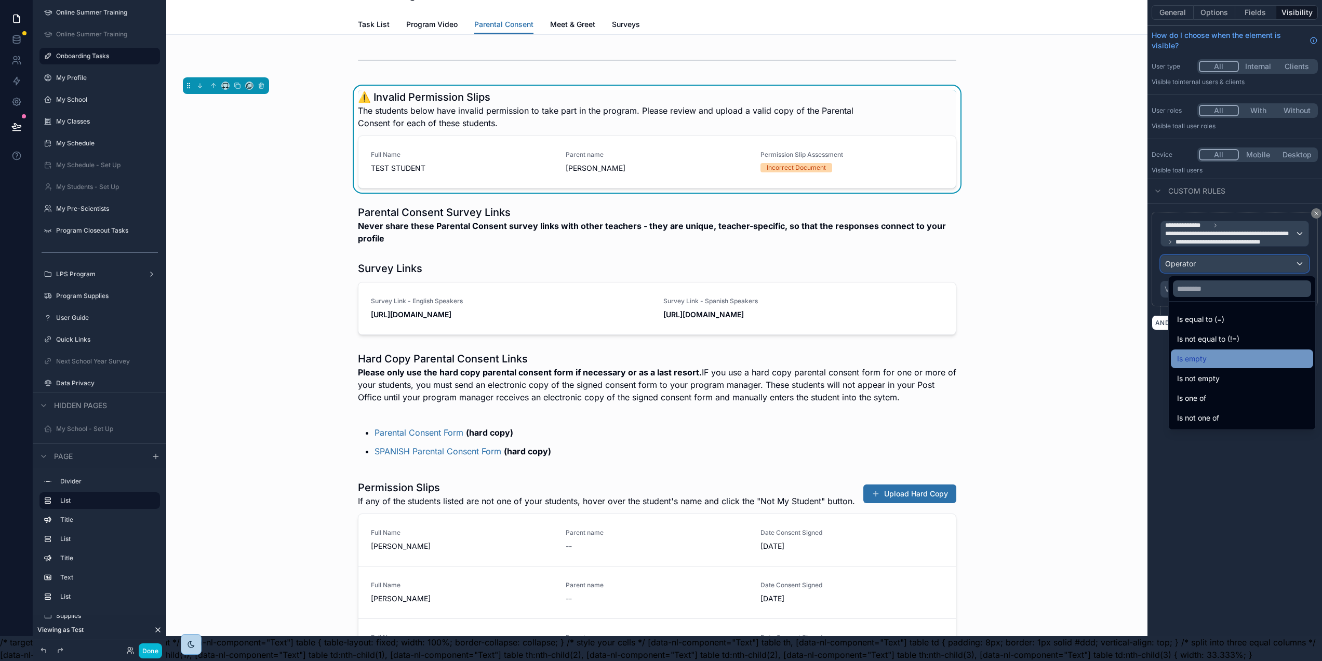
scroll to position [33, 2]
click at [1251, 393] on div "Is one of" at bounding box center [1242, 398] width 130 height 12
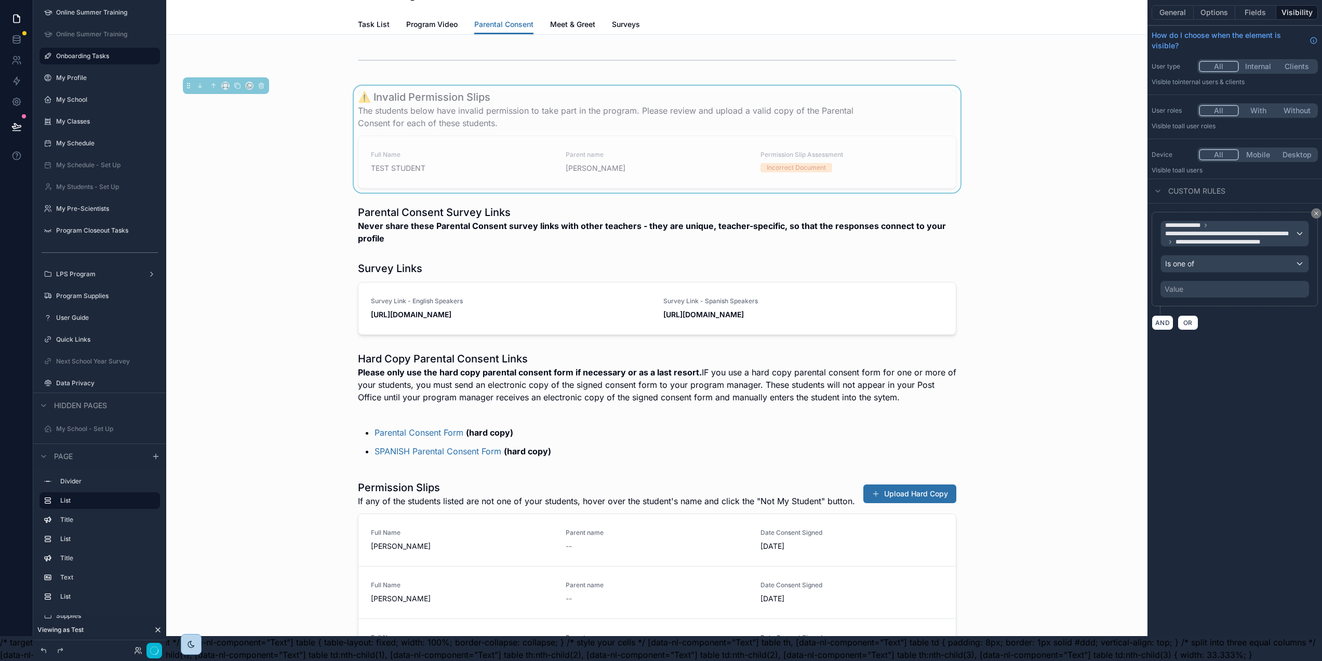
scroll to position [0, 2]
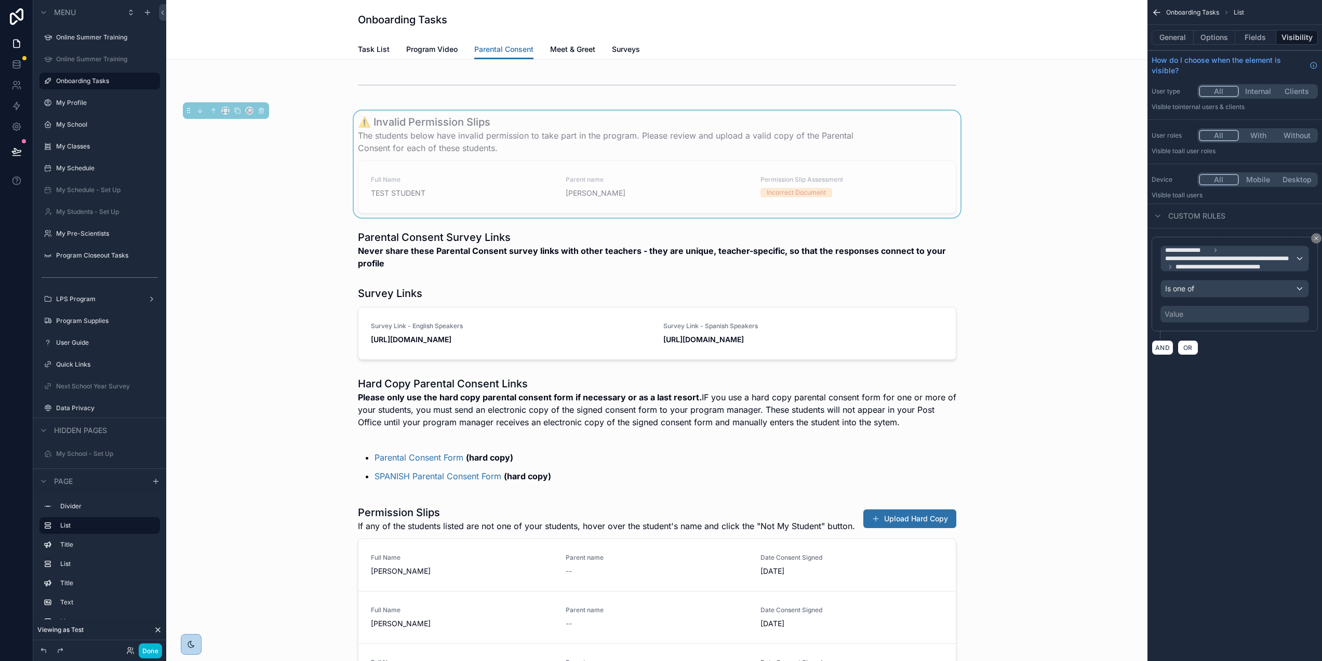
click at [1211, 317] on div "Value" at bounding box center [1235, 314] width 149 height 17
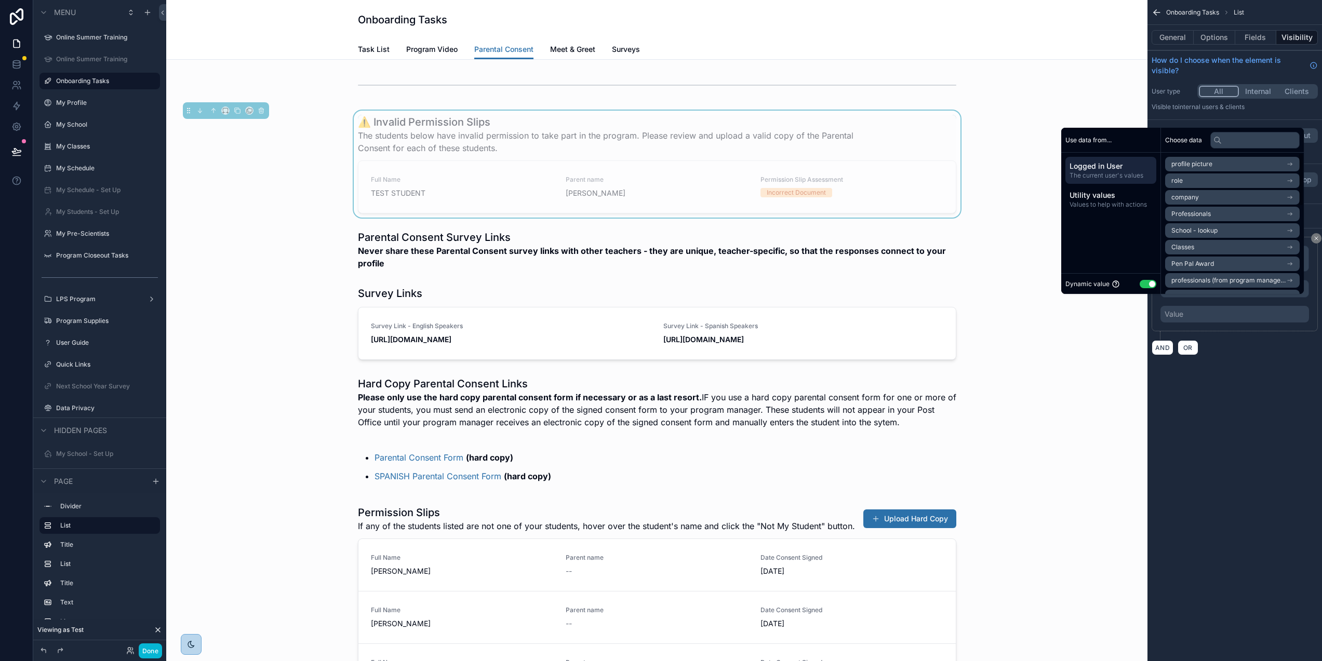
click at [1149, 288] on button "Use setting" at bounding box center [1148, 284] width 17 height 8
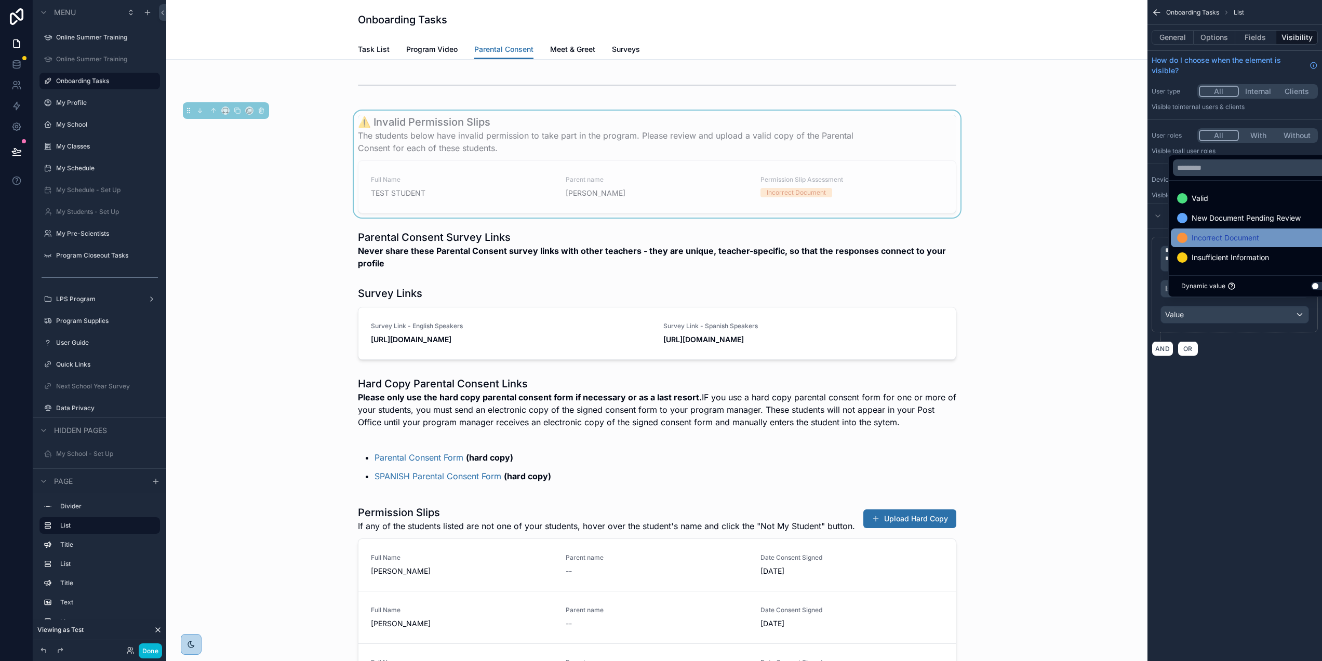
click at [1204, 244] on span "Incorrect Document" at bounding box center [1226, 238] width 68 height 12
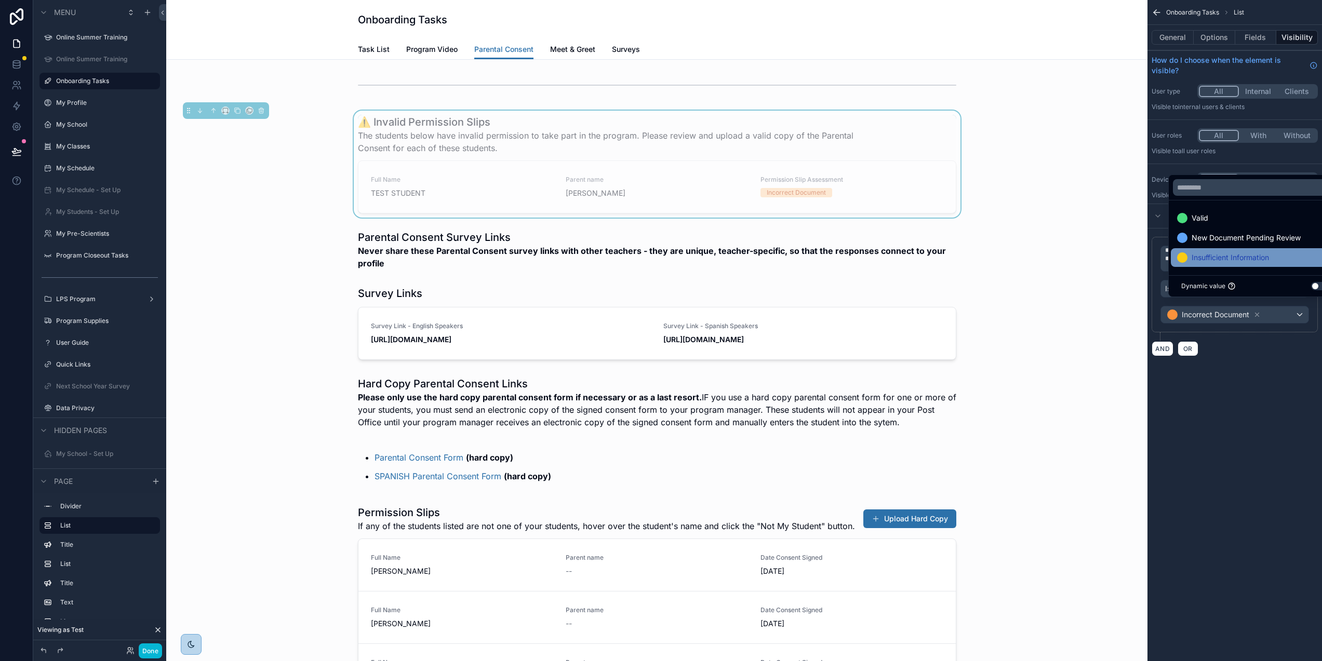
click at [1208, 260] on span "Insufficient Information" at bounding box center [1230, 257] width 77 height 12
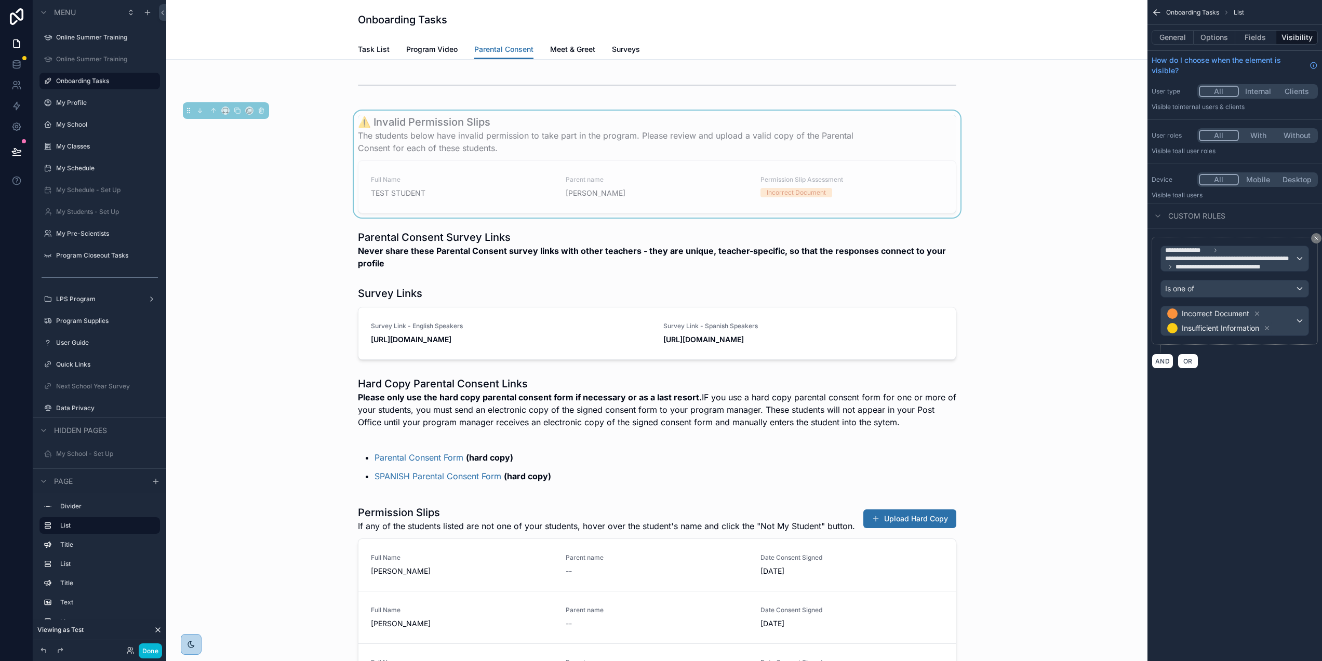
click at [1251, 402] on div "**********" at bounding box center [1235, 330] width 175 height 661
click at [1093, 261] on div "scrollable content" at bounding box center [657, 250] width 965 height 48
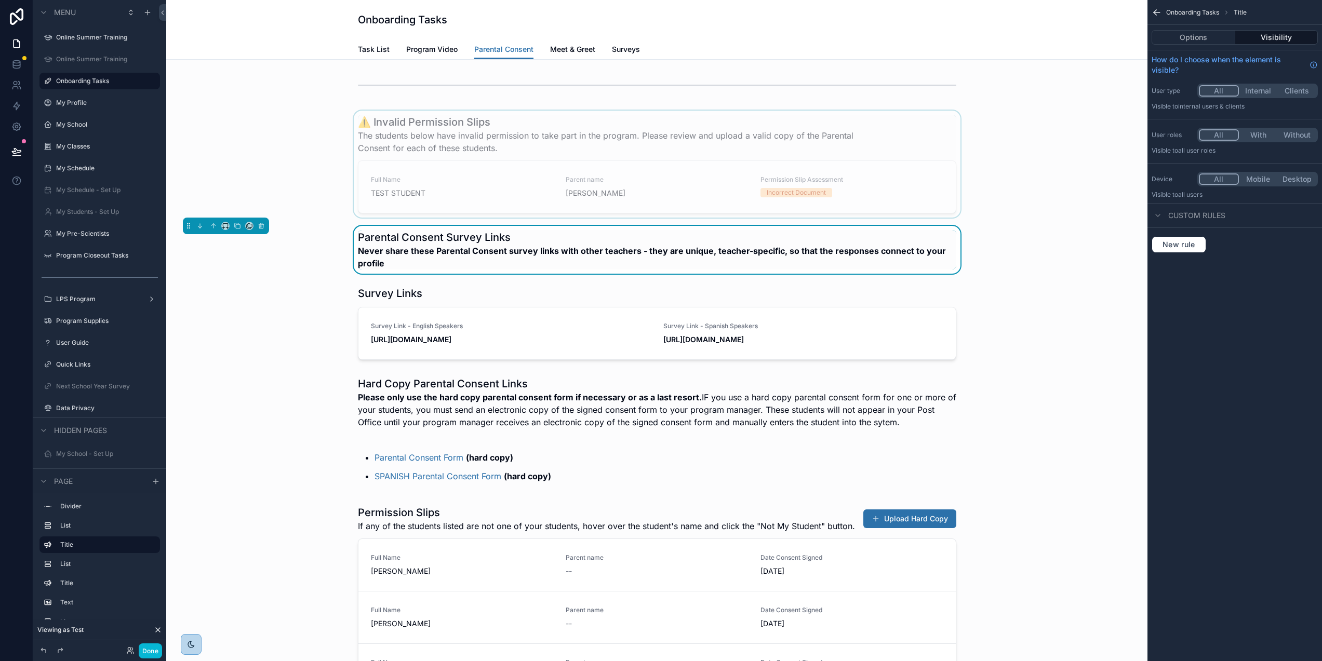
click at [937, 138] on div "scrollable content" at bounding box center [657, 164] width 965 height 107
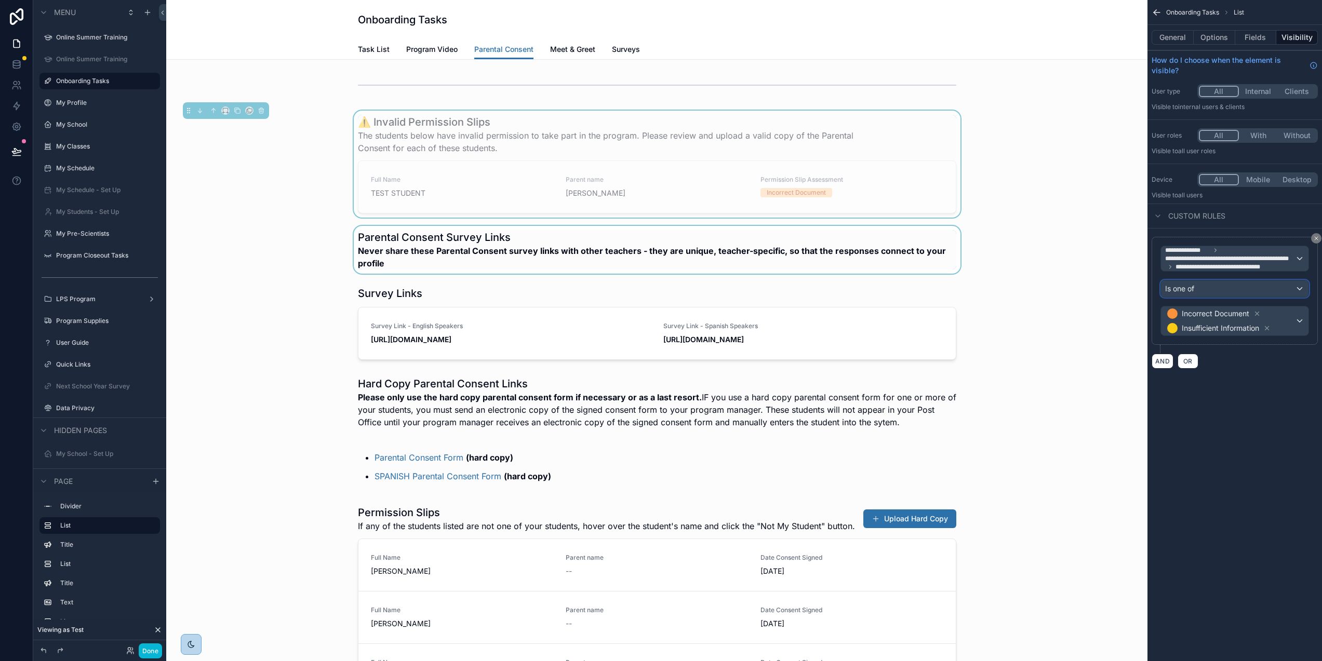
click at [1264, 288] on div "Is one of" at bounding box center [1235, 289] width 148 height 17
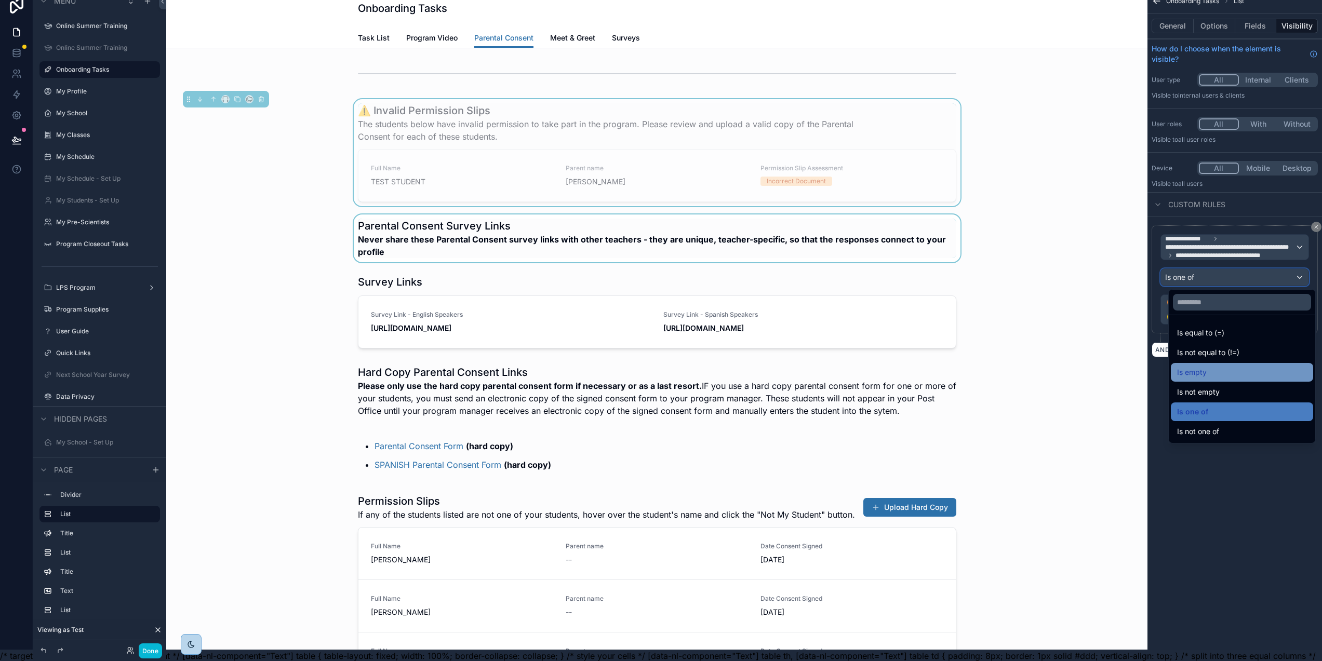
scroll to position [19, 2]
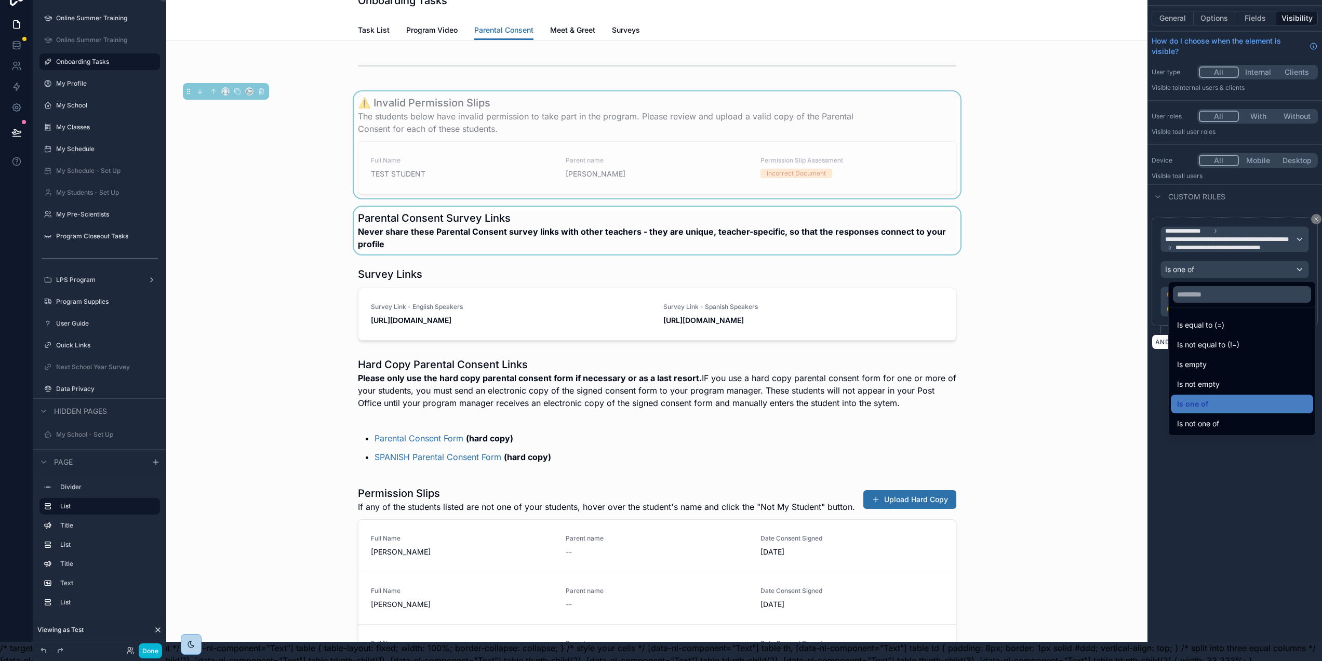
click at [1276, 474] on div "scrollable content" at bounding box center [661, 330] width 1322 height 661
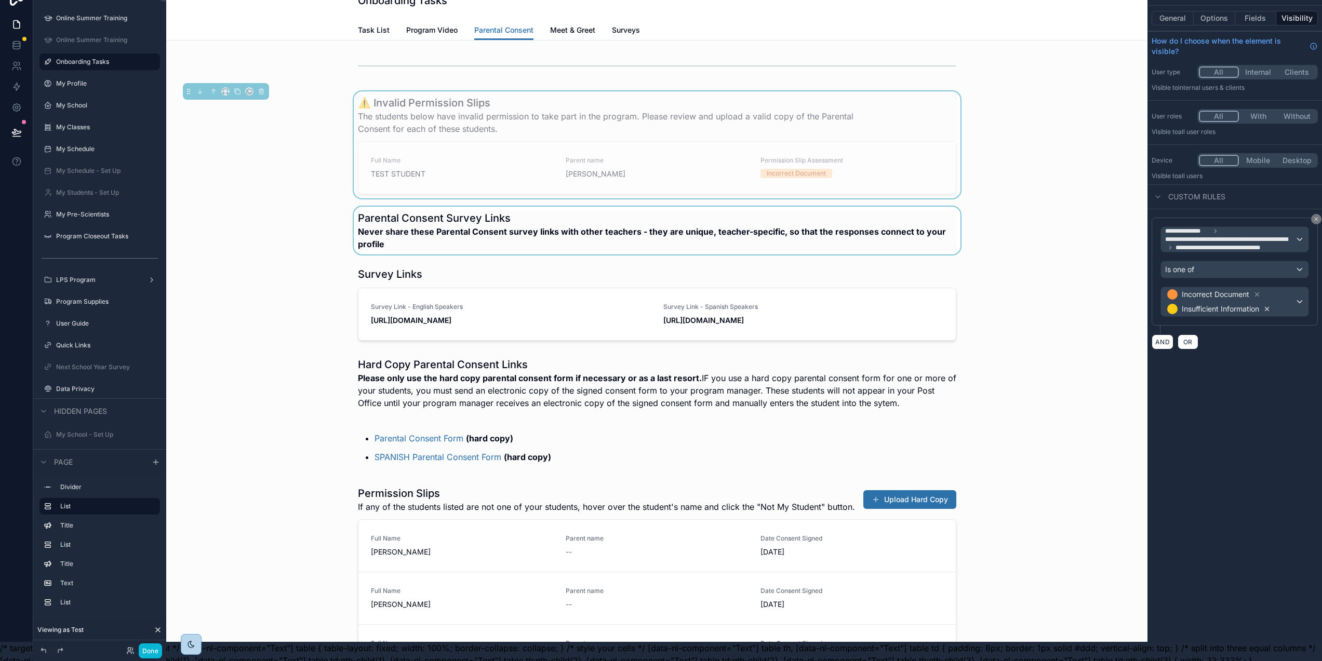
click at [1269, 309] on icon "scrollable content" at bounding box center [1268, 310] width 4 height 4
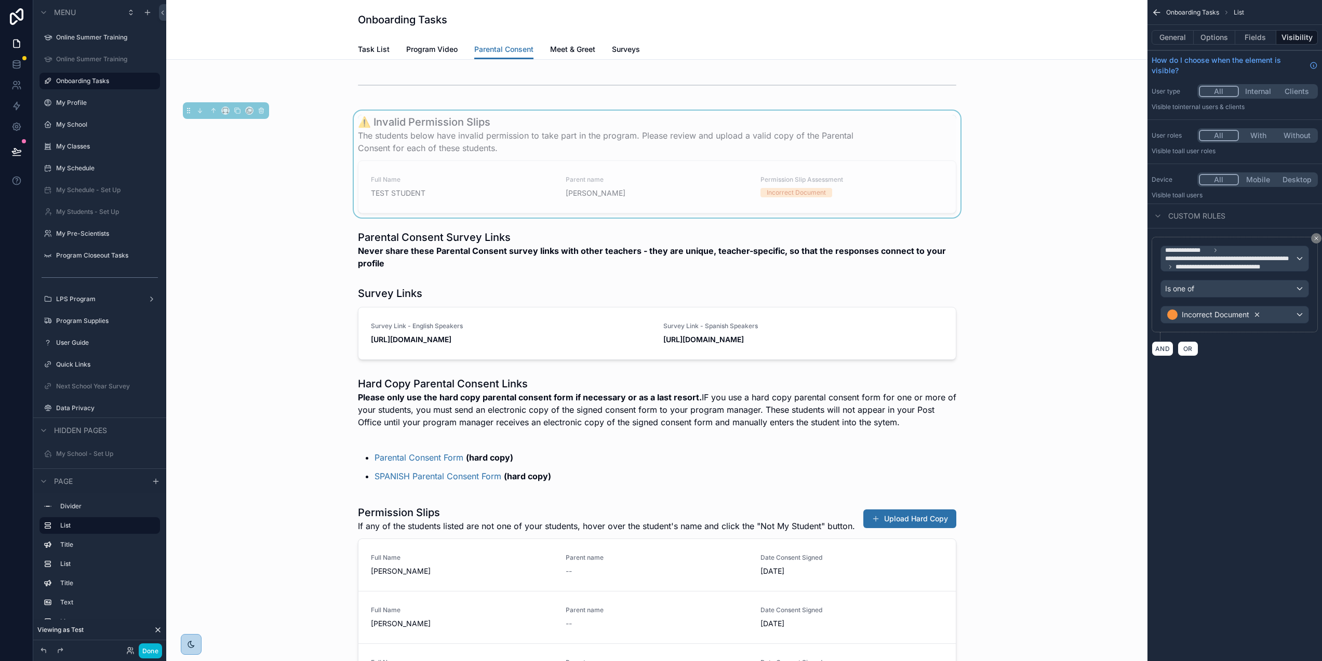
click at [1261, 314] on icon "scrollable content" at bounding box center [1257, 314] width 7 height 7
click at [1283, 359] on div "**********" at bounding box center [1235, 297] width 175 height 136
click at [1320, 239] on icon "scrollable content" at bounding box center [1317, 238] width 6 height 6
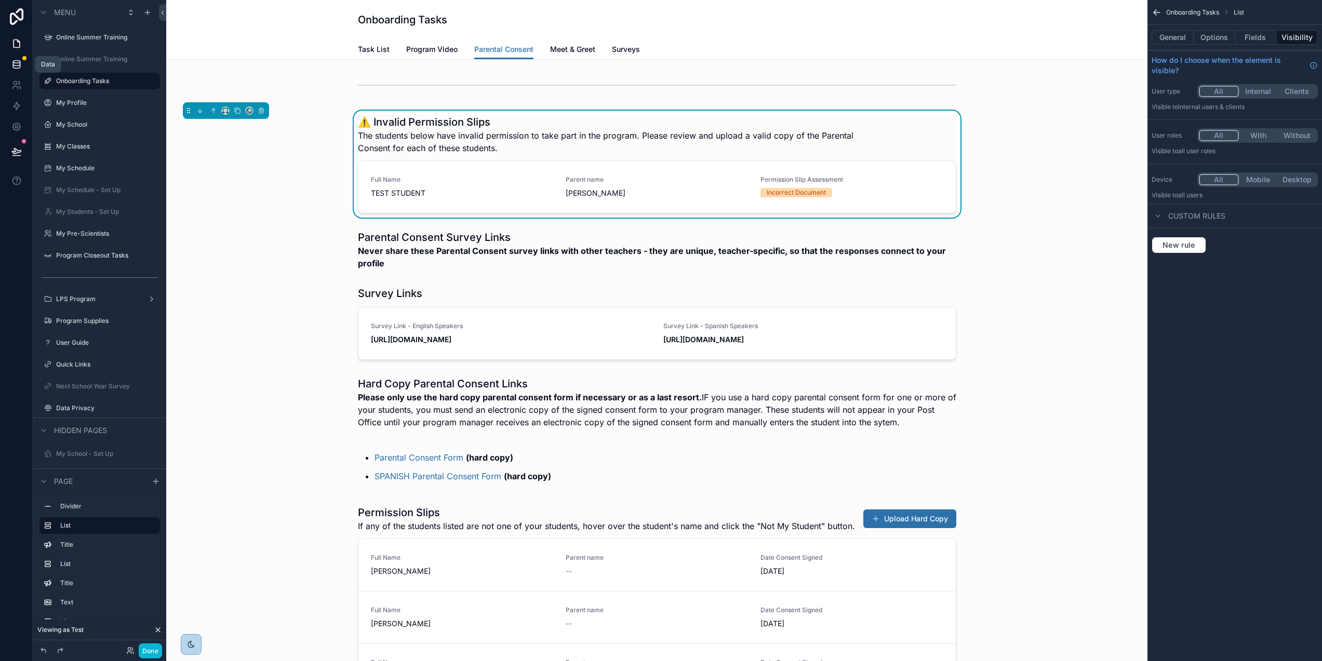
click at [13, 60] on icon at bounding box center [16, 64] width 10 height 10
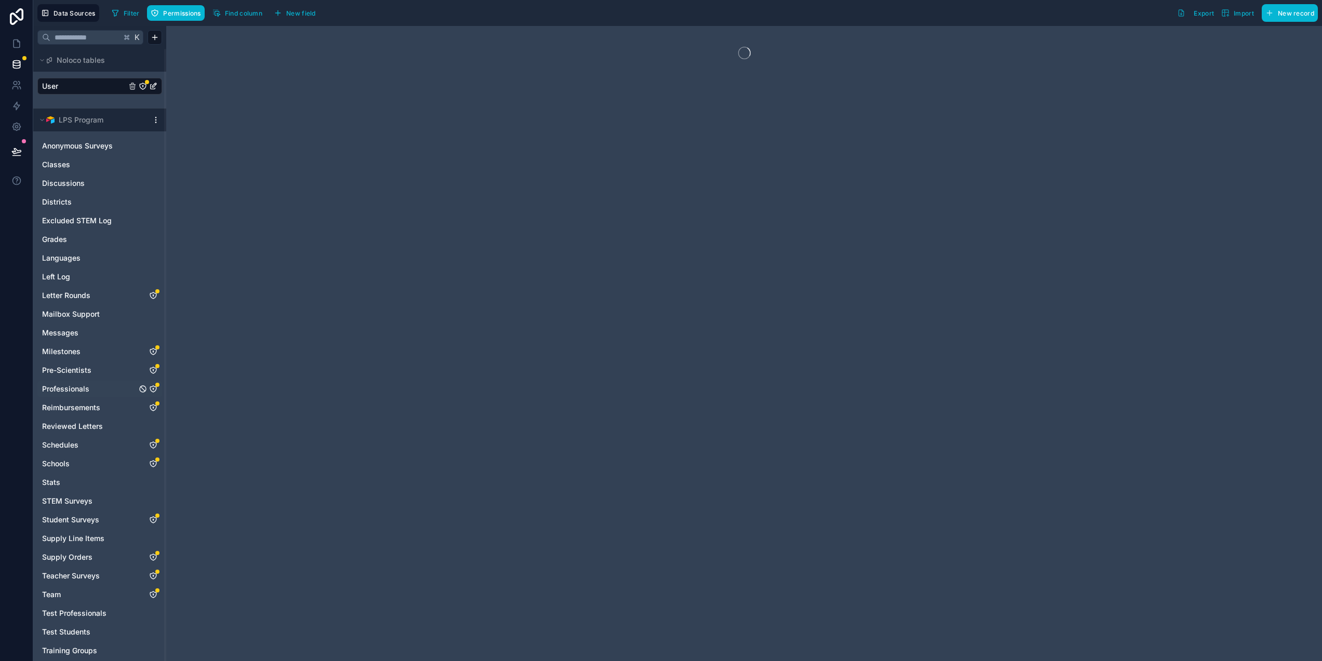
click at [152, 386] on icon "Professionals" at bounding box center [153, 389] width 6 height 6
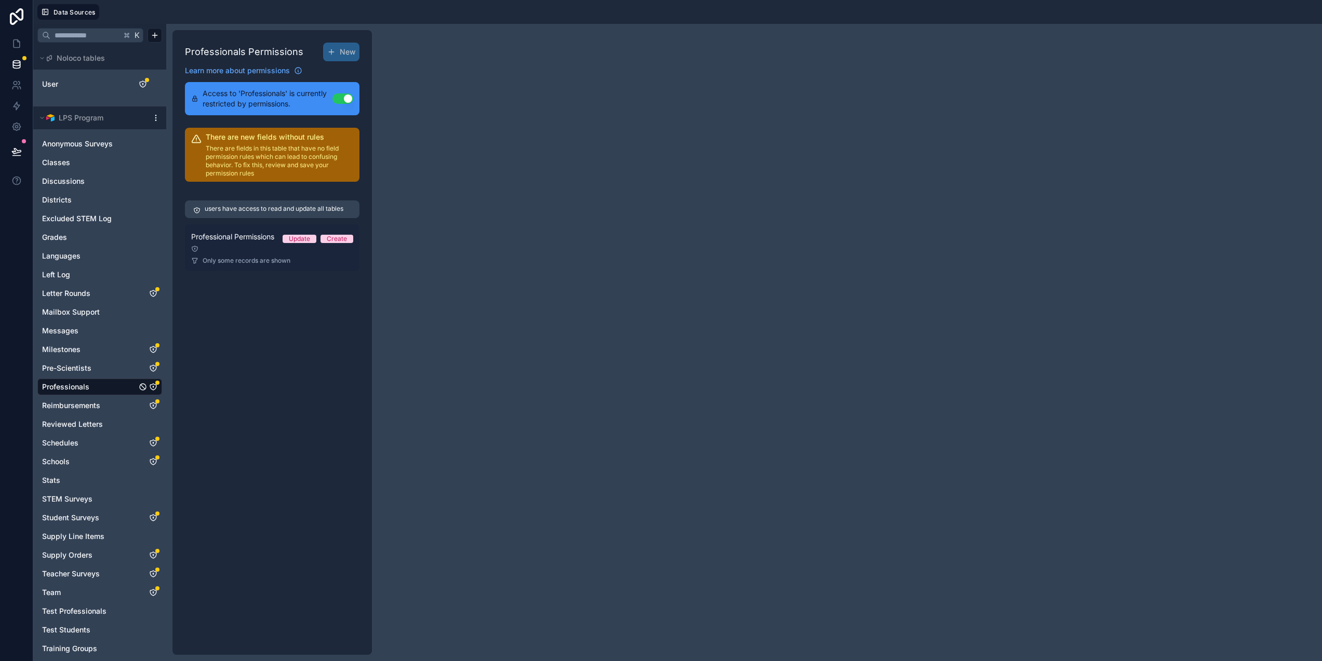
drag, startPoint x: 222, startPoint y: 258, endPoint x: 230, endPoint y: 249, distance: 11.4
click at [222, 258] on span "Only some records are shown" at bounding box center [247, 261] width 88 height 8
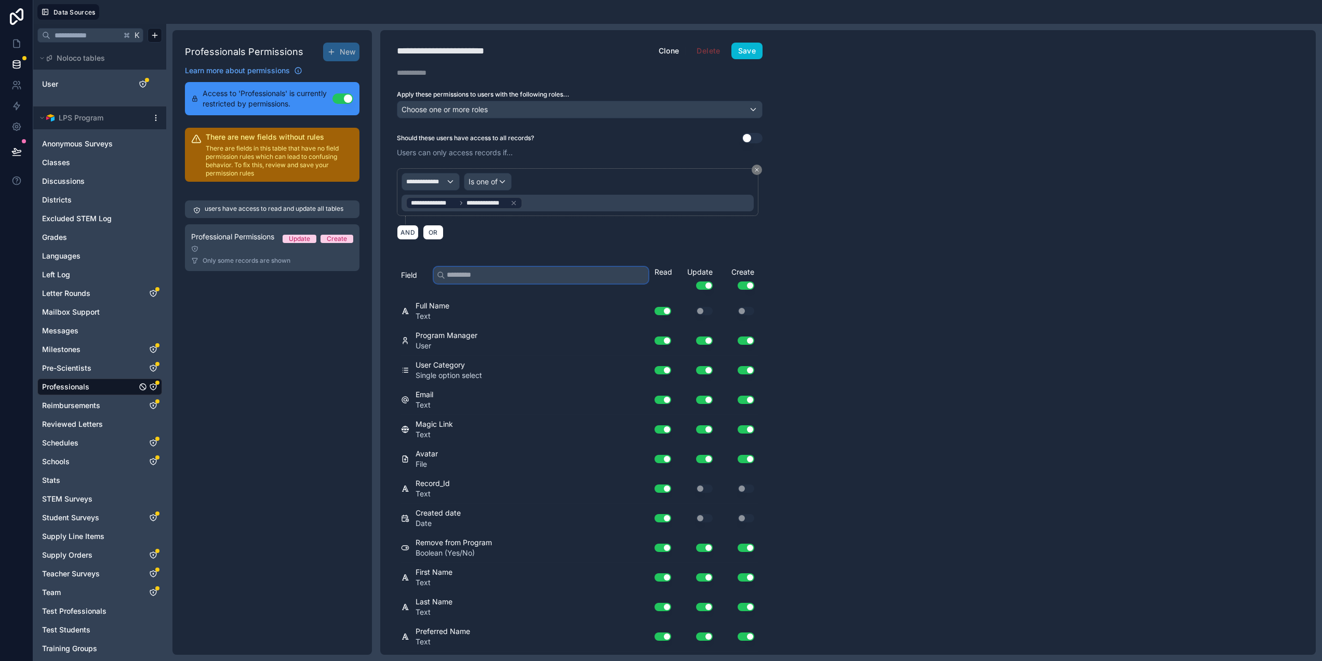
click at [539, 272] on input "text" at bounding box center [541, 275] width 215 height 17
paste input "**********"
type input "**********"
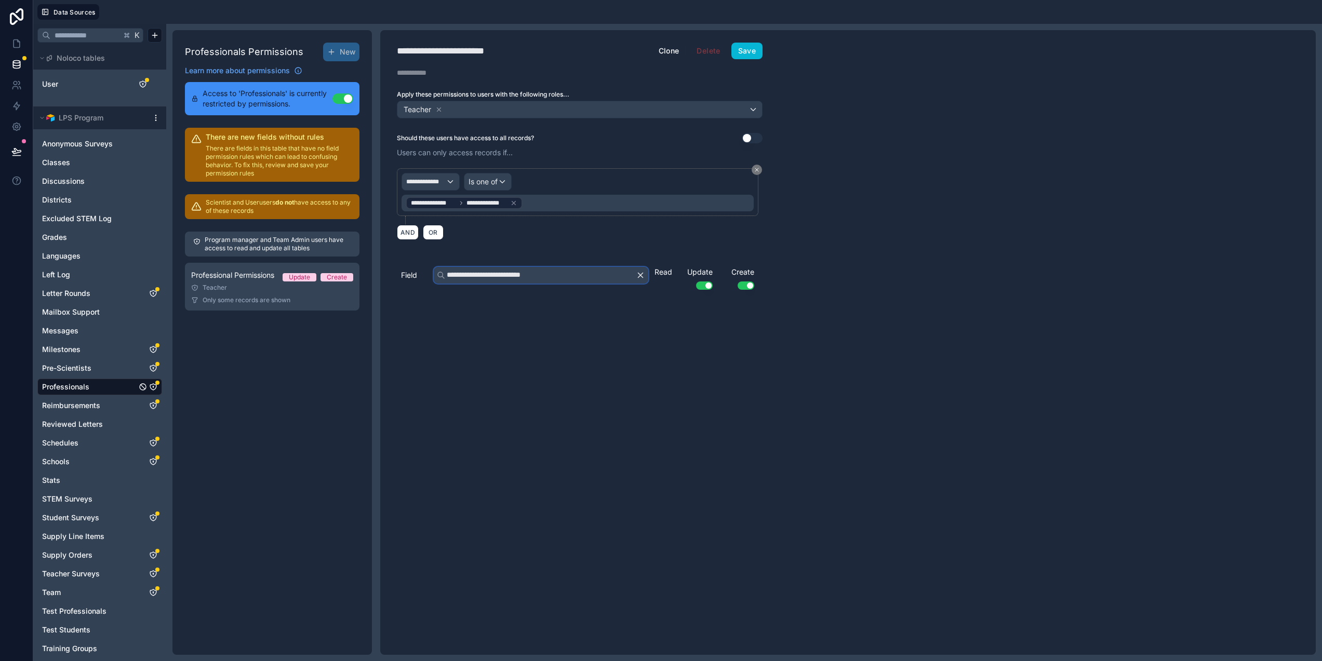
drag, startPoint x: 573, startPoint y: 279, endPoint x: 432, endPoint y: 273, distance: 140.9
click at [434, 273] on div "**********" at bounding box center [541, 275] width 215 height 17
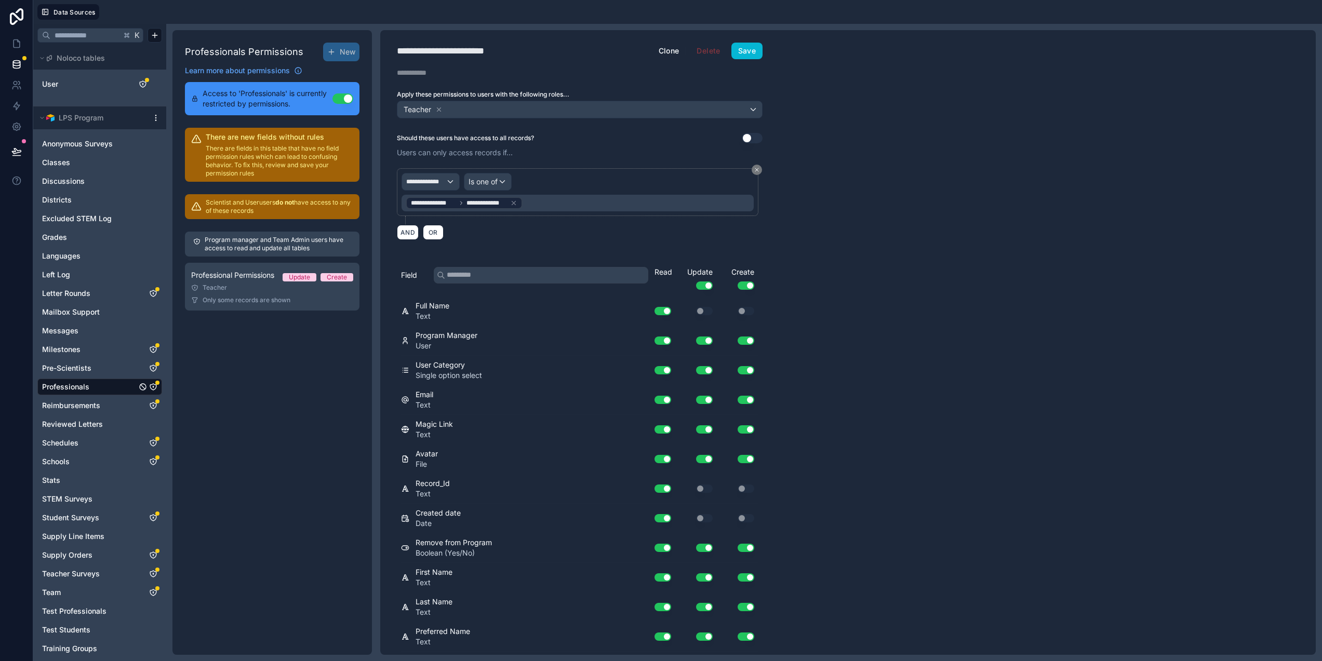
click at [105, 388] on link "Professionals" at bounding box center [89, 387] width 95 height 10
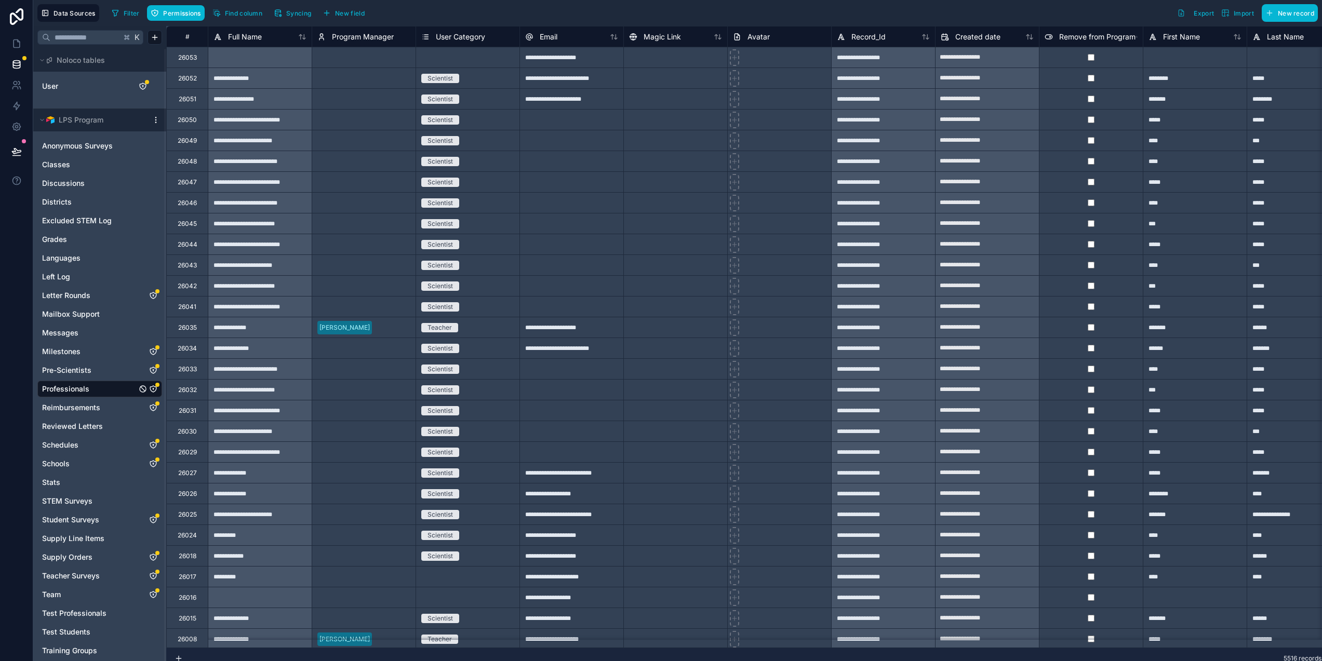
click at [151, 390] on icon "Professionals" at bounding box center [153, 389] width 8 height 8
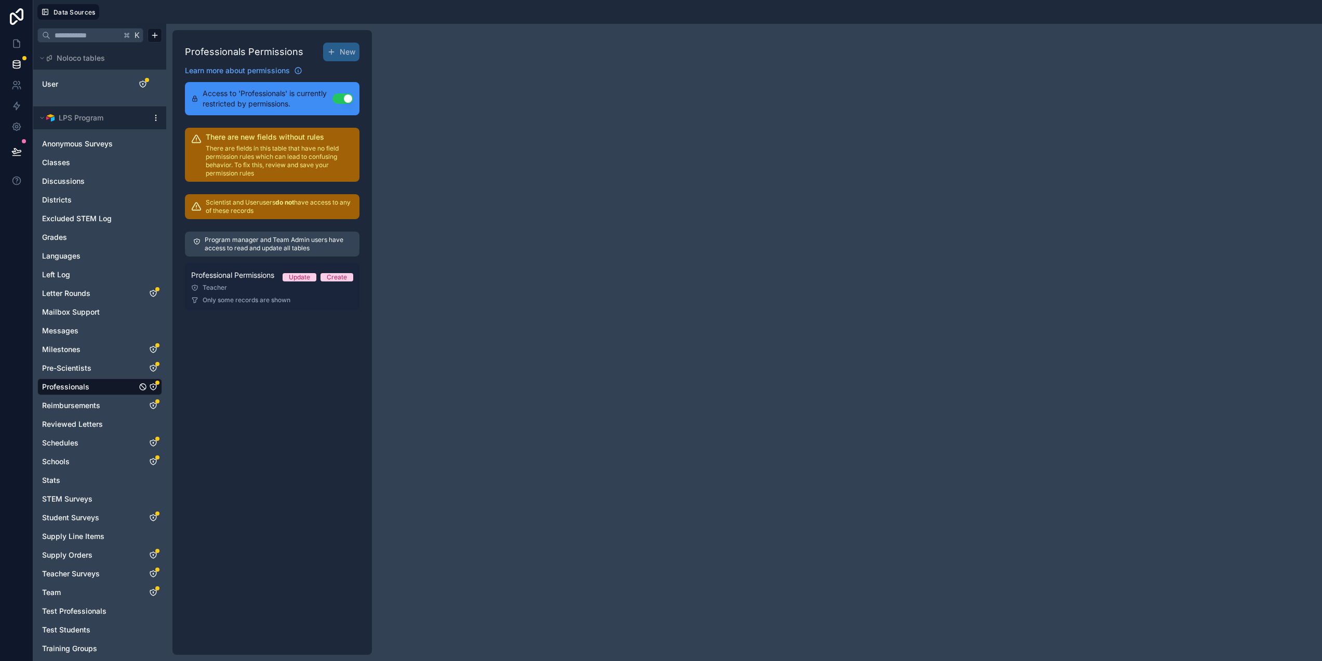
click at [231, 284] on div "Teacher" at bounding box center [272, 288] width 162 height 8
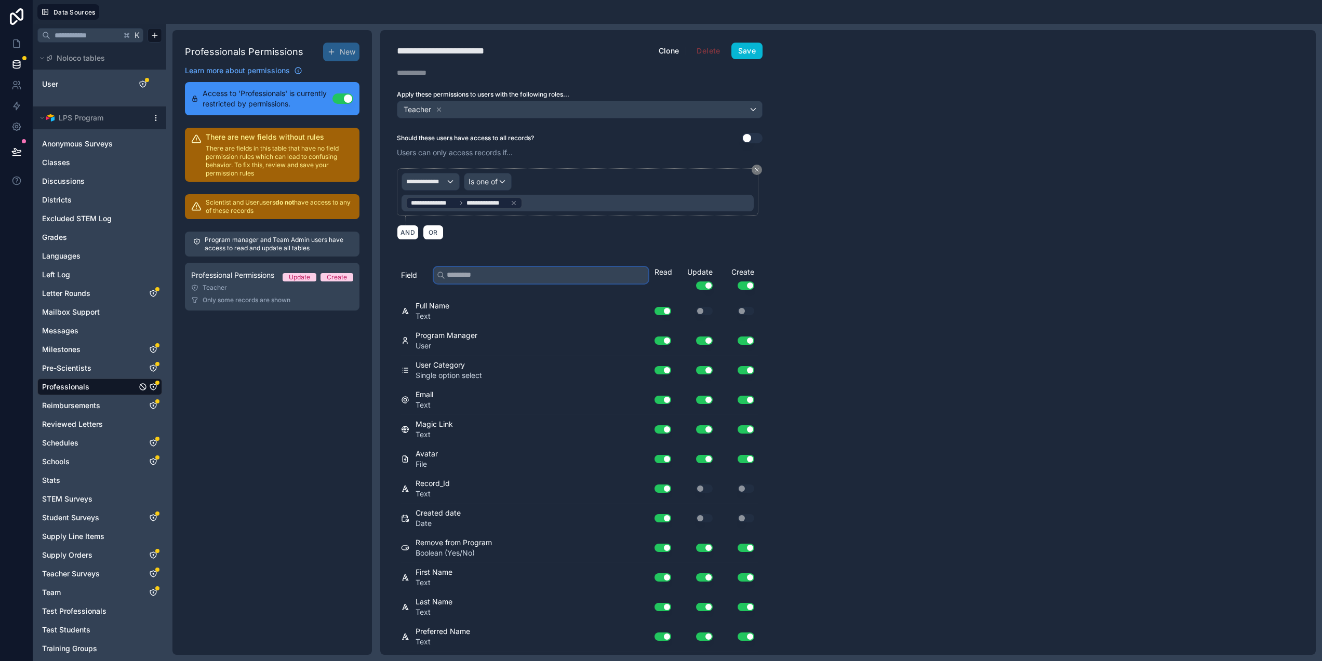
click at [494, 278] on input "text" at bounding box center [541, 275] width 215 height 17
paste input "**********"
type input "**********"
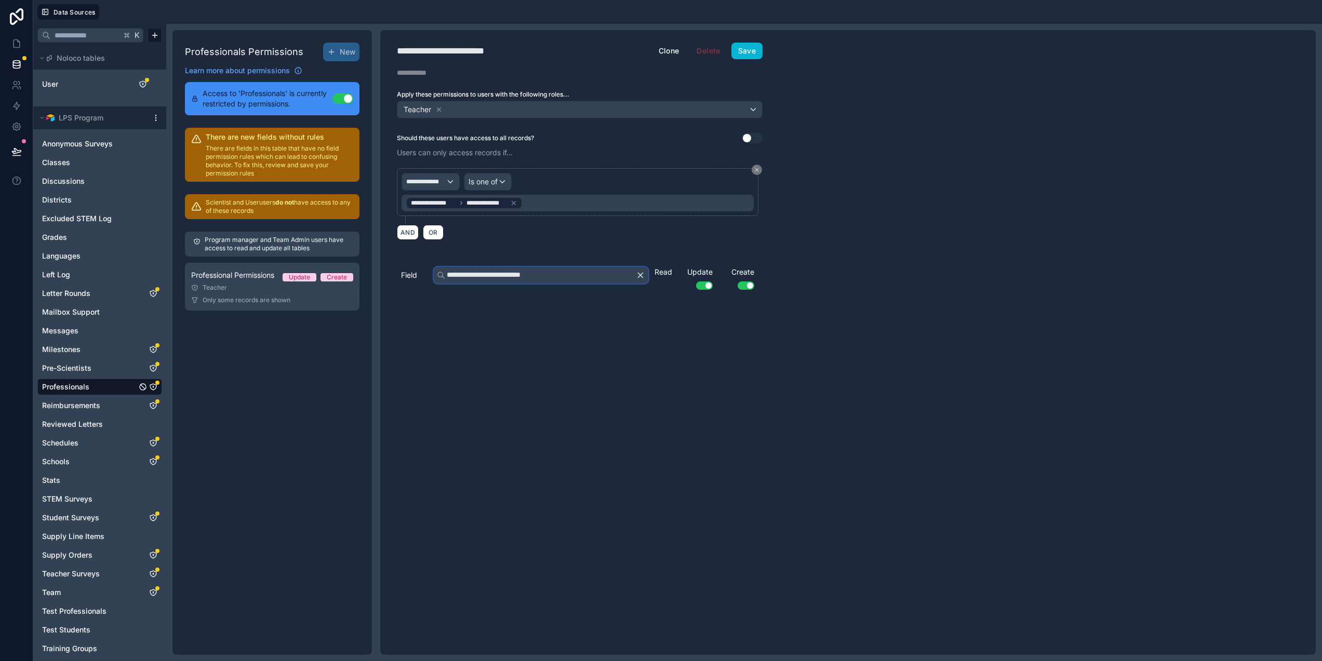
drag, startPoint x: 549, startPoint y: 274, endPoint x: 413, endPoint y: 270, distance: 136.2
click at [410, 271] on div "**********" at bounding box center [528, 275] width 254 height 17
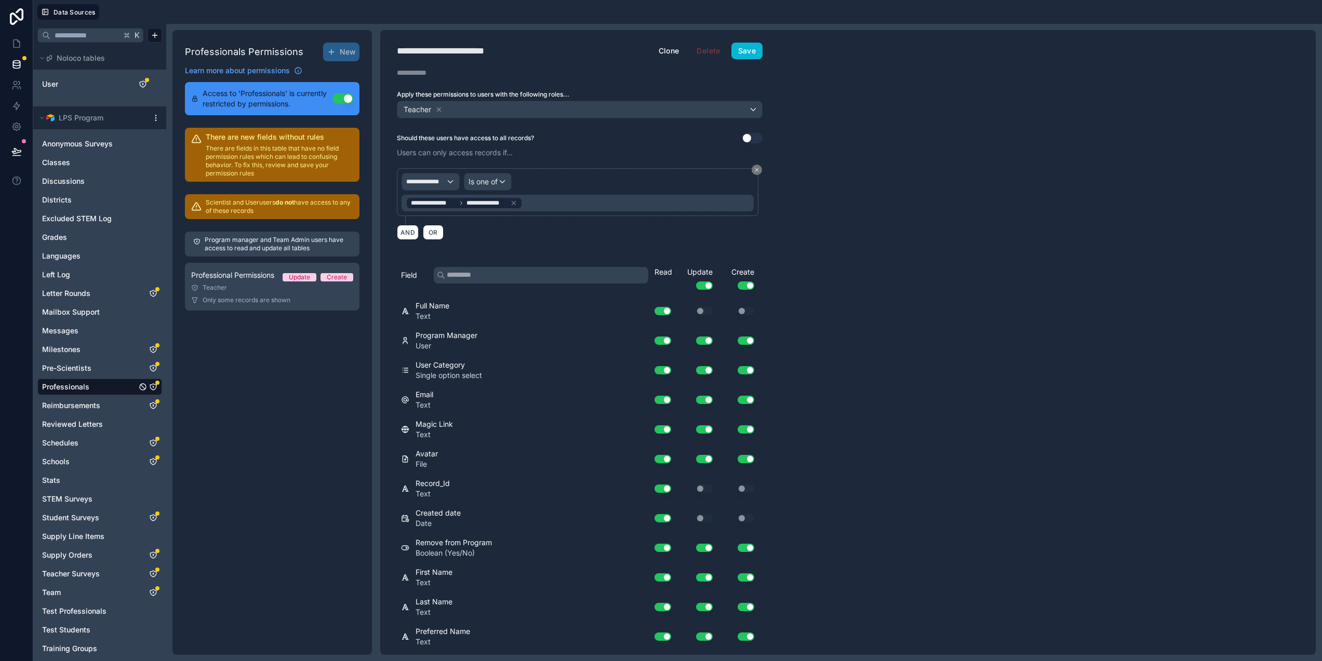
scroll to position [14146, 0]
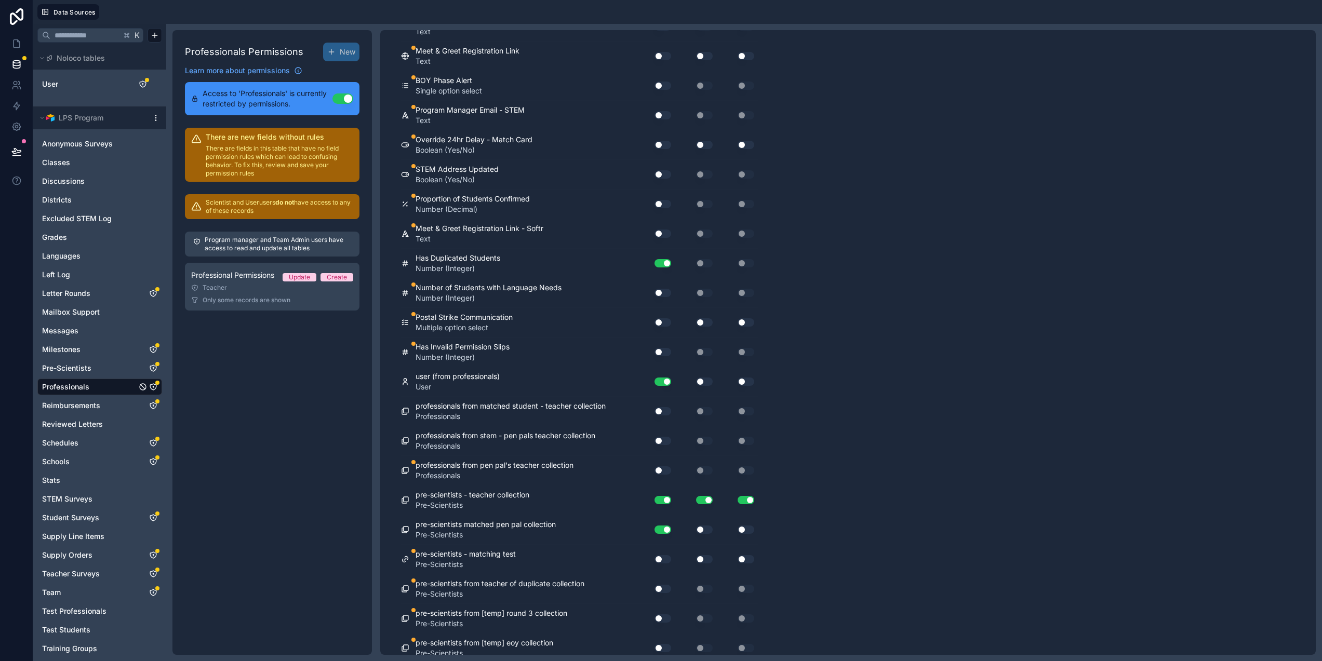
click at [664, 350] on button "Use setting" at bounding box center [663, 352] width 17 height 8
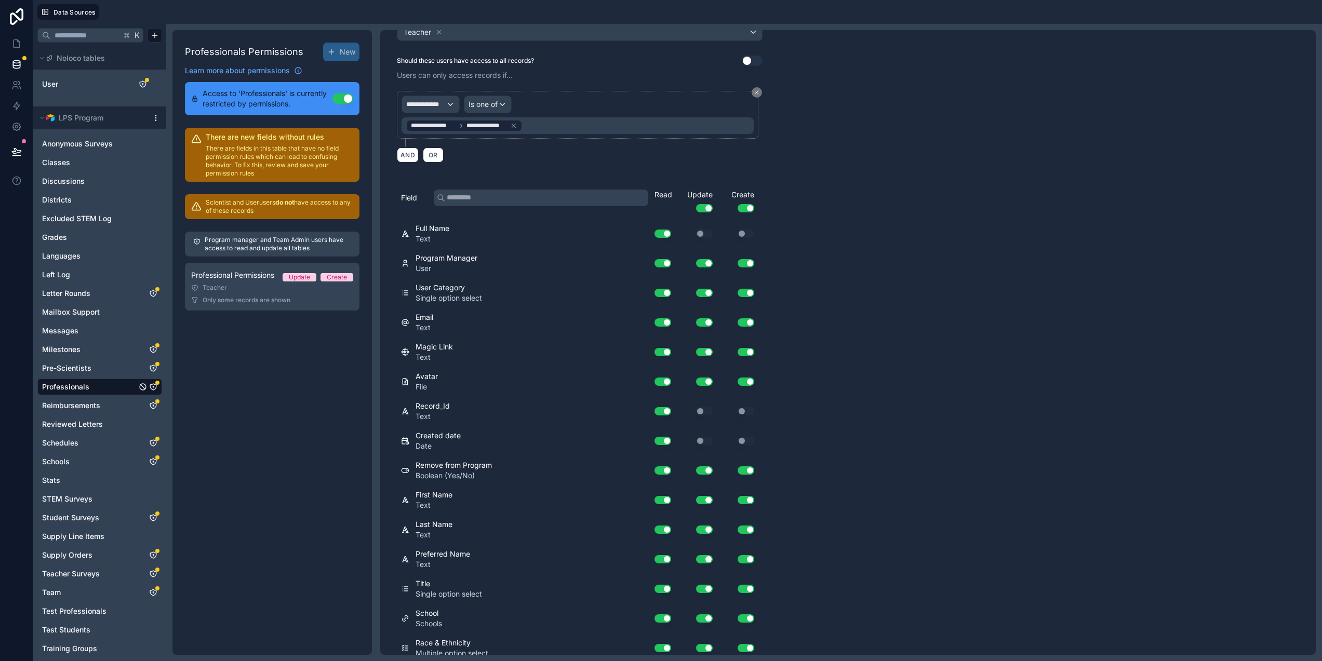
scroll to position [0, 0]
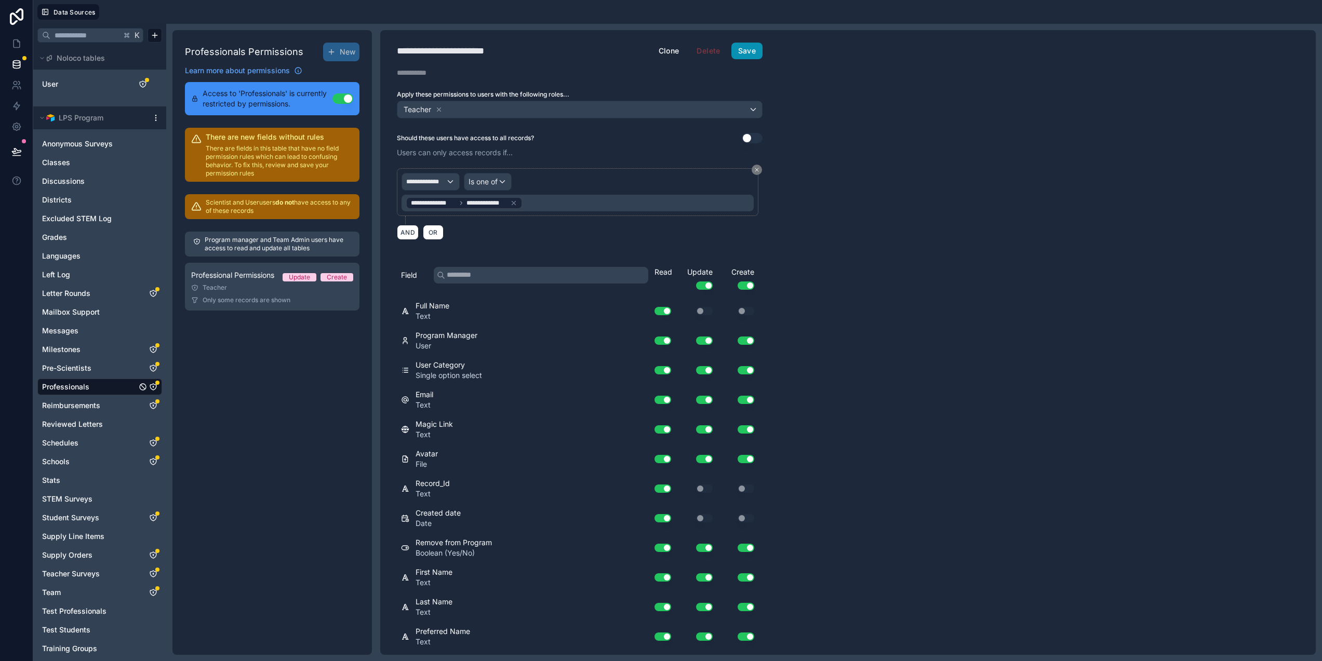
click at [747, 47] on button "Save" at bounding box center [747, 51] width 31 height 17
click at [14, 43] on icon at bounding box center [16, 43] width 10 height 10
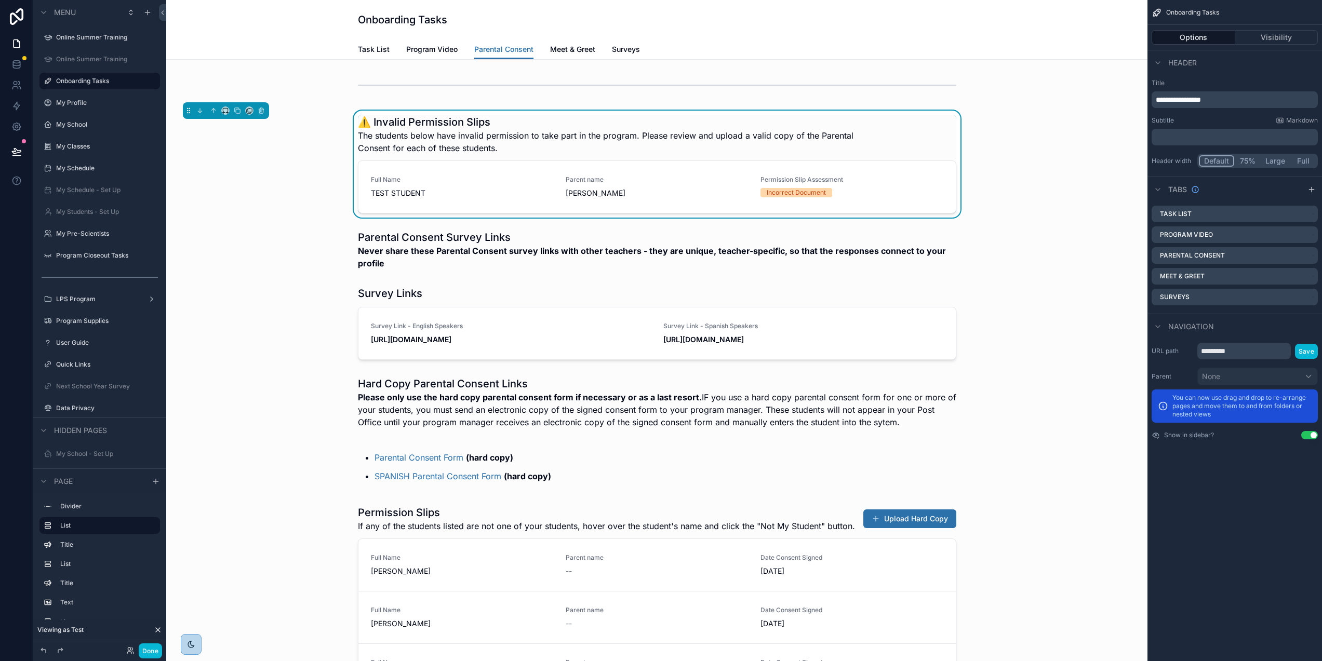
click at [929, 114] on div "⚠️ Invalid Permission Slips The students below have invalid permission to take …" at bounding box center [657, 164] width 965 height 107
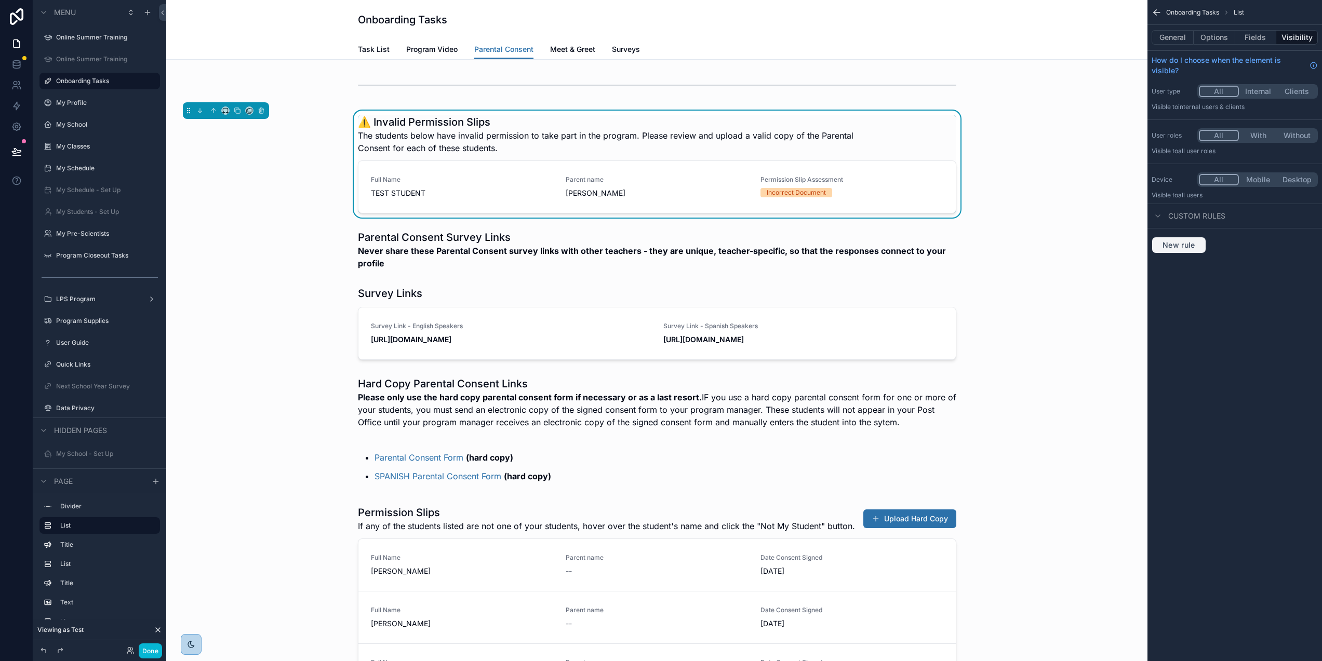
click at [1197, 241] on span "New rule" at bounding box center [1179, 245] width 41 height 9
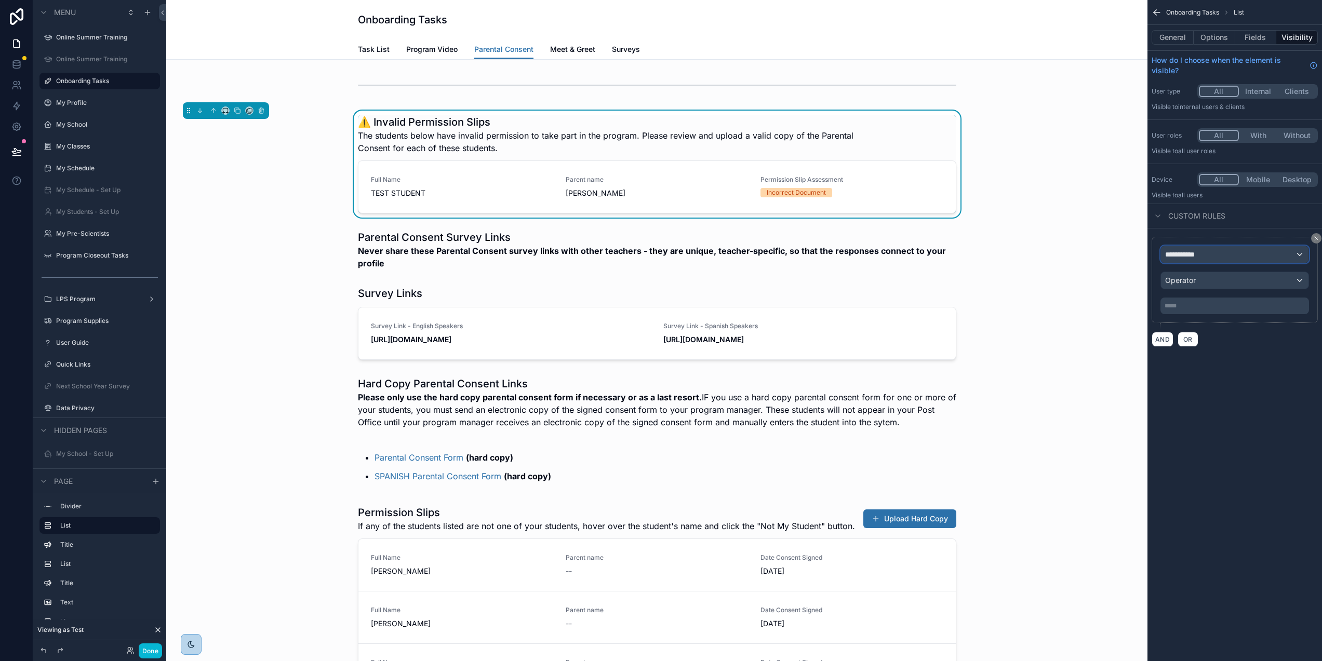
click at [1217, 259] on div "**********" at bounding box center [1235, 254] width 148 height 17
click at [1195, 281] on input "text" at bounding box center [1242, 279] width 138 height 17
paste input "**********"
type input "**********"
click at [1209, 311] on span "Logged in User" at bounding box center [1220, 310] width 86 height 12
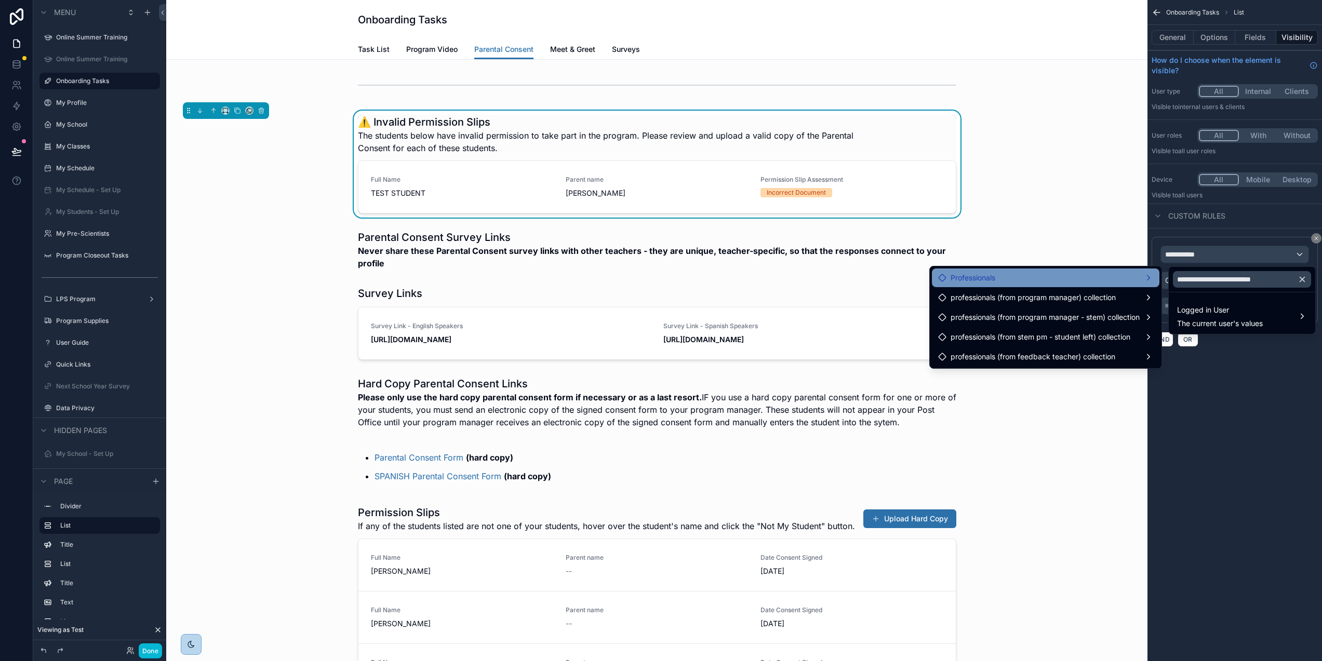
click at [1121, 284] on div "Professionals" at bounding box center [1046, 278] width 228 height 19
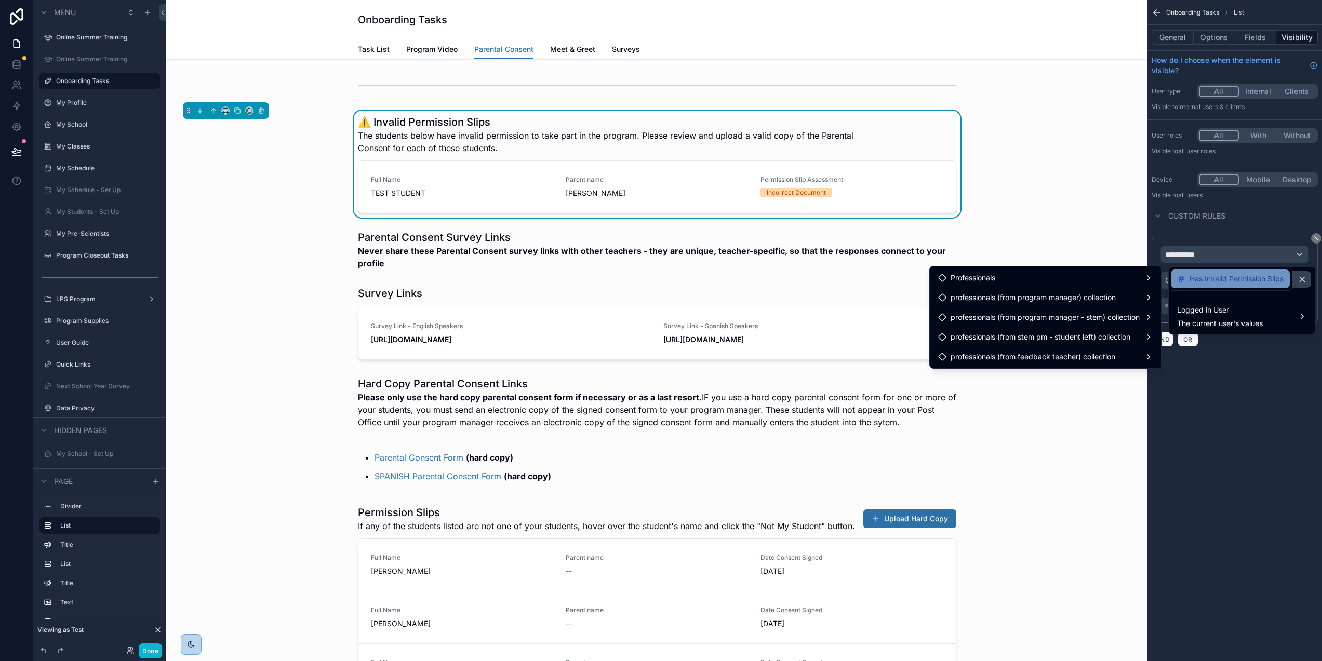
click at [1211, 279] on span "Has Invalid Permission Slips" at bounding box center [1237, 279] width 94 height 12
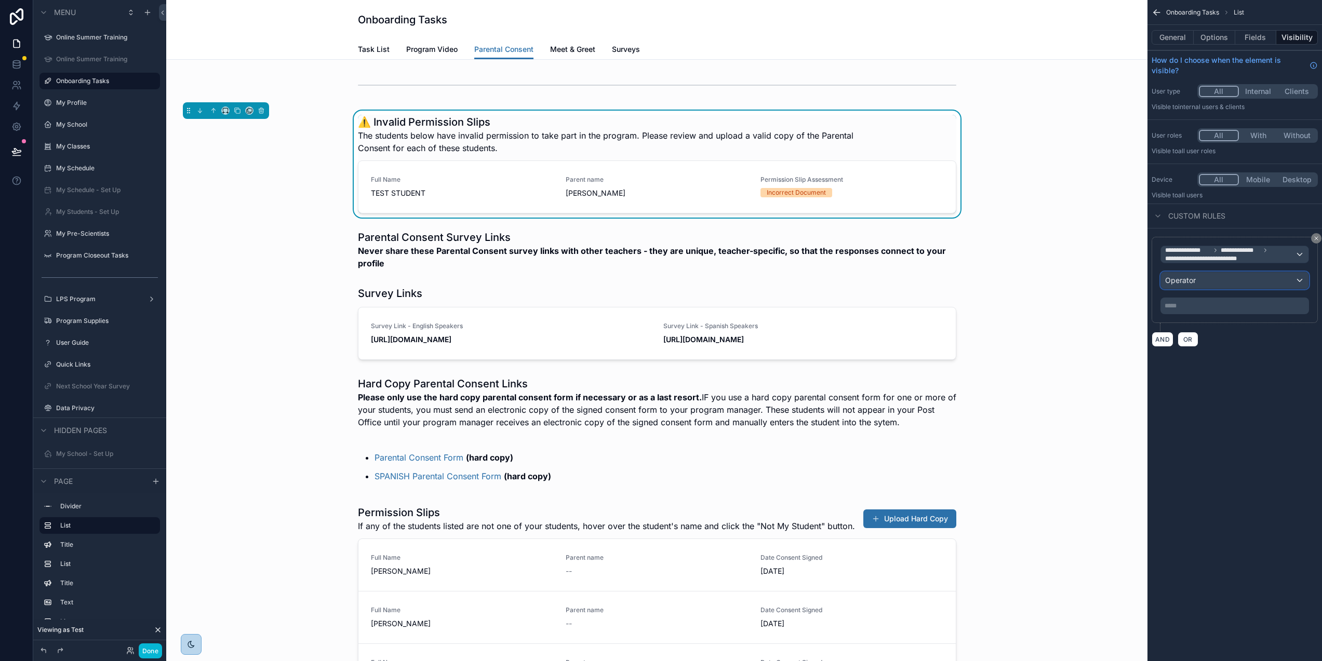
click at [1218, 279] on div "Operator" at bounding box center [1235, 280] width 148 height 17
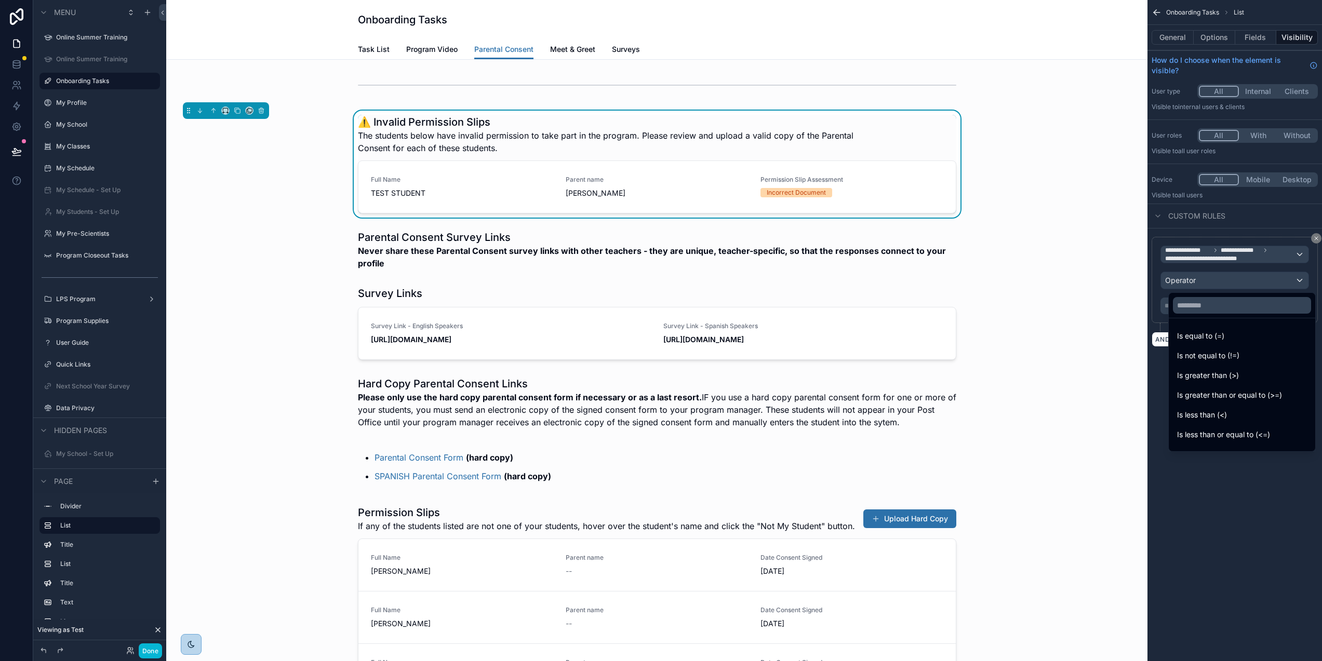
click at [1262, 357] on div "Is not equal to (!=)" at bounding box center [1242, 356] width 130 height 12
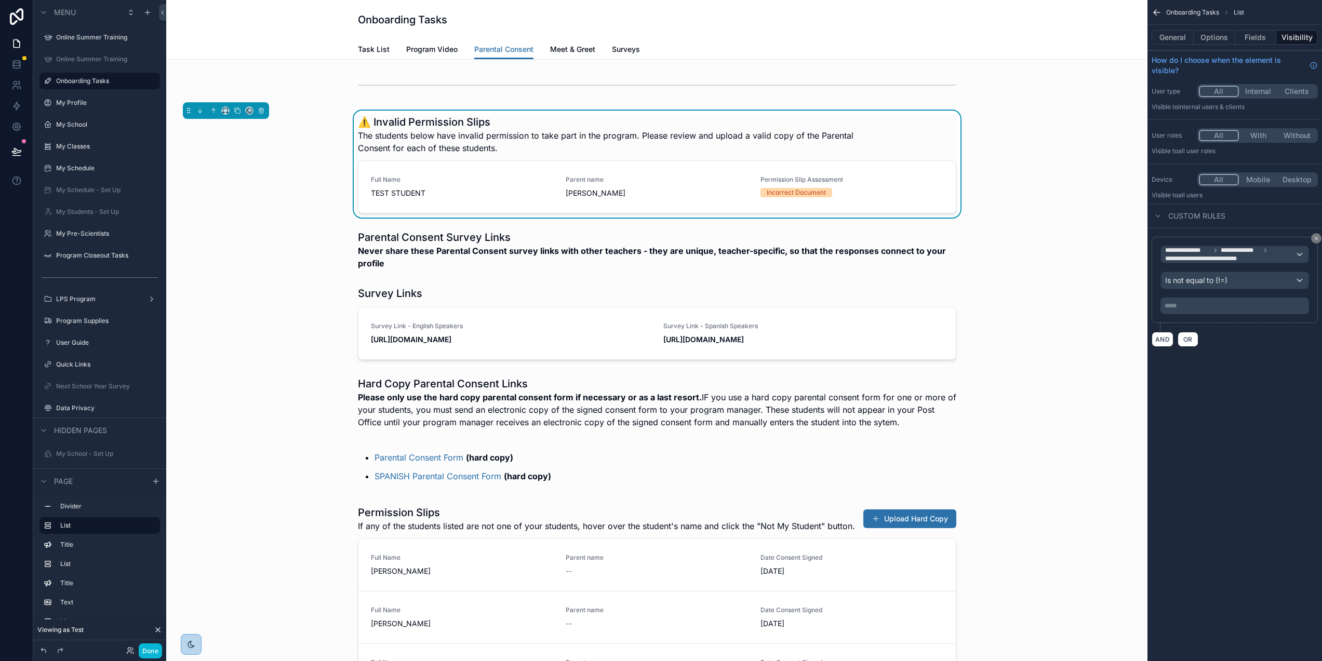
click at [1214, 307] on p "***** ﻿" at bounding box center [1236, 306] width 142 height 8
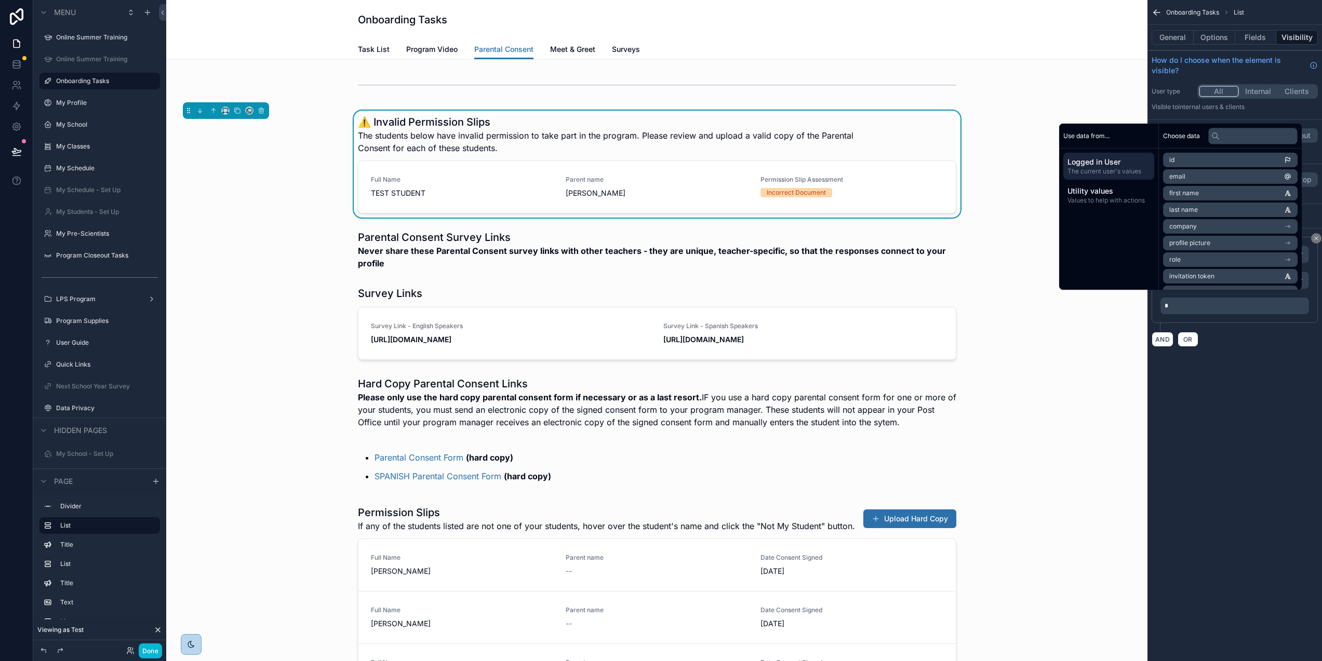
click at [1263, 387] on div "**********" at bounding box center [1235, 330] width 175 height 661
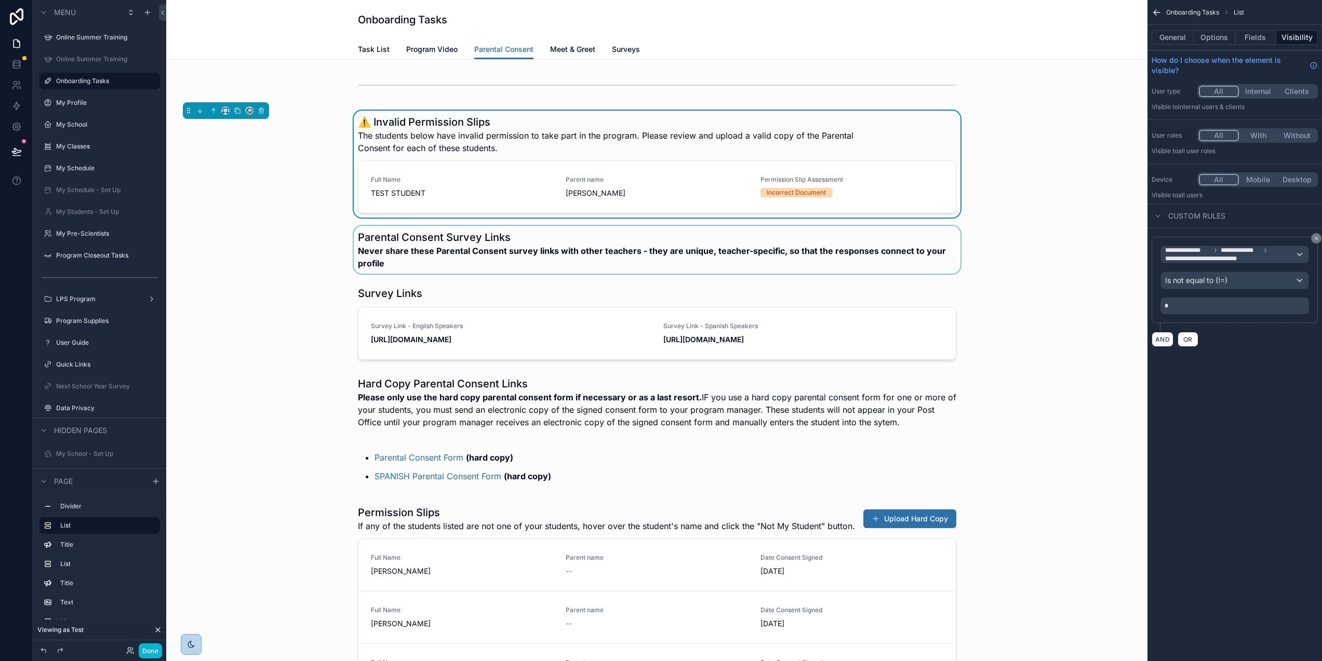
click at [1075, 243] on div "scrollable content" at bounding box center [657, 250] width 965 height 48
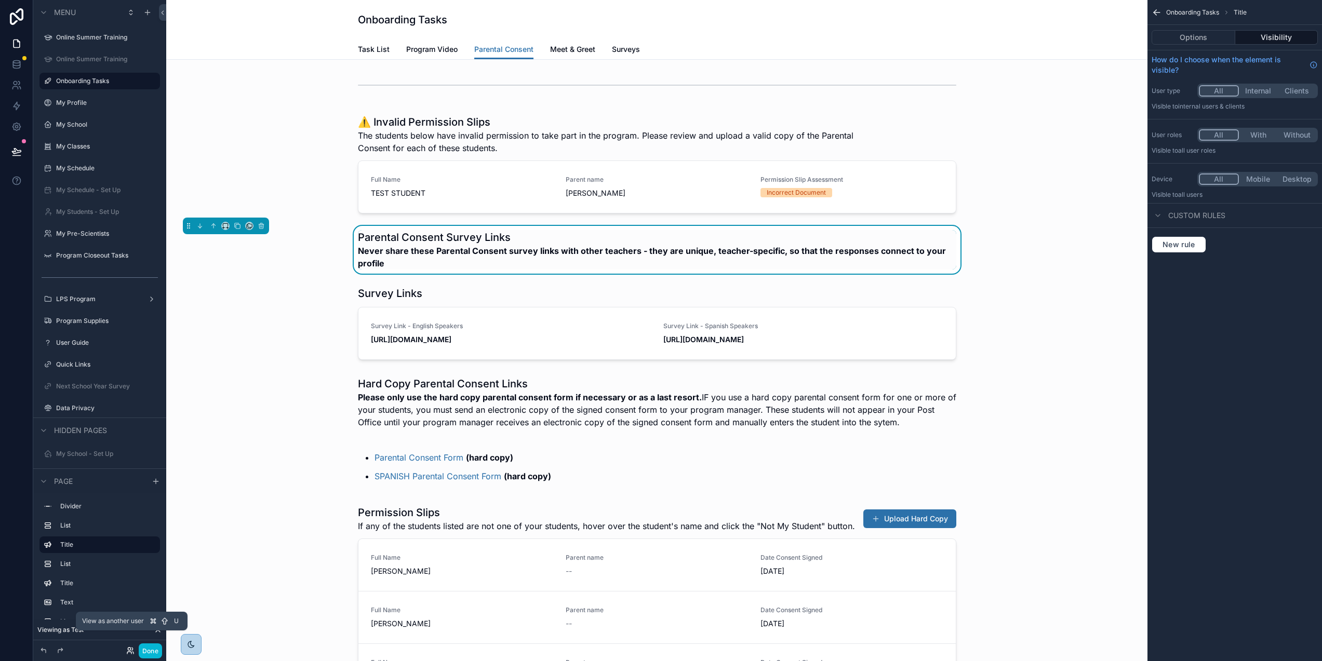
click at [130, 650] on icon at bounding box center [129, 649] width 3 height 3
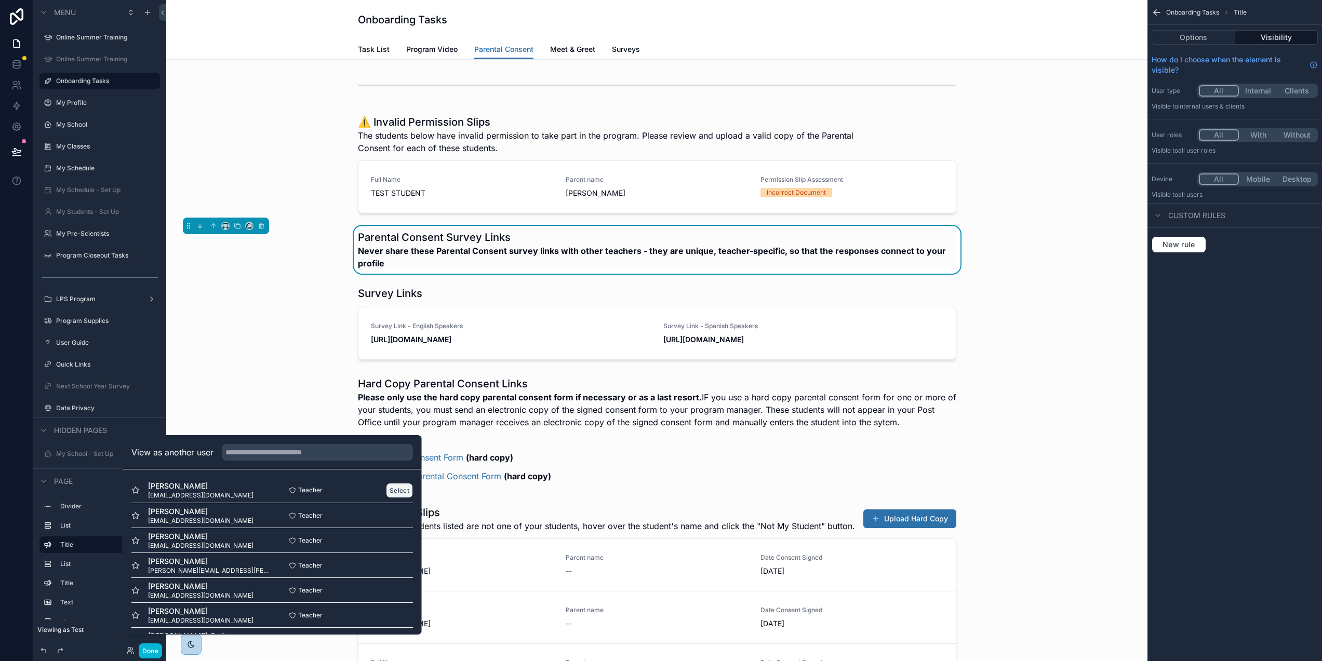
click at [386, 497] on button "Select" at bounding box center [399, 490] width 27 height 15
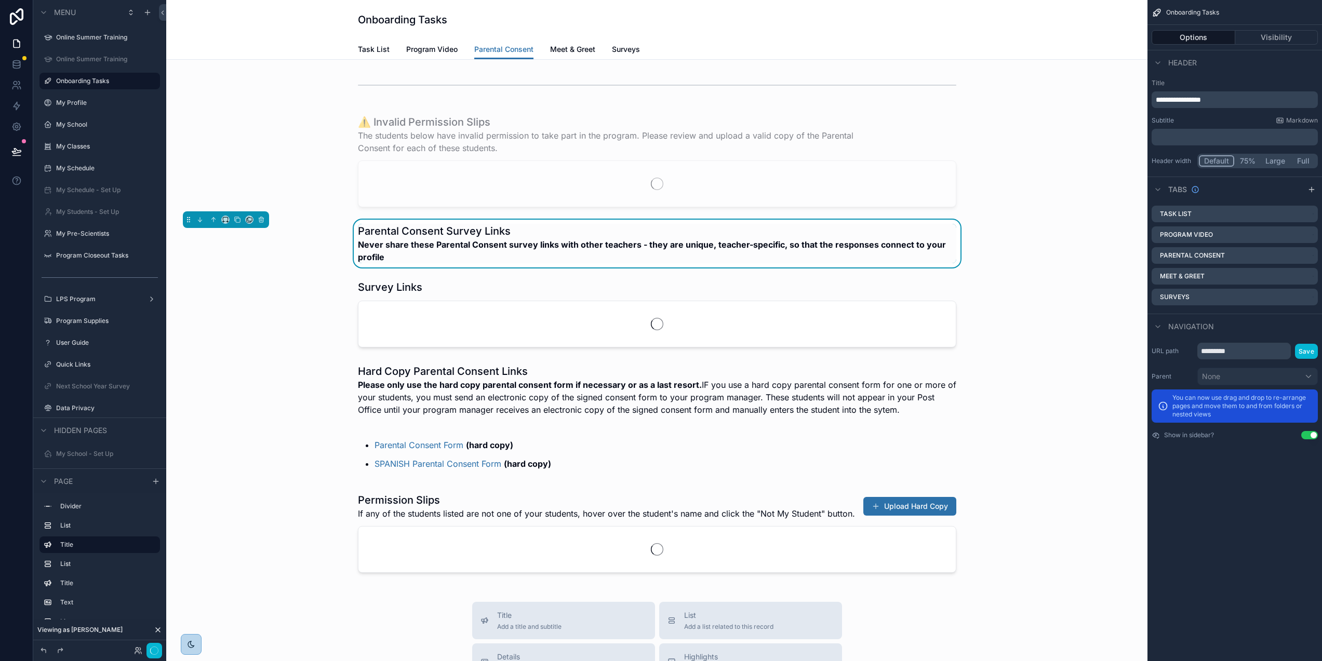
scroll to position [0, 2]
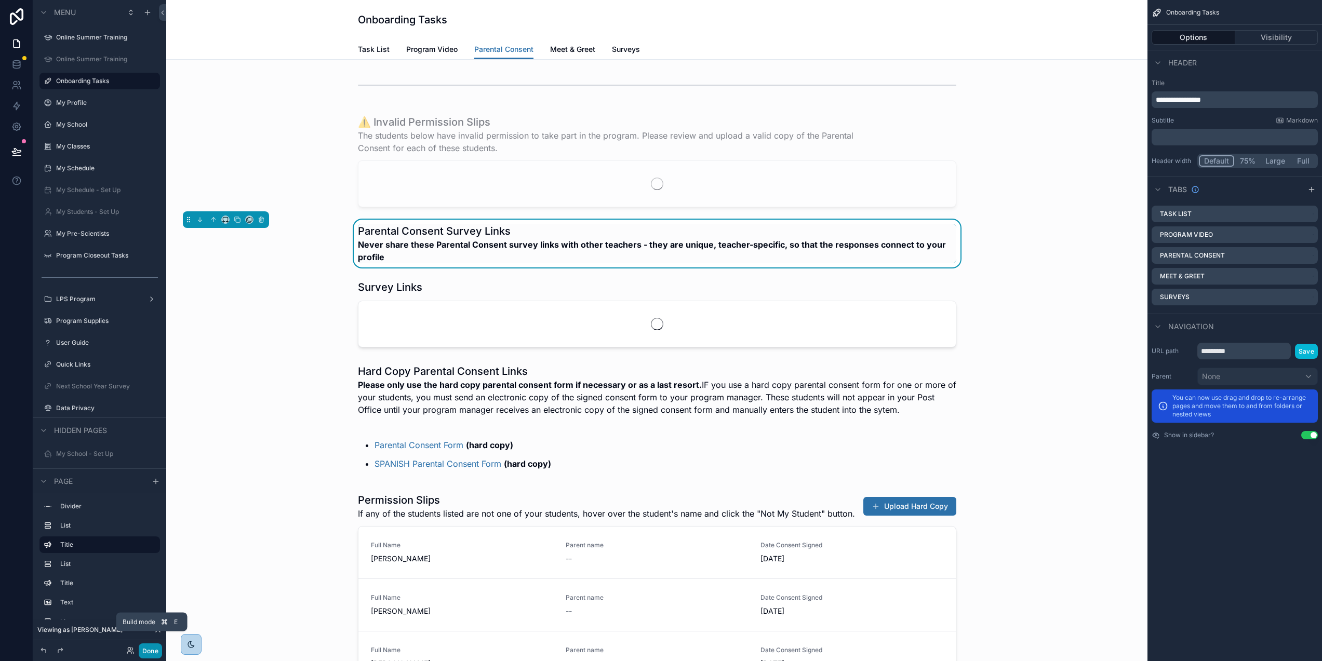
click at [156, 650] on button "Done" at bounding box center [150, 651] width 23 height 15
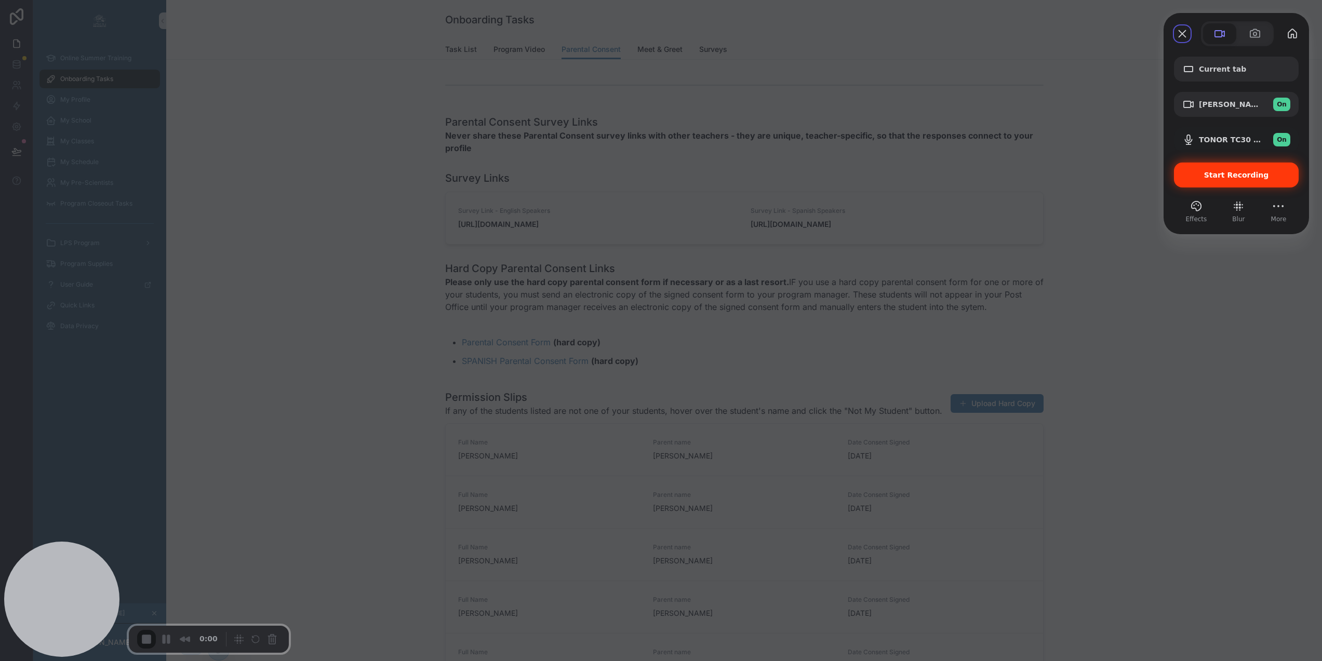
click at [1219, 177] on span "Start Recording" at bounding box center [1236, 175] width 65 height 8
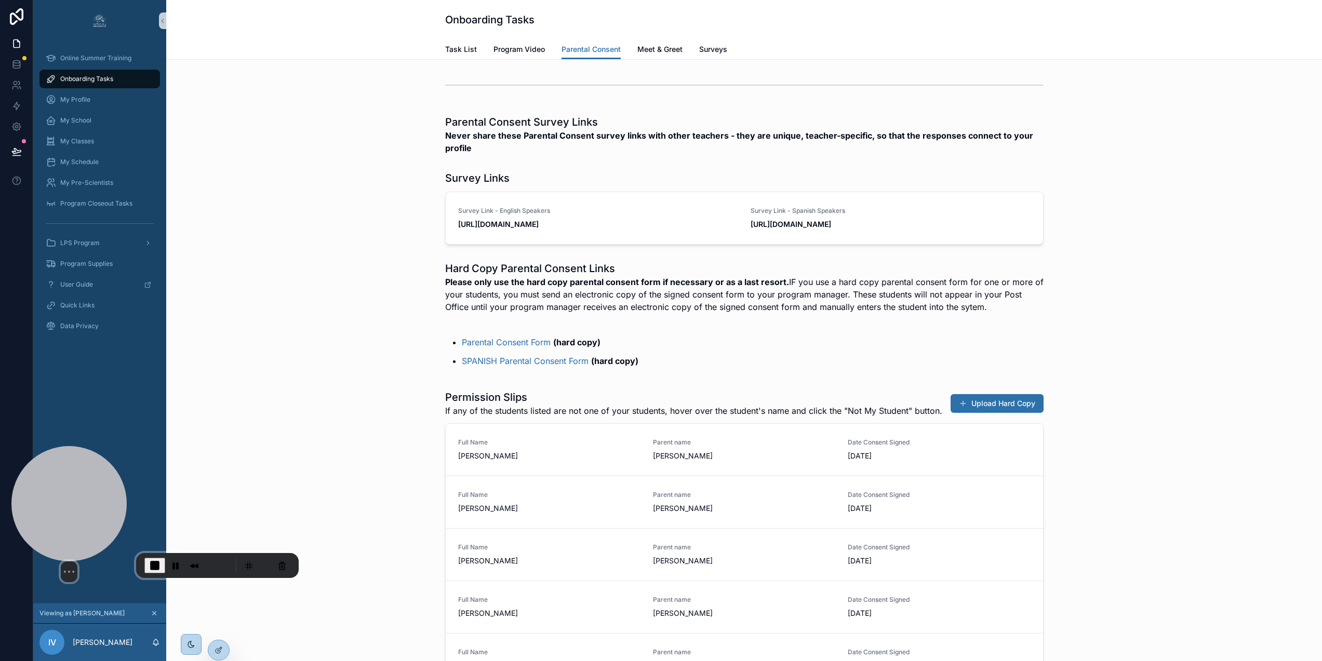
drag, startPoint x: 77, startPoint y: 567, endPoint x: 85, endPoint y: 493, distance: 74.8
click at [86, 492] on div at bounding box center [68, 503] width 115 height 115
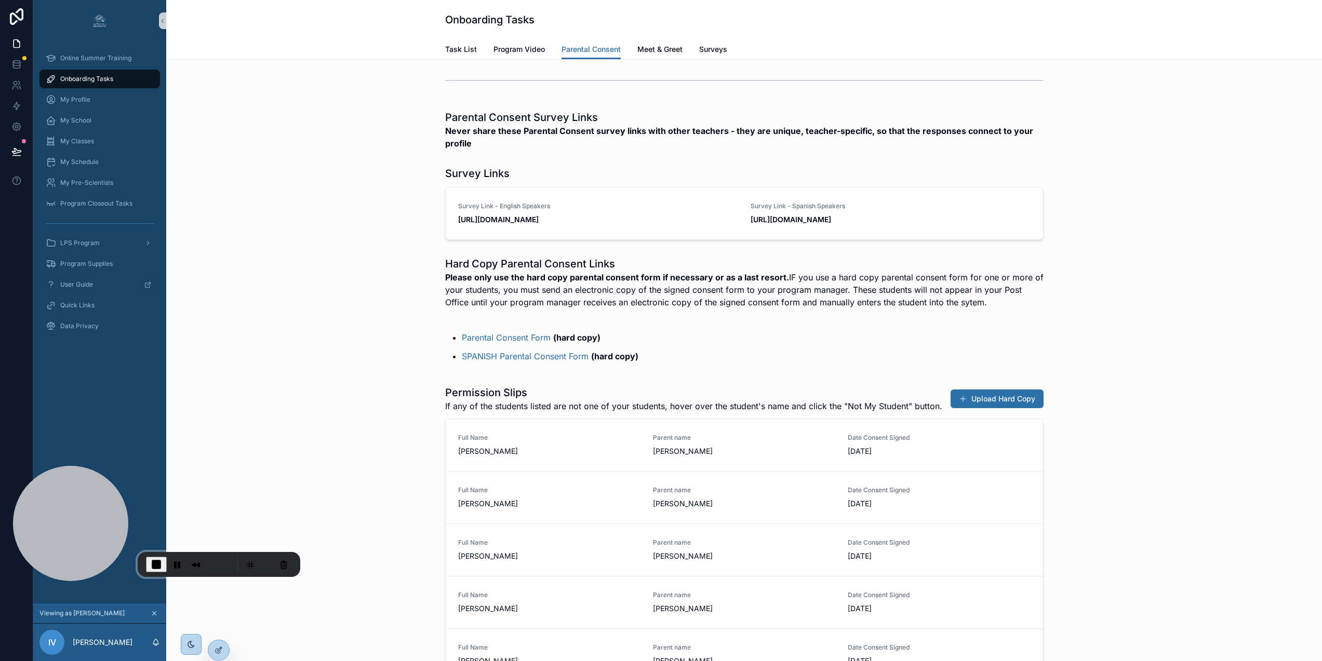
scroll to position [0, 0]
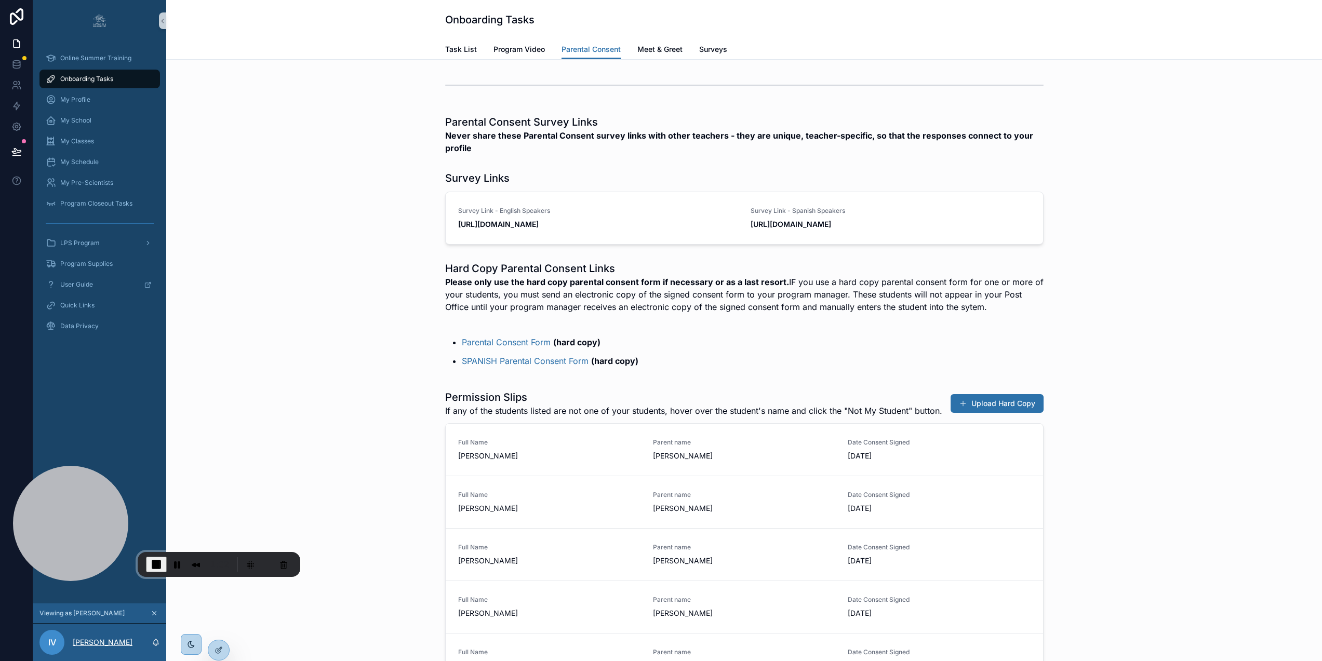
click at [110, 648] on p "[PERSON_NAME]" at bounding box center [103, 643] width 60 height 10
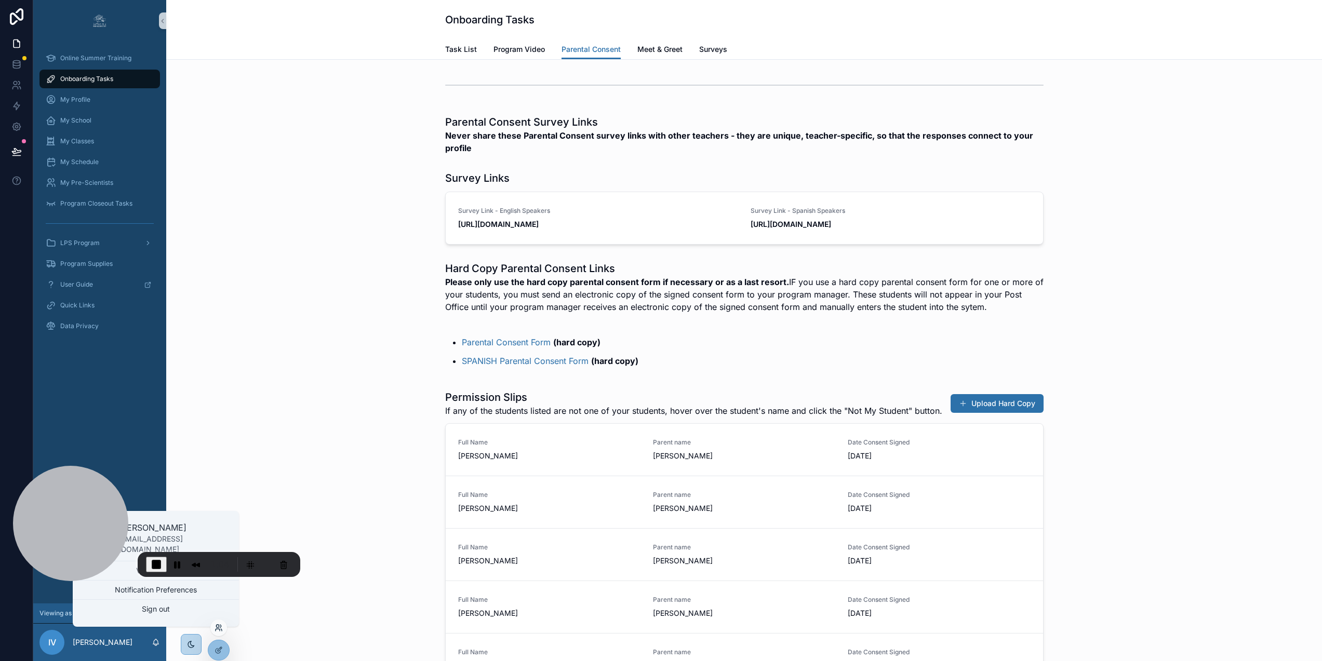
click at [219, 629] on icon at bounding box center [219, 628] width 8 height 8
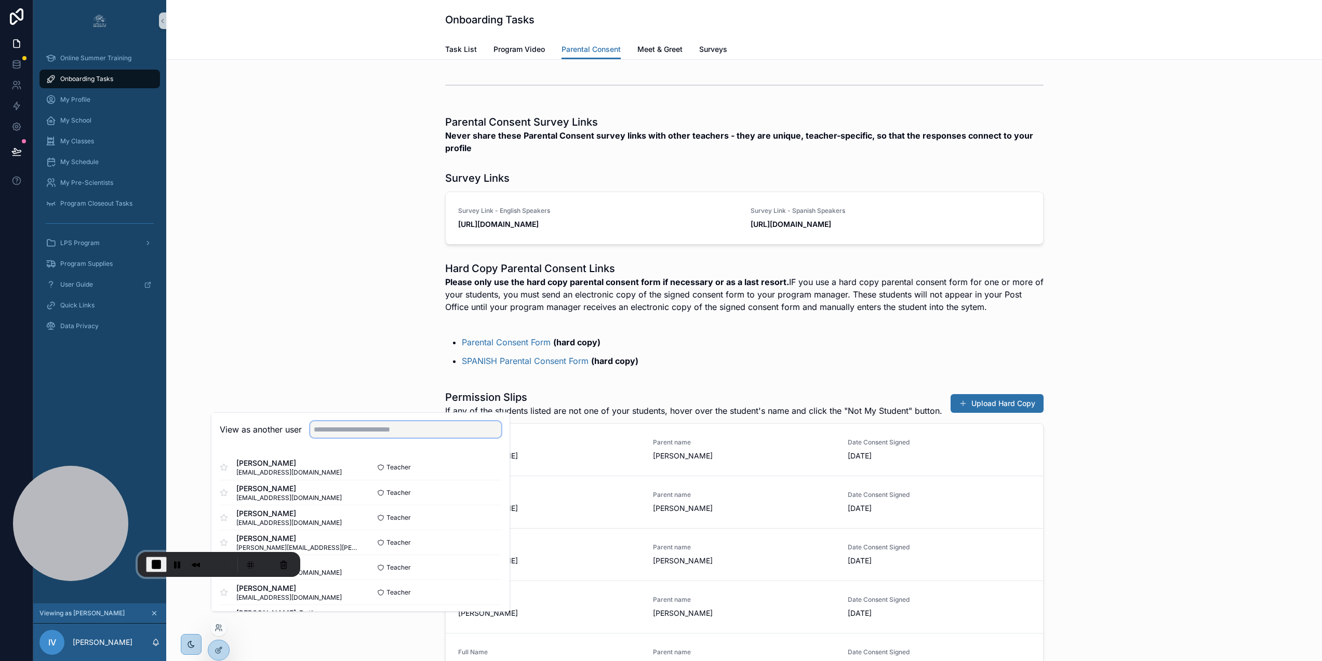
click at [370, 438] on input "text" at bounding box center [405, 429] width 191 height 17
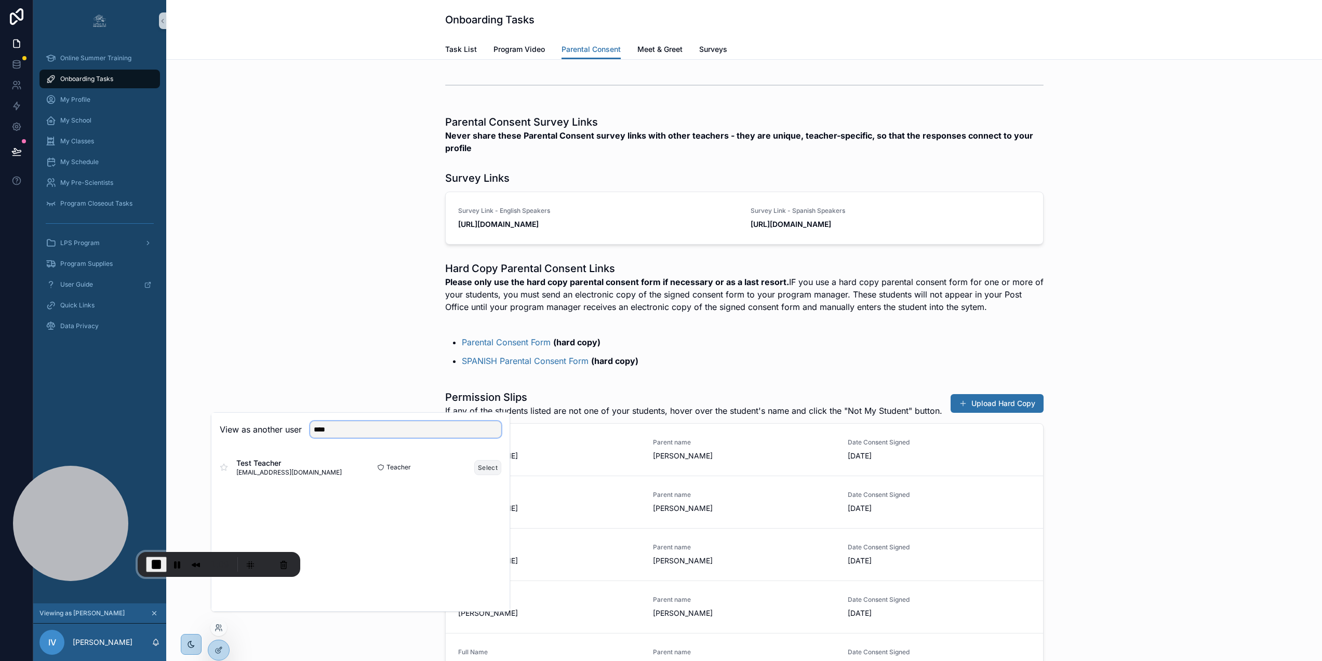
type input "****"
click at [483, 475] on button "Select" at bounding box center [487, 467] width 27 height 15
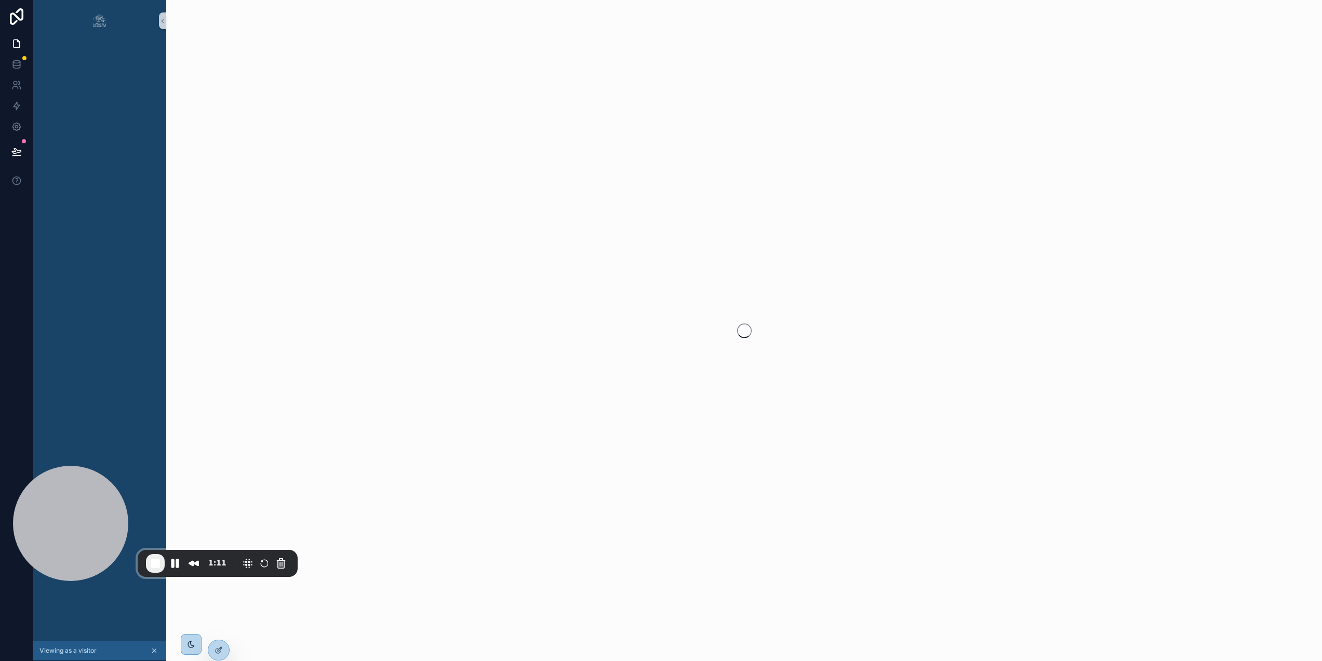
scroll to position [0, 2]
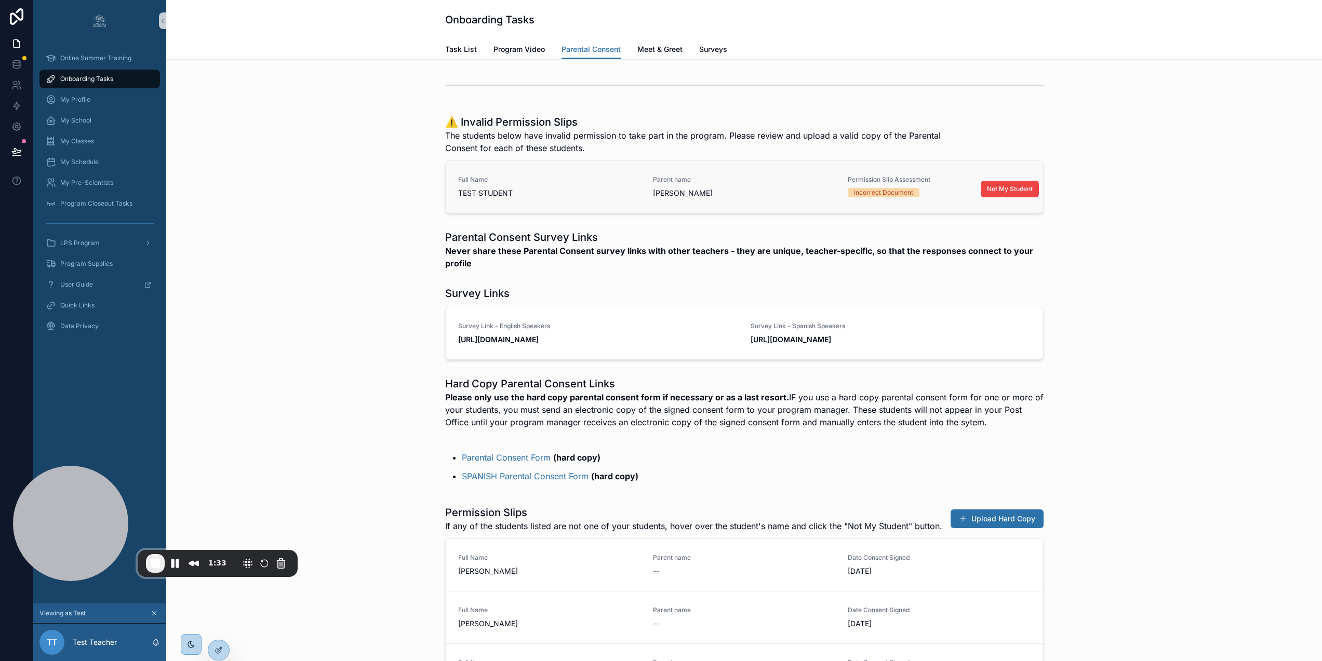
click at [590, 195] on span "TEST STUDENT" at bounding box center [549, 193] width 182 height 10
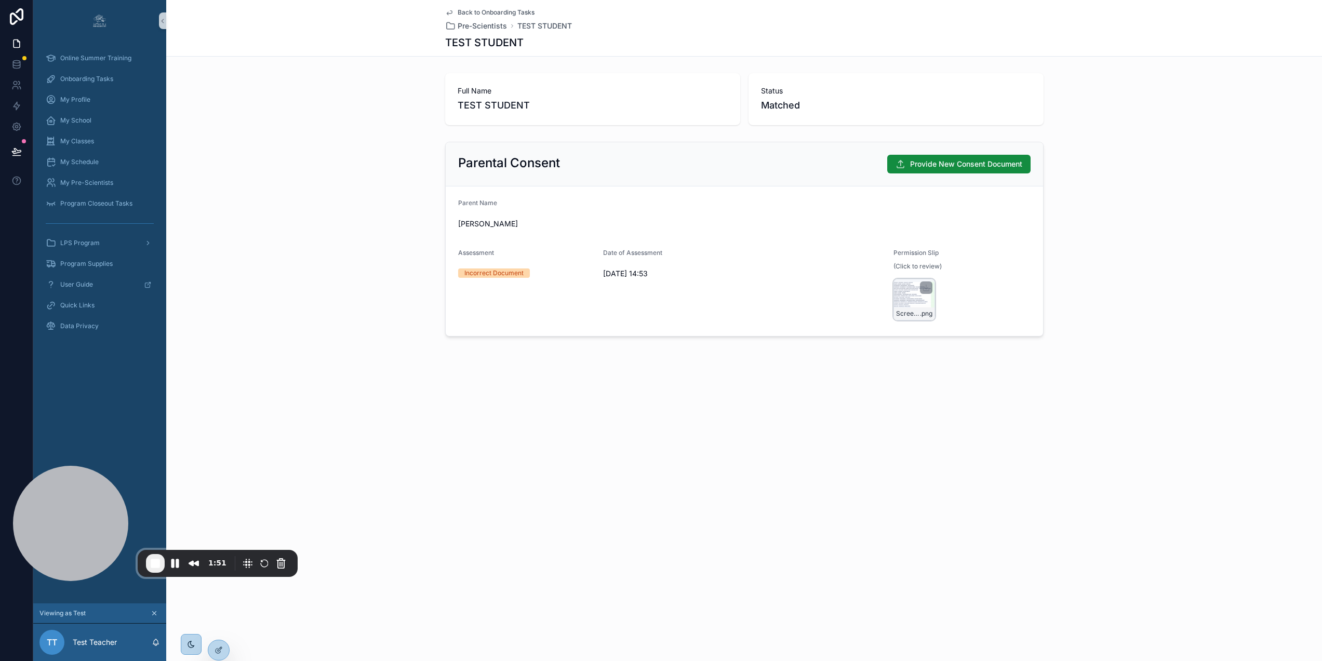
click at [918, 307] on div "Screenshot-2025-10-01-at-11.18.59 .png" at bounding box center [915, 300] width 42 height 42
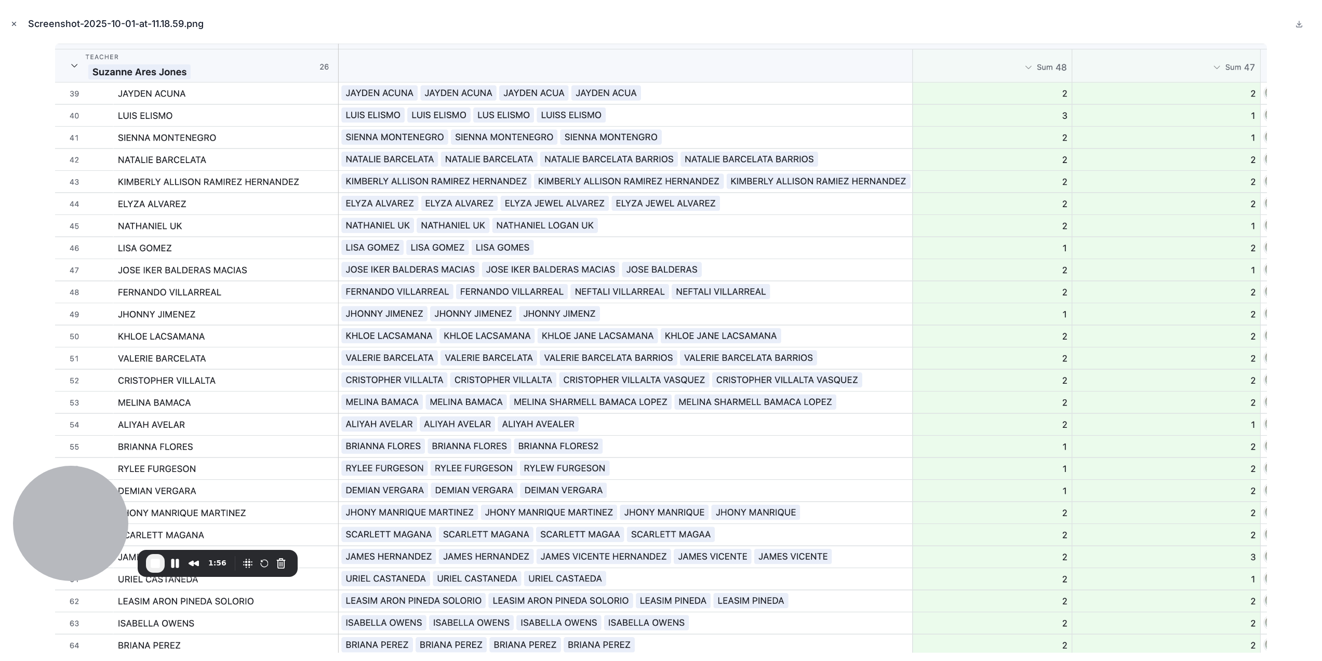
click at [16, 22] on icon "Close modal" at bounding box center [14, 24] width 4 height 4
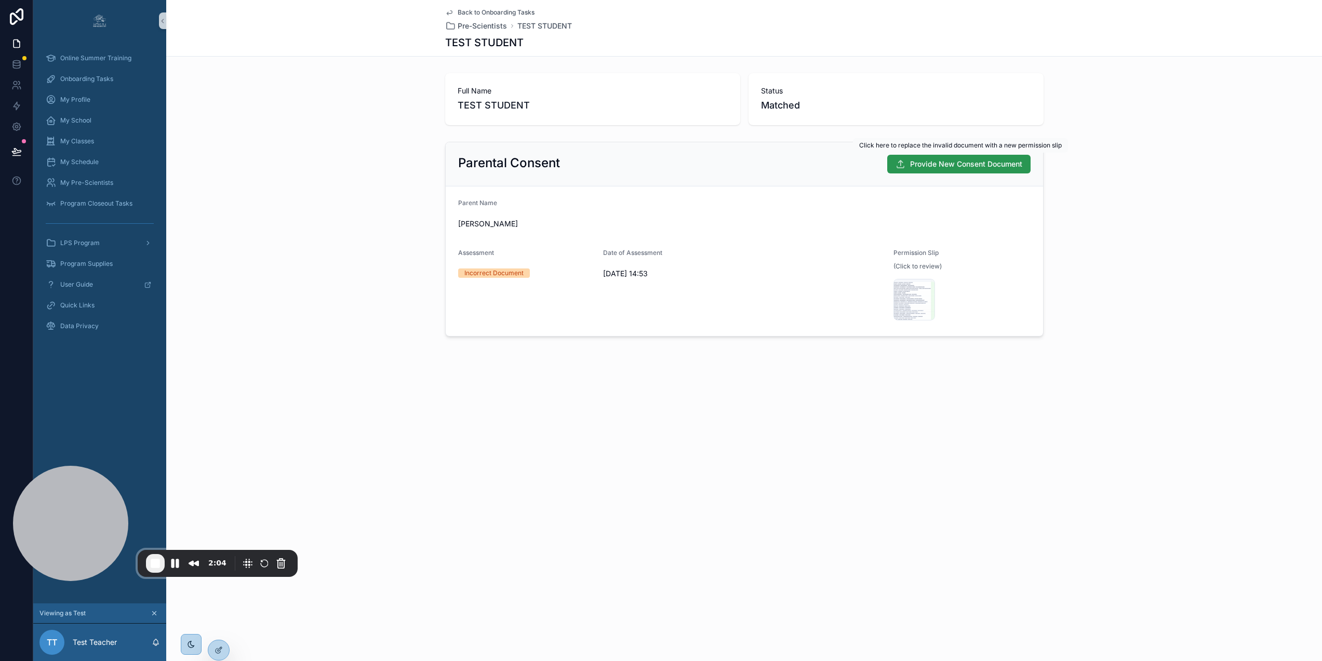
click at [958, 165] on span "Provide New Consent Document" at bounding box center [966, 164] width 112 height 10
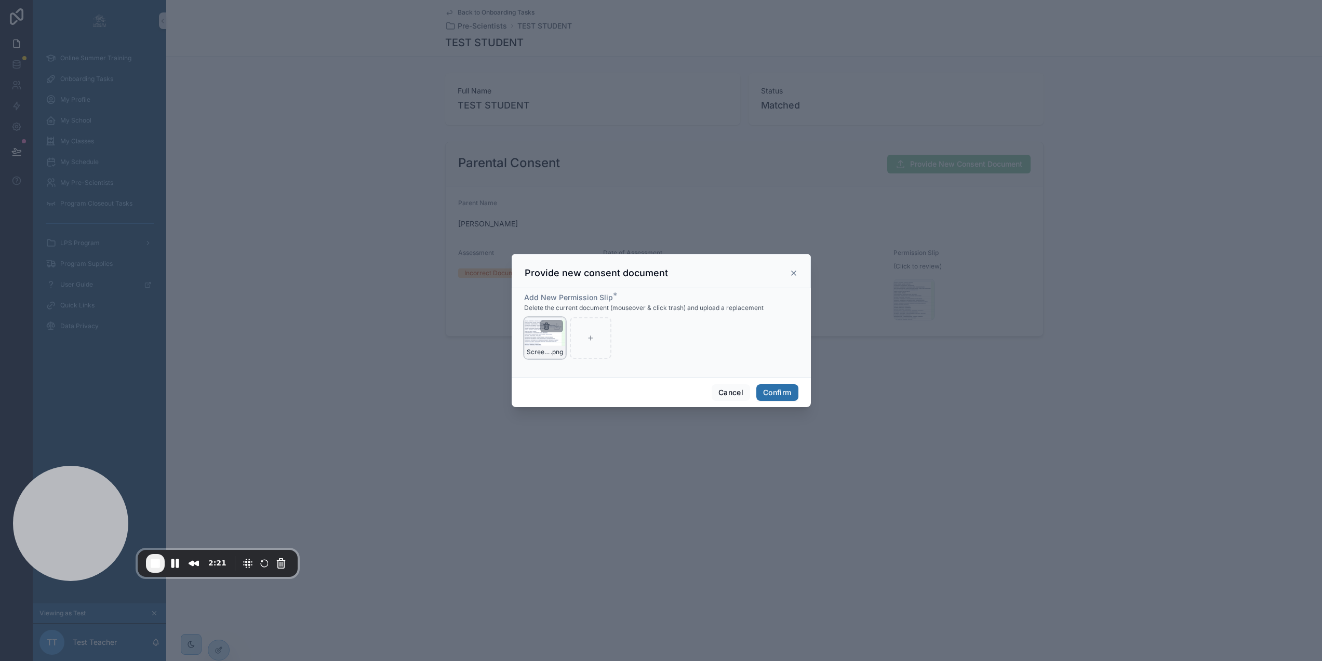
click at [542, 329] on icon "button" at bounding box center [546, 326] width 8 height 8
click at [563, 307] on icon "button" at bounding box center [565, 304] width 5 height 5
click at [777, 396] on button "Confirm" at bounding box center [778, 393] width 42 height 17
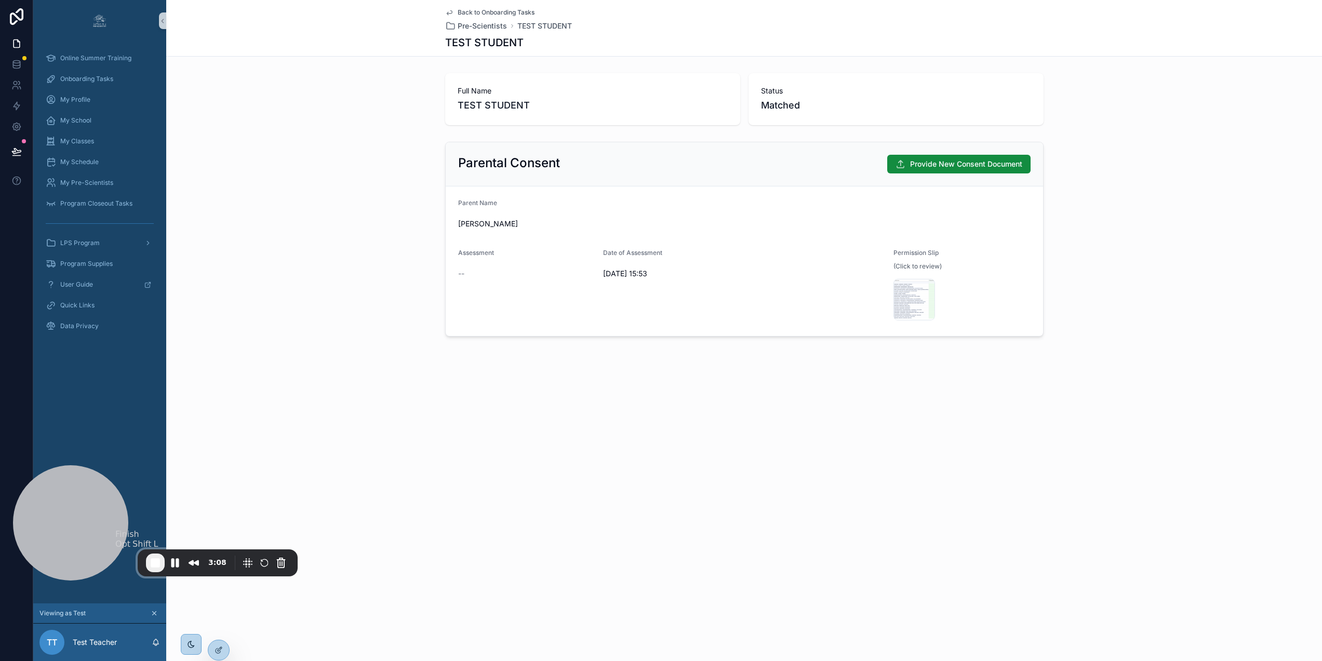
click at [157, 562] on span "End Recording" at bounding box center [155, 563] width 12 height 12
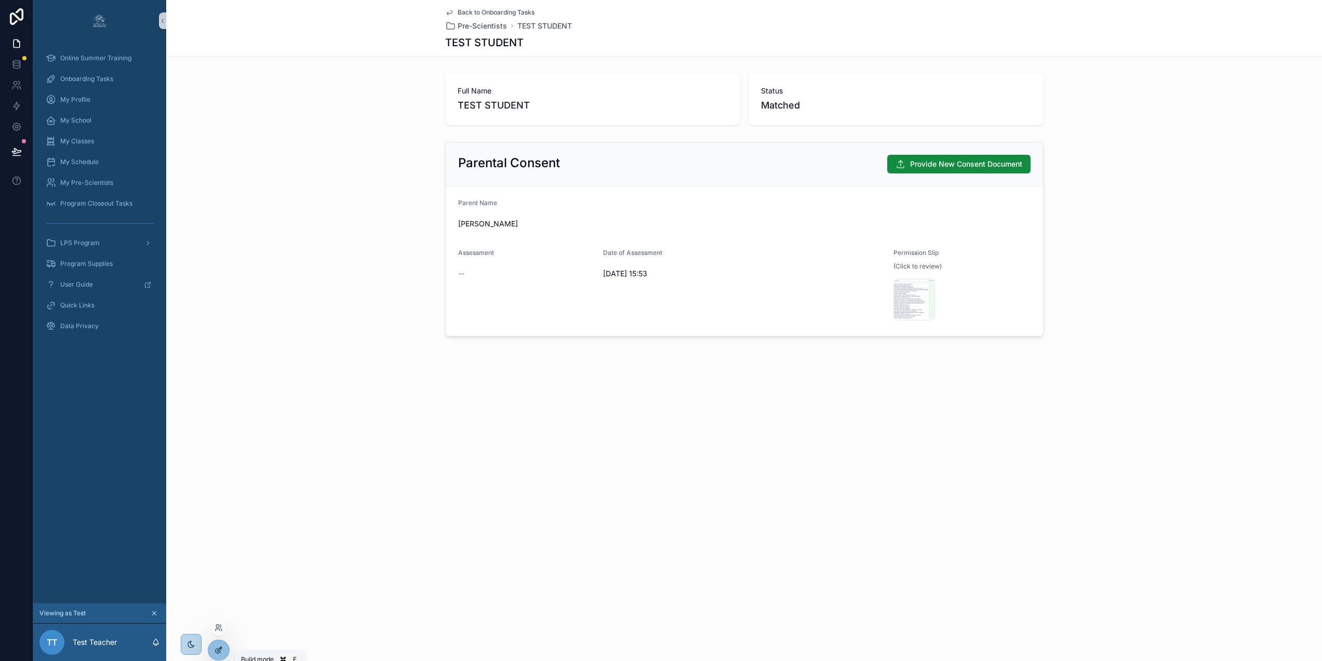
click at [216, 651] on icon at bounding box center [218, 651] width 5 height 5
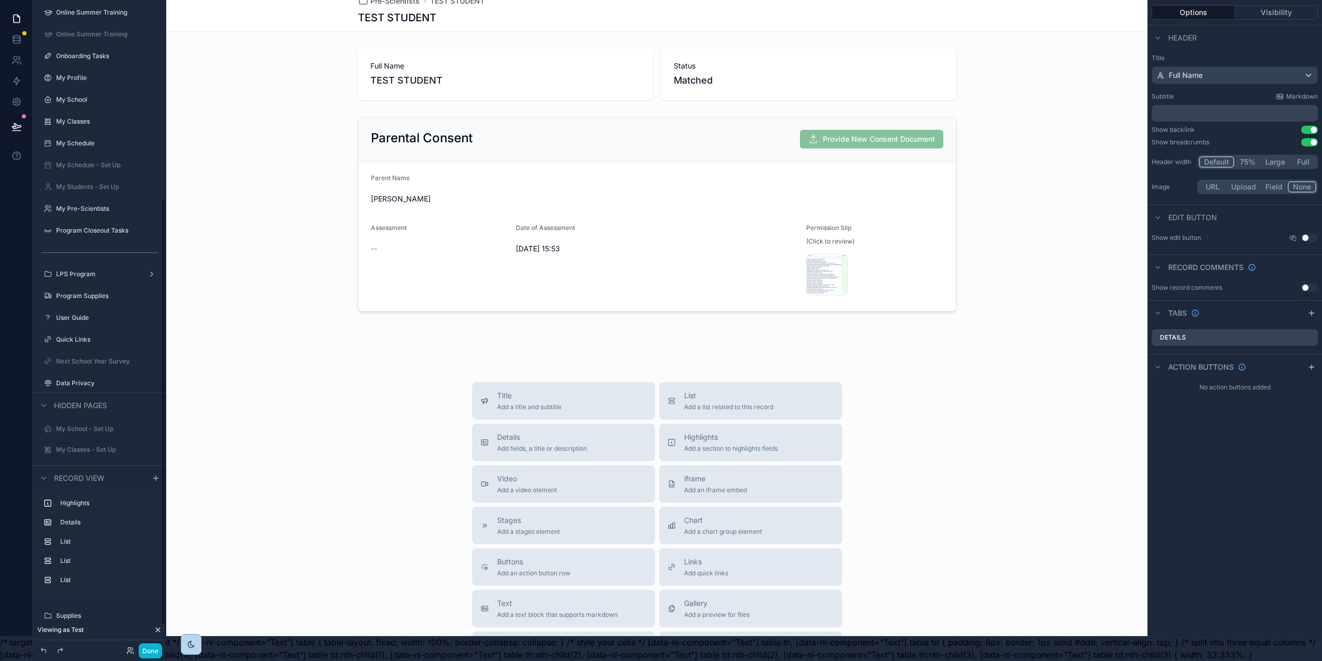
scroll to position [339, 0]
click at [837, 142] on div "scrollable content" at bounding box center [657, 214] width 982 height 203
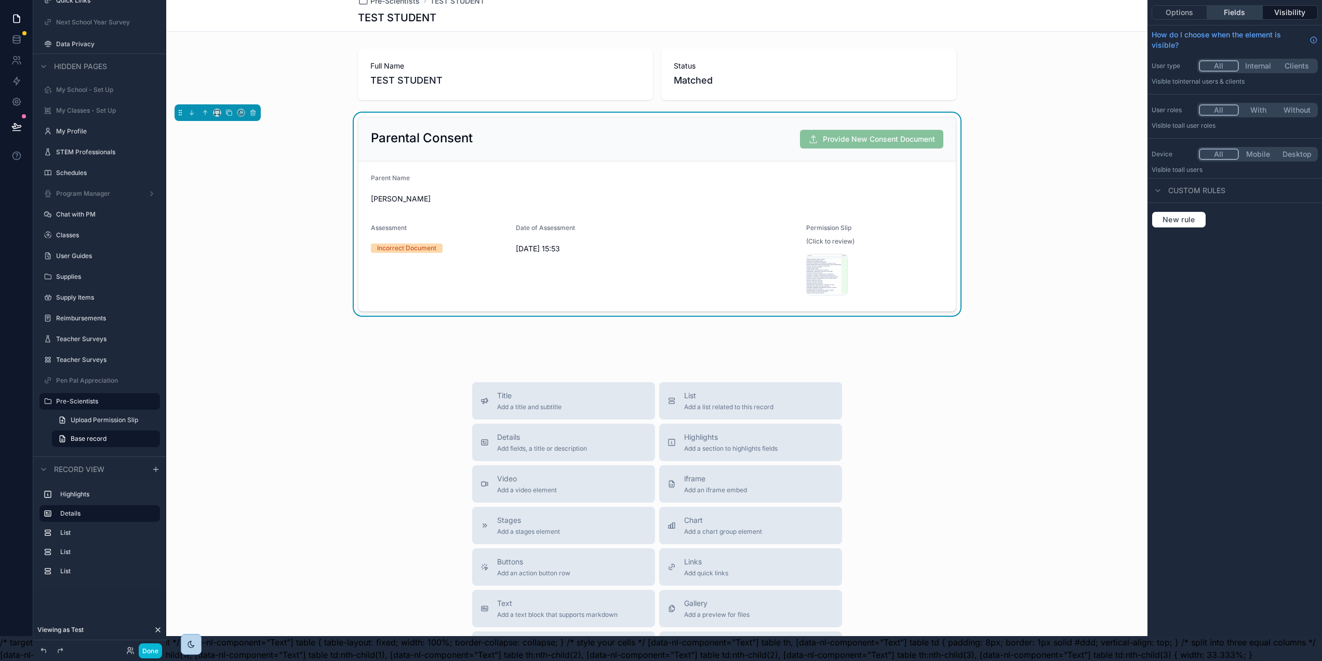
click at [1256, 7] on button "Fields" at bounding box center [1235, 12] width 55 height 15
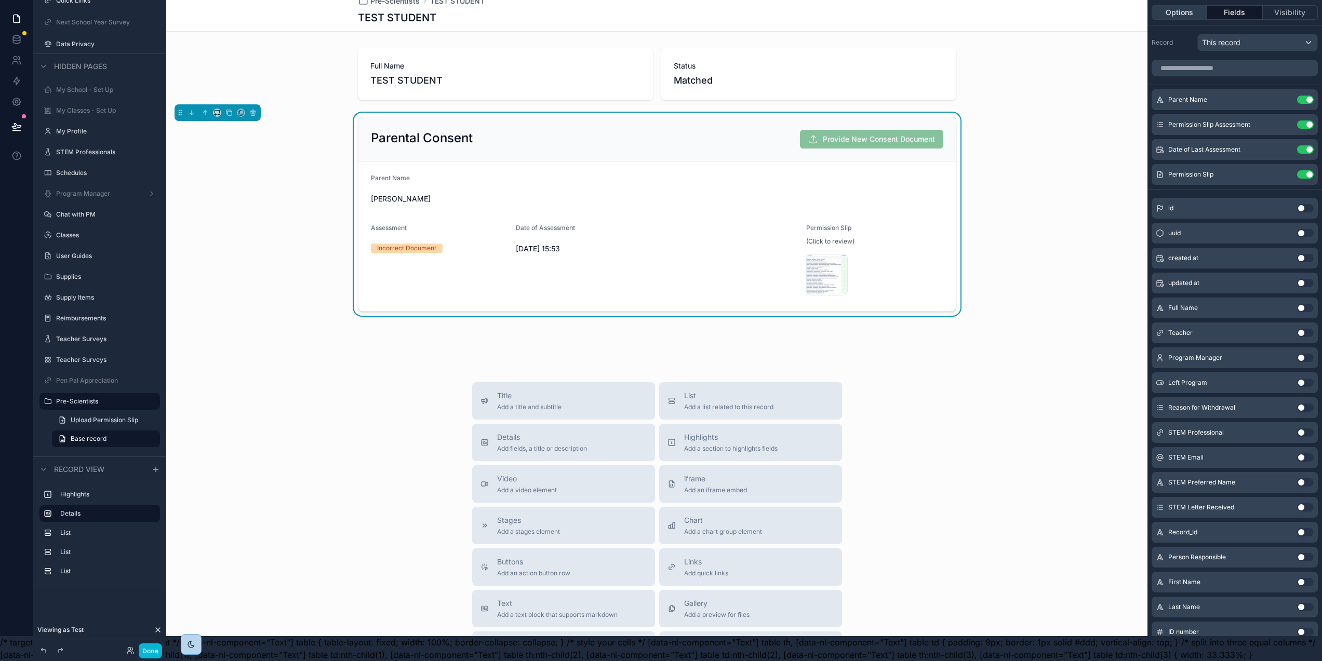
click at [1183, 8] on button "Options" at bounding box center [1180, 12] width 56 height 15
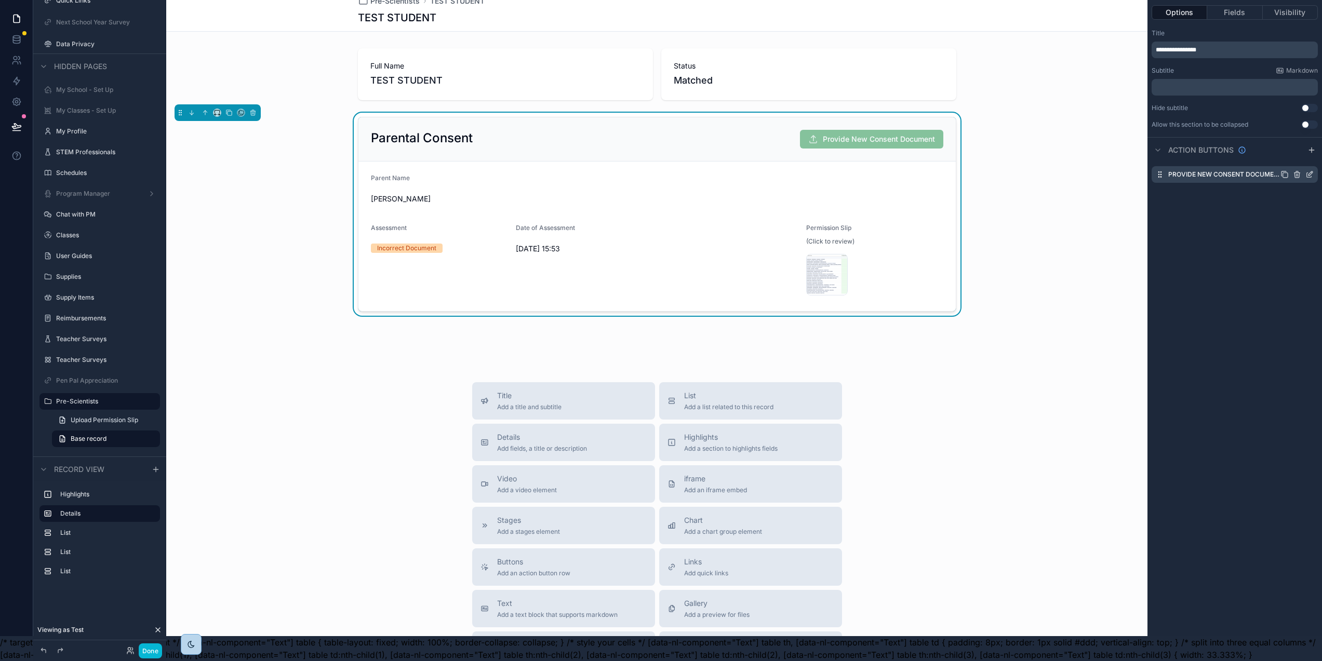
click at [1314, 170] on icon "scrollable content" at bounding box center [1310, 174] width 8 height 8
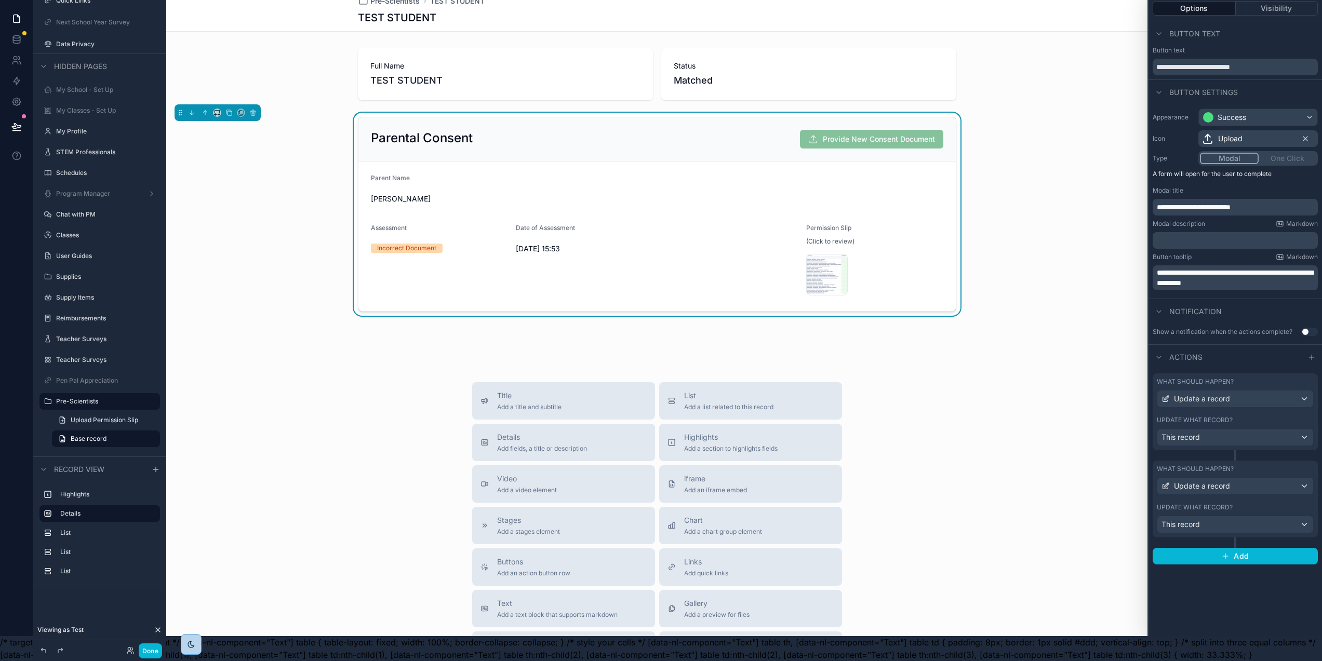
click at [1264, 504] on div "Update what record?" at bounding box center [1235, 508] width 157 height 8
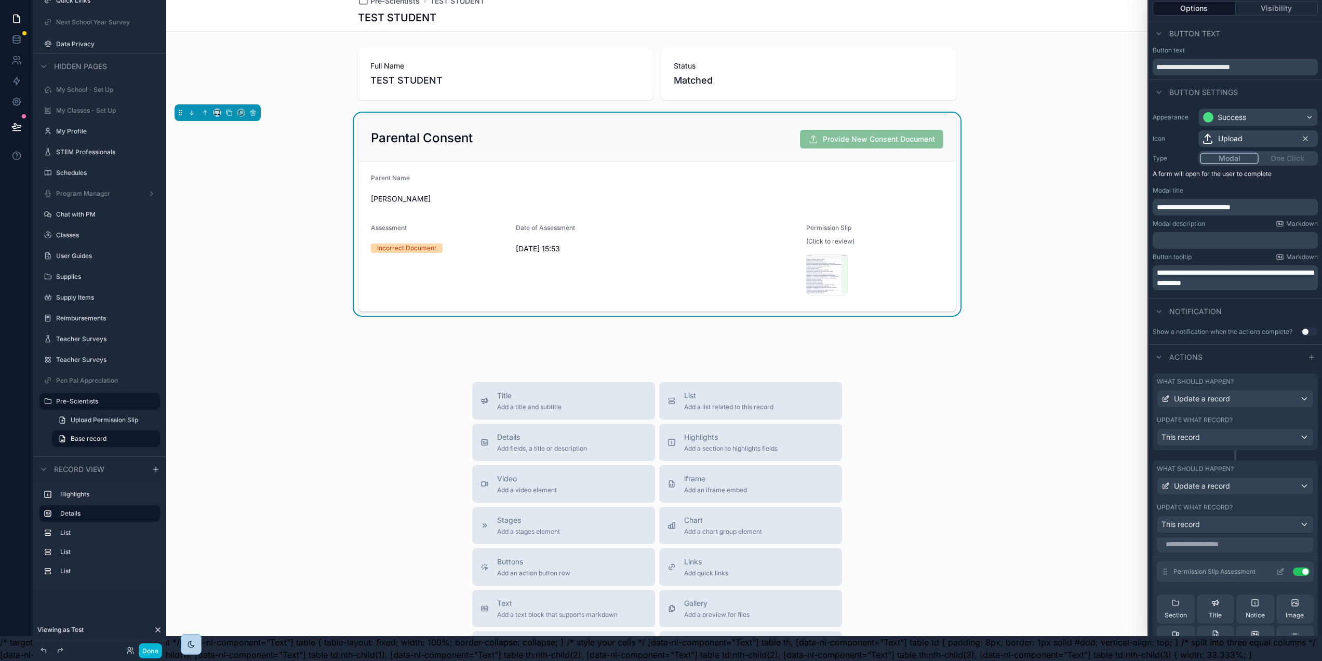
scroll to position [0, 0]
click at [1277, 574] on icon at bounding box center [1281, 578] width 8 height 8
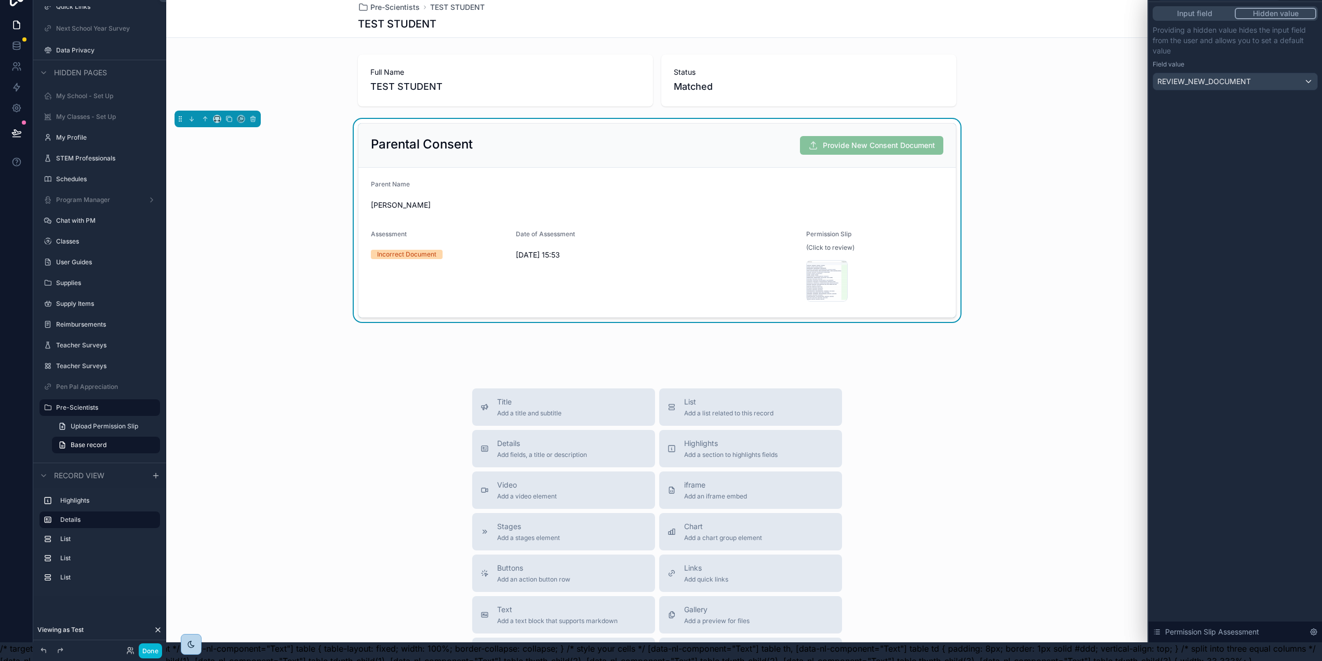
scroll to position [0, 2]
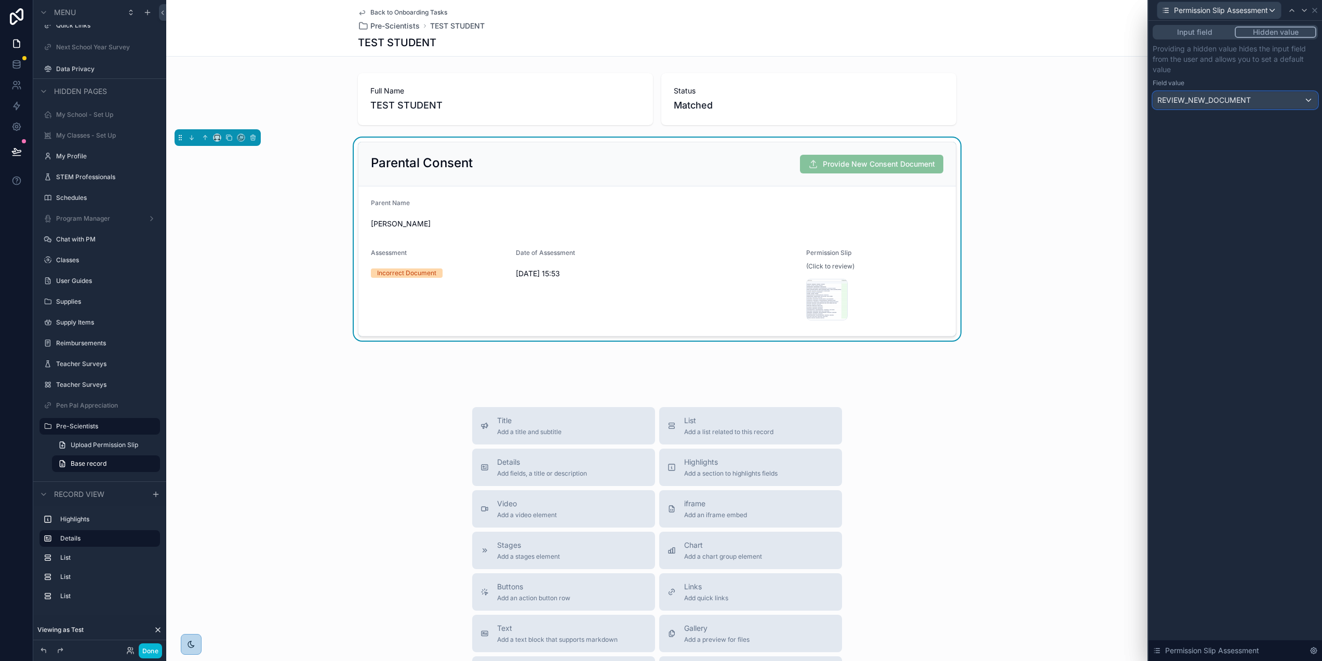
click at [1268, 108] on div "REVIEW_NEW_DOCUMENT" at bounding box center [1236, 100] width 164 height 17
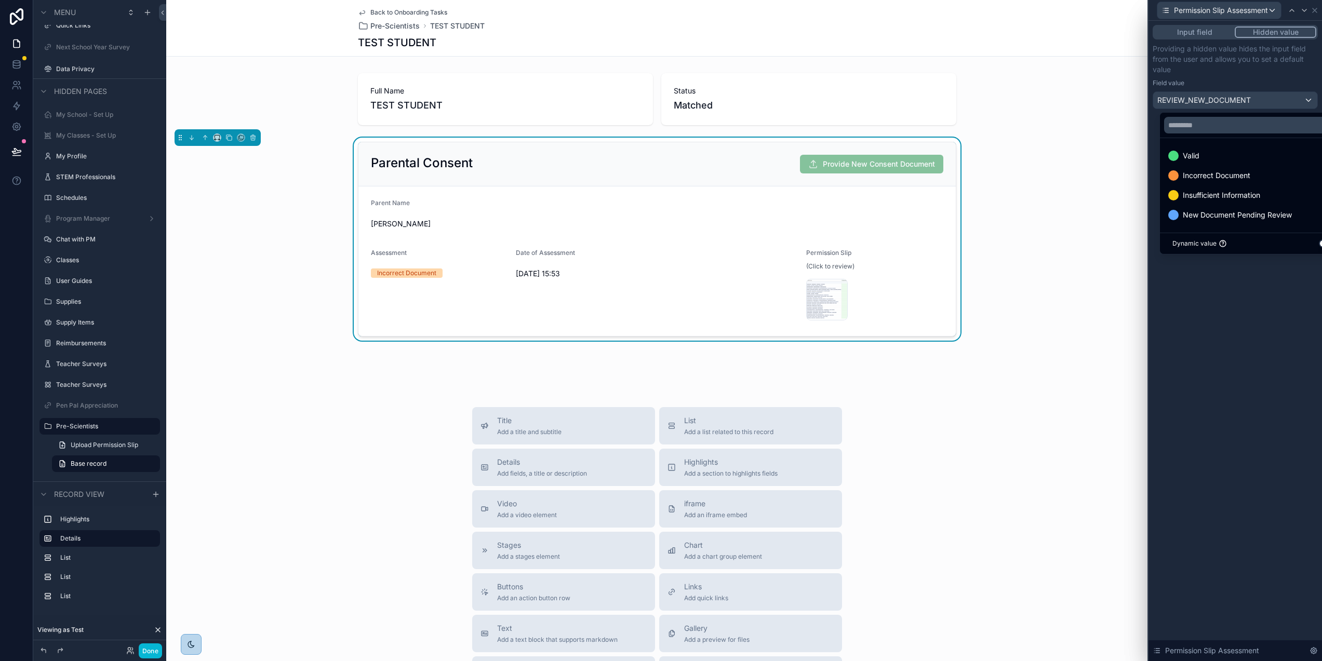
click at [1270, 213] on span "New Document Pending Review" at bounding box center [1237, 215] width 109 height 12
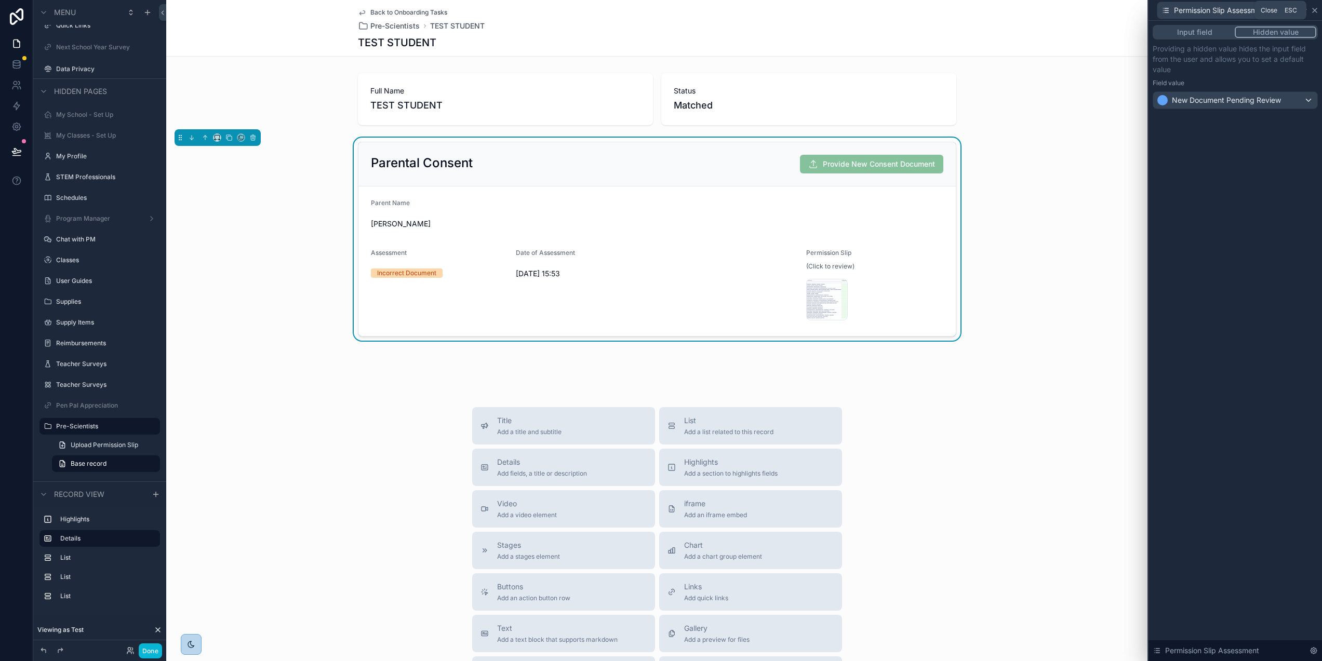
click at [1319, 10] on icon at bounding box center [1315, 10] width 8 height 8
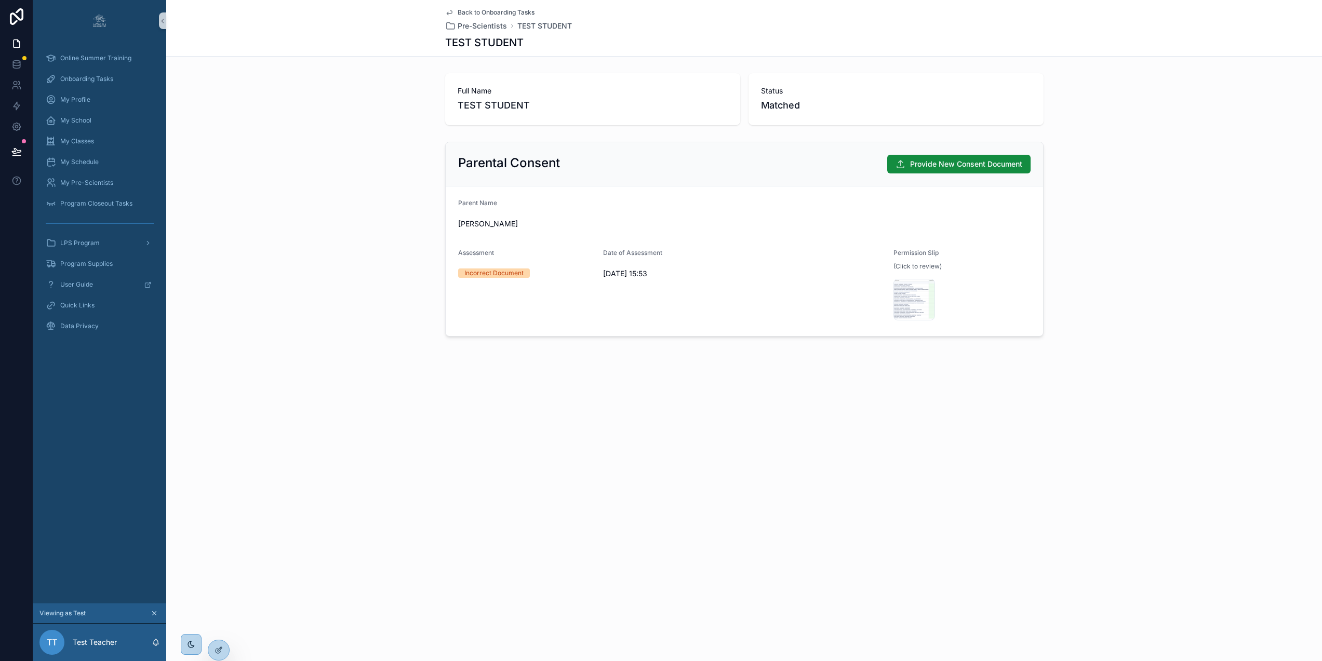
click at [451, 11] on icon "scrollable content" at bounding box center [449, 12] width 8 height 8
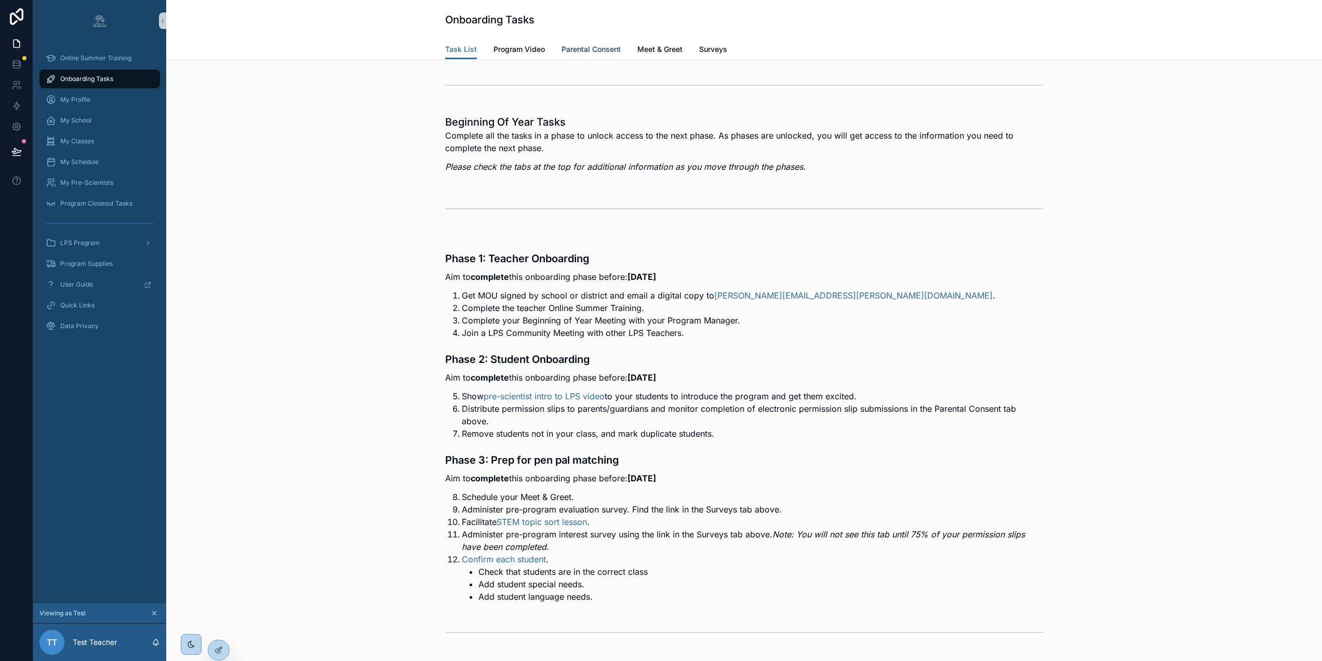
click at [578, 43] on link "Parental Consent" at bounding box center [591, 50] width 59 height 21
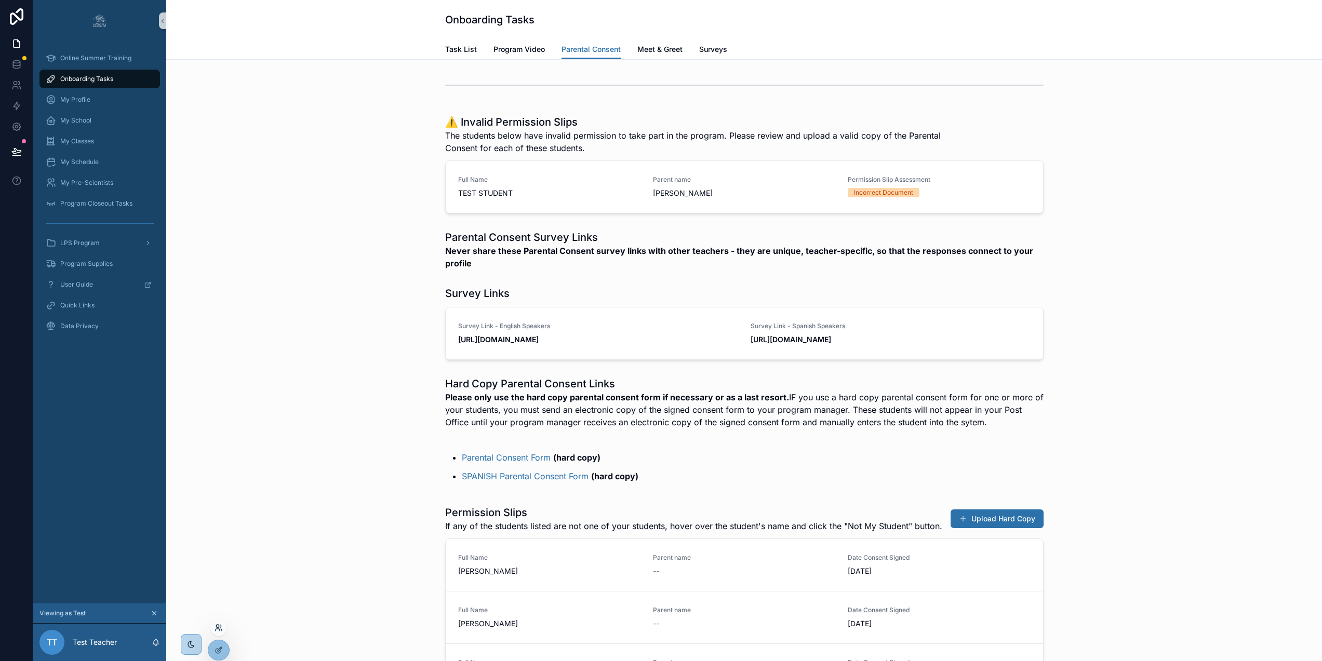
click at [218, 629] on icon at bounding box center [219, 628] width 8 height 8
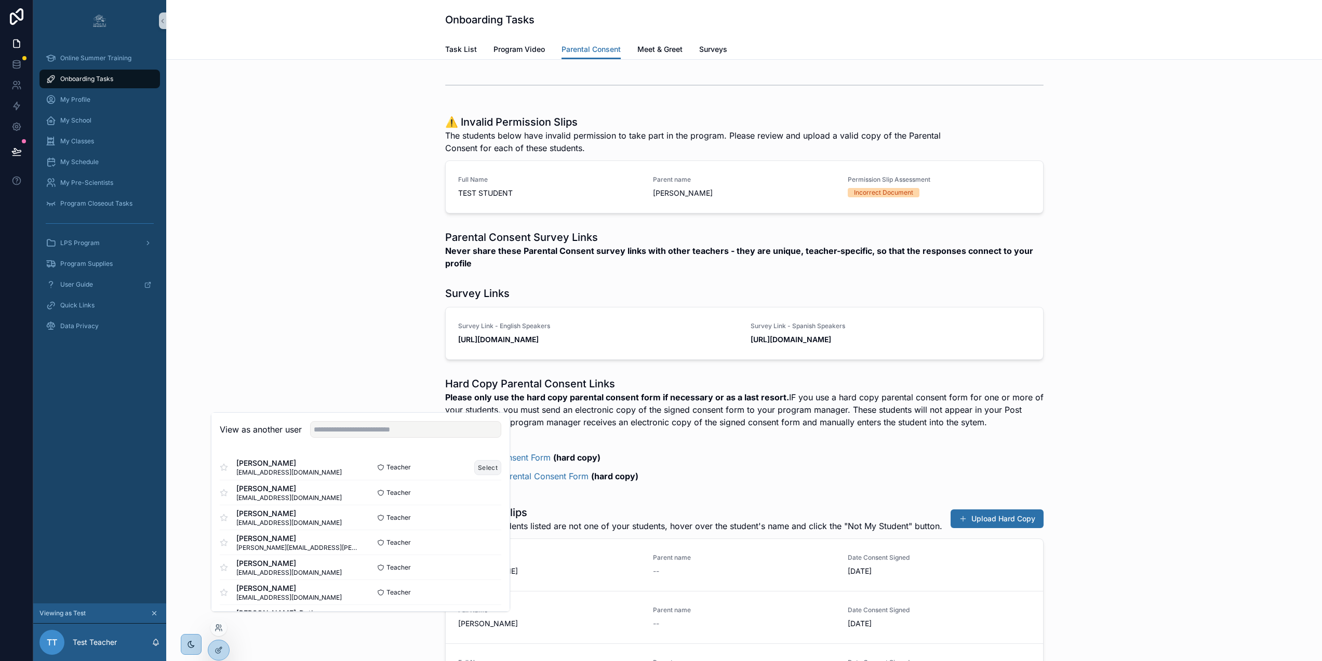
click at [480, 475] on button "Select" at bounding box center [487, 467] width 27 height 15
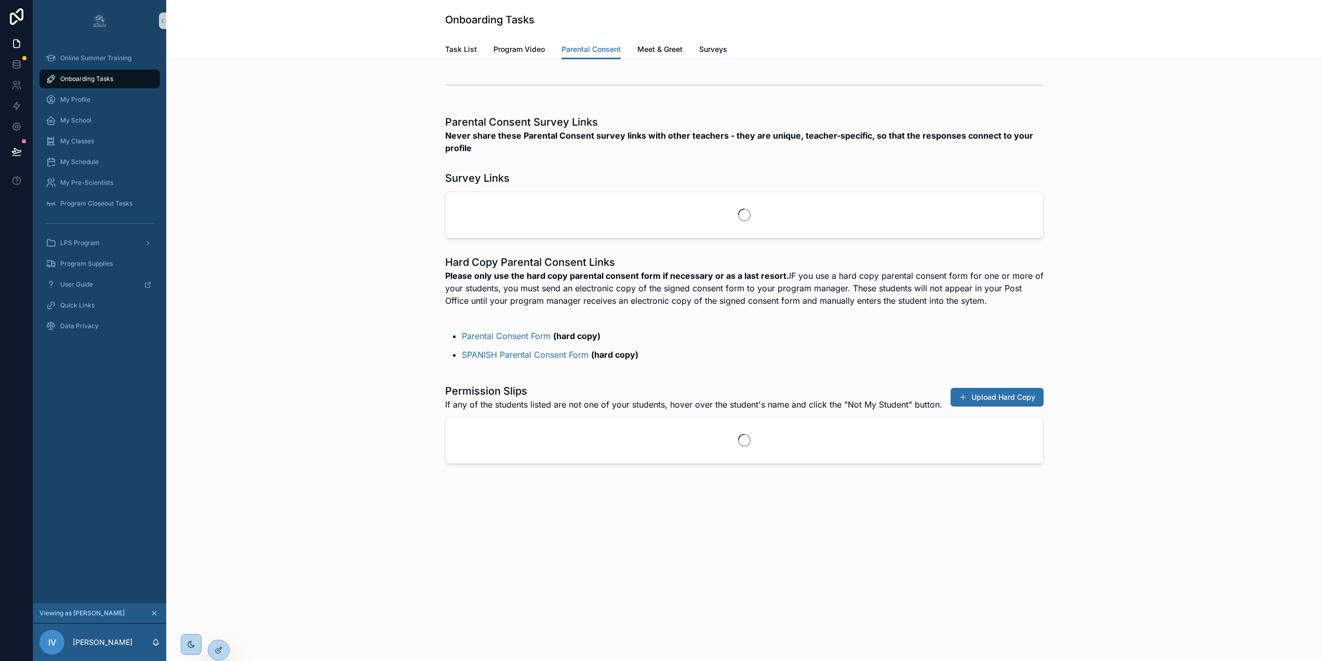
scroll to position [0, 2]
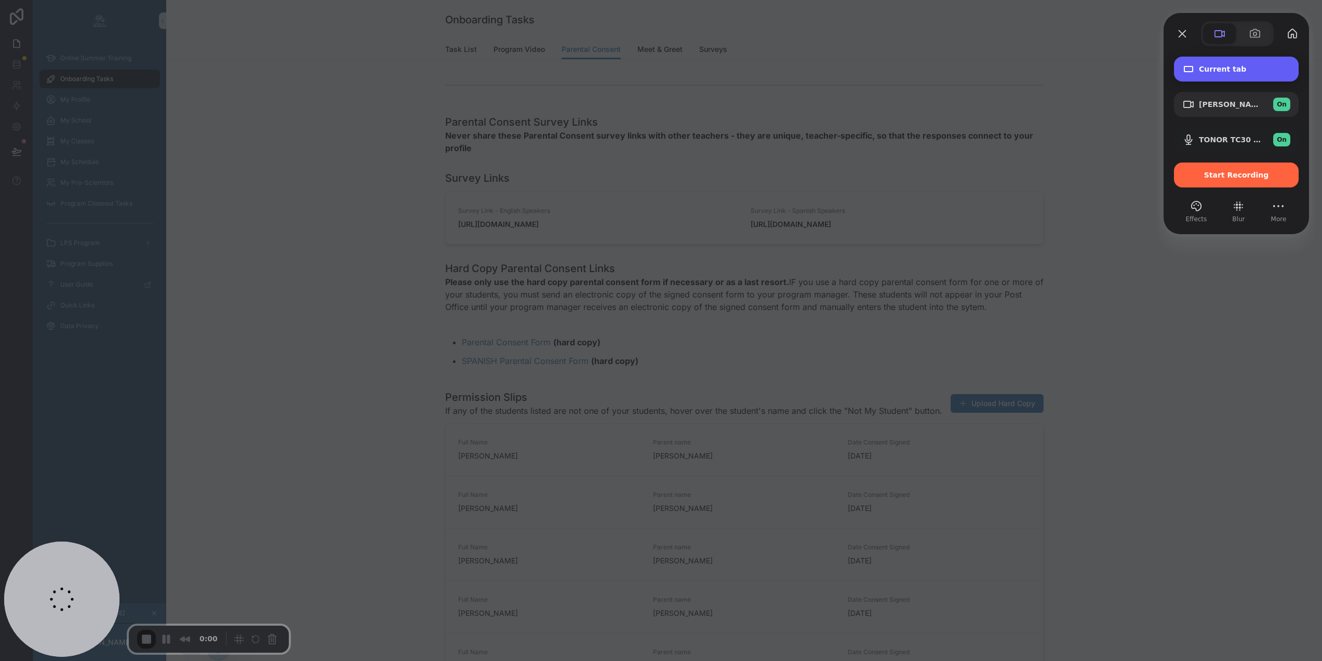
click at [1215, 68] on span "Current tab" at bounding box center [1244, 69] width 91 height 8
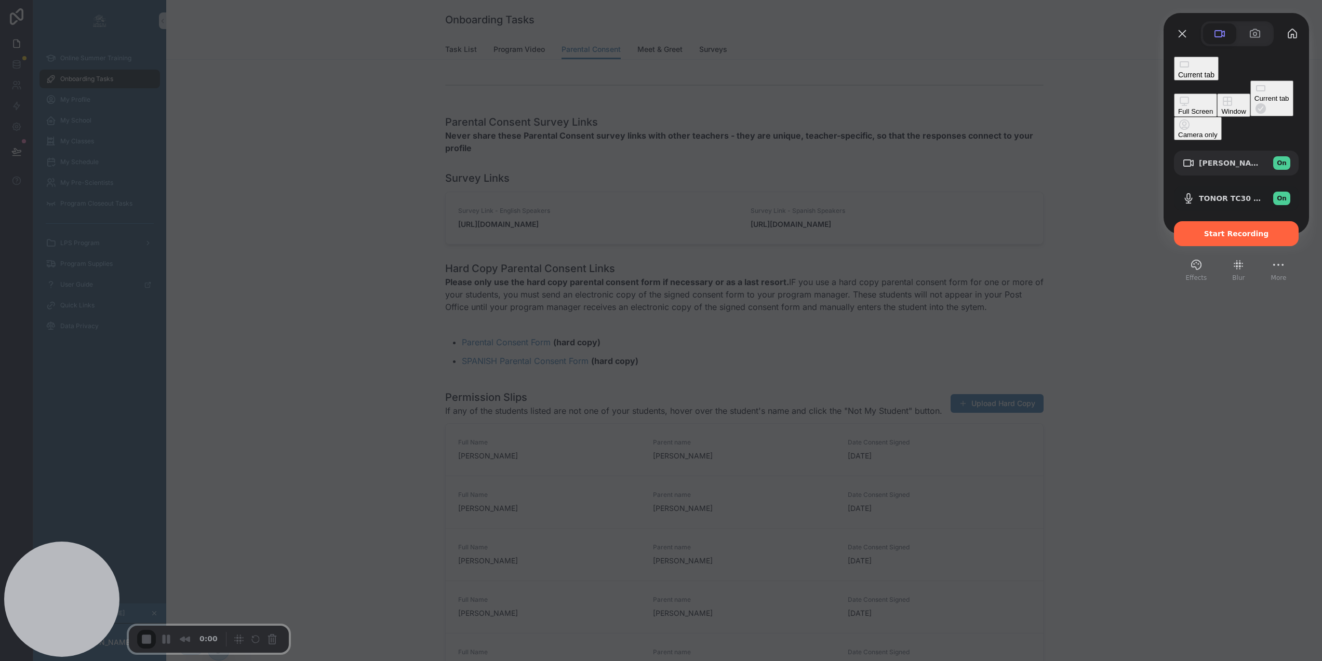
click at [1217, 99] on button "Window" at bounding box center [1233, 105] width 33 height 23
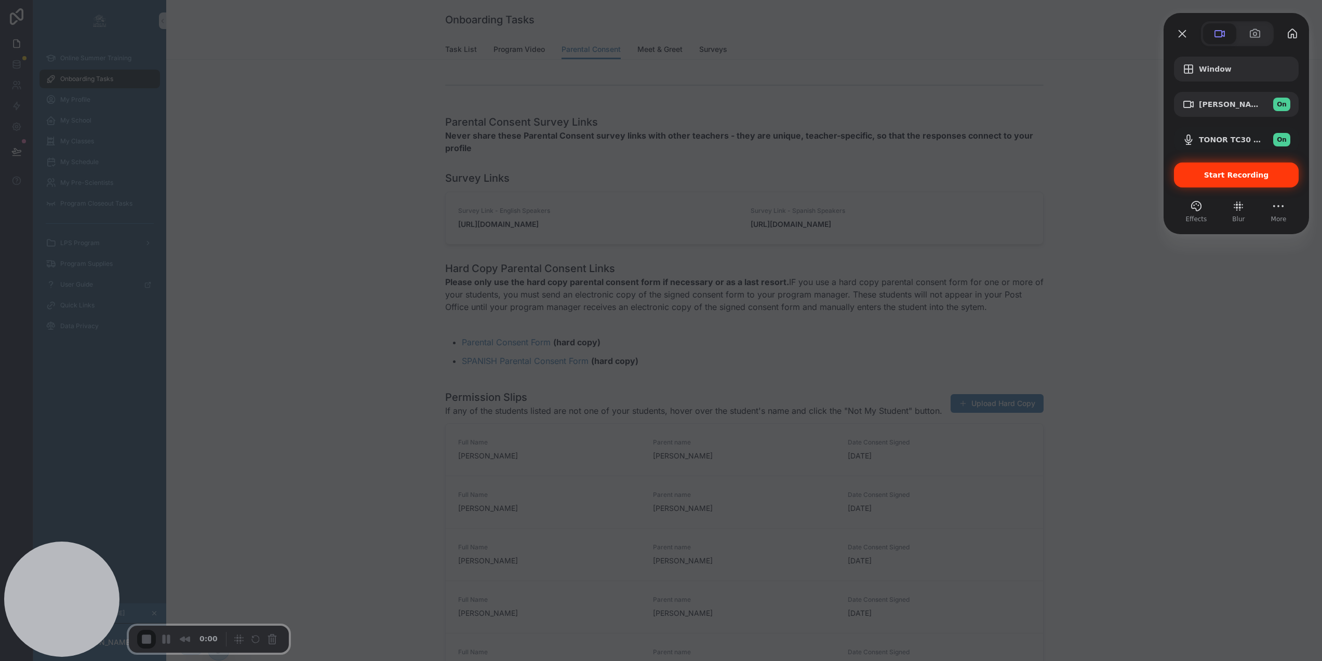
click at [1243, 172] on span "Start Recording" at bounding box center [1236, 175] width 65 height 8
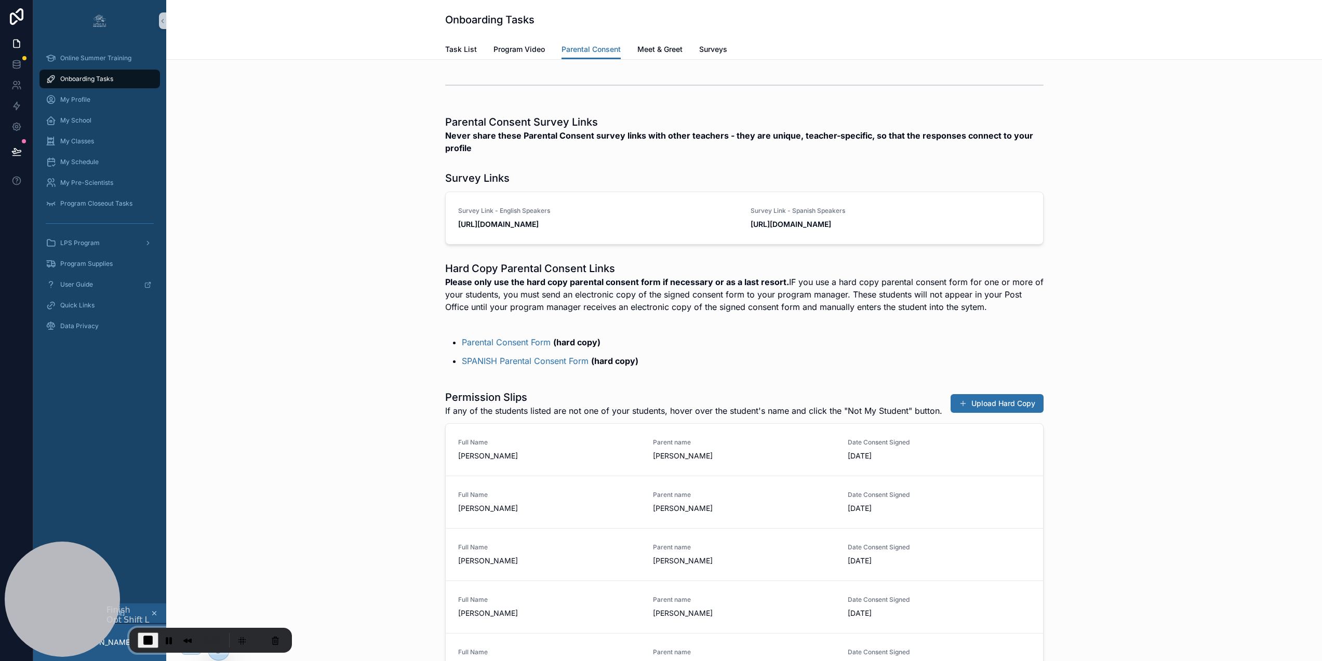
click at [142, 637] on span "End Recording" at bounding box center [148, 640] width 12 height 12
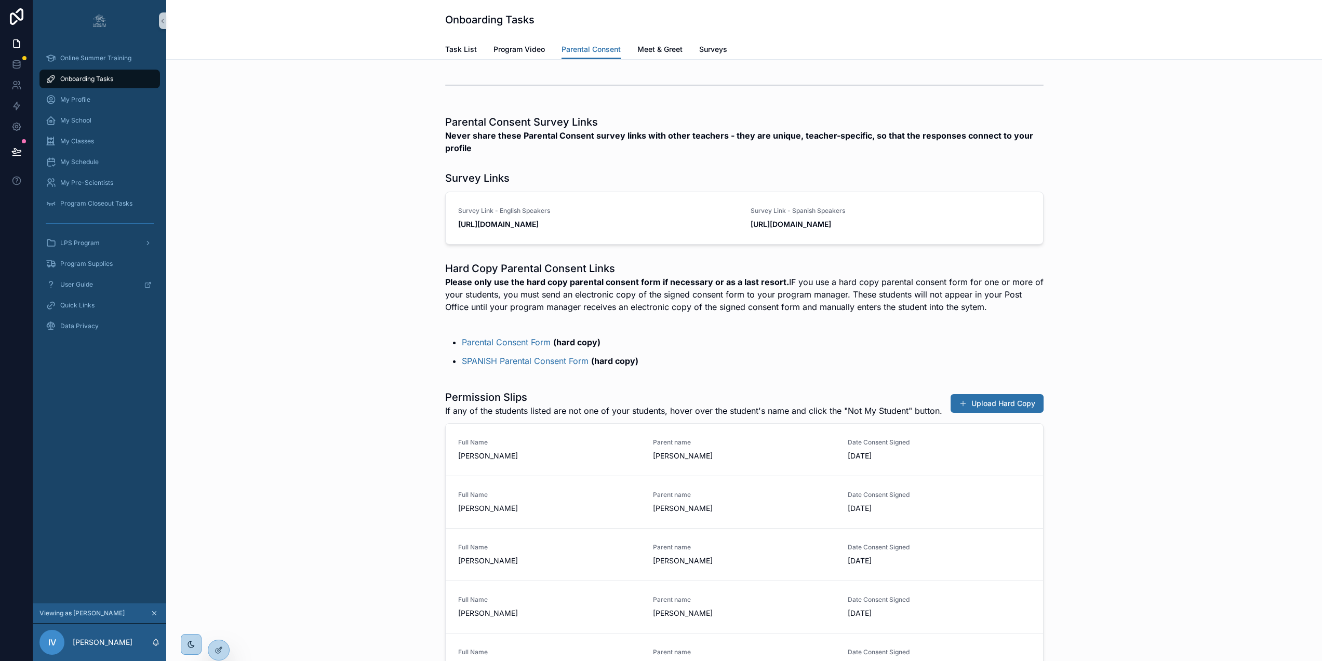
click at [659, 143] on strong "Never share these Parental Consent survey links with other teachers - they are …" at bounding box center [744, 141] width 599 height 25
click at [221, 649] on icon at bounding box center [220, 648] width 1 height 1
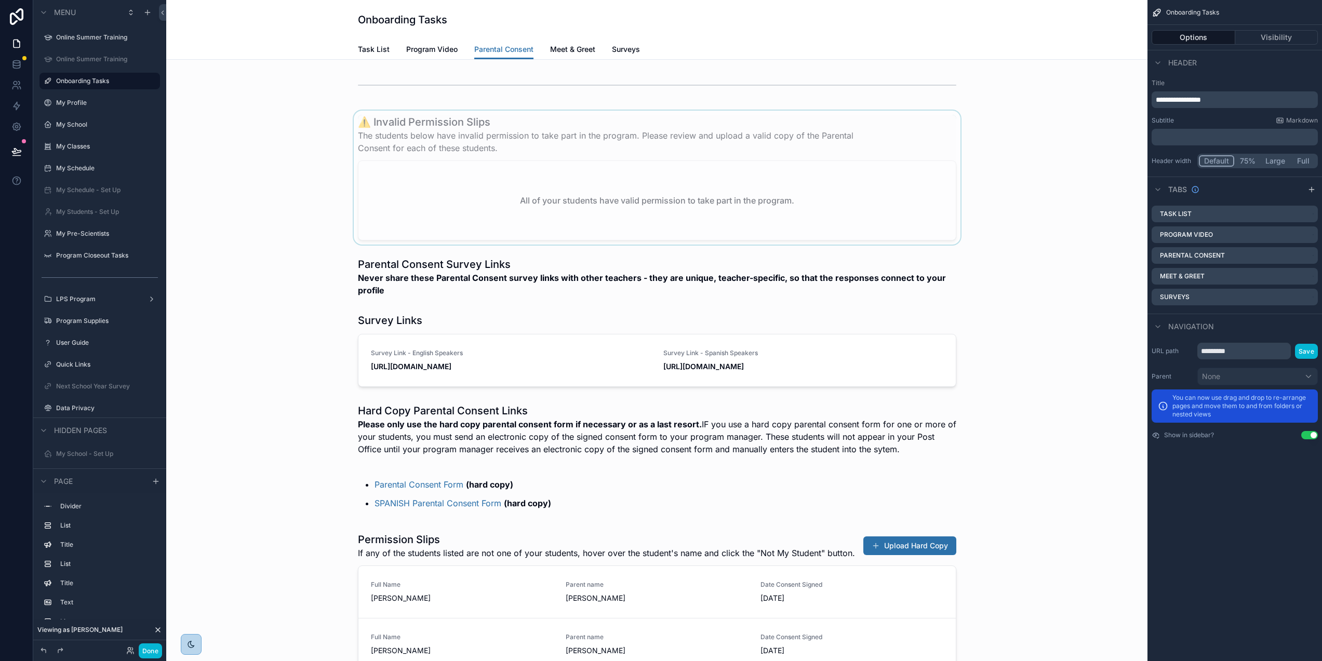
click at [527, 136] on div "scrollable content" at bounding box center [657, 178] width 965 height 134
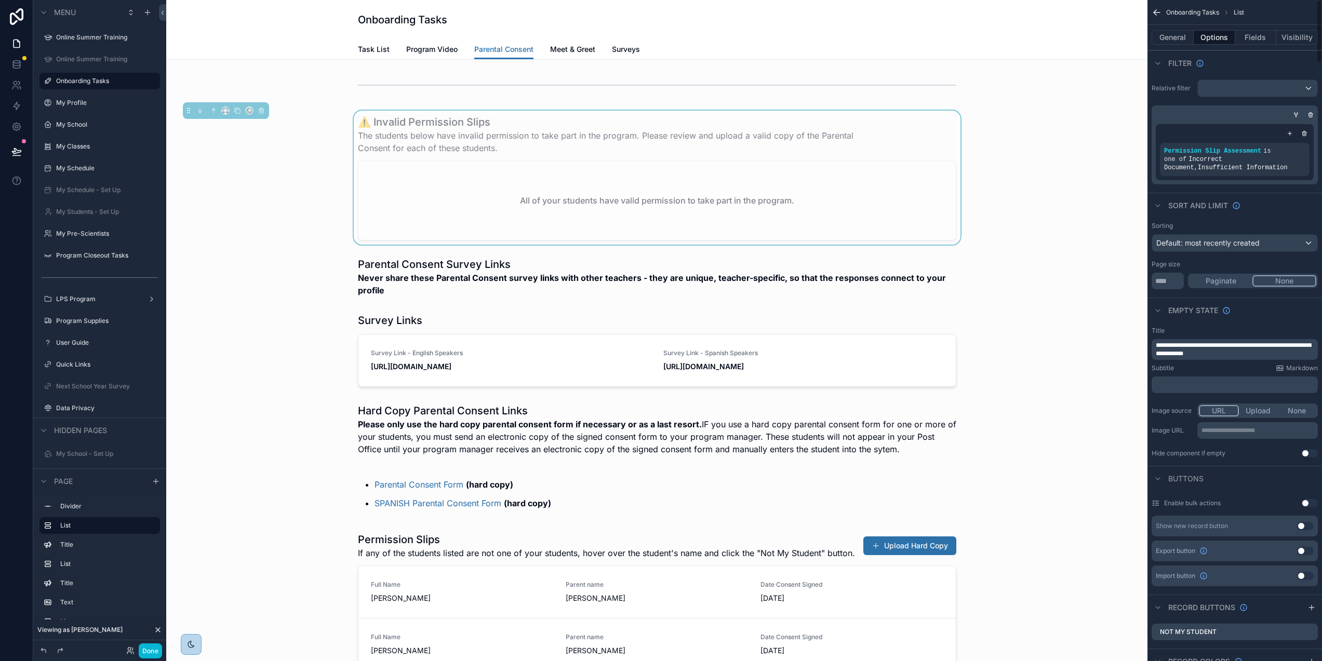
click at [1260, 354] on p "**********" at bounding box center [1236, 349] width 160 height 17
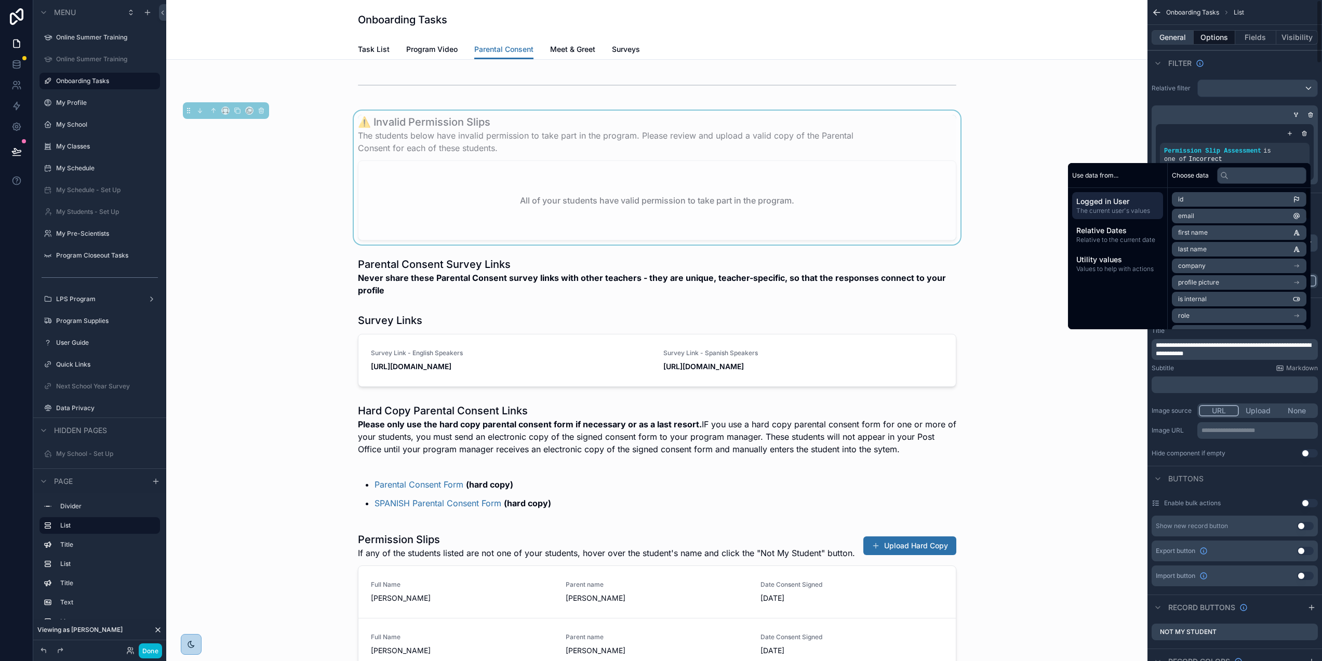
click at [1180, 36] on button "General" at bounding box center [1173, 37] width 42 height 15
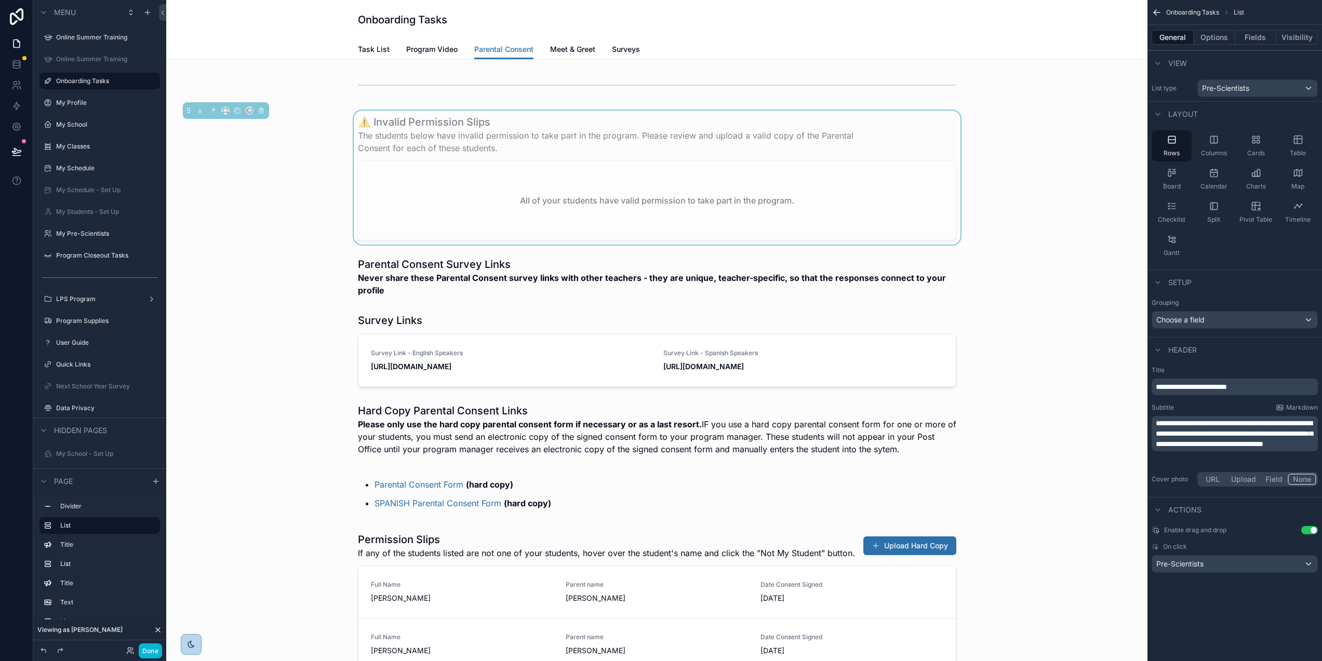
click at [1275, 435] on span "**********" at bounding box center [1234, 434] width 157 height 28
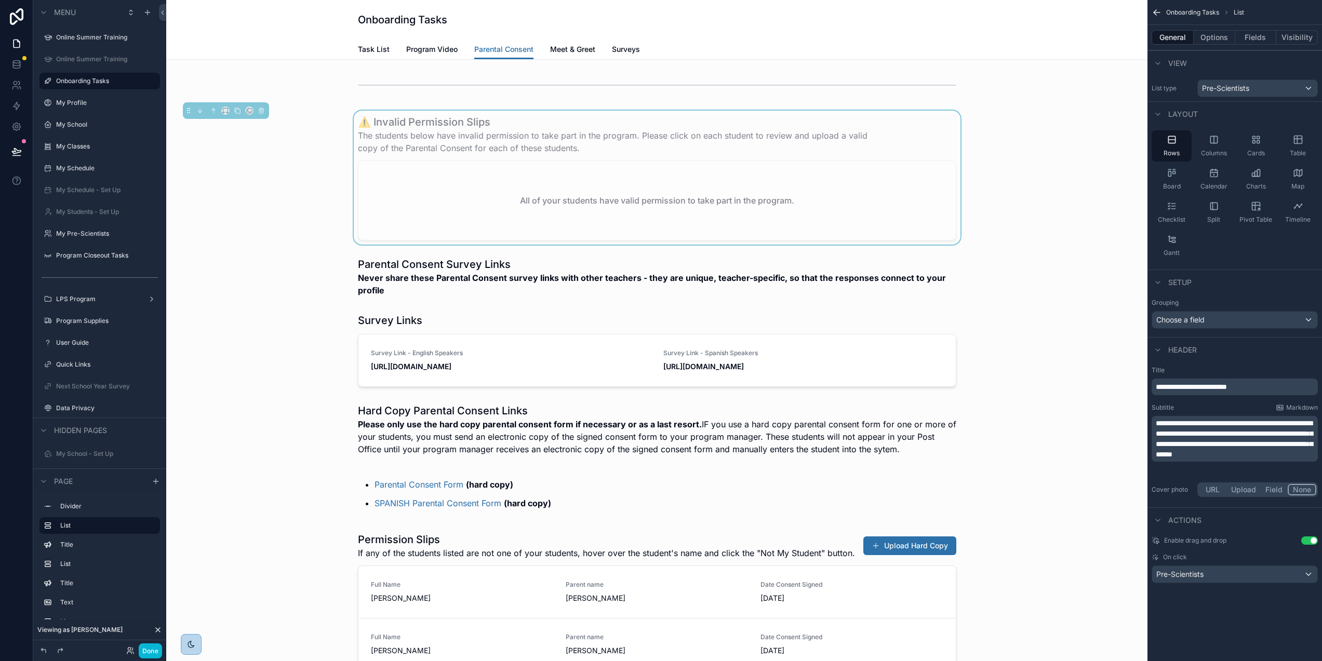
click at [1297, 449] on p "**********" at bounding box center [1236, 439] width 160 height 42
drag, startPoint x: 1290, startPoint y: 445, endPoint x: 1174, endPoint y: 458, distance: 116.5
click at [1174, 458] on span "**********" at bounding box center [1234, 439] width 157 height 38
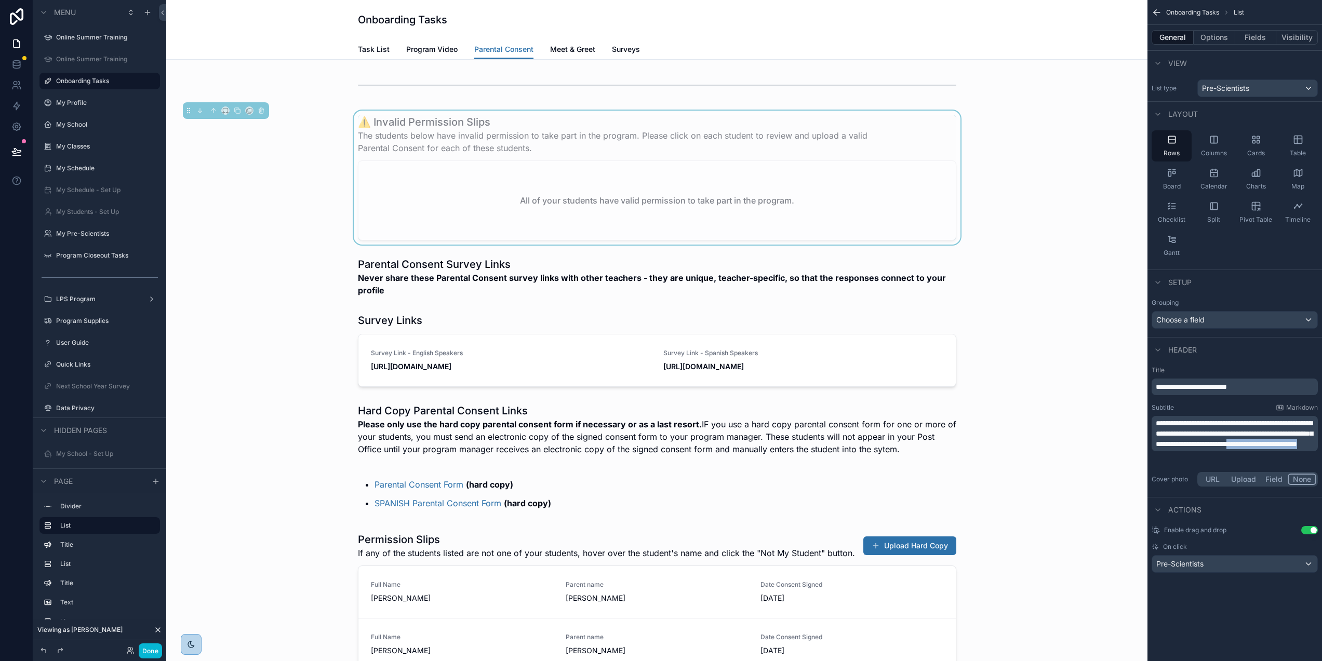
drag, startPoint x: 1289, startPoint y: 455, endPoint x: 1194, endPoint y: 455, distance: 95.6
click at [1194, 449] on p "**********" at bounding box center [1236, 433] width 160 height 31
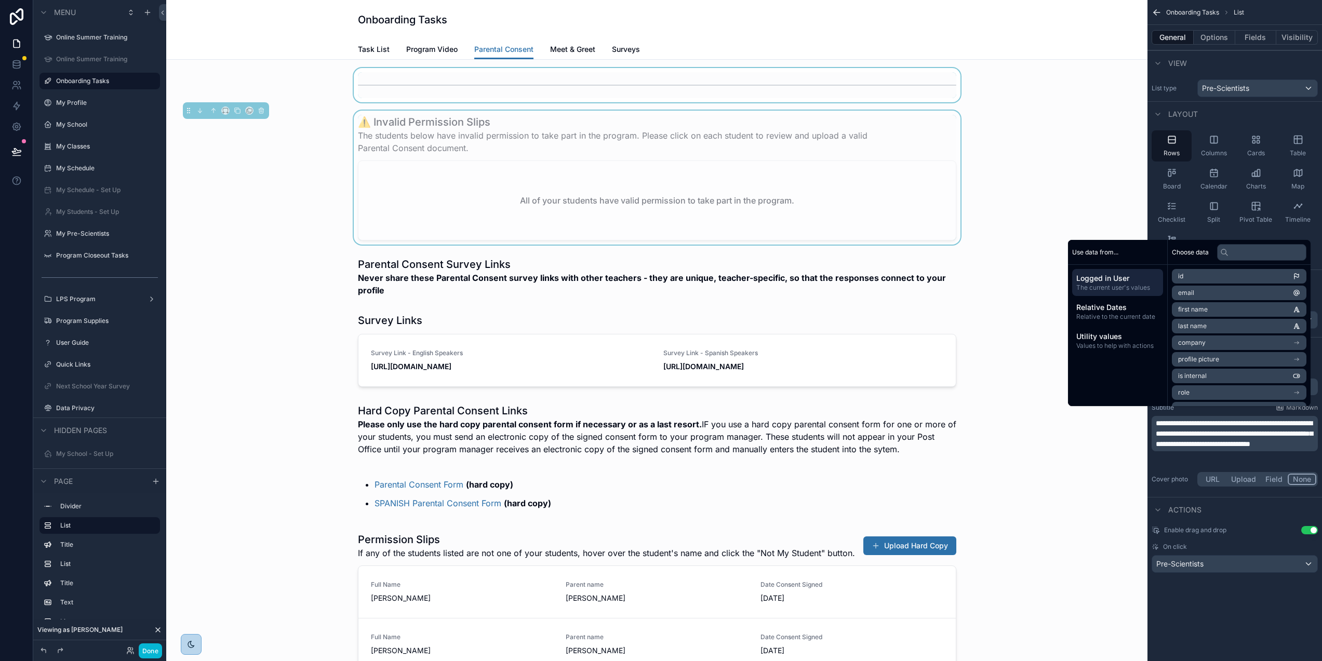
click at [1026, 92] on div "scrollable content" at bounding box center [657, 85] width 965 height 34
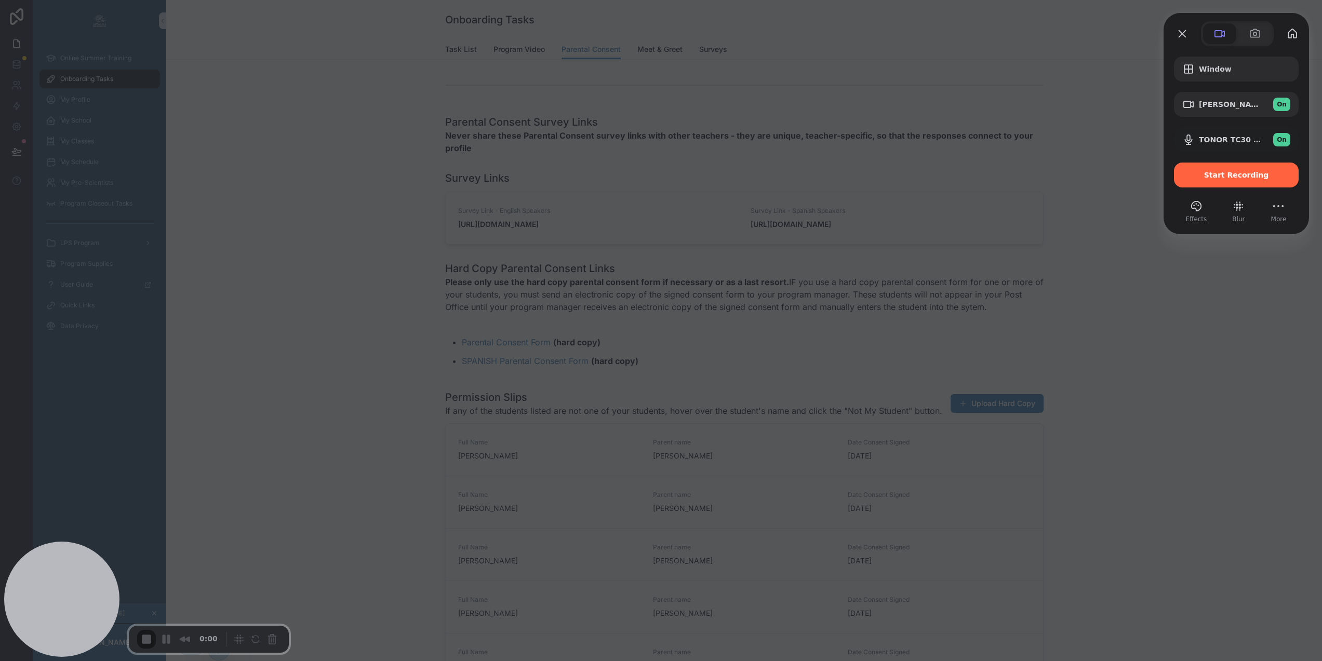
click at [1248, 177] on span "Start Recording" at bounding box center [1236, 175] width 65 height 8
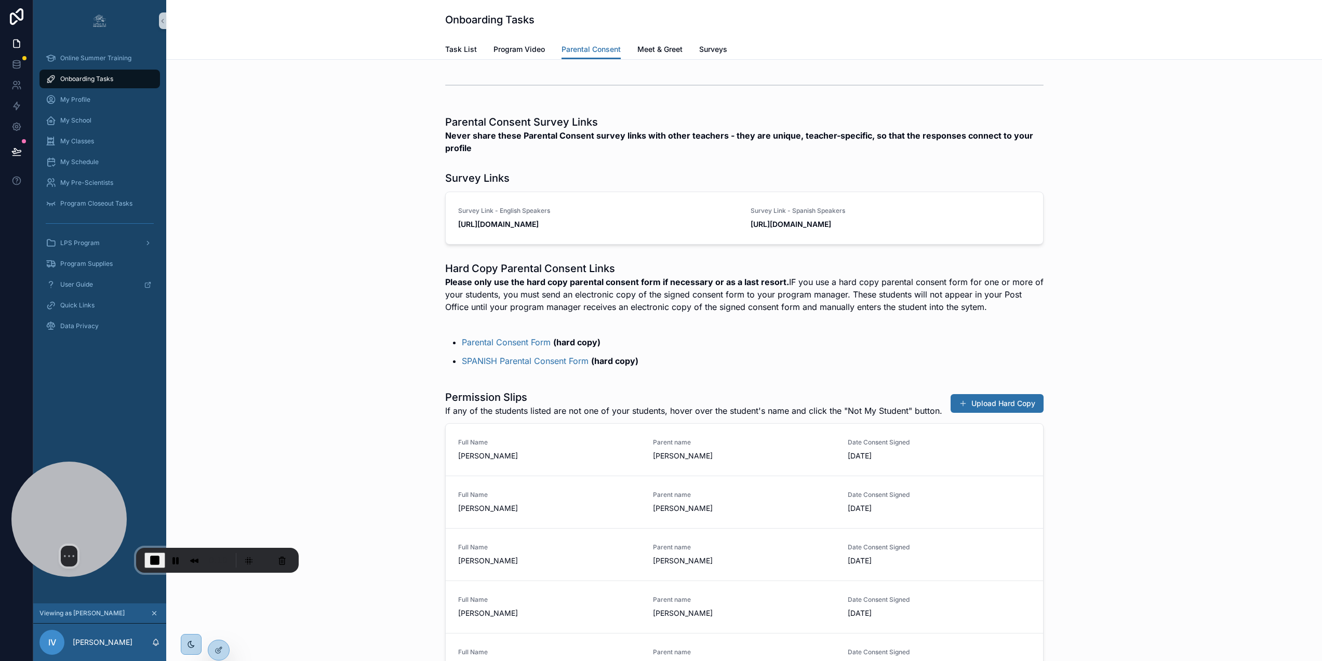
drag, startPoint x: 85, startPoint y: 573, endPoint x: 92, endPoint y: 492, distance: 80.9
click at [92, 492] on div at bounding box center [68, 519] width 115 height 115
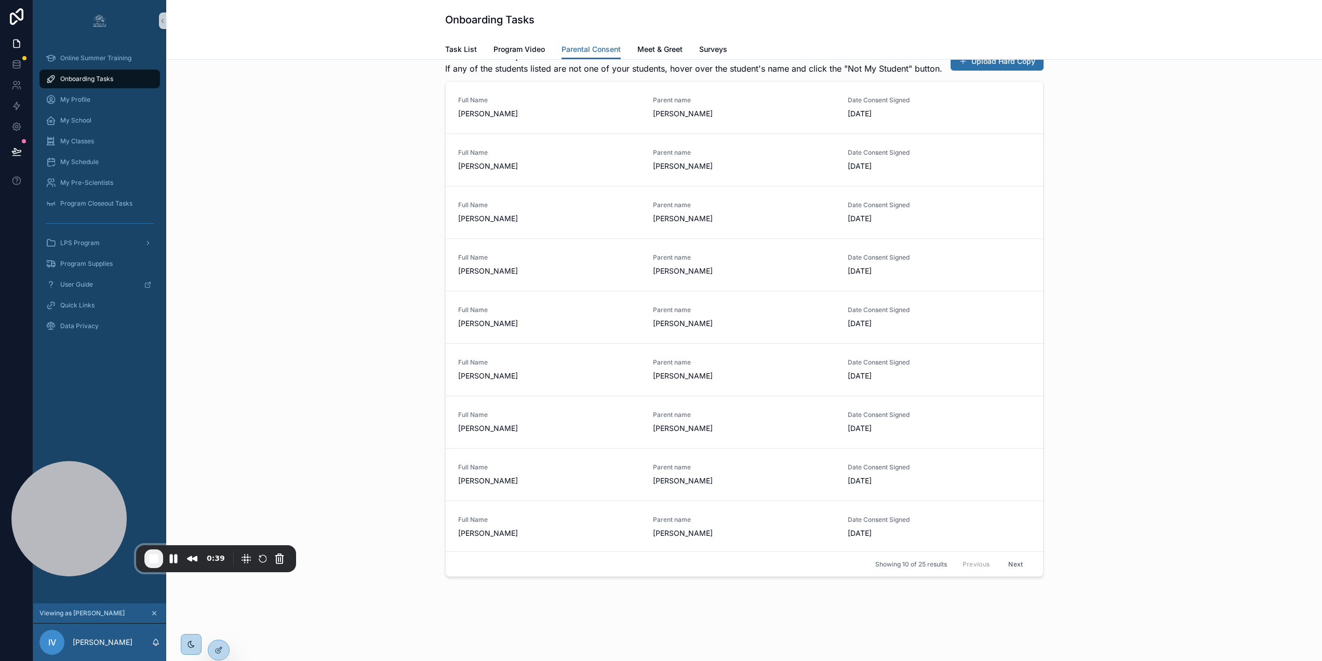
scroll to position [0, 0]
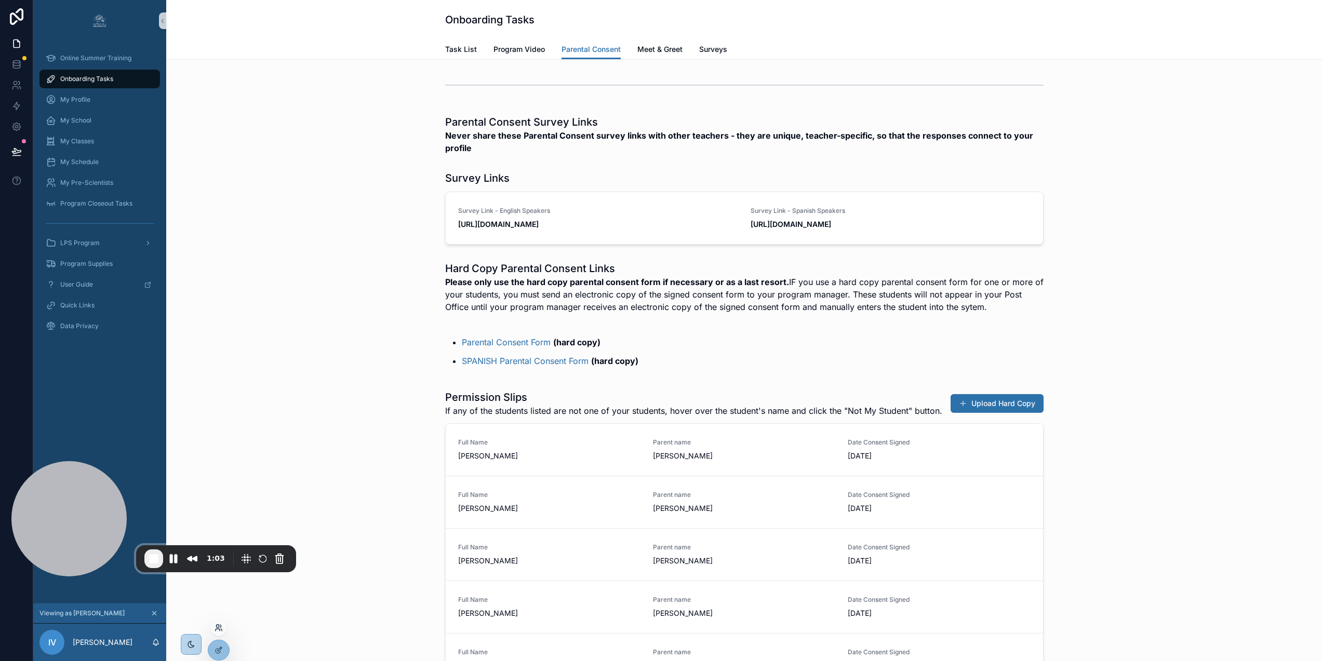
click at [217, 630] on icon at bounding box center [219, 628] width 8 height 8
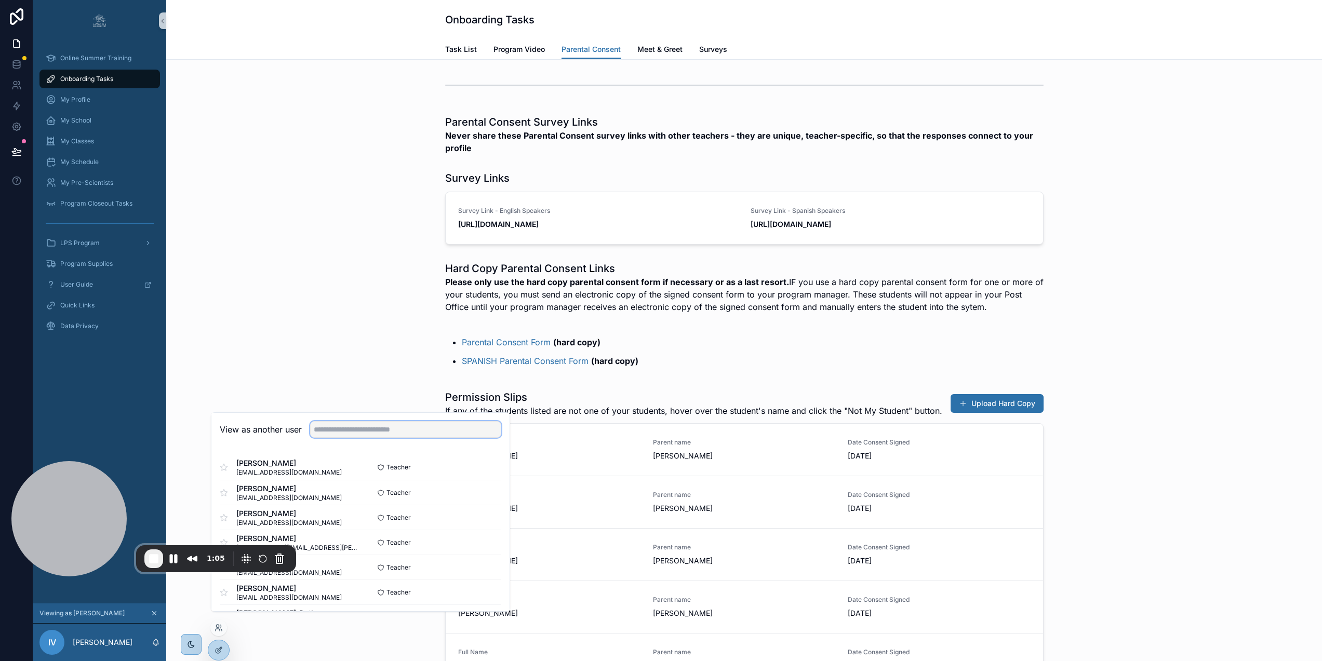
click at [344, 429] on input "text" at bounding box center [405, 429] width 191 height 17
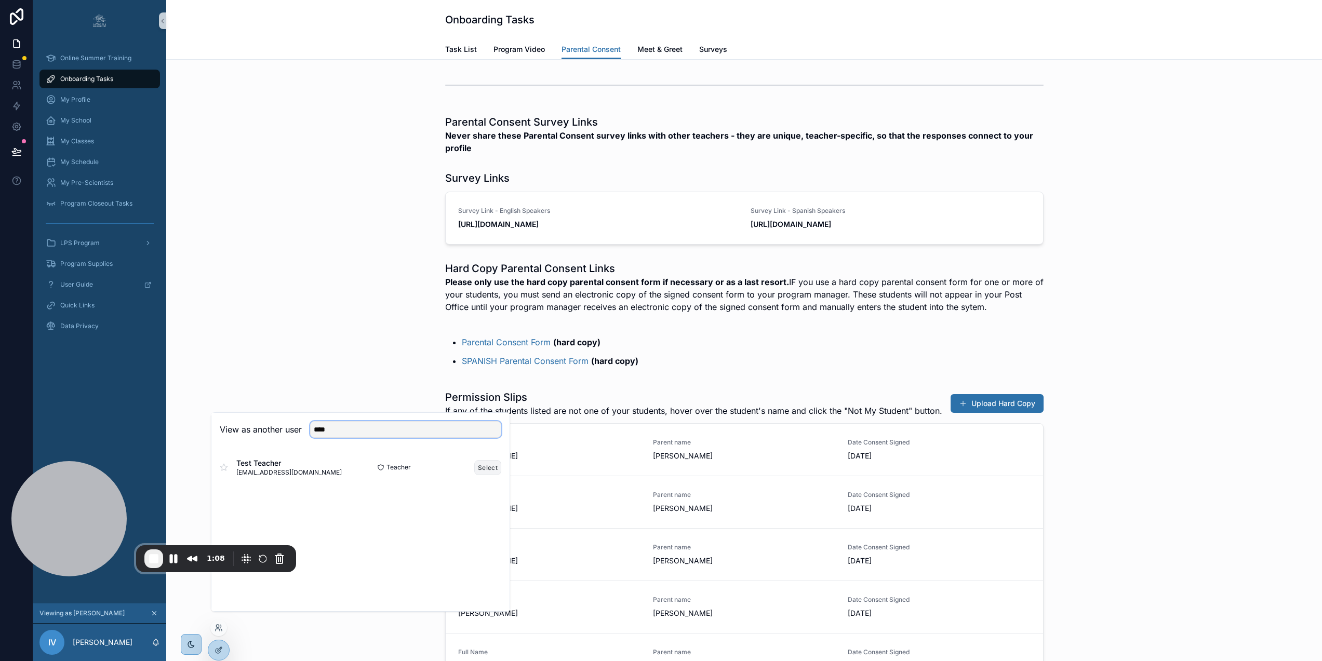
type input "****"
click at [492, 475] on button "Select" at bounding box center [487, 467] width 27 height 15
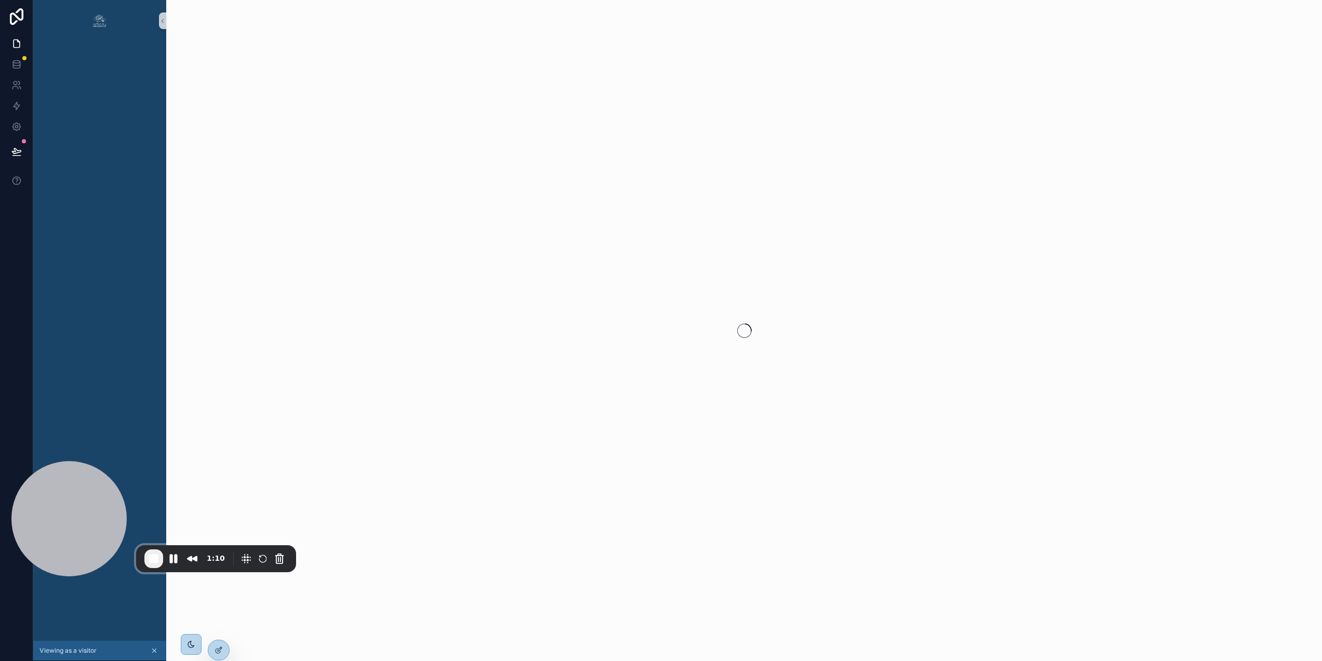
scroll to position [0, 2]
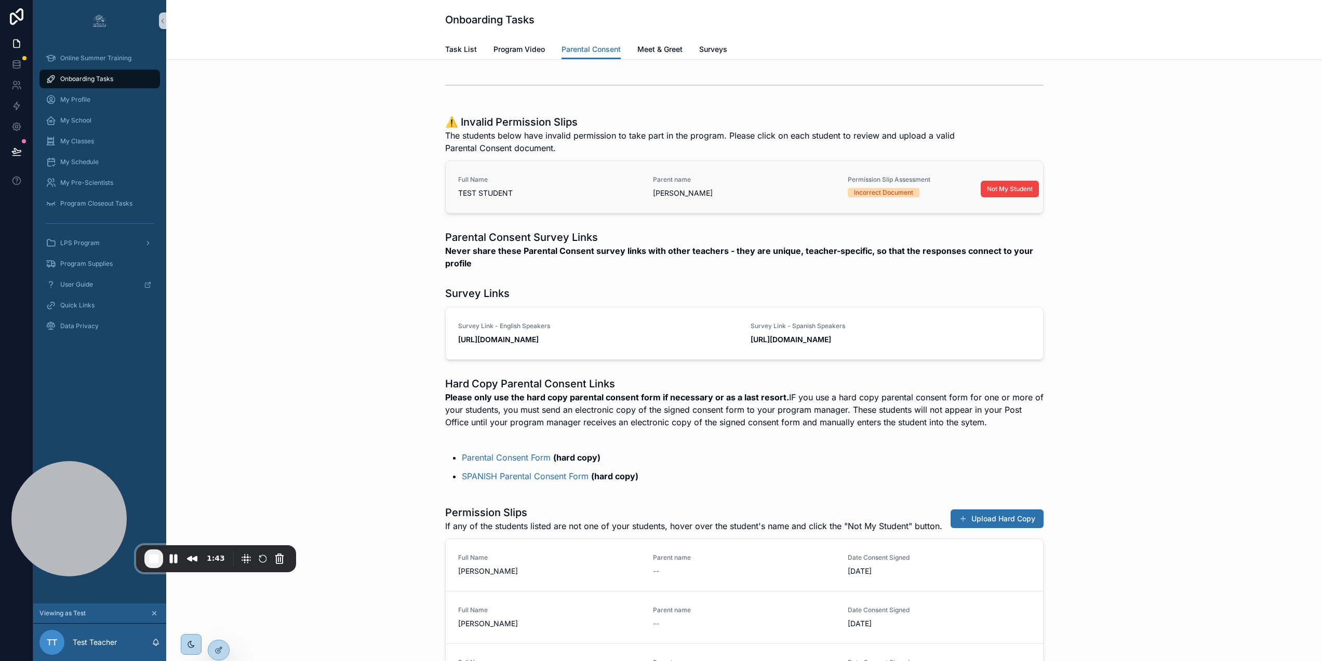
click at [598, 184] on div "Full Name TEST STUDENT" at bounding box center [549, 187] width 182 height 23
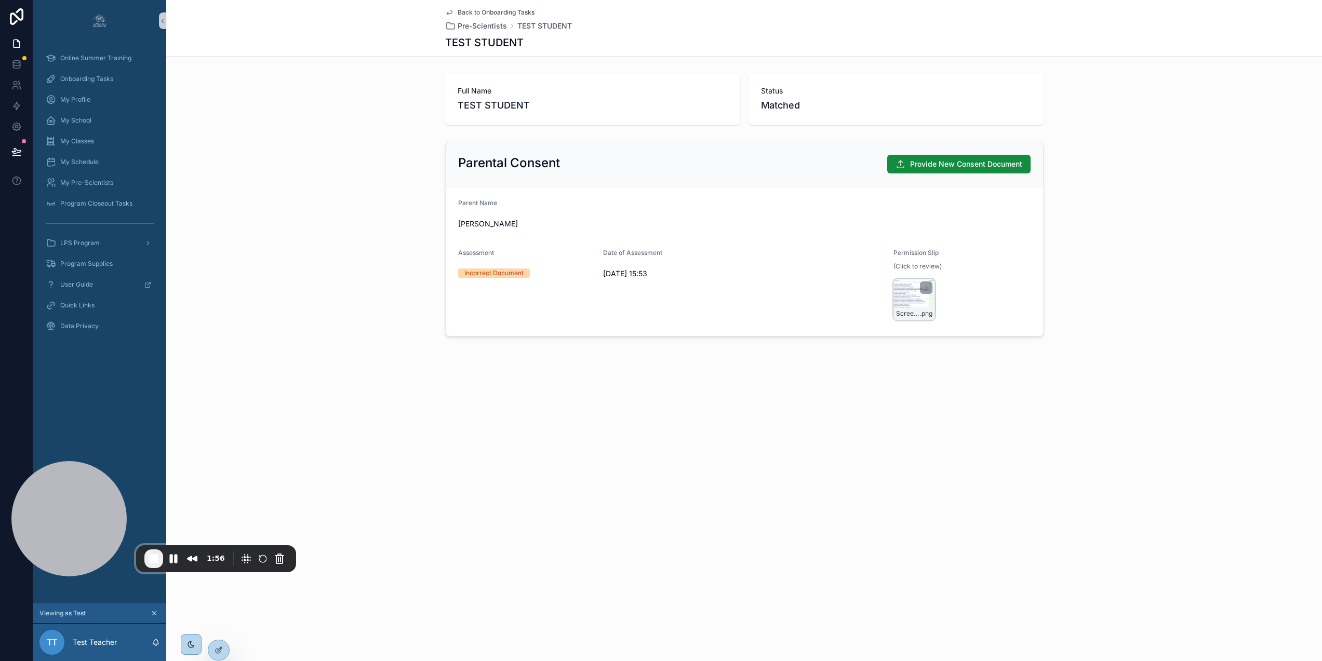
click at [909, 293] on div "Screenshot-2025-10-01-at-11.21.46 .png" at bounding box center [915, 300] width 42 height 42
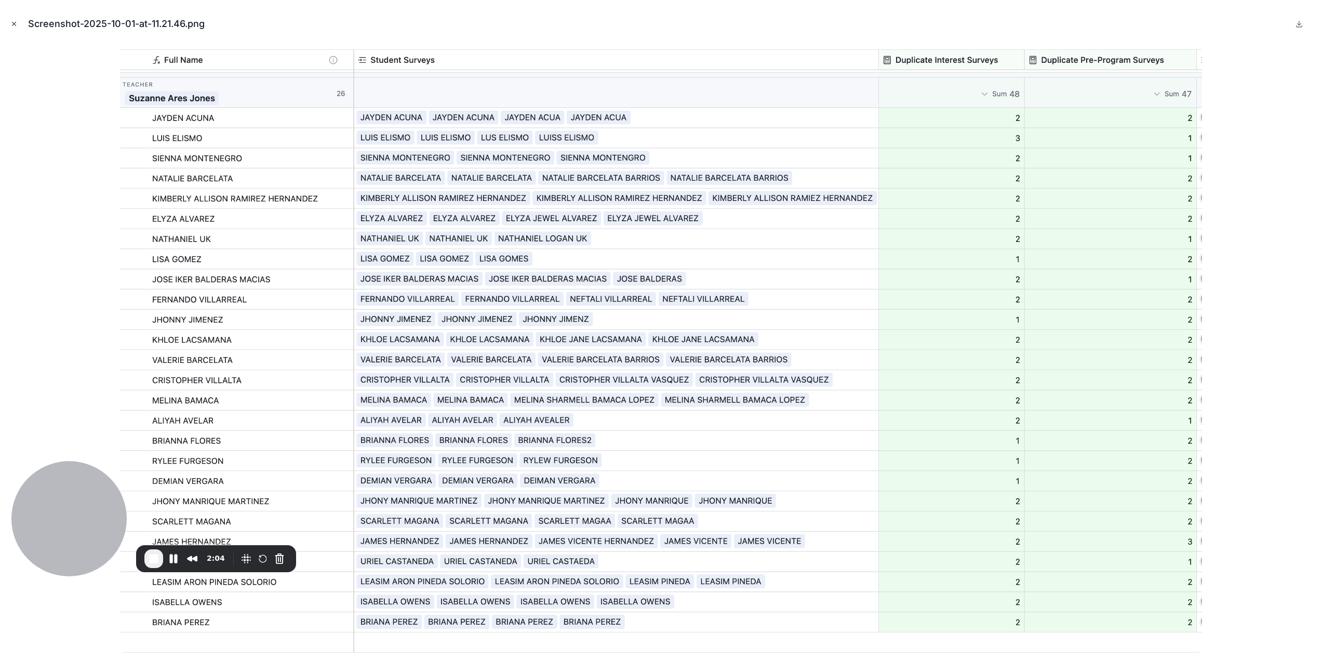
click at [14, 23] on icon "Close modal" at bounding box center [14, 24] width 4 height 4
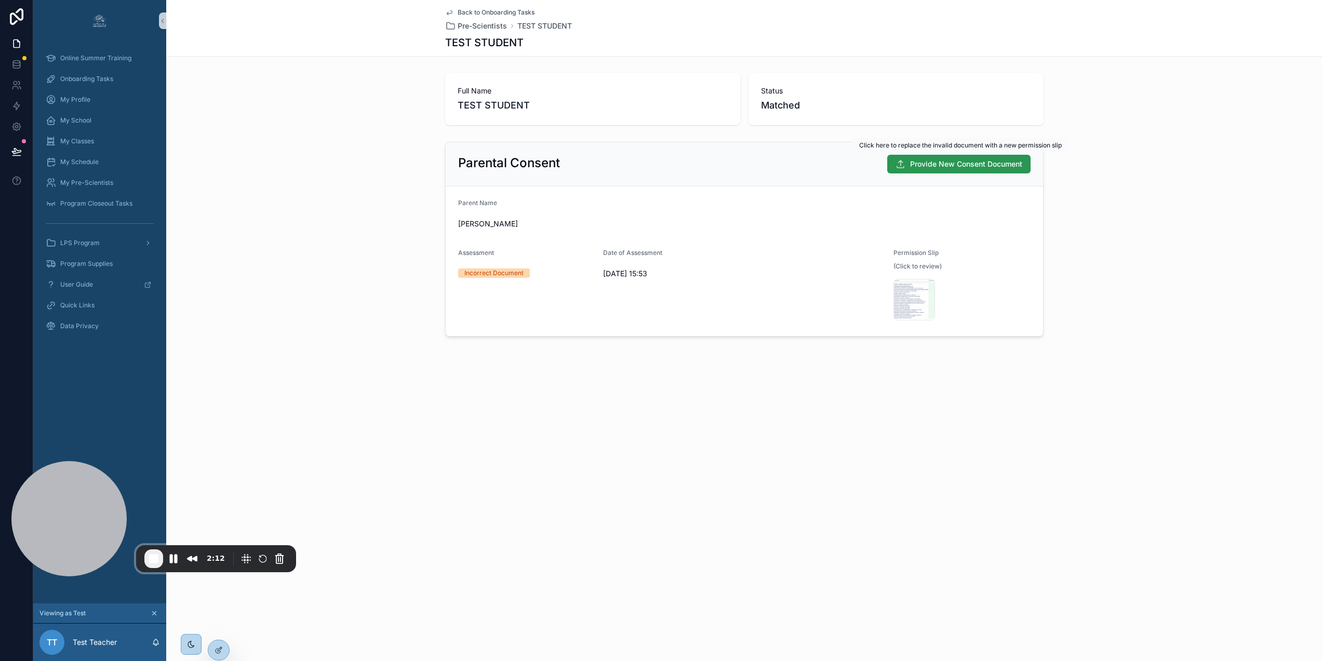
click at [971, 166] on span "Provide New Consent Document" at bounding box center [966, 164] width 112 height 10
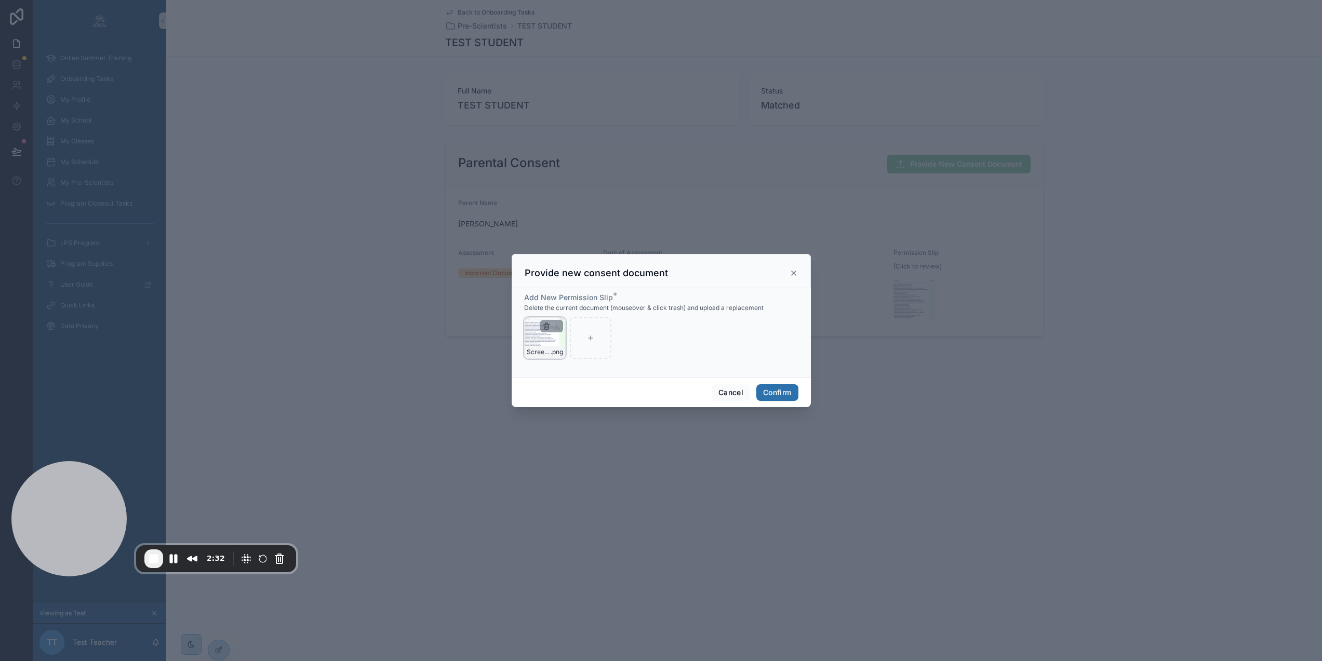
click at [542, 330] on icon "button" at bounding box center [546, 326] width 8 height 8
click at [563, 308] on icon "button" at bounding box center [566, 304] width 8 height 8
click at [788, 394] on button "Confirm" at bounding box center [778, 393] width 42 height 17
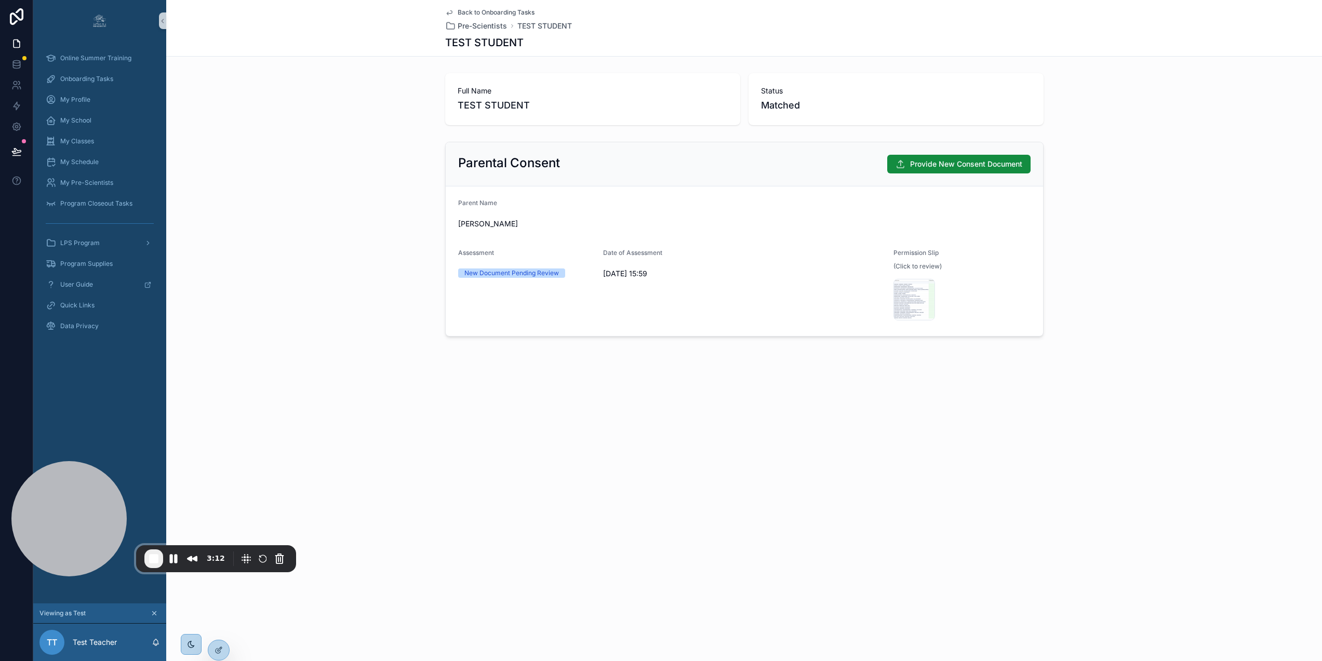
click at [451, 11] on icon "scrollable content" at bounding box center [449, 12] width 8 height 8
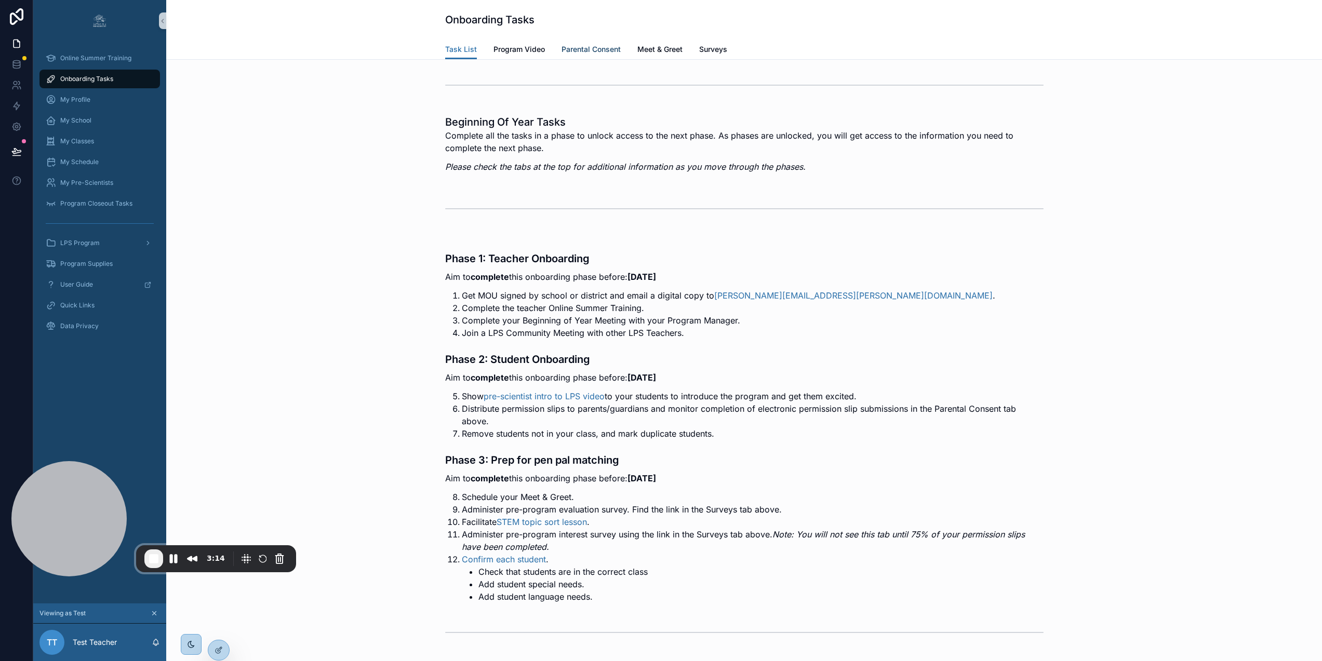
click at [590, 46] on span "Parental Consent" at bounding box center [591, 49] width 59 height 10
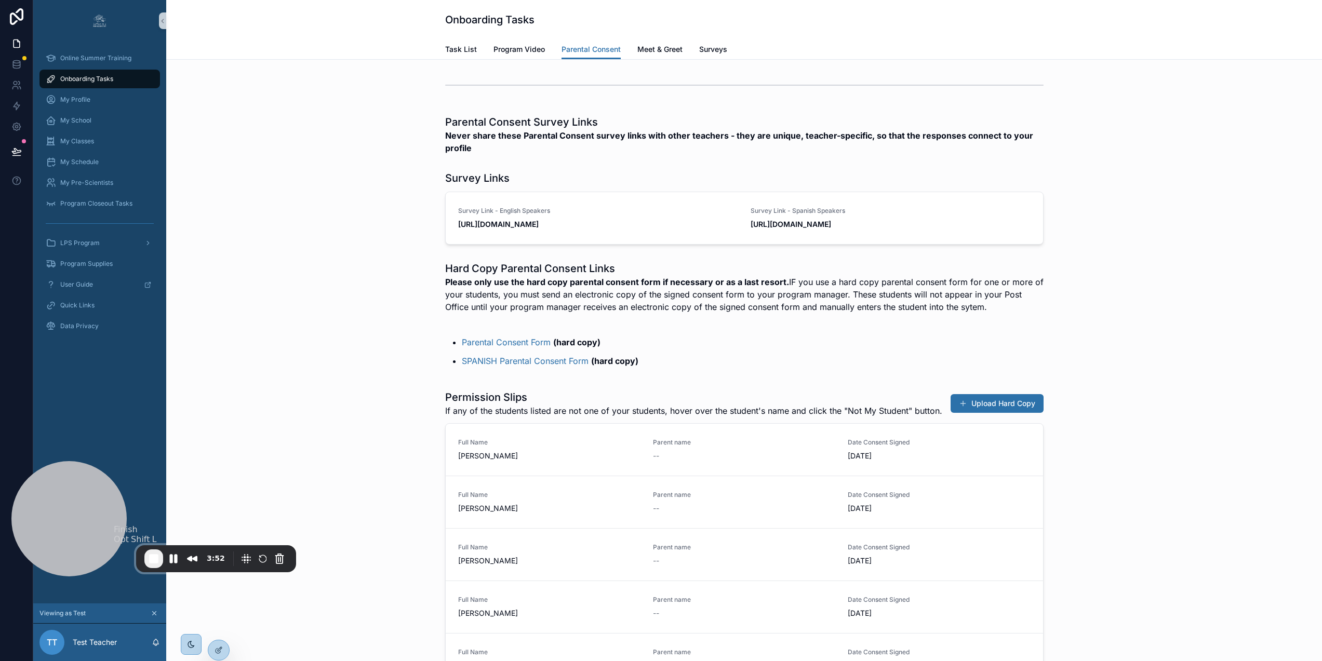
click at [153, 559] on span "End Recording" at bounding box center [154, 559] width 12 height 12
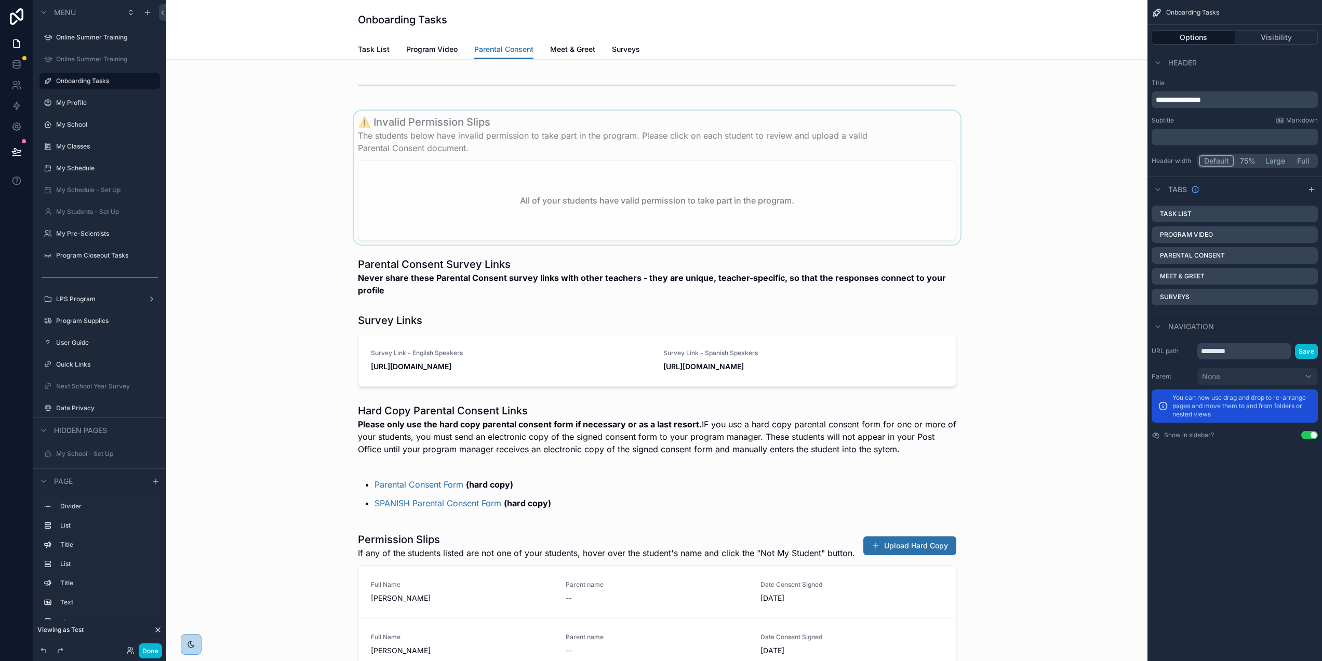
click at [602, 153] on div "scrollable content" at bounding box center [657, 178] width 965 height 134
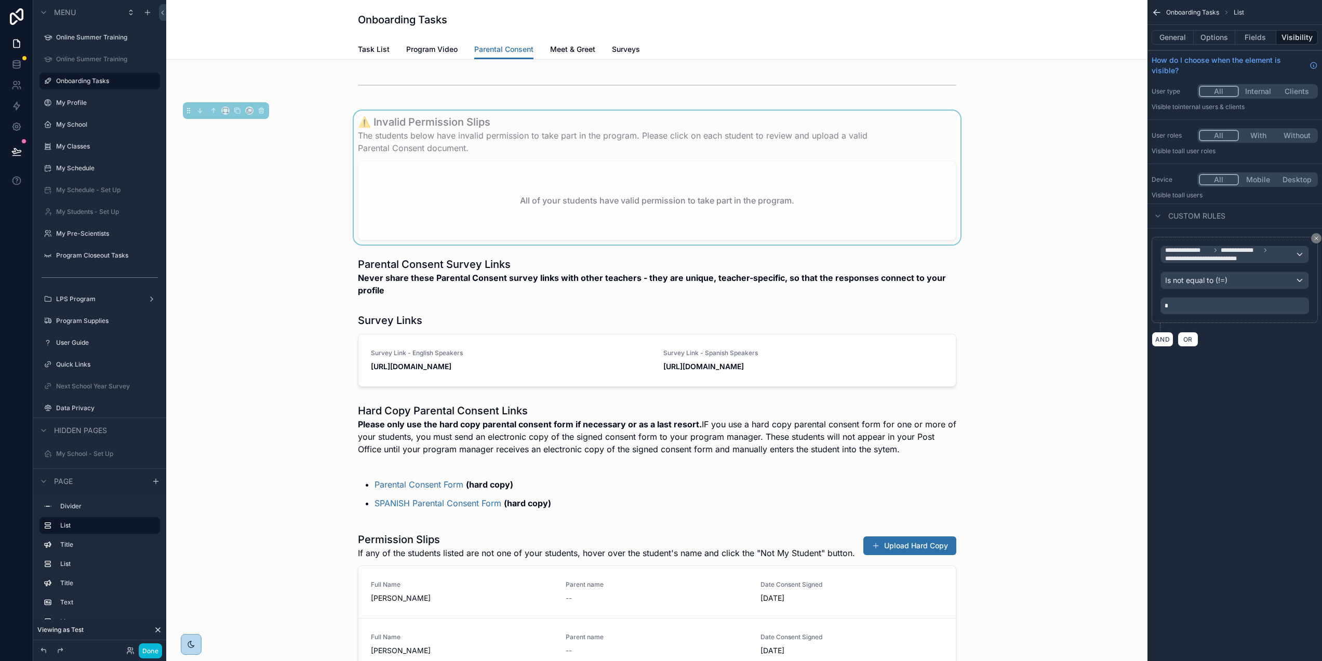
click at [880, 184] on div "All of your students have valid permission to take part in the program." at bounding box center [658, 200] width 598 height 79
click at [1217, 37] on button "Options" at bounding box center [1215, 37] width 42 height 15
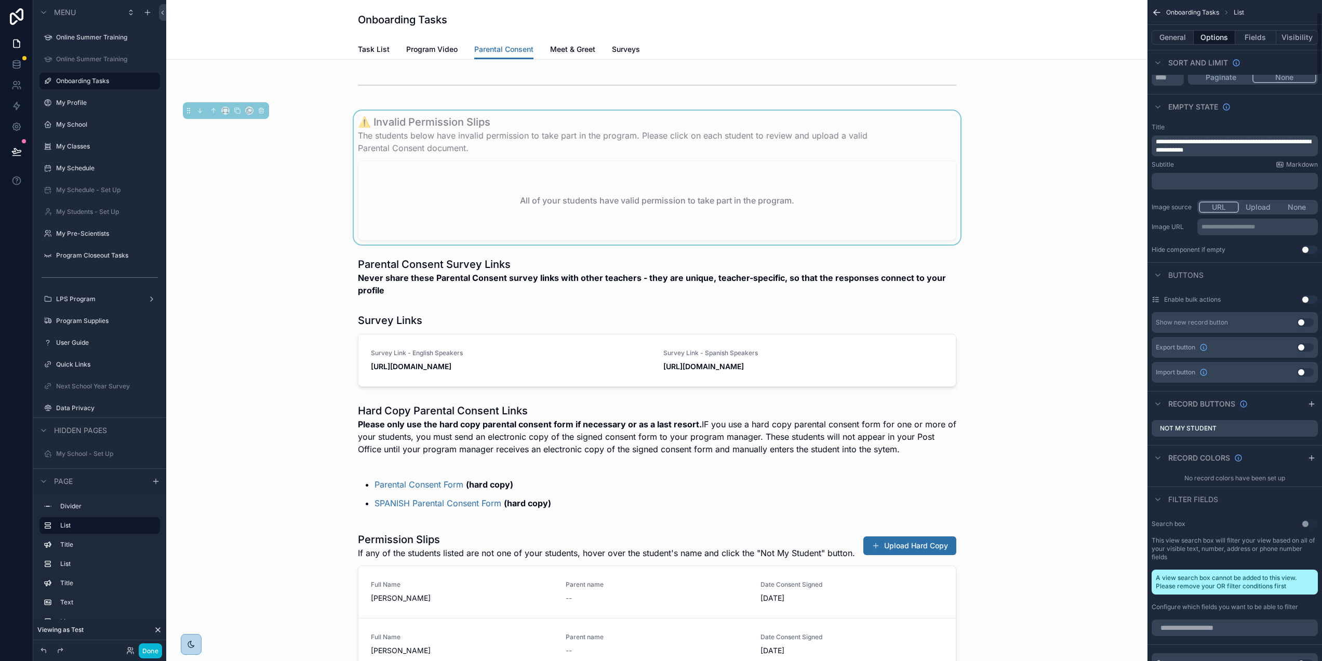
scroll to position [130, 0]
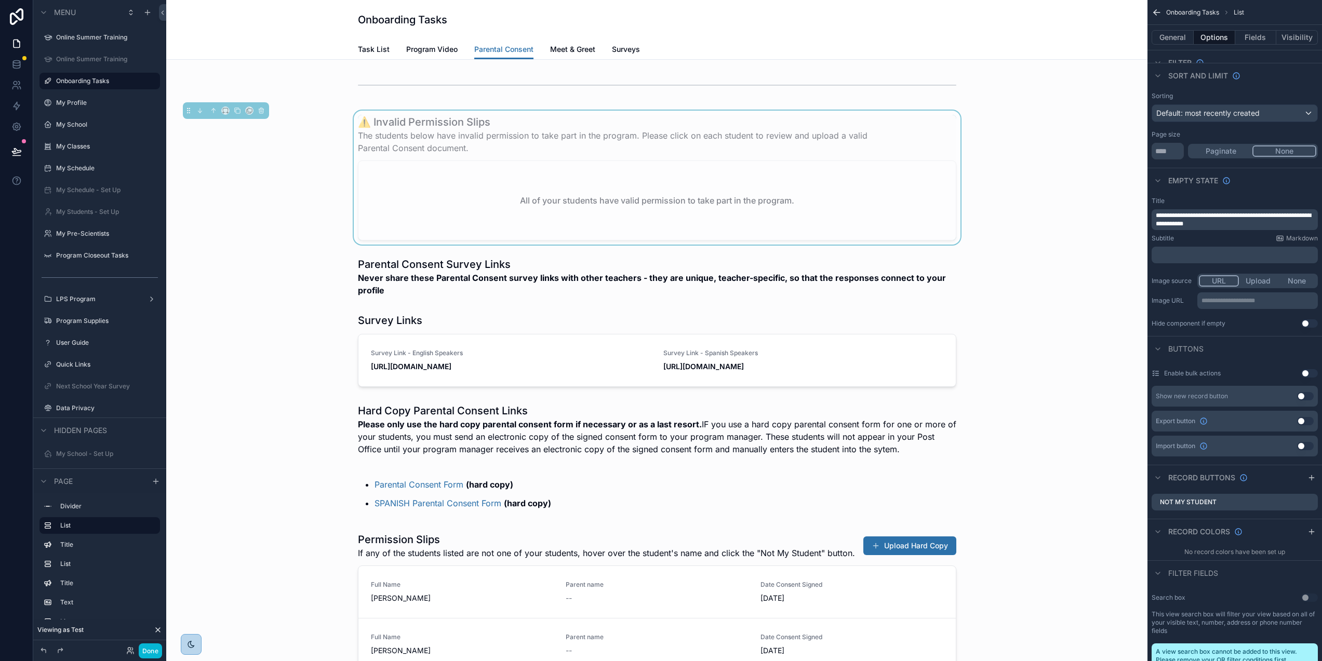
click at [860, 205] on div "All of your students have valid permission to take part in the program." at bounding box center [658, 200] width 598 height 79
click at [467, 188] on div "All of your students have valid permission to take part in the program." at bounding box center [658, 200] width 598 height 79
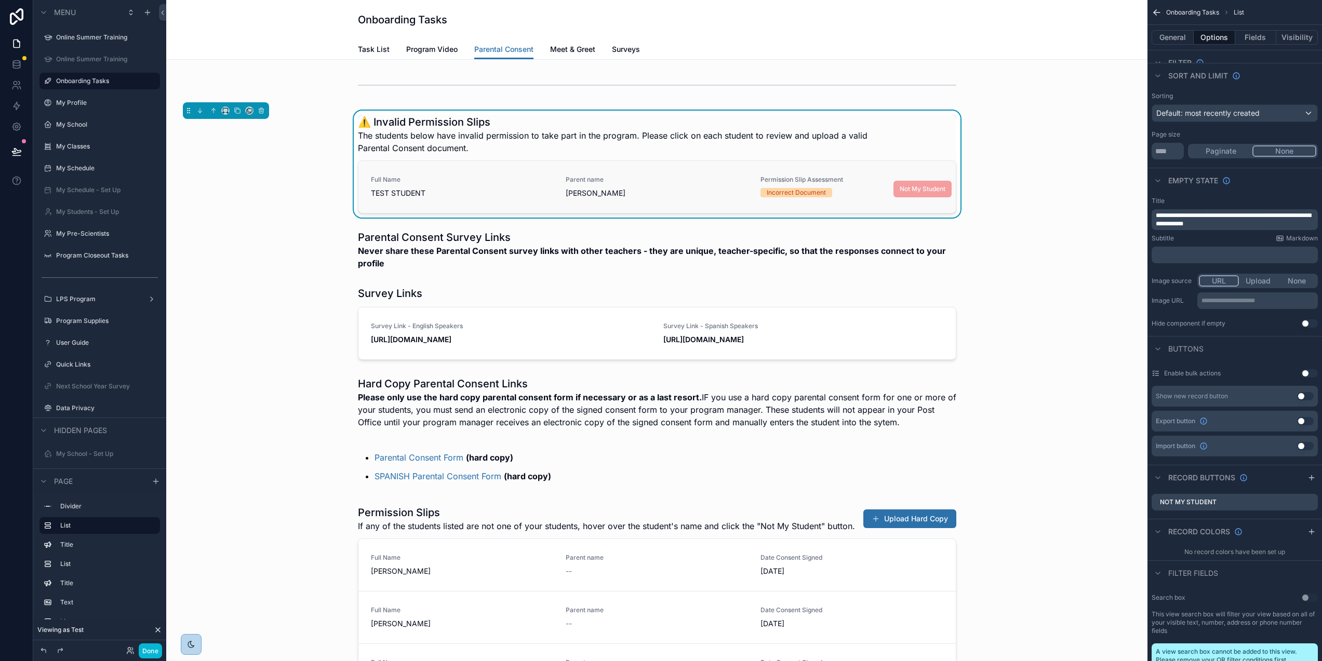
click at [497, 183] on span "Full Name" at bounding box center [462, 180] width 182 height 8
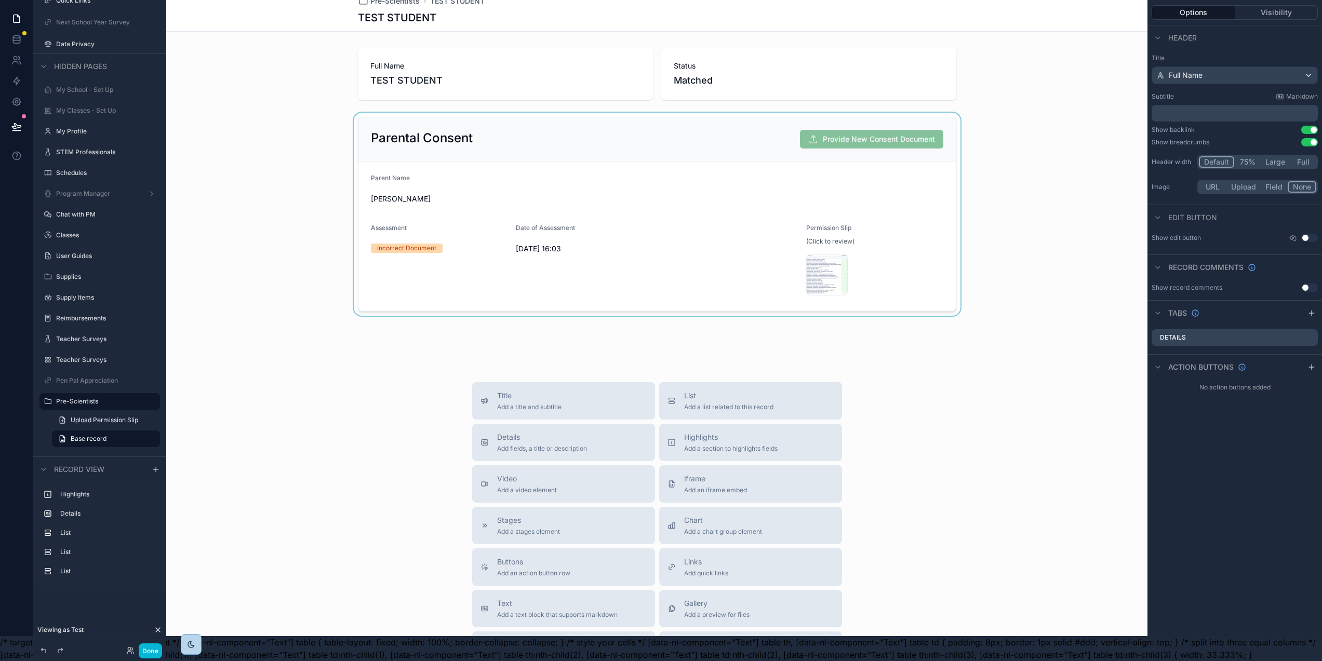
click at [935, 172] on div "scrollable content" at bounding box center [657, 214] width 982 height 203
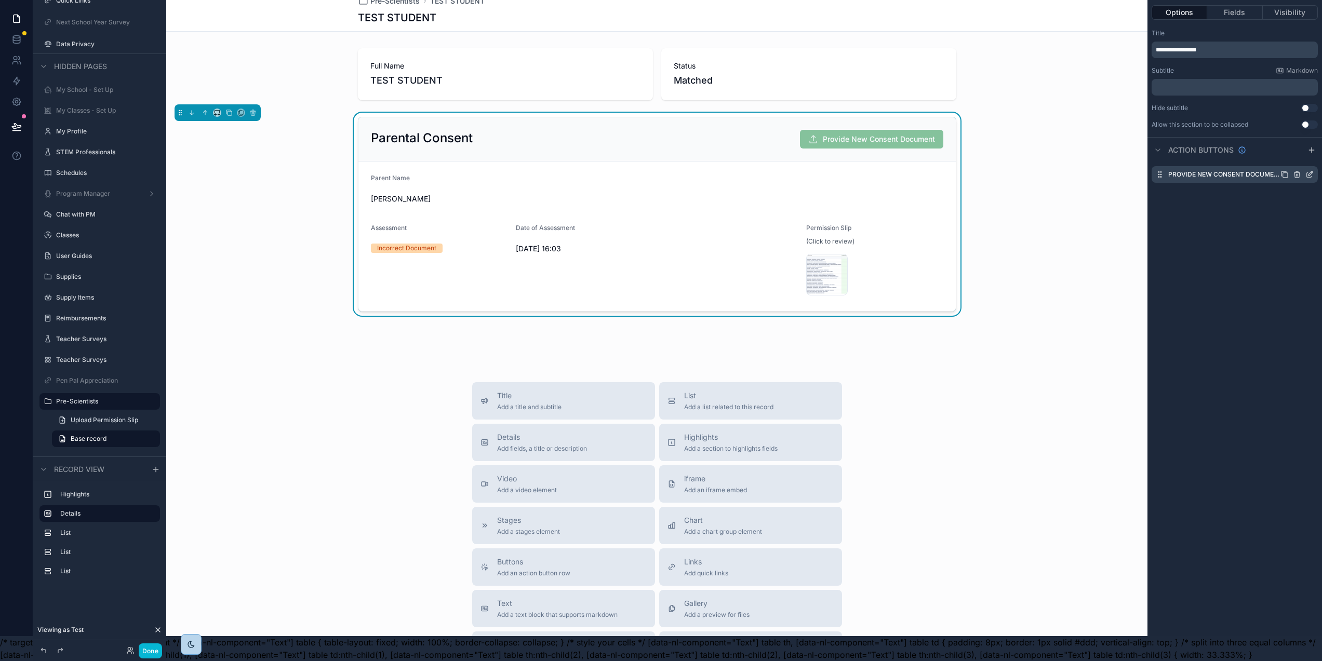
click at [1314, 170] on icon "scrollable content" at bounding box center [1310, 174] width 8 height 8
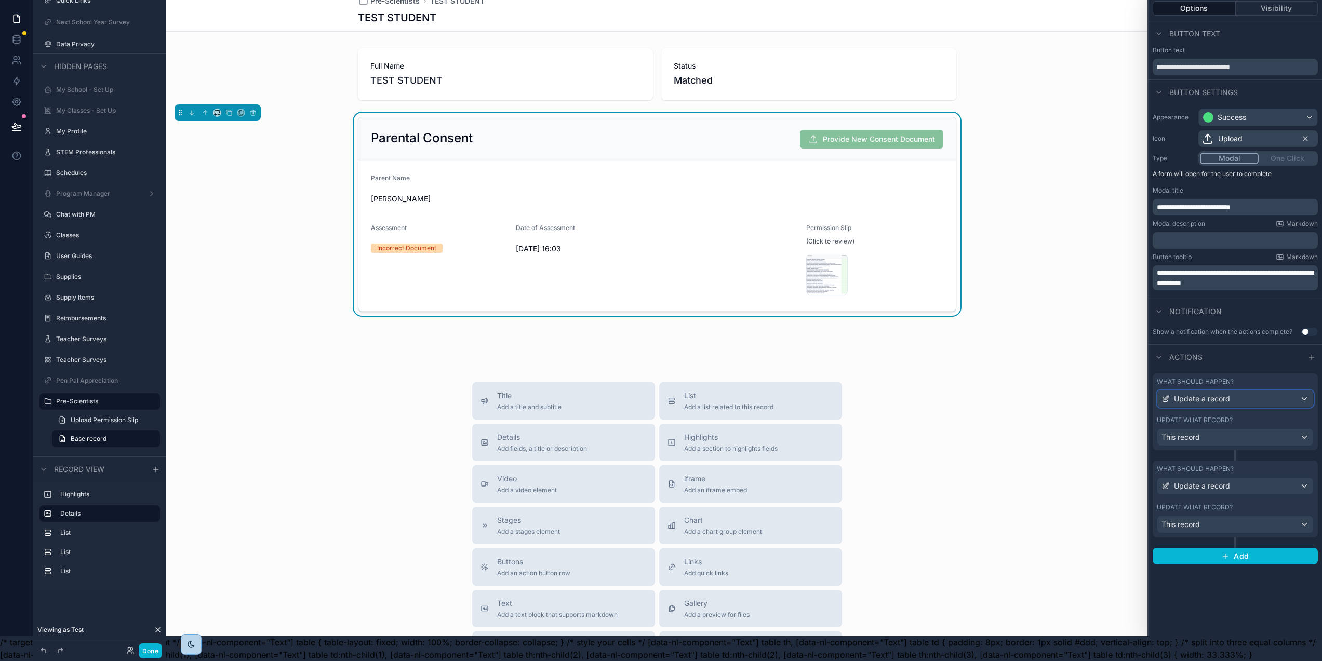
click at [1252, 398] on div "Update a record" at bounding box center [1236, 399] width 156 height 17
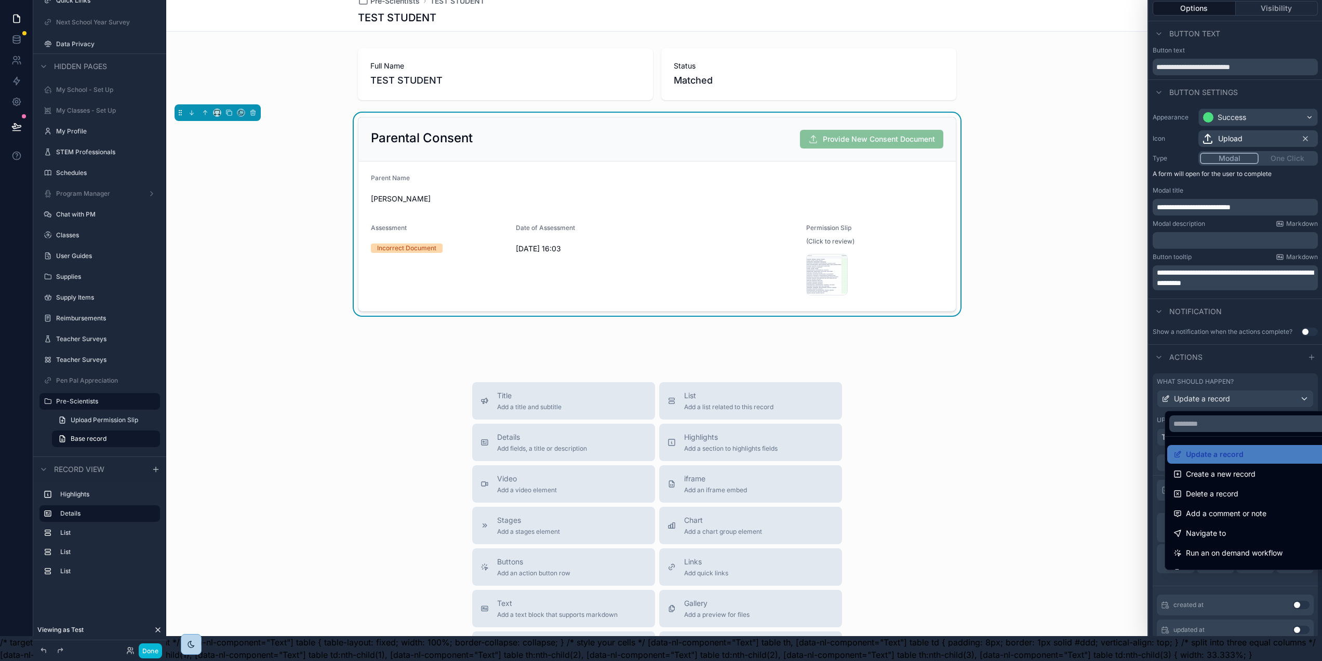
click at [1271, 356] on div at bounding box center [1236, 305] width 174 height 661
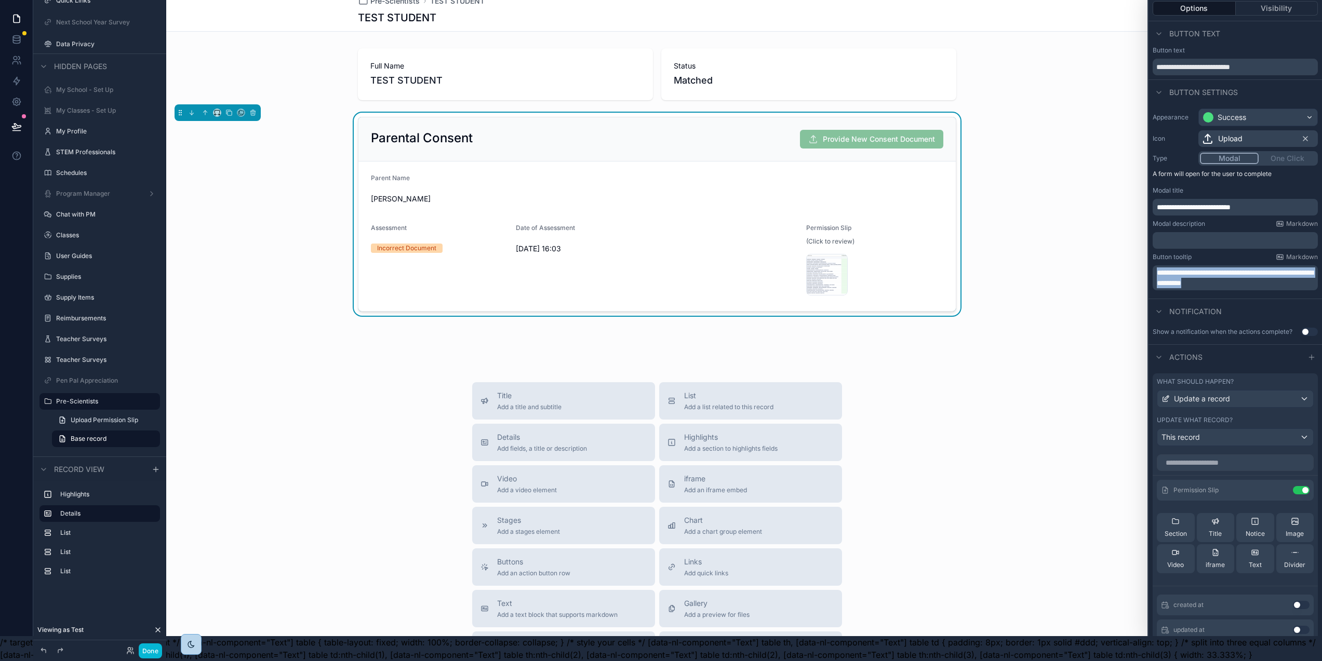
drag, startPoint x: 1263, startPoint y: 275, endPoint x: 1151, endPoint y: 269, distance: 111.9
click at [1151, 269] on div "**********" at bounding box center [661, 305] width 1322 height 661
click at [1277, 486] on icon at bounding box center [1281, 490] width 8 height 8
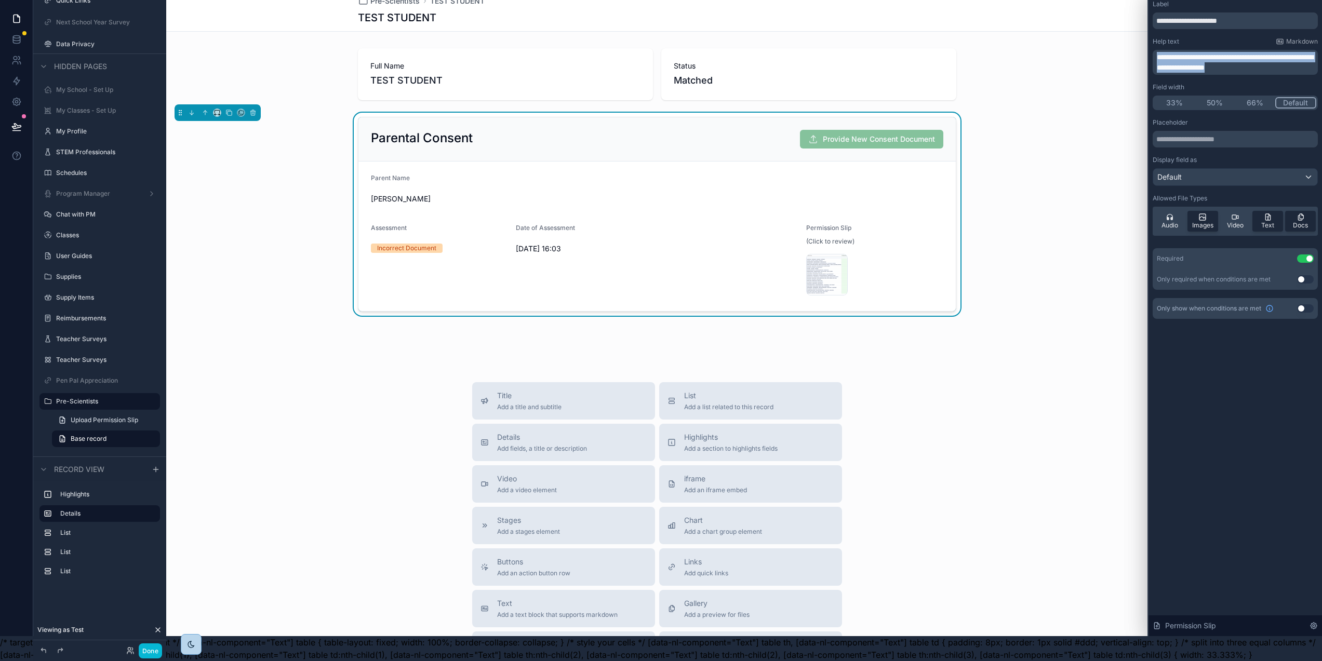
drag, startPoint x: 1302, startPoint y: 62, endPoint x: 1147, endPoint y: 49, distance: 155.3
click at [1147, 49] on div "**********" at bounding box center [661, 305] width 1322 height 661
copy span "**********"
drag, startPoint x: 1257, startPoint y: 14, endPoint x: 1155, endPoint y: 13, distance: 101.9
click at [1155, 13] on div "**********" at bounding box center [1236, 170] width 174 height 348
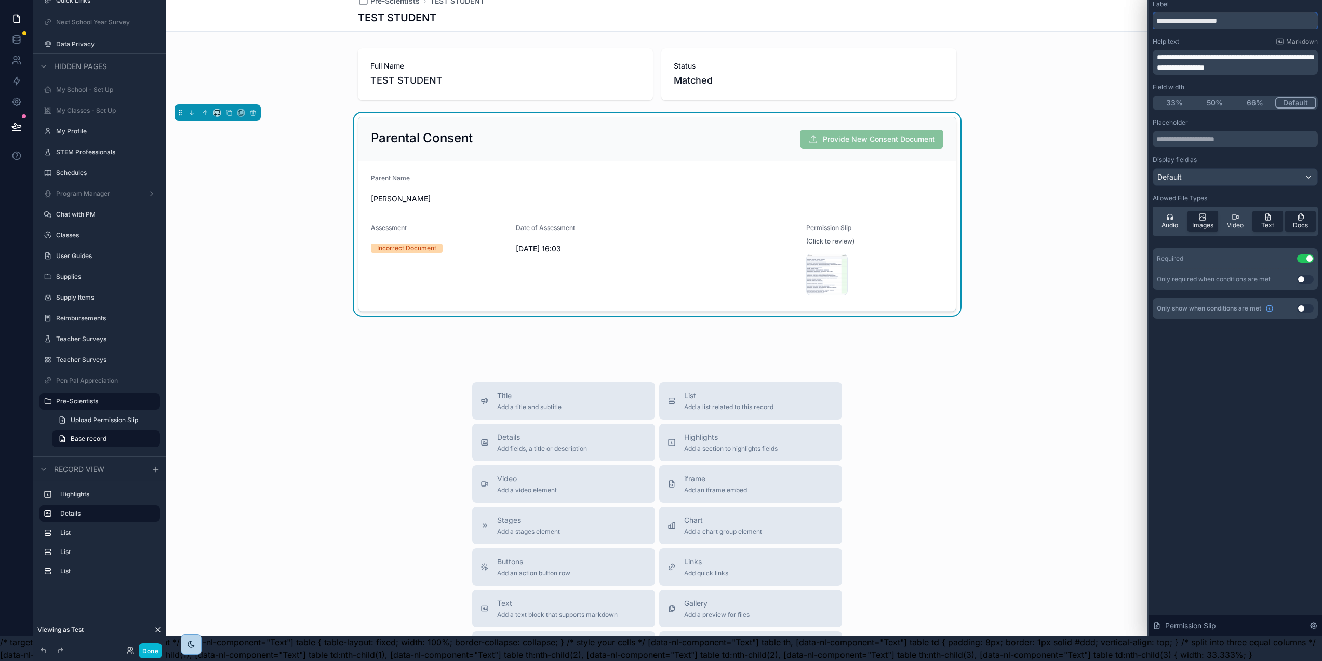
paste input "**********"
type input "**********"
drag, startPoint x: 1299, startPoint y: 59, endPoint x: 1143, endPoint y: 47, distance: 156.8
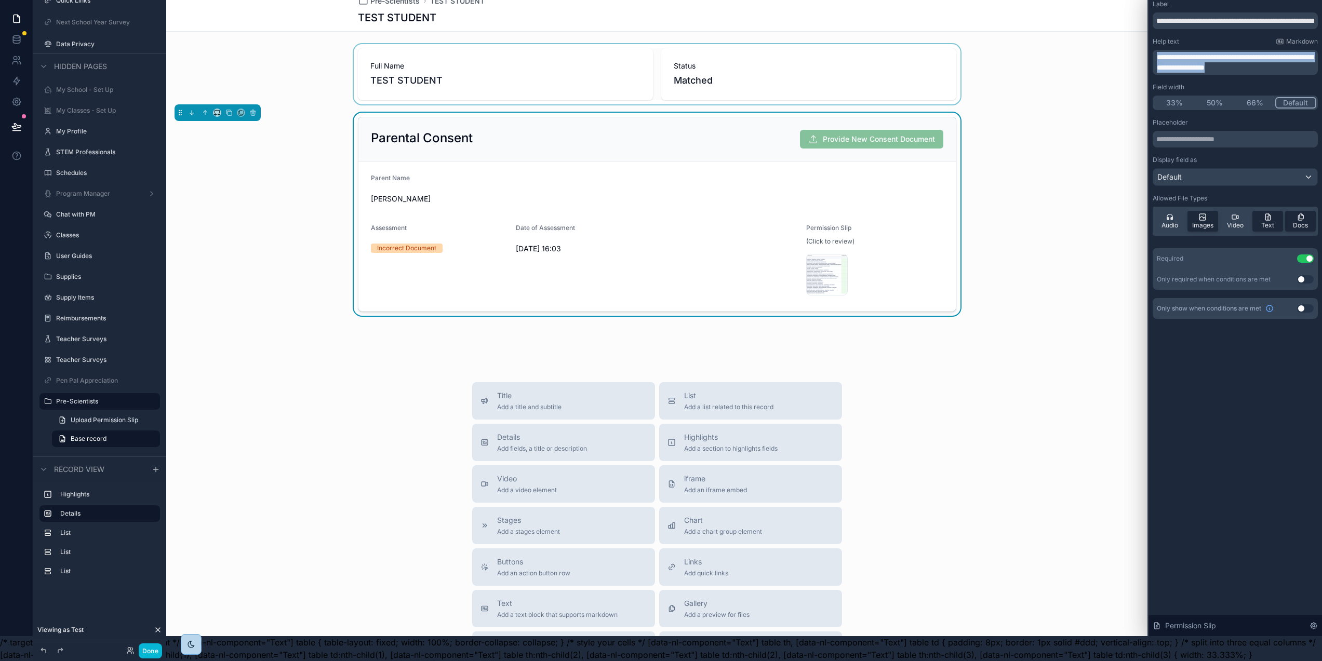
click at [1143, 47] on div "**********" at bounding box center [661, 305] width 1322 height 661
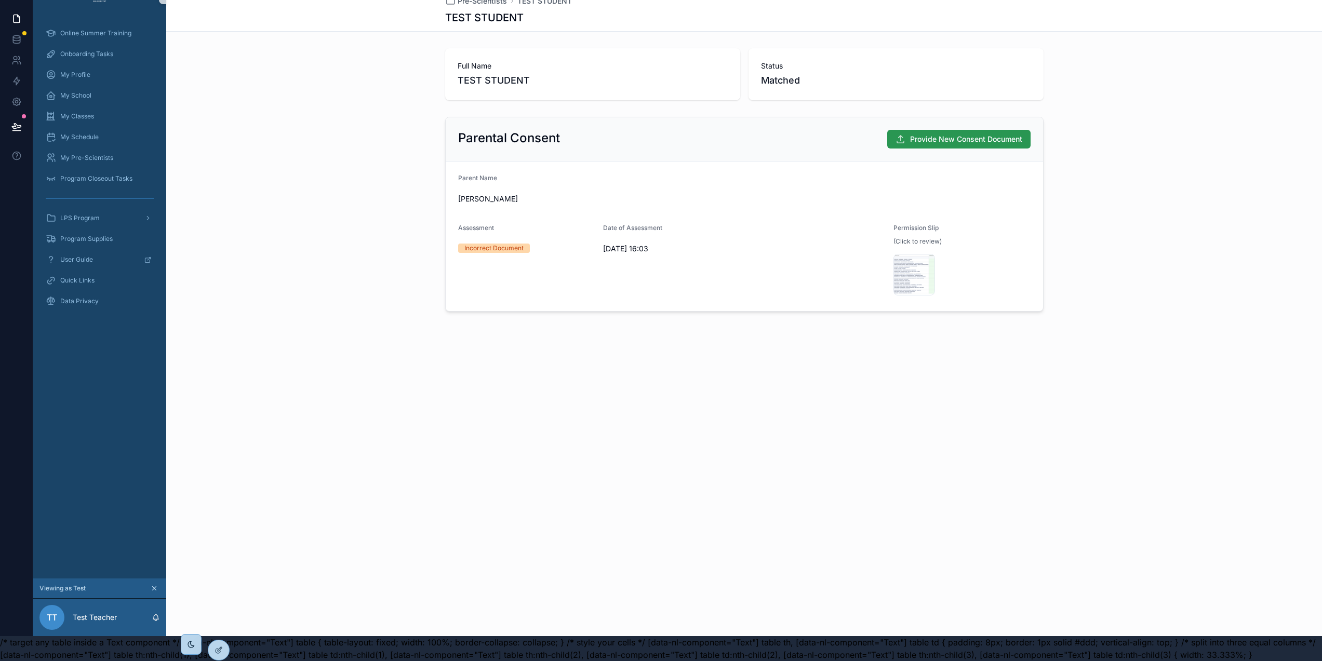
click at [943, 134] on span "Provide New Consent Document" at bounding box center [966, 139] width 112 height 10
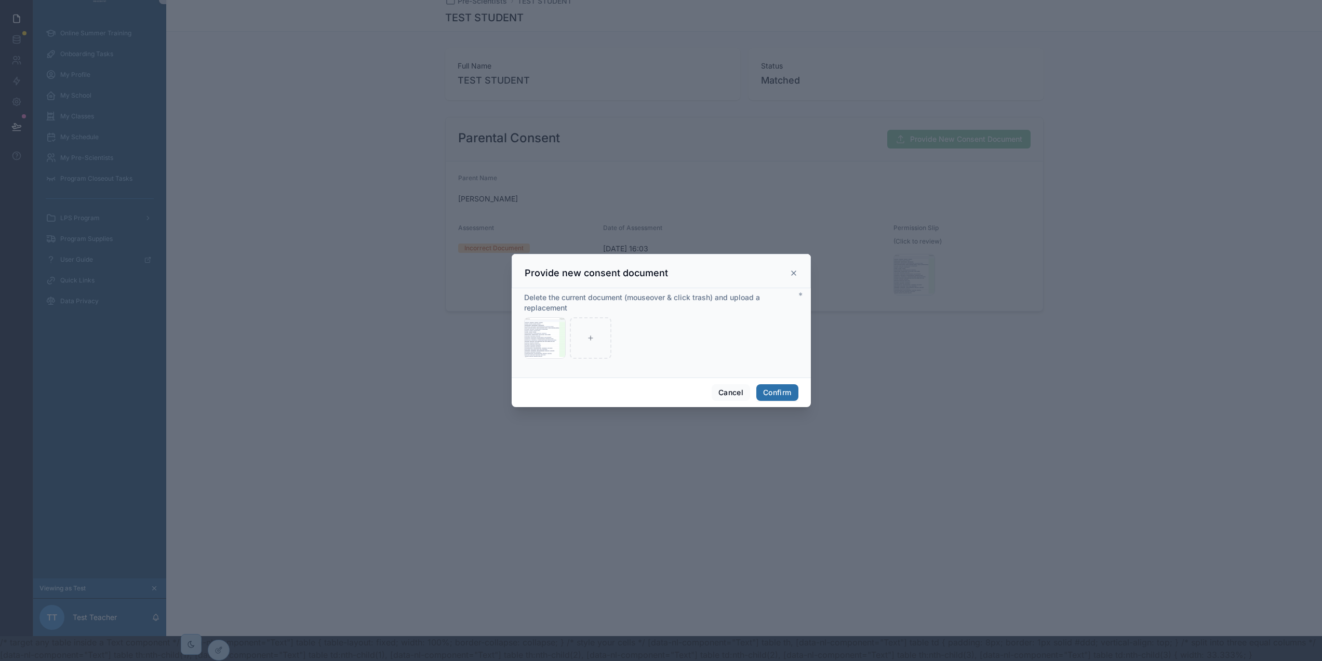
click at [792, 275] on icon at bounding box center [794, 273] width 4 height 4
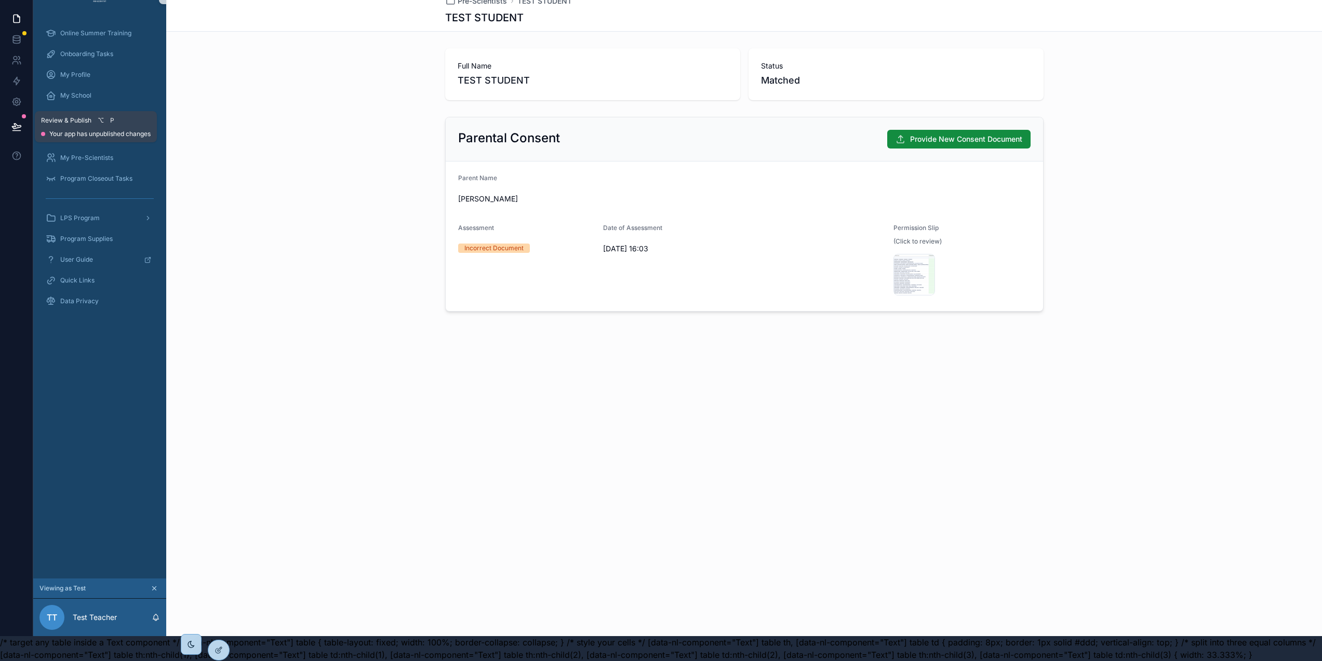
click at [18, 122] on icon at bounding box center [16, 127] width 10 height 10
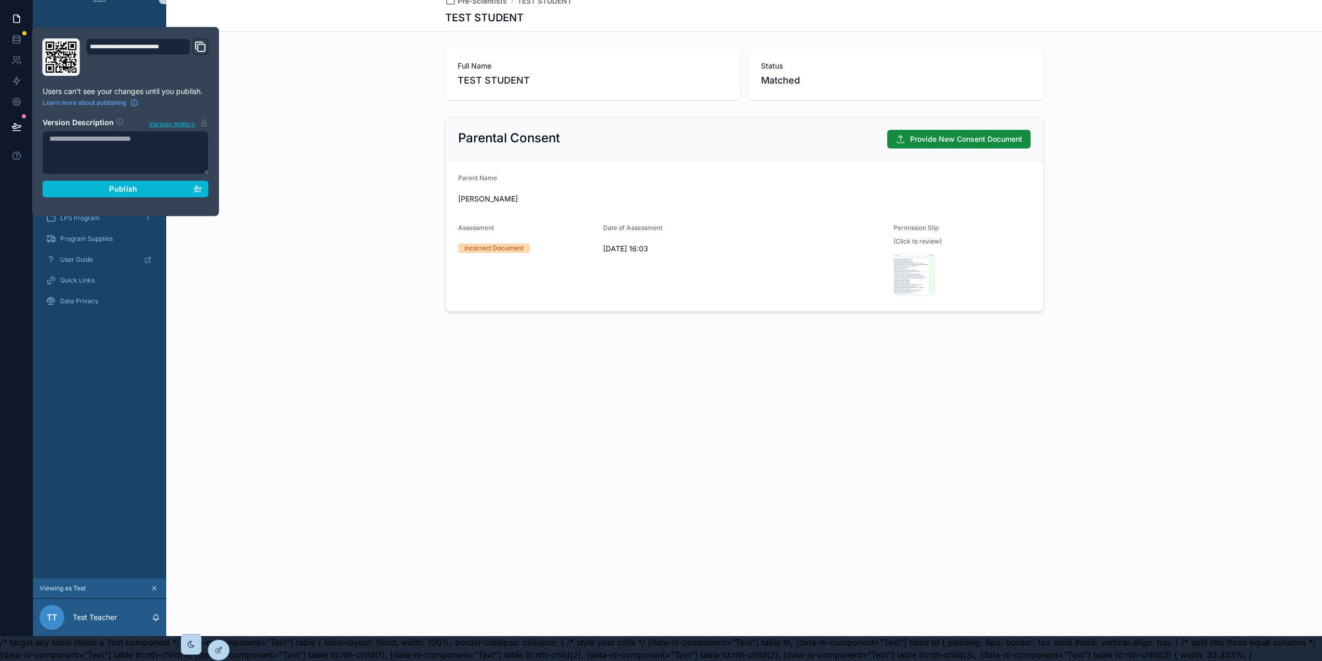
click at [115, 139] on textarea at bounding box center [126, 153] width 166 height 44
type textarea "**********"
click at [145, 184] on div "Publish" at bounding box center [125, 188] width 153 height 9
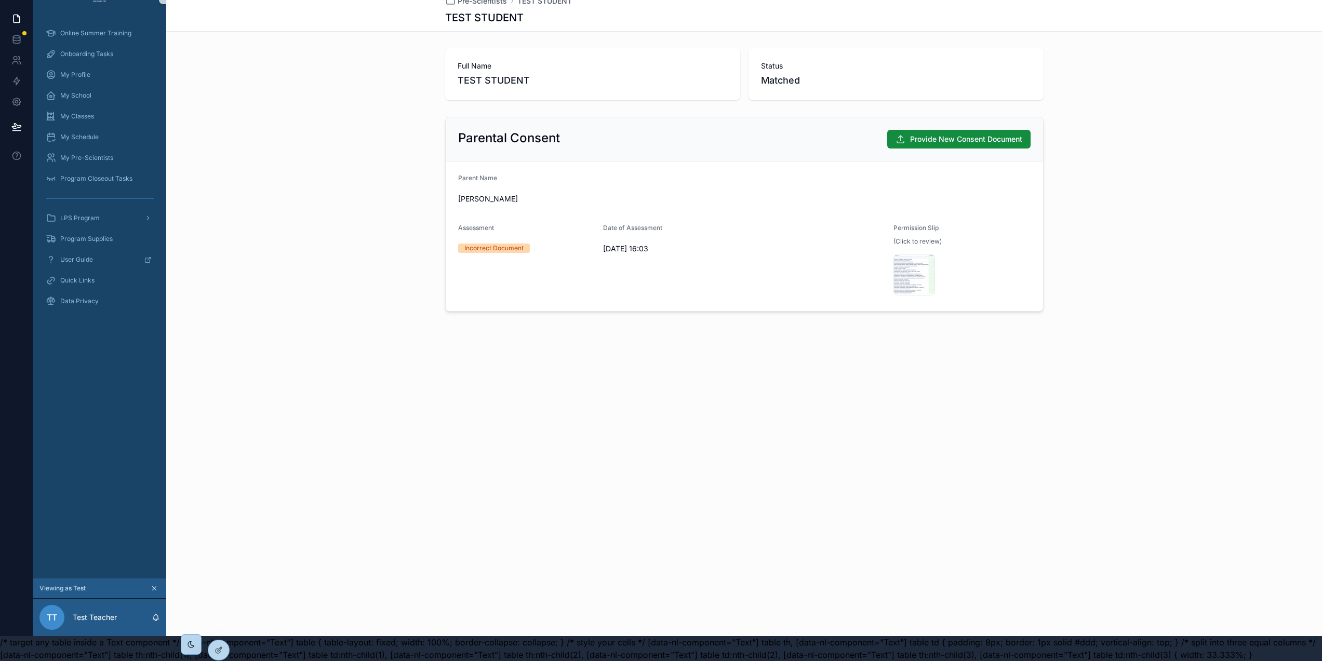
click at [340, 148] on div "Parental Consent Provide New Consent Document Parent Name [PERSON_NAME] Assessm…" at bounding box center [744, 214] width 1156 height 203
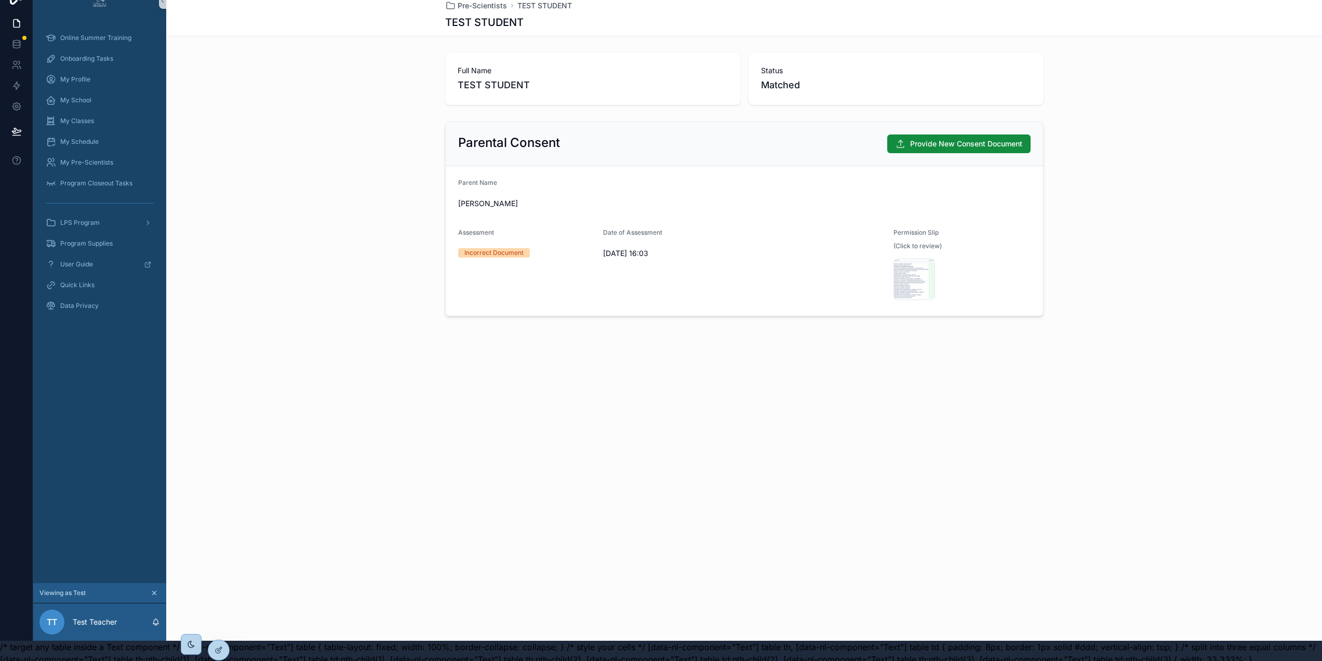
scroll to position [0, 2]
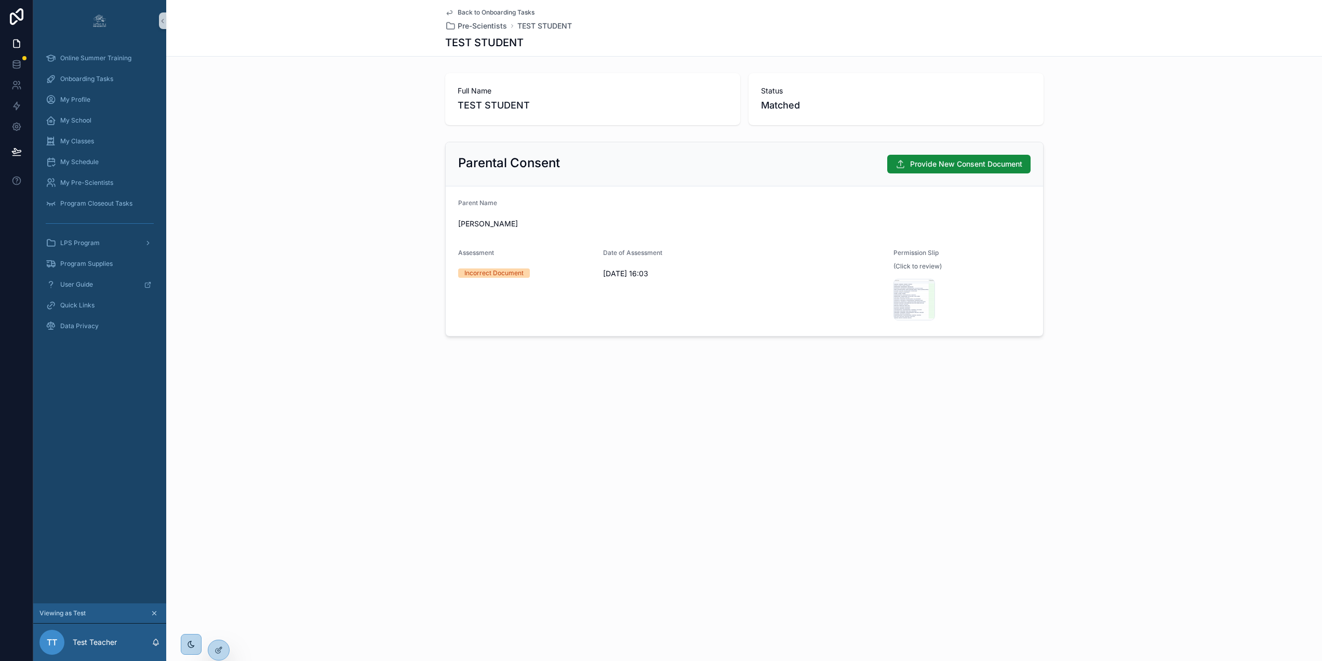
click at [224, 190] on div "Parental Consent Provide New Consent Document Parent Name [PERSON_NAME] Assessm…" at bounding box center [744, 239] width 1156 height 203
